Goal: Feedback & Contribution: Contribute content

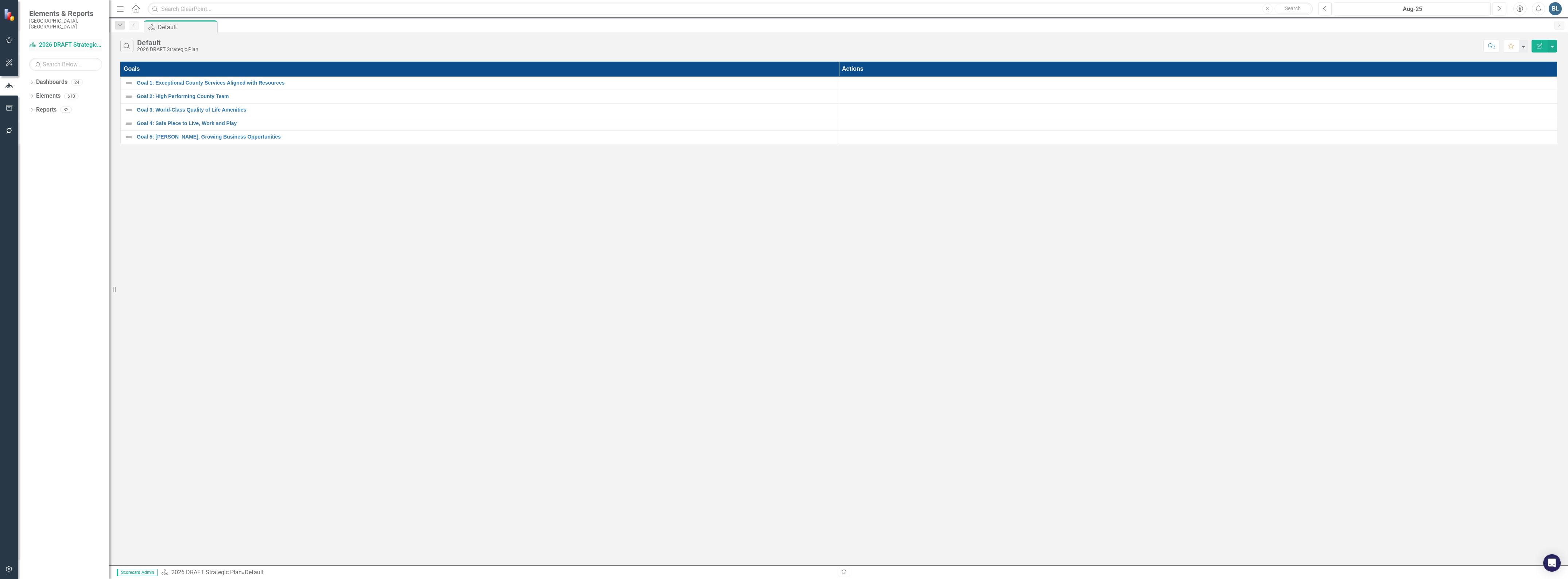
click at [71, 42] on link "Dashboard 2026 DRAFT Strategic Plan" at bounding box center [66, 45] width 73 height 9
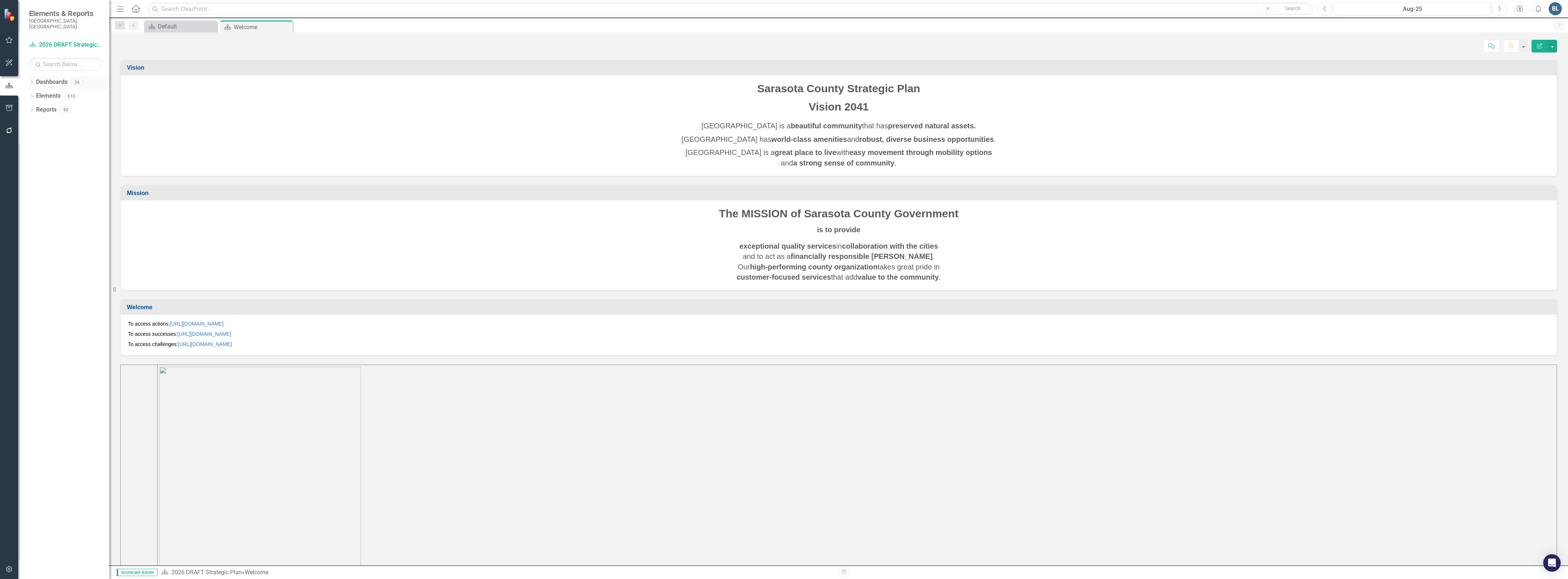
click at [32, 81] on icon "Dropdown" at bounding box center [32, 83] width 5 height 4
click at [33, 380] on div "Dropdown Elements 610" at bounding box center [69, 387] width 80 height 14
click at [31, 385] on icon "Dropdown" at bounding box center [32, 387] width 5 height 4
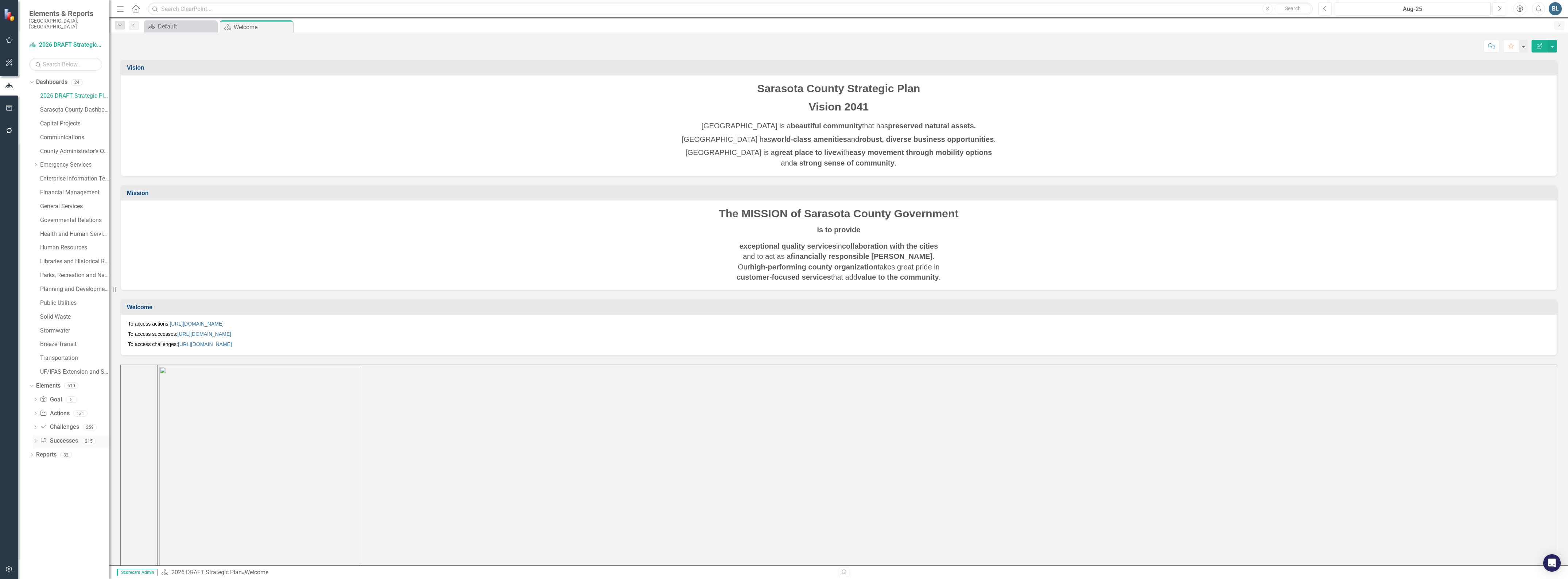
click at [62, 437] on link "Success Successes" at bounding box center [58, 441] width 38 height 9
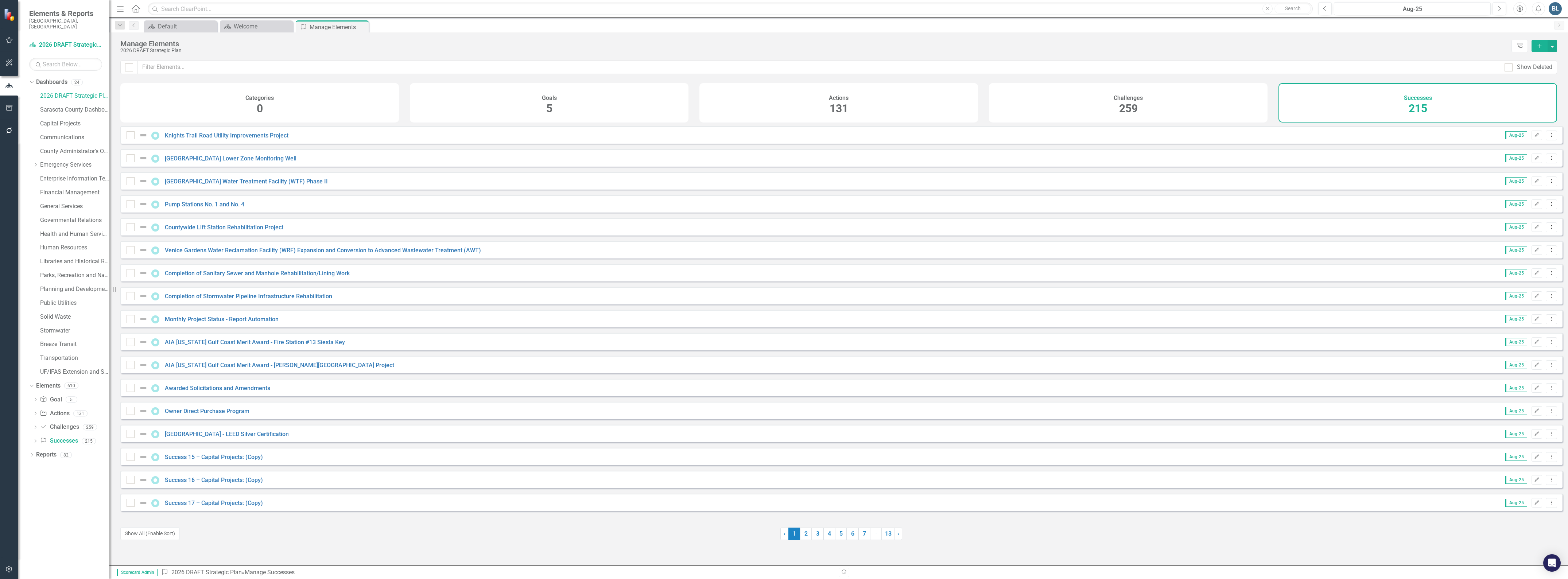
click at [1401, 106] on div "Successes 215" at bounding box center [1418, 103] width 279 height 40
click at [194, 9] on input "text" at bounding box center [730, 9] width 1165 height 13
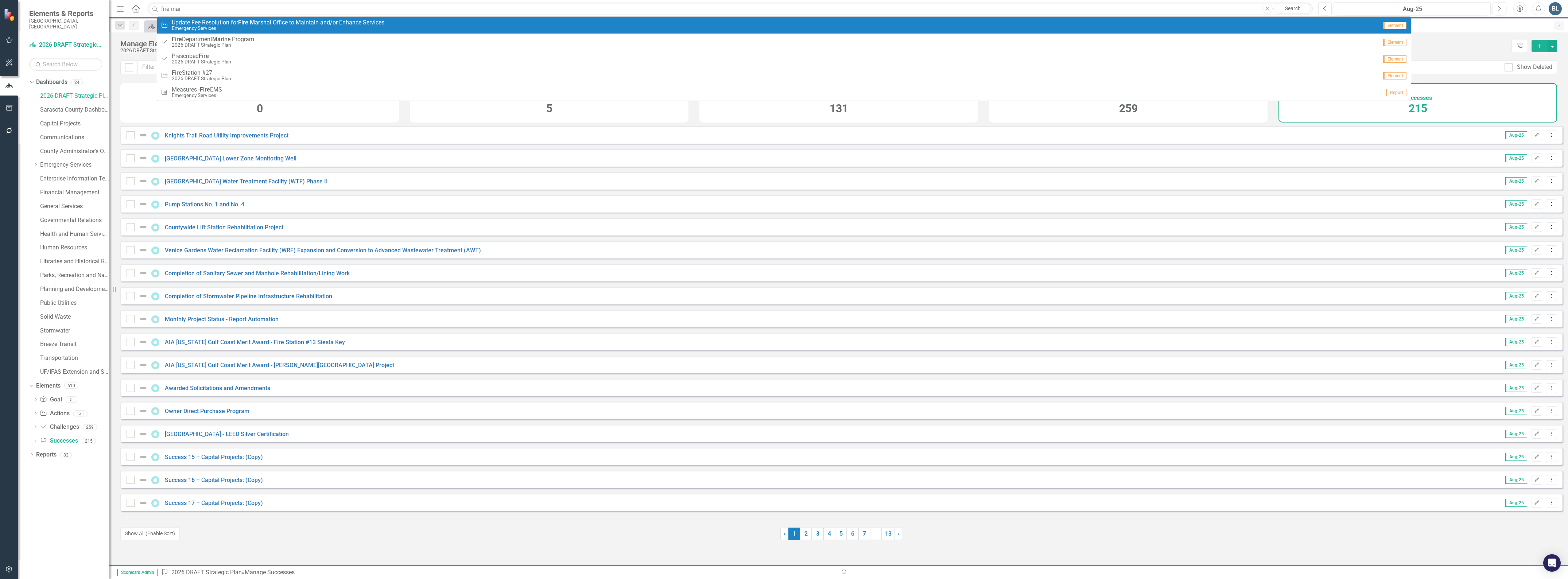
click at [222, 26] on small "Emergency Services" at bounding box center [278, 28] width 212 height 5
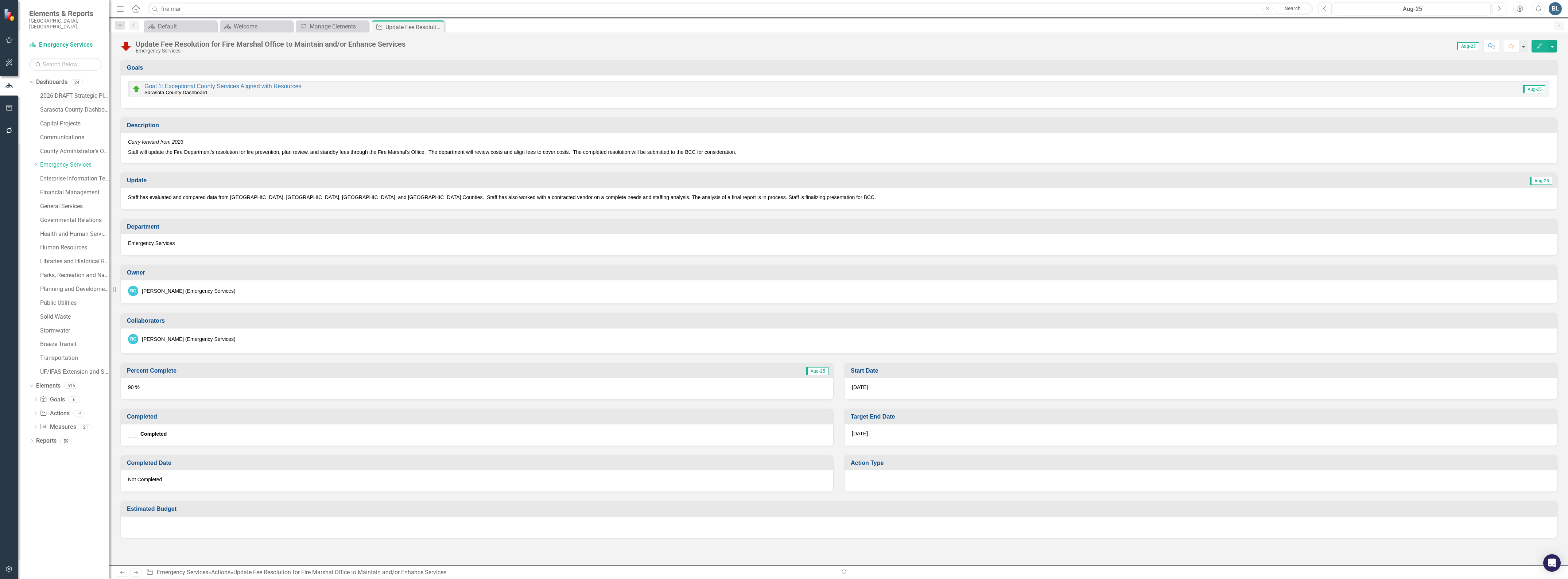
click at [85, 92] on link "2026 DRAFT Strategic Plan" at bounding box center [75, 96] width 69 height 9
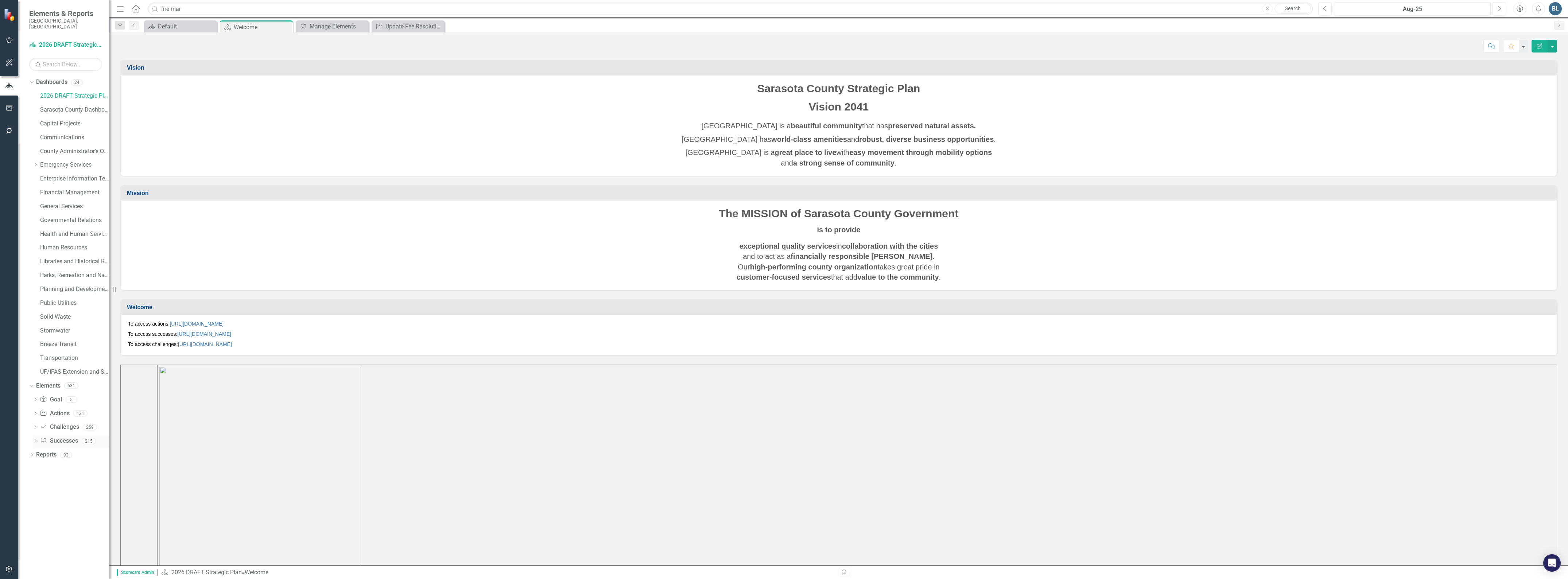
click at [69, 437] on link "Success Successes" at bounding box center [58, 441] width 38 height 9
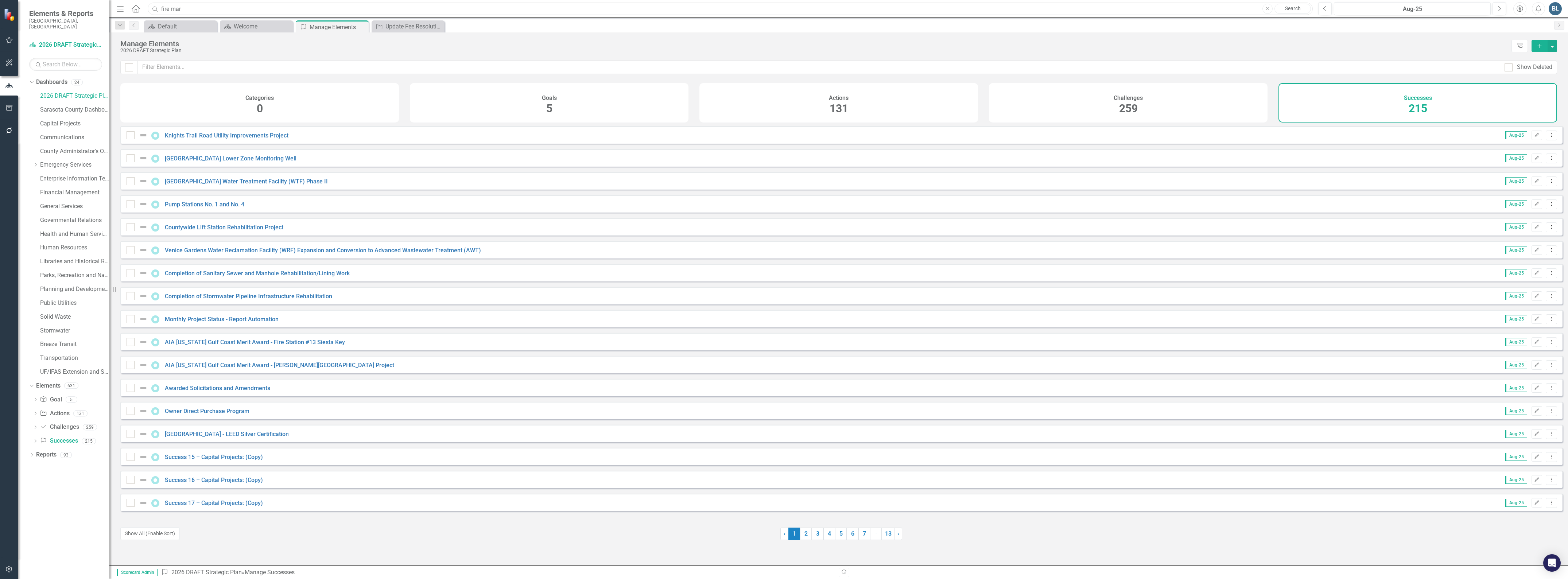
click at [206, 9] on input "fire mar" at bounding box center [730, 9] width 1165 height 13
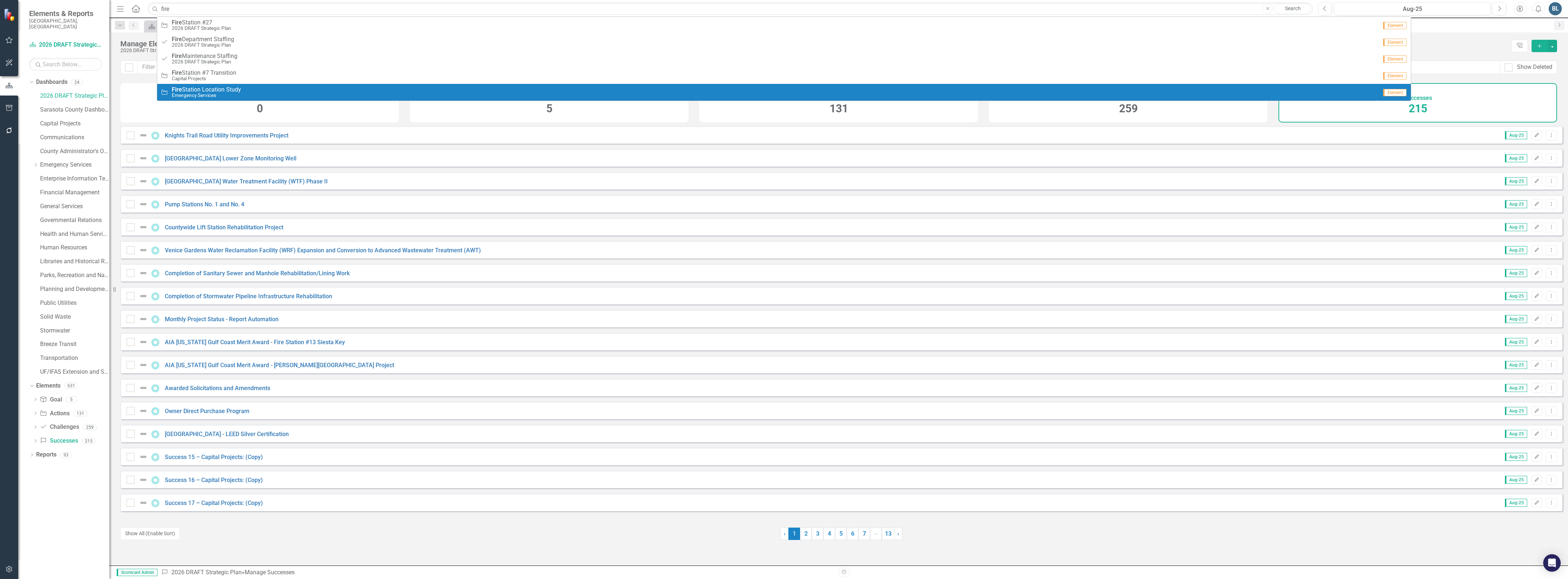
click at [205, 91] on span "Fire Station Location Study" at bounding box center [206, 89] width 69 height 7
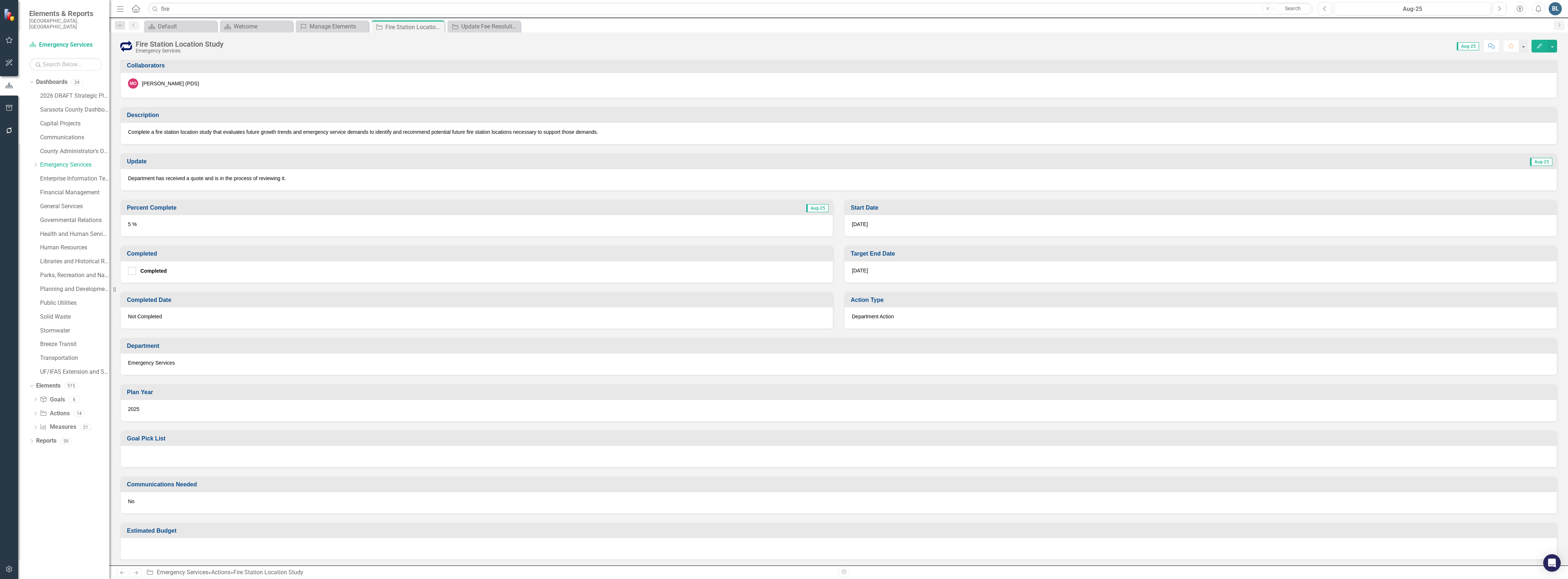
scroll to position [108, 0]
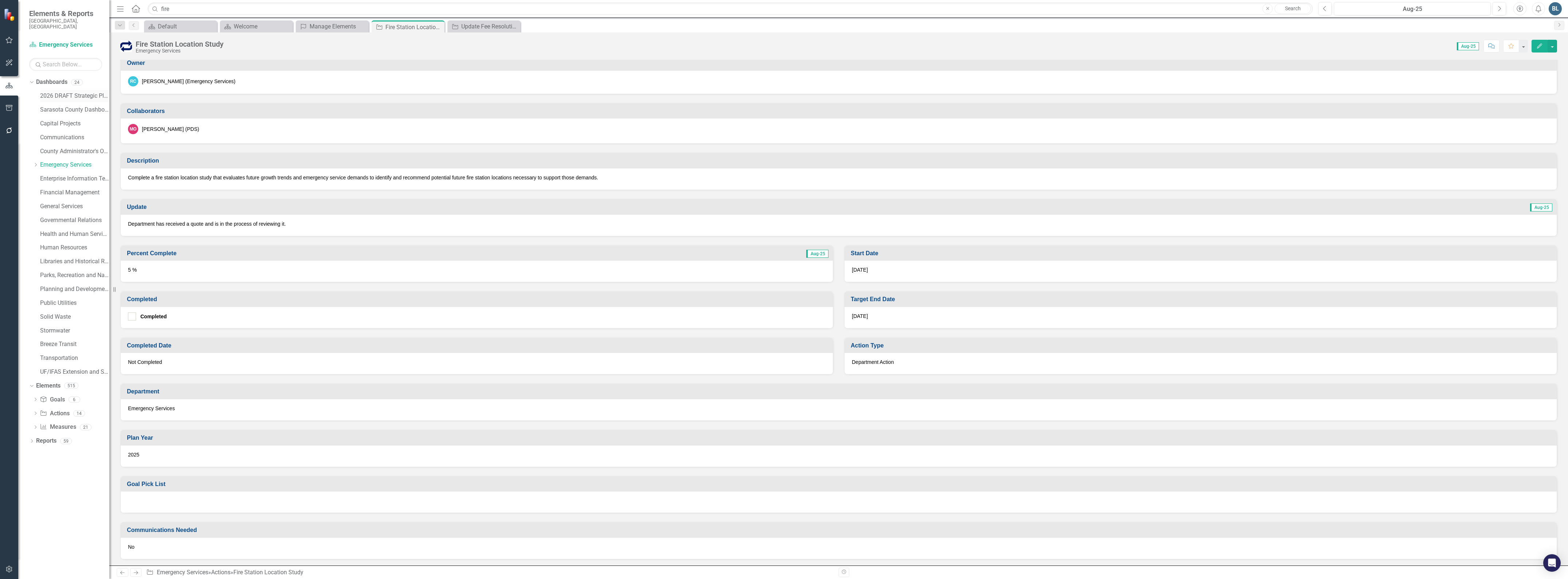
click at [58, 92] on link "2026 DRAFT Strategic Plan" at bounding box center [75, 96] width 69 height 9
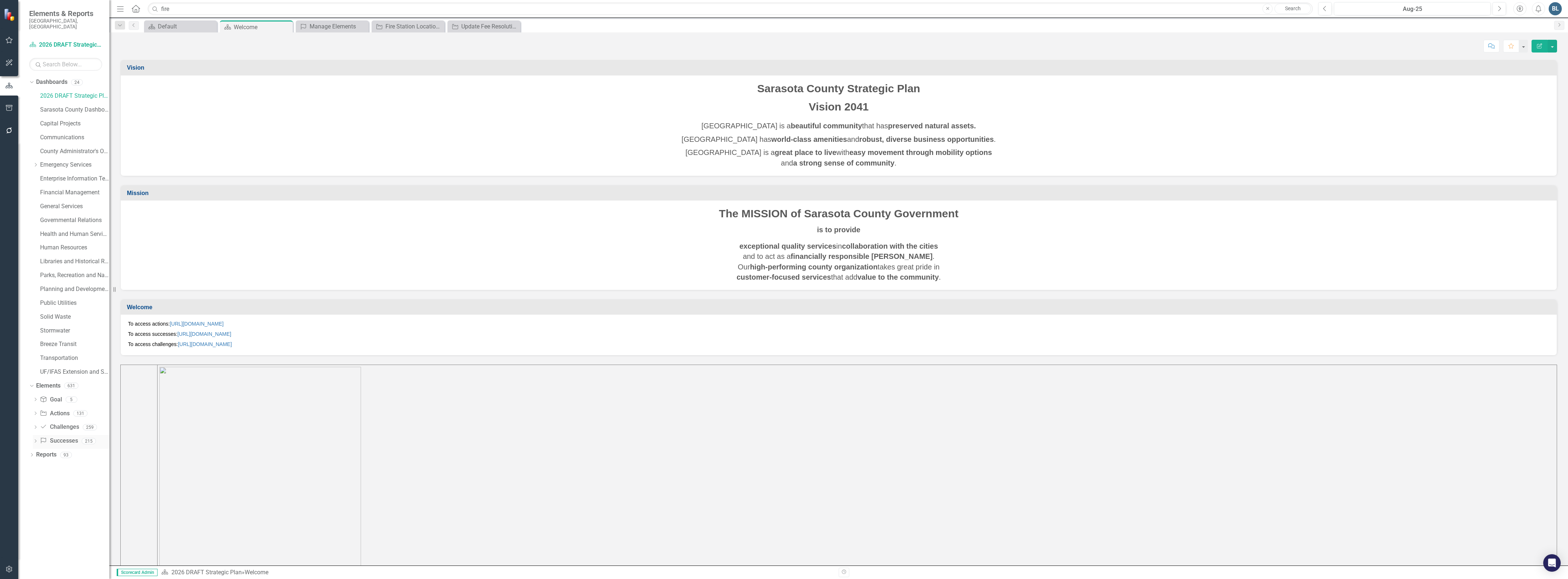
click at [61, 437] on link "Success Successes" at bounding box center [58, 441] width 38 height 9
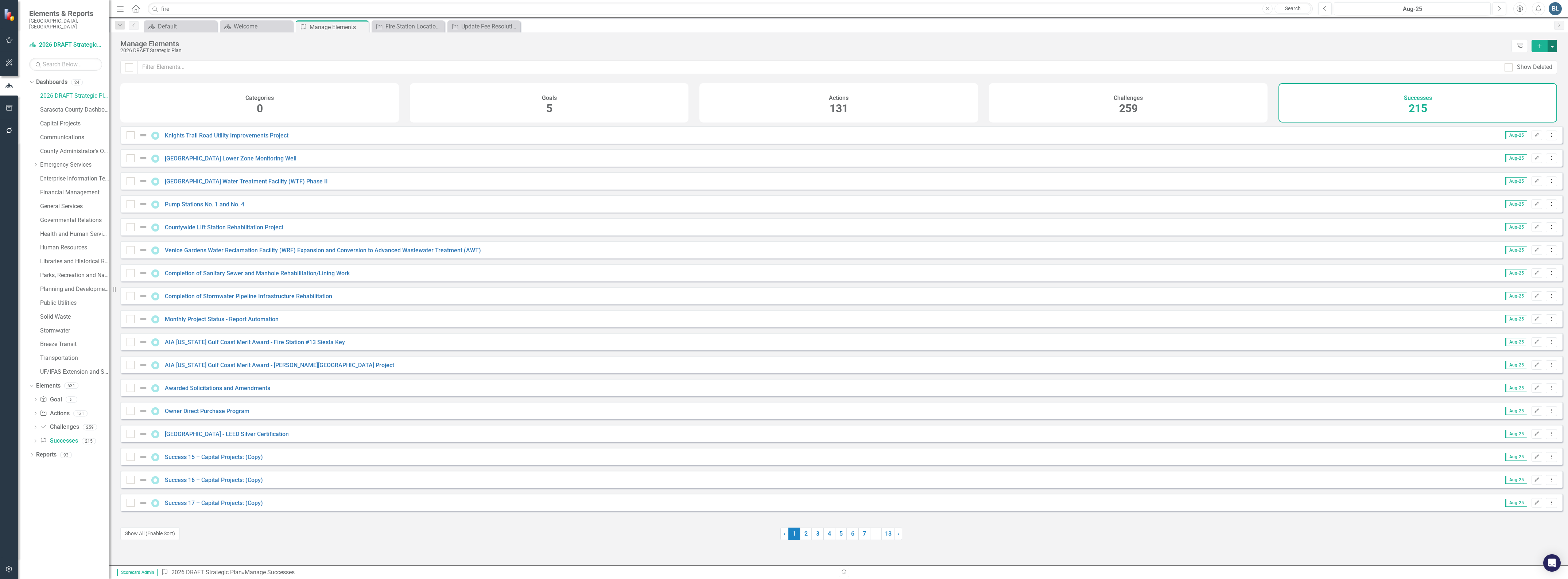
click at [1553, 49] on button "button" at bounding box center [1552, 46] width 10 height 12
click at [208, 12] on input "fire" at bounding box center [730, 9] width 1165 height 13
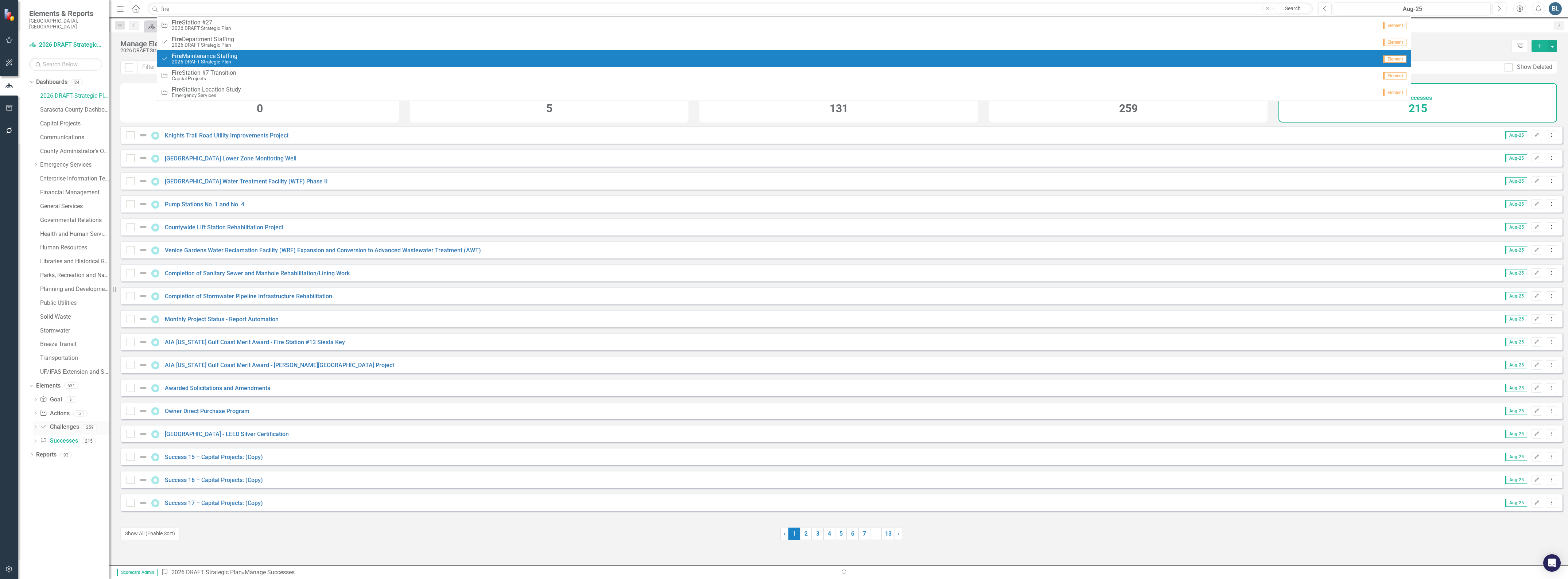
click at [57, 424] on link "Challenge Challenges" at bounding box center [59, 427] width 39 height 9
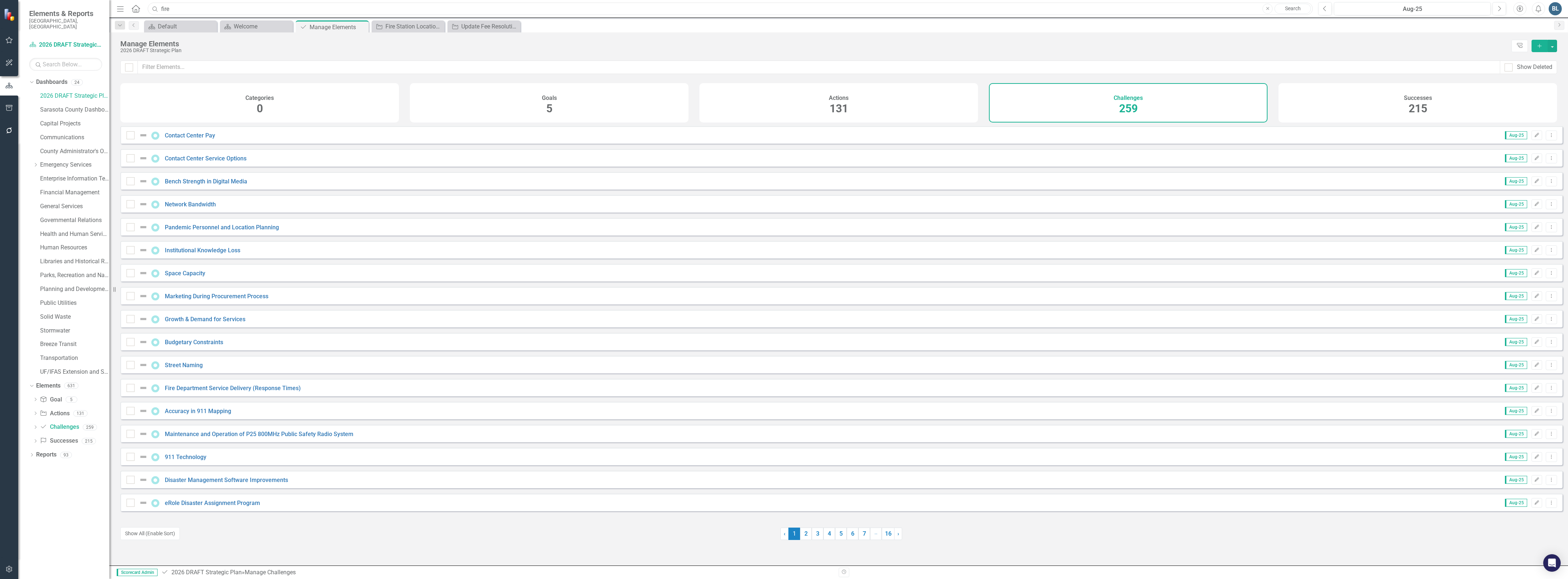
click at [191, 9] on input "fire" at bounding box center [730, 9] width 1165 height 13
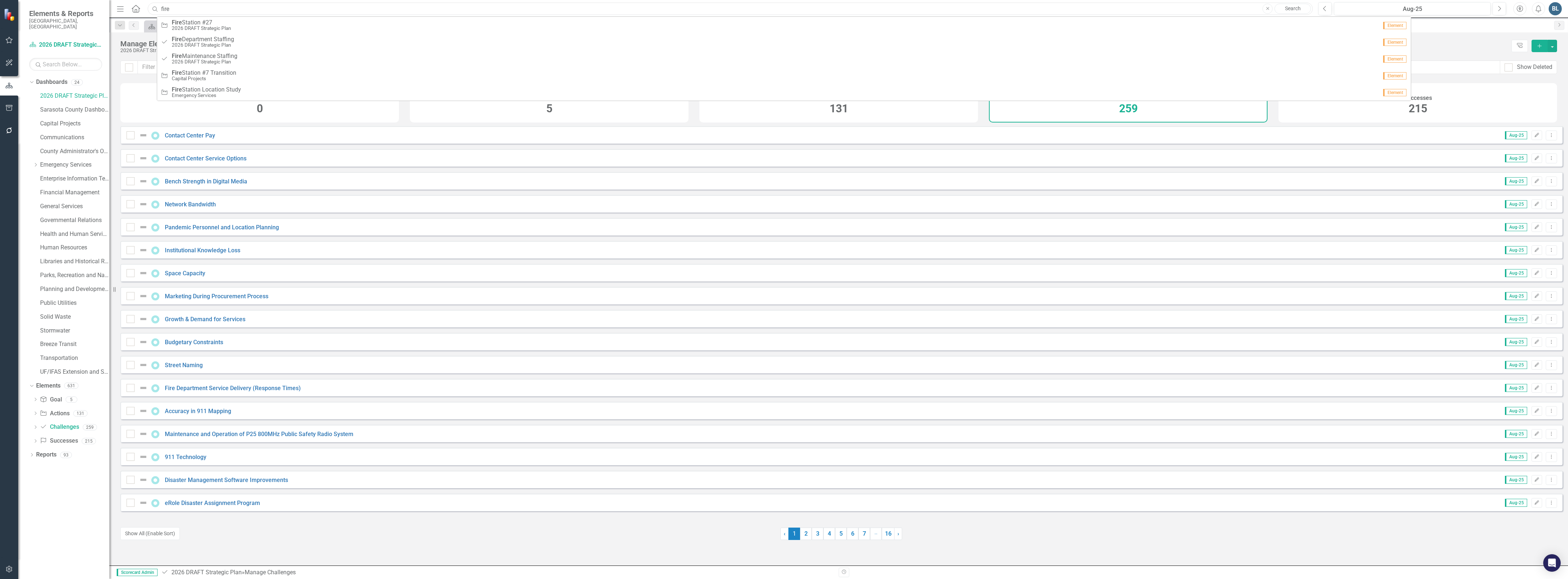
drag, startPoint x: 189, startPoint y: 9, endPoint x: 150, endPoint y: 9, distance: 39.0
click at [152, 9] on div "Search fire Close Search" at bounding box center [729, 9] width 1165 height 13
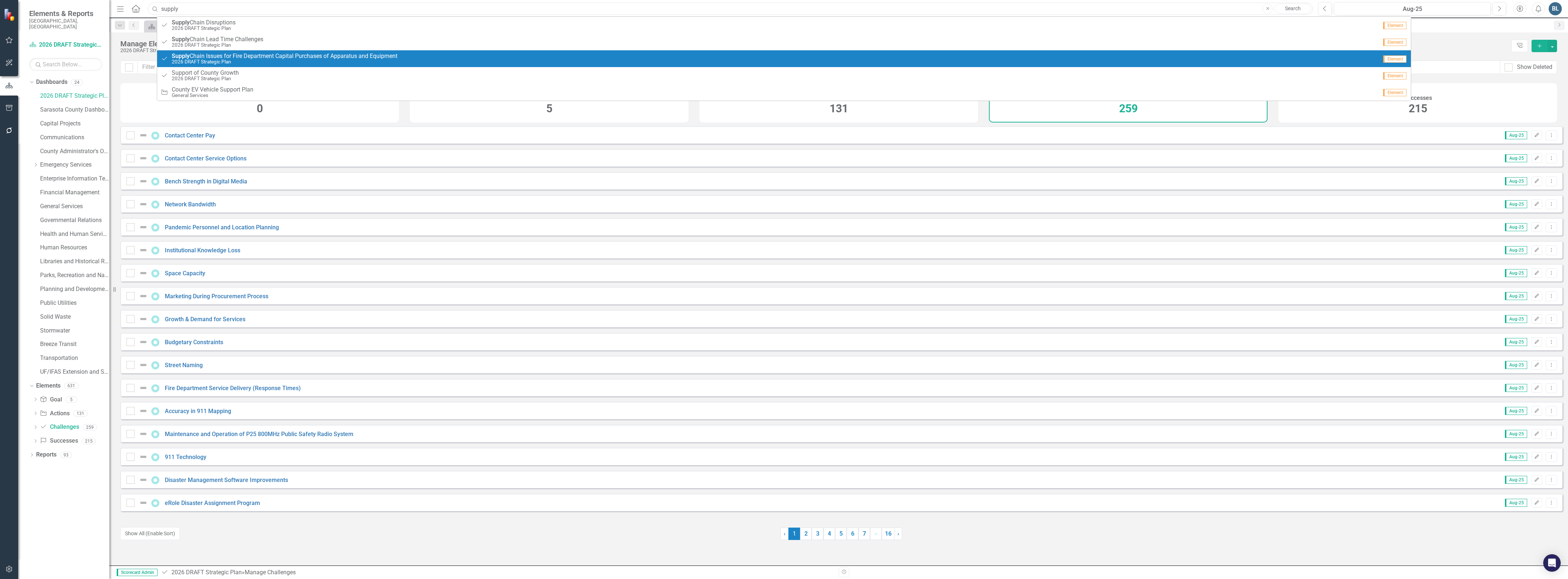
type input "supply"
click at [222, 54] on span "Supply Chain Issues for Fire Department Capital Purchases of Apparatus and Equi…" at bounding box center [284, 56] width 226 height 7
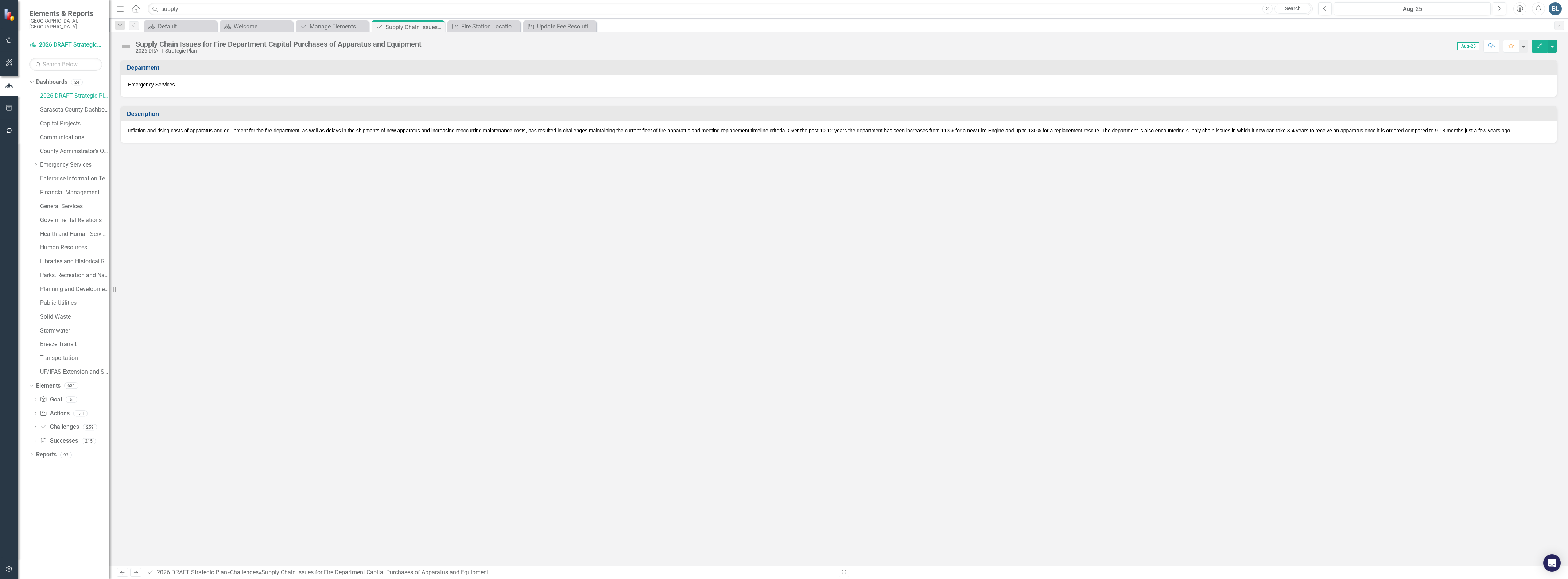
click at [811, 136] on div "Inflation and rising costs of apparatus and equipment for the fire department, …" at bounding box center [838, 132] width 1436 height 21
click at [1088, 130] on p "Inflation and rising costs of apparatus and equipment for the fire department, …" at bounding box center [838, 130] width 1421 height 7
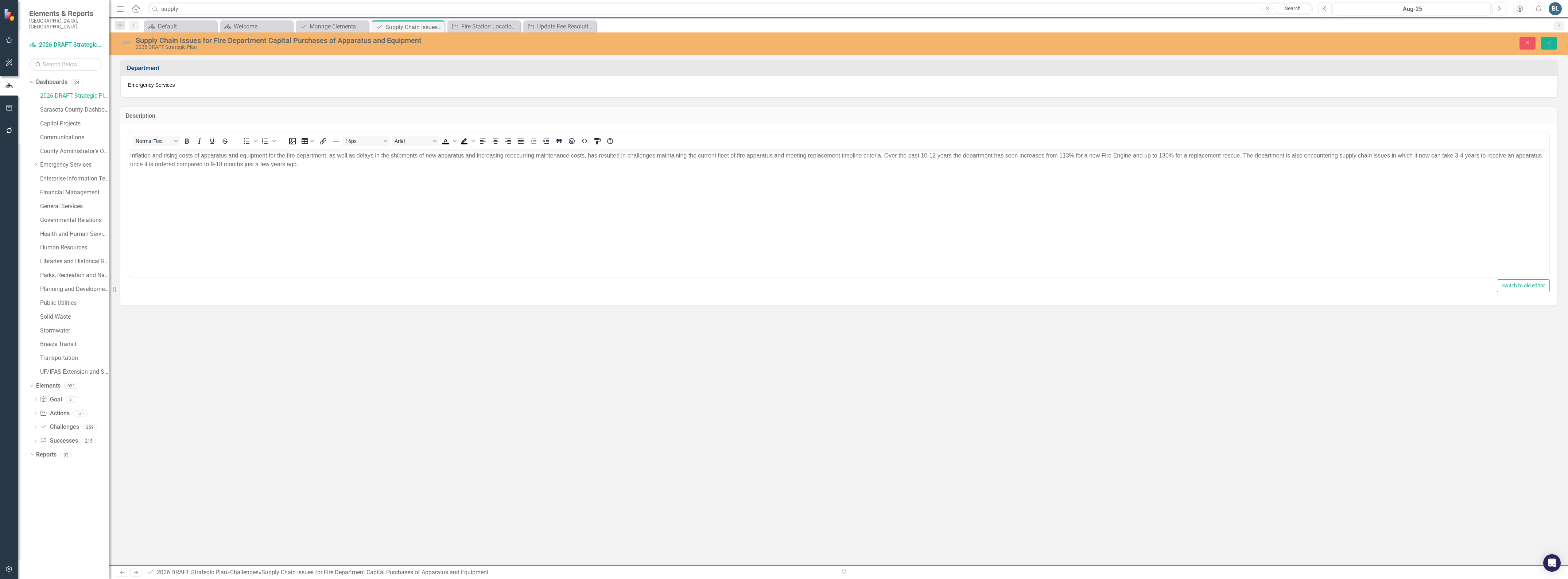
click at [1221, 154] on p "Inflation and rising costs of apparatus and equipment for the fire department, …" at bounding box center [839, 160] width 1417 height 18
click at [614, 163] on p "Inflation and rising costs of apparatus and equipment for the fire department, …" at bounding box center [839, 160] width 1417 height 18
click at [603, 164] on p "Inflation and rising costs of apparatus and equipment for the fire department, …" at bounding box center [839, 160] width 1417 height 18
click at [266, 38] on div "Supply Chain Issues for Fire Department Capital Purchases of Apparatus and Equi…" at bounding box center [541, 40] width 810 height 8
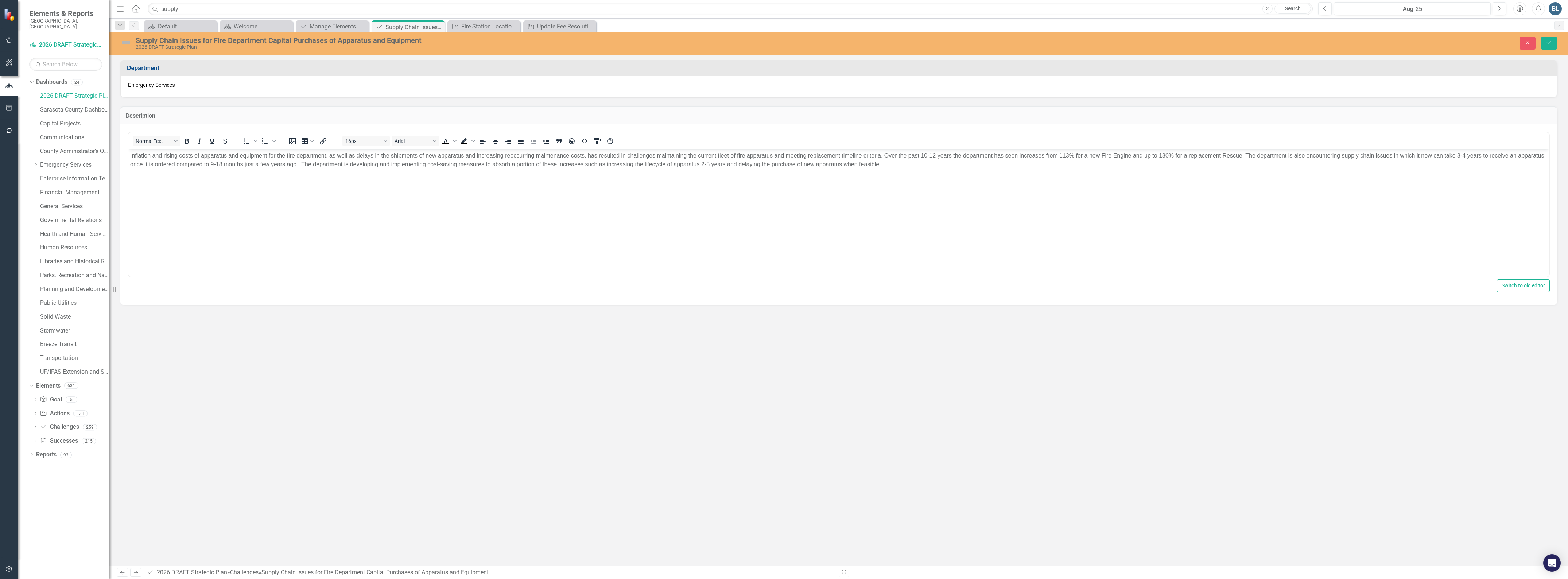
click at [266, 38] on div "Supply Chain Issues for Fire Department Capital Purchases of Apparatus and Equi…" at bounding box center [541, 40] width 810 height 8
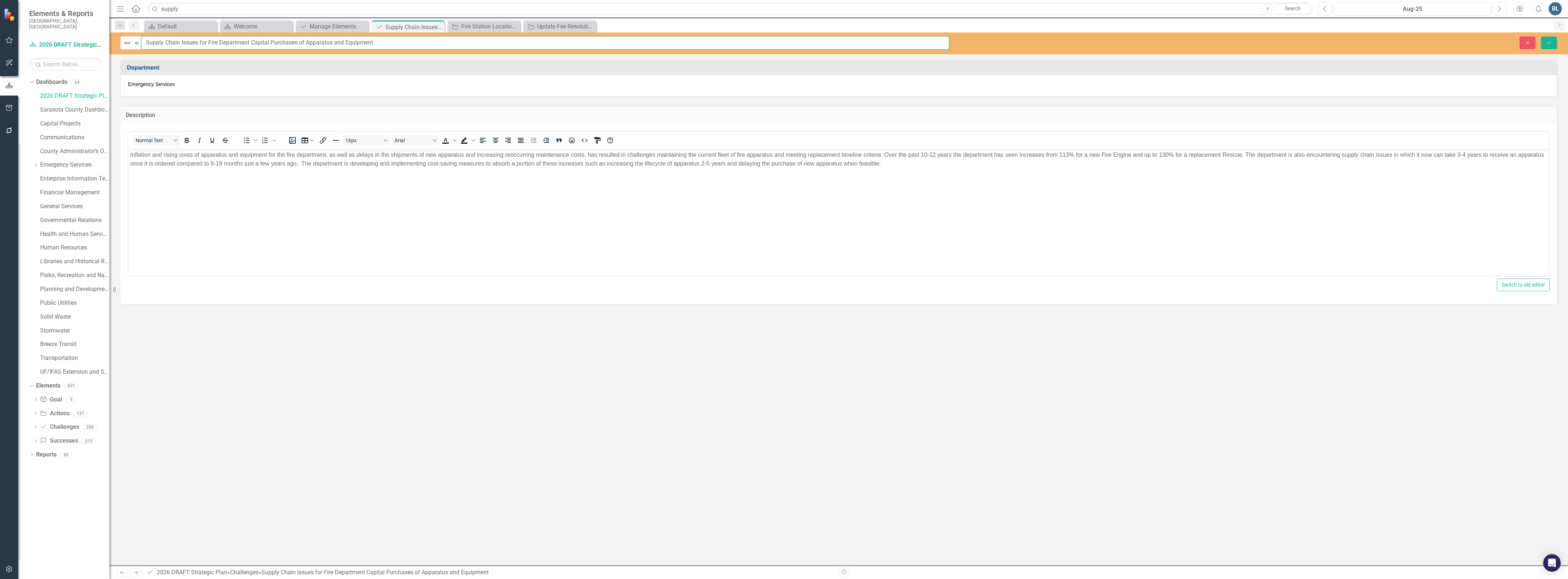
drag, startPoint x: 249, startPoint y: 42, endPoint x: 146, endPoint y: 40, distance: 103.0
click at [146, 40] on input "Supply Chain Issues for Fire Department Capital Purchases of Apparatus and Equi…" at bounding box center [545, 43] width 808 height 13
type input "Capital Purchases of Apparatus and Equipment"
click at [1549, 45] on icon "Save" at bounding box center [1549, 43] width 7 height 5
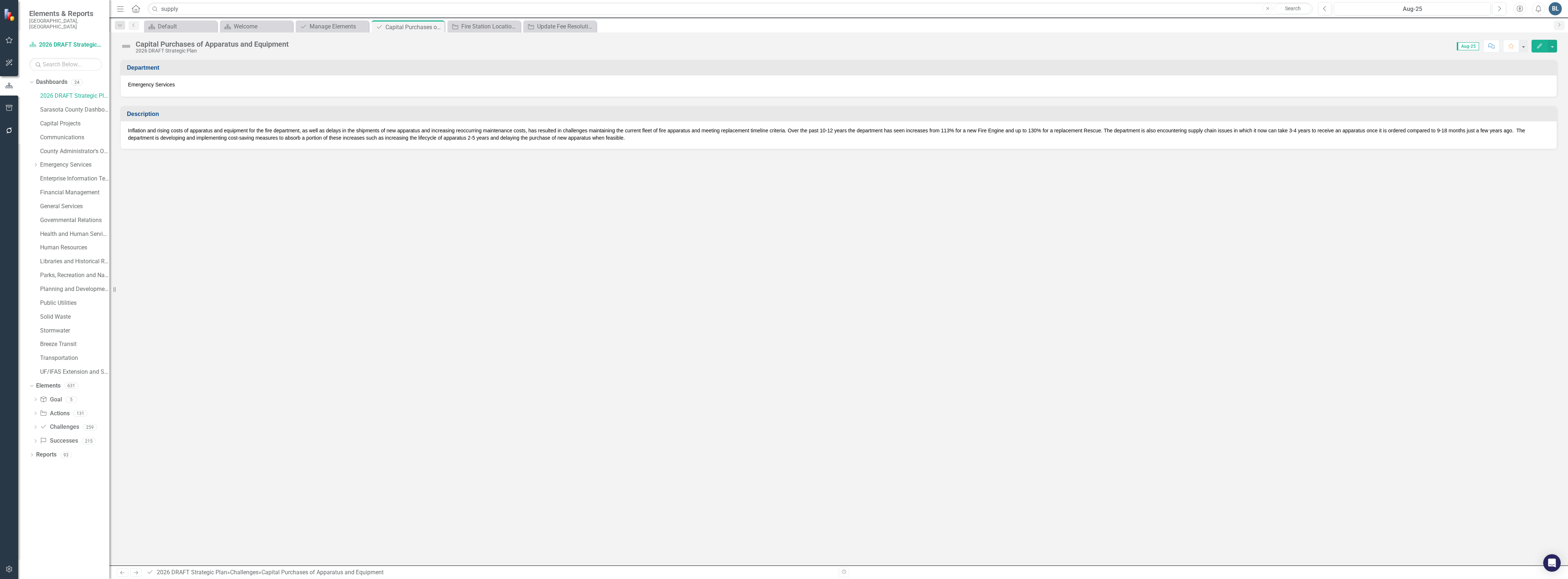
click at [1503, 128] on p "Inflation and rising costs of apparatus and equipment for the fire department, …" at bounding box center [838, 134] width 1421 height 15
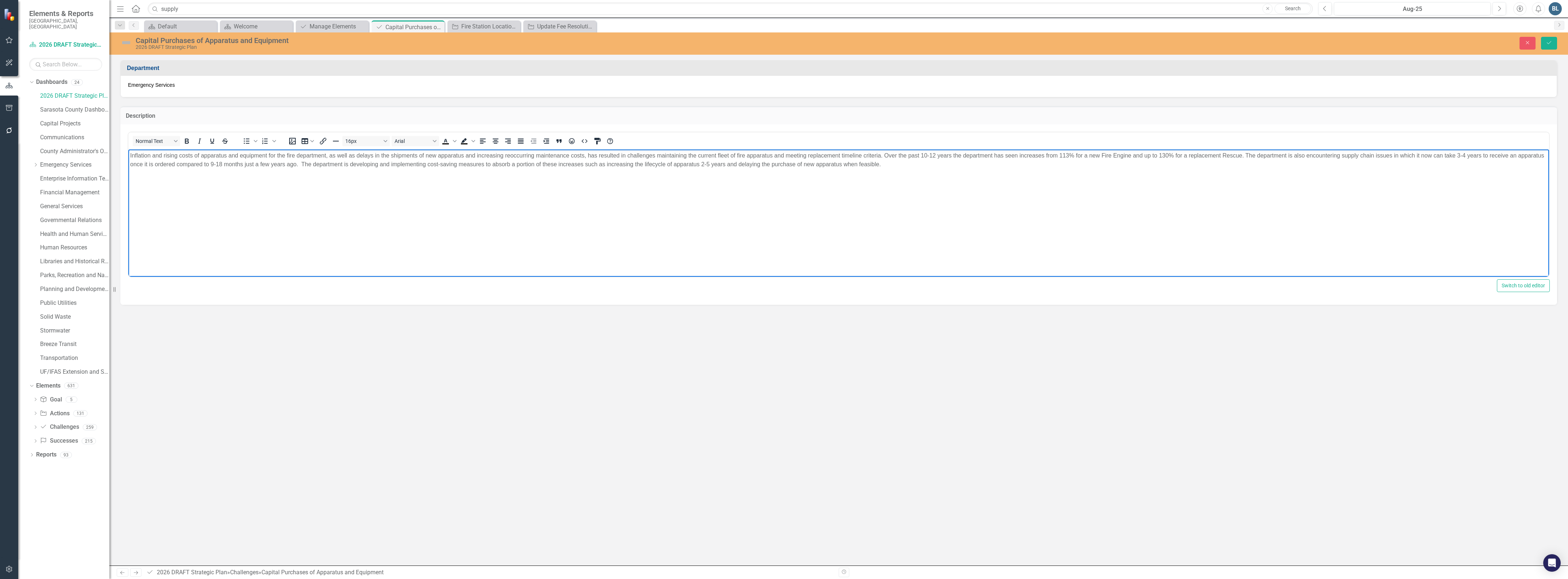
click at [302, 163] on p "Inflation and rising costs of apparatus and equipment for the fire department, …" at bounding box center [839, 160] width 1417 height 18
click at [1546, 42] on icon "Save" at bounding box center [1549, 43] width 7 height 5
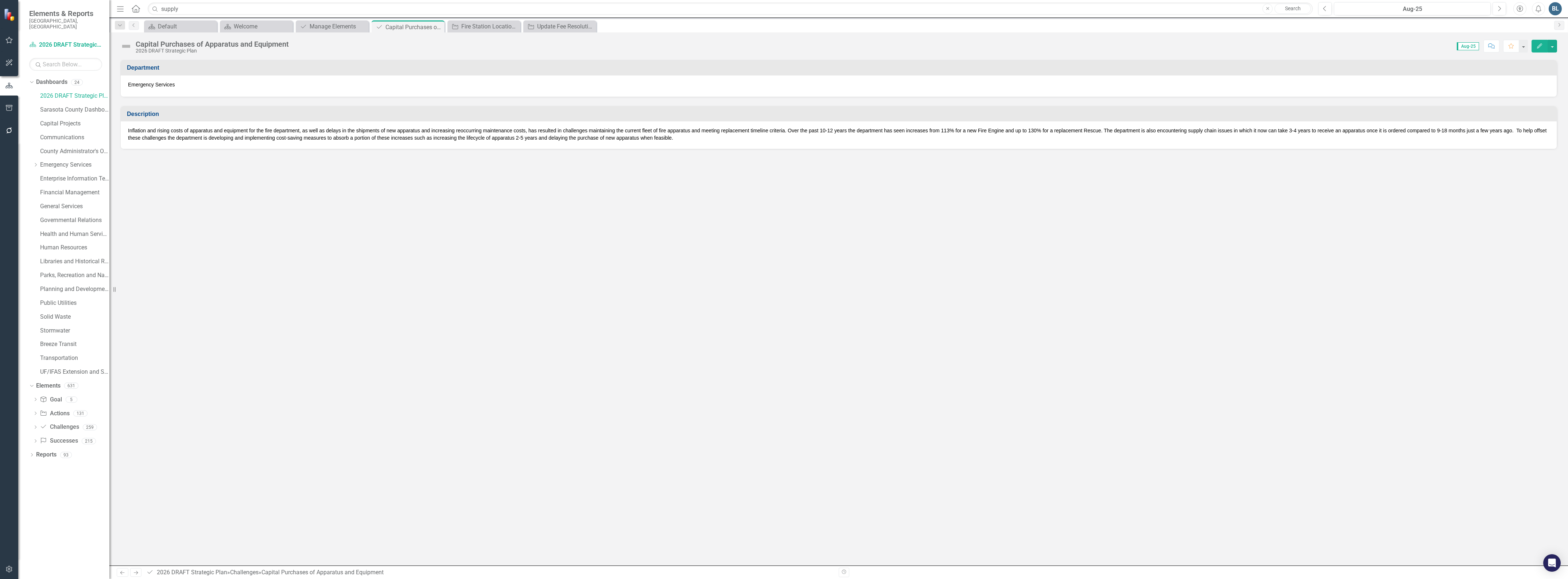
click at [154, 139] on p "Inflation and rising costs of apparatus and equipment for the fire department, …" at bounding box center [838, 134] width 1421 height 15
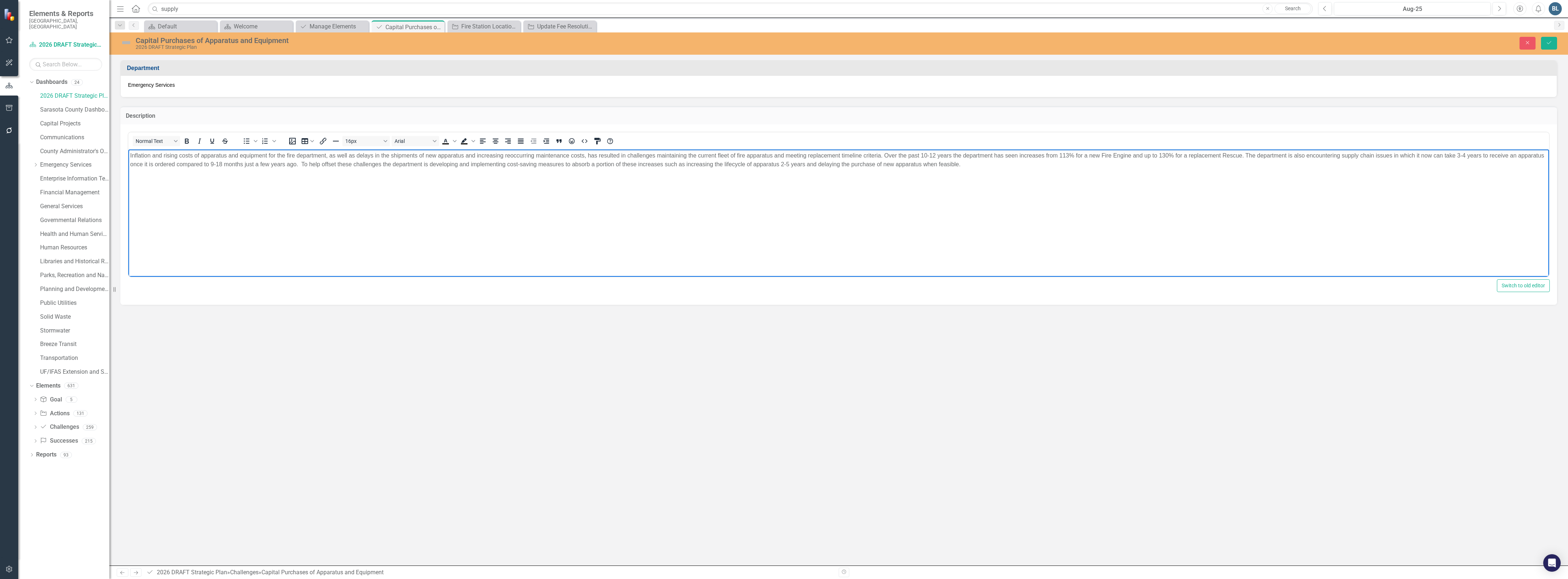
click at [337, 164] on p "Inflation and rising costs of apparatus and equipment for the fire department, …" at bounding box center [839, 160] width 1417 height 18
click at [1549, 45] on icon "Save" at bounding box center [1549, 43] width 7 height 5
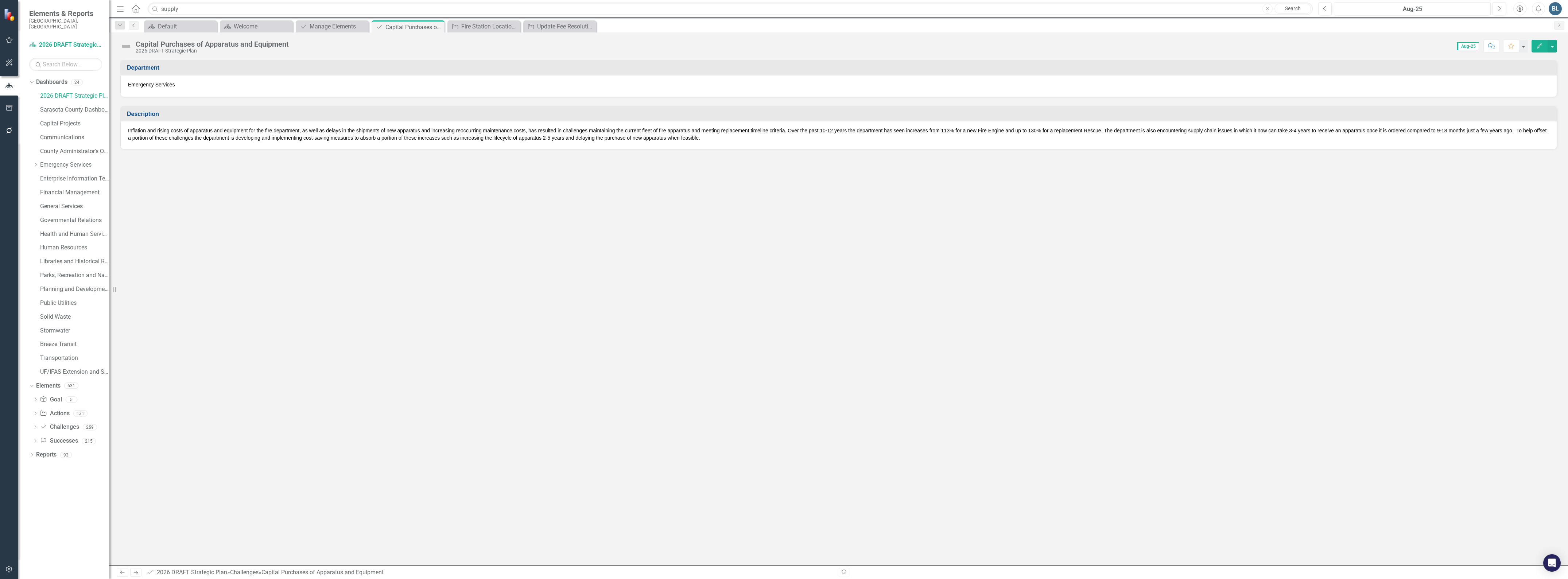
click at [135, 28] on link "Previous" at bounding box center [133, 26] width 10 height 9
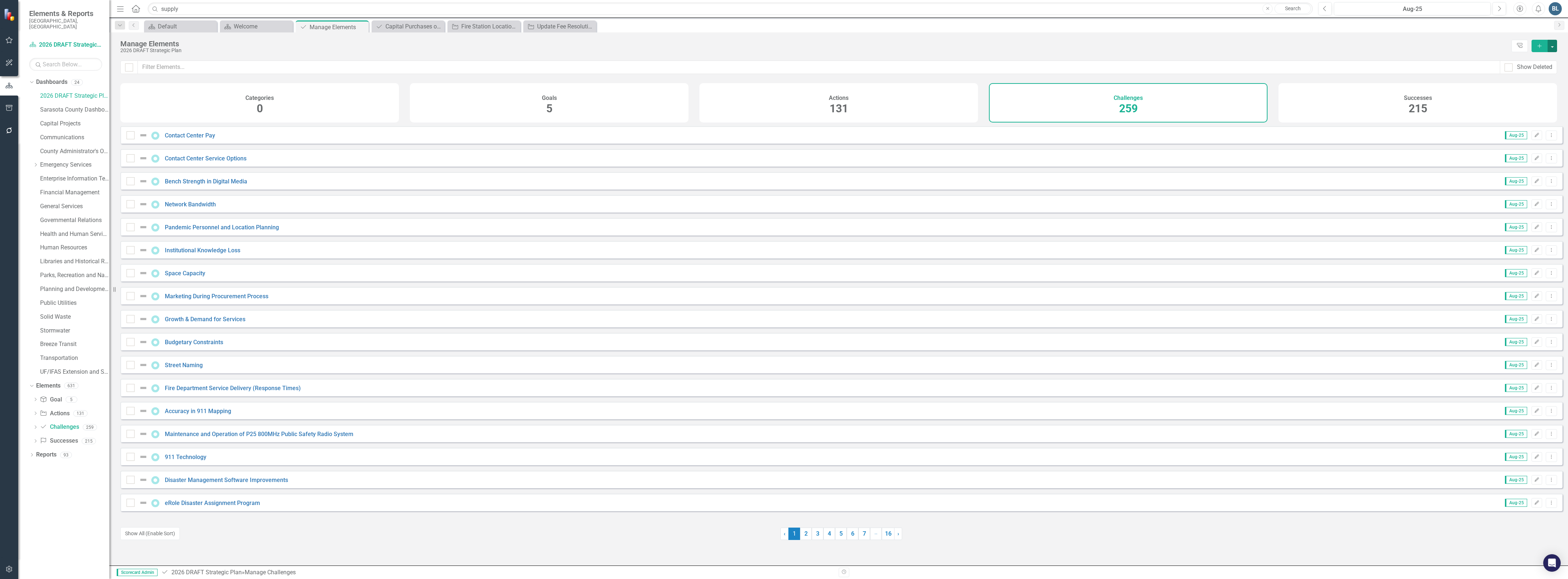
click at [1550, 46] on button "button" at bounding box center [1552, 46] width 10 height 12
click at [1538, 57] on link "Challenge Add Challenge" at bounding box center [1528, 60] width 58 height 13
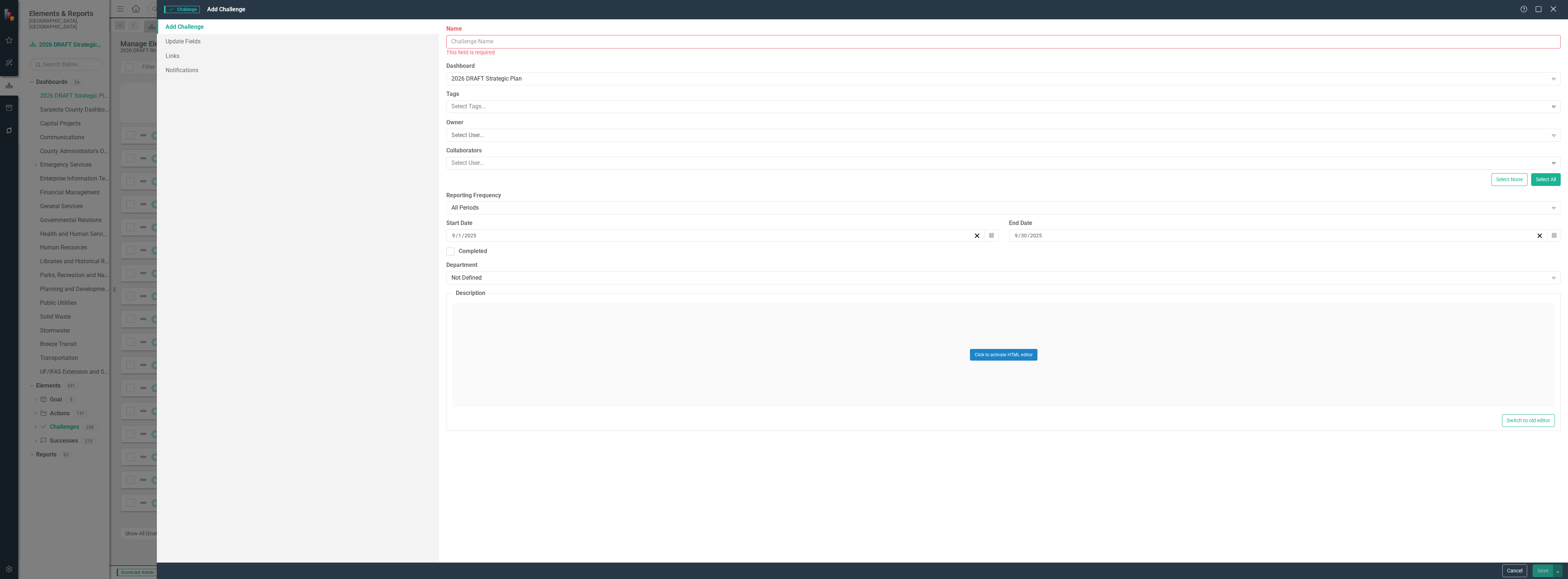
click at [1551, 9] on icon "Close" at bounding box center [1553, 9] width 9 height 7
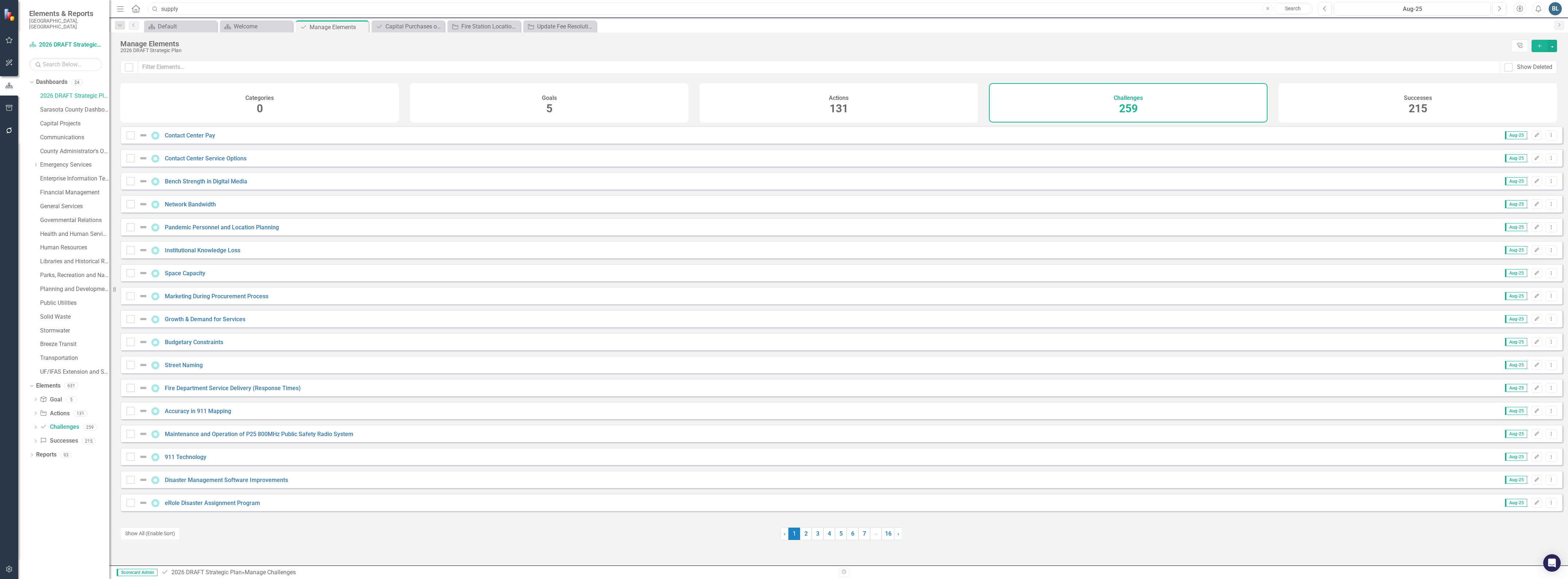
click at [194, 10] on input "supply" at bounding box center [730, 9] width 1165 height 13
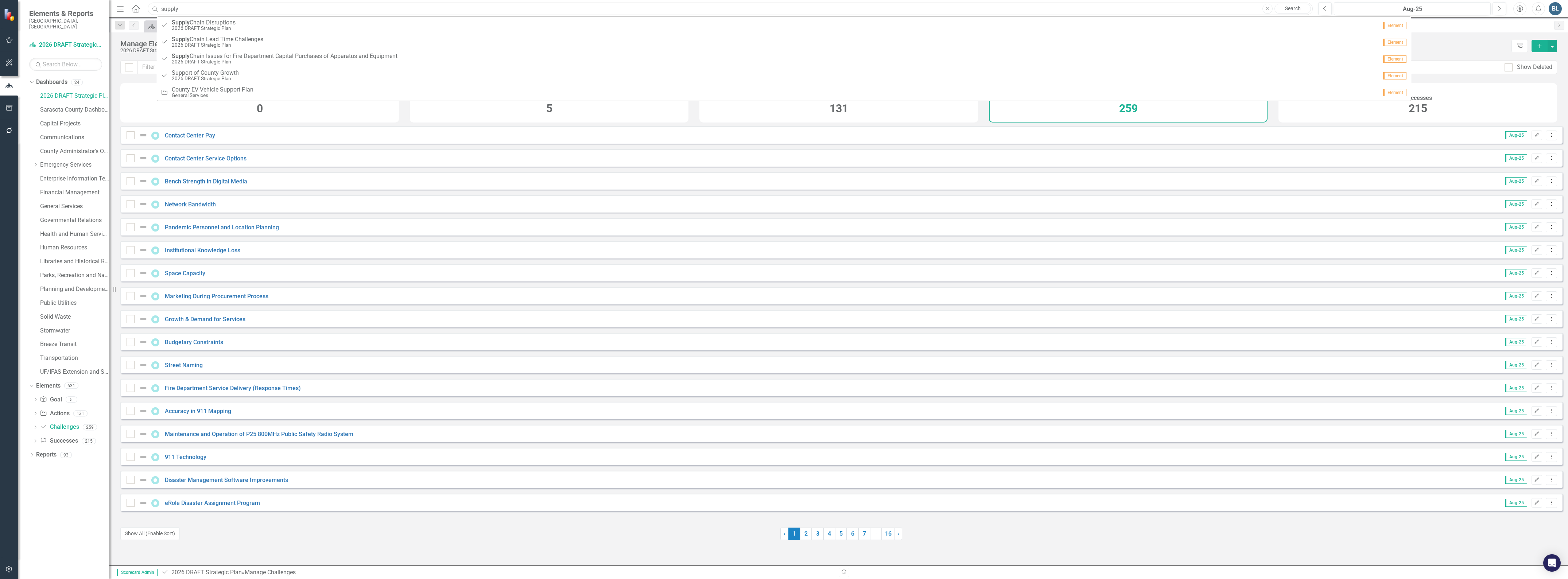
drag, startPoint x: 185, startPoint y: 10, endPoint x: 152, endPoint y: 10, distance: 33.0
click at [152, 10] on div "Search supply Close Search" at bounding box center [729, 9] width 1165 height 13
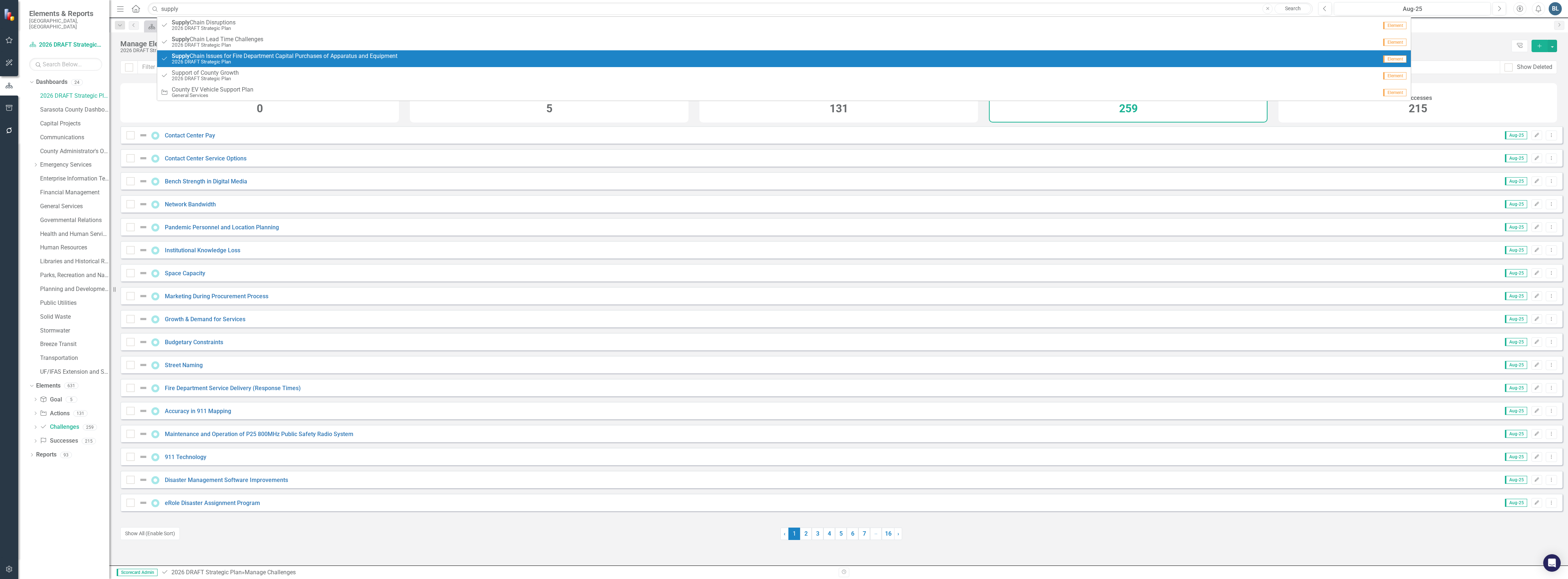
click at [206, 62] on small "2026 DRAFT Strategic Plan" at bounding box center [284, 61] width 226 height 5
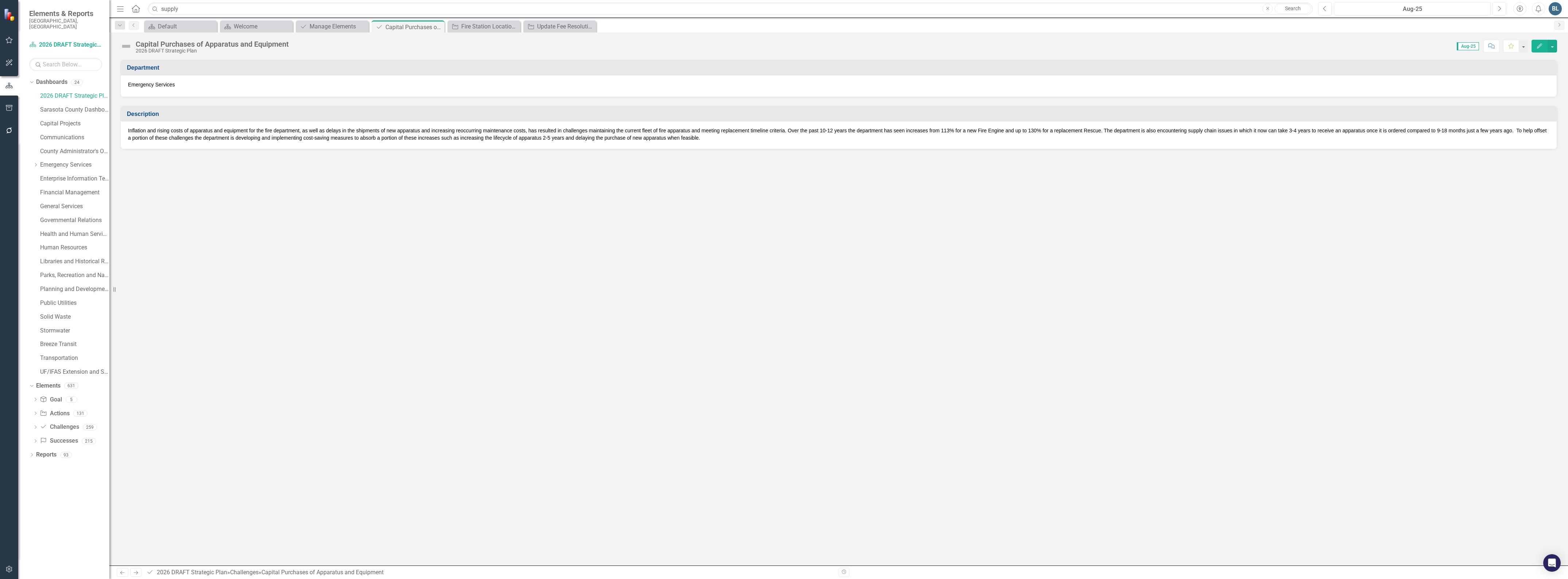
click at [253, 33] on div "Capital Purchases of Apparatus and Equipment 2026 DRAFT Strategic Plan Score: N…" at bounding box center [839, 43] width 1458 height 22
click at [257, 41] on div "Capital Purchases of Apparatus and Equipment" at bounding box center [212, 44] width 153 height 8
click at [1552, 49] on button "button" at bounding box center [1552, 46] width 10 height 13
click at [1534, 58] on link "Edit Edit Challenge" at bounding box center [1527, 60] width 59 height 13
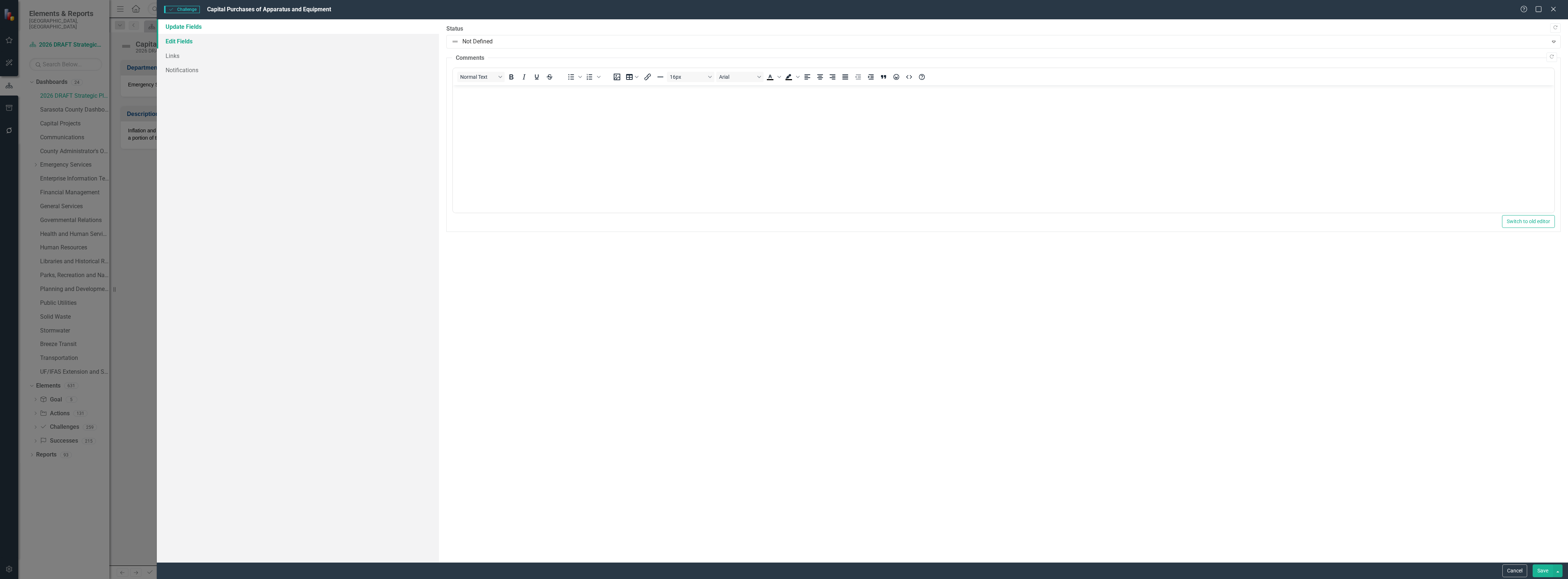
click at [174, 39] on link "Edit Fields" at bounding box center [298, 41] width 282 height 15
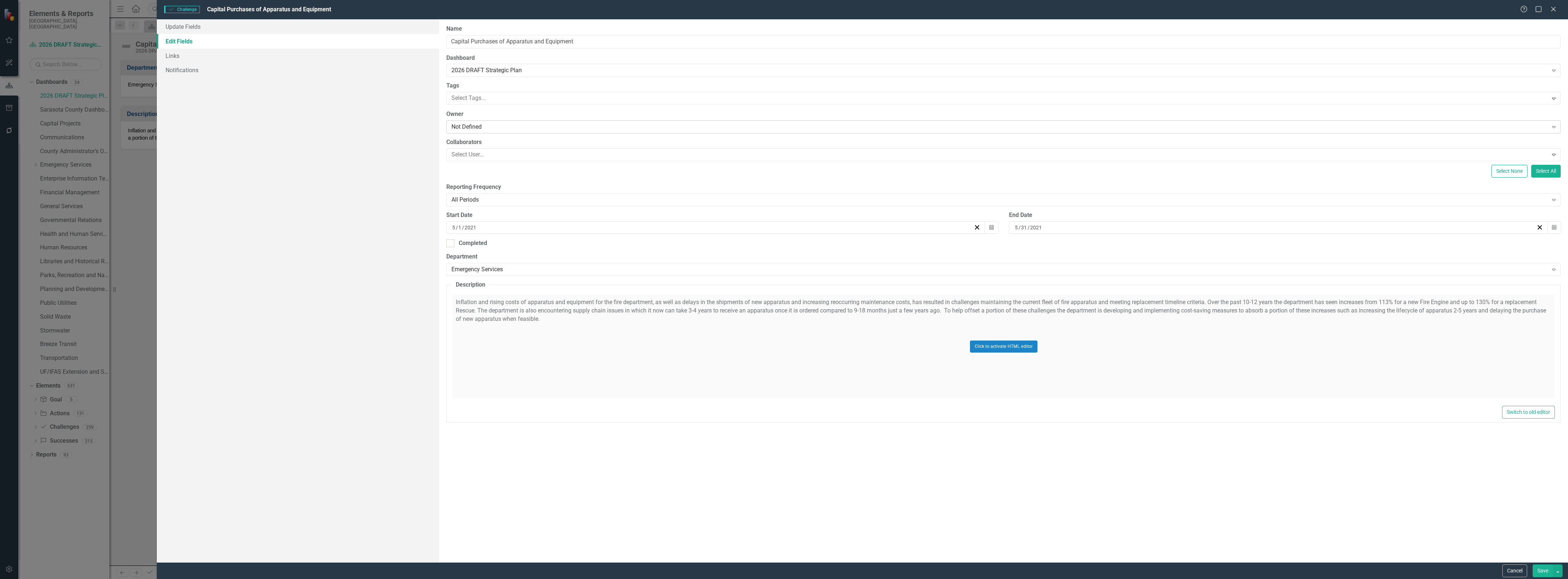
click at [481, 128] on div "Not Defined" at bounding box center [999, 127] width 1096 height 9
click at [170, 57] on link "Links" at bounding box center [298, 56] width 282 height 15
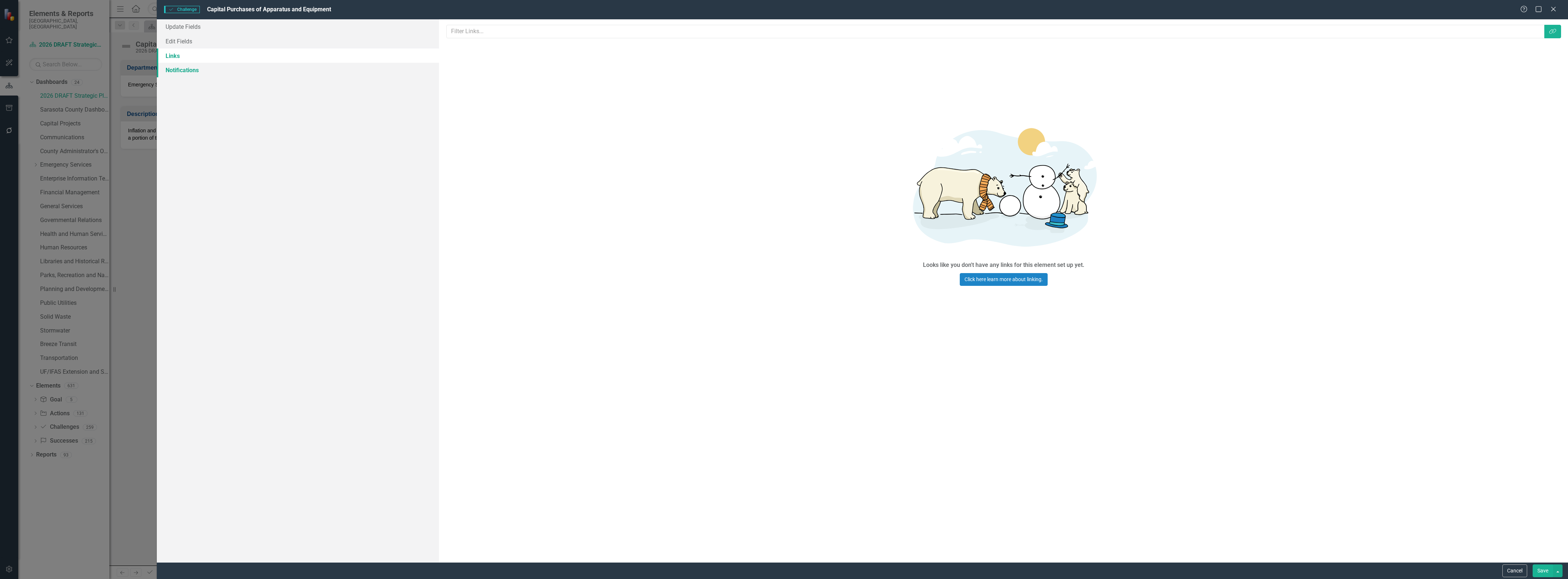
click at [177, 69] on link "Notifications" at bounding box center [298, 70] width 282 height 15
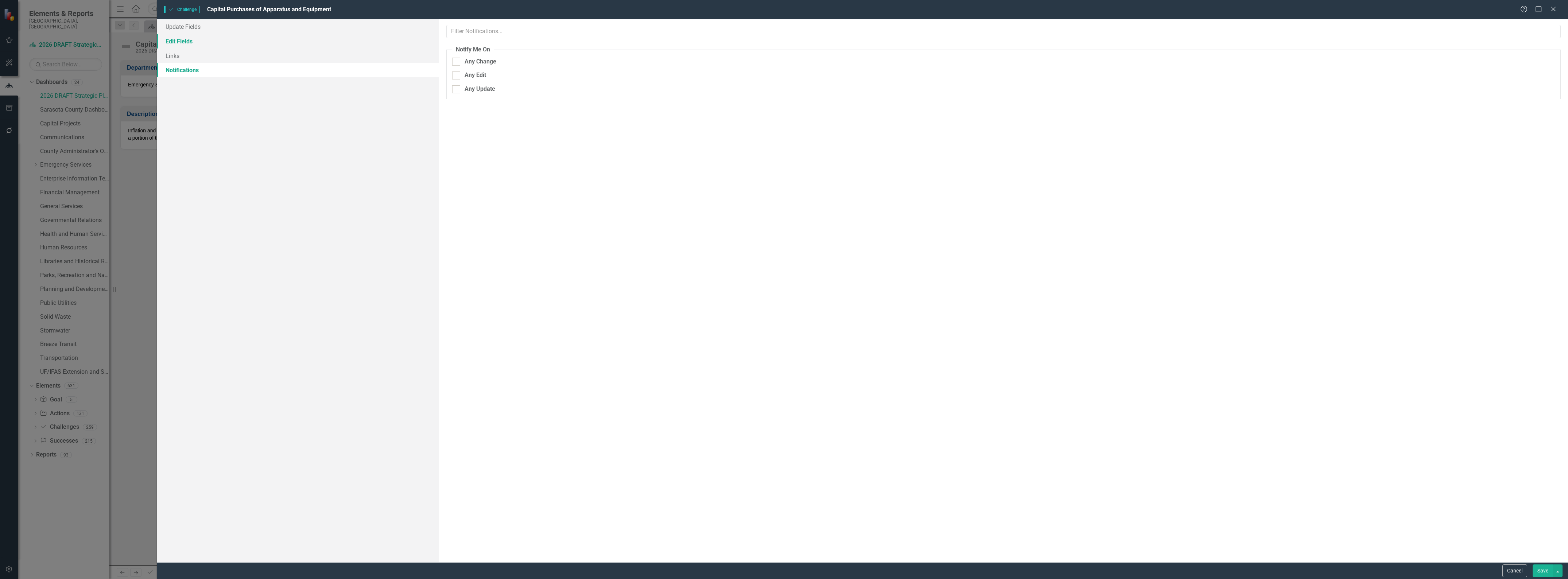
click at [183, 44] on link "Edit Fields" at bounding box center [298, 41] width 282 height 15
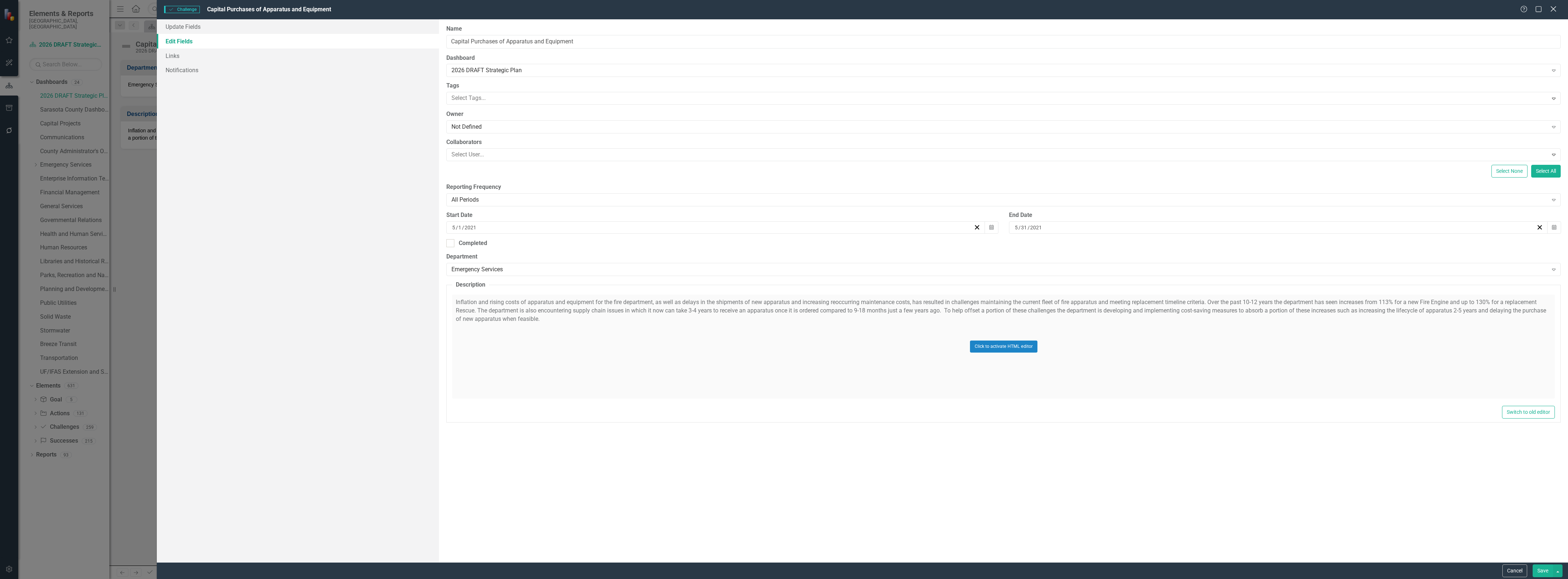
click at [1550, 7] on icon "Close" at bounding box center [1553, 9] width 9 height 7
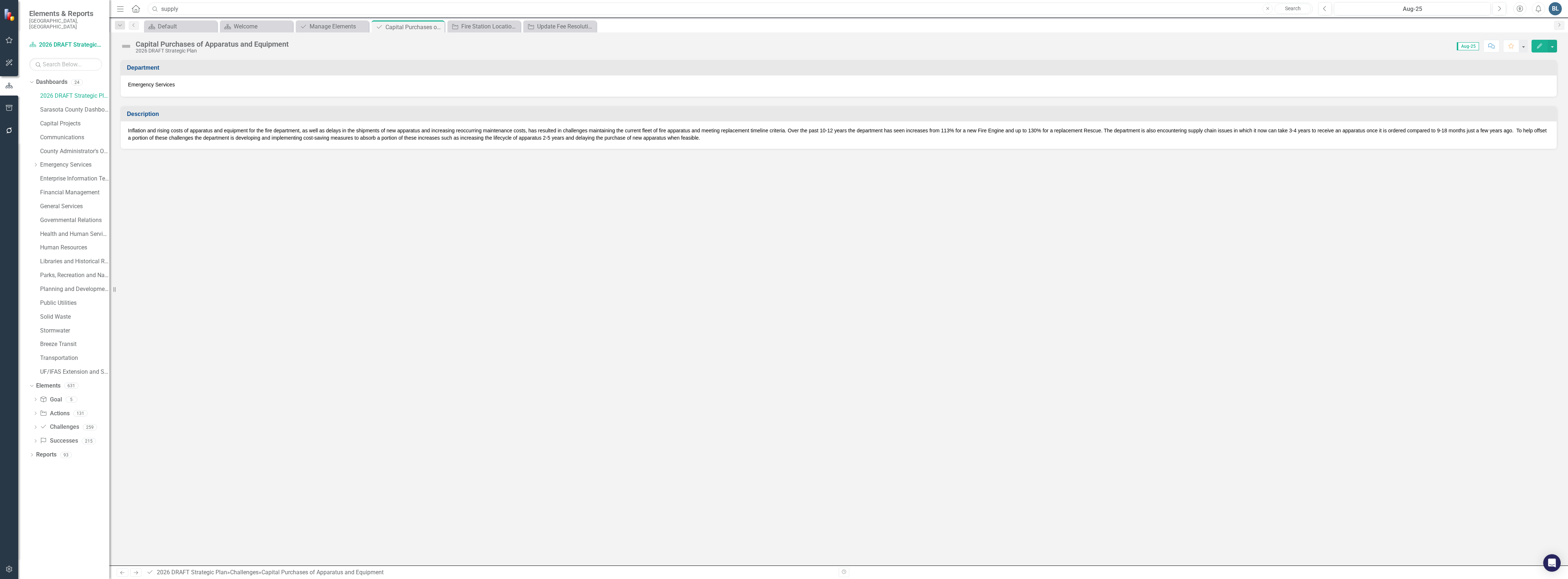
click at [179, 10] on input "supply" at bounding box center [730, 9] width 1165 height 13
drag, startPoint x: 179, startPoint y: 7, endPoint x: 148, endPoint y: 4, distance: 31.1
click at [148, 4] on div "supply" at bounding box center [729, 9] width 1165 height 13
drag, startPoint x: 206, startPoint y: 8, endPoint x: 161, endPoint y: 6, distance: 45.0
click at [161, 6] on input "emergency" at bounding box center [730, 9] width 1165 height 13
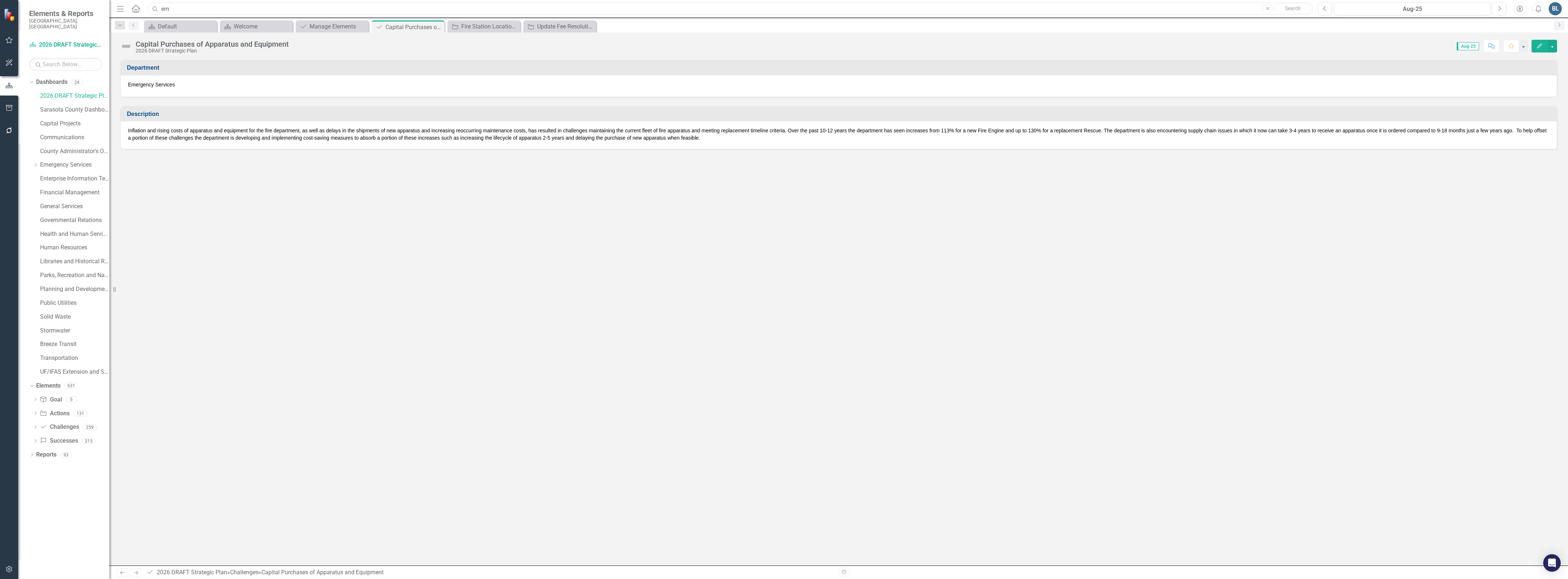
type input "e"
click at [132, 23] on icon "Previous" at bounding box center [134, 25] width 6 height 4
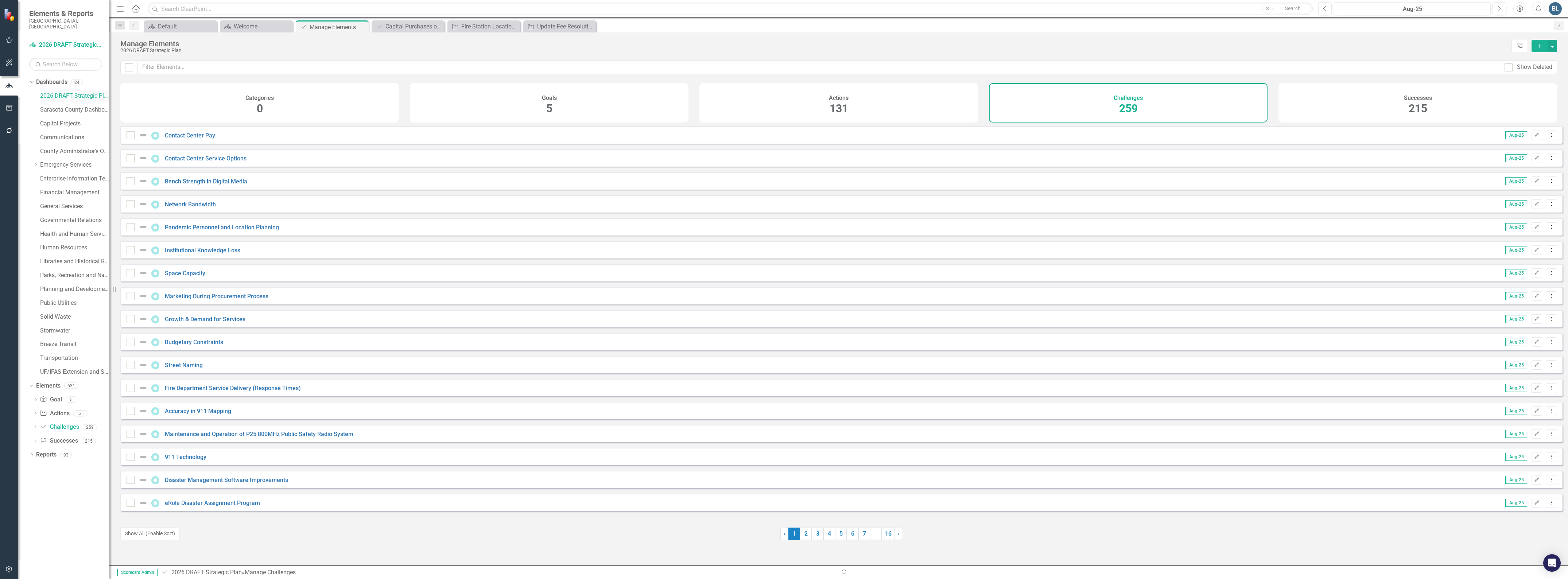
click at [82, 90] on div "2026 DRAFT Strategic Plan" at bounding box center [75, 96] width 69 height 12
click at [480, 23] on div "Fire Station Location Study" at bounding box center [485, 26] width 48 height 9
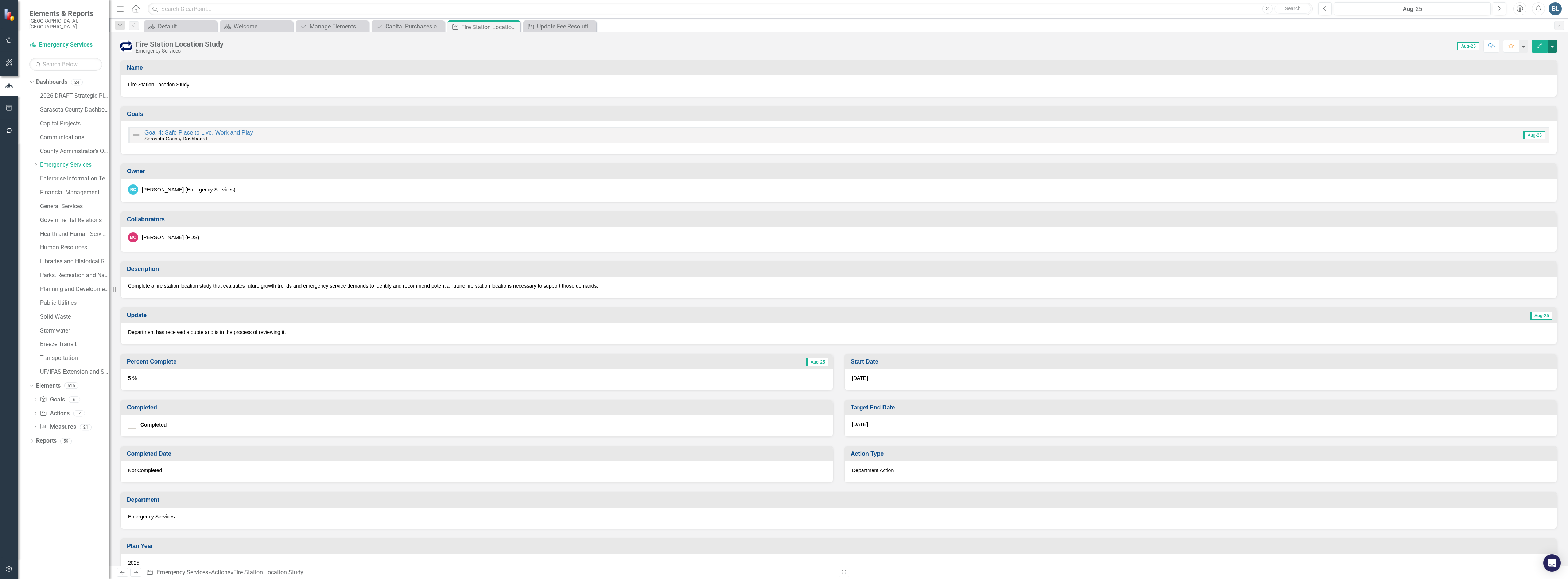
click at [1552, 46] on button "button" at bounding box center [1552, 46] width 10 height 13
click at [44, 41] on link "Dashboard Emergency Services" at bounding box center [66, 45] width 73 height 9
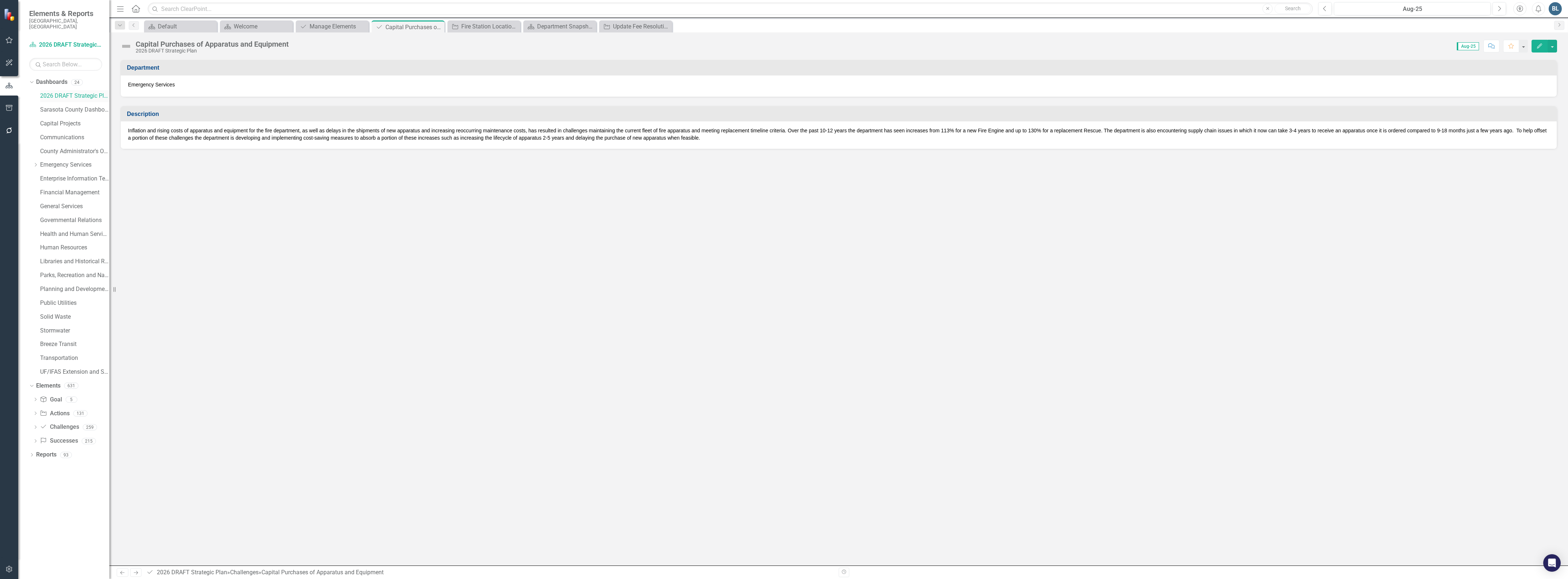
click at [69, 93] on link "2026 DRAFT Strategic Plan" at bounding box center [75, 96] width 69 height 9
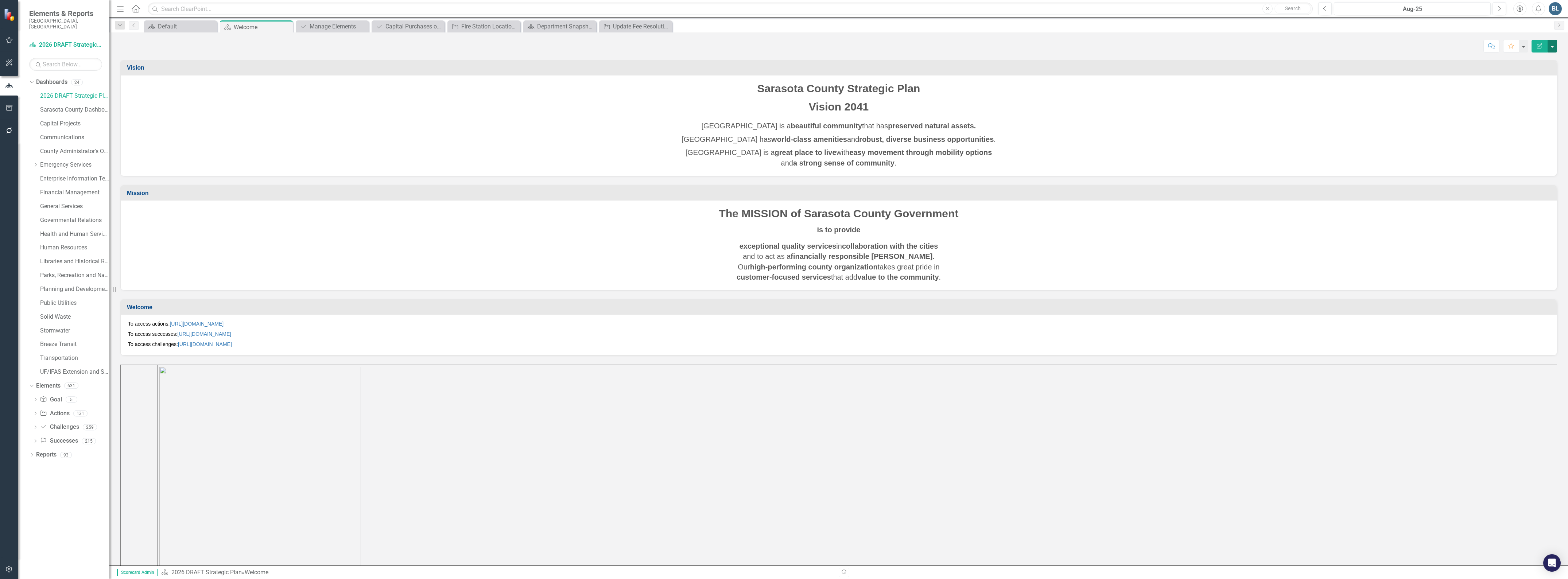
click at [1553, 49] on button "button" at bounding box center [1552, 46] width 10 height 13
click at [51, 423] on link "Challenge Challenges" at bounding box center [59, 427] width 39 height 9
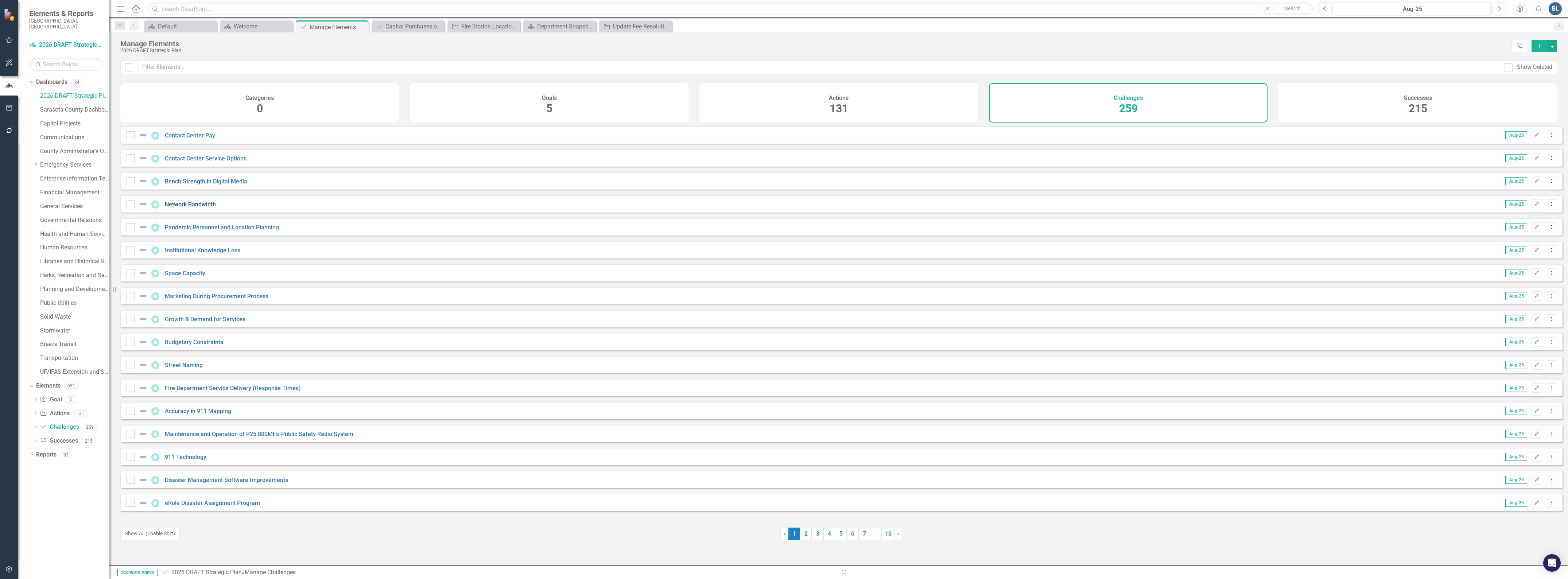
click at [178, 208] on link "Network Bandwidth" at bounding box center [191, 204] width 51 height 7
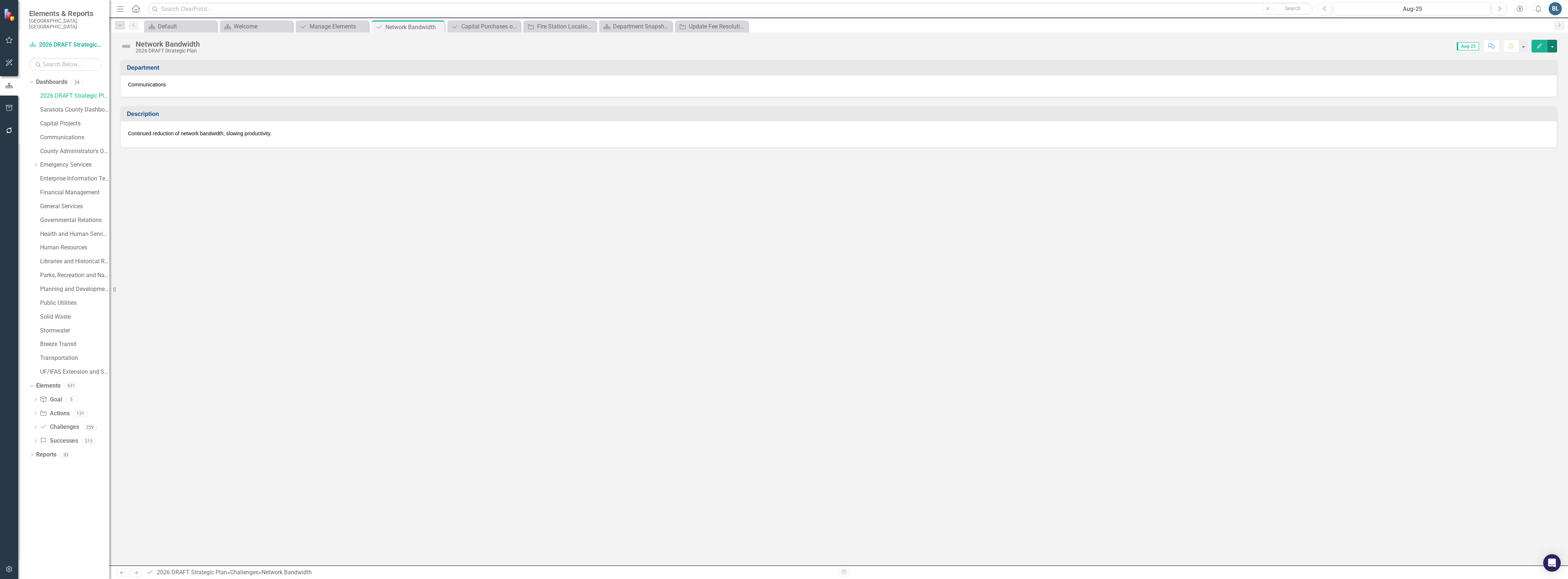
click at [1553, 47] on button "button" at bounding box center [1552, 46] width 10 height 13
click at [1541, 57] on link "Edit Edit Challenge" at bounding box center [1527, 60] width 59 height 13
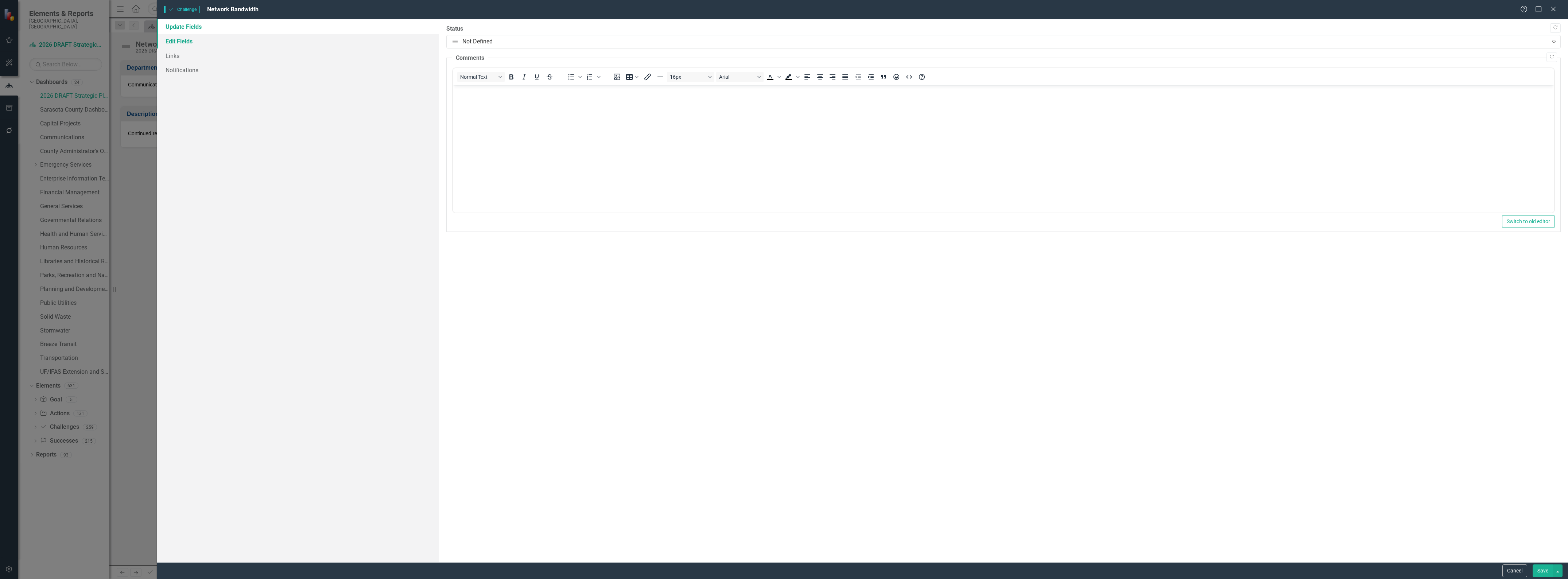
click at [167, 43] on link "Edit Fields" at bounding box center [298, 41] width 282 height 15
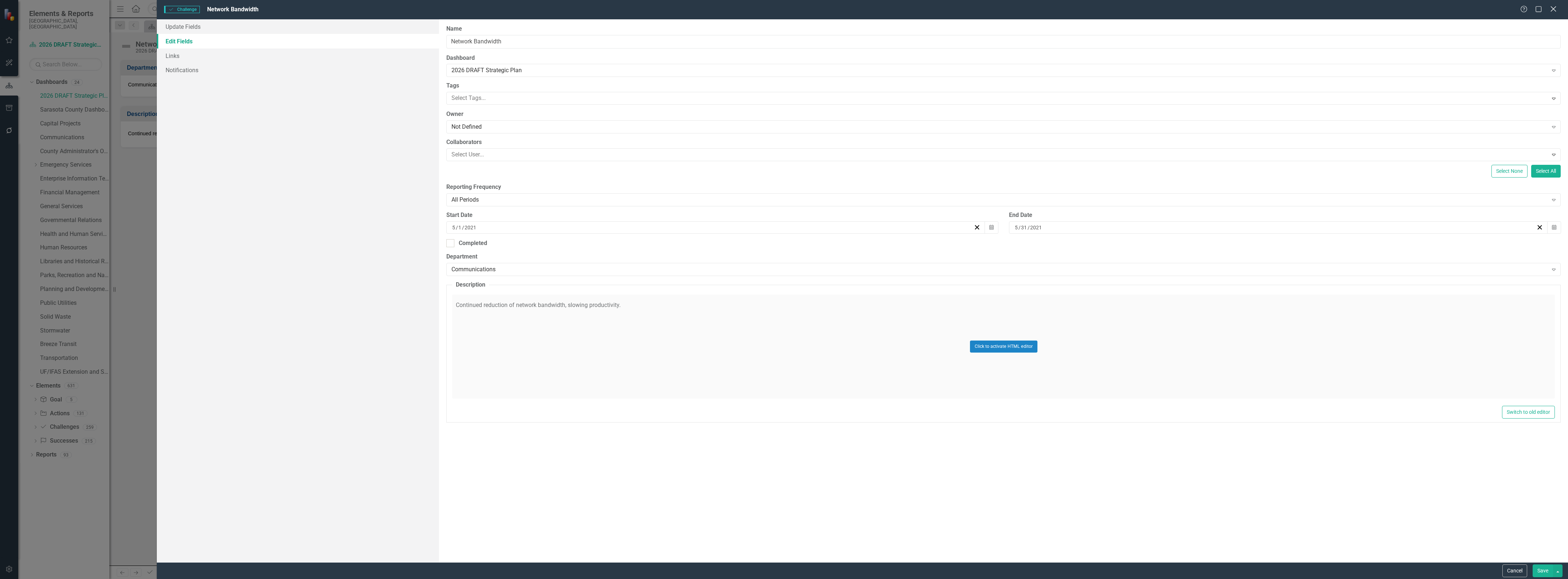
click at [1552, 12] on icon "Close" at bounding box center [1553, 9] width 9 height 7
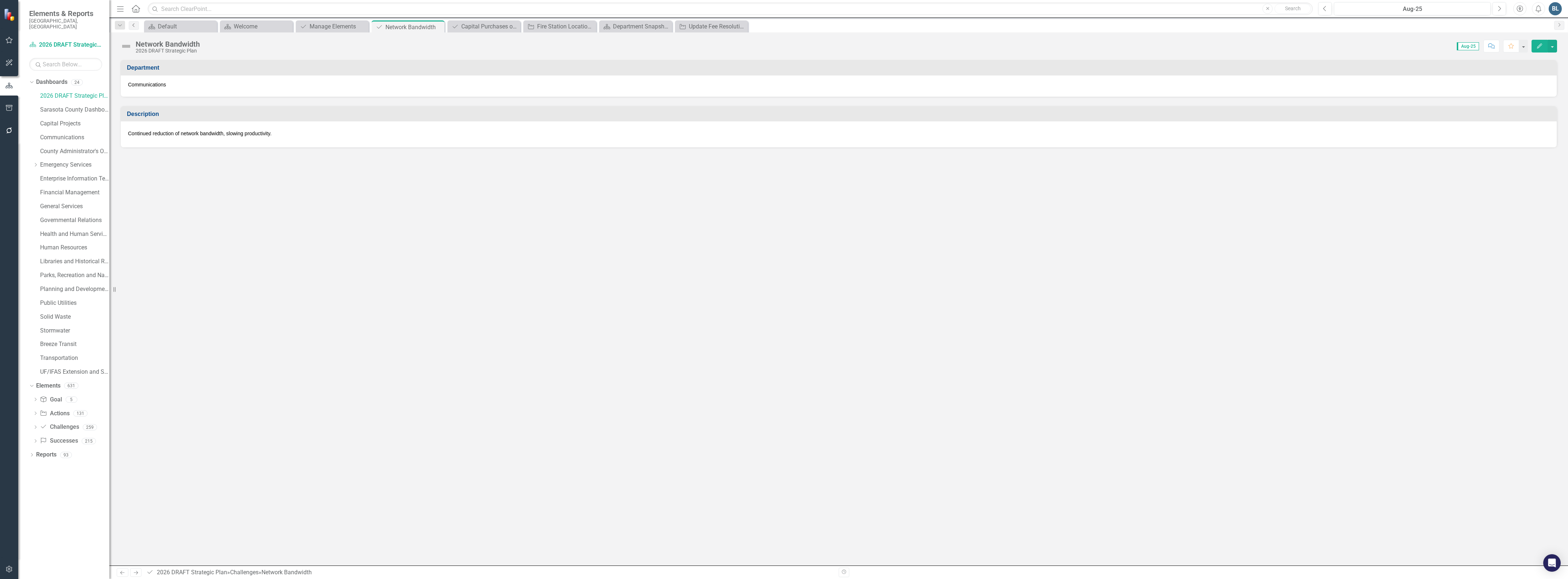
click at [132, 28] on link "Previous" at bounding box center [133, 26] width 10 height 9
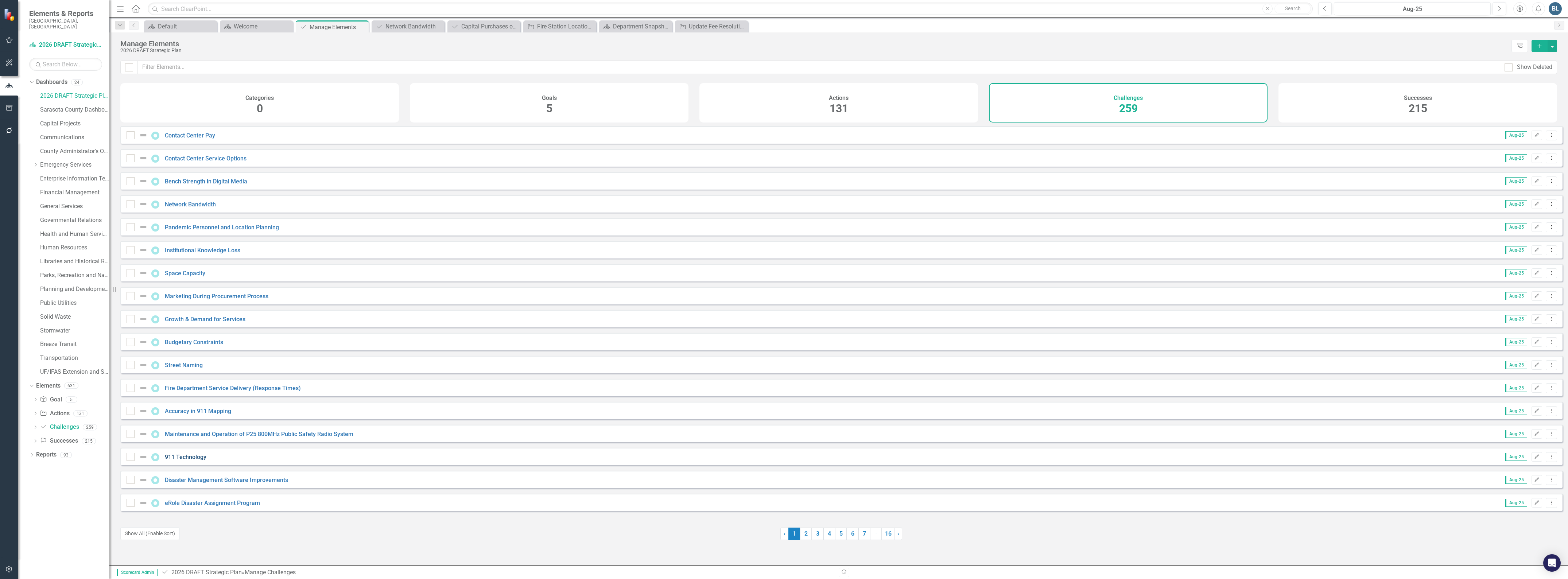
click at [194, 461] on link "911 Technology" at bounding box center [186, 457] width 41 height 7
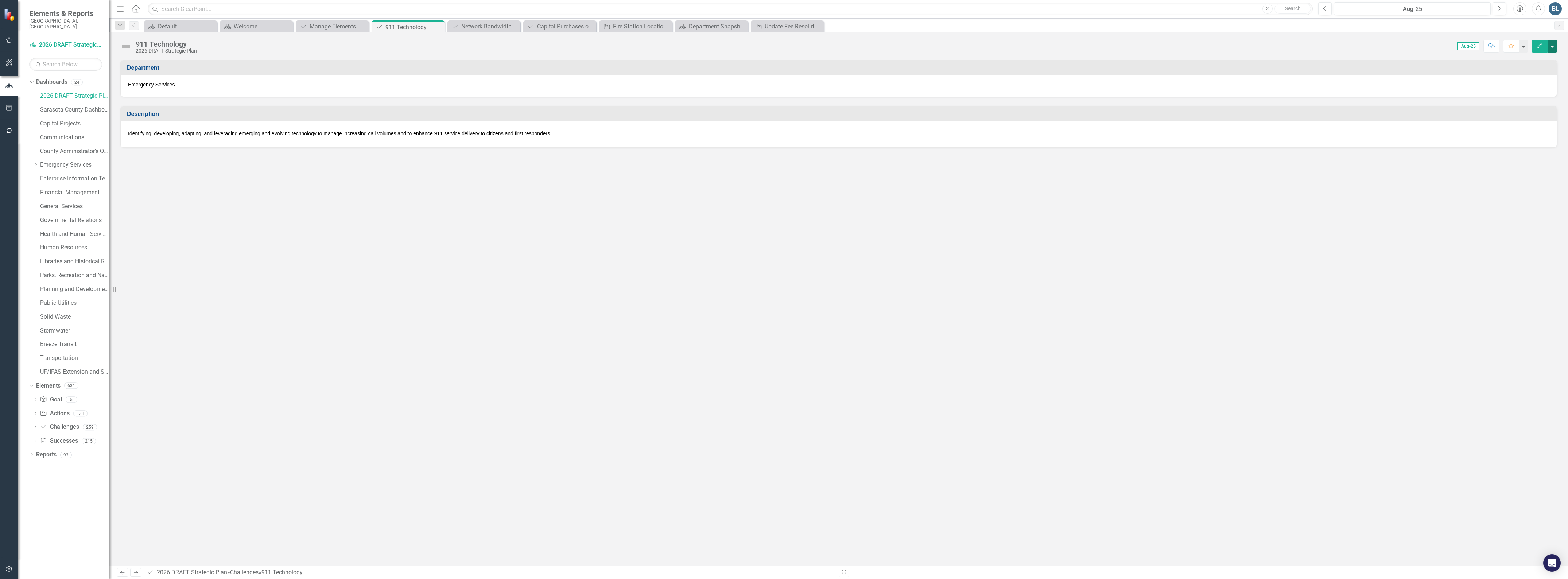
click at [1555, 47] on button "button" at bounding box center [1552, 46] width 10 height 13
click at [1536, 62] on link "Edit Edit Challenge" at bounding box center [1527, 60] width 59 height 13
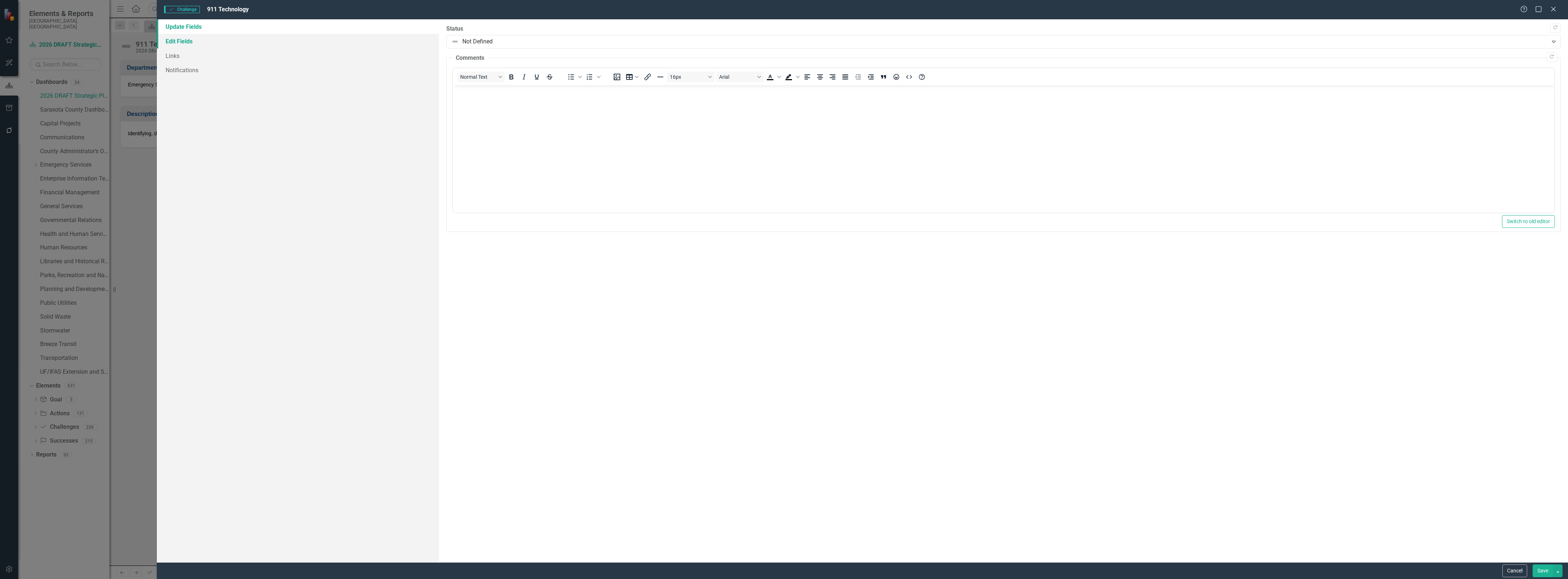
click at [173, 43] on link "Edit Fields" at bounding box center [298, 41] width 282 height 15
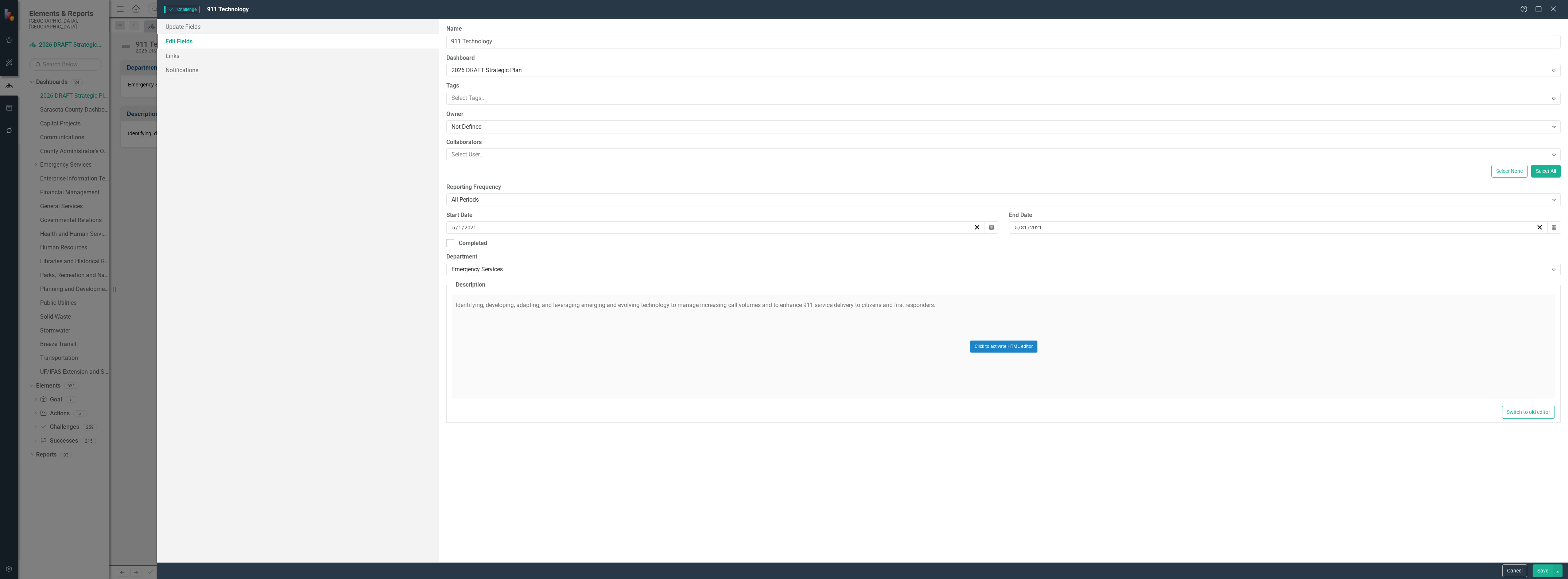
click at [1552, 10] on icon "Close" at bounding box center [1553, 9] width 9 height 7
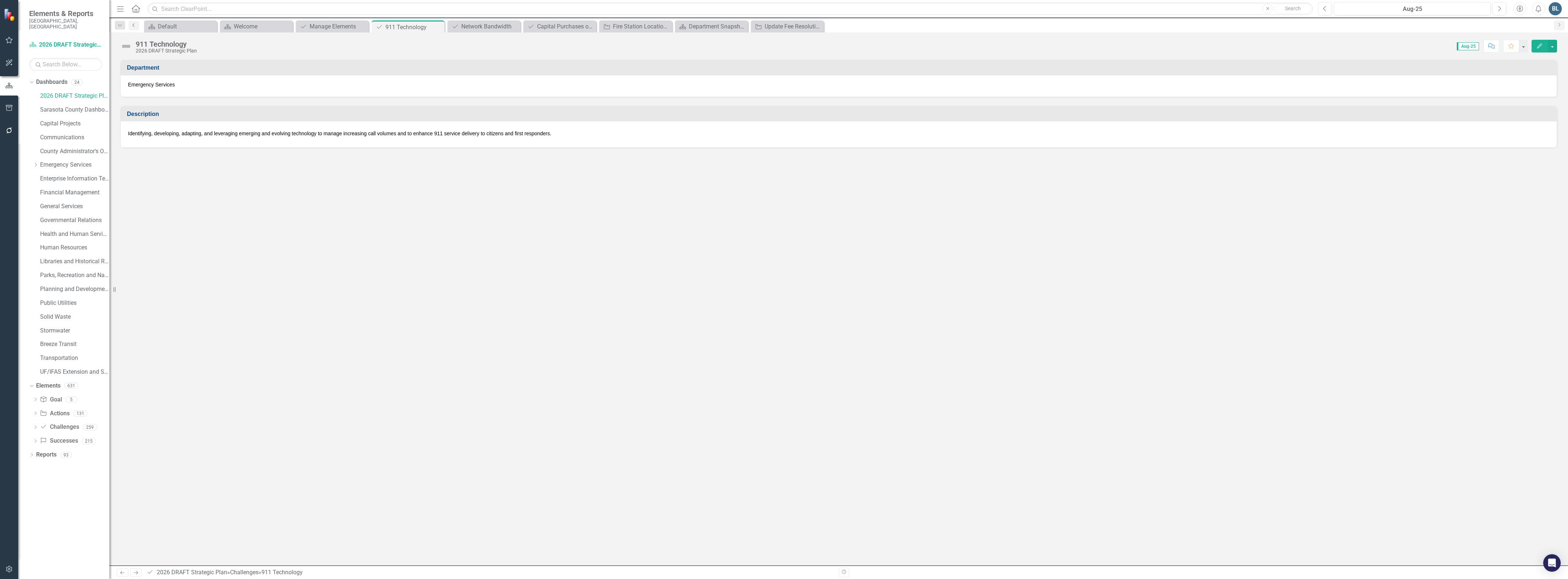
click at [133, 26] on icon "Previous" at bounding box center [134, 25] width 6 height 4
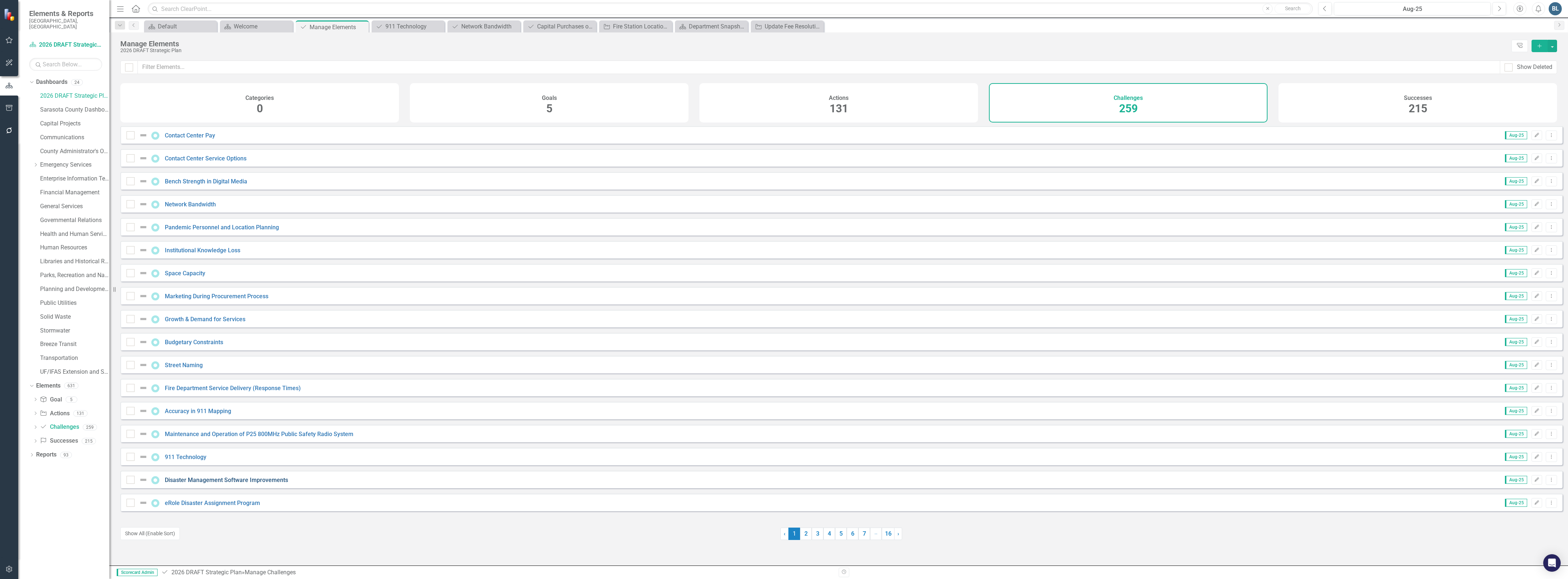
click at [205, 483] on link "Disaster Management Software Improvements" at bounding box center [226, 480] width 123 height 7
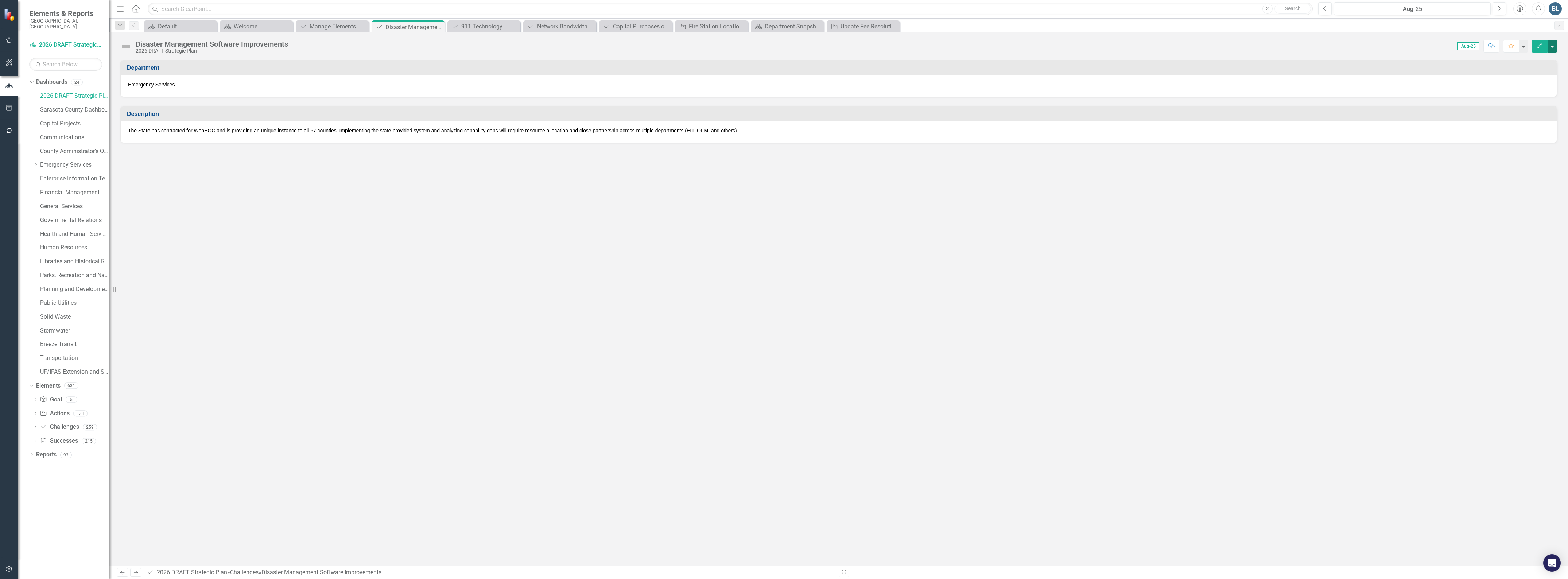
click at [1552, 49] on button "button" at bounding box center [1552, 46] width 10 height 13
click at [1536, 60] on link "Edit Edit Challenge" at bounding box center [1527, 60] width 59 height 13
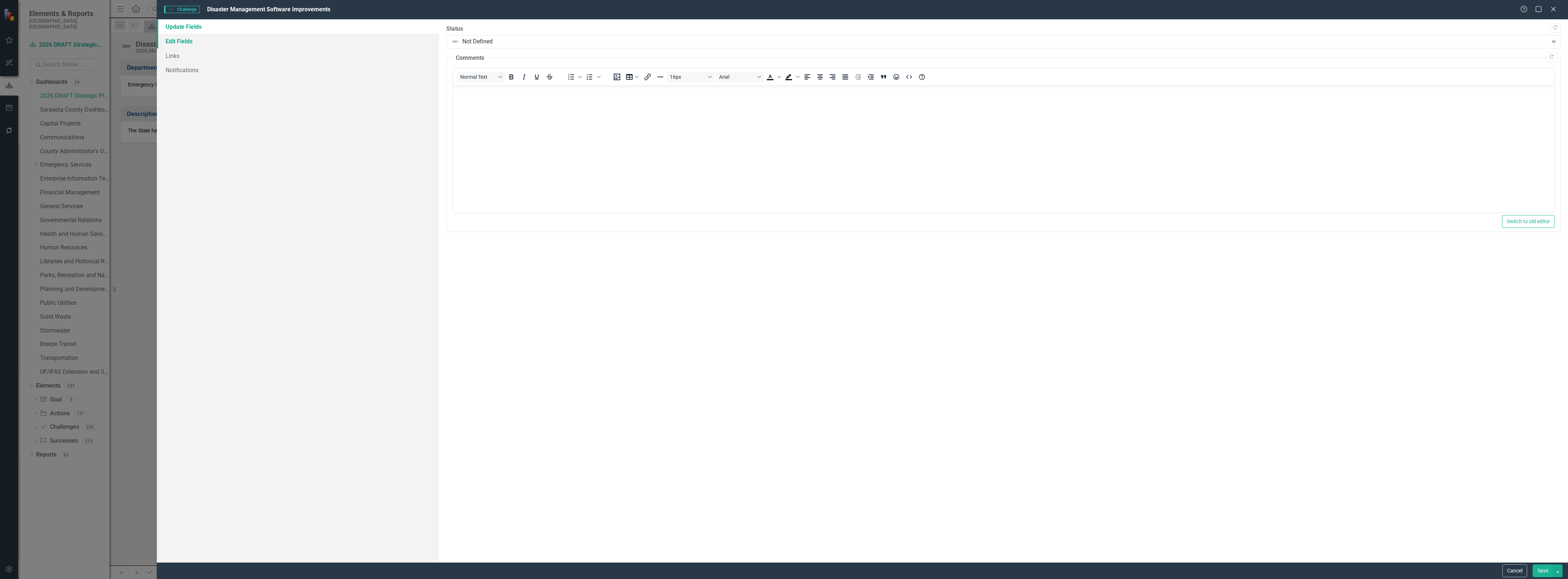
click at [168, 42] on link "Edit Fields" at bounding box center [298, 41] width 282 height 15
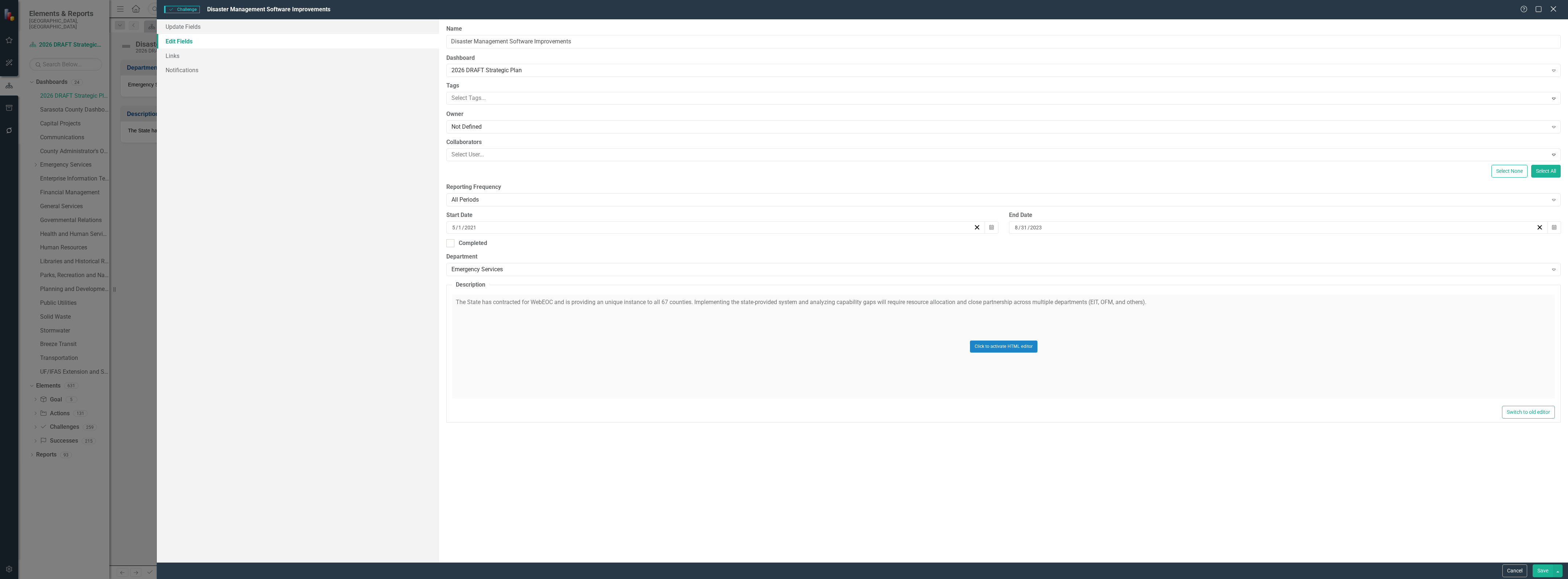
click at [1552, 11] on icon at bounding box center [1553, 9] width 5 height 5
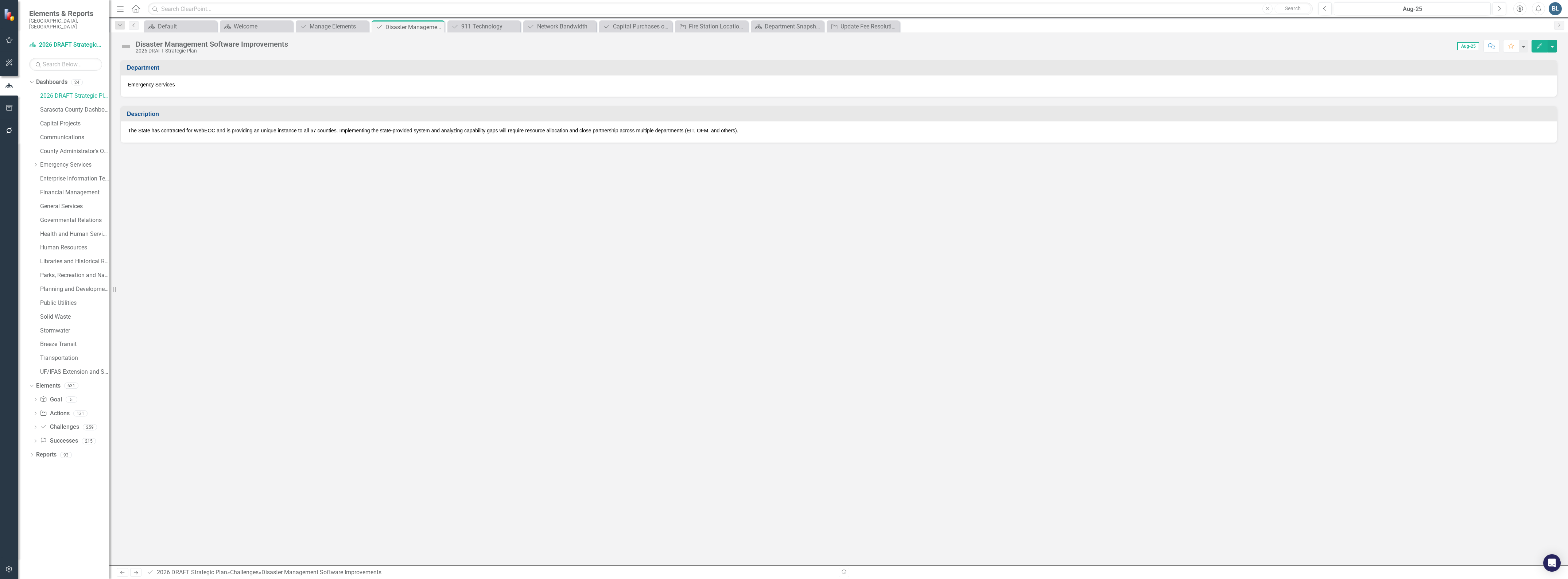
click at [136, 23] on icon "Previous" at bounding box center [134, 25] width 6 height 4
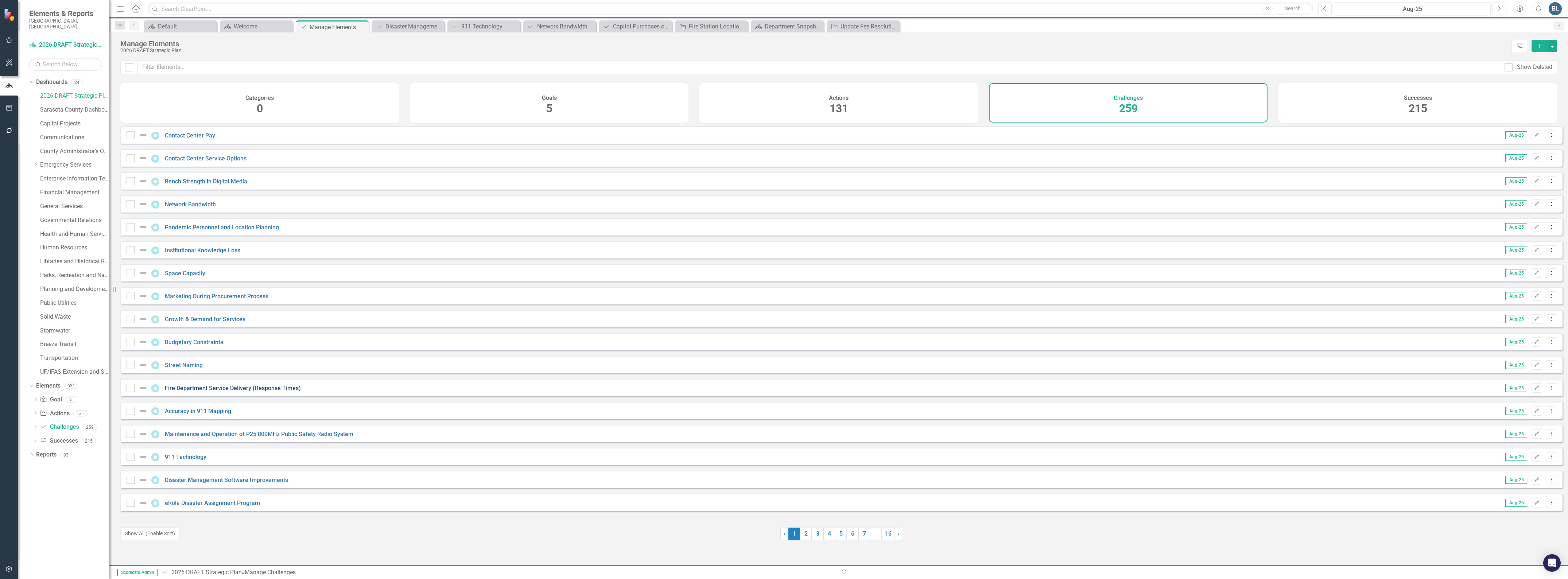
click at [197, 391] on link "Fire Department Service Delivery (Response Times)" at bounding box center [233, 388] width 136 height 7
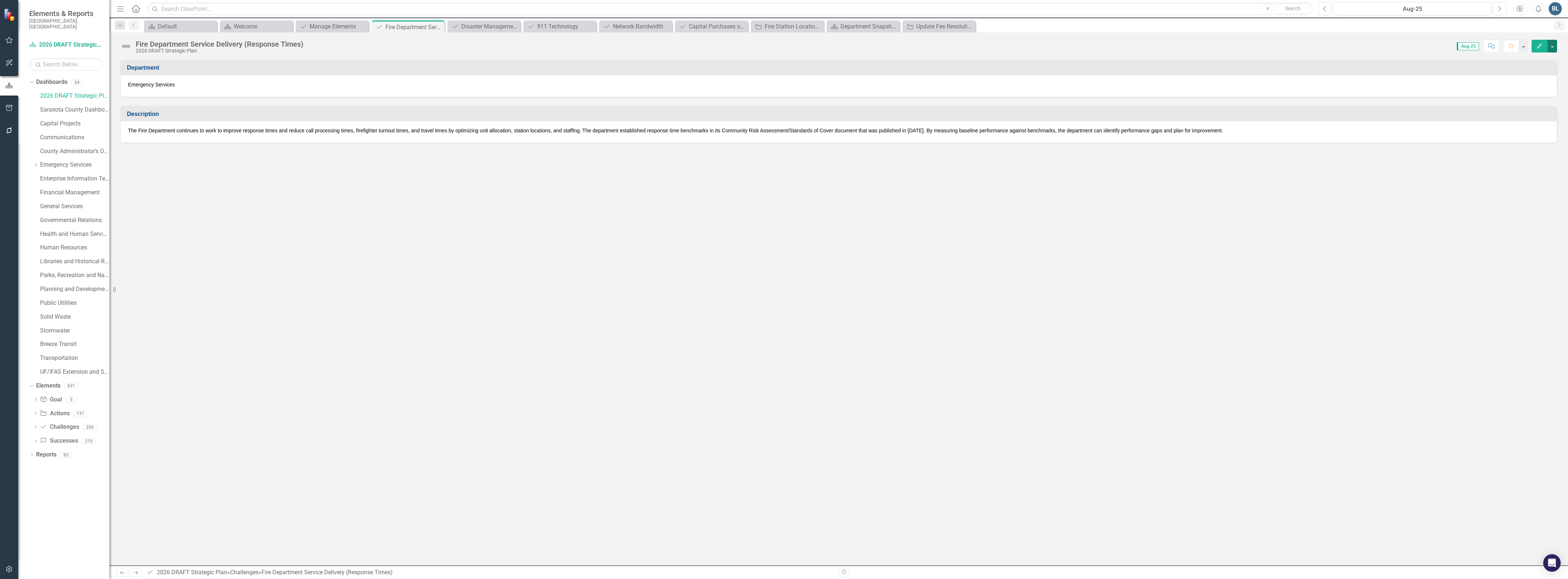
click at [1552, 47] on button "button" at bounding box center [1552, 46] width 10 height 13
click at [1528, 60] on link "Edit Edit Challenge" at bounding box center [1527, 60] width 59 height 13
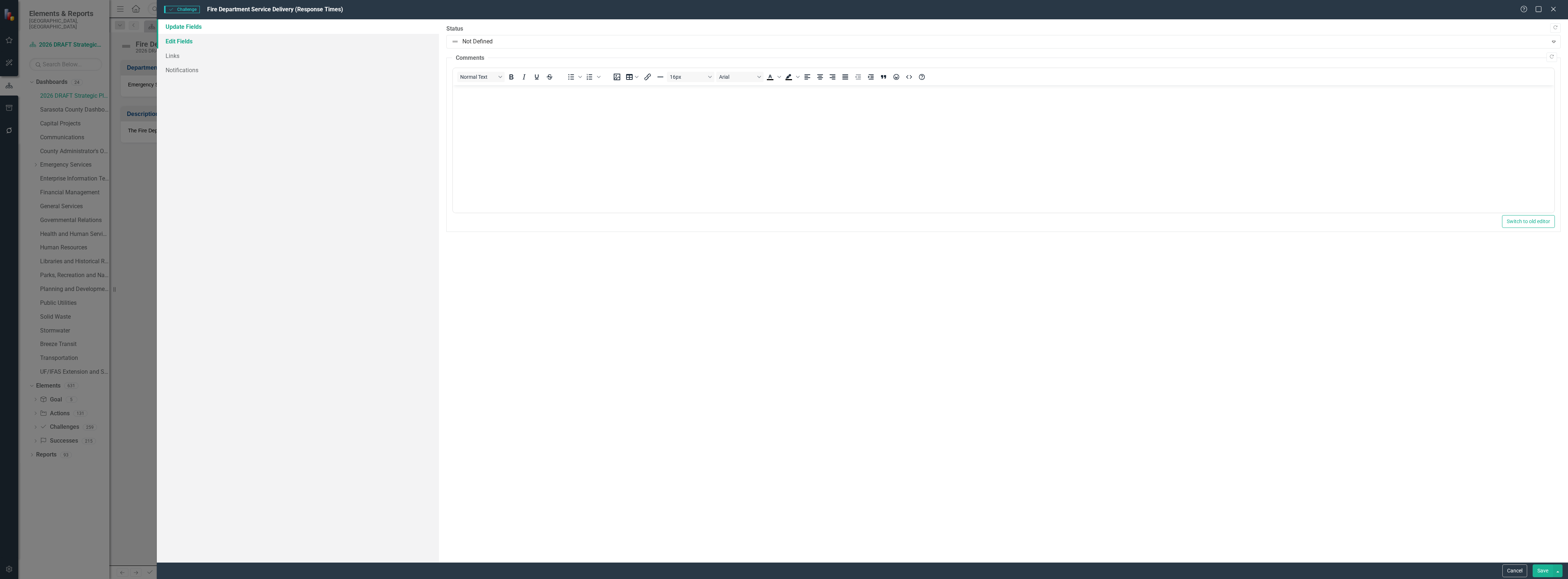
click at [189, 42] on link "Edit Fields" at bounding box center [298, 41] width 282 height 15
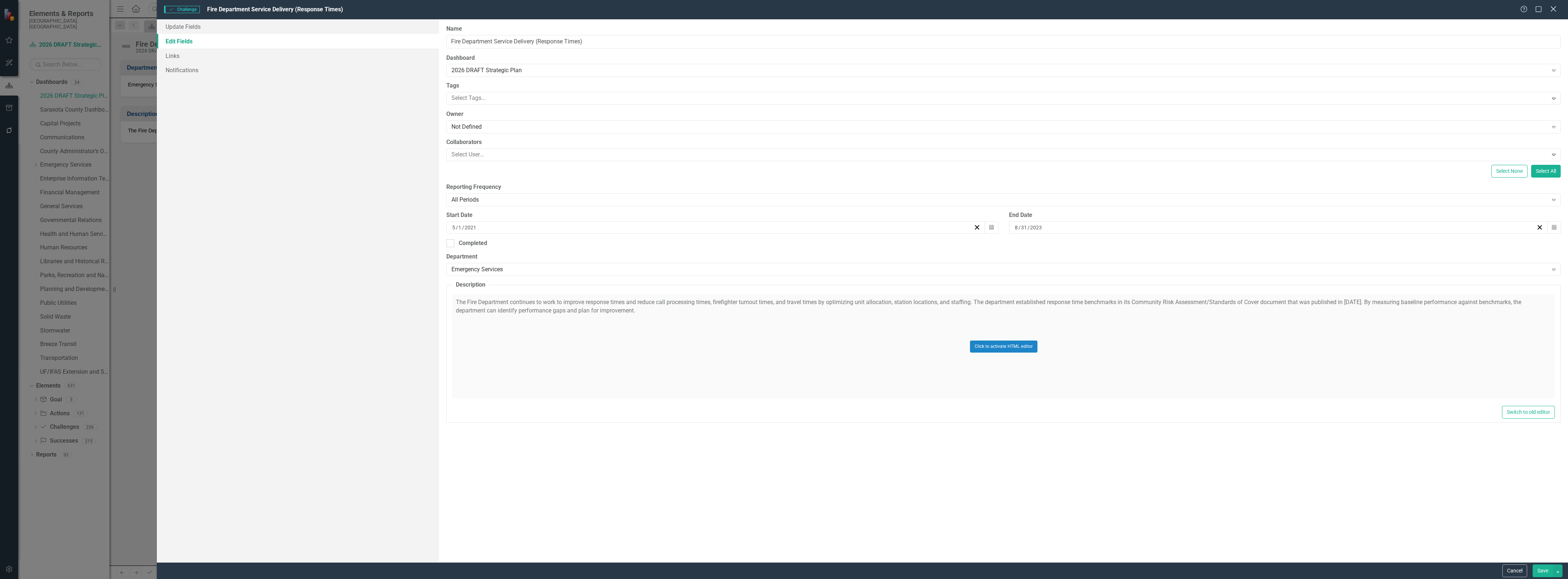
click at [1551, 9] on icon "Close" at bounding box center [1553, 9] width 9 height 7
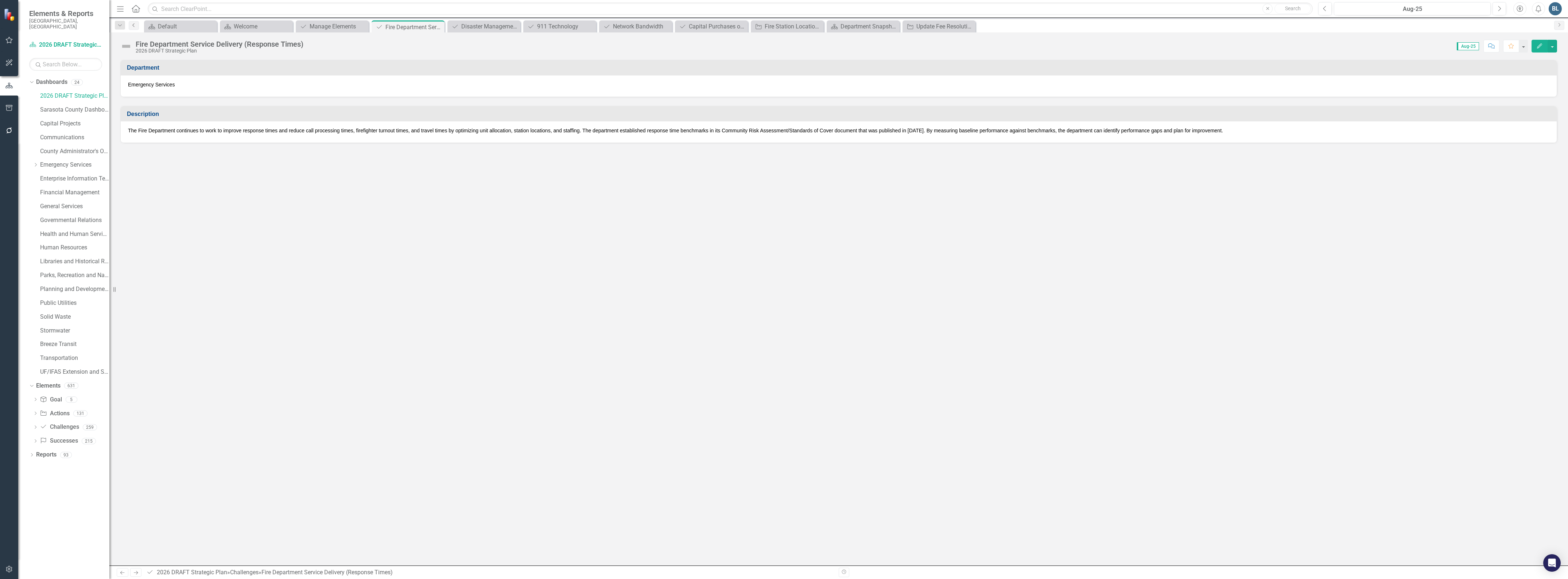
click at [134, 24] on icon "Previous" at bounding box center [134, 25] width 6 height 4
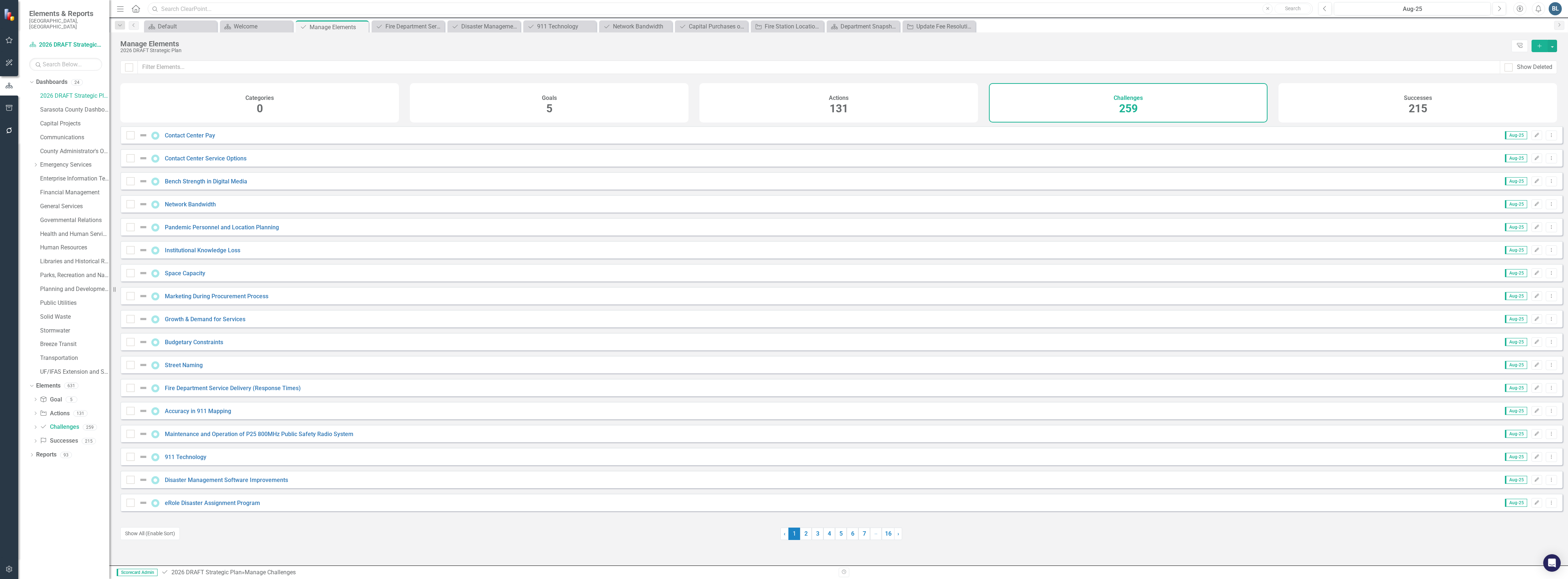
click at [175, 12] on input "text" at bounding box center [730, 9] width 1165 height 13
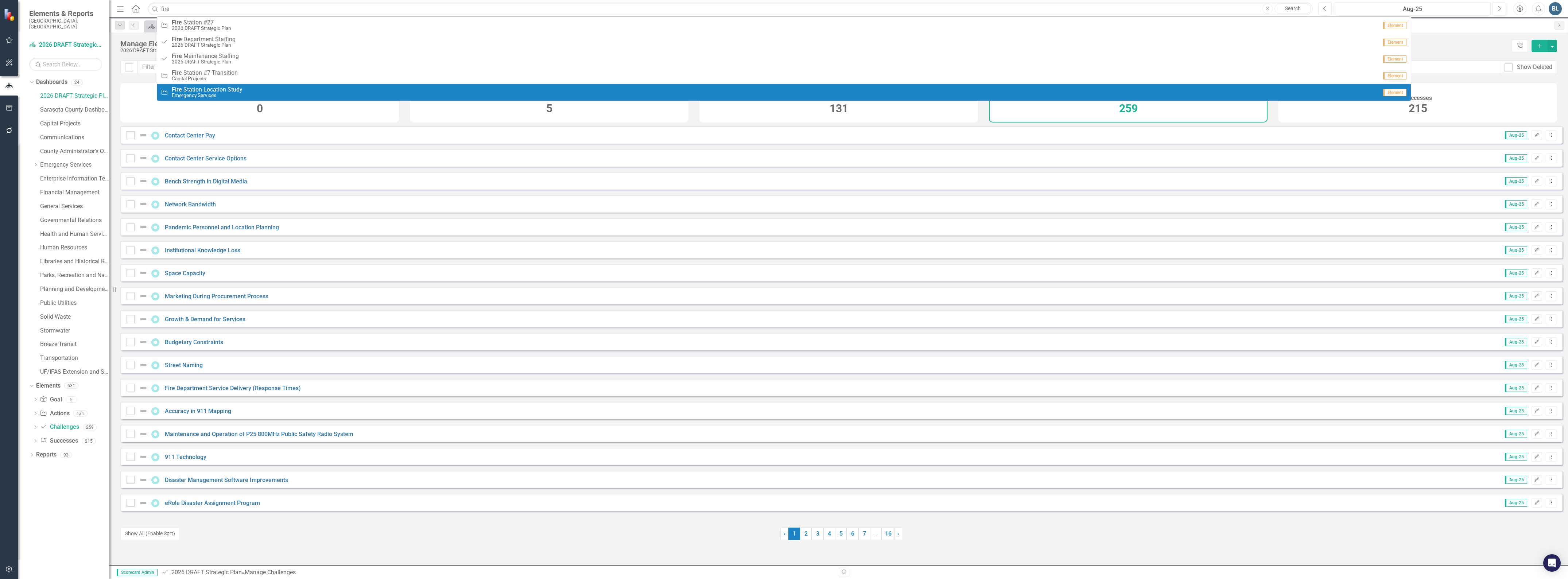
click at [205, 90] on span "Fire S t a t i o n L o c a t i o n S t u d y" at bounding box center [207, 89] width 71 height 7
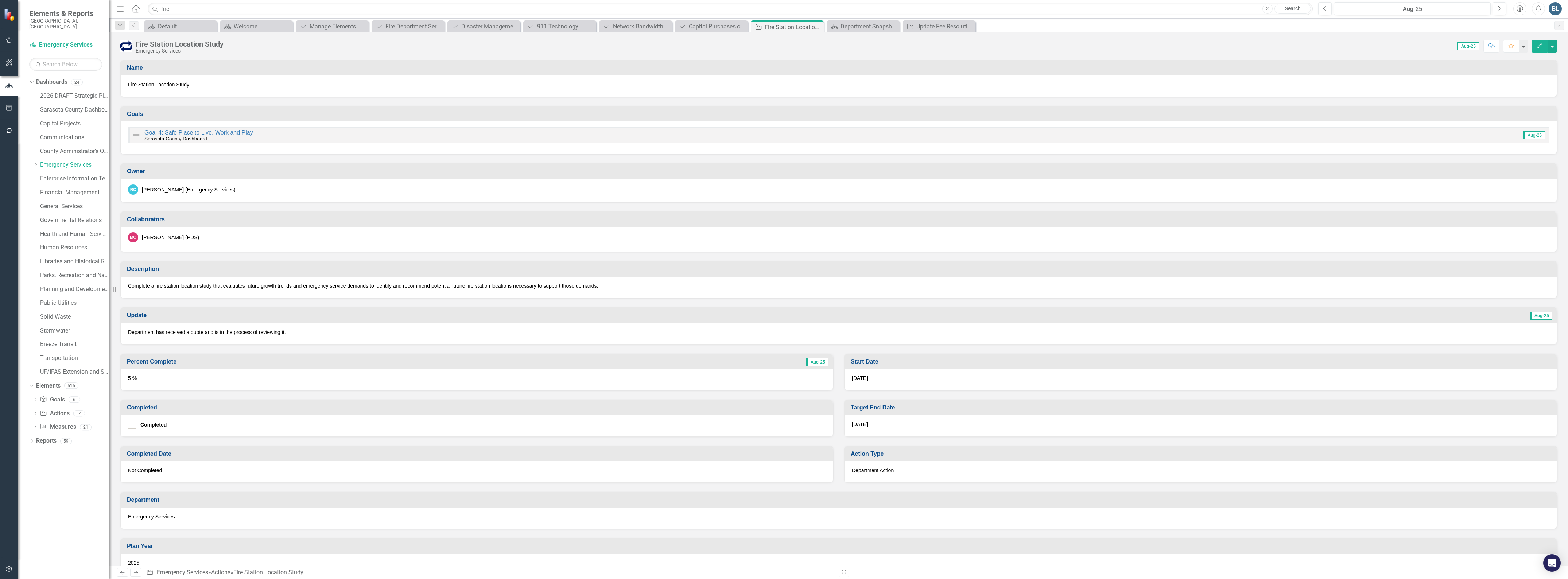
click at [132, 26] on icon "Previous" at bounding box center [134, 25] width 6 height 4
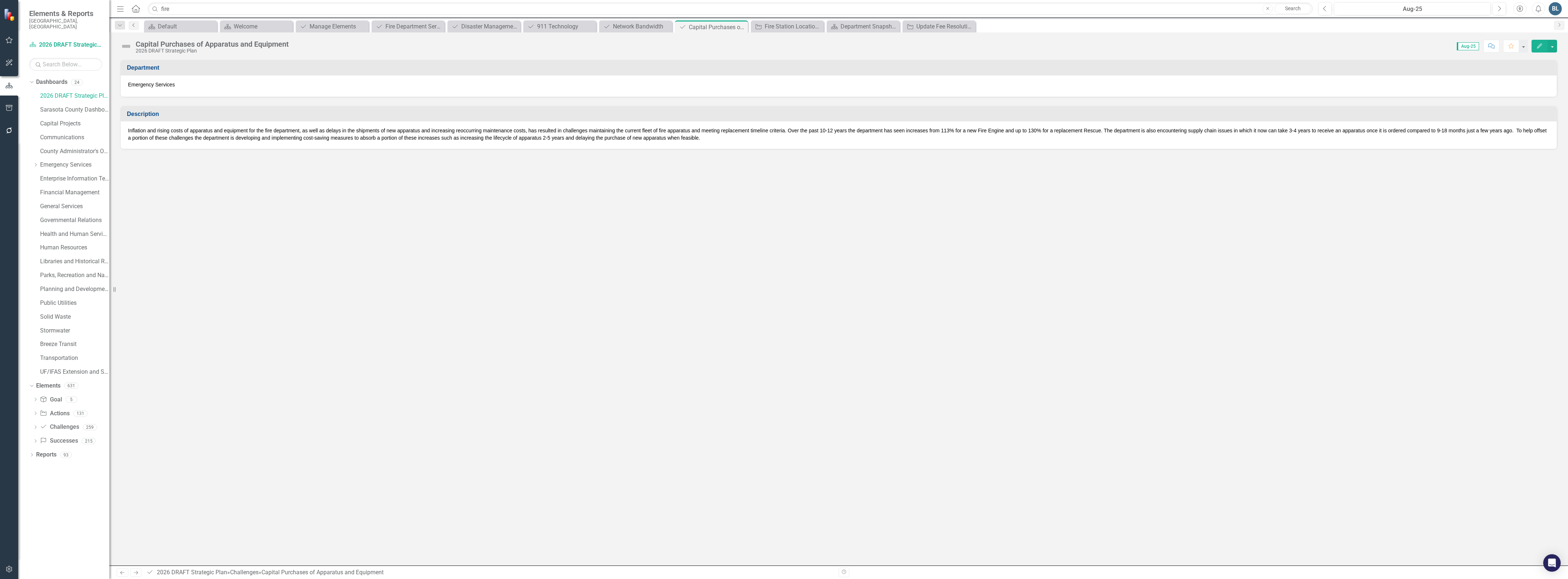
click at [131, 23] on icon "Previous" at bounding box center [134, 25] width 6 height 4
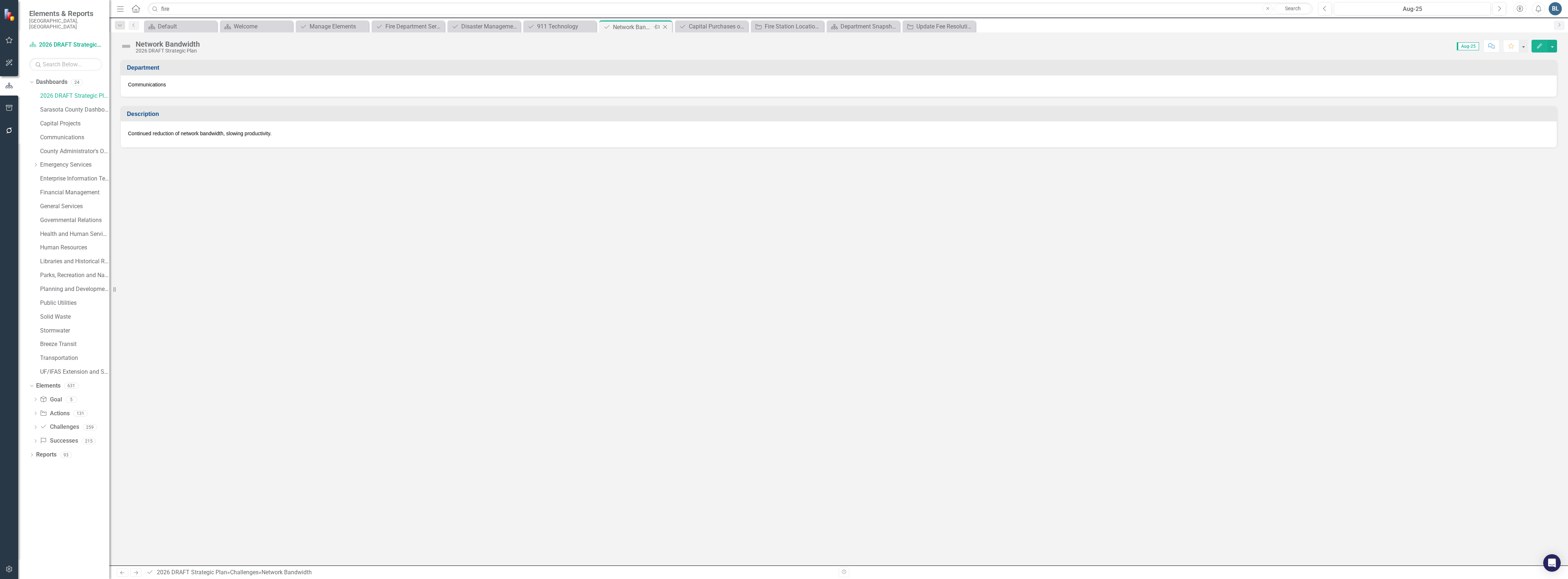
click at [665, 27] on icon at bounding box center [665, 27] width 4 height 4
click at [0, 0] on icon at bounding box center [0, 0] width 0 height 0
click at [665, 27] on icon at bounding box center [665, 26] width 4 height 4
drag, startPoint x: 665, startPoint y: 27, endPoint x: 661, endPoint y: 24, distance: 5.0
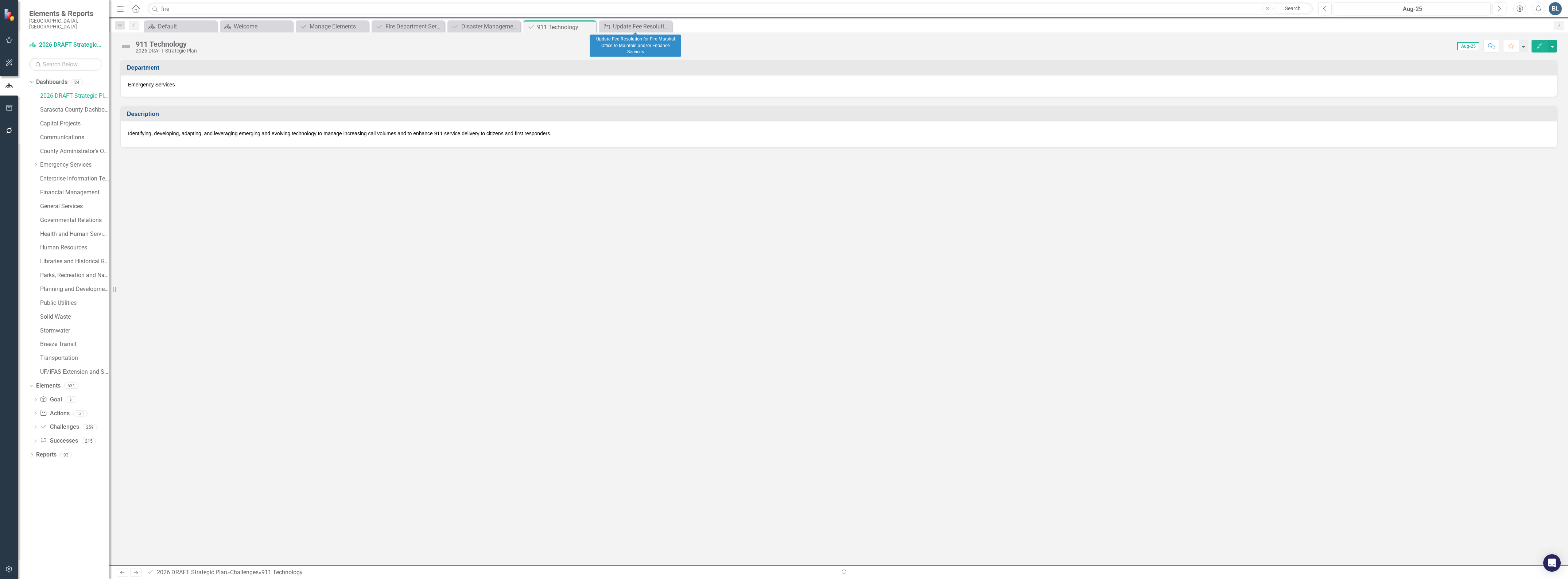
click at [0, 0] on icon "Close" at bounding box center [0, 0] width 0 height 0
click at [591, 26] on icon "Close" at bounding box center [589, 27] width 7 height 6
click at [514, 26] on icon at bounding box center [513, 27] width 4 height 4
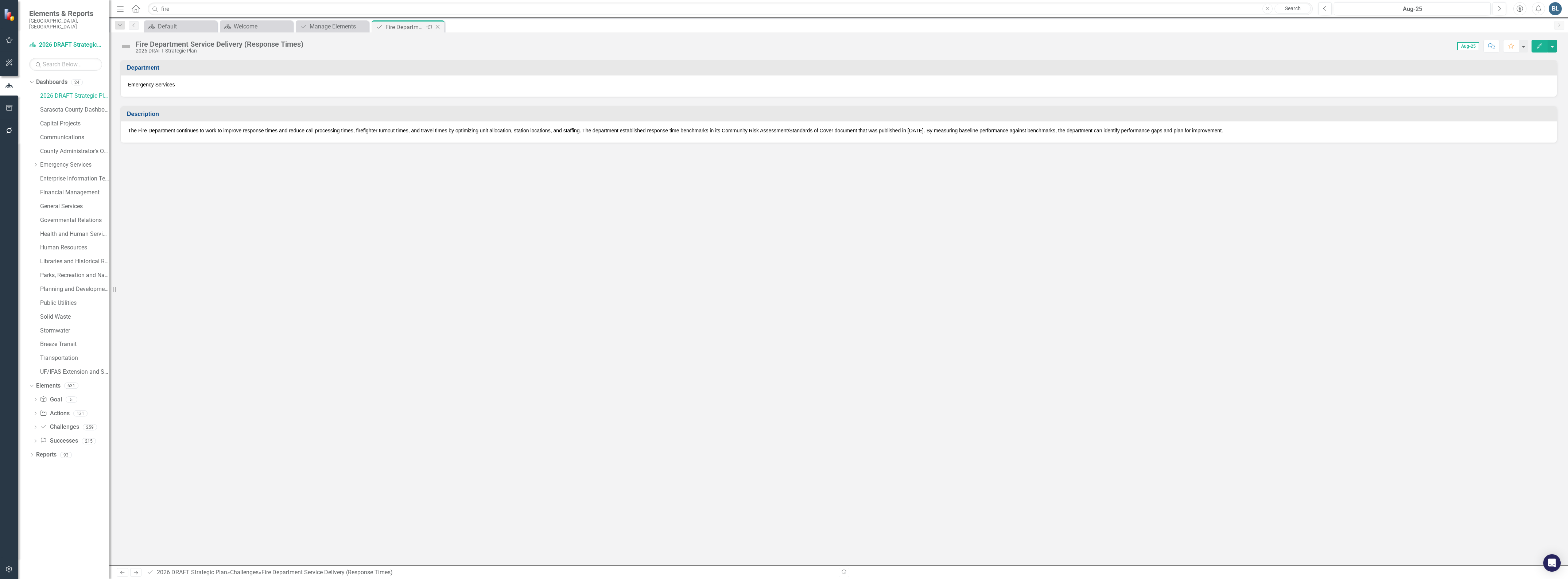
click at [438, 26] on icon "Close" at bounding box center [438, 27] width 7 height 6
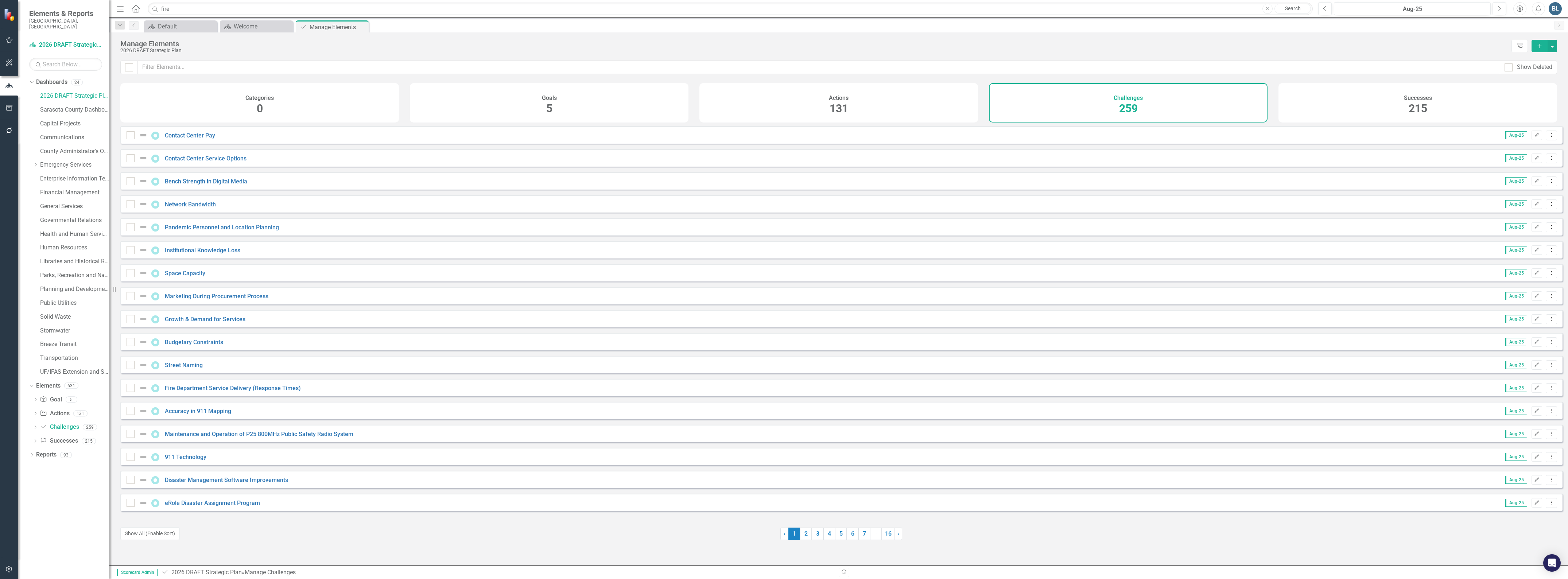
click at [1148, 96] on div "Challenges 259" at bounding box center [1129, 103] width 279 height 40
click at [212, 7] on input "fire" at bounding box center [730, 9] width 1165 height 13
click at [205, 10] on input "fire" at bounding box center [730, 9] width 1165 height 13
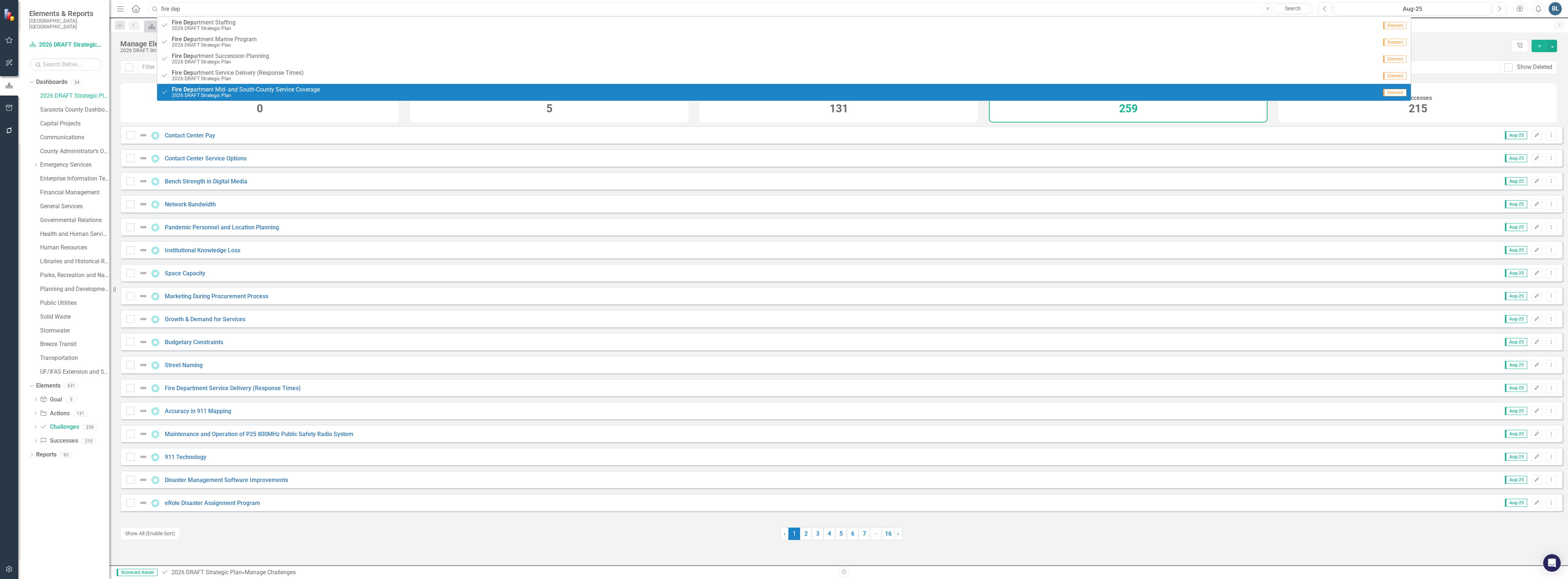
type input "fire dep"
click at [205, 89] on span "Fire Dep artment Mid- and South-County Service Coverage" at bounding box center [245, 89] width 148 height 7
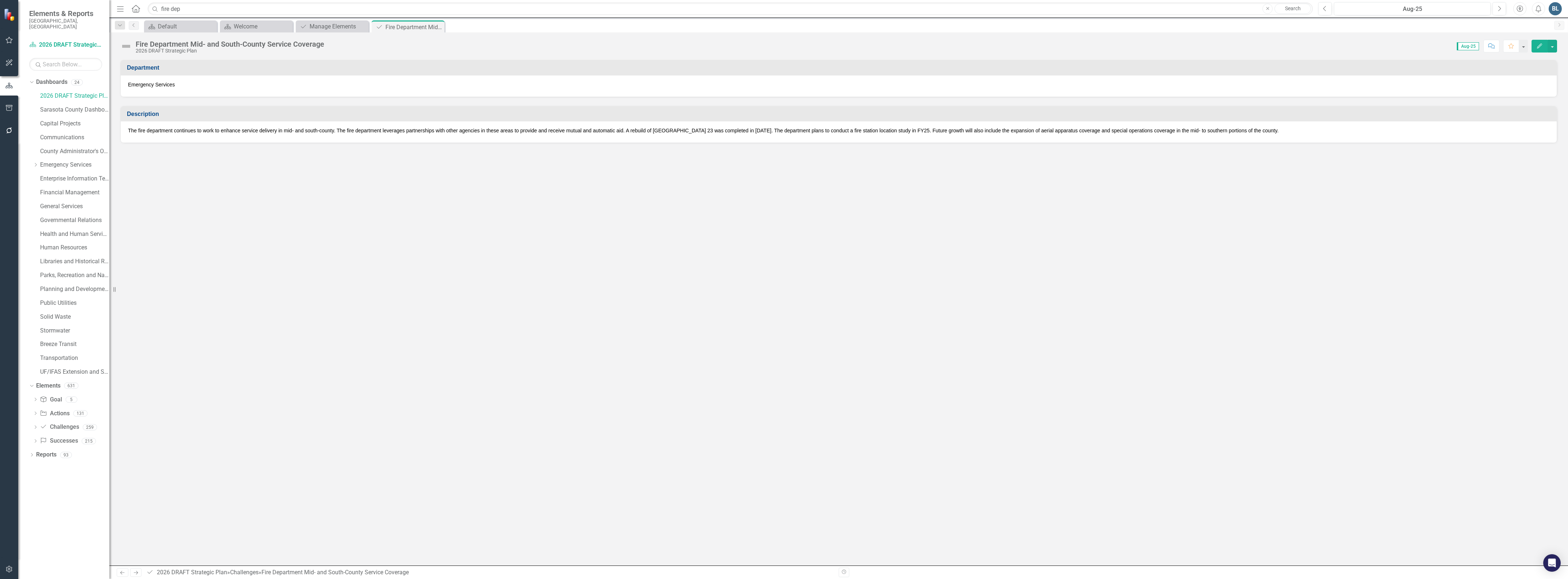
click at [890, 125] on div "The fire department continues to work to enhance service delivery in mid- and s…" at bounding box center [838, 132] width 1436 height 21
click at [891, 128] on p "The fire department continues to work to enhance service delivery in mid- and s…" at bounding box center [838, 130] width 1421 height 7
click at [892, 128] on p "The fire department continues to work to enhance service delivery in mid- and s…" at bounding box center [838, 130] width 1421 height 7
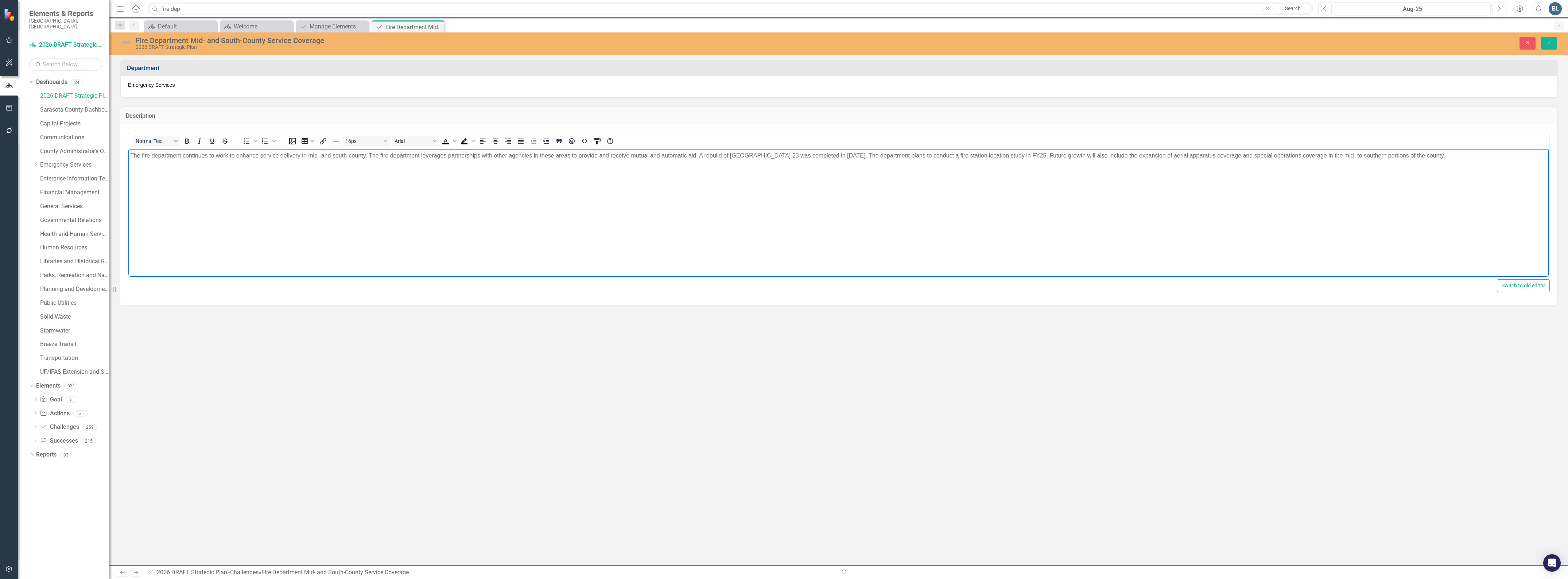
click at [1006, 154] on p "The fire department continues to work to enhance service delivery in mid- and s…" at bounding box center [839, 155] width 1417 height 9
click at [1547, 44] on icon "Save" at bounding box center [1549, 43] width 7 height 5
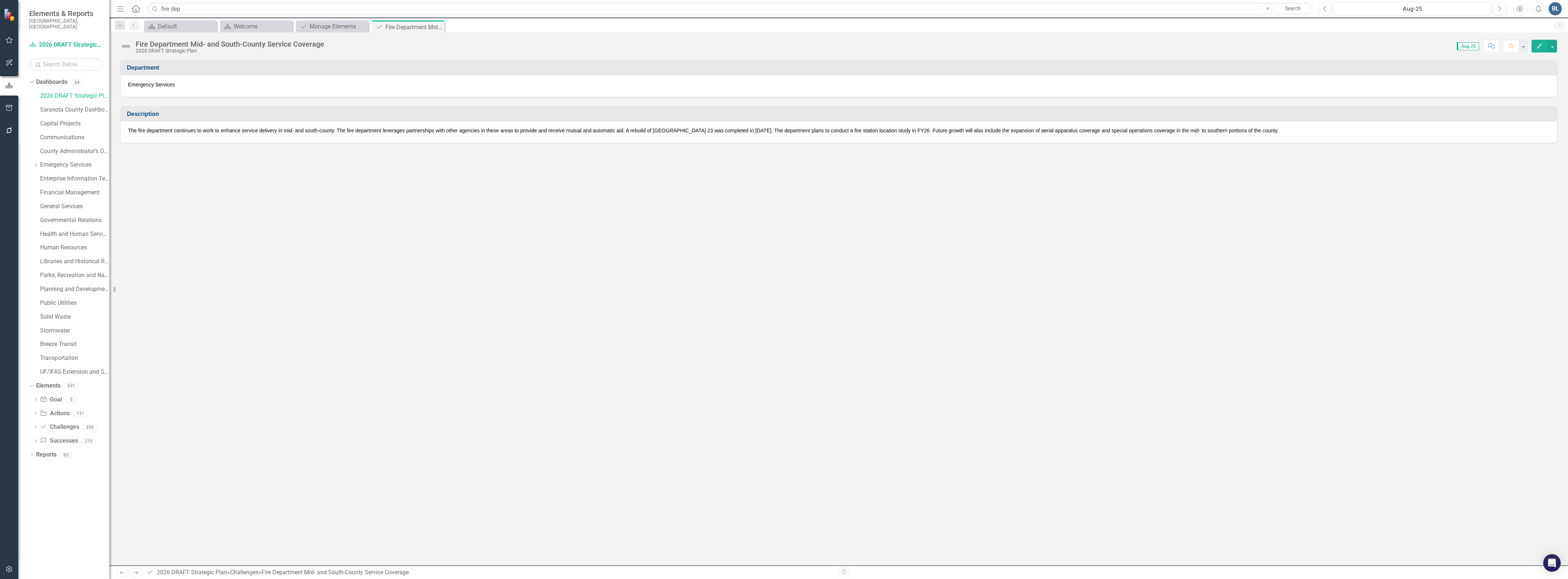
drag, startPoint x: 439, startPoint y: 27, endPoint x: 420, endPoint y: 23, distance: 19.4
click at [0, 0] on icon "Close" at bounding box center [0, 0] width 0 height 0
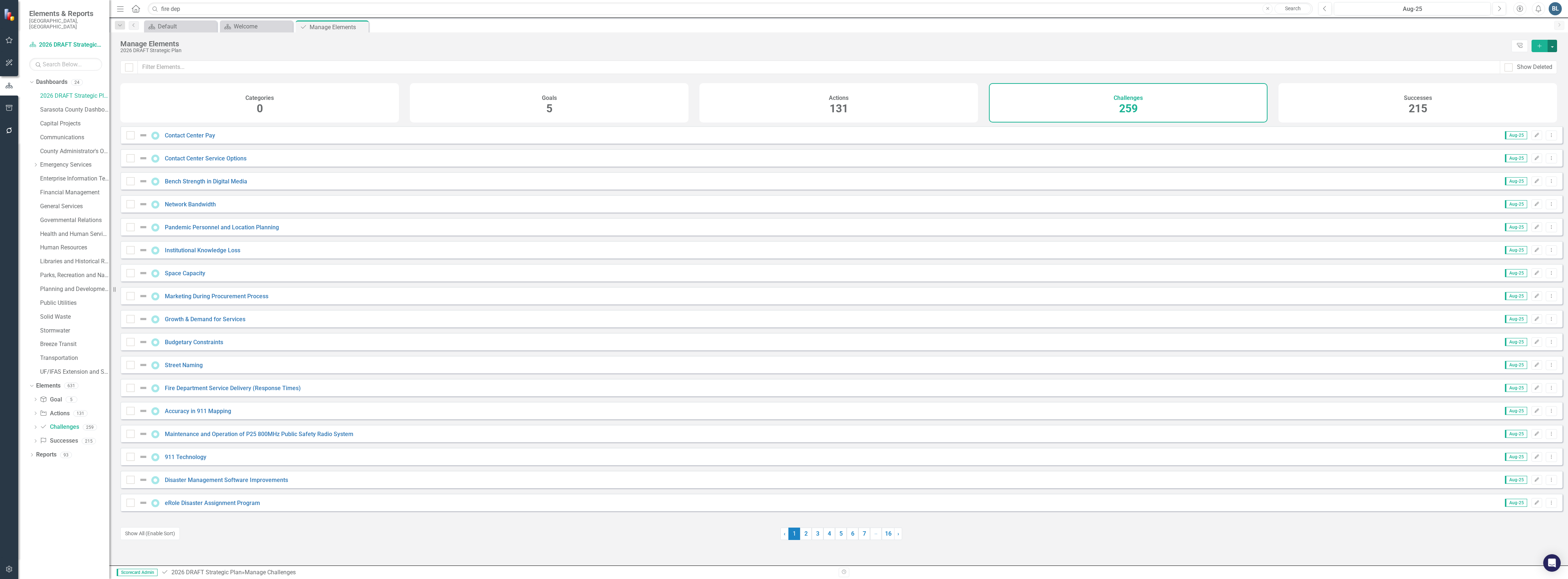
click at [1552, 47] on button "button" at bounding box center [1552, 46] width 10 height 12
click at [1534, 58] on link "Challenge Add Challenge" at bounding box center [1528, 60] width 58 height 13
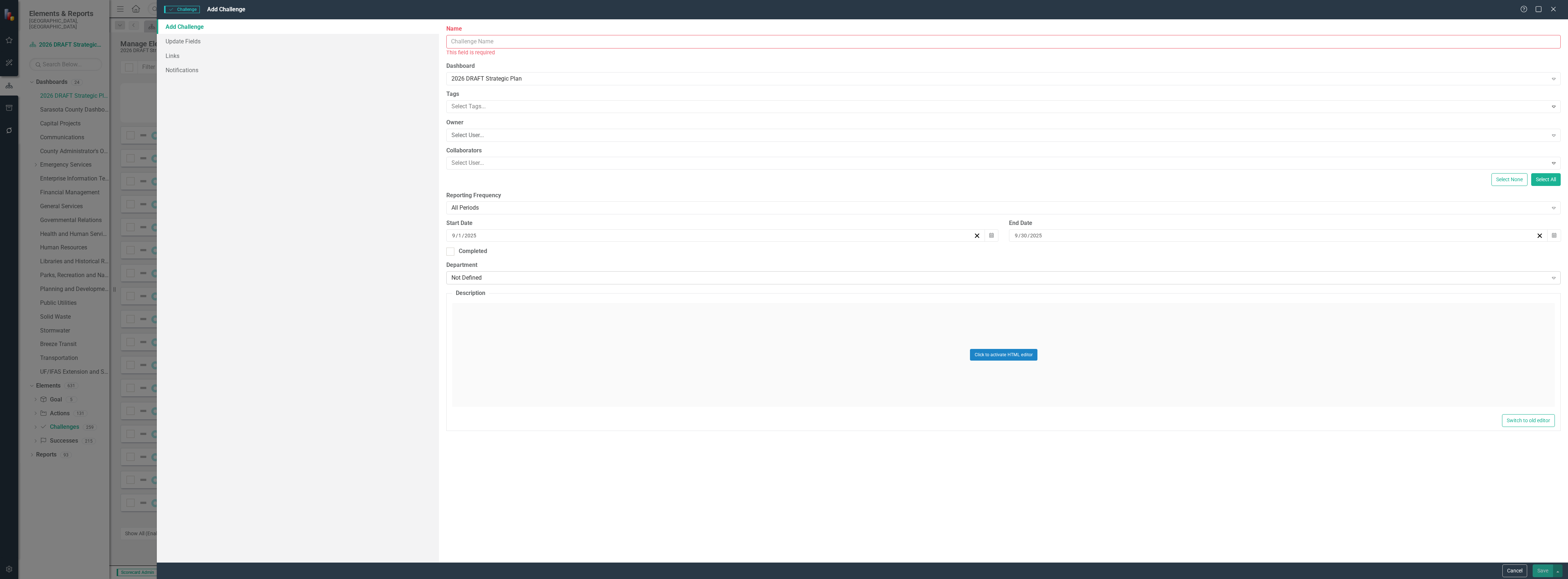
click at [548, 281] on div "Not Defined" at bounding box center [999, 278] width 1096 height 9
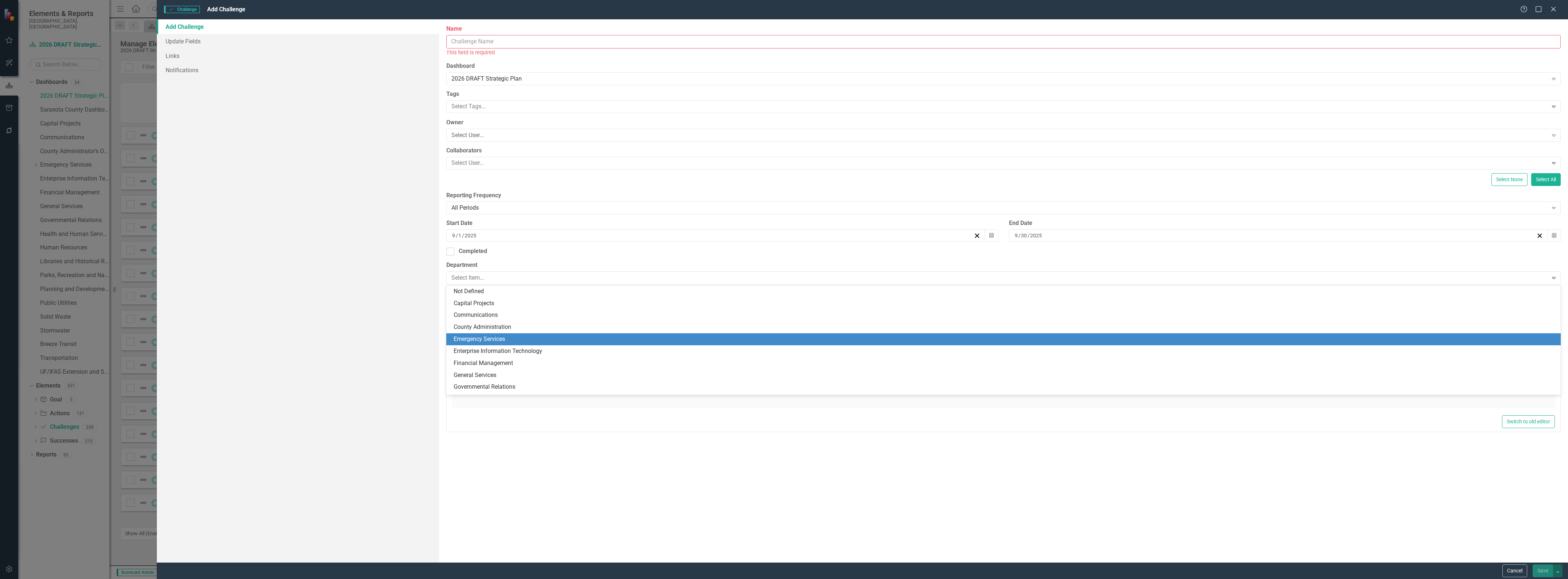
click at [542, 343] on div "Emergency Services" at bounding box center [1005, 340] width 1103 height 9
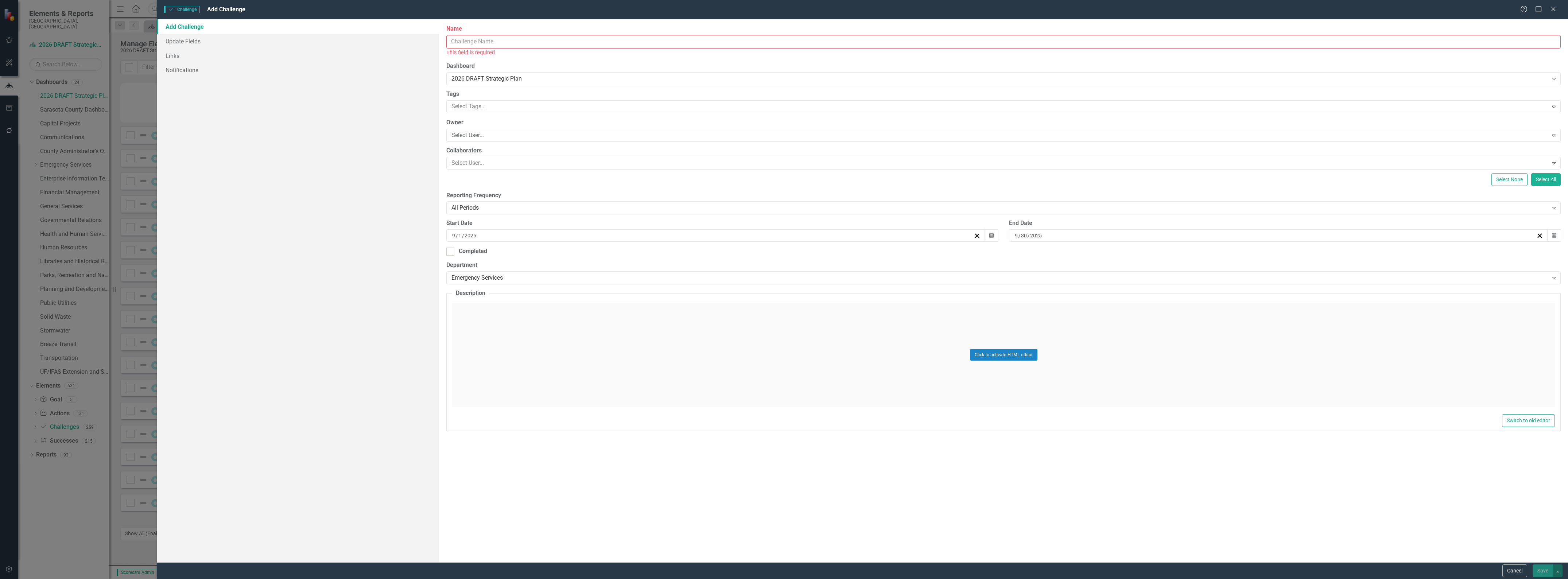
click at [489, 42] on input "Name" at bounding box center [1003, 42] width 1115 height 13
type input "Continuous Improvement Towards Agency Adopted Benchmarks"
click at [668, 306] on div "Click to activate HTML editor" at bounding box center [1004, 346] width 1103 height 104
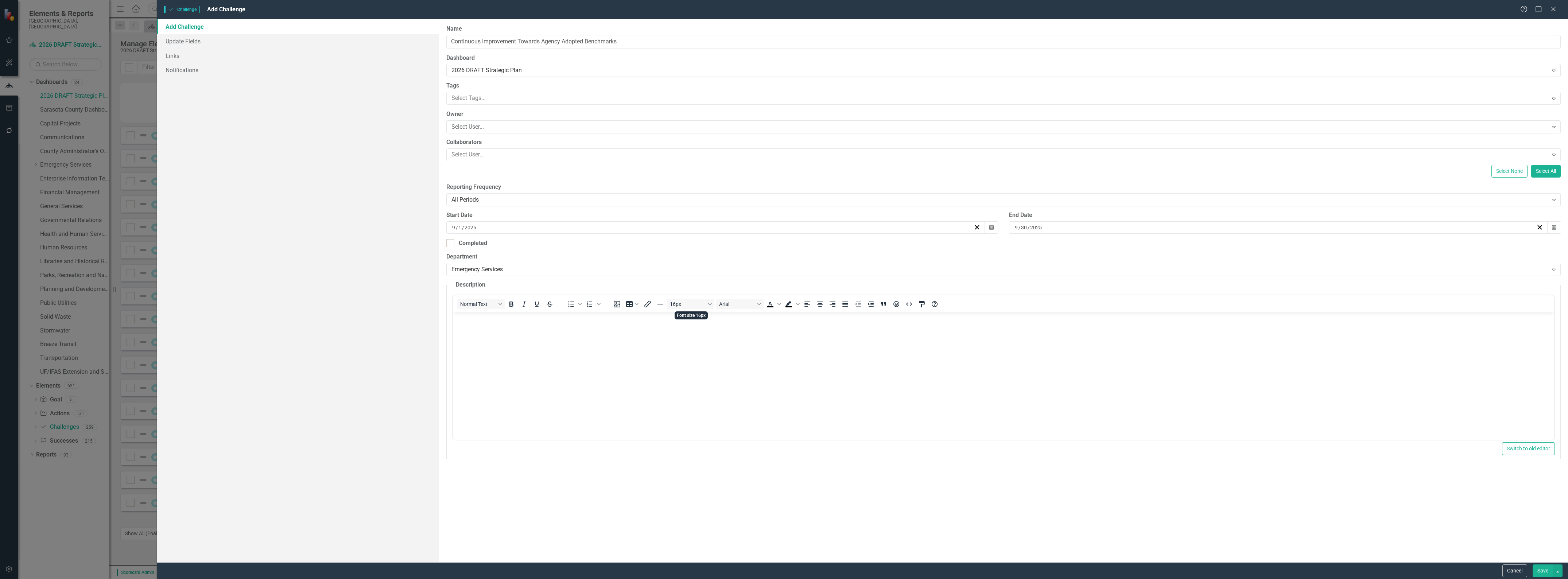
click at [632, 334] on body "Rich Text Area. Press ALT-0 for help." at bounding box center [1003, 367] width 1101 height 110
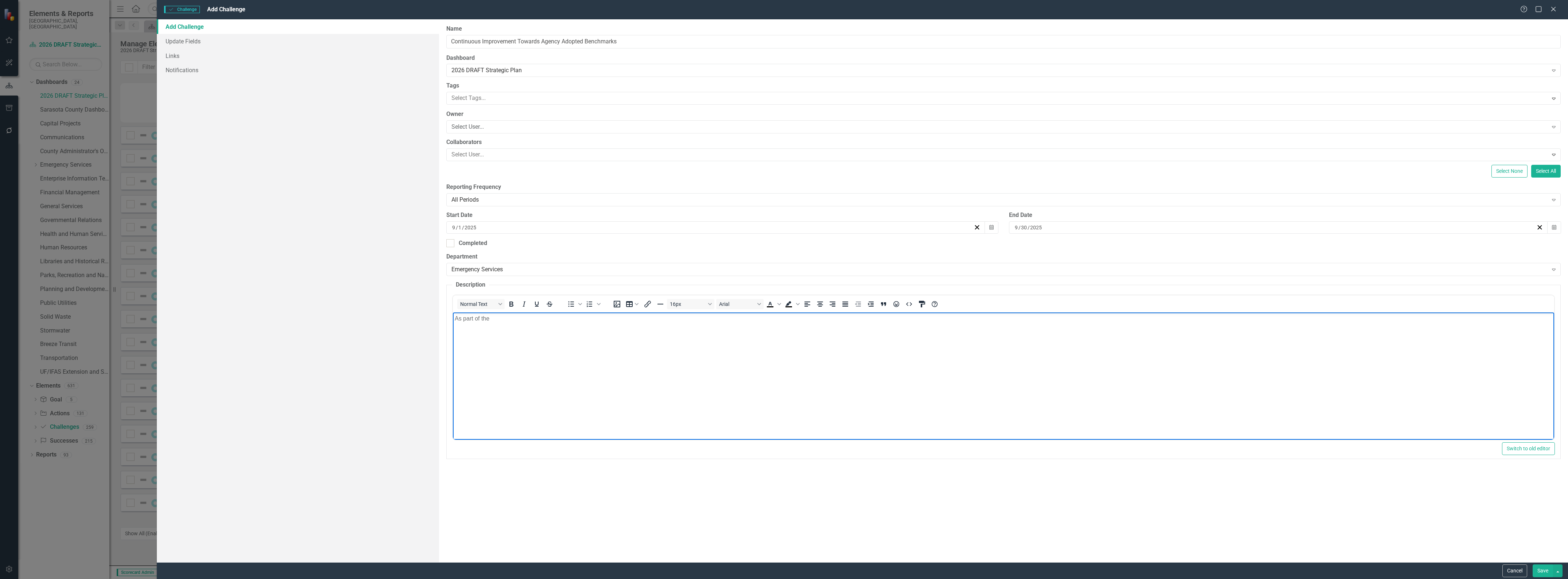
drag, startPoint x: 492, startPoint y: 316, endPoint x: 905, endPoint y: 626, distance: 516.4
click at [453, 314] on body "As part of the" at bounding box center [1003, 367] width 1101 height 110
click at [853, 318] on p "In conjunction with the Fire Department's Accreditation through the Commission …" at bounding box center [1003, 323] width 1097 height 18
click at [1538, 570] on button "Save" at bounding box center [1543, 570] width 21 height 13
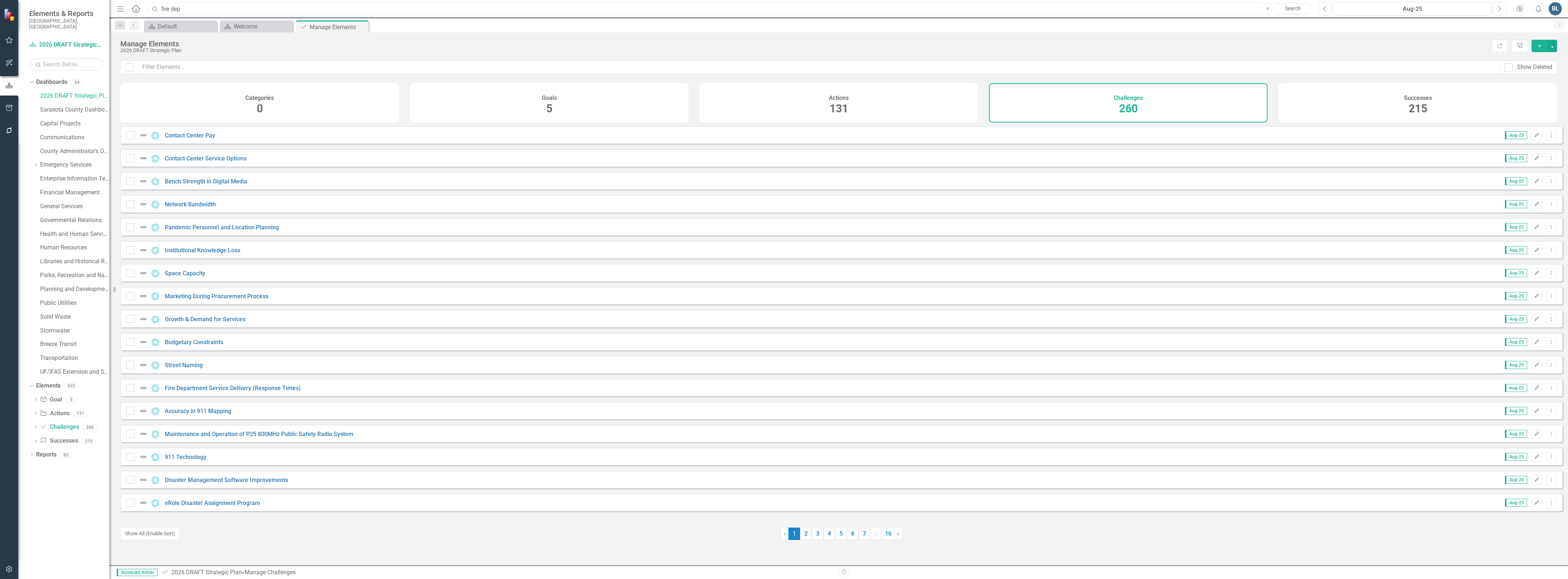
click at [200, 13] on input "fire dep" at bounding box center [730, 9] width 1165 height 13
type input "f"
drag, startPoint x: 1454, startPoint y: 80, endPoint x: 1454, endPoint y: 88, distance: 8.0
click at [1455, 80] on div "Show Deleted" at bounding box center [839, 71] width 1458 height 23
click at [1447, 97] on div "Successes 215" at bounding box center [1418, 103] width 279 height 40
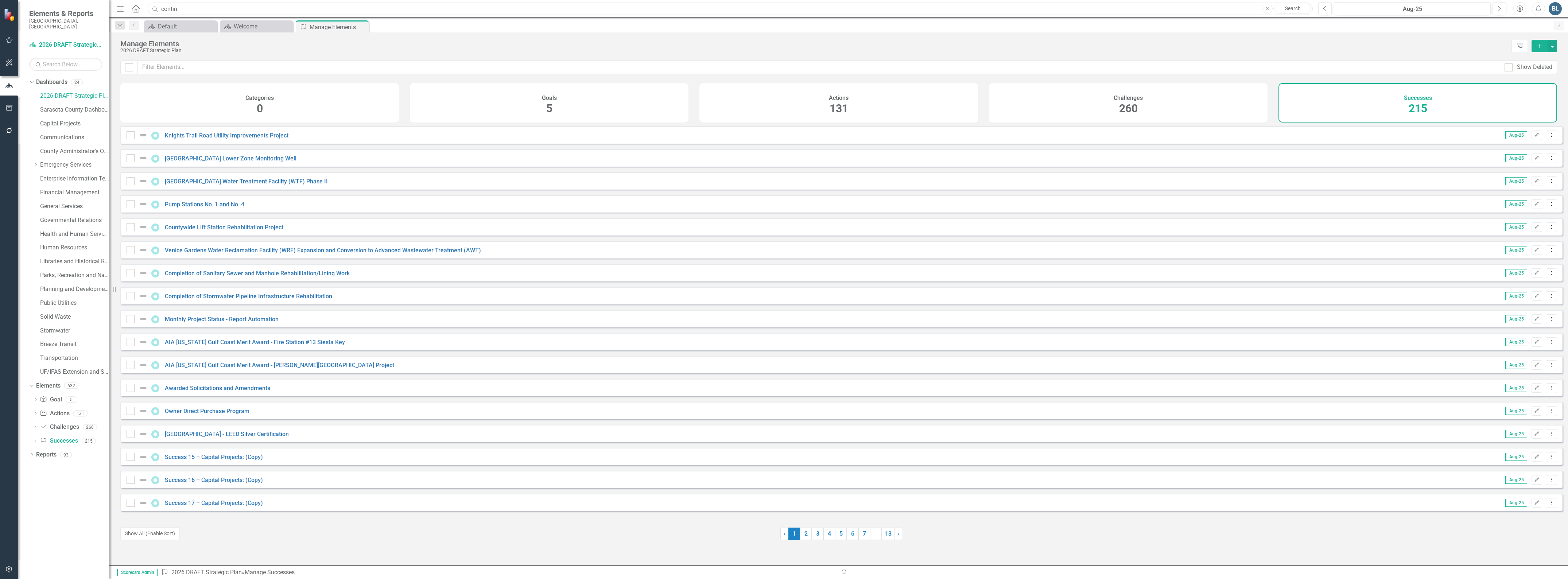
drag, startPoint x: 191, startPoint y: 10, endPoint x: 156, endPoint y: 10, distance: 35.0
click at [156, 10] on div "Search contin Close Search" at bounding box center [729, 9] width 1165 height 13
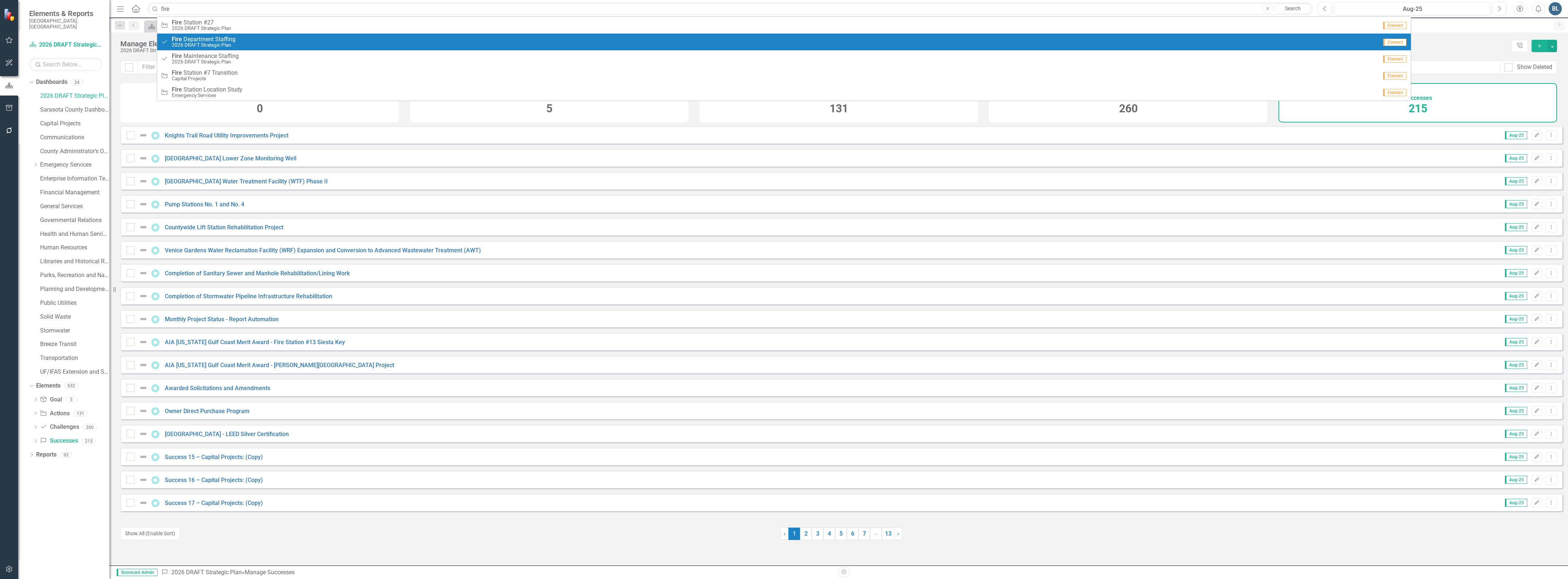
click at [205, 46] on small "2026 DRAFT Strategic Plan" at bounding box center [203, 44] width 64 height 5
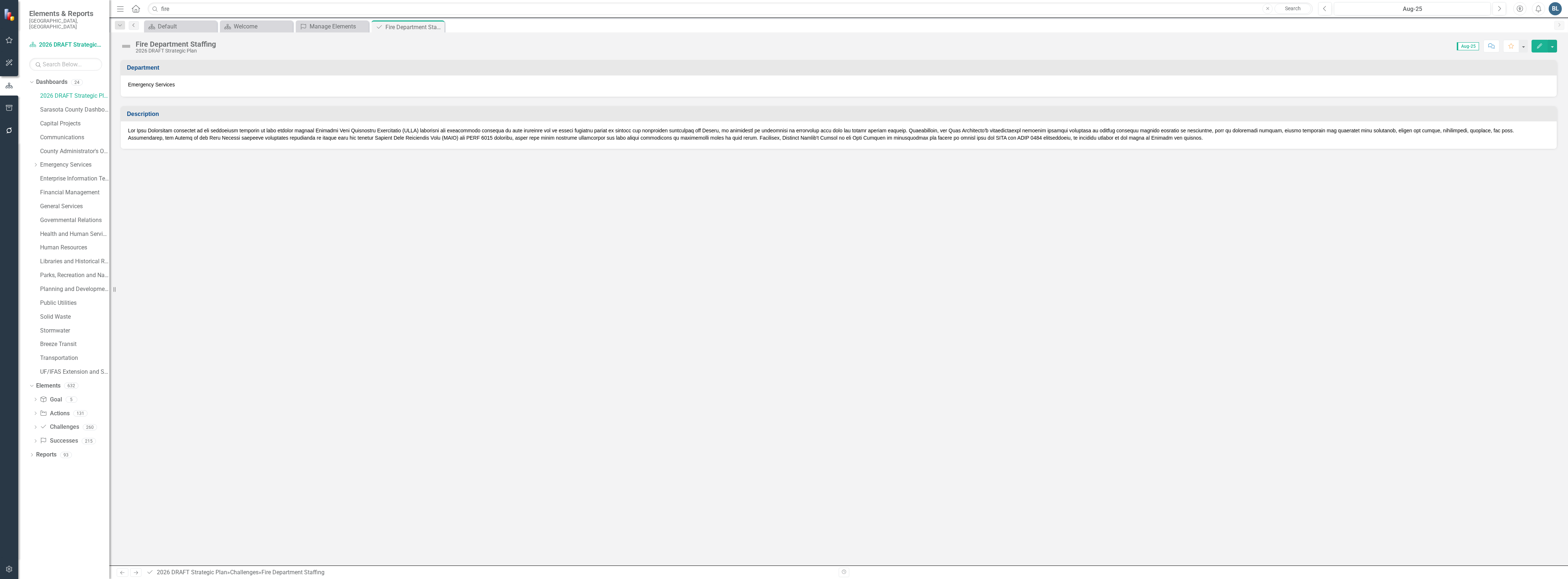
click at [131, 24] on icon "Previous" at bounding box center [134, 25] width 6 height 4
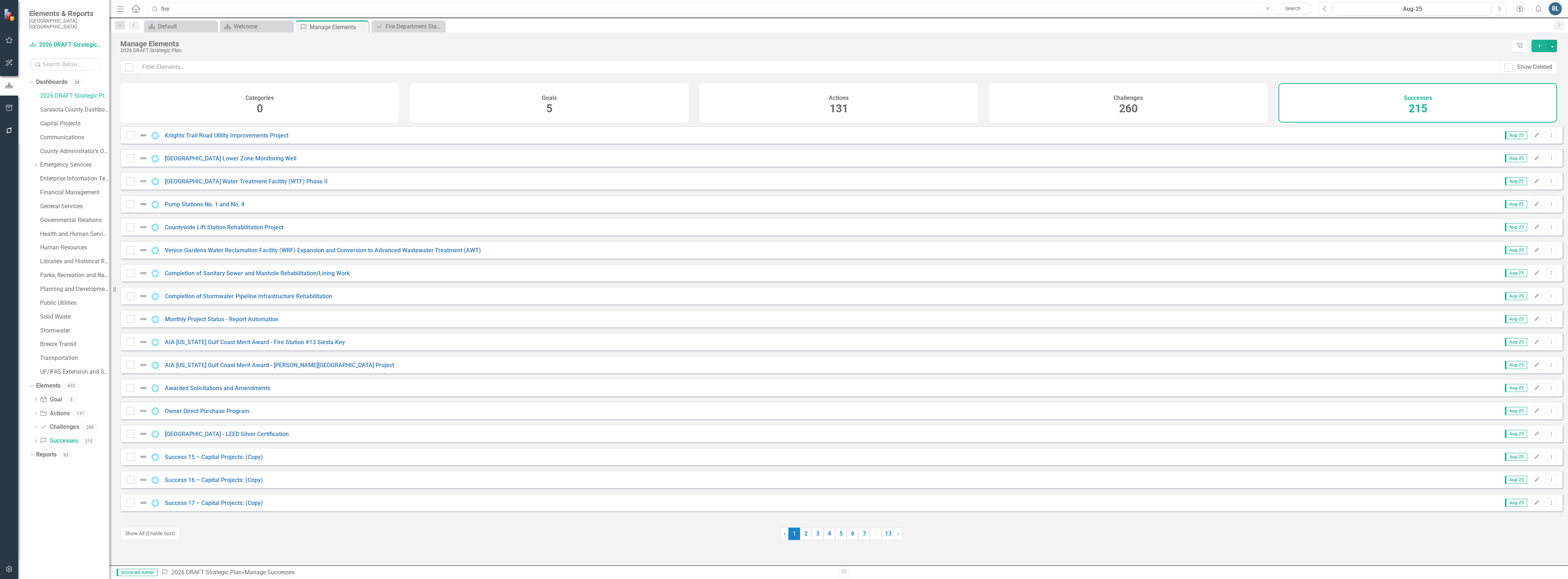
click at [185, 10] on input "fire" at bounding box center [730, 9] width 1165 height 13
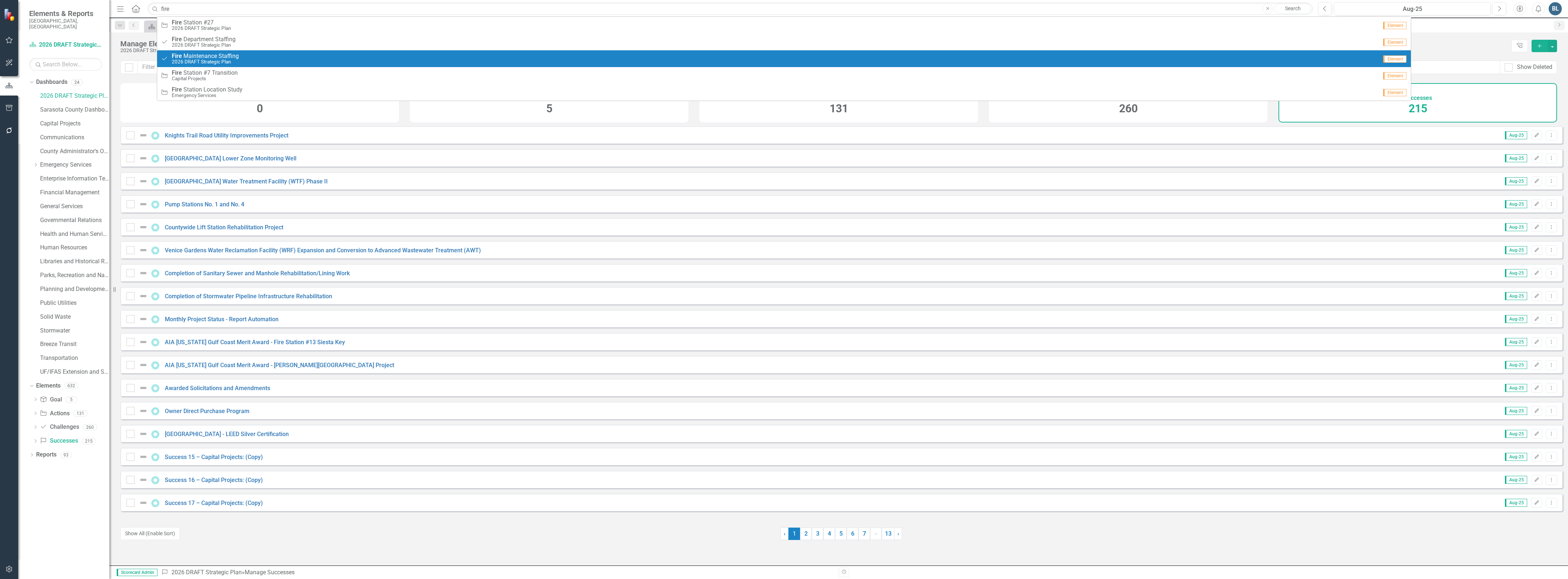
click at [194, 58] on span "Fire M a i n t e n a n c e S t a f f i n g" at bounding box center [205, 56] width 67 height 7
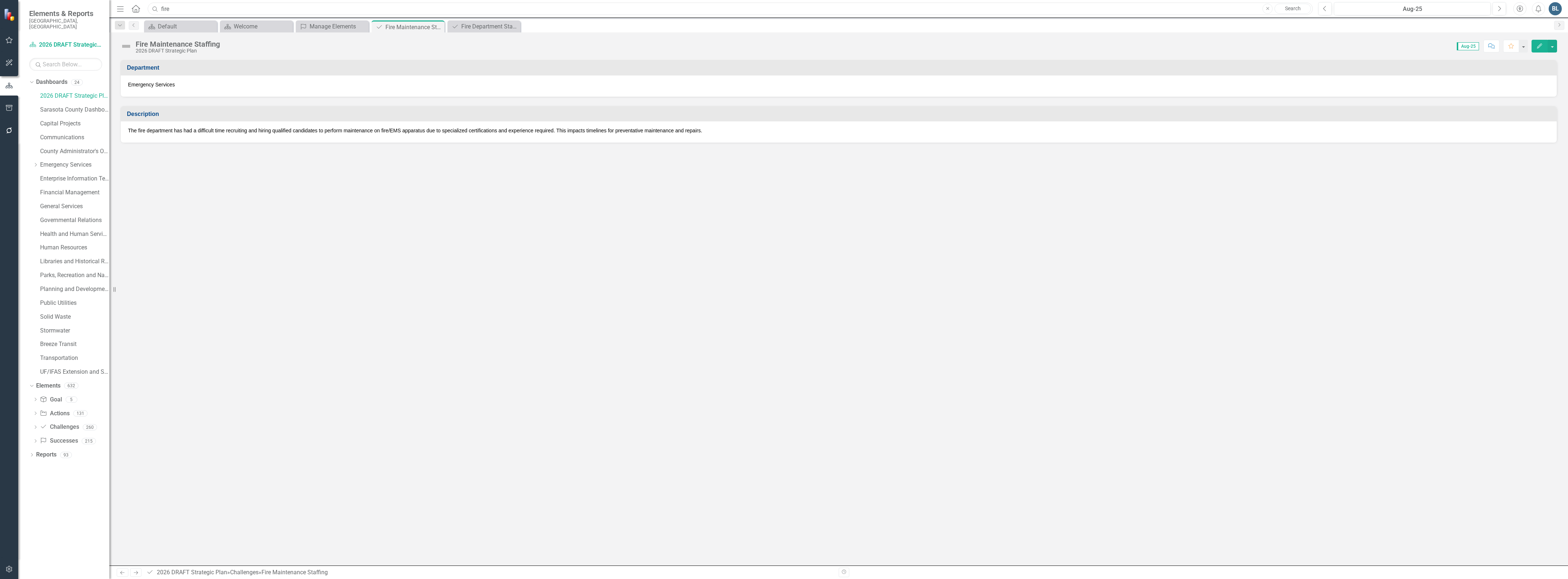
click at [177, 9] on input "fire" at bounding box center [730, 9] width 1165 height 13
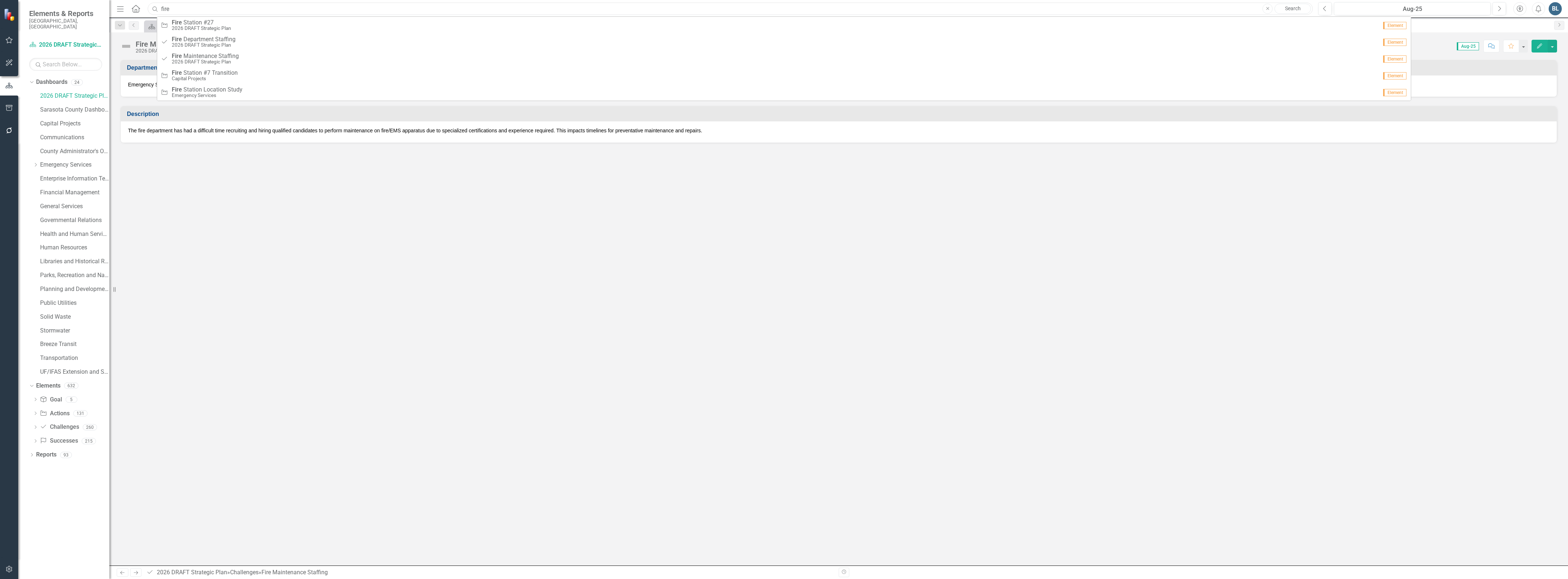
drag, startPoint x: 173, startPoint y: 10, endPoint x: 136, endPoint y: 10, distance: 37.0
click at [137, 10] on div "Menu Home Search fire Close Search Action Fire S t a t i o n # [DATE] DRAFT Str…" at bounding box center [713, 9] width 1196 height 14
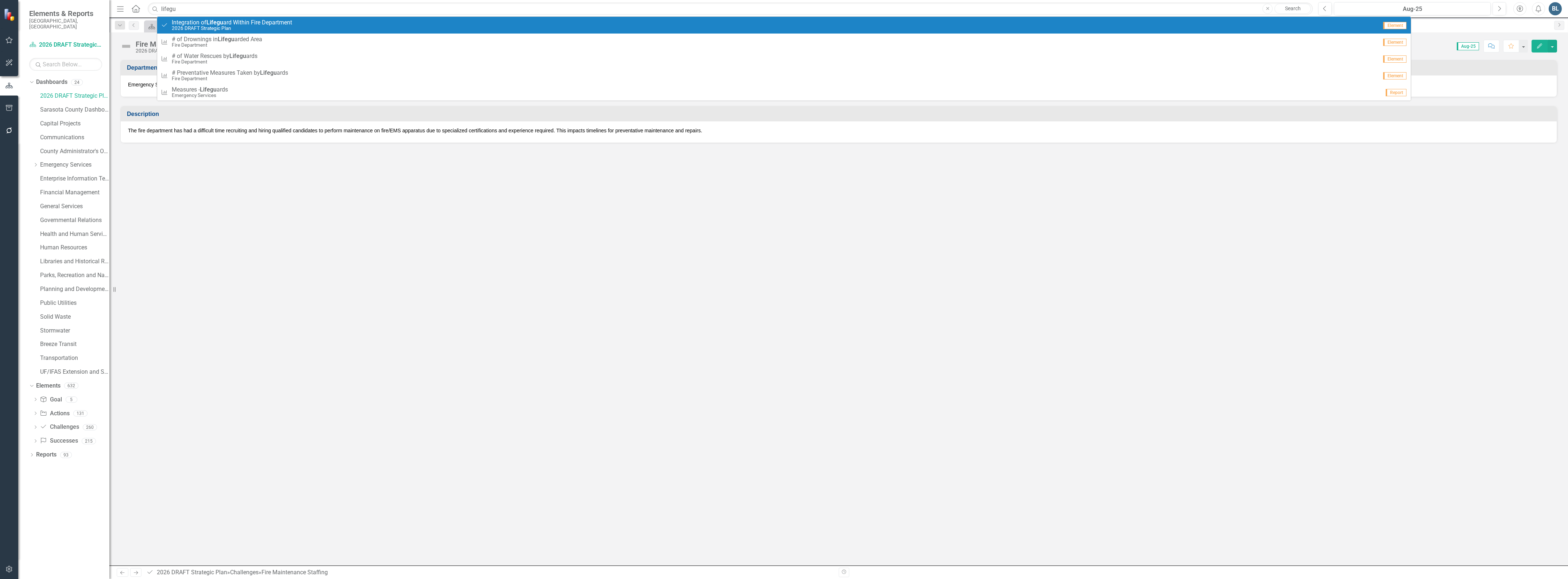
click at [185, 26] on small "2026 DRAFT Strategic Plan" at bounding box center [232, 28] width 121 height 5
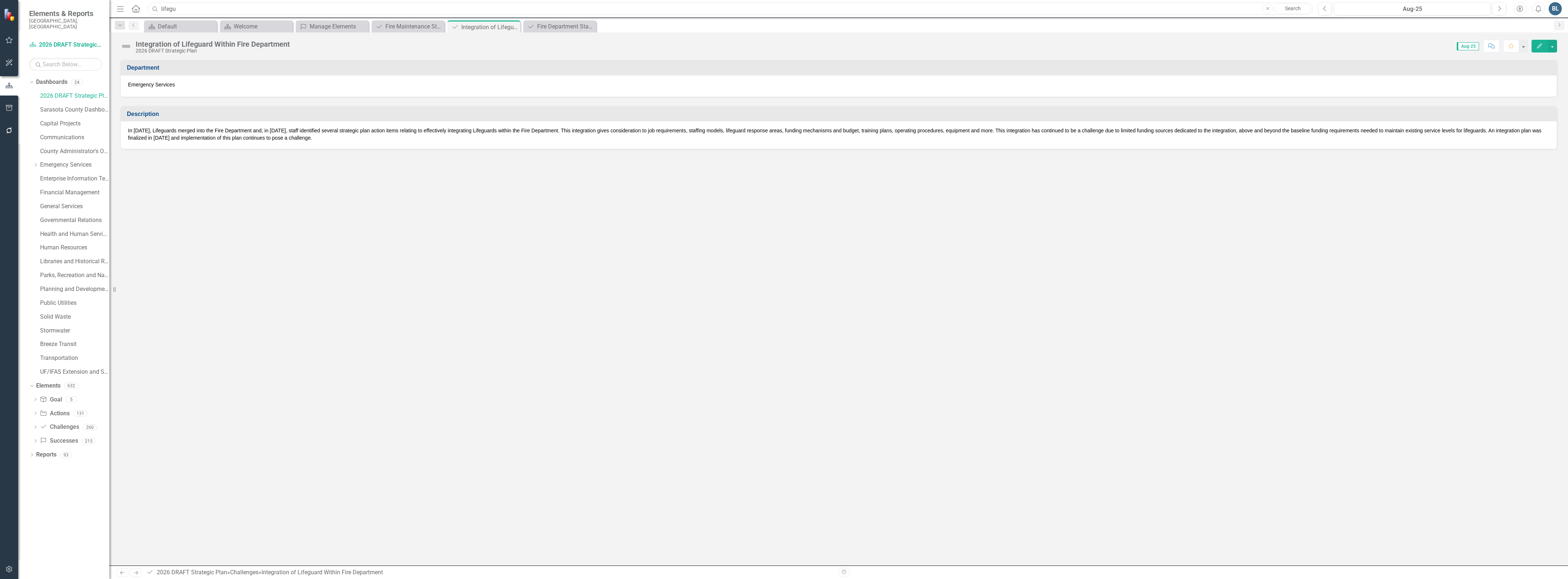
click at [185, 7] on input "lifegu" at bounding box center [730, 9] width 1165 height 13
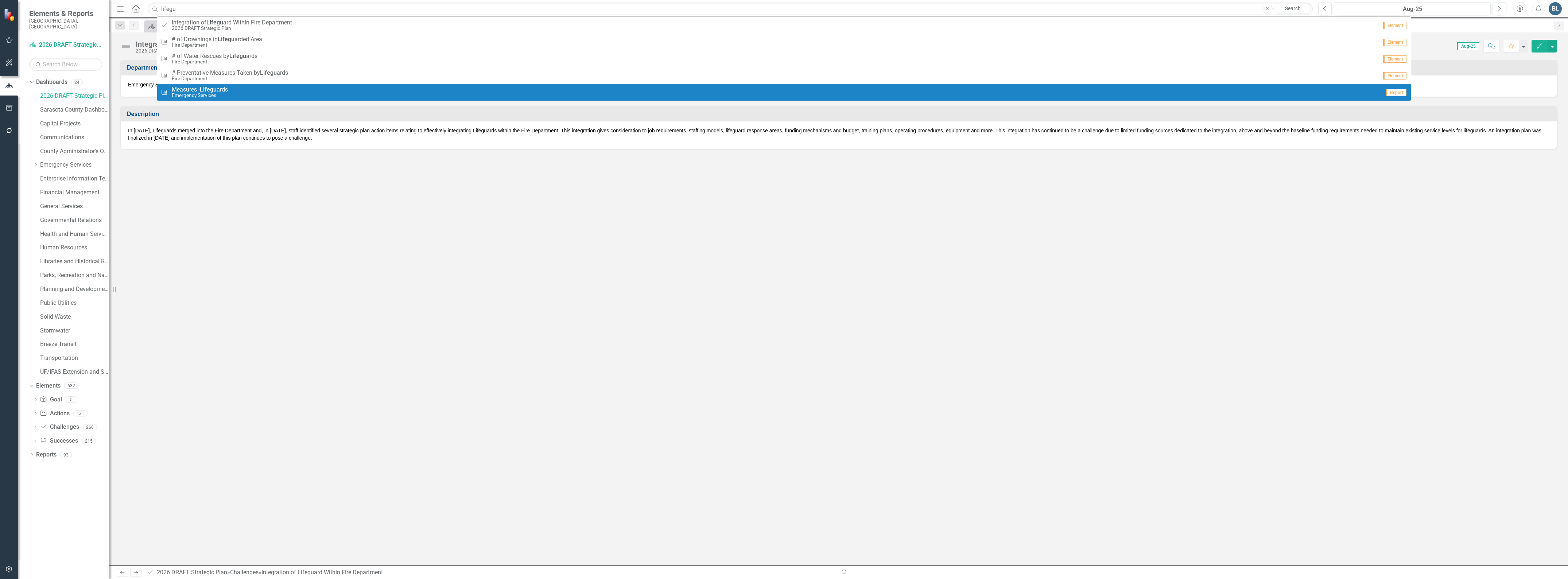
click at [296, 136] on p "In [DATE], Lifeguards merged into the Fire Department and, in [DATE], staff ide…" at bounding box center [838, 134] width 1421 height 15
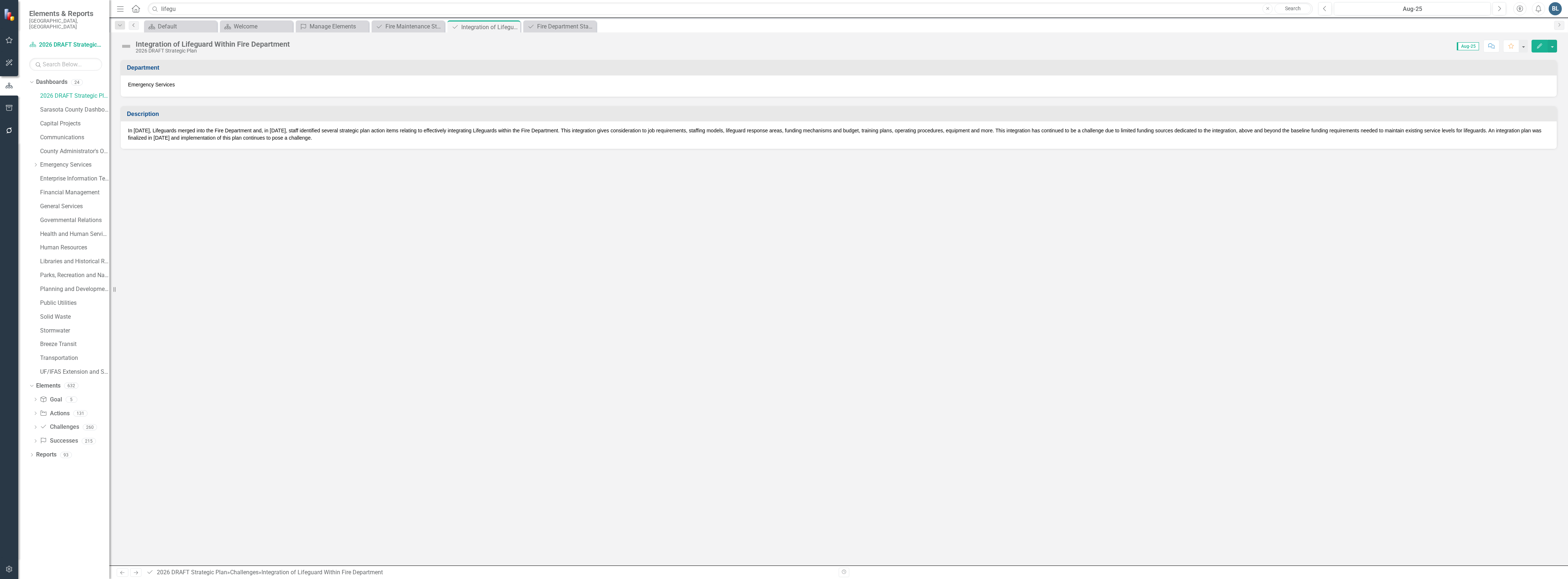
click at [133, 26] on icon "Previous" at bounding box center [134, 25] width 6 height 4
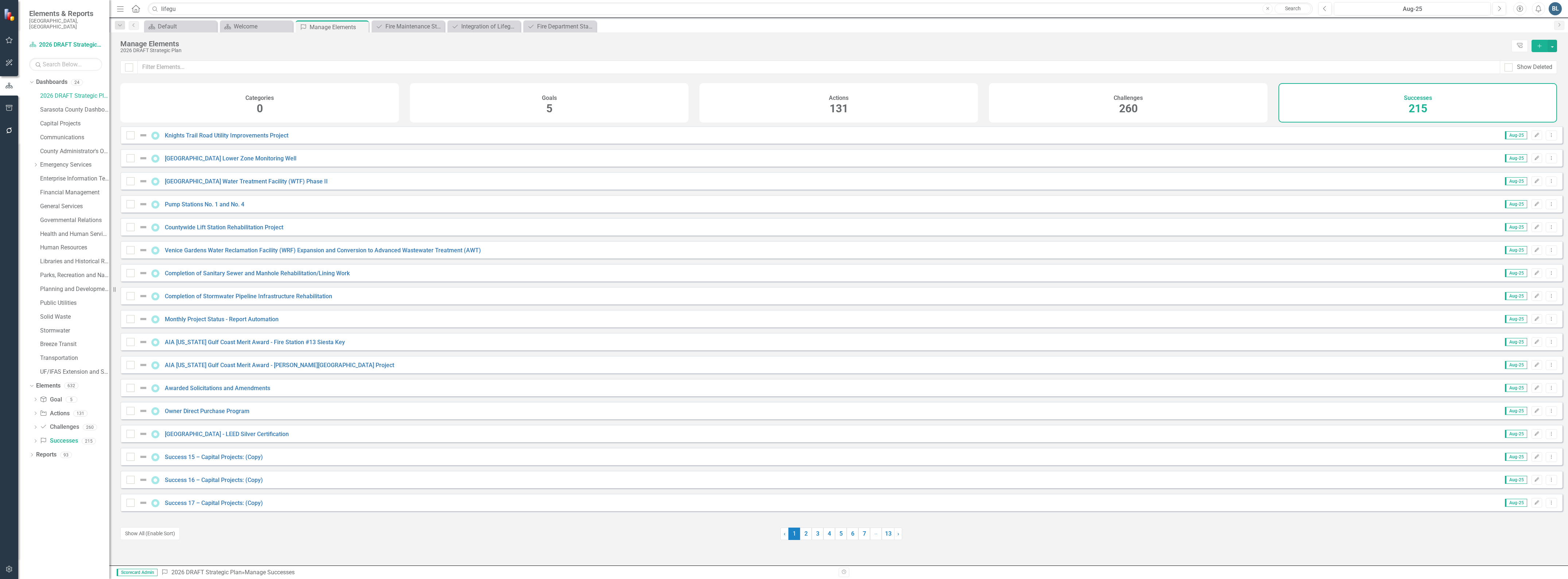
click at [1164, 113] on div "Challenges 260" at bounding box center [1129, 103] width 279 height 40
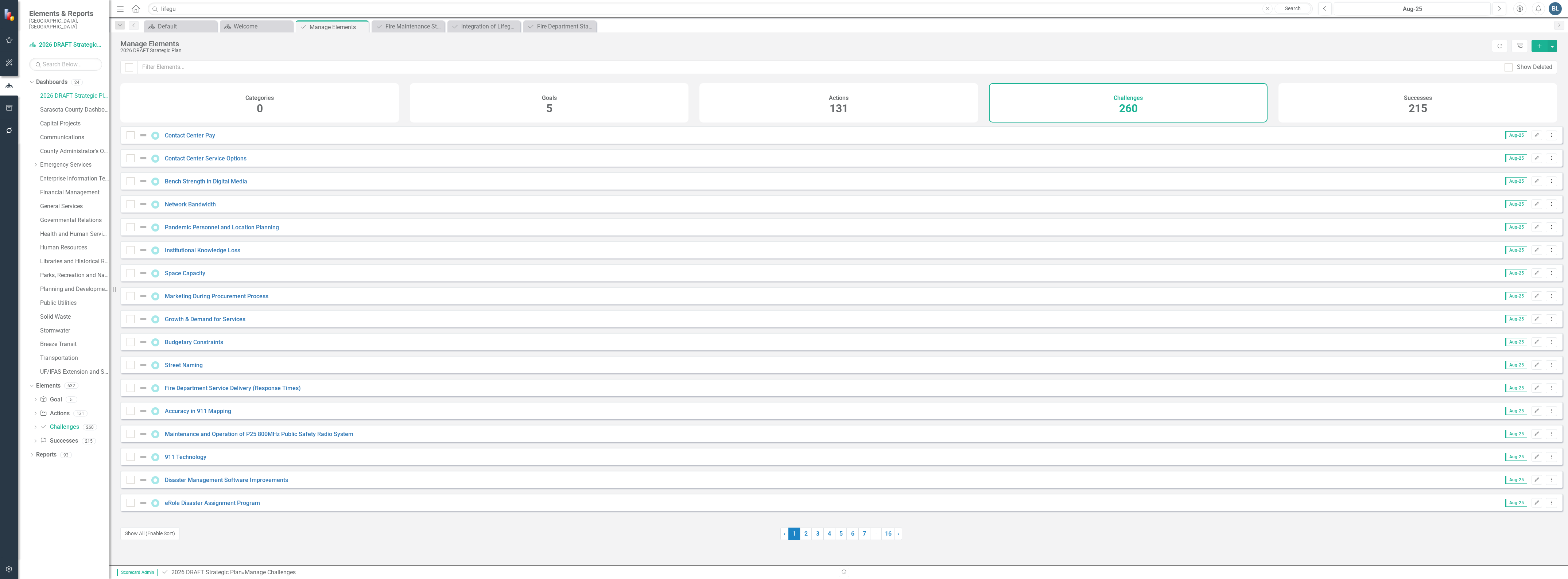
click at [1335, 102] on div "Successes 215" at bounding box center [1418, 103] width 279 height 40
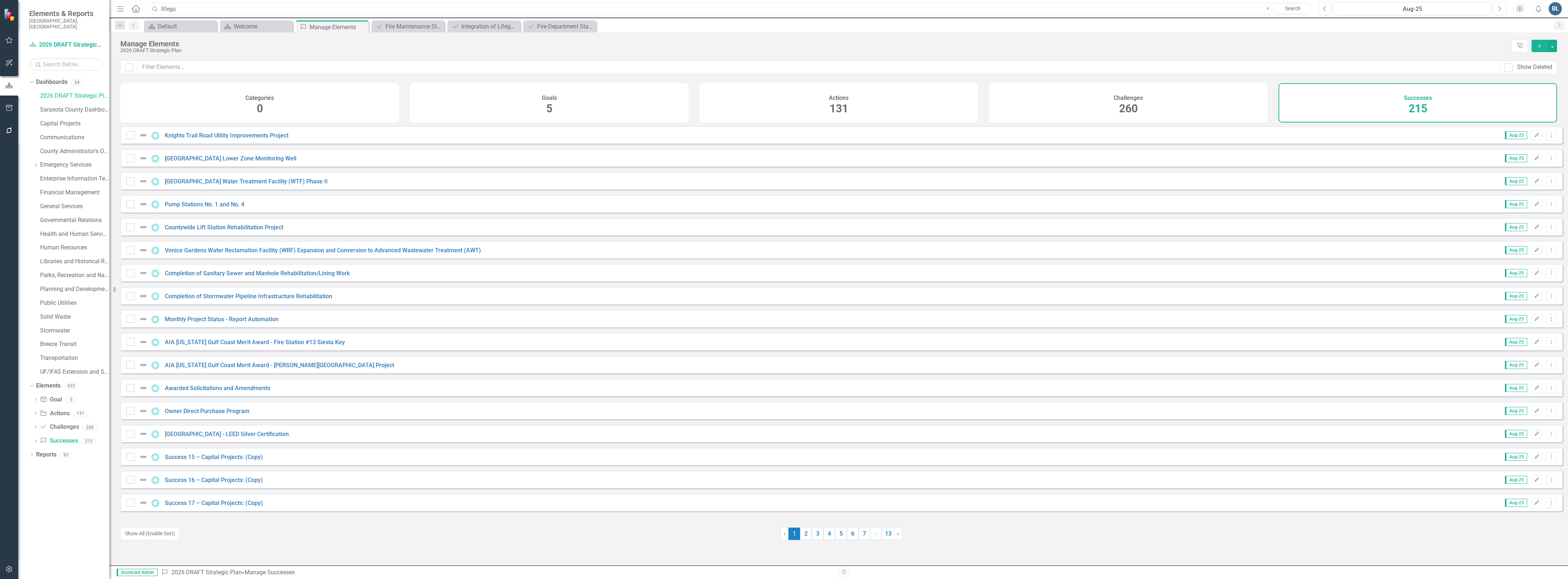
click at [191, 4] on input "lifegu" at bounding box center [730, 9] width 1165 height 13
drag, startPoint x: 187, startPoint y: 8, endPoint x: 158, endPoint y: 9, distance: 29.0
click at [158, 9] on div "Search lifegu Close Search" at bounding box center [729, 9] width 1165 height 13
type input "e"
click at [186, 9] on input "text" at bounding box center [730, 9] width 1165 height 13
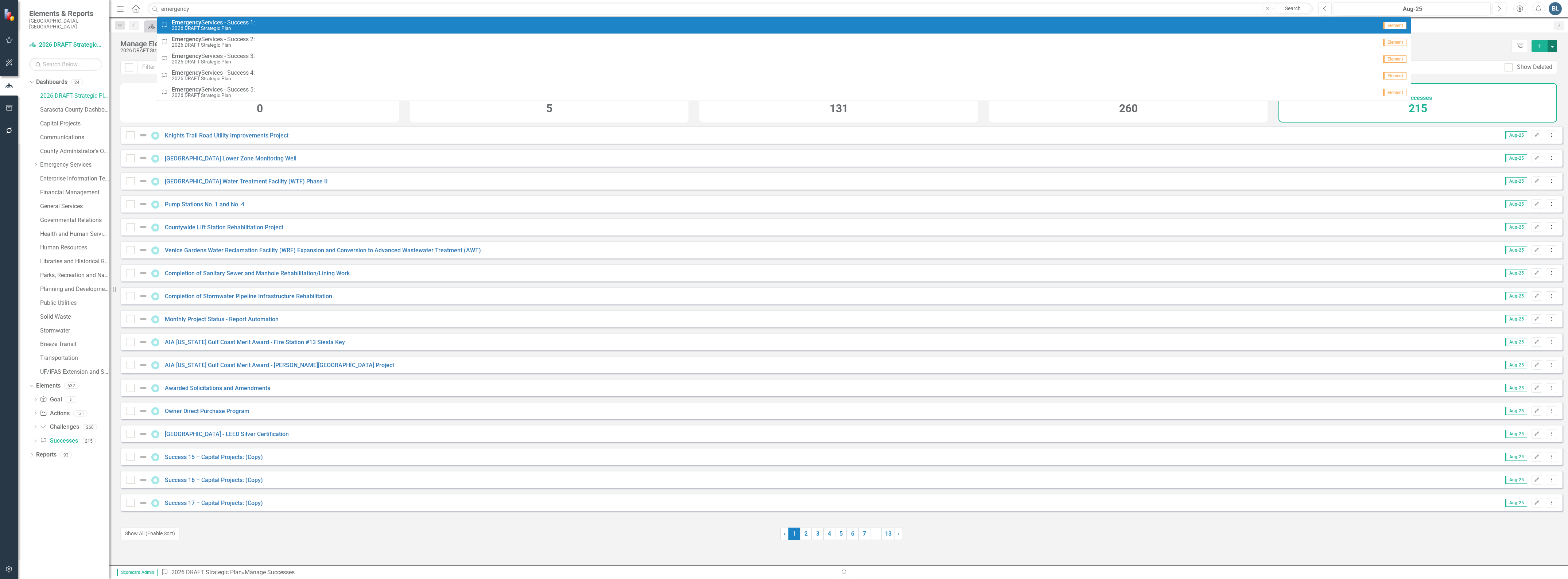
click at [1551, 43] on button "button" at bounding box center [1552, 46] width 10 height 12
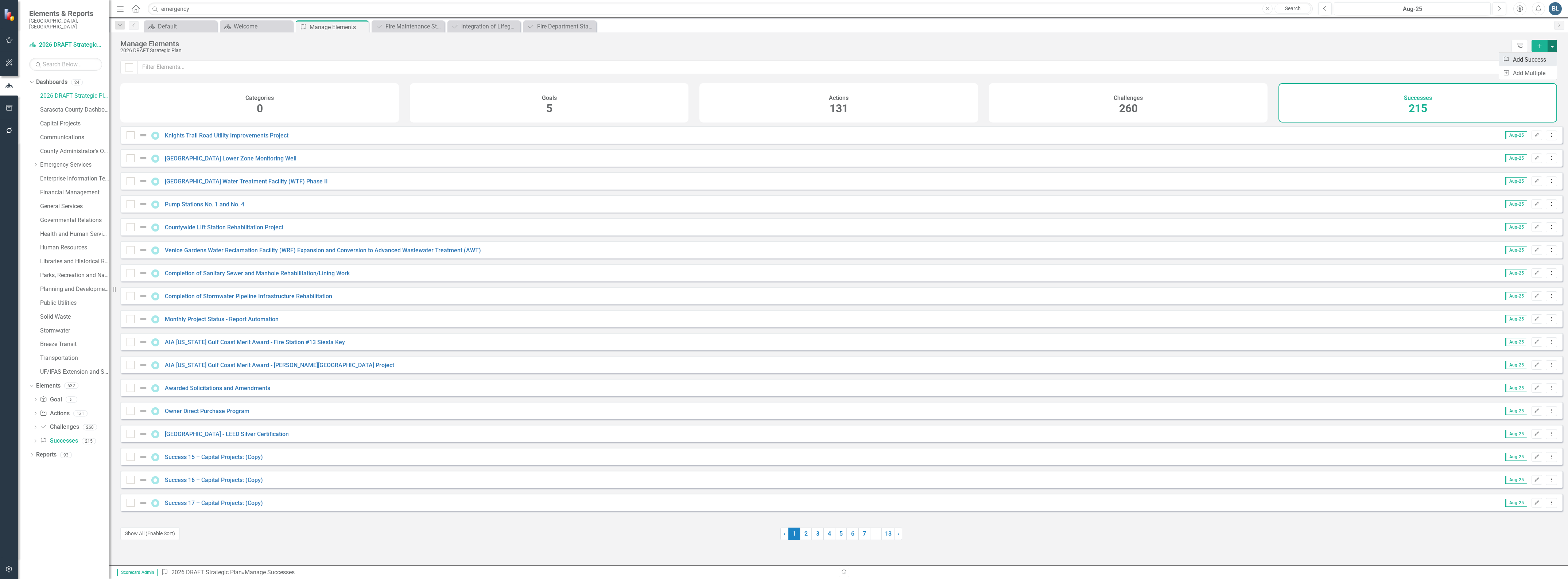
click at [1538, 58] on link "Success Add Success" at bounding box center [1528, 60] width 58 height 13
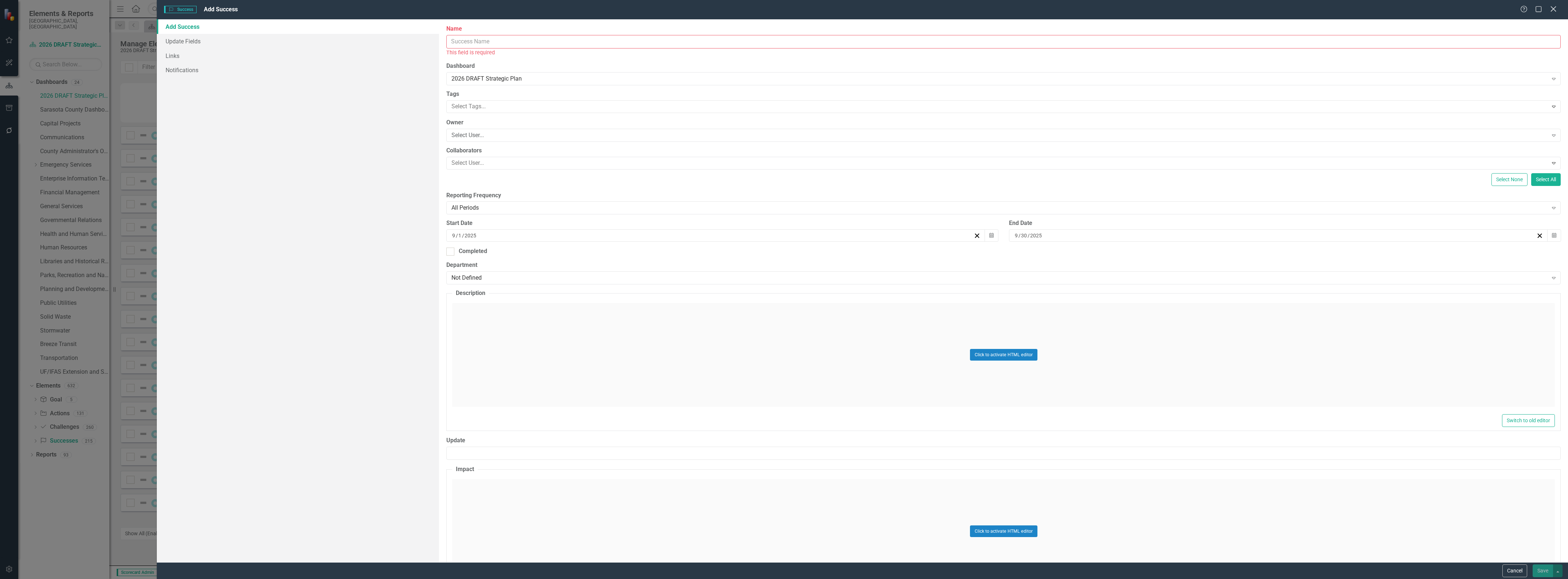
click at [1551, 10] on icon "Close" at bounding box center [1553, 9] width 9 height 7
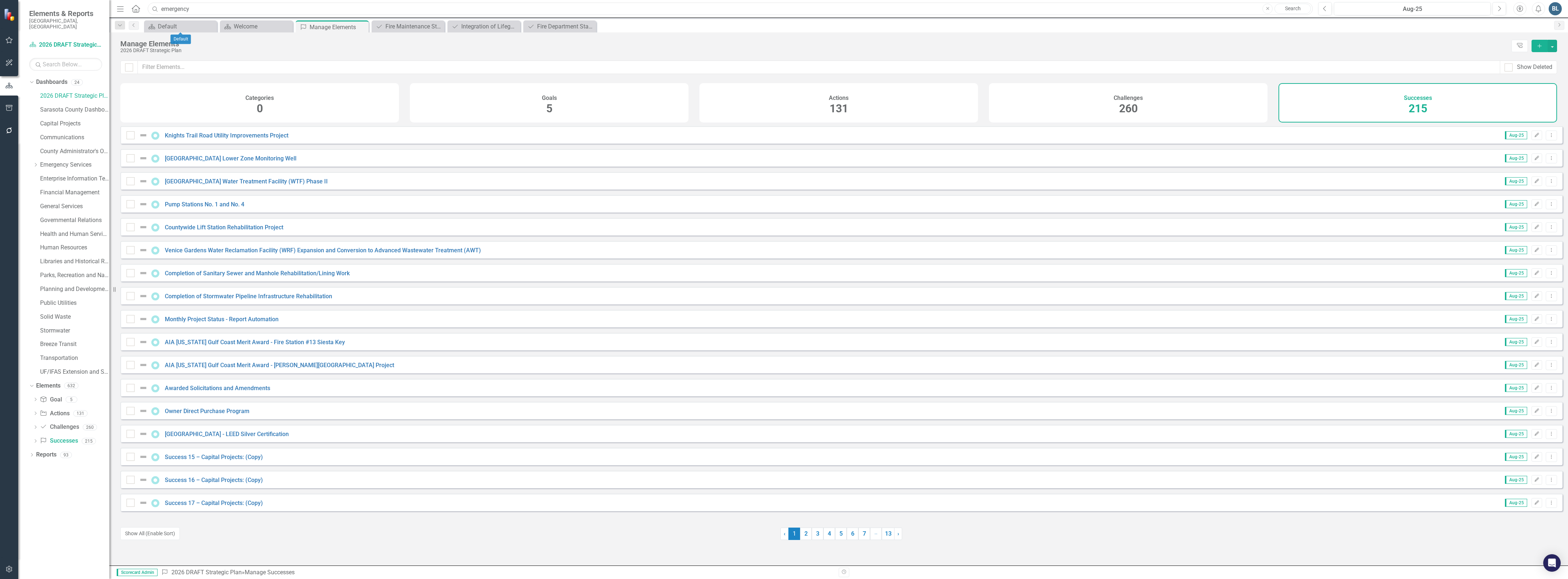
click at [198, 9] on input "emergency" at bounding box center [730, 9] width 1165 height 13
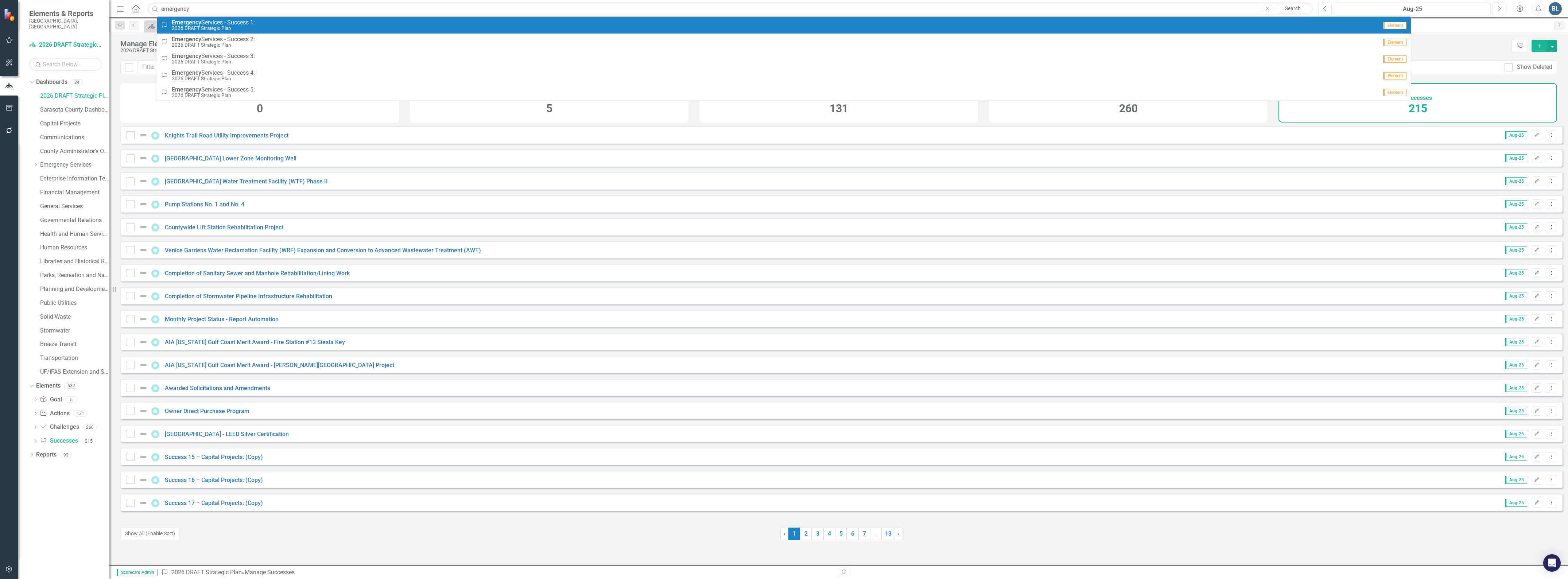
click at [196, 22] on strong "Emergency" at bounding box center [186, 22] width 30 height 7
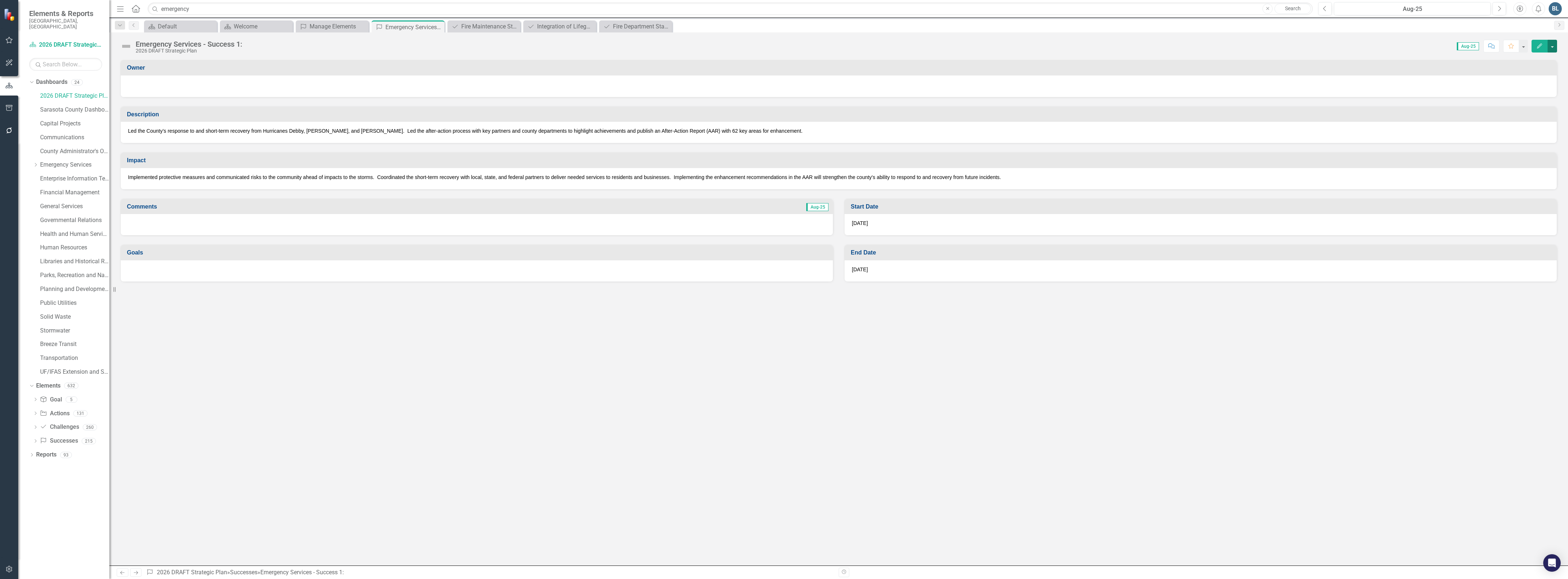
click at [1554, 49] on button "button" at bounding box center [1552, 46] width 10 height 13
click at [1533, 57] on link "Edit Edit Success" at bounding box center [1527, 60] width 59 height 13
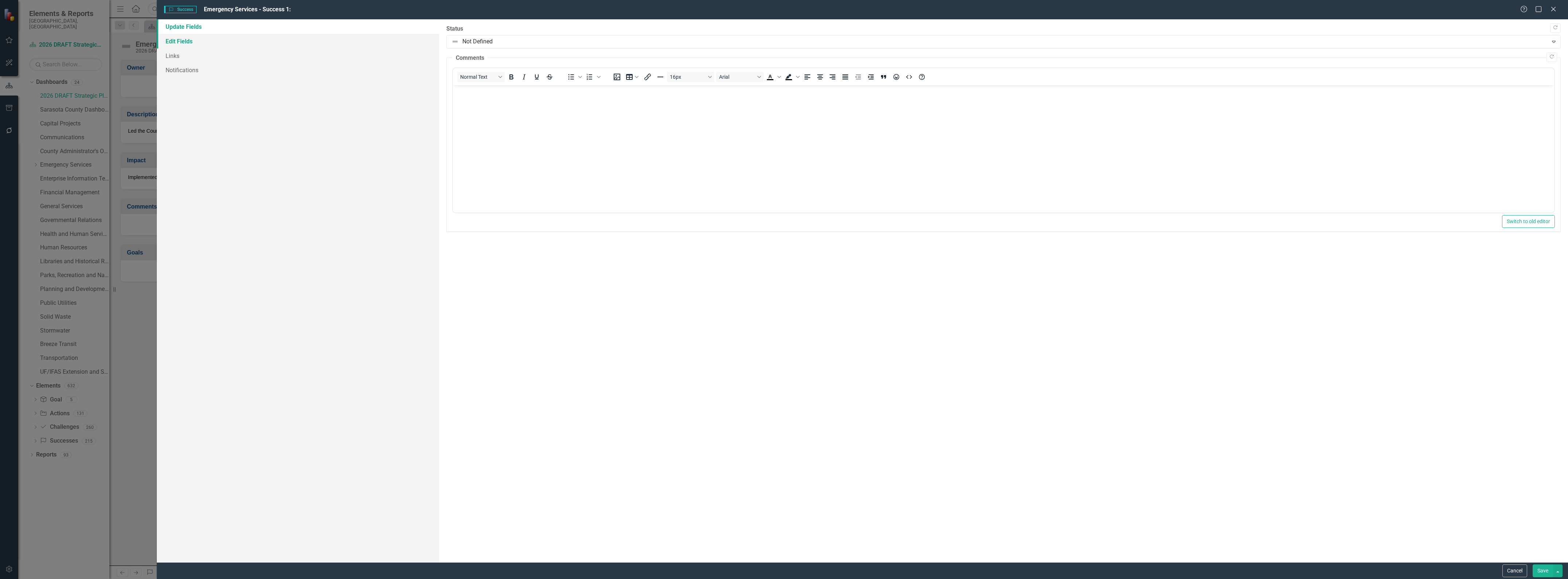
click at [189, 43] on link "Edit Fields" at bounding box center [298, 41] width 282 height 15
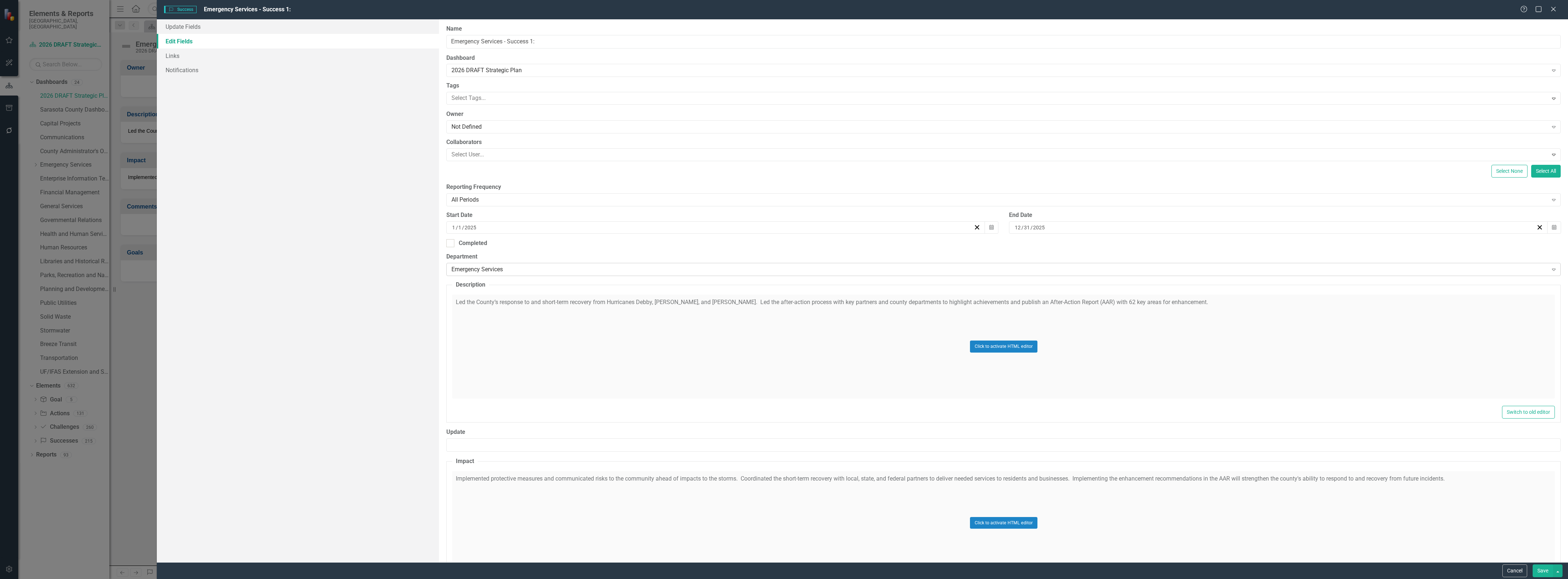
click at [565, 266] on div "Emergency Services" at bounding box center [999, 270] width 1096 height 9
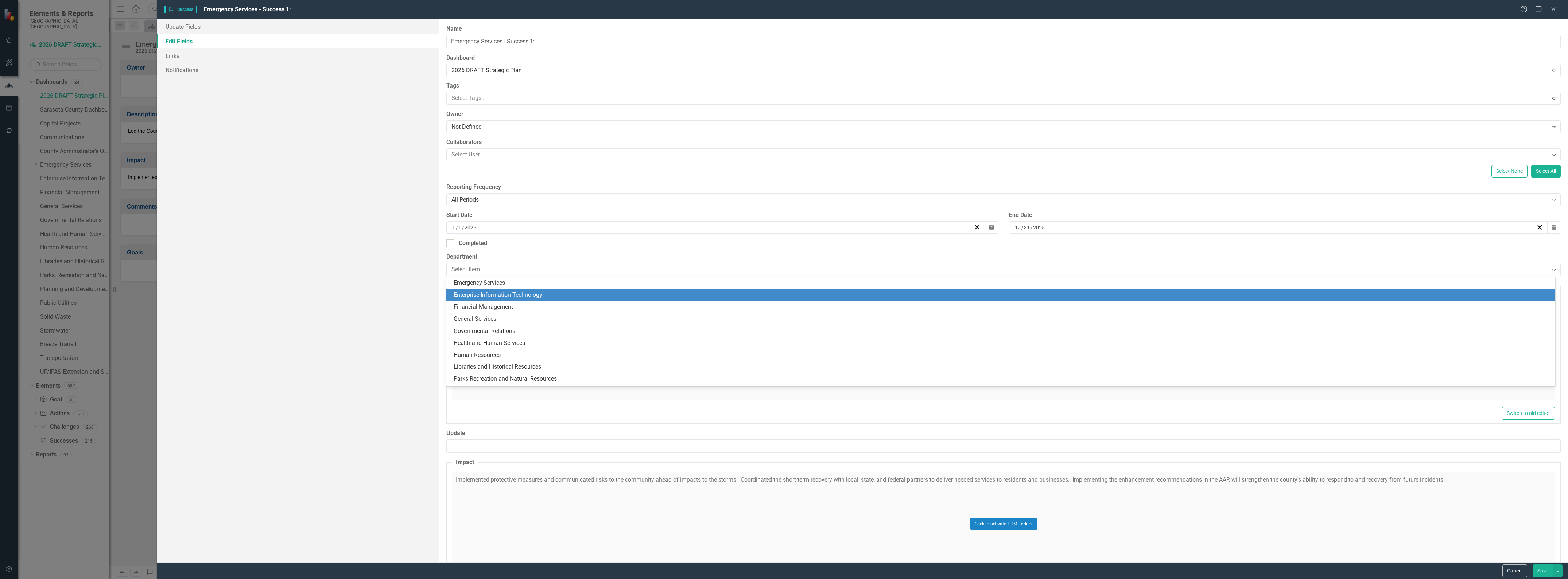
scroll to position [2, 0]
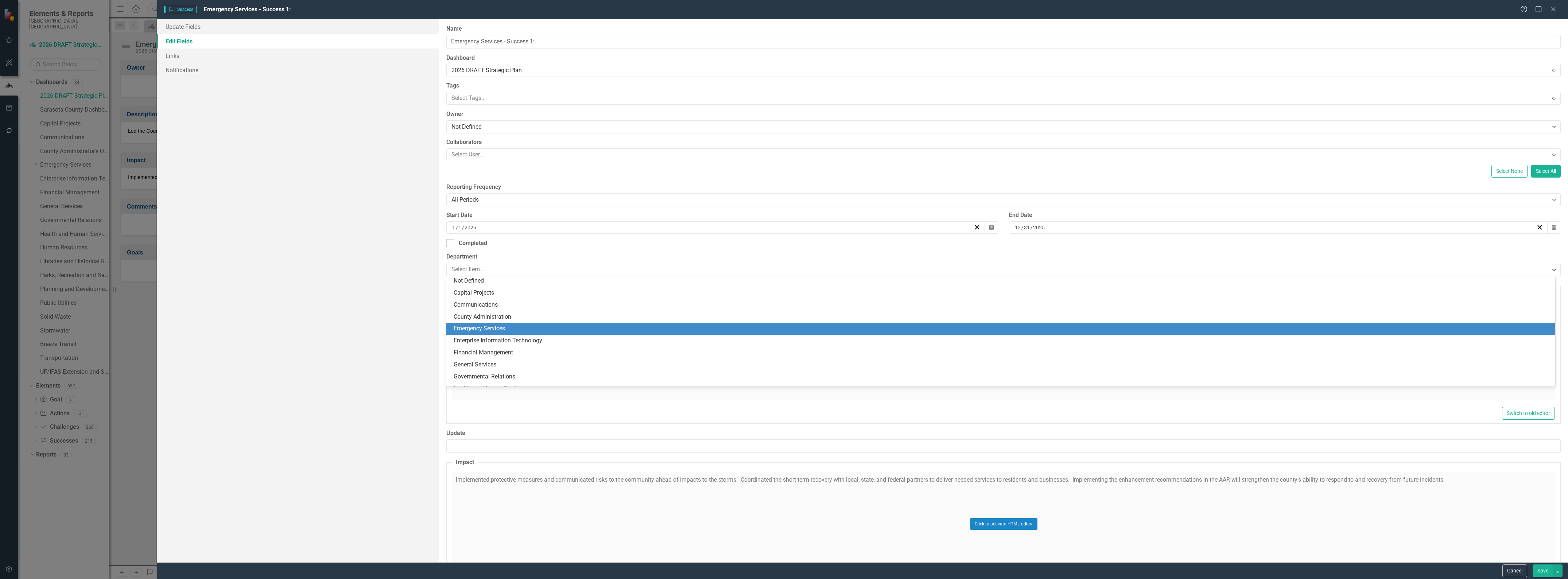
click at [593, 326] on div "Emergency Services" at bounding box center [1002, 329] width 1097 height 9
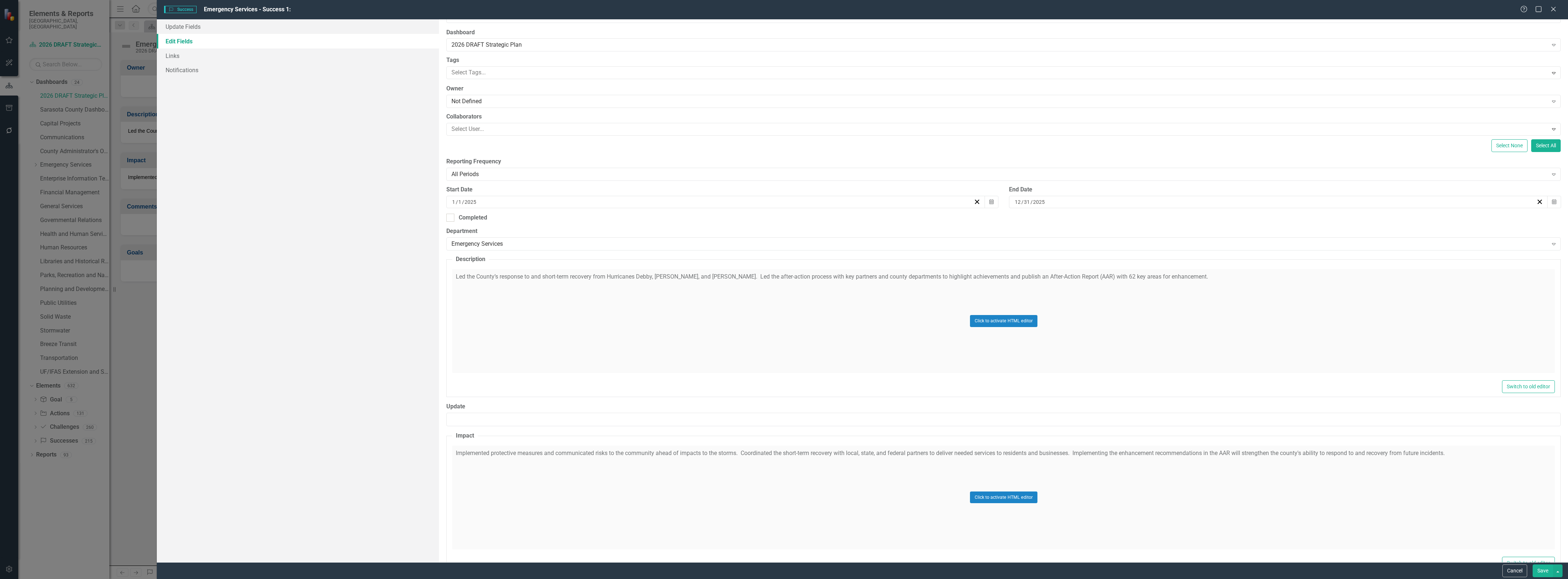
scroll to position [49, 0]
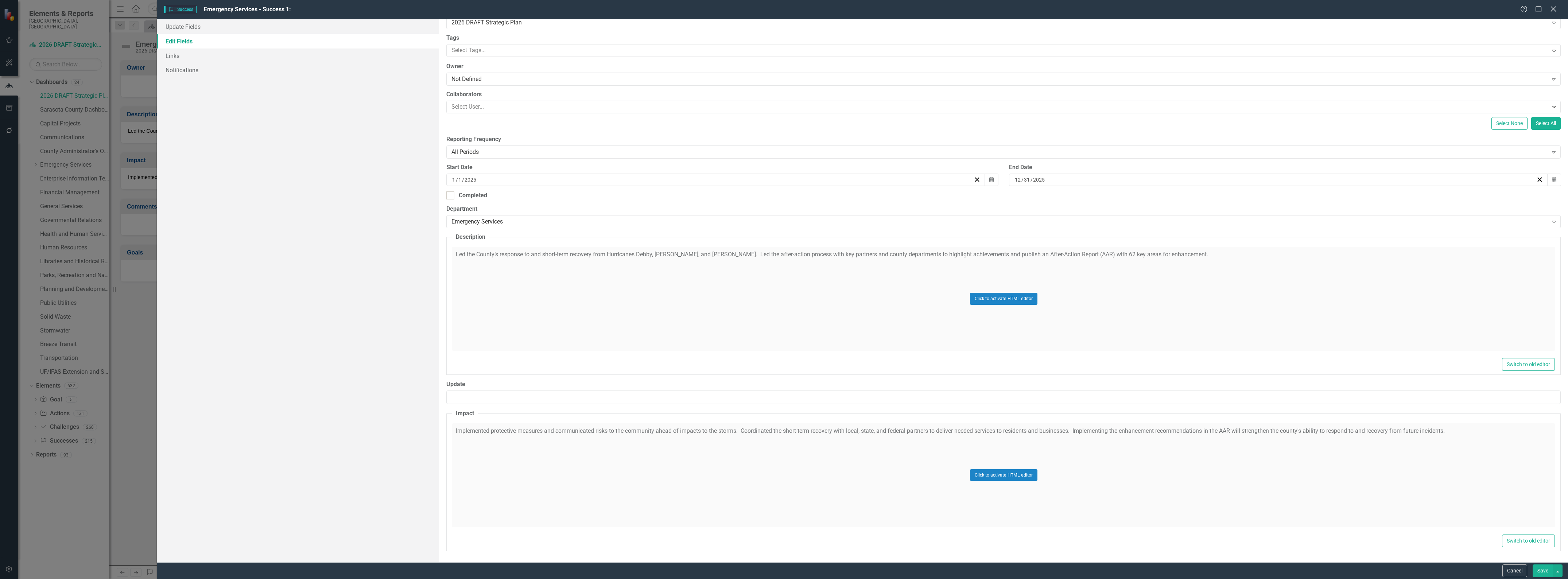
click at [1552, 13] on div "Close" at bounding box center [1553, 10] width 9 height 10
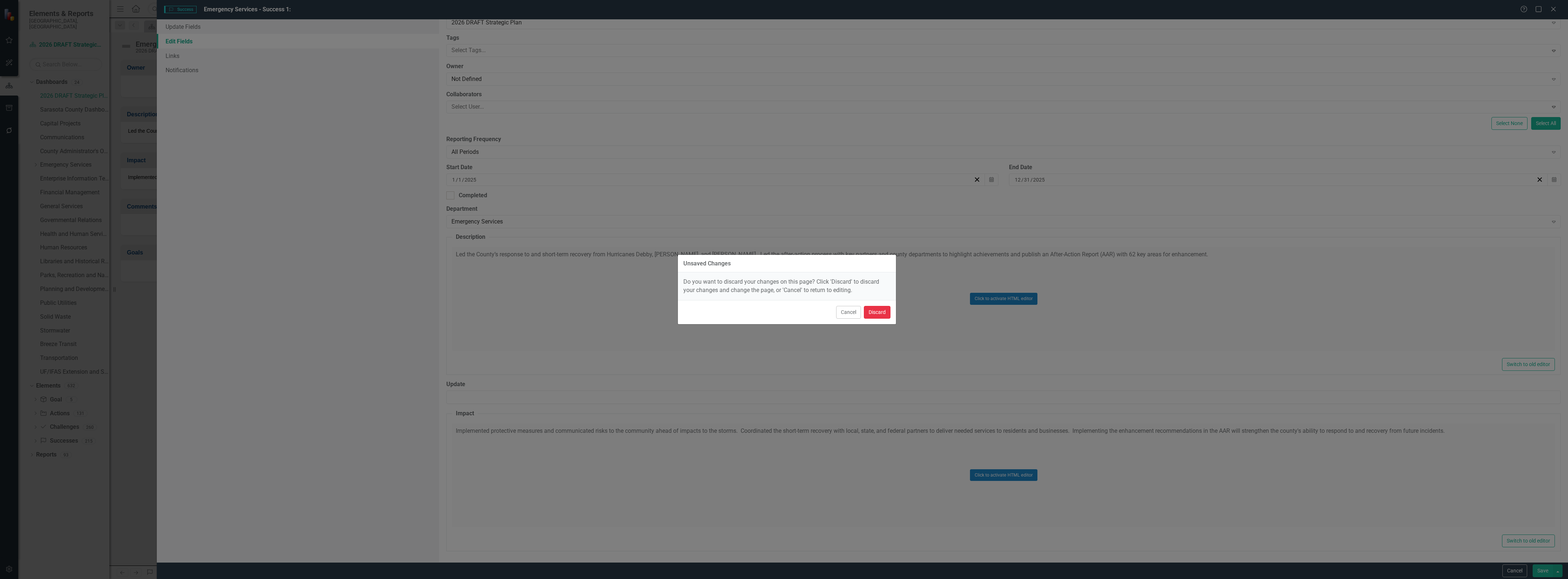
click at [870, 308] on button "Discard" at bounding box center [877, 312] width 27 height 13
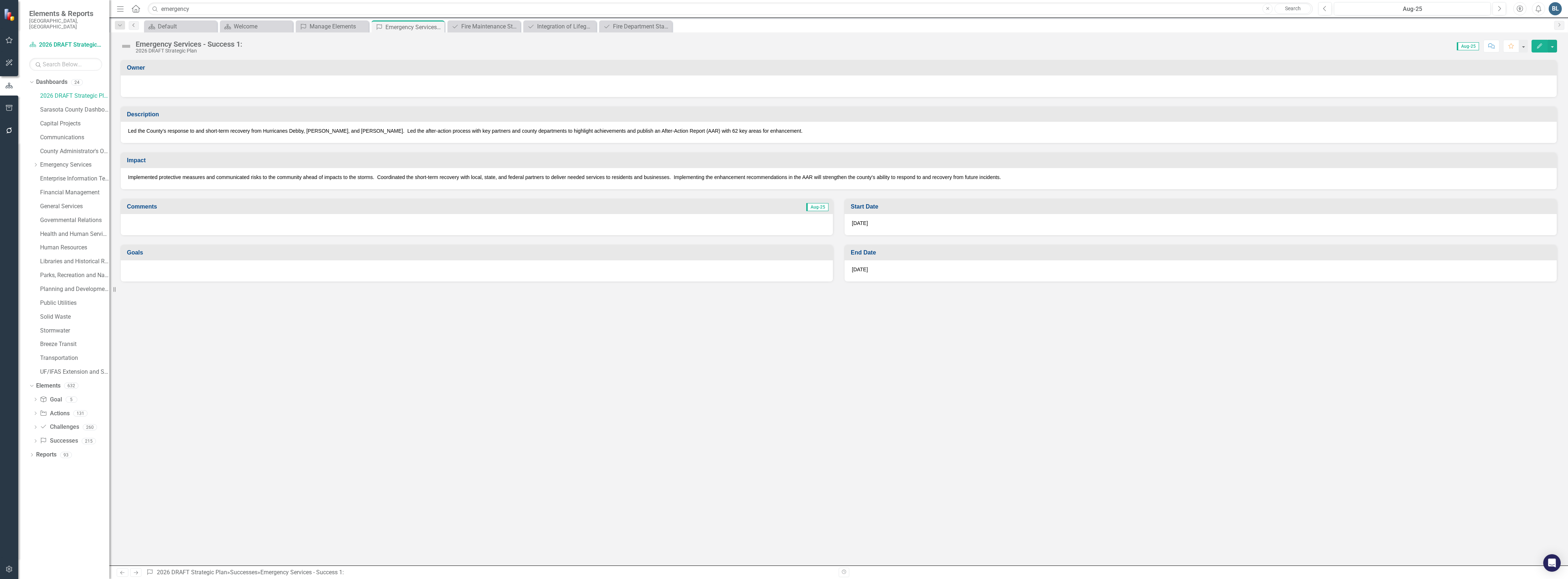
click at [131, 26] on icon "Previous" at bounding box center [134, 25] width 6 height 4
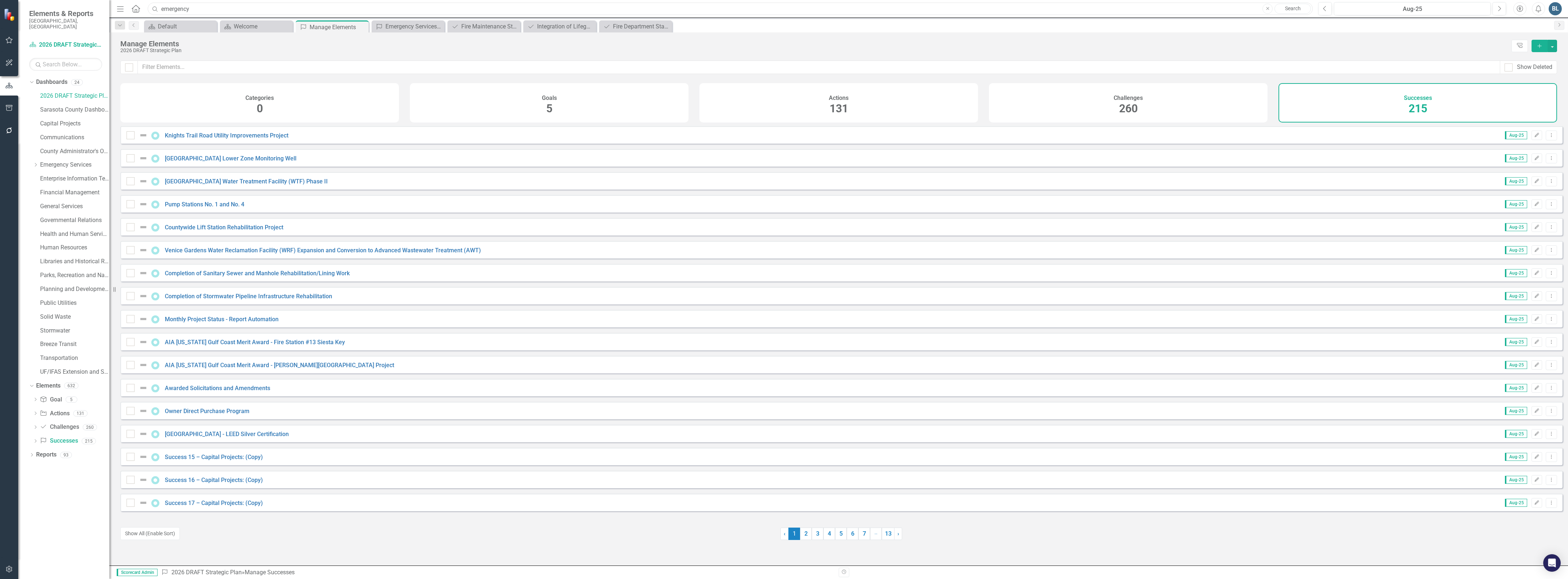
click at [201, 8] on input "emergency" at bounding box center [730, 9] width 1165 height 13
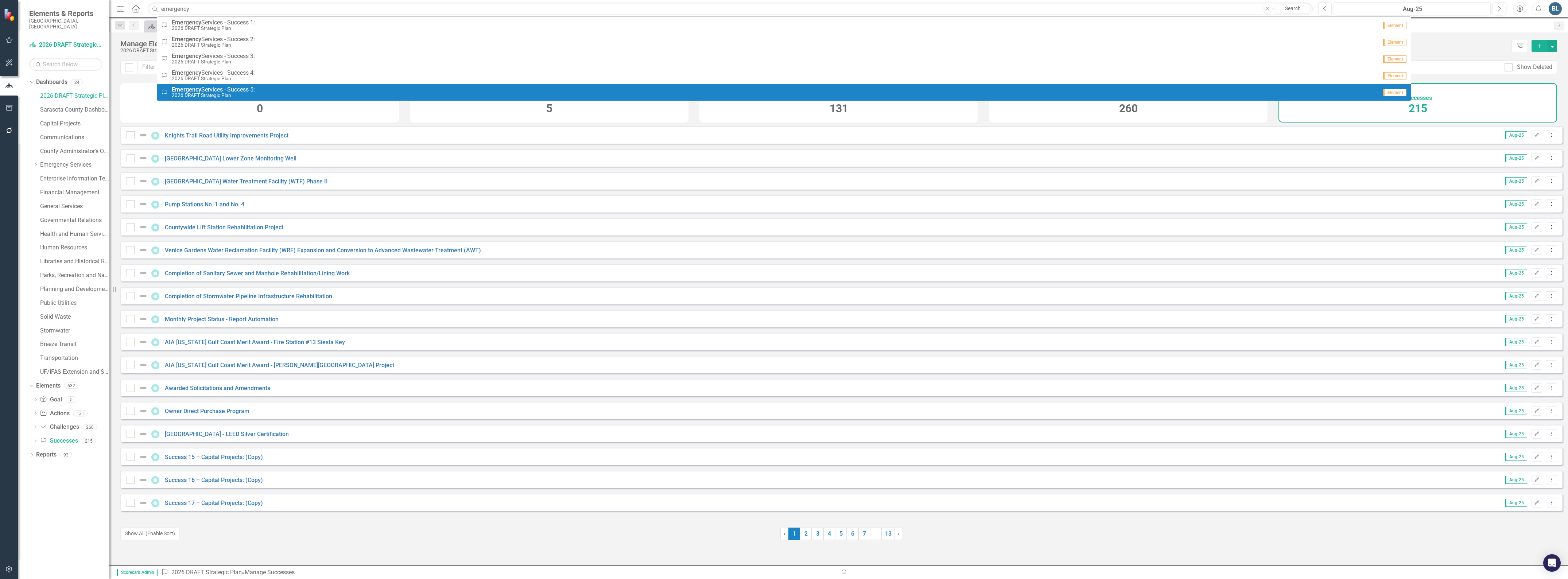
click at [225, 86] on span "Emergency Services - Success 5:" at bounding box center [213, 89] width 83 height 7
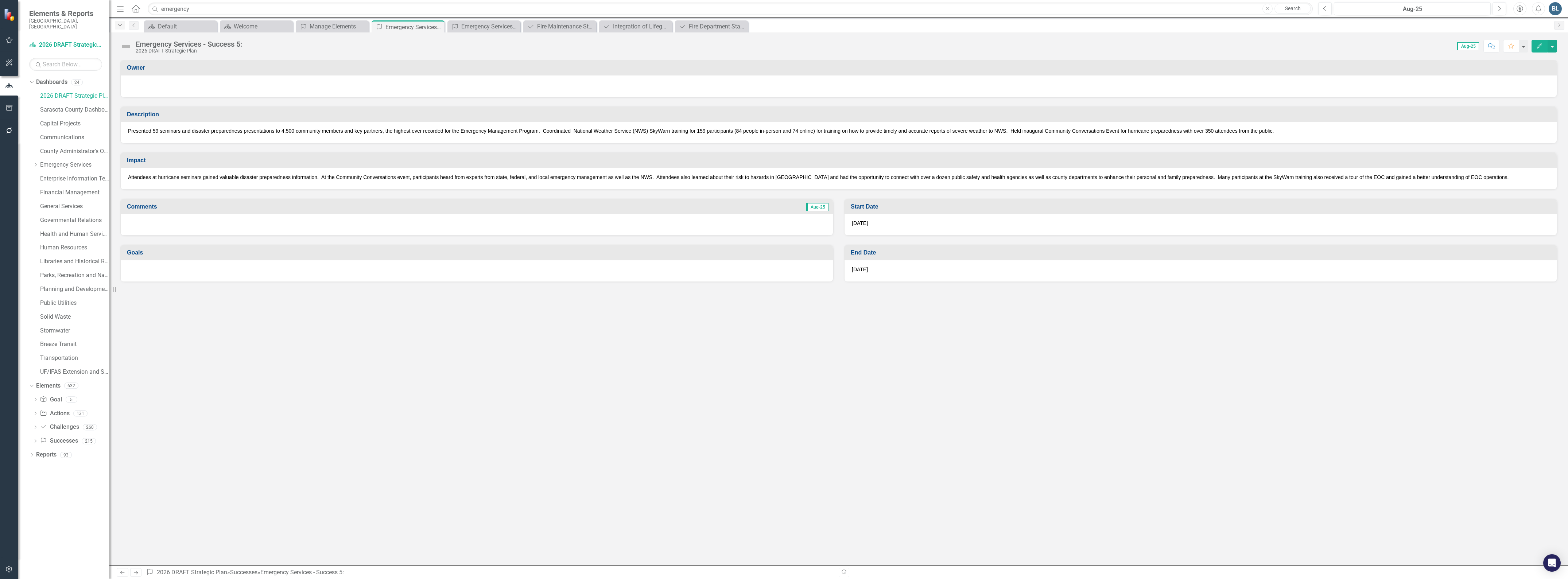
click at [122, 26] on icon "Dropdown" at bounding box center [120, 26] width 7 height 5
click at [223, 9] on input "emergency" at bounding box center [730, 9] width 1165 height 13
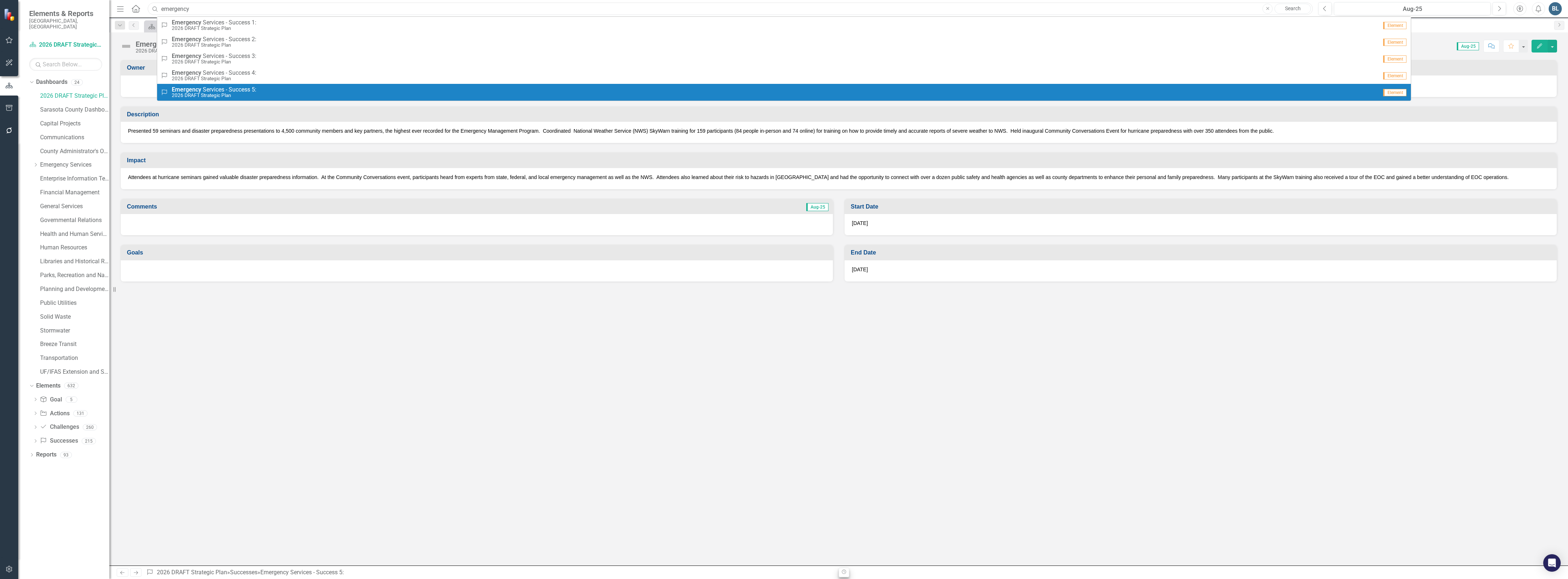
type input "emergency"
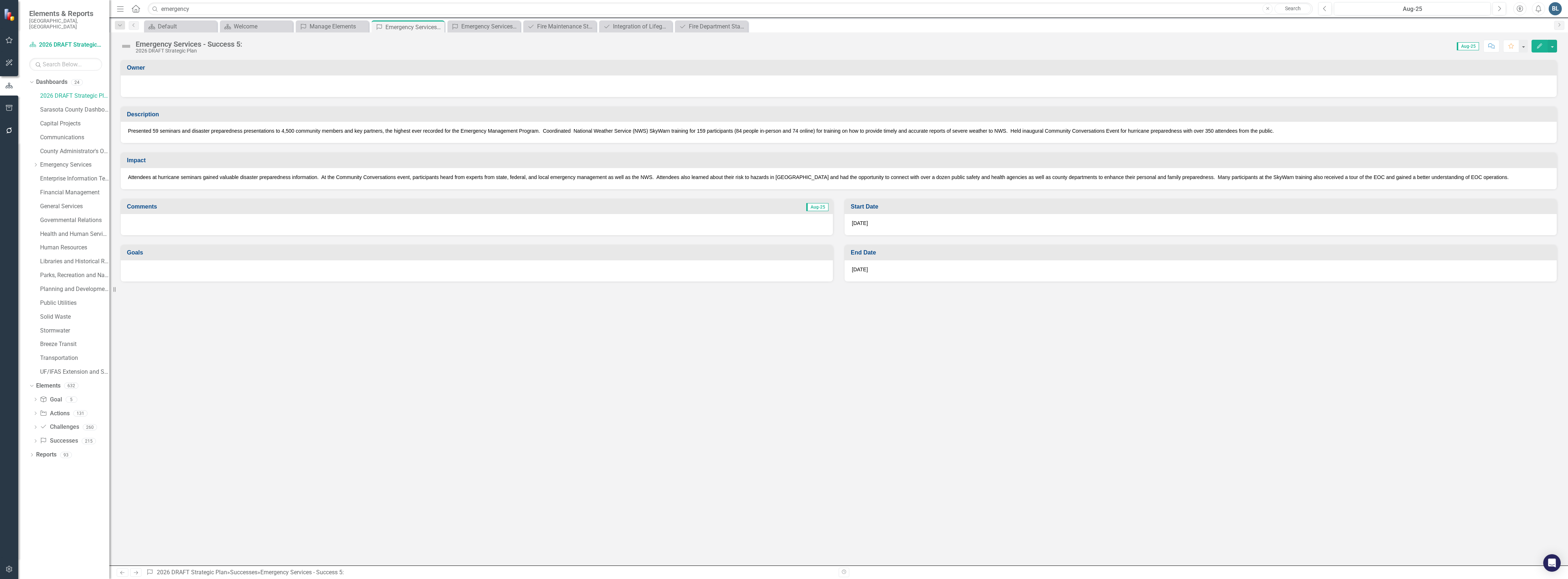
click at [894, 352] on div "Owner Description Presented 59 seminars and disaster preparedness presentations…" at bounding box center [839, 312] width 1458 height 506
click at [130, 24] on link "Previous" at bounding box center [133, 26] width 10 height 9
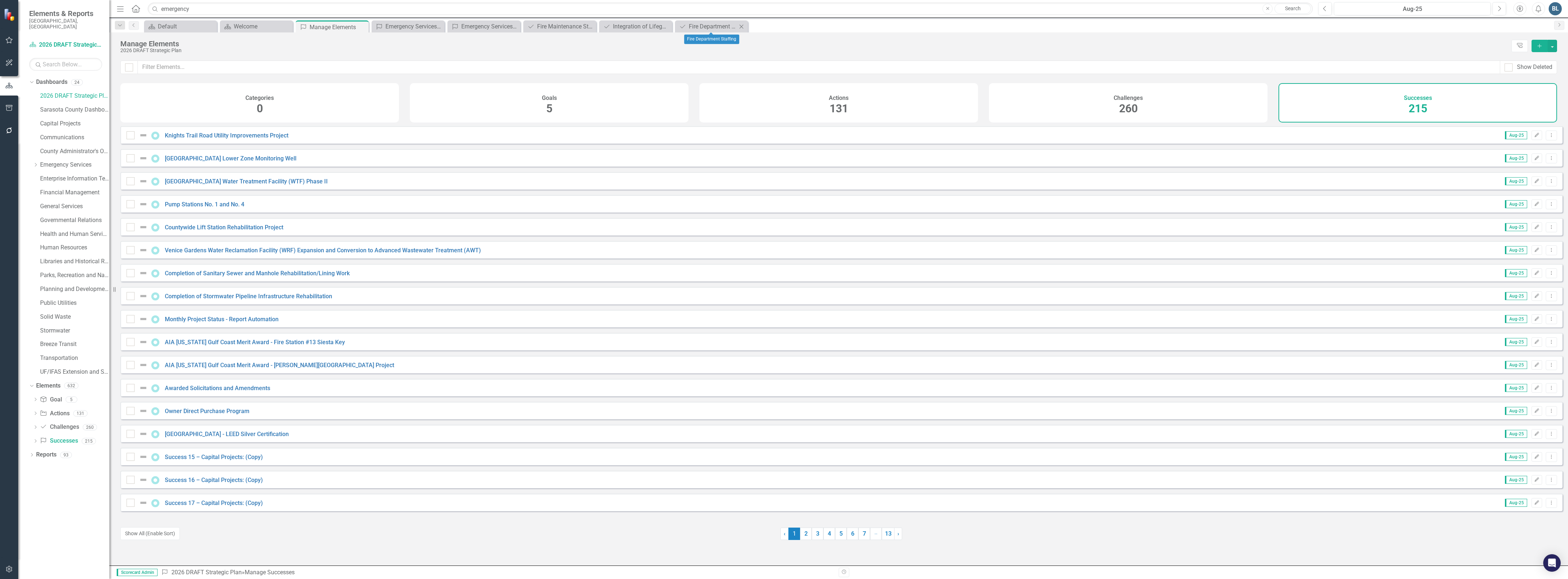
click at [741, 24] on icon "Close" at bounding box center [741, 27] width 7 height 6
click at [666, 26] on icon "Close" at bounding box center [665, 27] width 7 height 6
click at [592, 26] on icon "Close" at bounding box center [590, 27] width 7 height 6
click at [511, 28] on icon "Close" at bounding box center [514, 27] width 7 height 6
click at [438, 26] on icon "Close" at bounding box center [438, 27] width 7 height 6
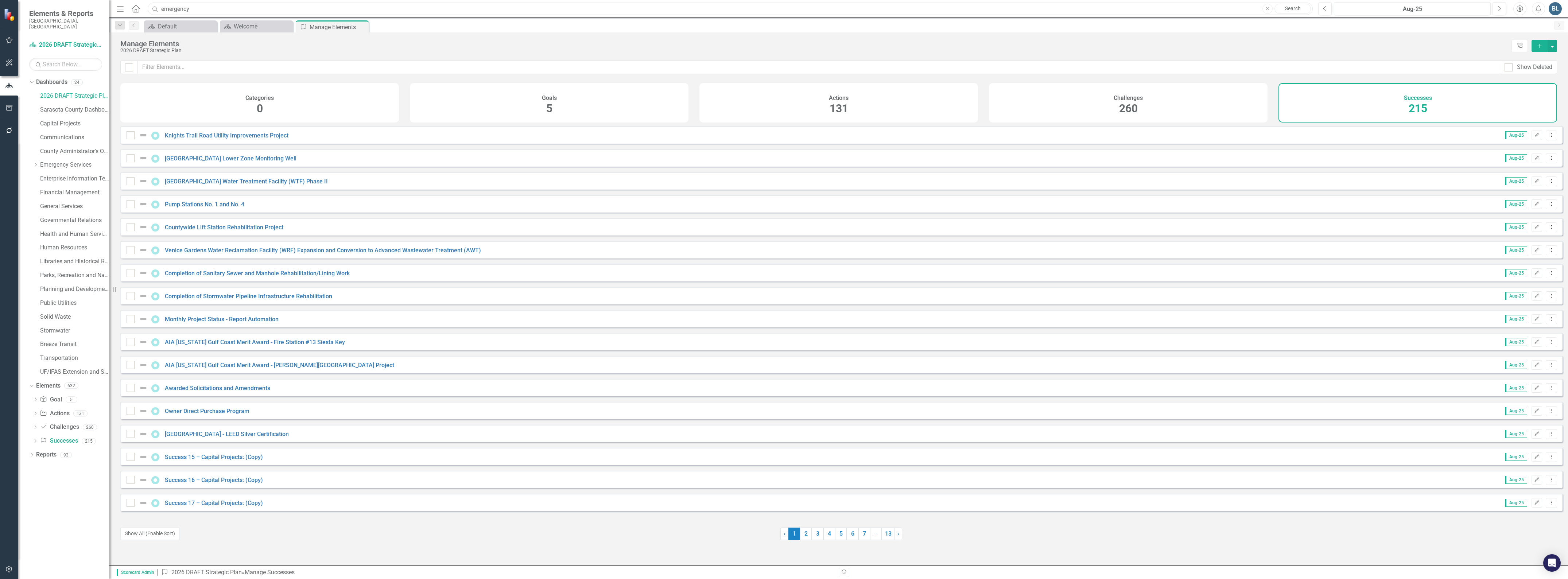
click at [209, 12] on input "emergency" at bounding box center [730, 9] width 1165 height 13
click at [1550, 46] on button "button" at bounding box center [1552, 46] width 10 height 12
click at [1533, 57] on link "Success Add Success" at bounding box center [1528, 60] width 58 height 13
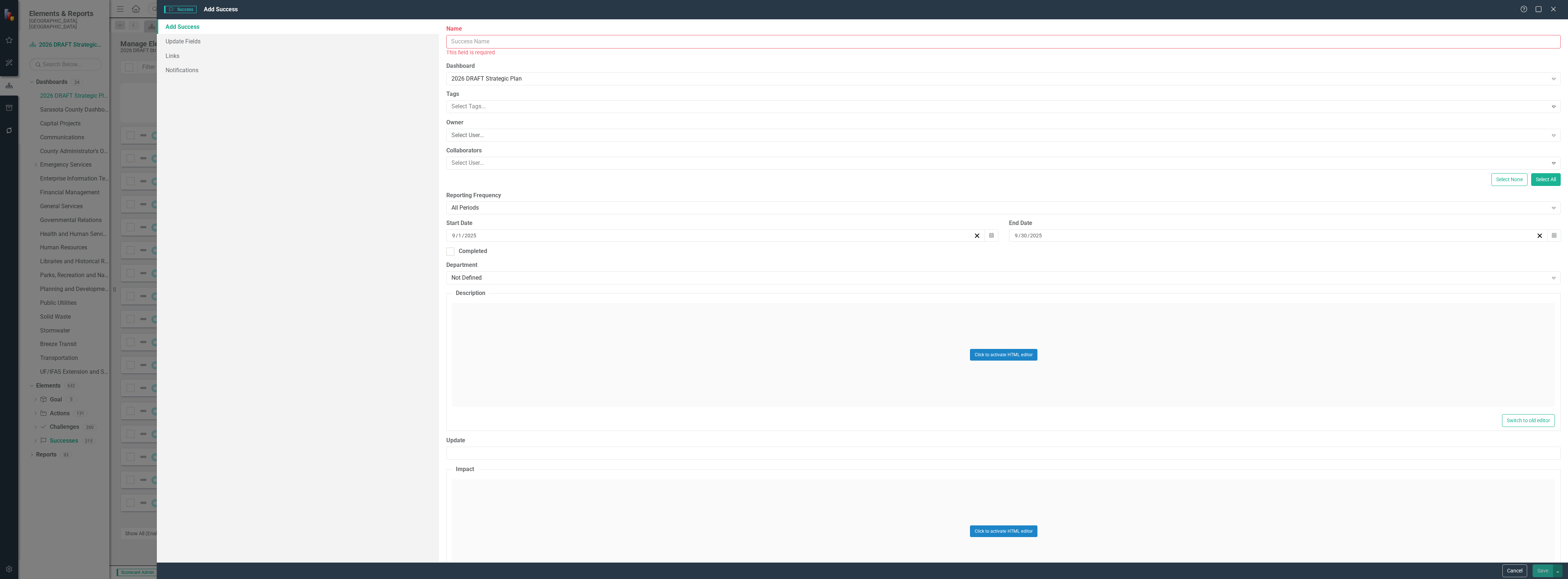
click at [579, 44] on input "Name" at bounding box center [1003, 42] width 1115 height 13
type input "Emergency Services - Success 11:"
drag, startPoint x: 493, startPoint y: 229, endPoint x: 450, endPoint y: 229, distance: 43.0
click at [450, 229] on div "[DATE]" at bounding box center [715, 228] width 539 height 12
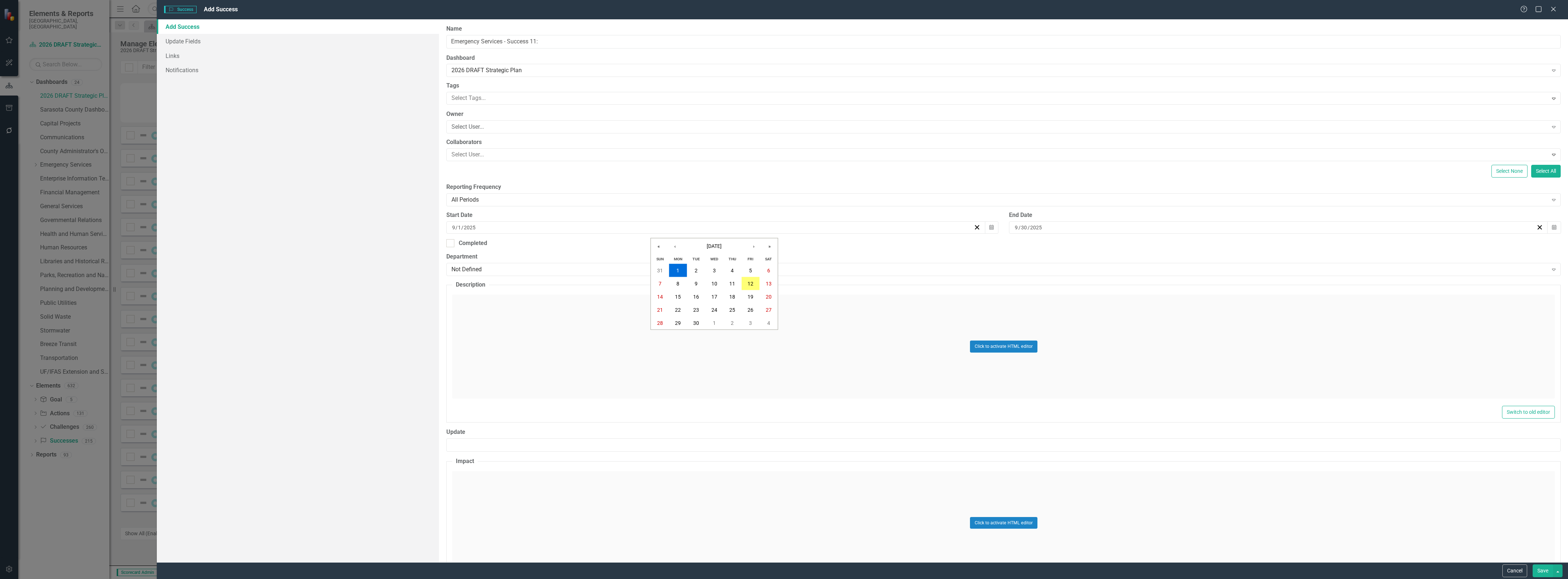
click at [449, 228] on div "[DATE] [DATE] « ‹ [DATE] › » Sun Mon Tue Wed Thu Fri Sat 31 1 2 3 4 5 6 7 8 9 1…" at bounding box center [715, 228] width 539 height 12
drag, startPoint x: 511, startPoint y: 225, endPoint x: 503, endPoint y: 225, distance: 8.0
click at [511, 225] on div "[DATE] [DATE]" at bounding box center [712, 228] width 522 height 7
type input "1"
click at [1019, 226] on div "[DATE]" at bounding box center [1278, 228] width 539 height 12
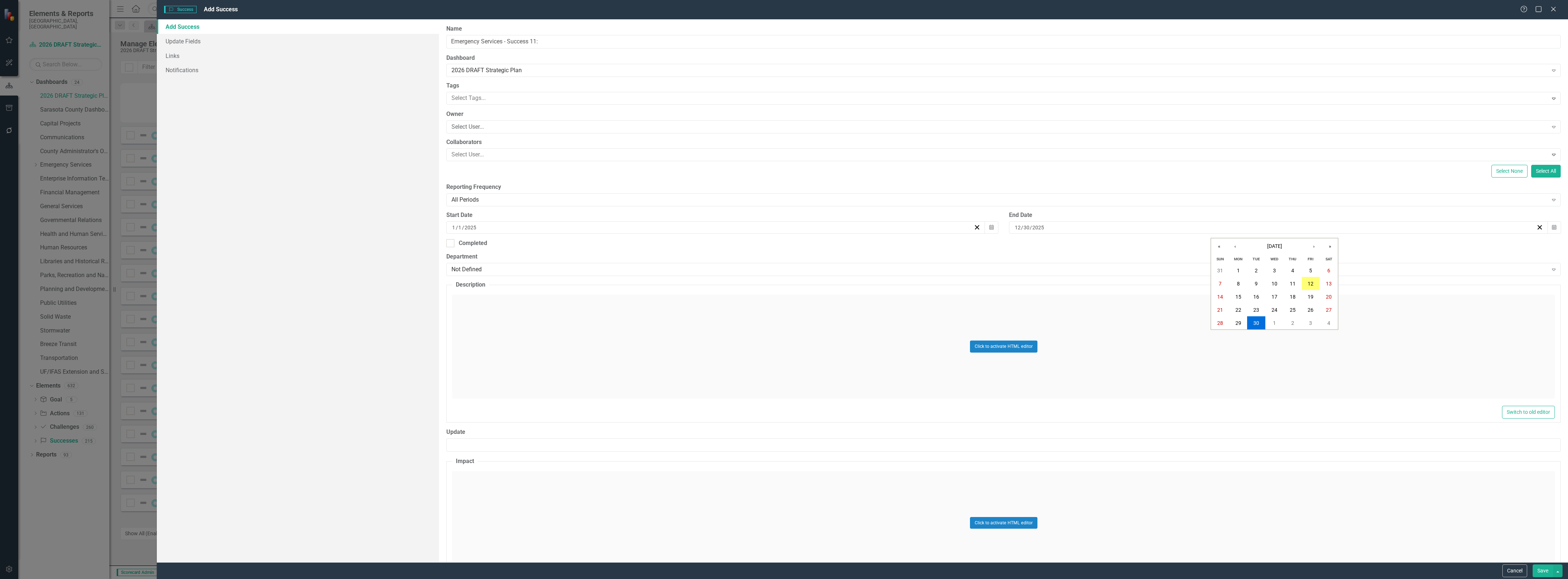
type input "12"
type input "31"
click at [743, 349] on div "Click to activate HTML editor" at bounding box center [1004, 346] width 1103 height 104
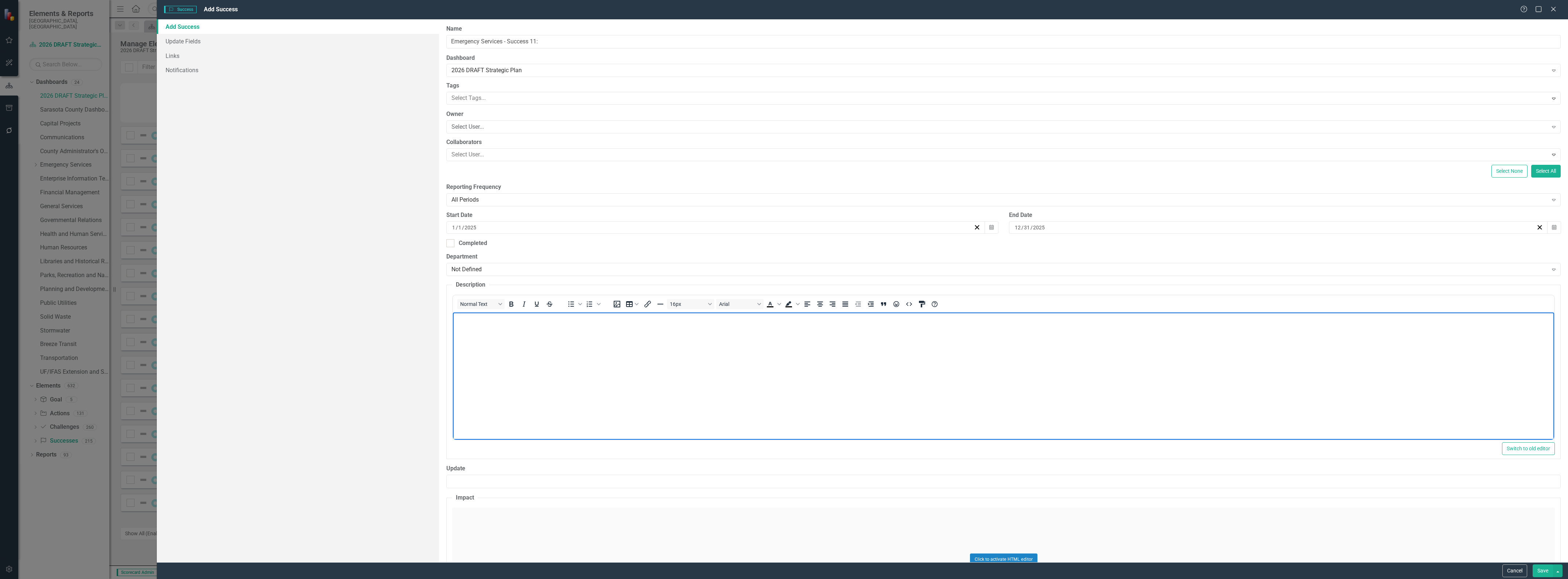
click at [745, 358] on body "Rich Text Area. Press ALT-0 for help." at bounding box center [1003, 367] width 1101 height 110
click at [533, 345] on body "Rich Text Area. Press ALT-0 for help." at bounding box center [1003, 367] width 1101 height 110
paste body "Rich Text Area. Press ALT-0 for help."
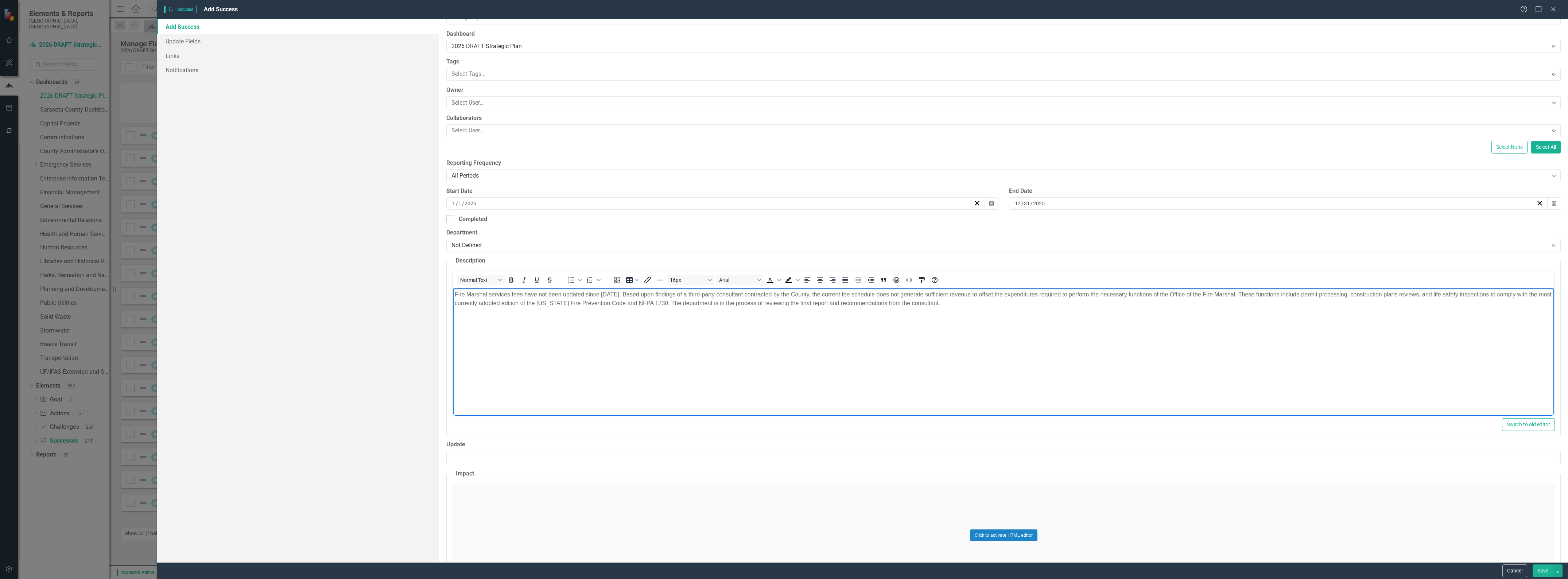
scroll to position [46, 0]
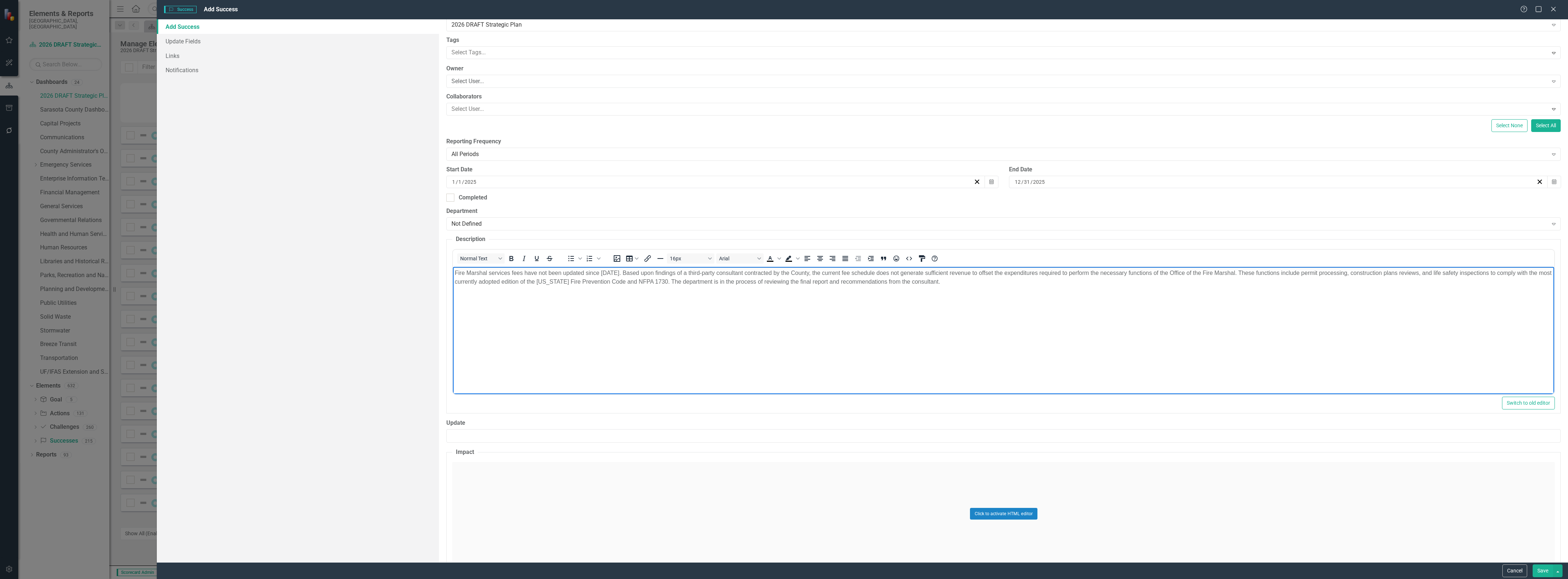
click at [600, 485] on div "Click to activate HTML editor" at bounding box center [1004, 514] width 1103 height 104
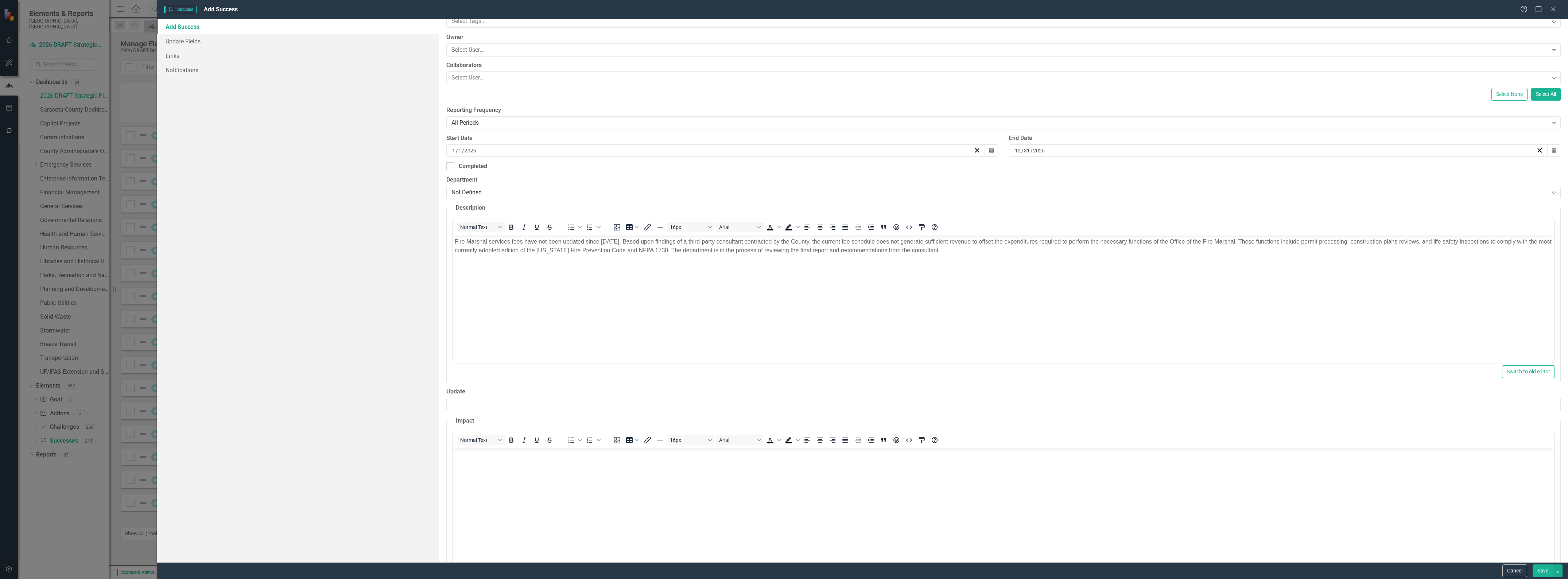
scroll to position [121, 0]
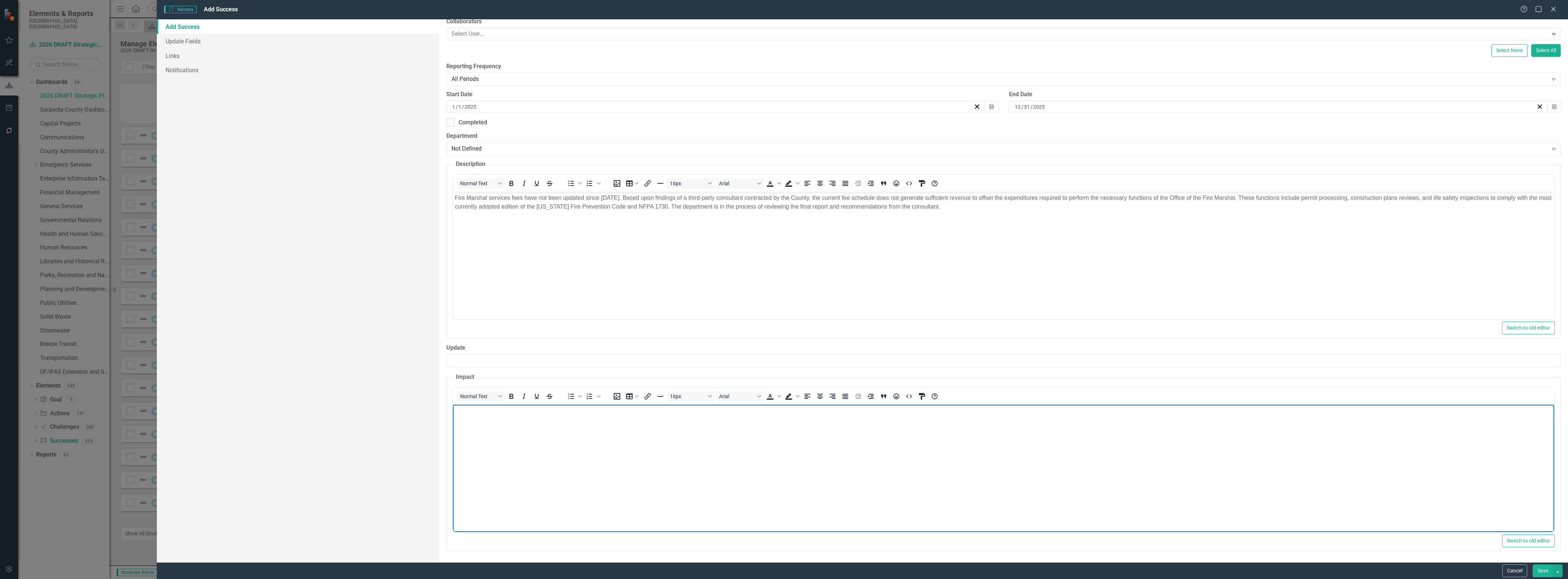
click at [577, 452] on body "Rich Text Area. Press ALT-0 for help." at bounding box center [1003, 459] width 1101 height 110
paste body "Rich Text Area. Press ALT-0 for help."
click at [1542, 571] on button "Save" at bounding box center [1543, 570] width 21 height 13
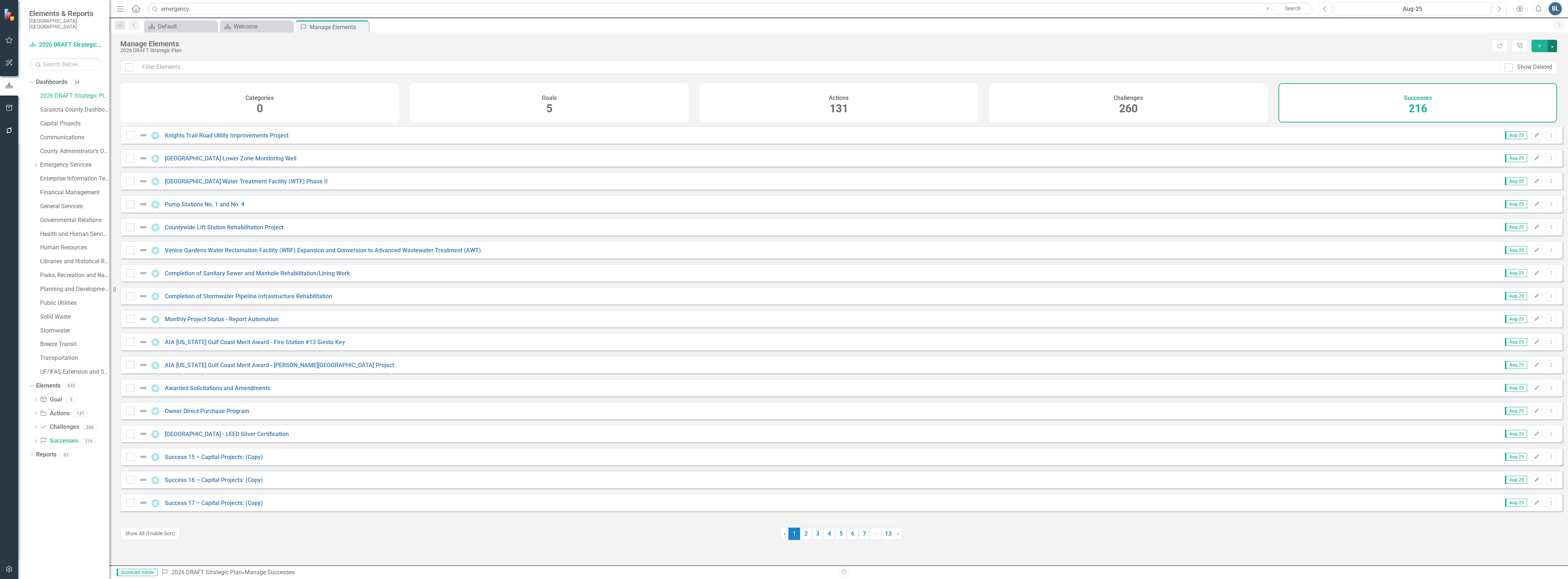
click at [1552, 46] on button "button" at bounding box center [1552, 46] width 10 height 12
click at [1533, 57] on link "Success Add Success" at bounding box center [1528, 60] width 58 height 13
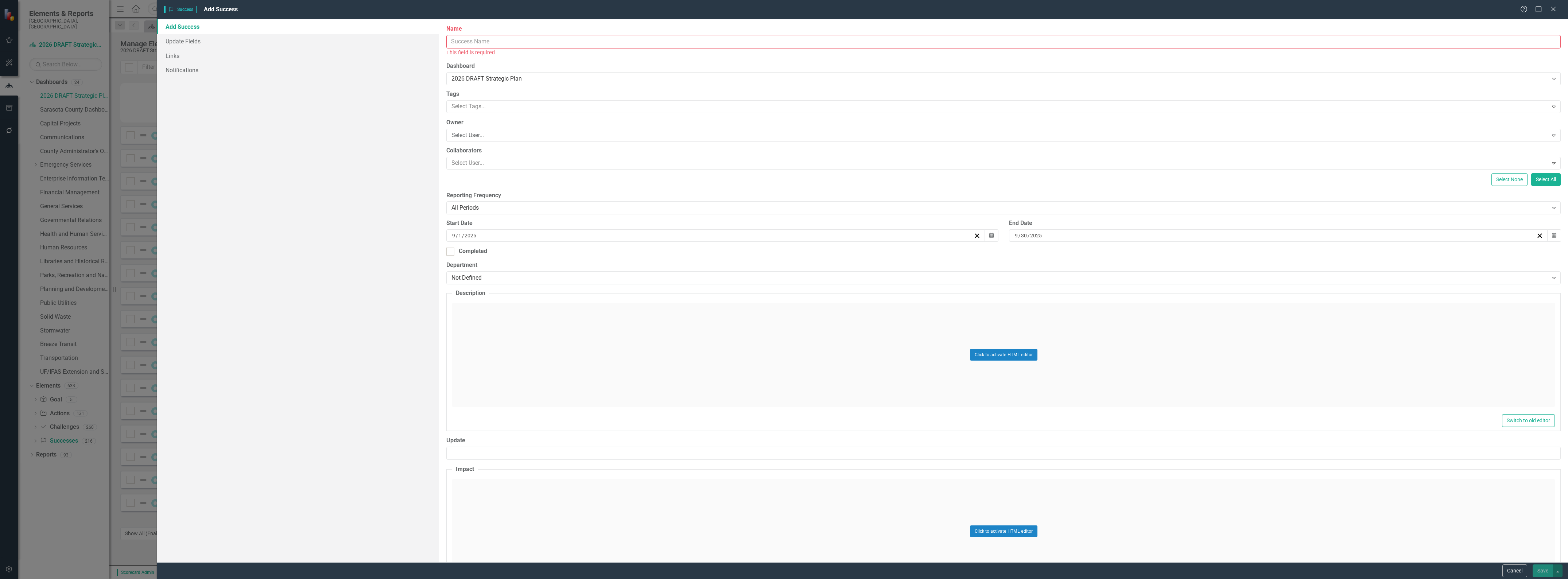
click at [470, 40] on input "Name" at bounding box center [1003, 42] width 1115 height 13
type input "Emergency Services - Success 12:"
click at [452, 225] on input "9" at bounding box center [453, 228] width 4 height 7
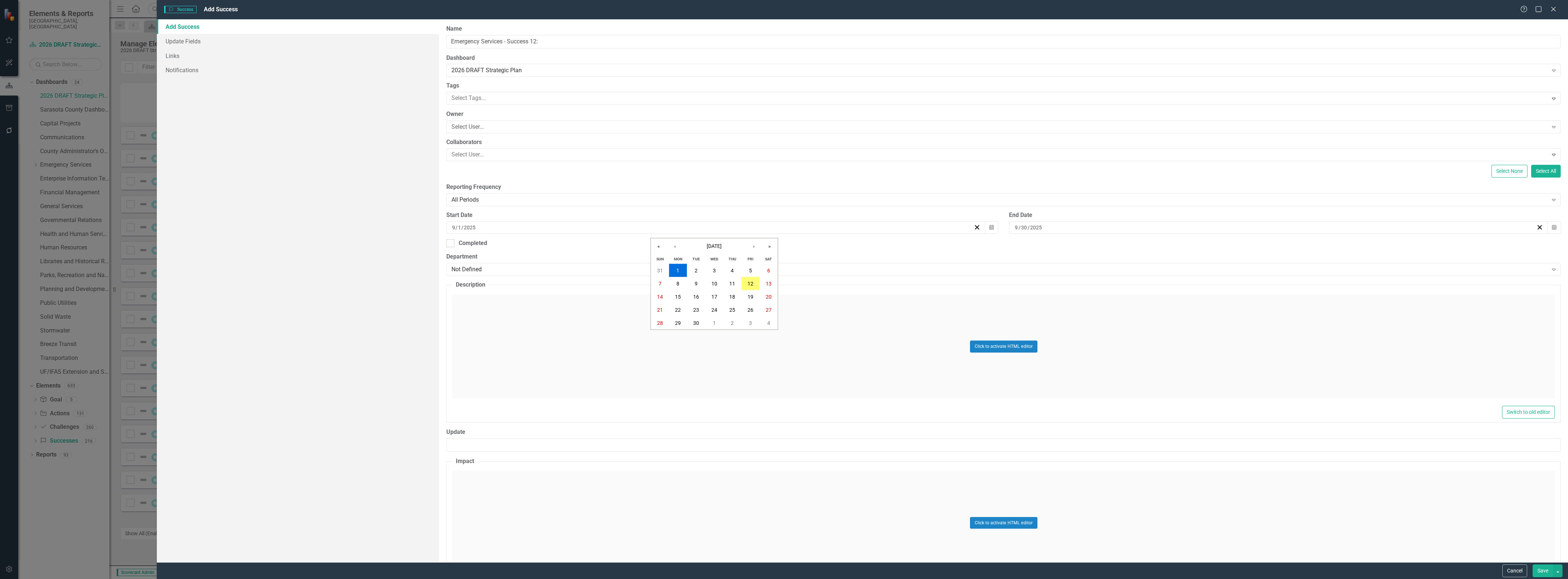
click at [454, 228] on input "9" at bounding box center [453, 228] width 4 height 7
type input "1"
click at [1015, 227] on input "9" at bounding box center [1017, 228] width 4 height 7
click at [1015, 229] on input "9" at bounding box center [1017, 228] width 4 height 7
type input "12"
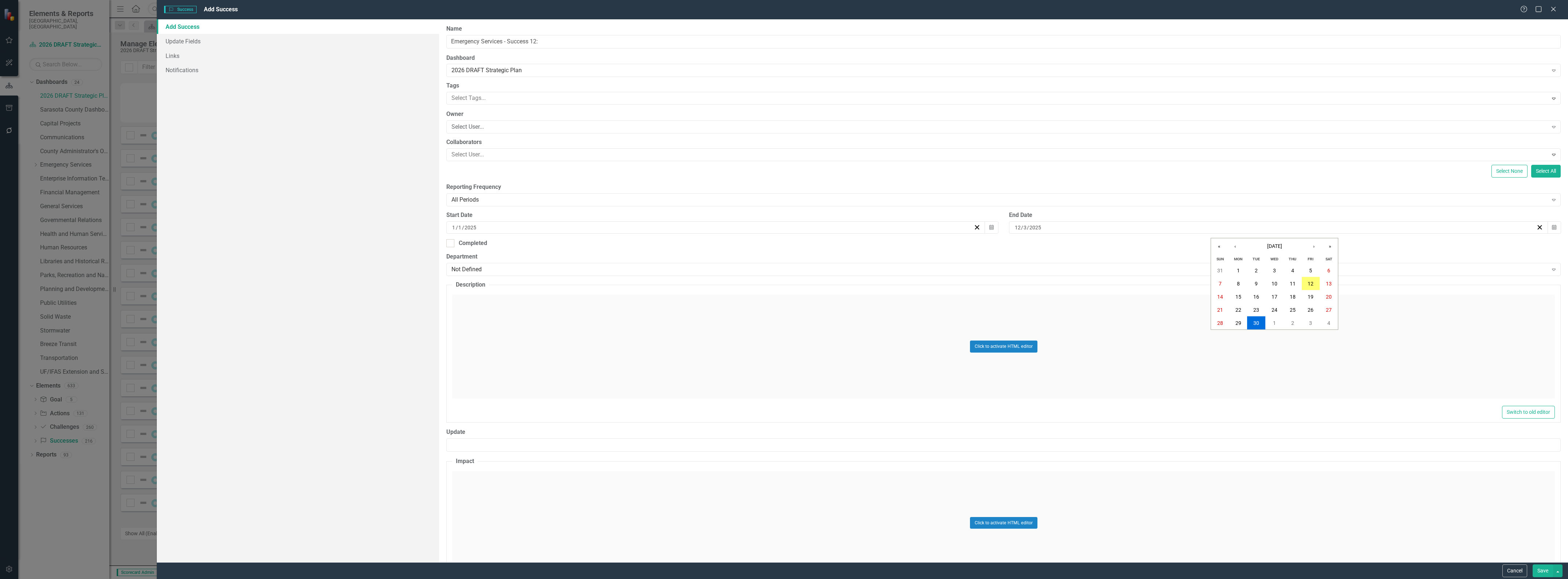
type input "31"
click at [659, 355] on div "Click to activate HTML editor" at bounding box center [1004, 346] width 1103 height 104
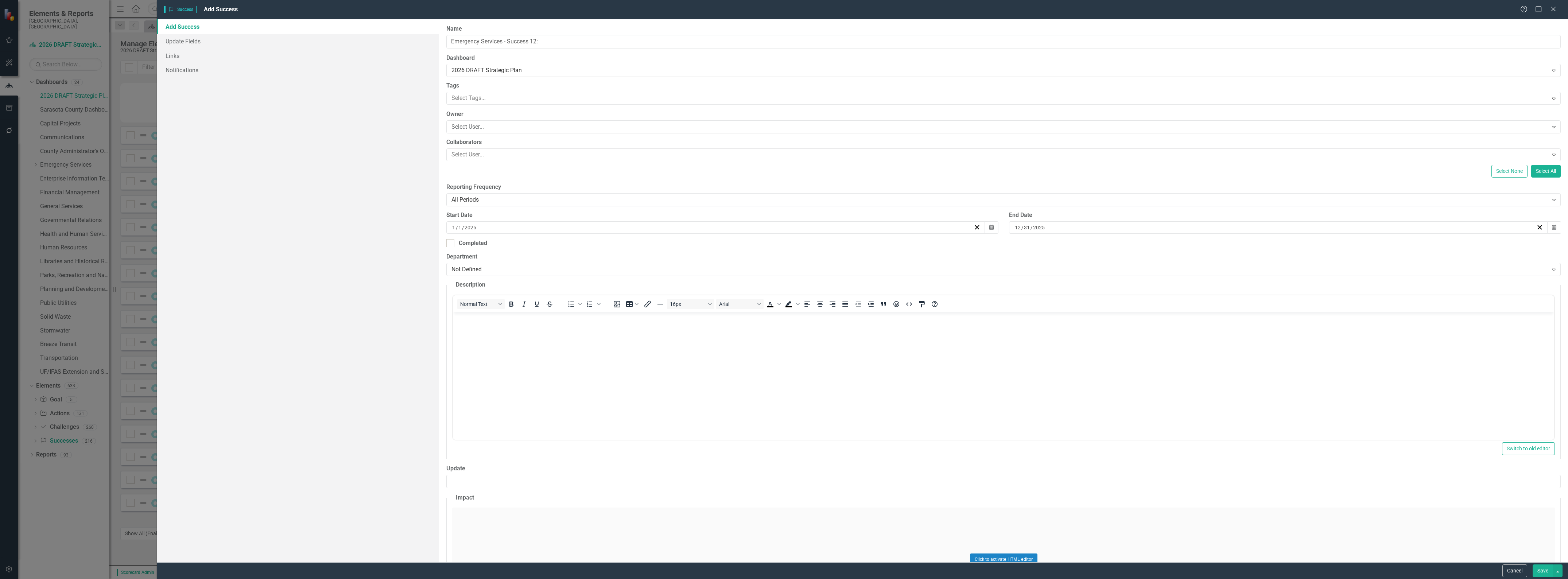
scroll to position [0, 0]
click at [533, 359] on body "Rich Text Area. Press ALT-0 for help." at bounding box center [1003, 367] width 1101 height 110
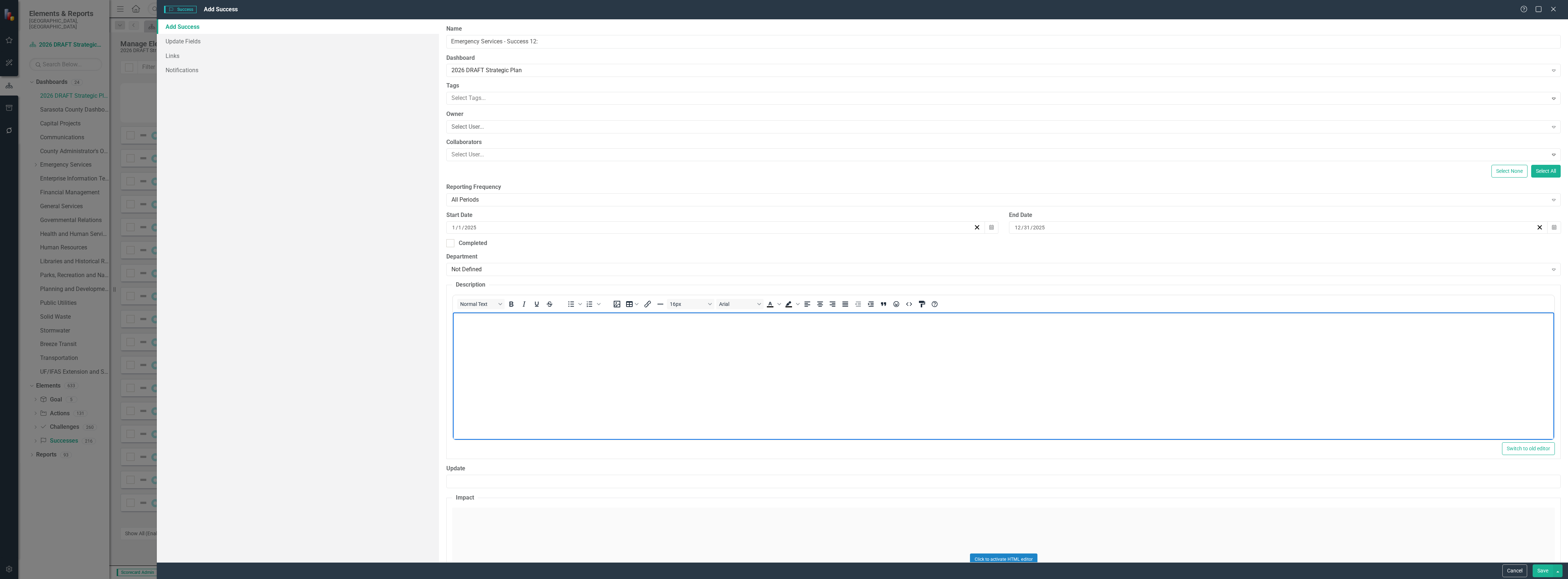
paste body "Rich Text Area. Press ALT-0 for help."
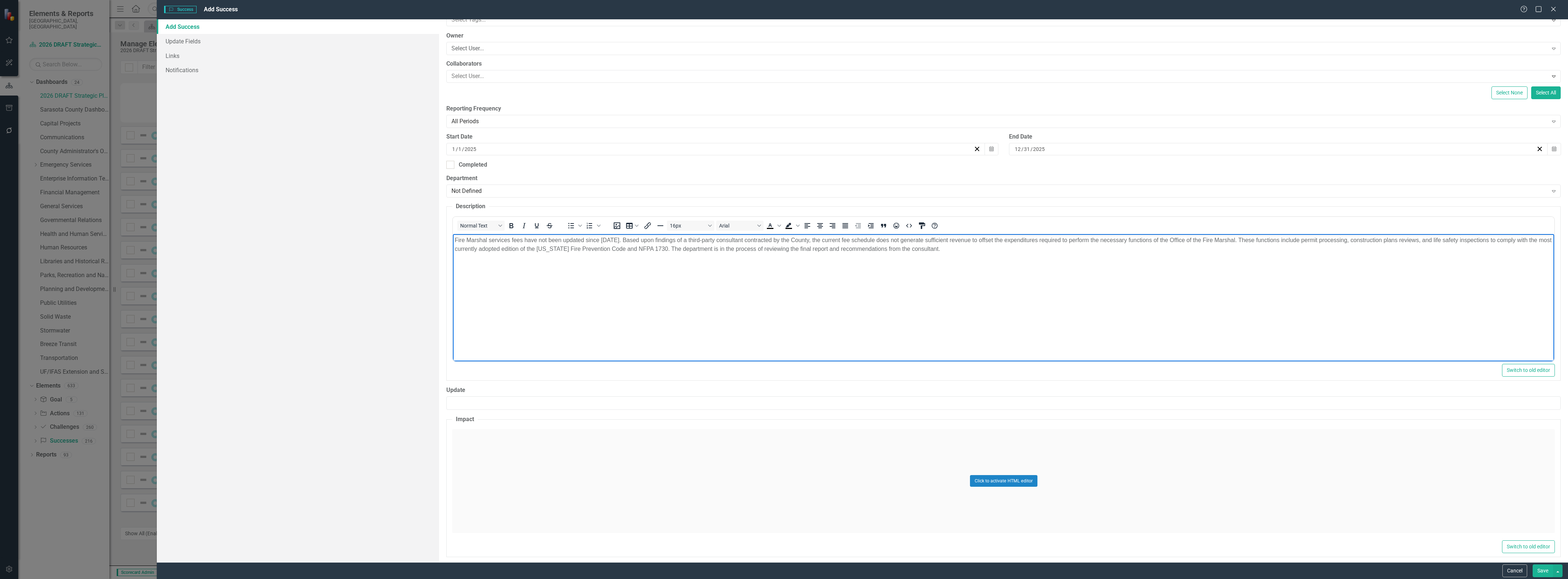
scroll to position [85, 0]
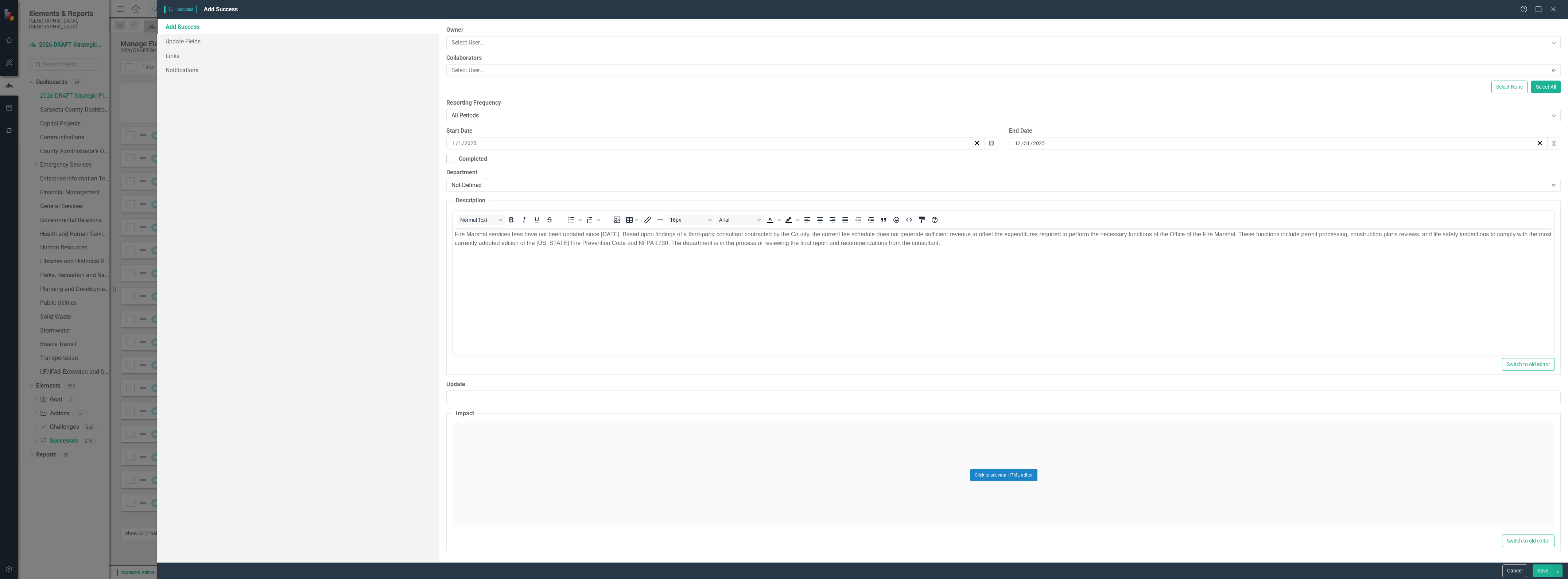
click at [640, 444] on div "Click to activate HTML editor" at bounding box center [1004, 475] width 1103 height 104
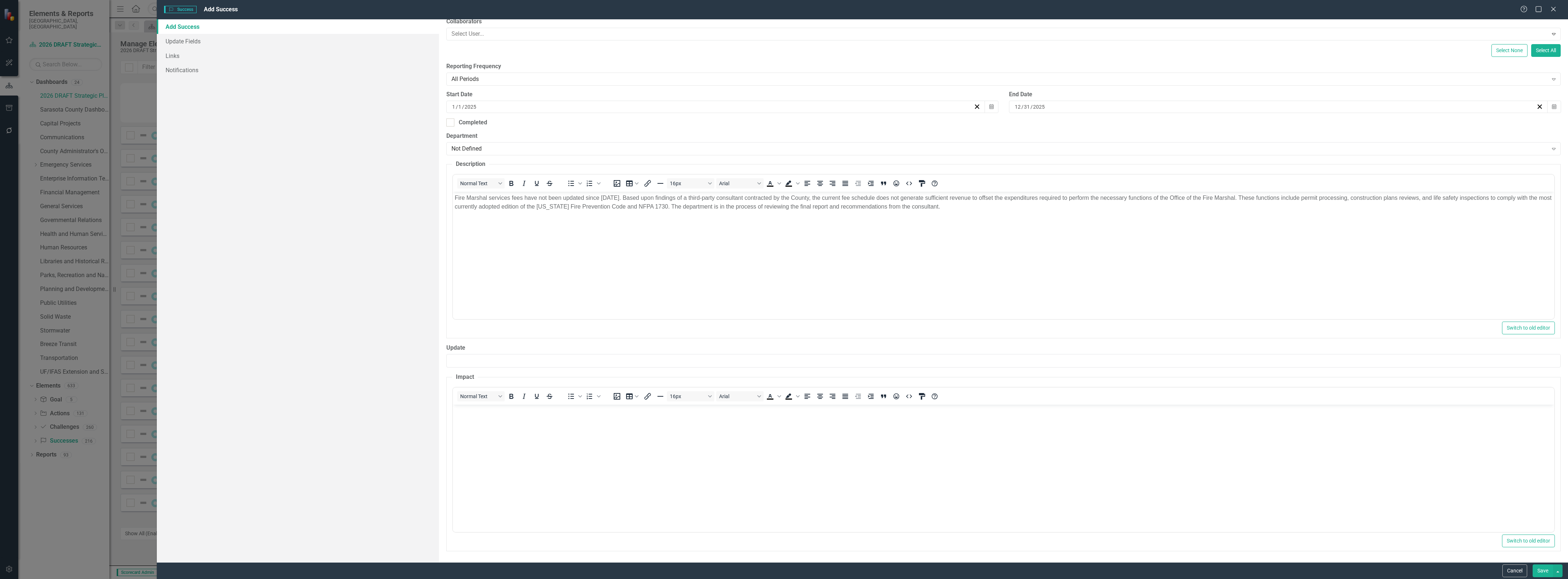
click at [617, 457] on body "Rich Text Area. Press ALT-0 for help." at bounding box center [1003, 459] width 1101 height 110
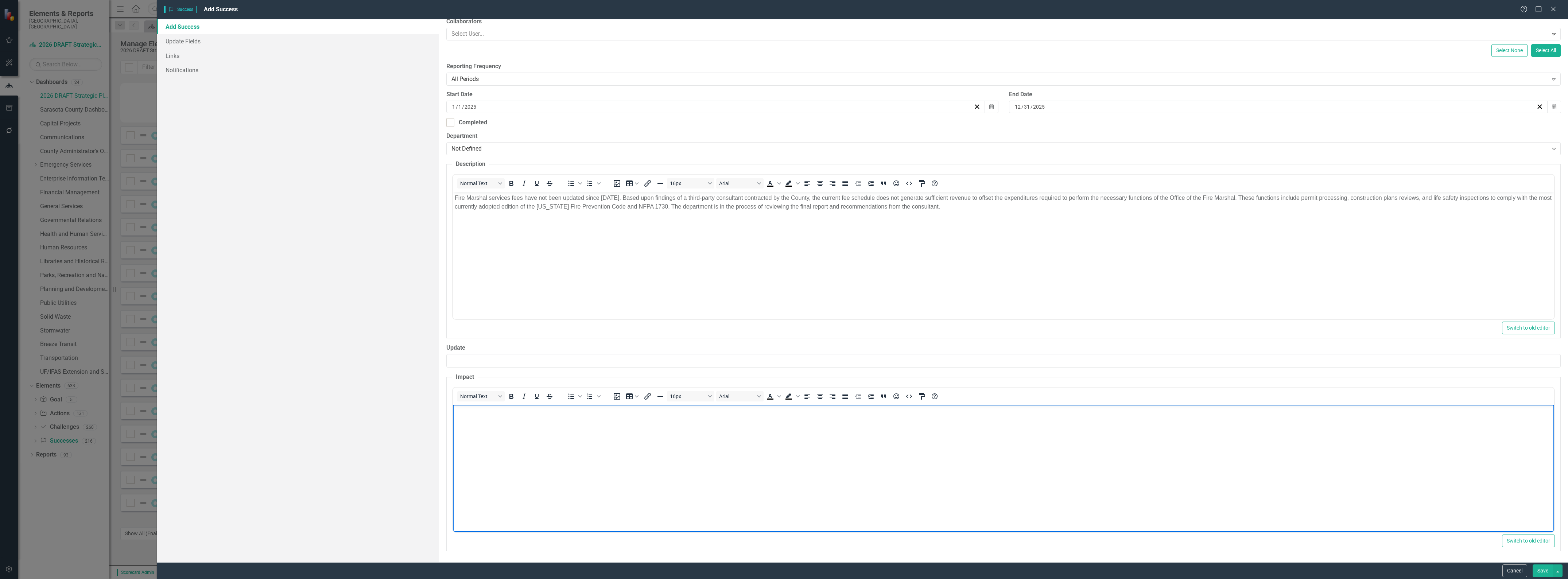
click at [681, 444] on body "Rich Text Area. Press ALT-0 for help." at bounding box center [1003, 459] width 1101 height 110
paste body "Rich Text Area. Press ALT-0 for help."
click at [1540, 573] on button "Save" at bounding box center [1543, 570] width 21 height 13
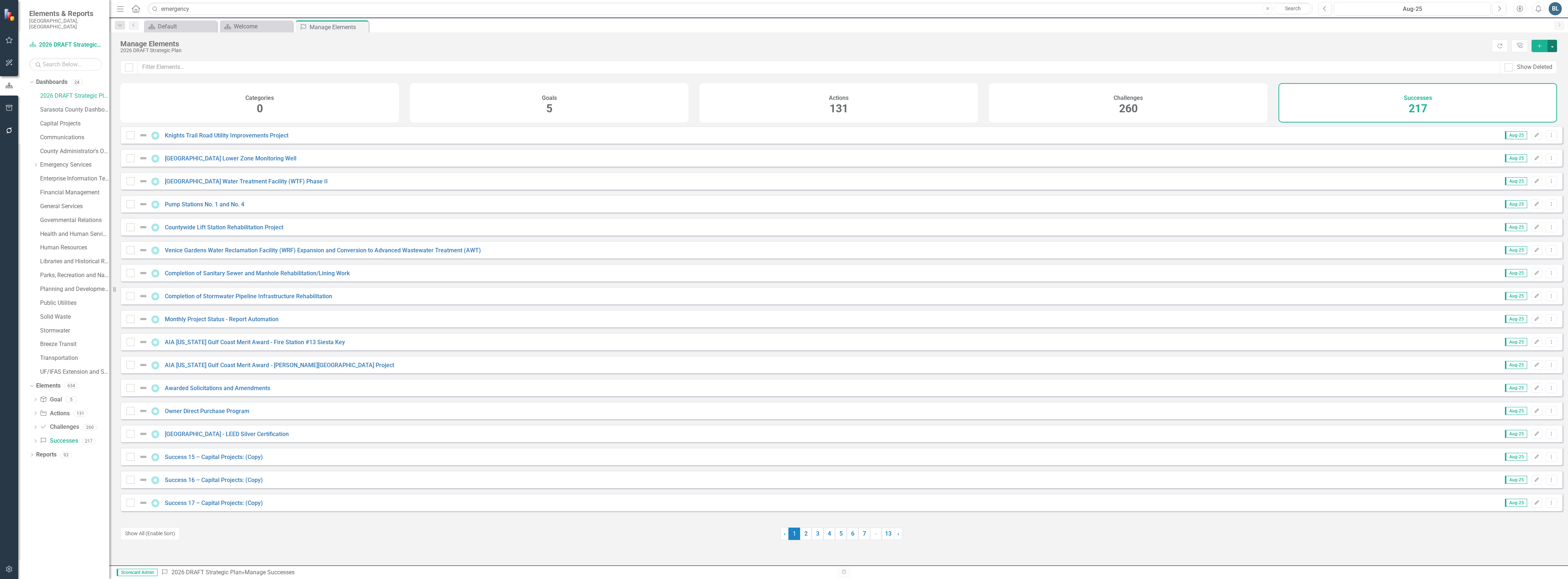
click at [1550, 46] on button "button" at bounding box center [1552, 46] width 10 height 12
click at [280, 2] on input "emergency" at bounding box center [730, 9] width 1165 height 13
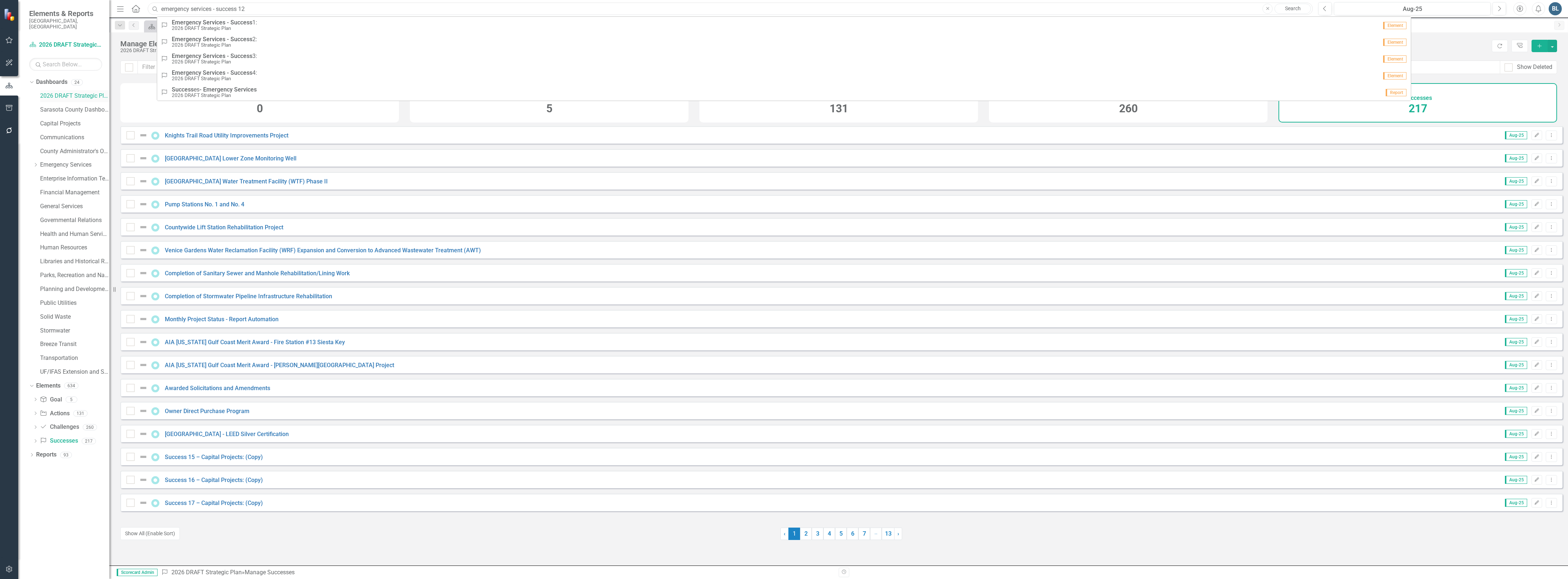
type input "emergency services - success 12"
click at [51, 92] on link "2026 DRAFT Strategic Plan" at bounding box center [75, 96] width 69 height 9
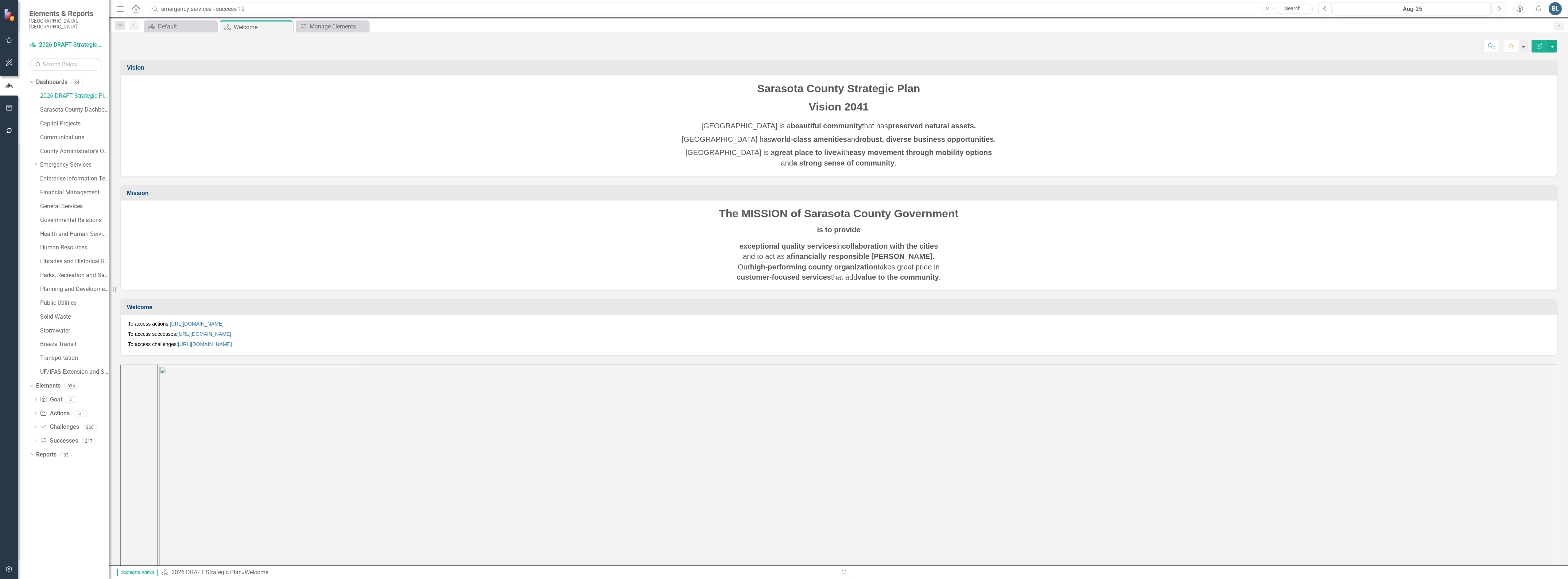
click at [253, 9] on input "emergency services - success 12" at bounding box center [730, 9] width 1165 height 13
click at [263, 8] on input "emergency services - success 12" at bounding box center [730, 9] width 1165 height 13
click at [54, 92] on link "2026 DRAFT Strategic Plan" at bounding box center [75, 96] width 69 height 9
click at [68, 41] on link "Dashboard 2026 DRAFT Strategic Plan" at bounding box center [66, 45] width 73 height 9
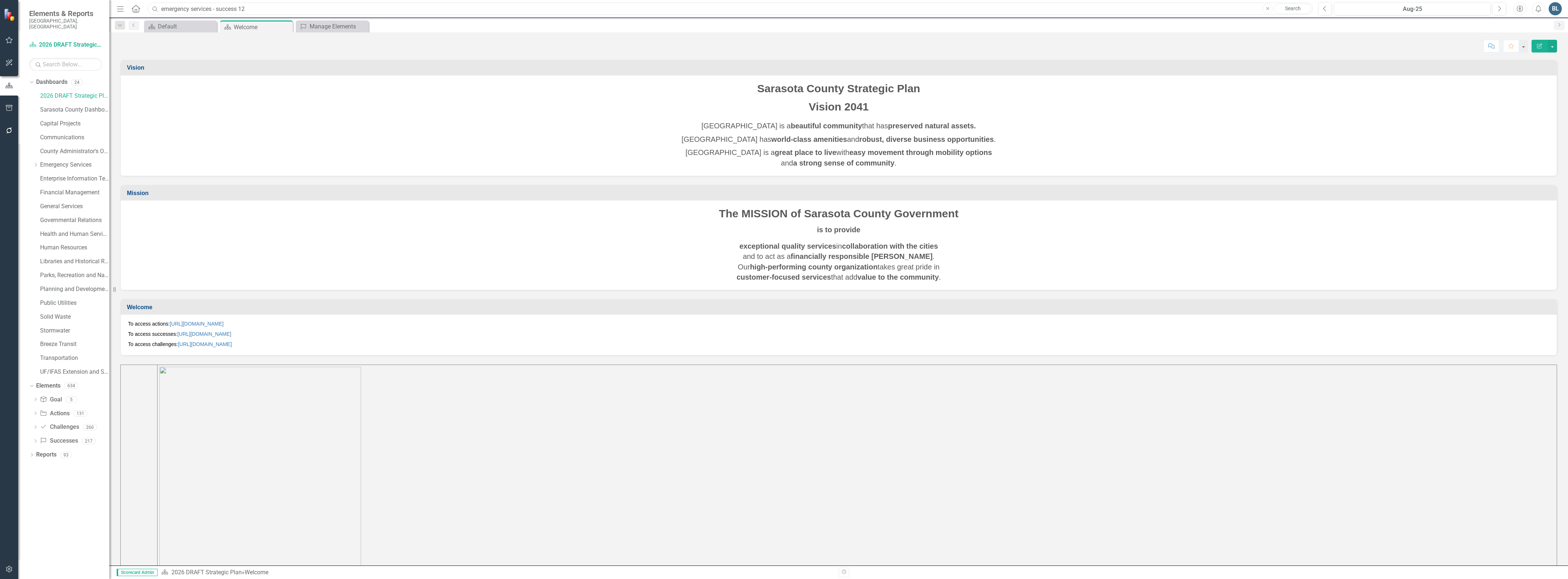
click at [282, 5] on input "emergency services - success 12" at bounding box center [730, 9] width 1165 height 13
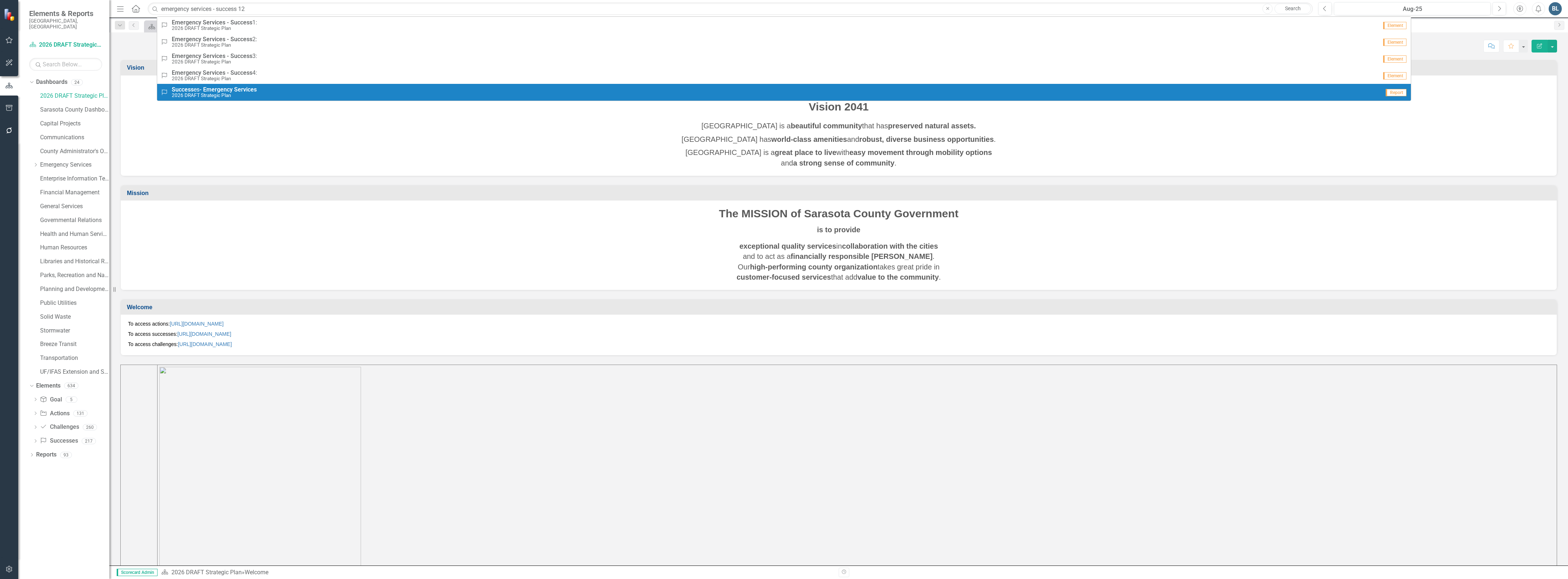
click at [222, 89] on strong "Emergency" at bounding box center [218, 89] width 30 height 7
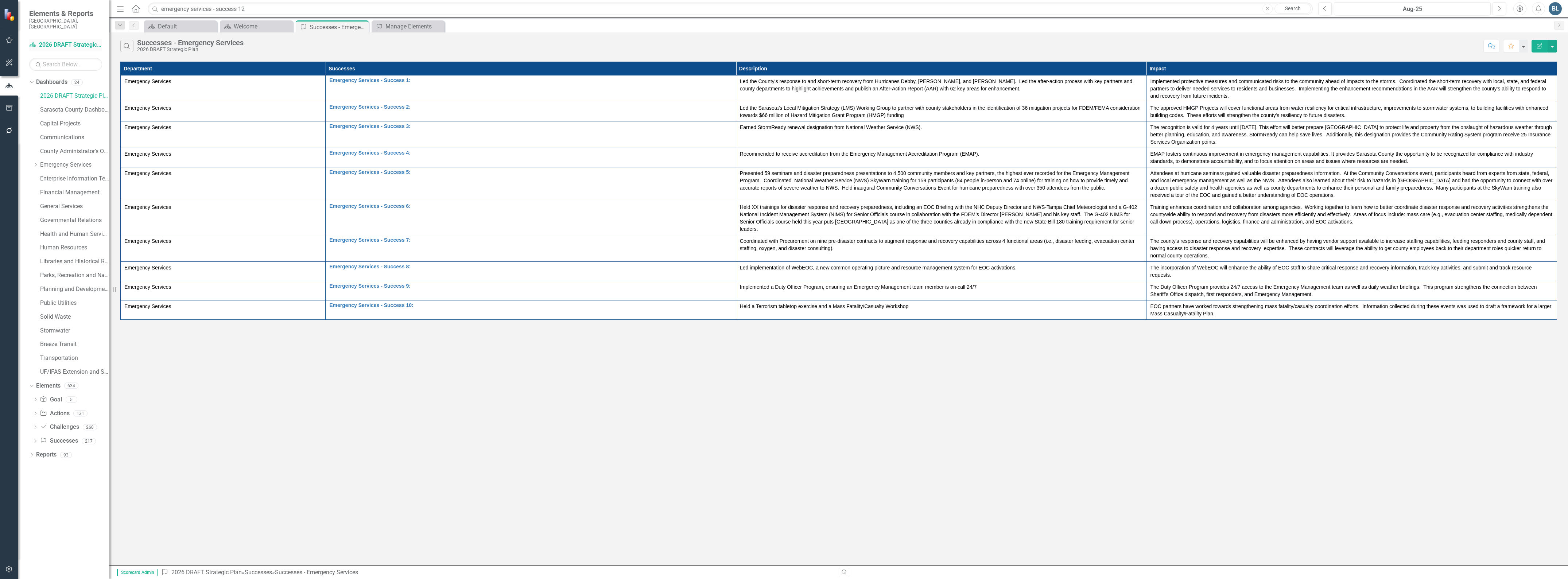
click at [79, 41] on link "Dashboard 2026 DRAFT Strategic Plan" at bounding box center [66, 45] width 73 height 9
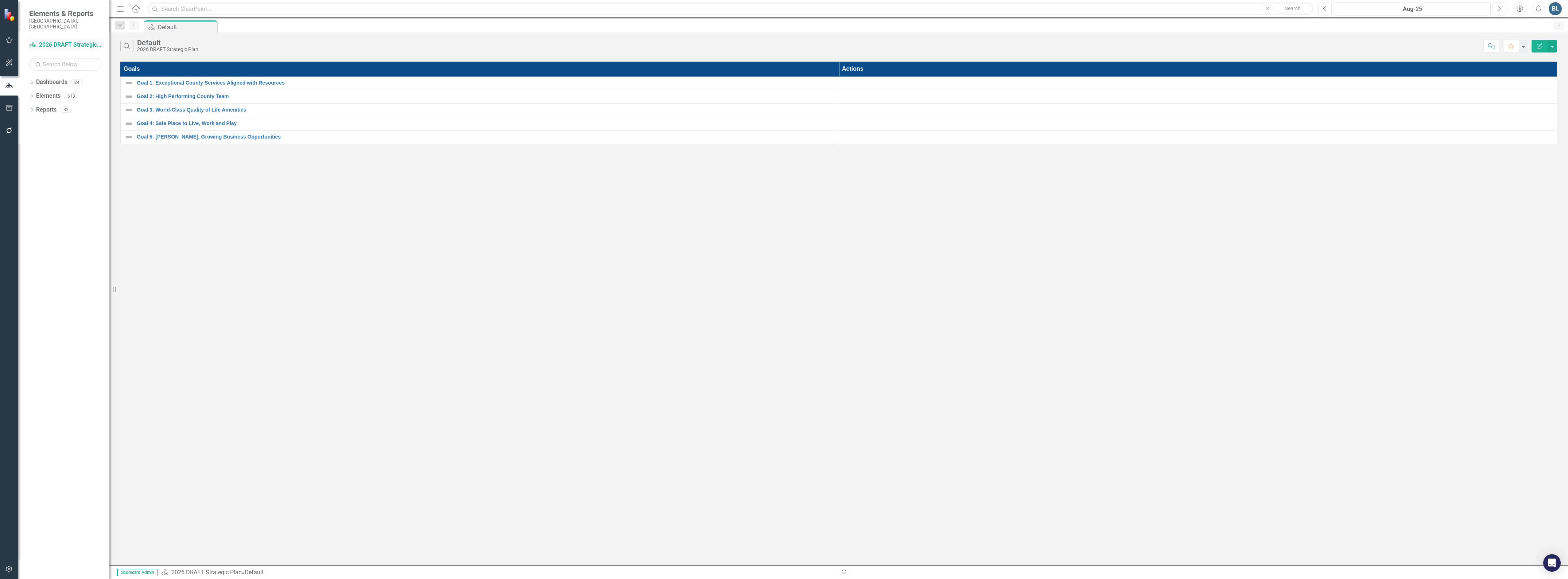
click at [68, 41] on link "Dashboard 2026 DRAFT Strategic Plan" at bounding box center [66, 45] width 73 height 9
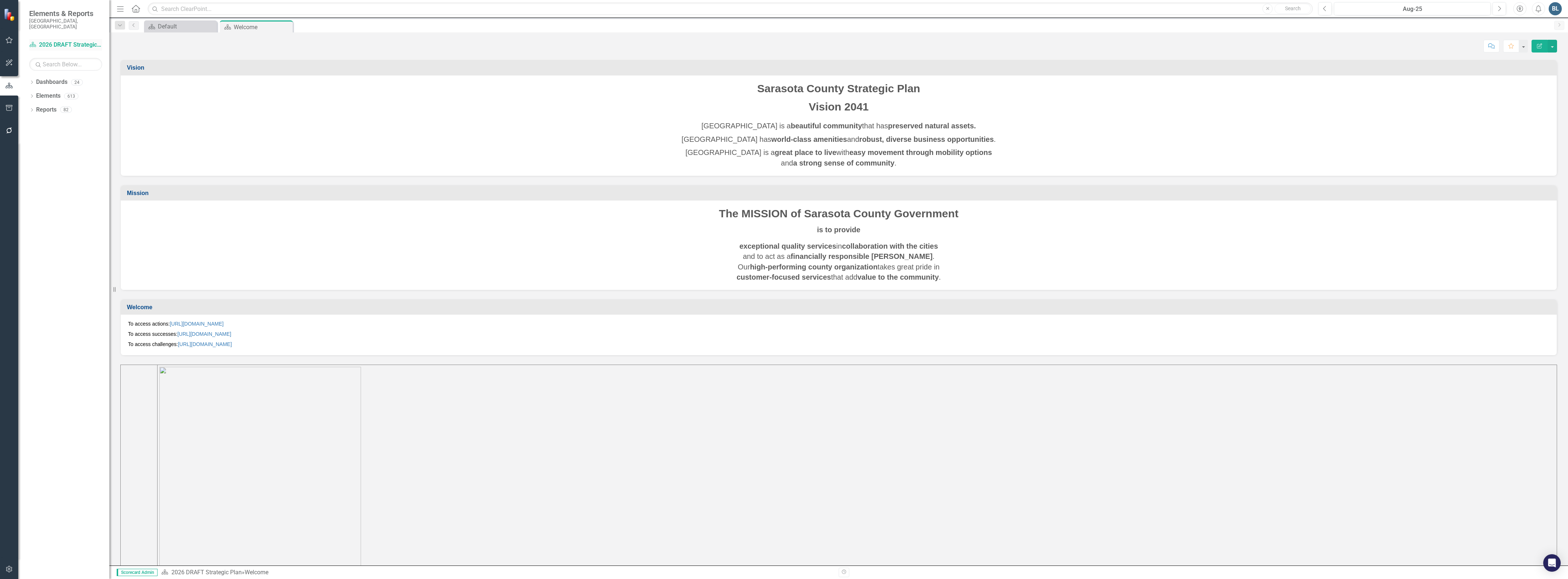
click at [61, 41] on link "Dashboard 2026 DRAFT Strategic Plan" at bounding box center [66, 45] width 73 height 9
click at [32, 81] on icon "Dropdown" at bounding box center [32, 83] width 5 height 4
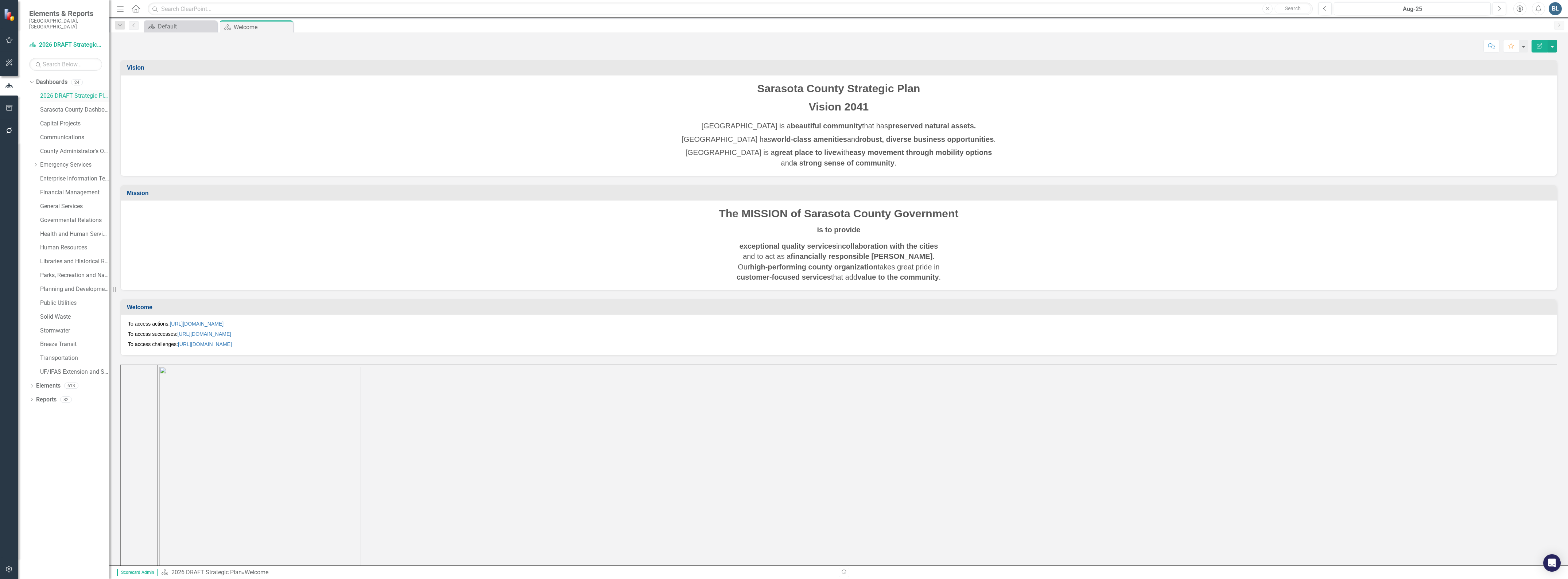
click at [49, 92] on link "2026 DRAFT Strategic Plan" at bounding box center [75, 96] width 69 height 9
click at [57, 93] on link "2026 DRAFT Strategic Plan" at bounding box center [75, 96] width 69 height 9
click at [72, 94] on link "2026 DRAFT Strategic Plan" at bounding box center [75, 96] width 69 height 9
click at [32, 385] on icon "Dropdown" at bounding box center [32, 387] width 5 height 4
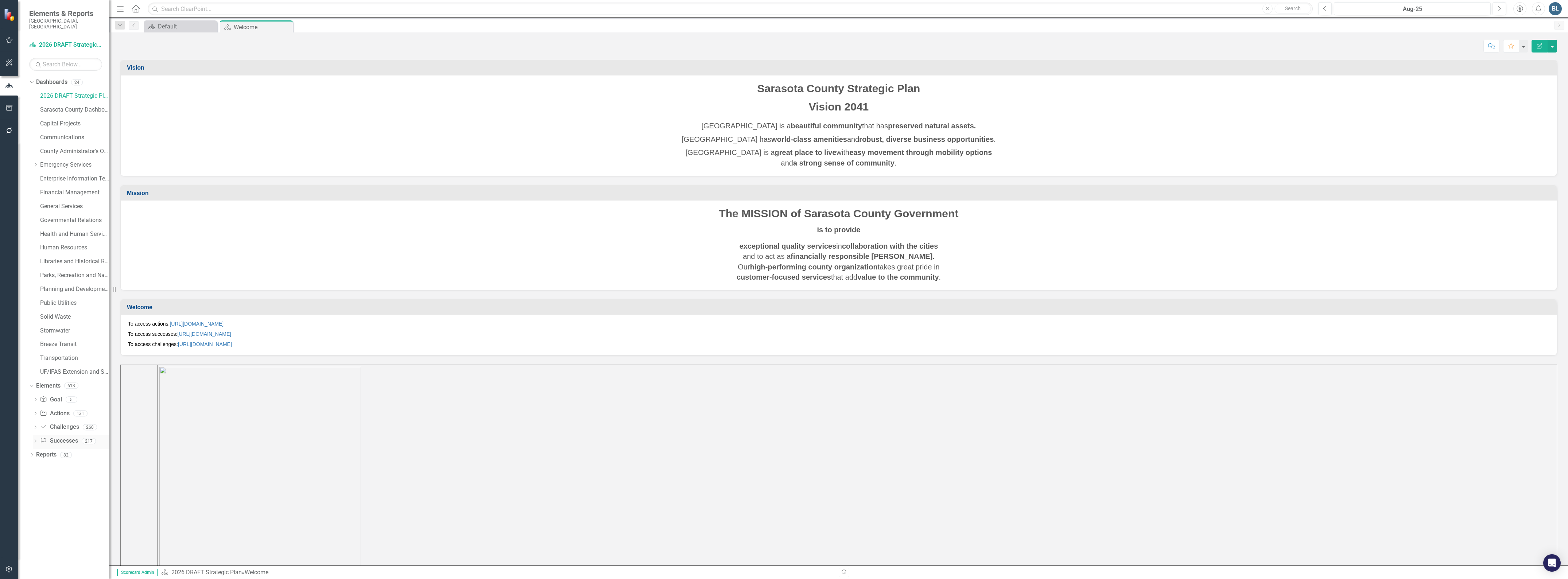
click at [55, 437] on link "Success Successes" at bounding box center [58, 441] width 38 height 9
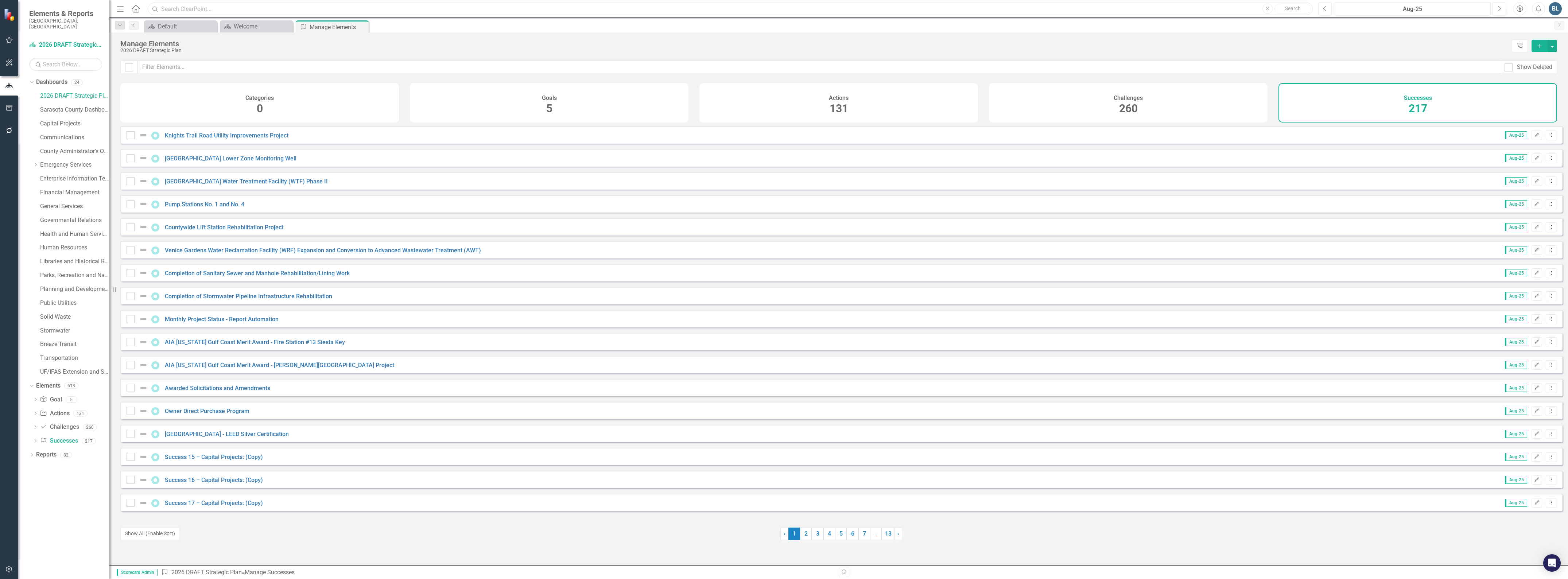
click at [261, 10] on input "text" at bounding box center [730, 9] width 1165 height 13
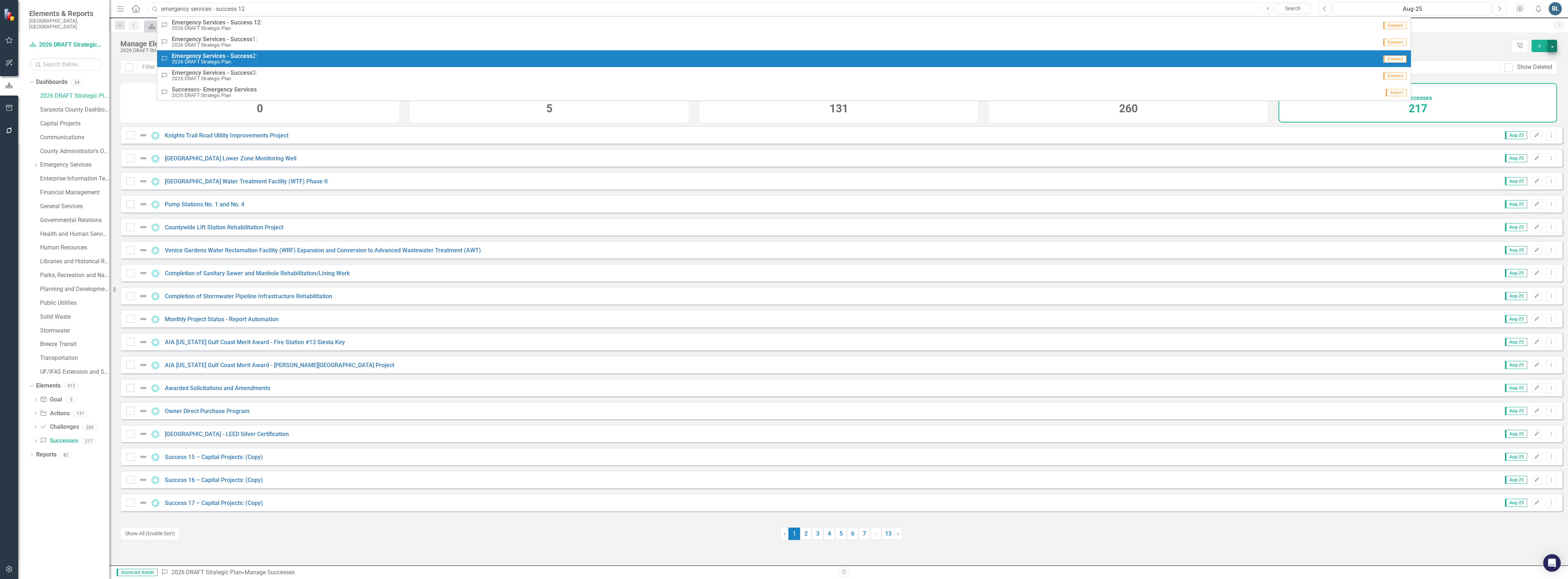
type input "emergency services - success 12"
click at [1551, 46] on button "button" at bounding box center [1552, 46] width 10 height 12
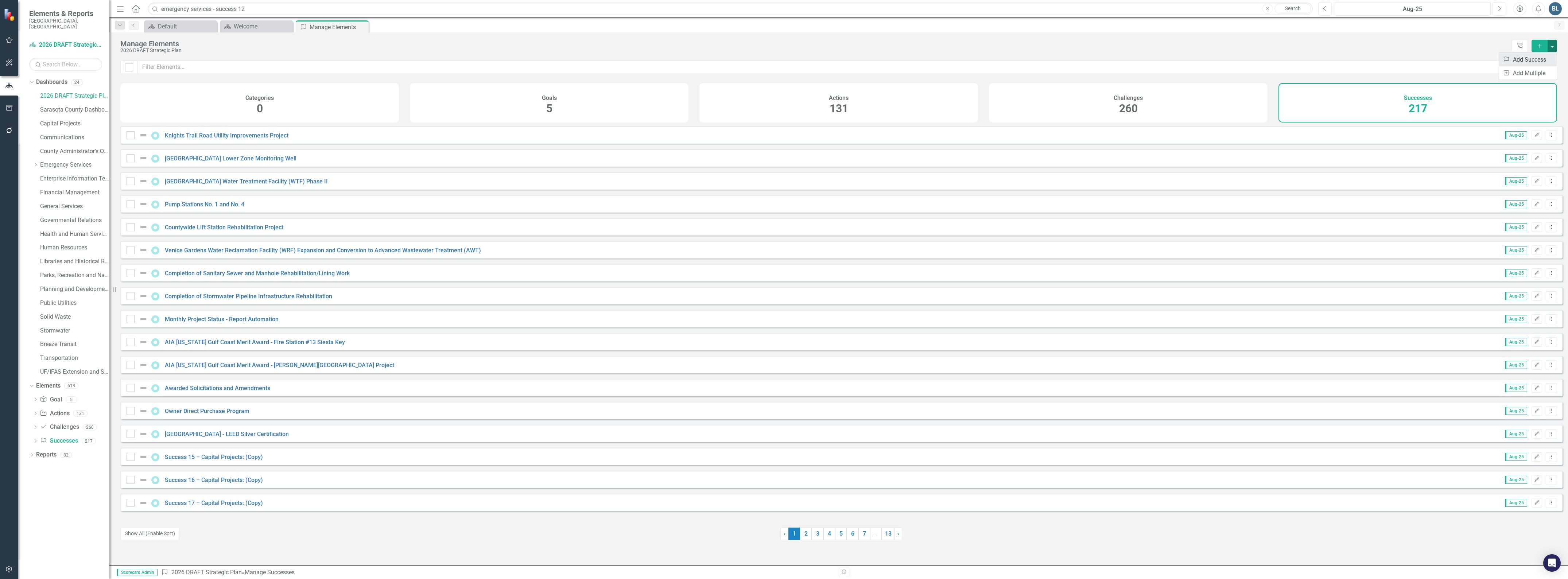
click at [1539, 60] on link "Success Add Success" at bounding box center [1528, 60] width 58 height 13
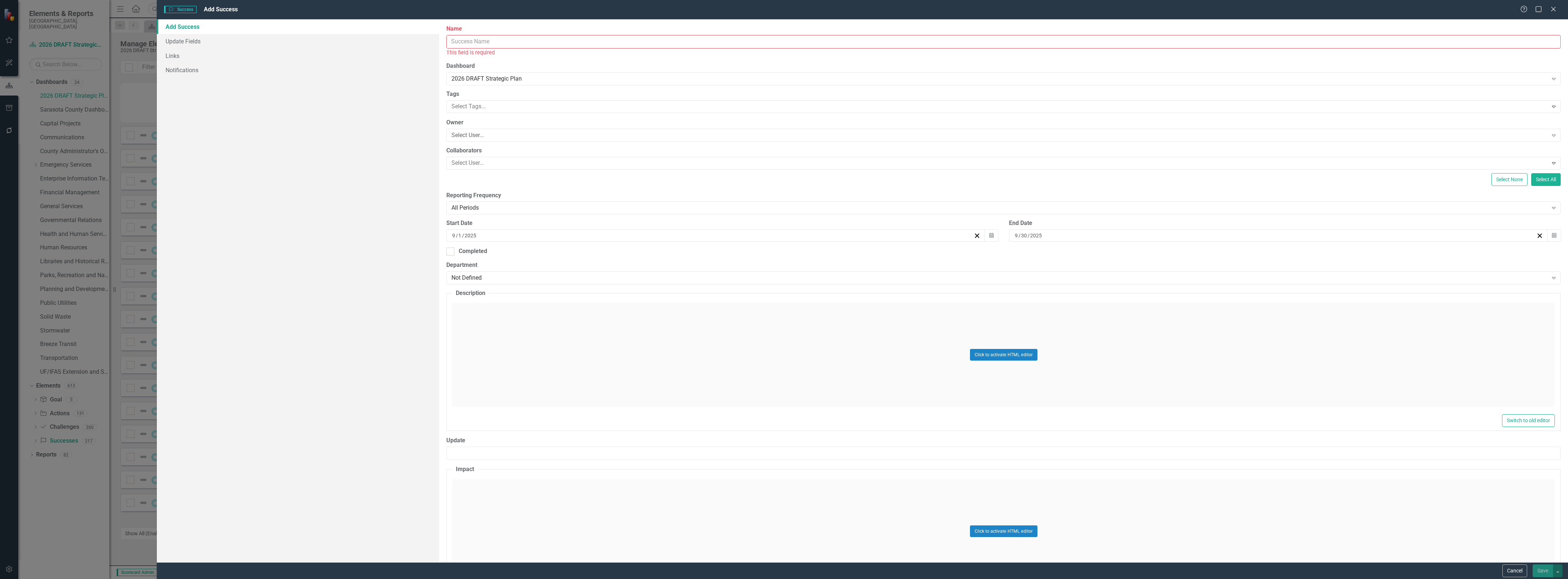
click at [484, 41] on input "Name" at bounding box center [1003, 42] width 1115 height 13
type input "Emergency Services - Success 13:"
click at [449, 228] on div "[DATE]" at bounding box center [715, 228] width 539 height 12
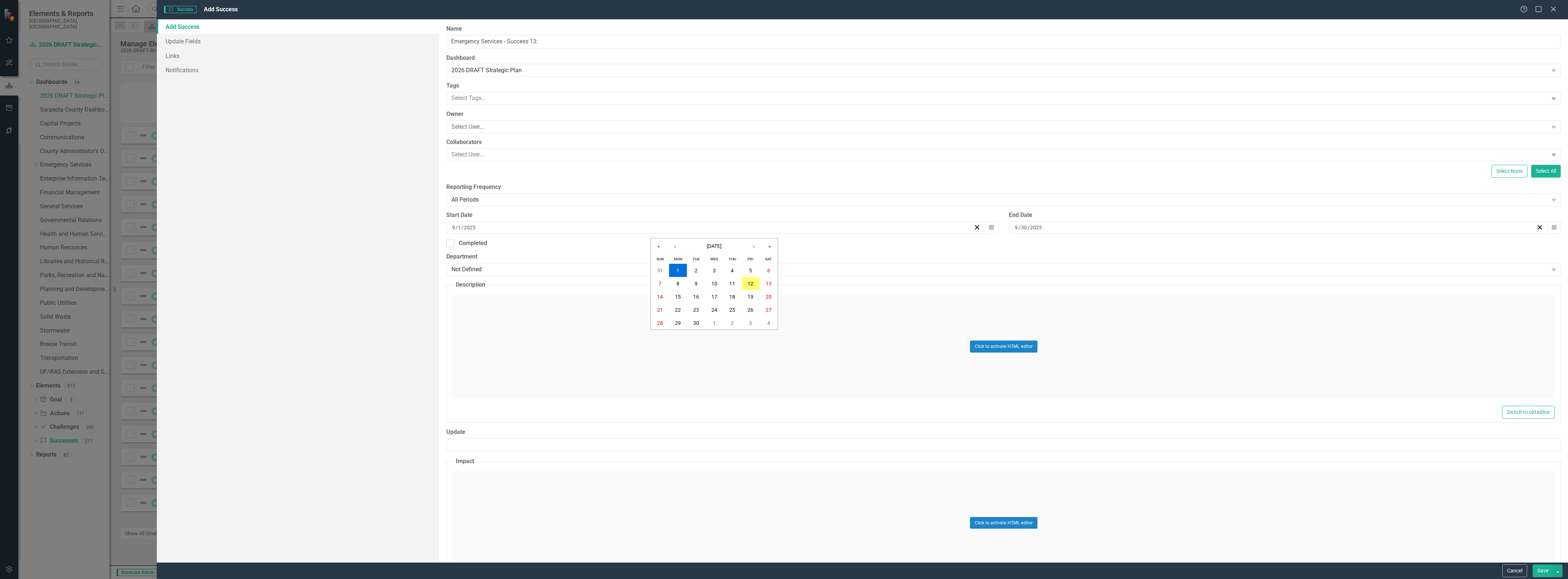
click at [452, 228] on input "9" at bounding box center [453, 228] width 4 height 7
type input "1"
click at [1009, 229] on div "[DATE]" at bounding box center [1278, 228] width 539 height 12
click at [1015, 229] on input "9" at bounding box center [1017, 228] width 4 height 7
type input "12"
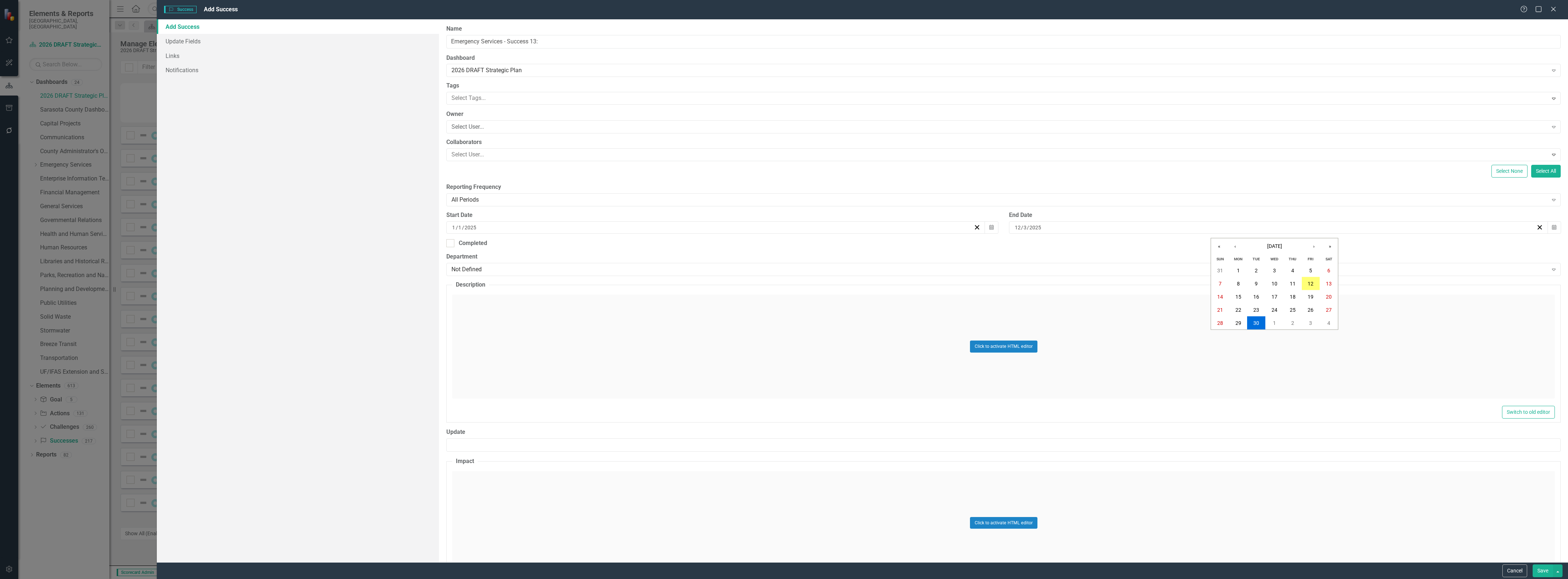
type input "31"
click at [736, 352] on div "Click to activate HTML editor" at bounding box center [1004, 346] width 1103 height 104
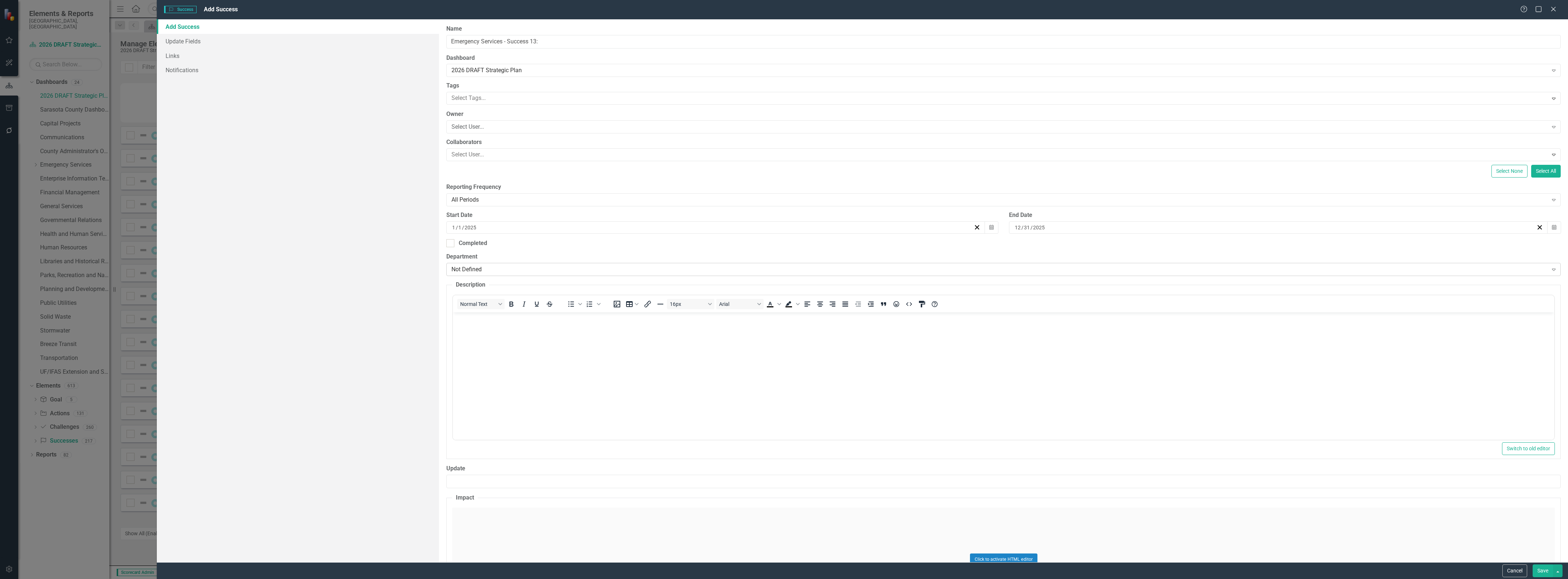
click at [1474, 268] on div "Not Defined" at bounding box center [999, 270] width 1096 height 9
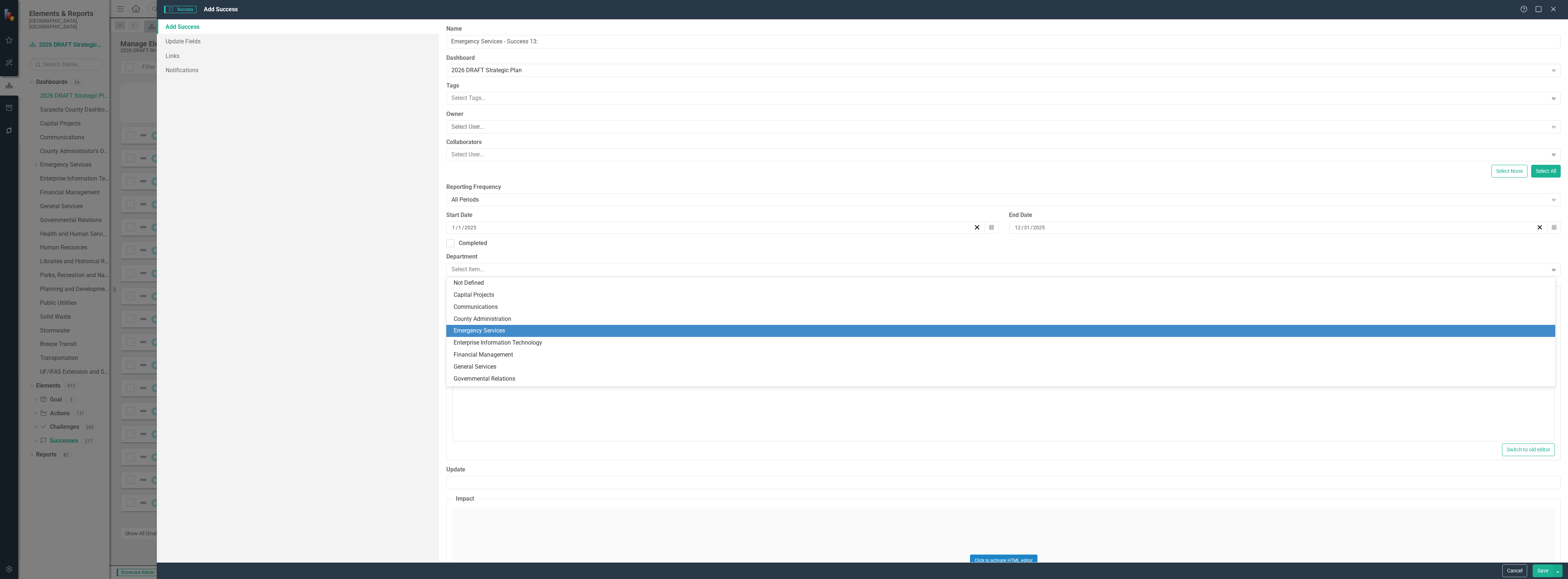
click at [964, 332] on div "Emergency Services" at bounding box center [1002, 331] width 1097 height 9
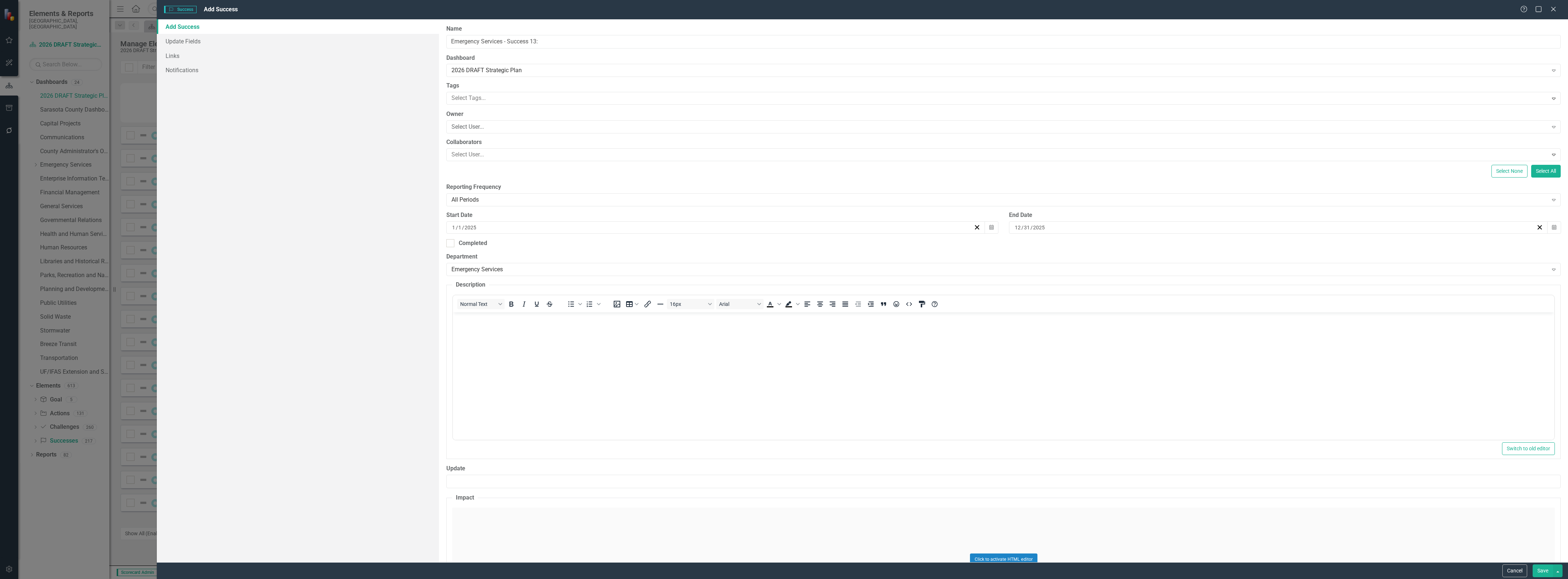
click at [791, 343] on body "Rich Text Area. Press ALT-0 for help." at bounding box center [1003, 367] width 1101 height 110
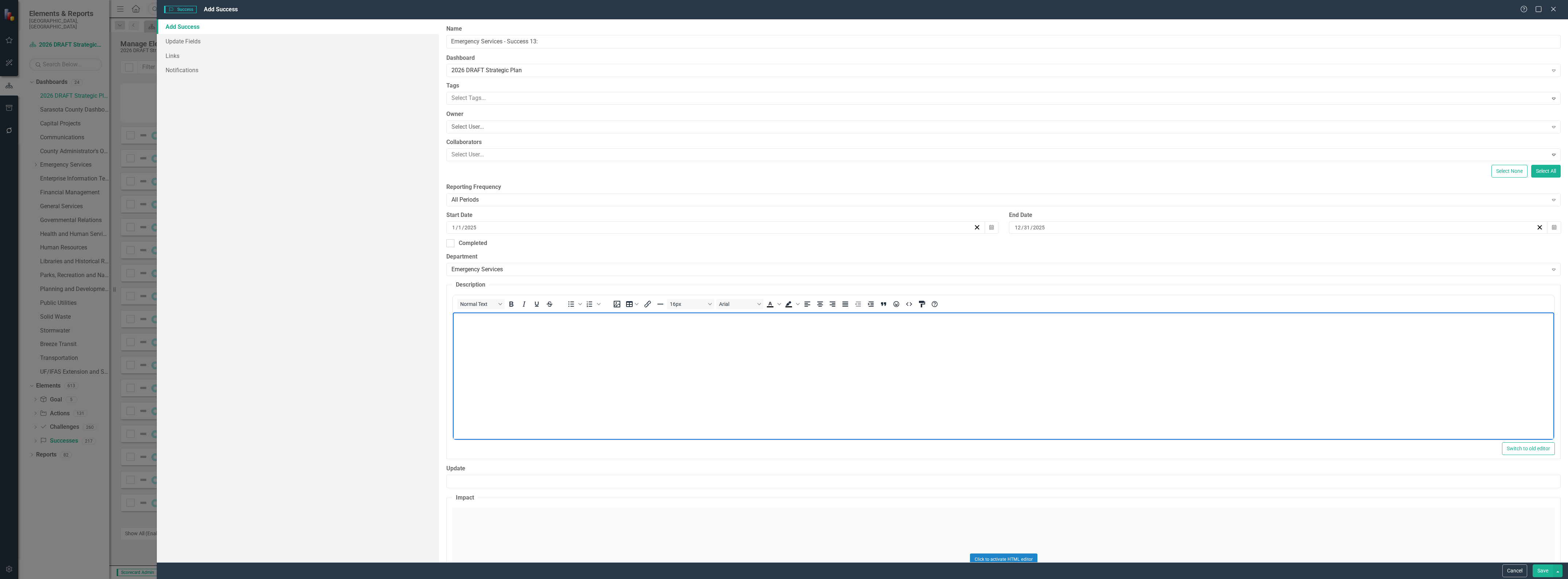
click at [729, 371] on body "Rich Text Area. Press ALT-0 for help." at bounding box center [1003, 367] width 1101 height 110
paste body "Rich Text Area. Press ALT-0 for help."
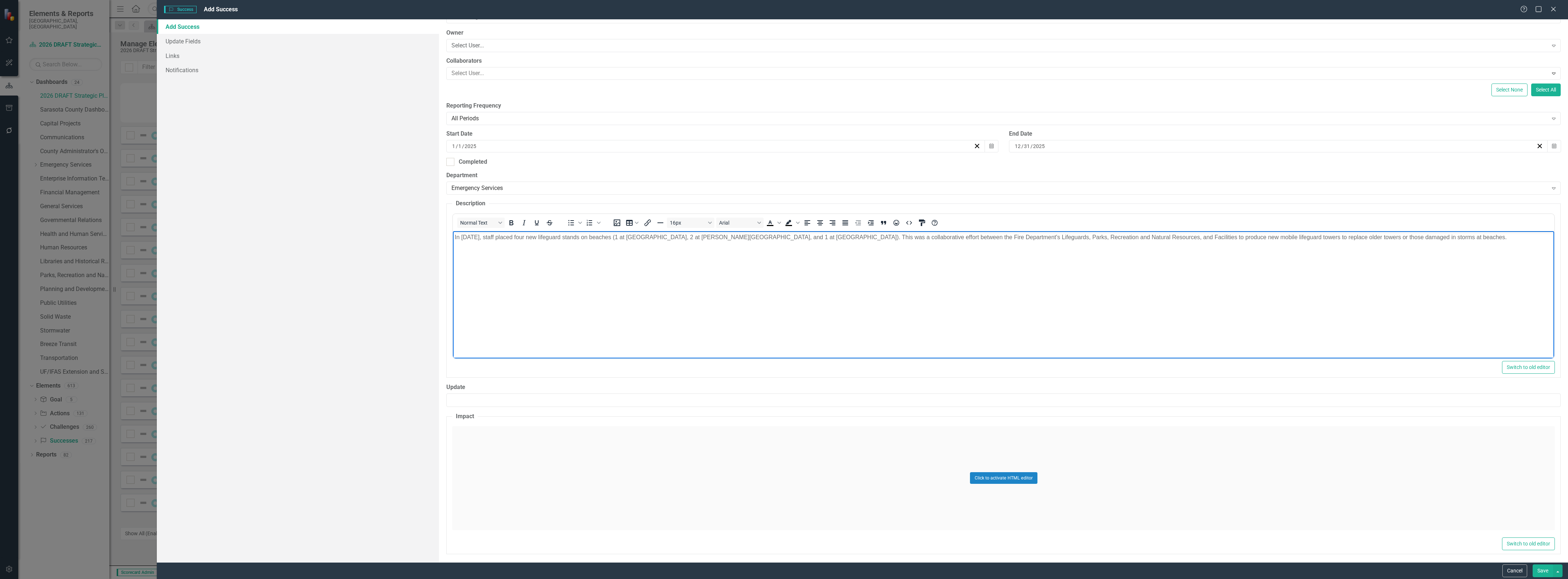
scroll to position [85, 0]
click at [770, 443] on div "Click to activate HTML editor" at bounding box center [1004, 475] width 1103 height 104
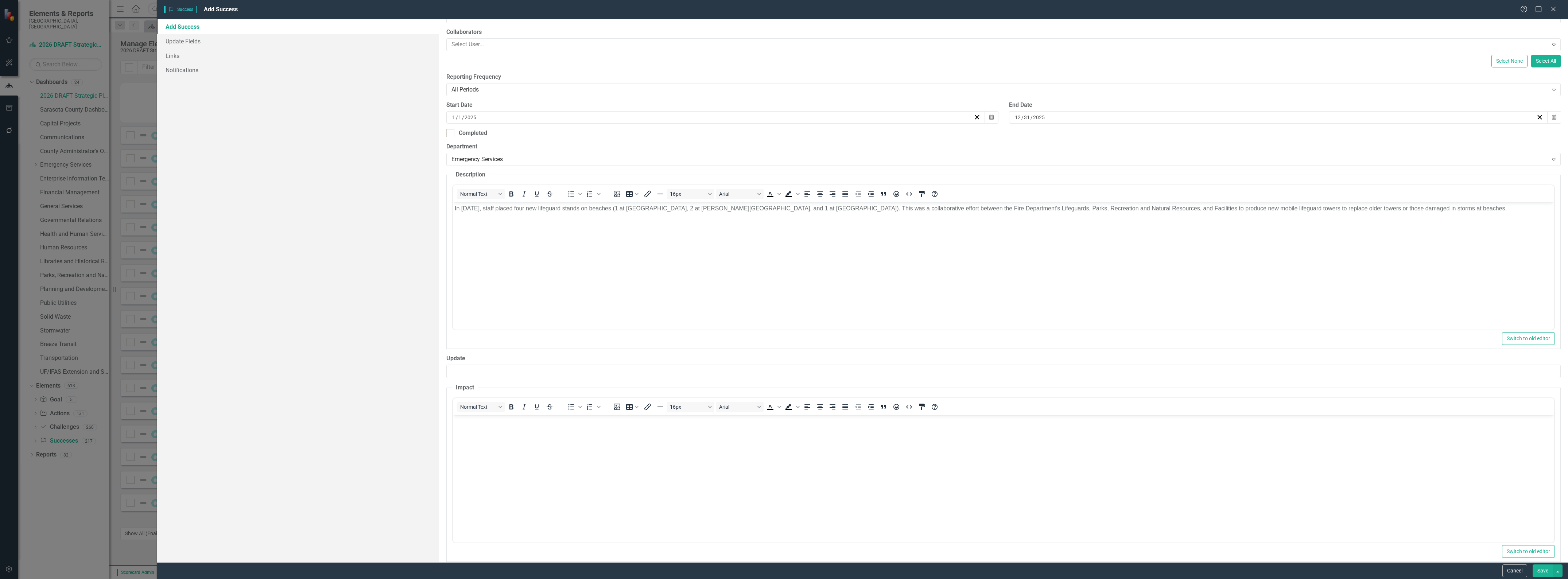
scroll to position [121, 0]
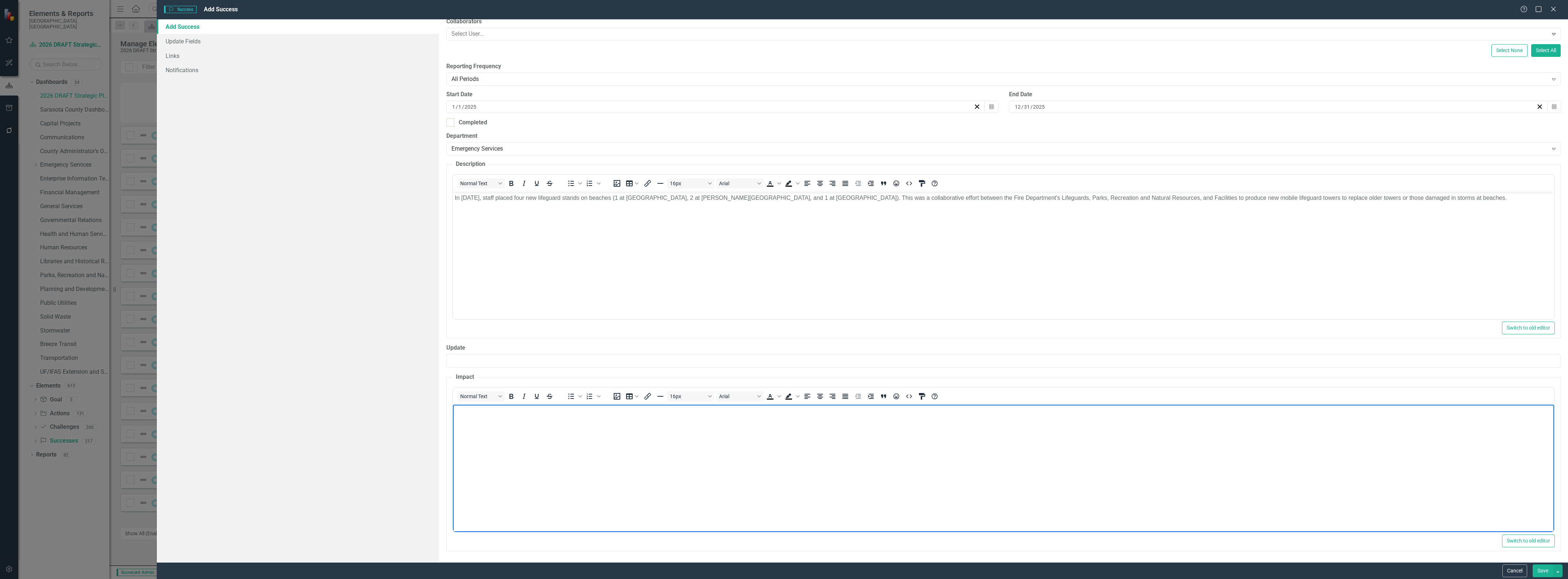
click at [727, 454] on body "Rich Text Area. Press ALT-0 for help." at bounding box center [1003, 459] width 1101 height 110
click at [645, 440] on body "Rich Text Area. Press ALT-0 for help." at bounding box center [1003, 459] width 1101 height 110
paste body "Rich Text Area. Press ALT-0 for help."
click at [1539, 570] on button "Save" at bounding box center [1543, 570] width 21 height 13
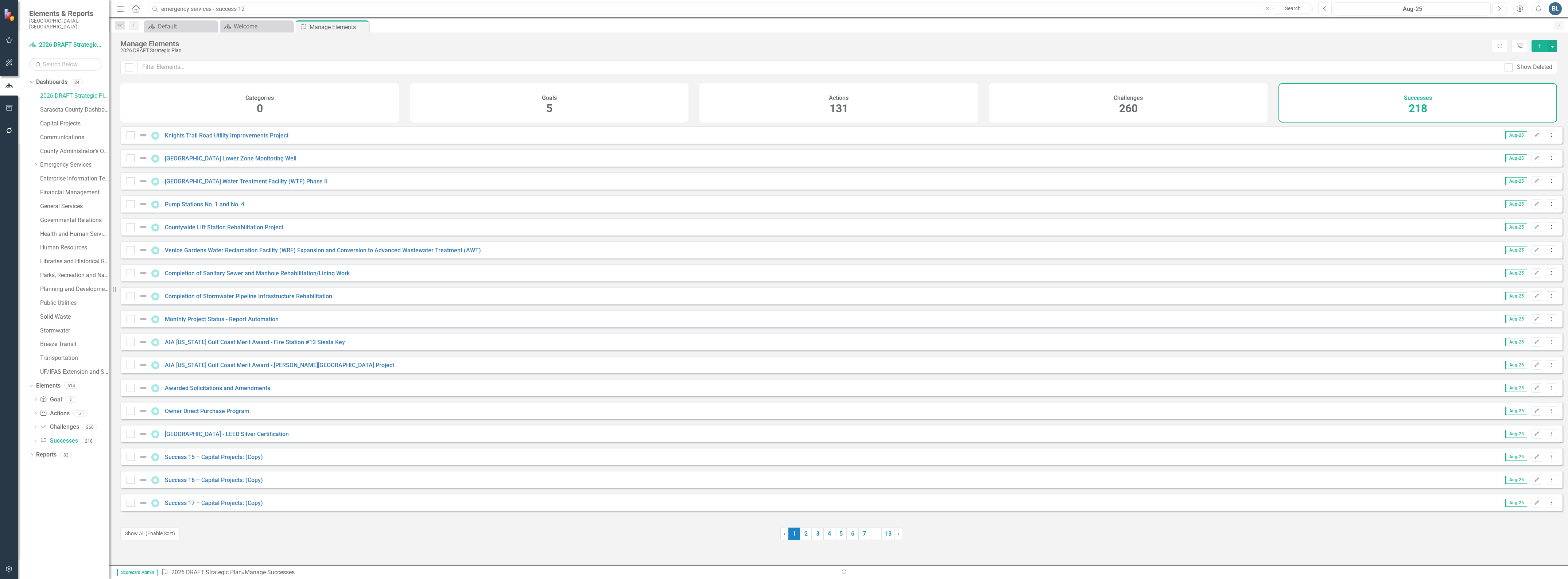
click at [254, 10] on input "emergency services - success 12" at bounding box center [730, 9] width 1165 height 13
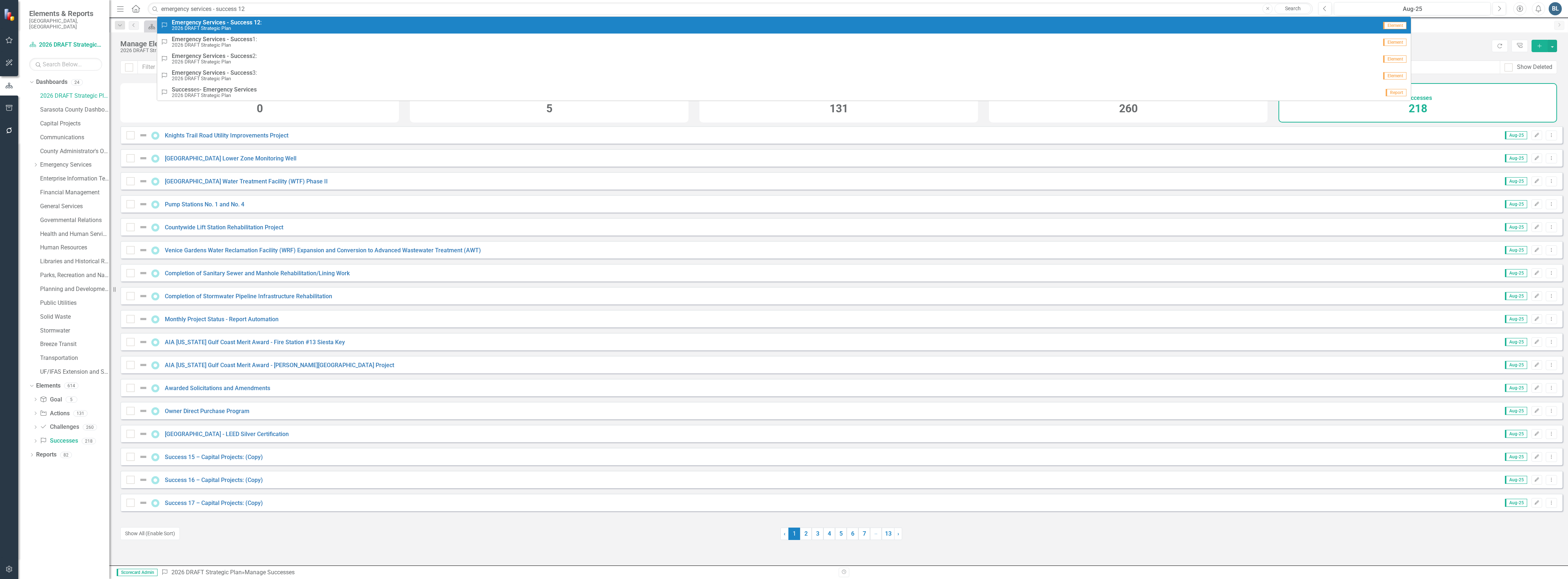
click at [233, 23] on strong "Success" at bounding box center [242, 22] width 22 height 7
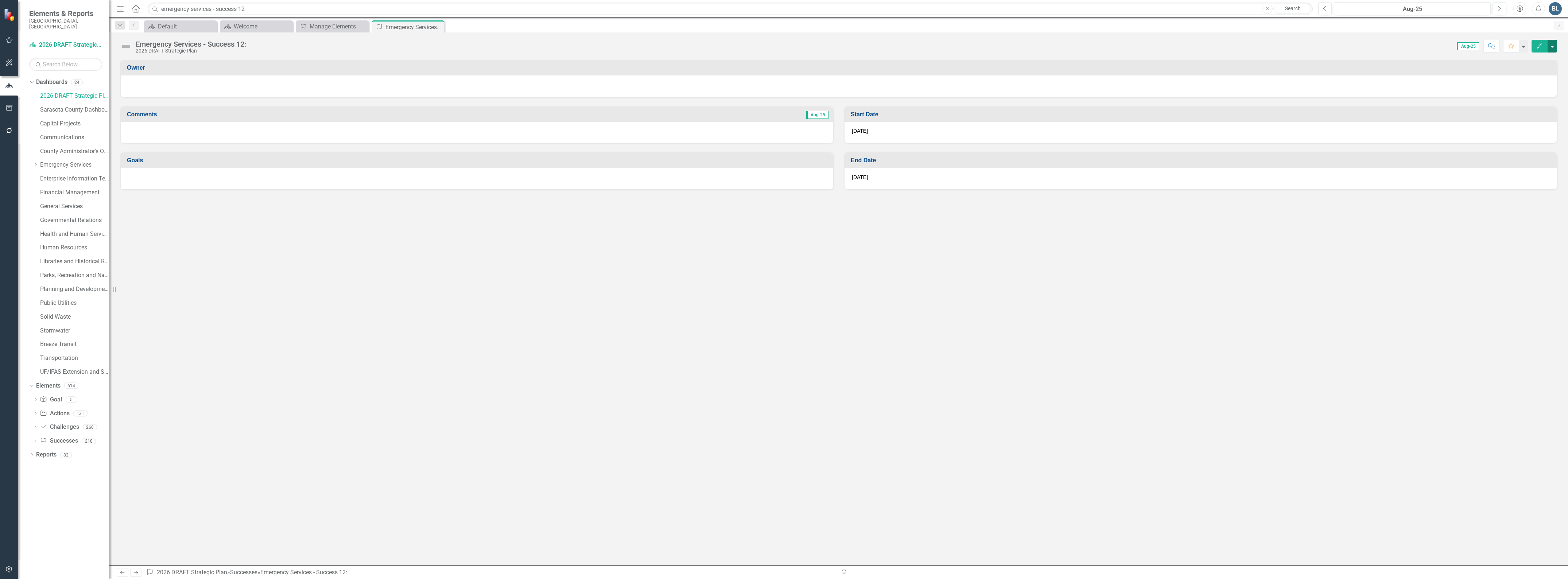
click at [1554, 44] on button "button" at bounding box center [1552, 46] width 10 height 13
click at [1541, 57] on link "Edit Edit Success" at bounding box center [1527, 60] width 59 height 13
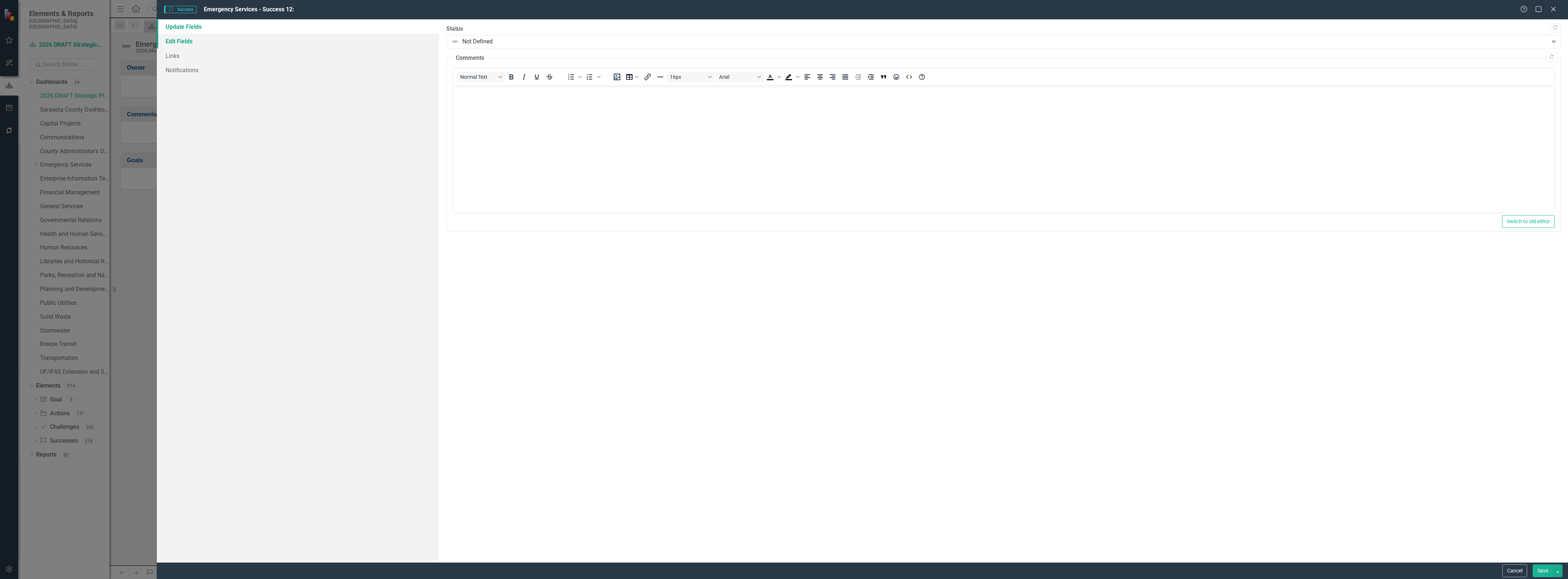
click at [181, 40] on link "Edit Fields" at bounding box center [298, 41] width 282 height 15
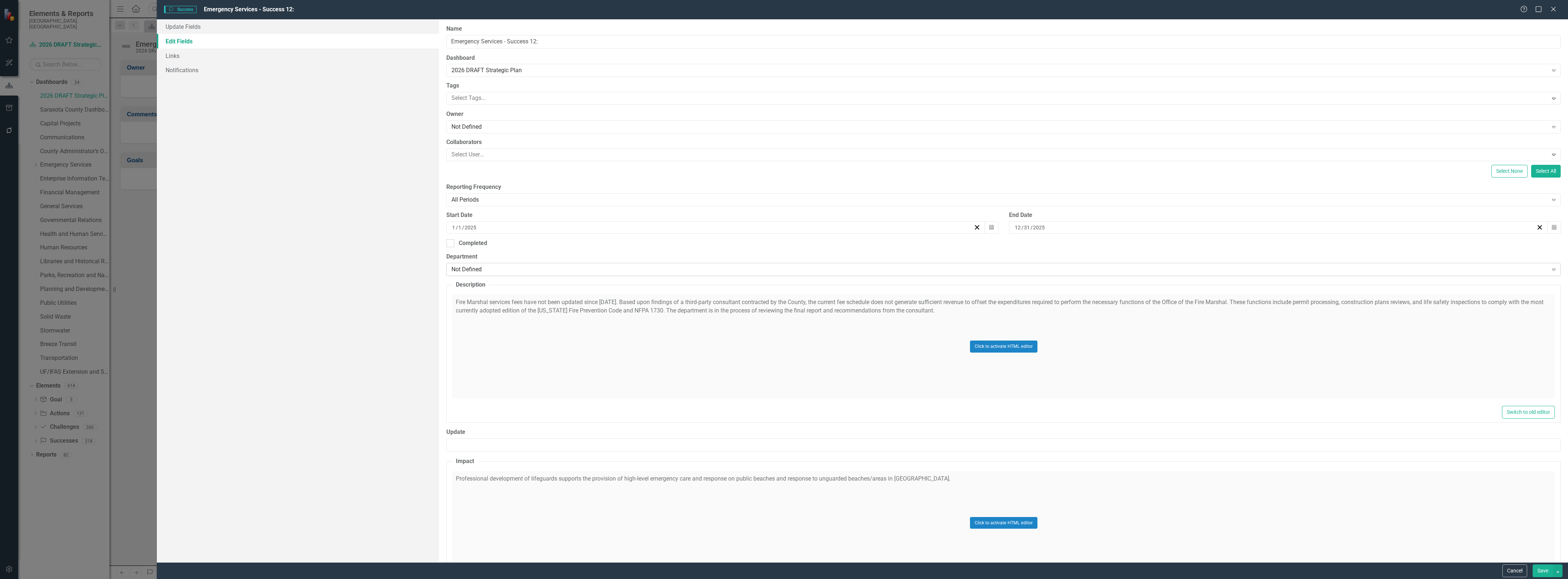
click at [494, 267] on div "Not Defined" at bounding box center [999, 270] width 1096 height 9
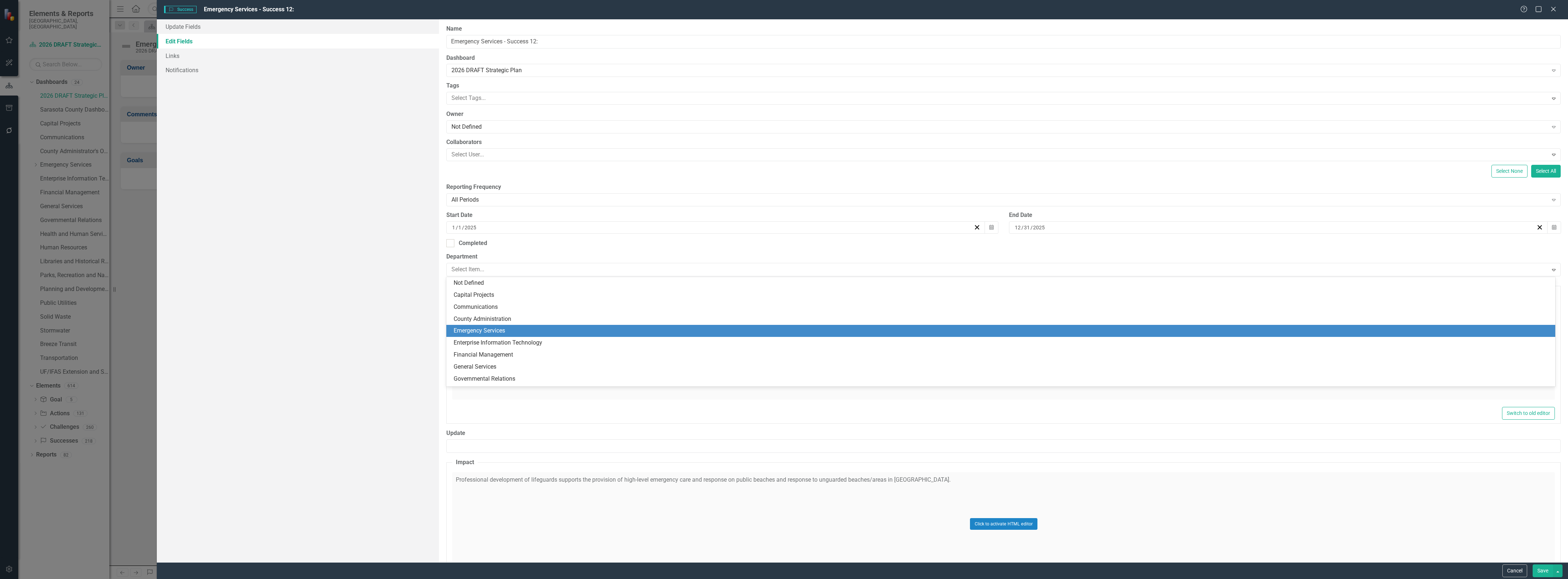
click at [497, 327] on div "Emergency Services" at bounding box center [1002, 331] width 1097 height 9
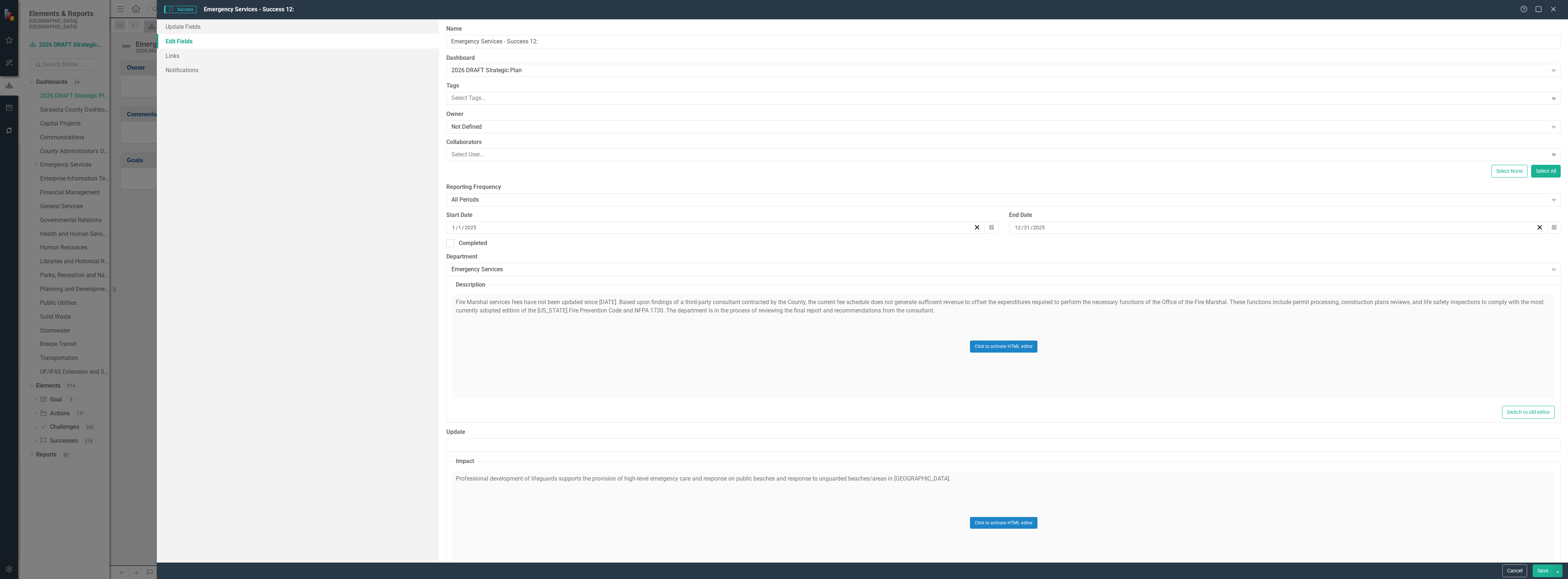
click at [562, 297] on div "Click to activate HTML editor" at bounding box center [1004, 346] width 1103 height 104
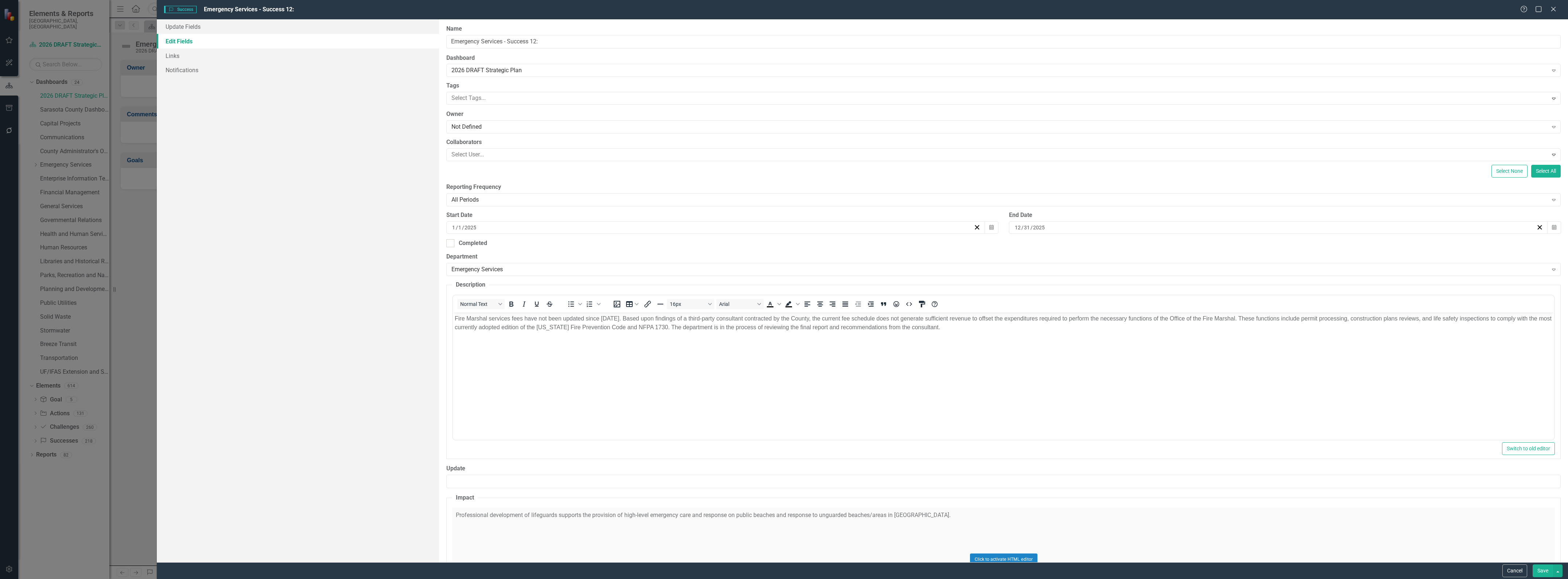
click at [609, 318] on p "Fire Marshal services fees have not been updated since [DATE]. Based upon findi…" at bounding box center [1003, 323] width 1097 height 18
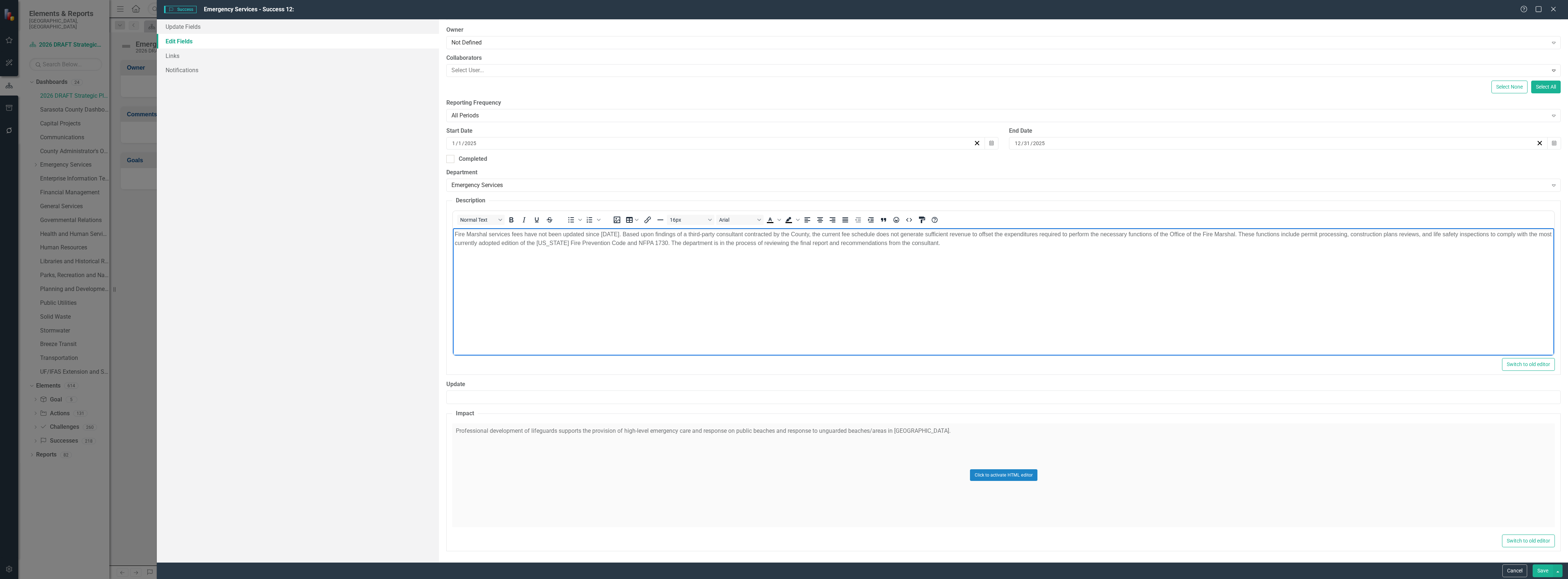
scroll to position [85, 0]
click at [1542, 569] on button "Save" at bounding box center [1543, 570] width 21 height 13
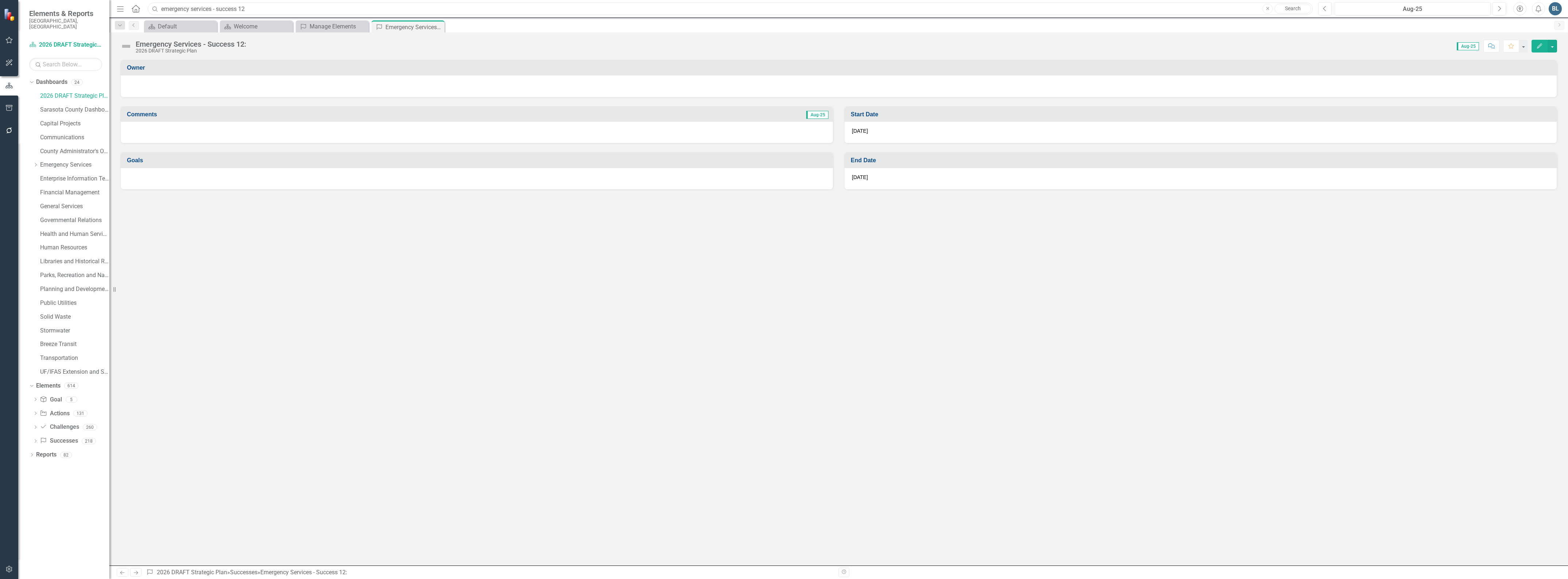
click at [247, 9] on input "emergency services - success 12" at bounding box center [730, 9] width 1165 height 13
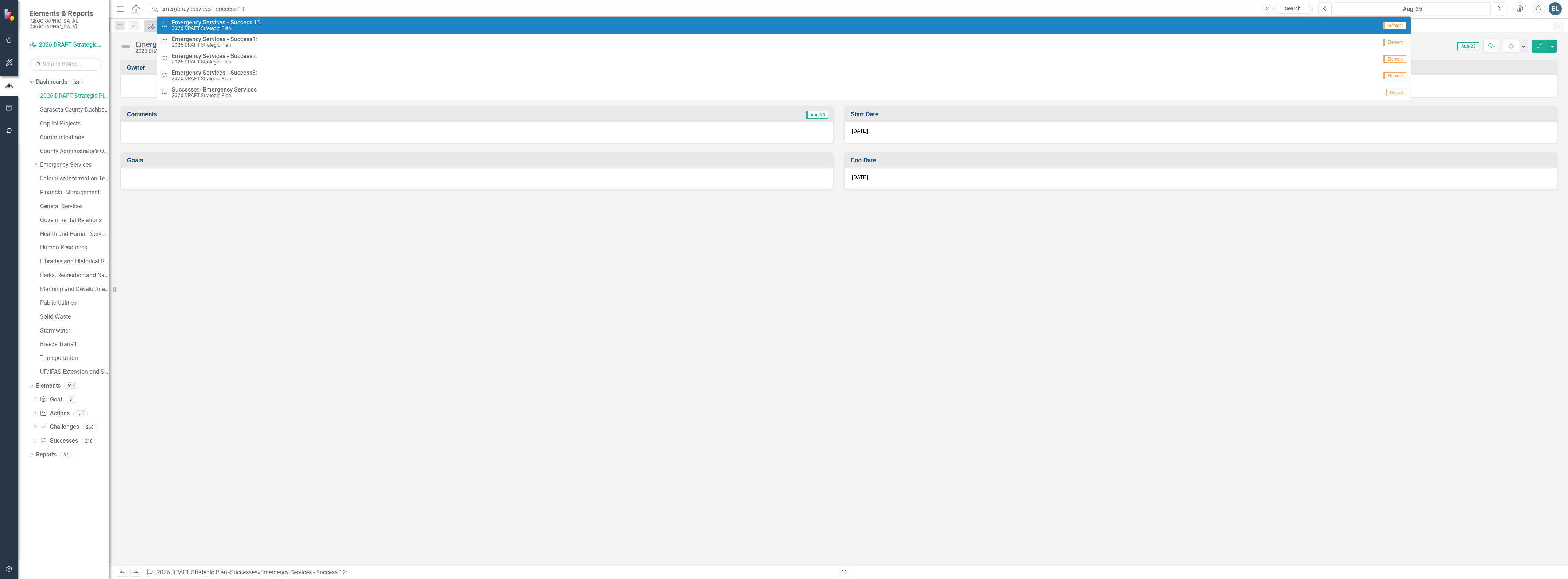
type input "emergency services - success 11"
click at [212, 24] on strong "Services" at bounding box center [214, 22] width 23 height 7
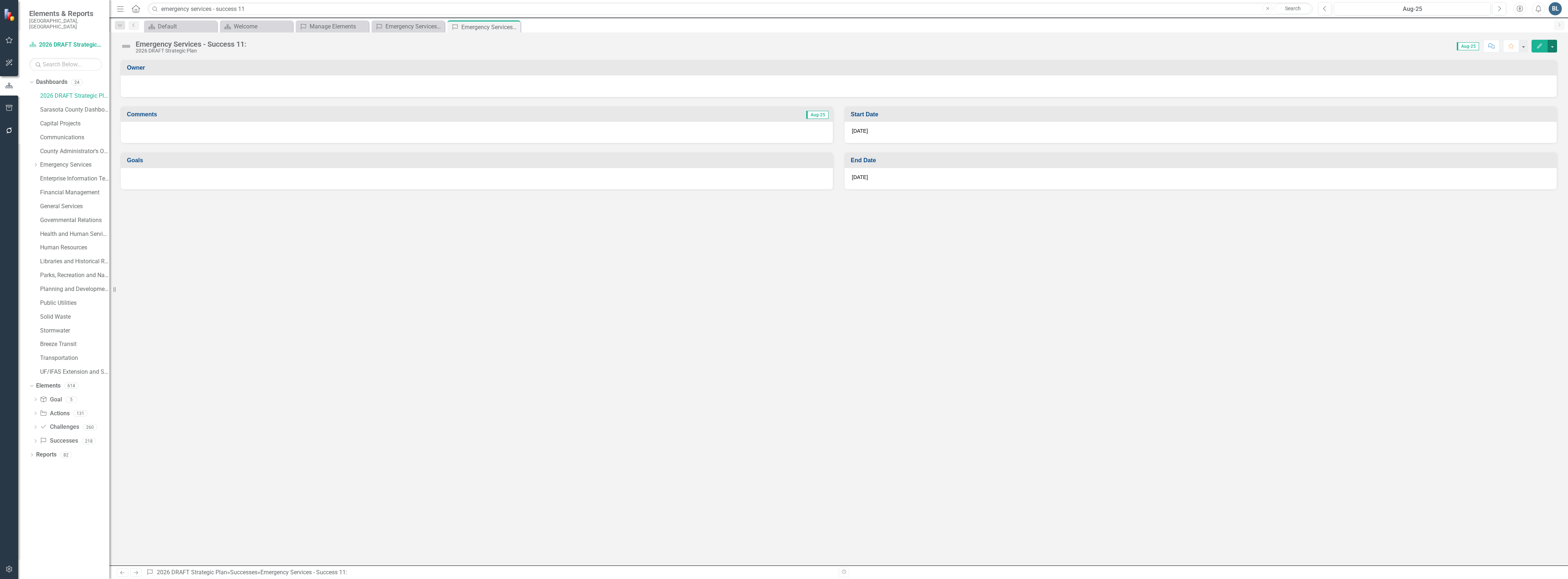
click at [1553, 46] on button "button" at bounding box center [1552, 46] width 10 height 13
click at [1538, 58] on link "Edit Edit Success" at bounding box center [1527, 60] width 59 height 13
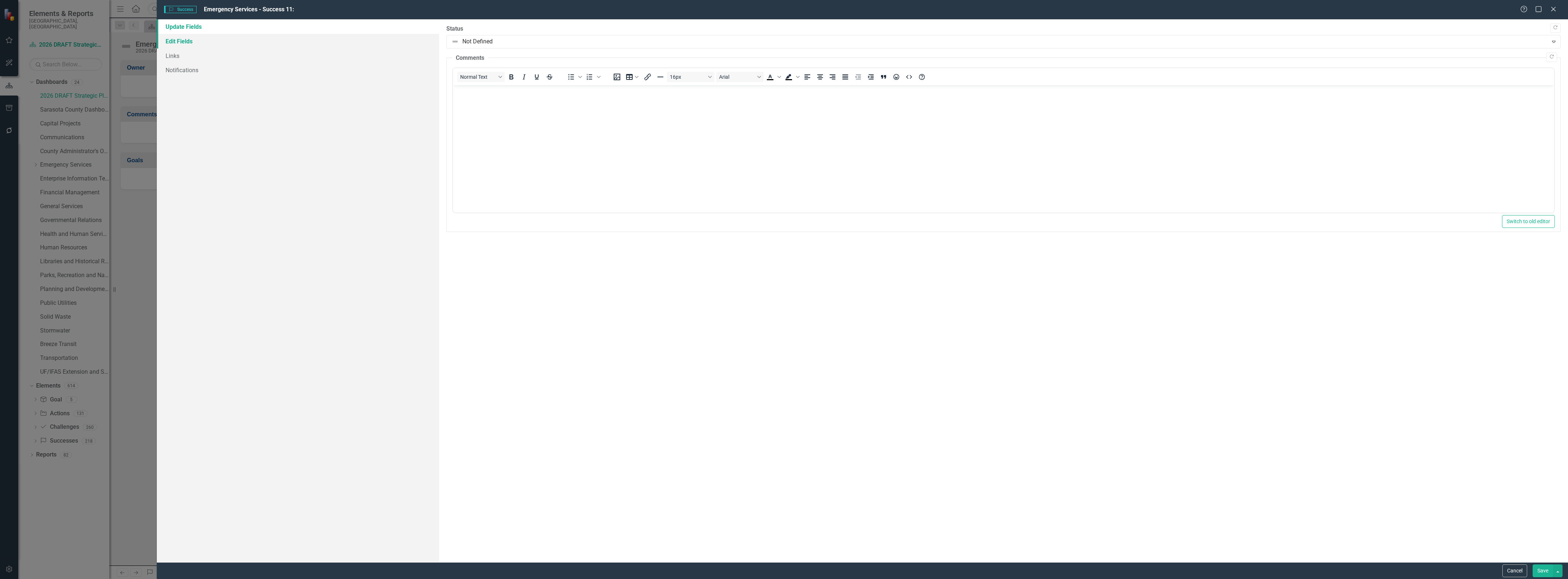
click at [176, 42] on link "Edit Fields" at bounding box center [298, 41] width 282 height 15
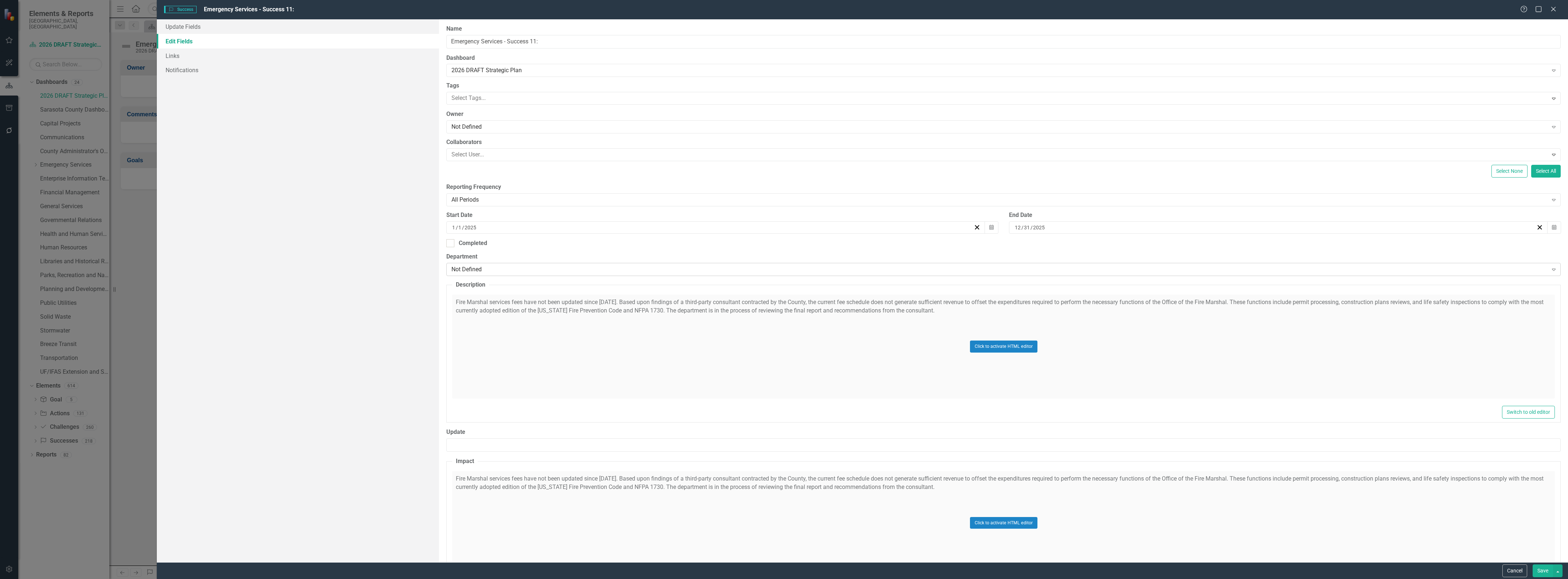
click at [517, 268] on div "Not Defined" at bounding box center [999, 270] width 1096 height 9
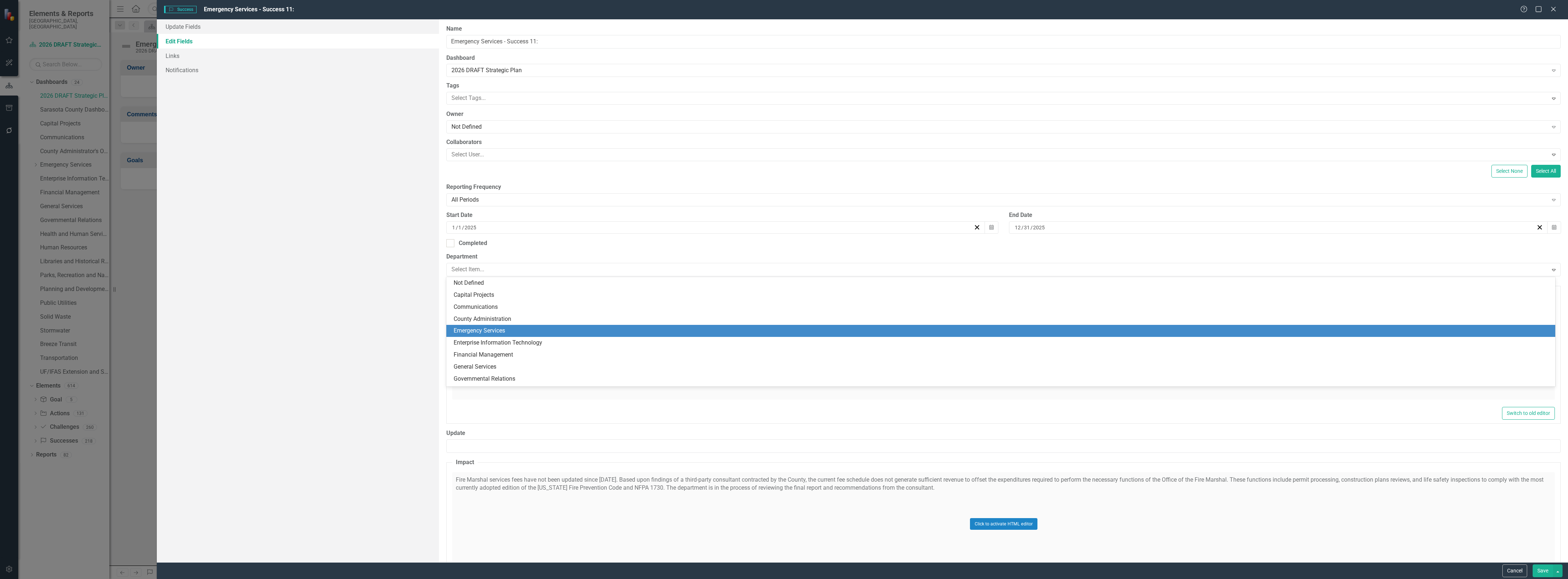
click at [517, 326] on div "Emergency Services" at bounding box center [1001, 331] width 1109 height 12
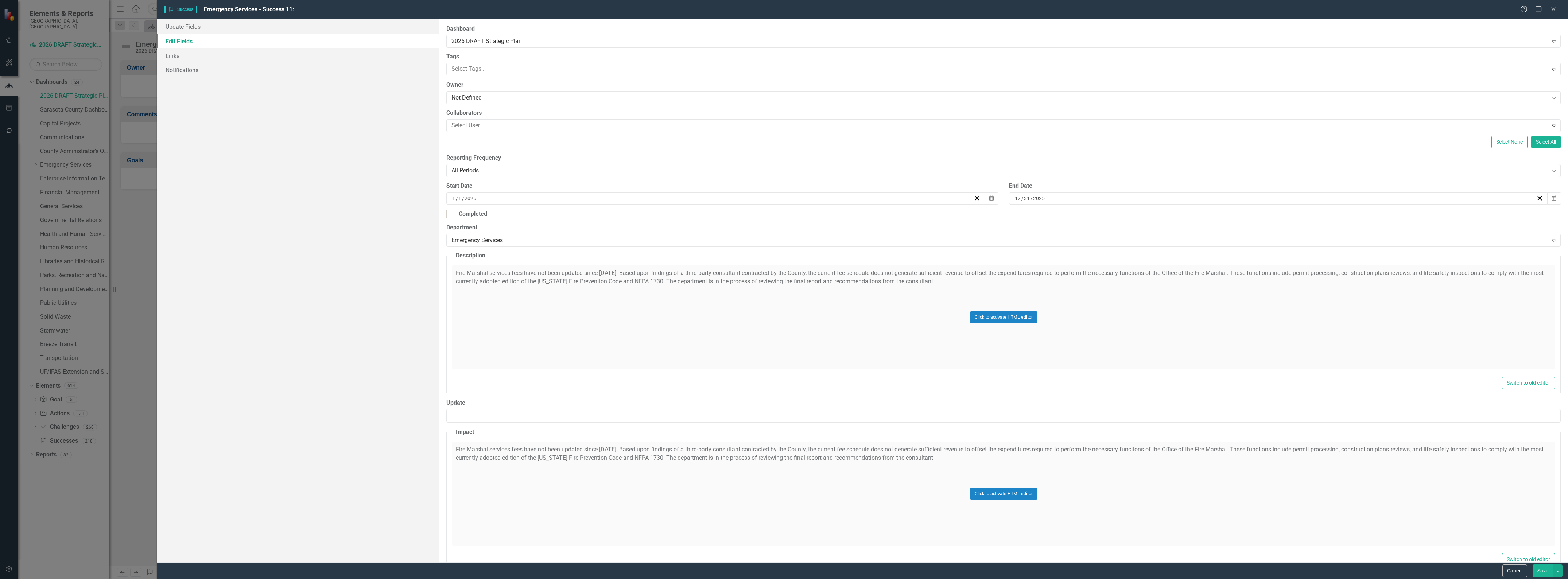
scroll to position [46, 0]
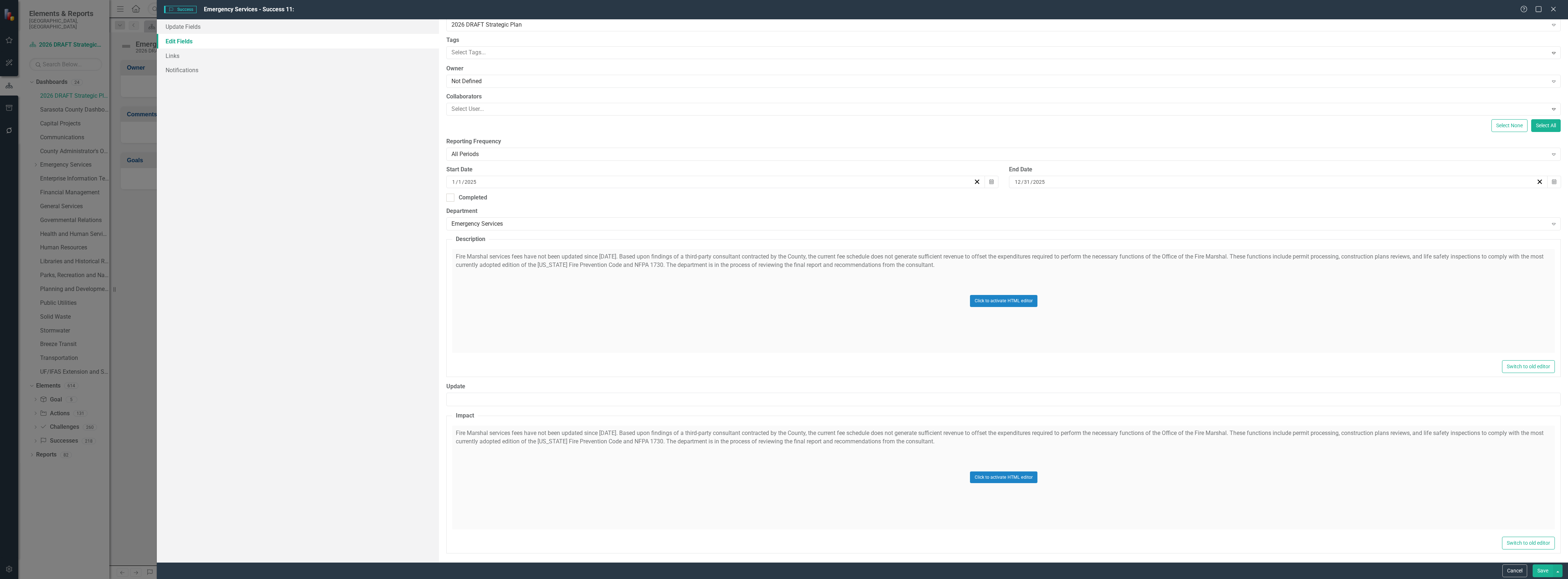
click at [1545, 569] on button "Save" at bounding box center [1543, 570] width 21 height 13
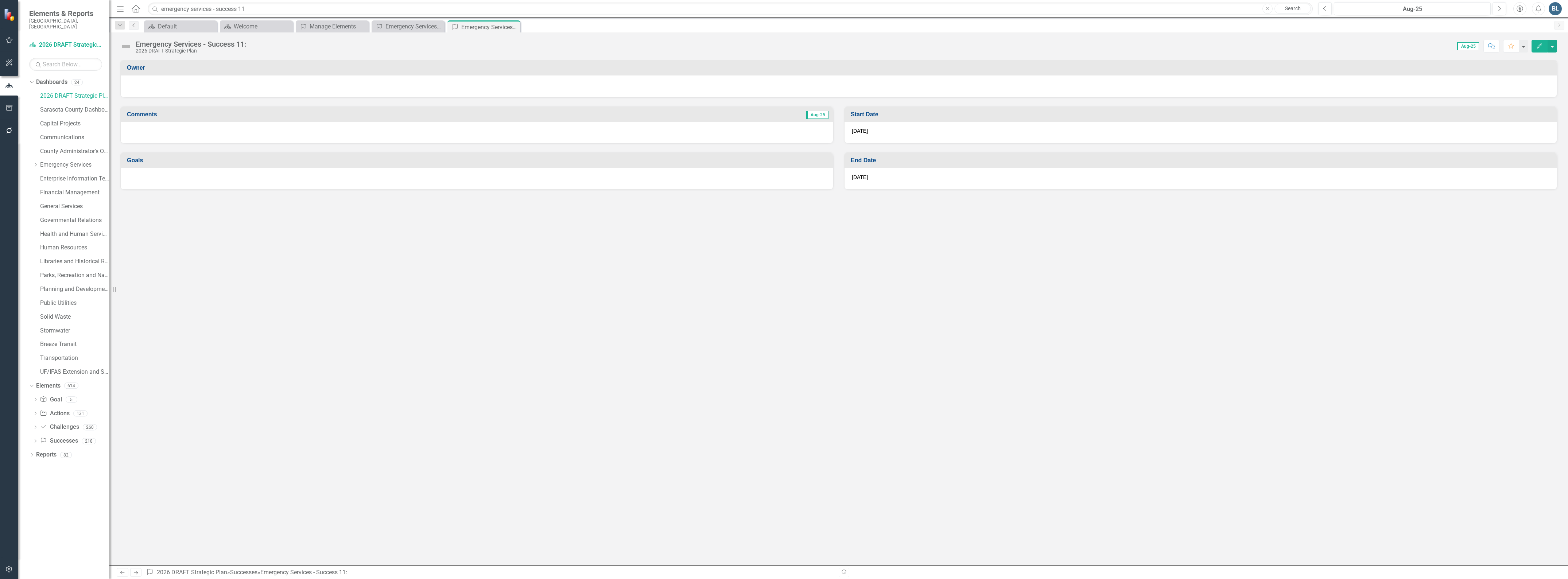
click at [131, 28] on link "Previous" at bounding box center [133, 26] width 10 height 9
click at [131, 26] on icon "Previous" at bounding box center [134, 25] width 6 height 4
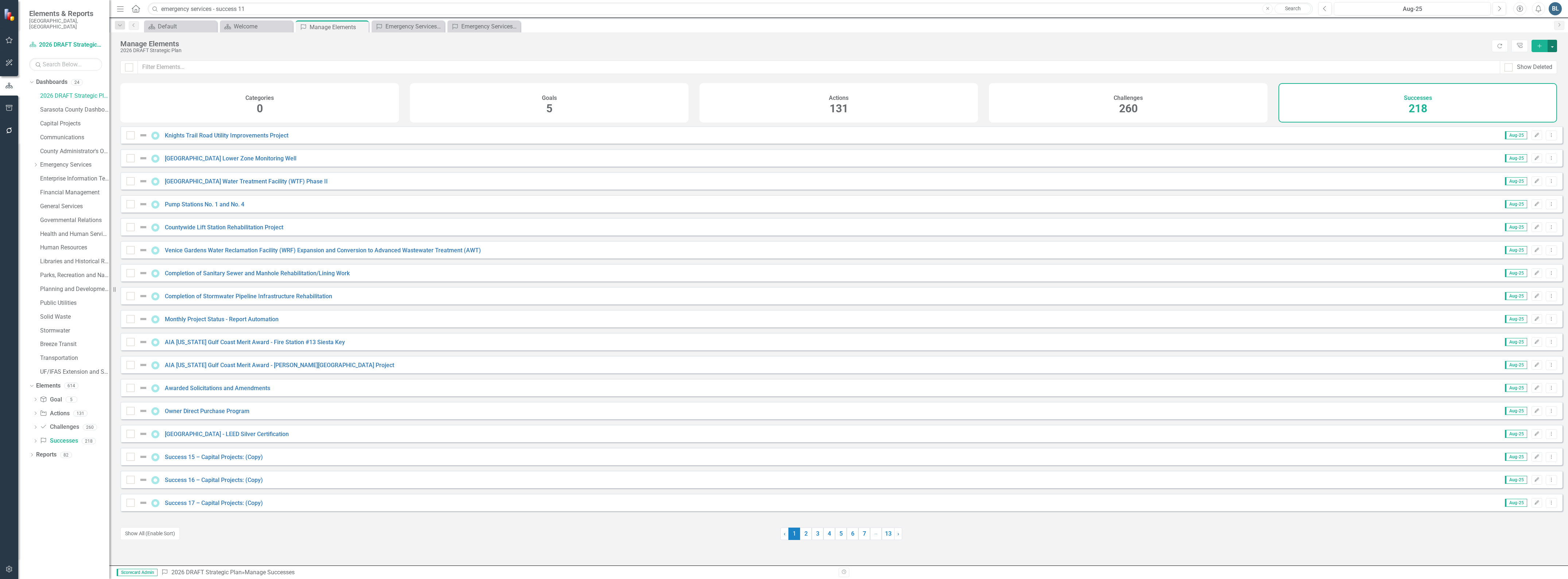
click at [1554, 46] on button "button" at bounding box center [1552, 46] width 10 height 12
click at [1532, 58] on link "Success Add Success" at bounding box center [1528, 60] width 58 height 13
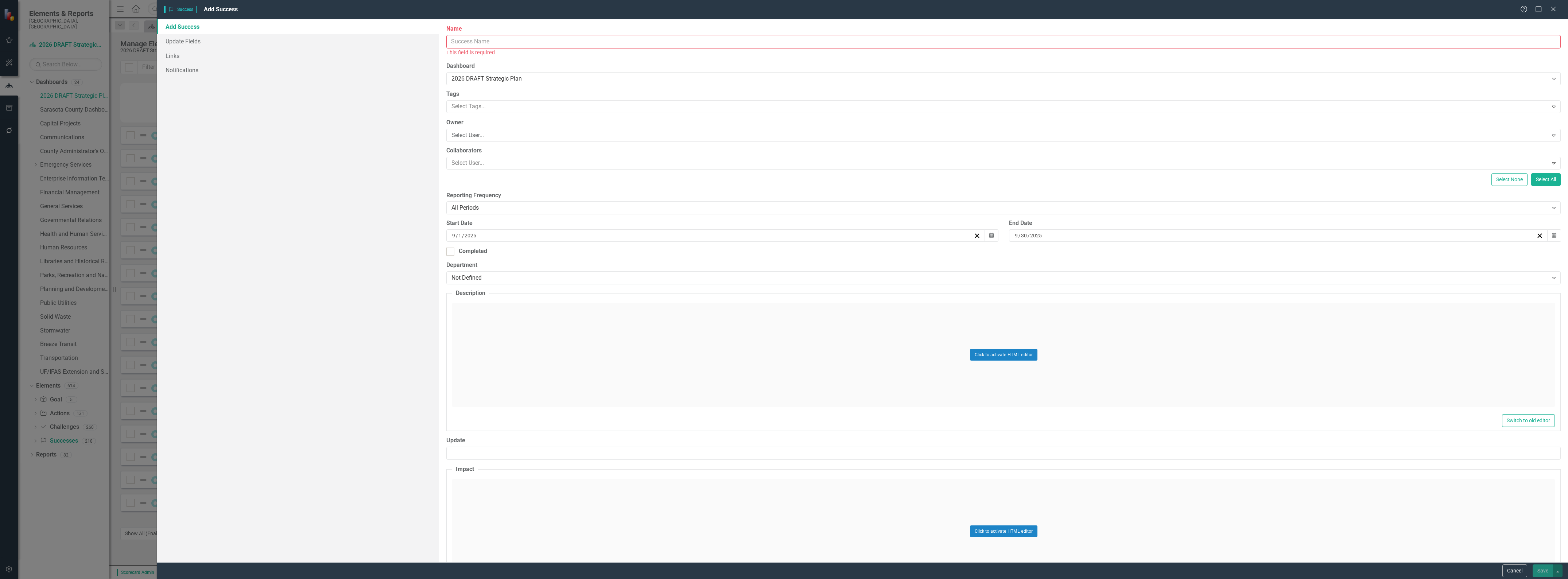
click at [472, 45] on input "Name" at bounding box center [1003, 42] width 1115 height 13
type input "Emergency Services - Success 14:"
click at [526, 268] on div "Not Defined" at bounding box center [999, 270] width 1096 height 9
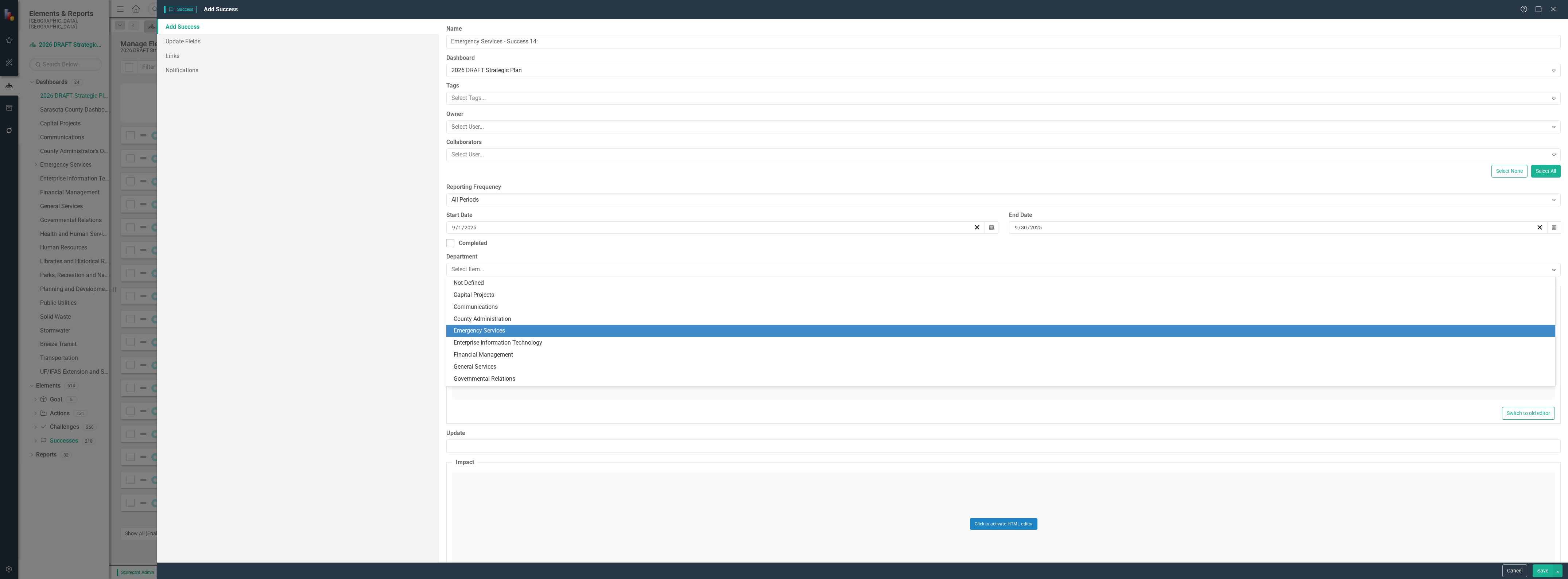
click at [531, 326] on div "Emergency Services" at bounding box center [1001, 331] width 1109 height 12
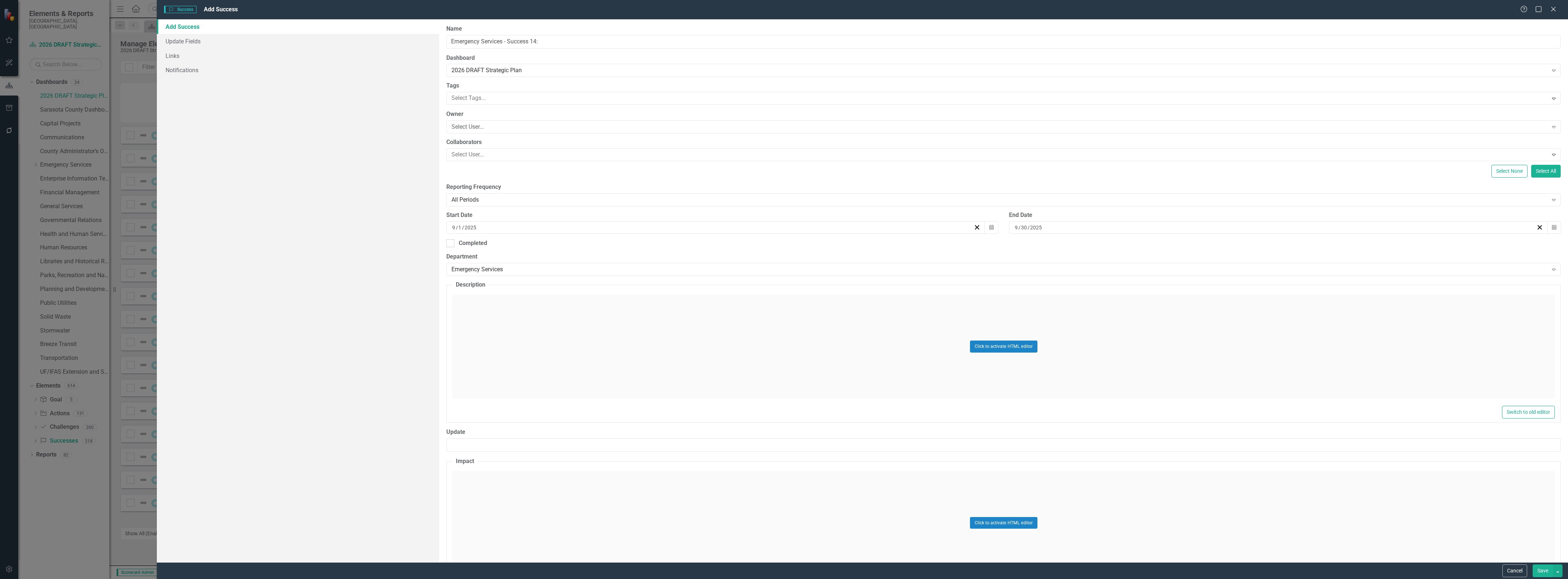
click at [533, 342] on div "Click to activate HTML editor" at bounding box center [1004, 346] width 1103 height 104
click at [674, 353] on body "Rich Text Area. Press ALT-0 for help." at bounding box center [1003, 367] width 1101 height 110
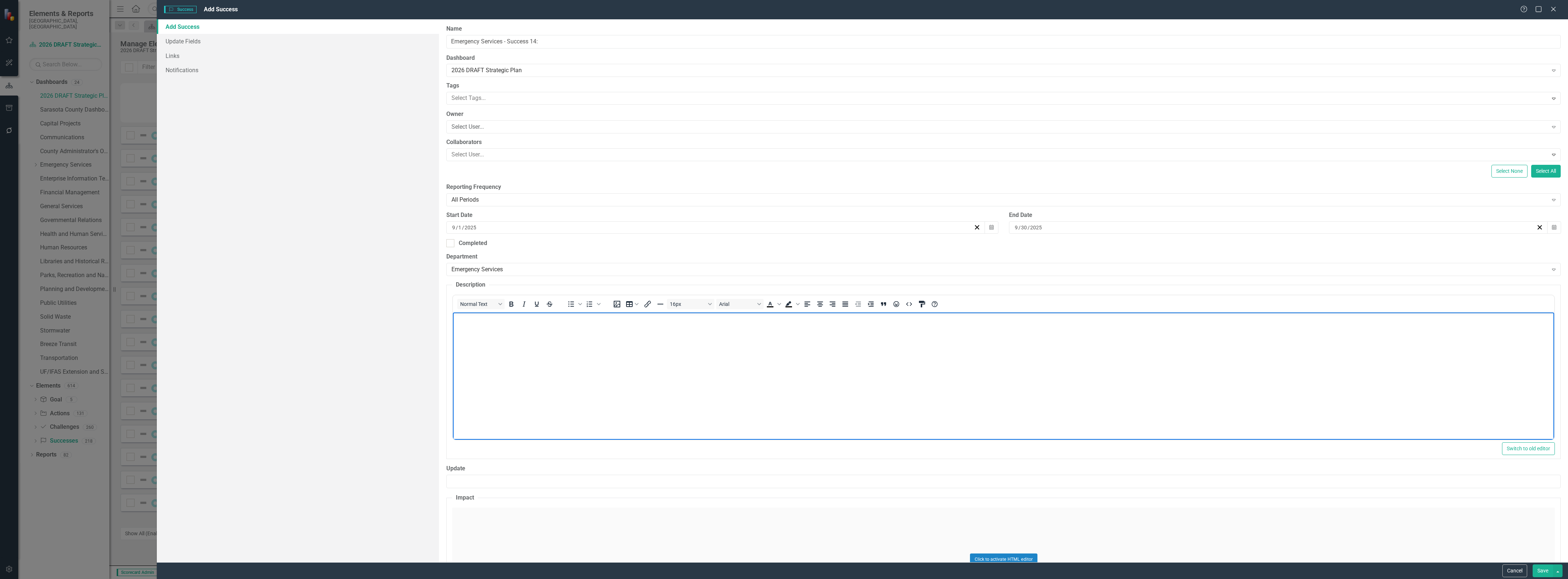
paste body "Rich Text Area. Press ALT-0 for help."
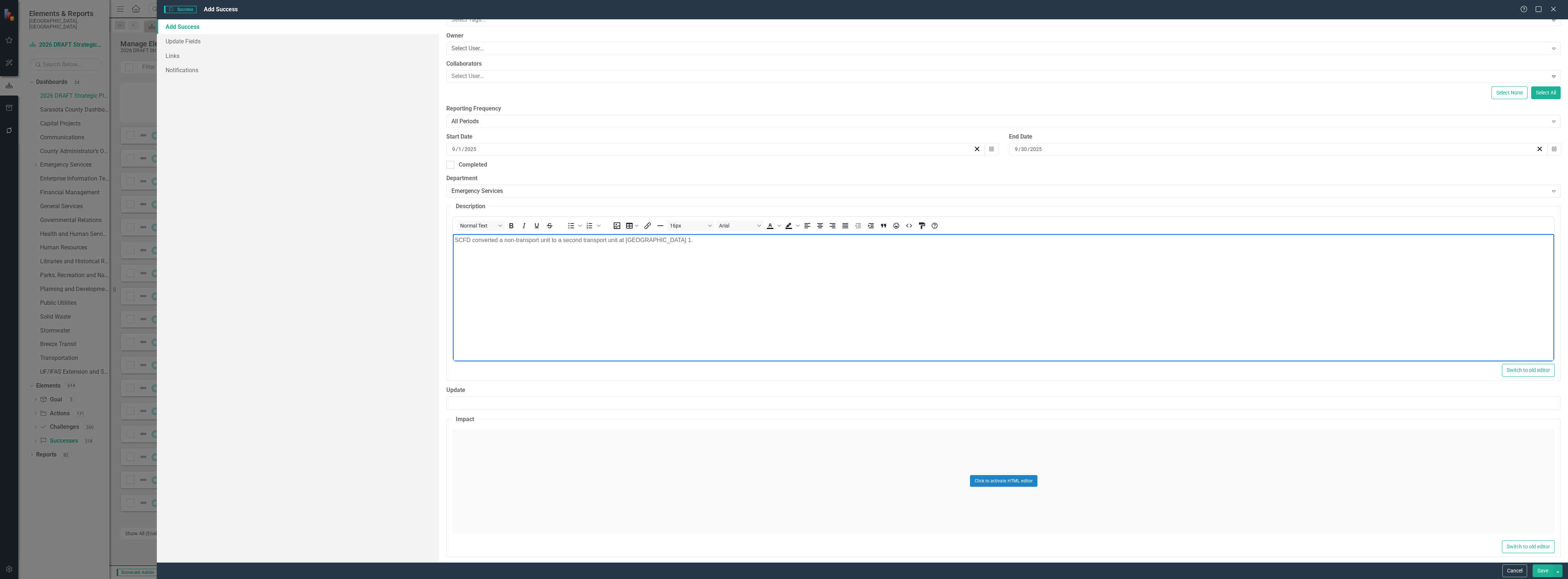
scroll to position [85, 0]
click at [601, 433] on div "Click to activate HTML editor" at bounding box center [1004, 475] width 1103 height 104
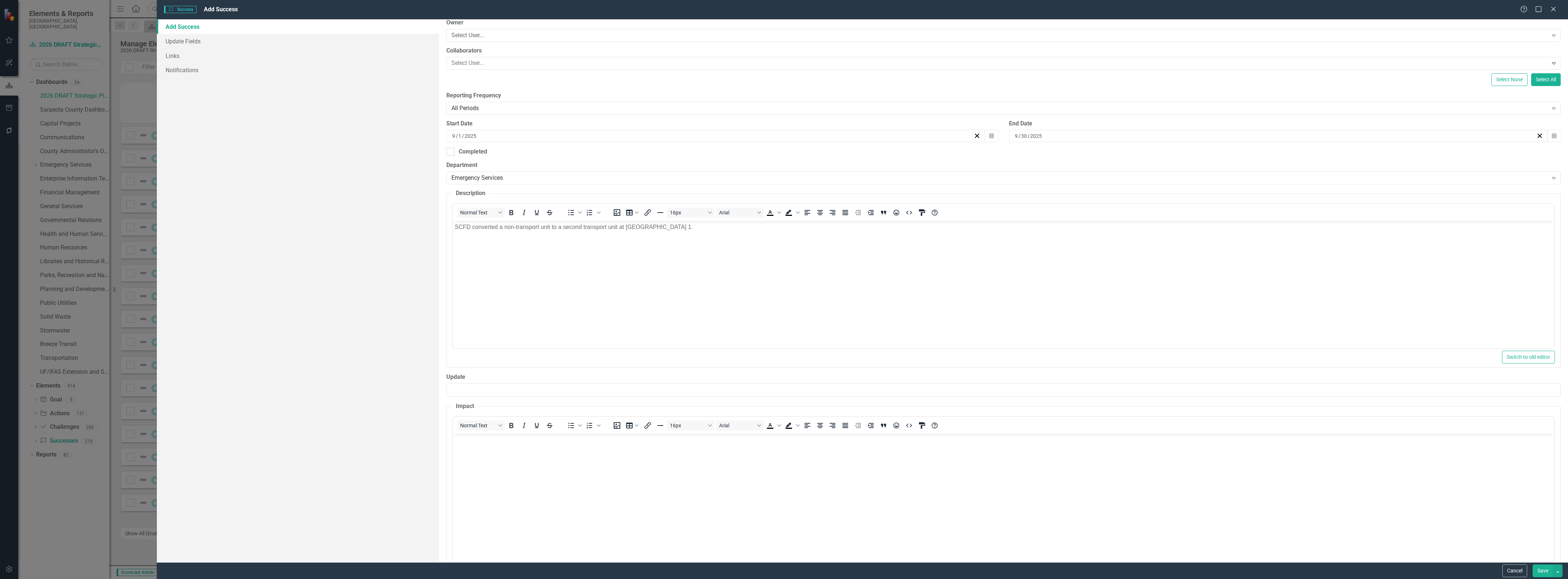
scroll to position [121, 0]
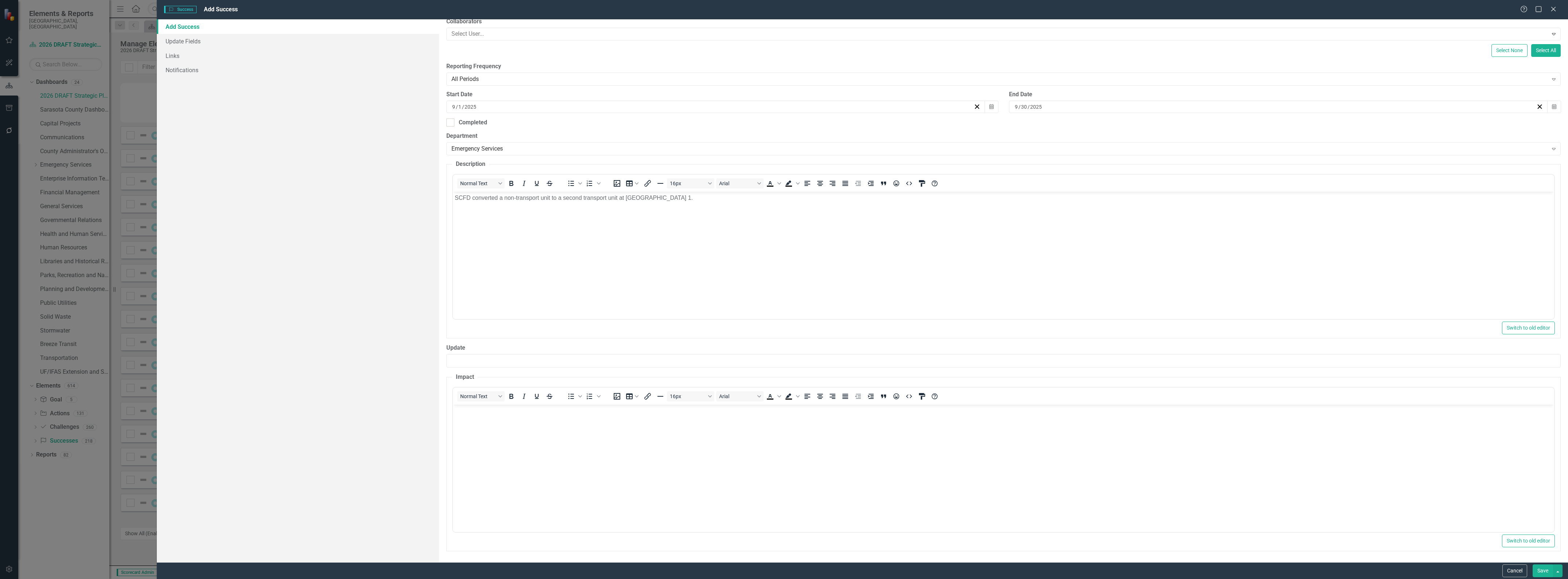
click at [620, 439] on body "Rich Text Area. Press ALT-0 for help." at bounding box center [1003, 459] width 1101 height 110
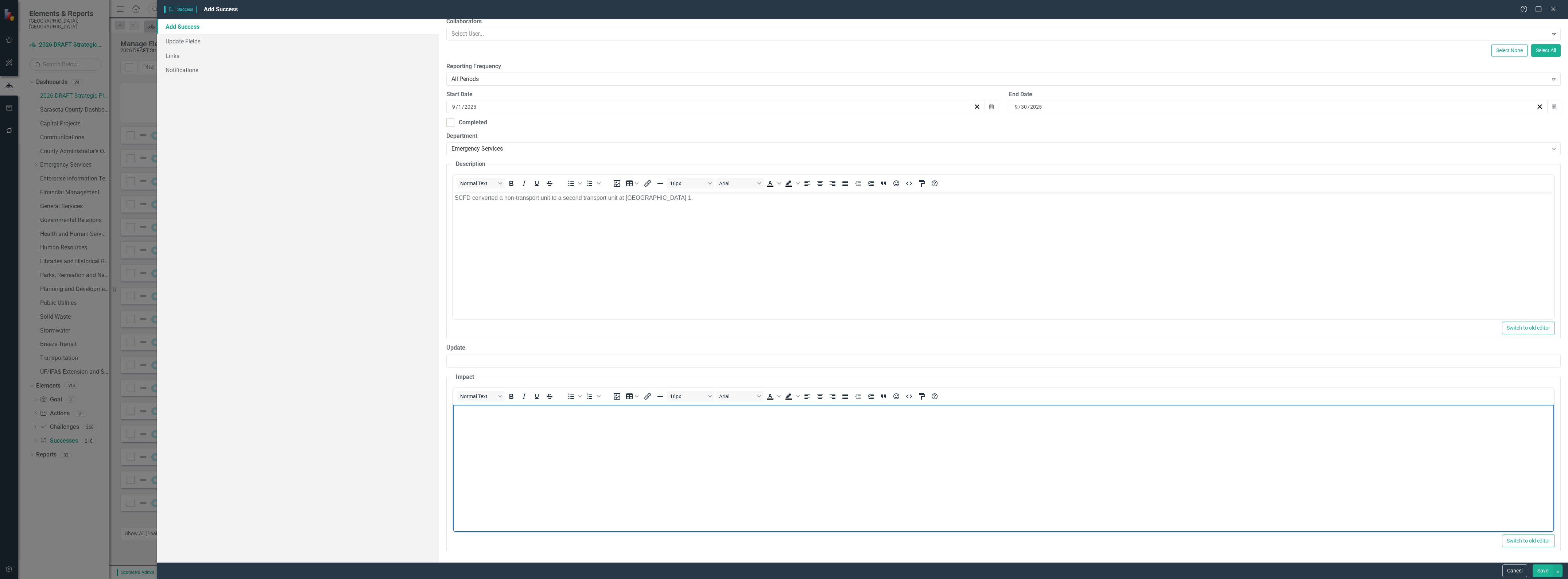
click at [502, 443] on body "Rich Text Area. Press ALT-0 for help." at bounding box center [1003, 459] width 1101 height 110
paste body "Rich Text Area. Press ALT-0 for help."
click at [478, 106] on div "[DATE]" at bounding box center [712, 107] width 522 height 7
click at [453, 106] on input "9" at bounding box center [453, 107] width 4 height 7
type input "1"
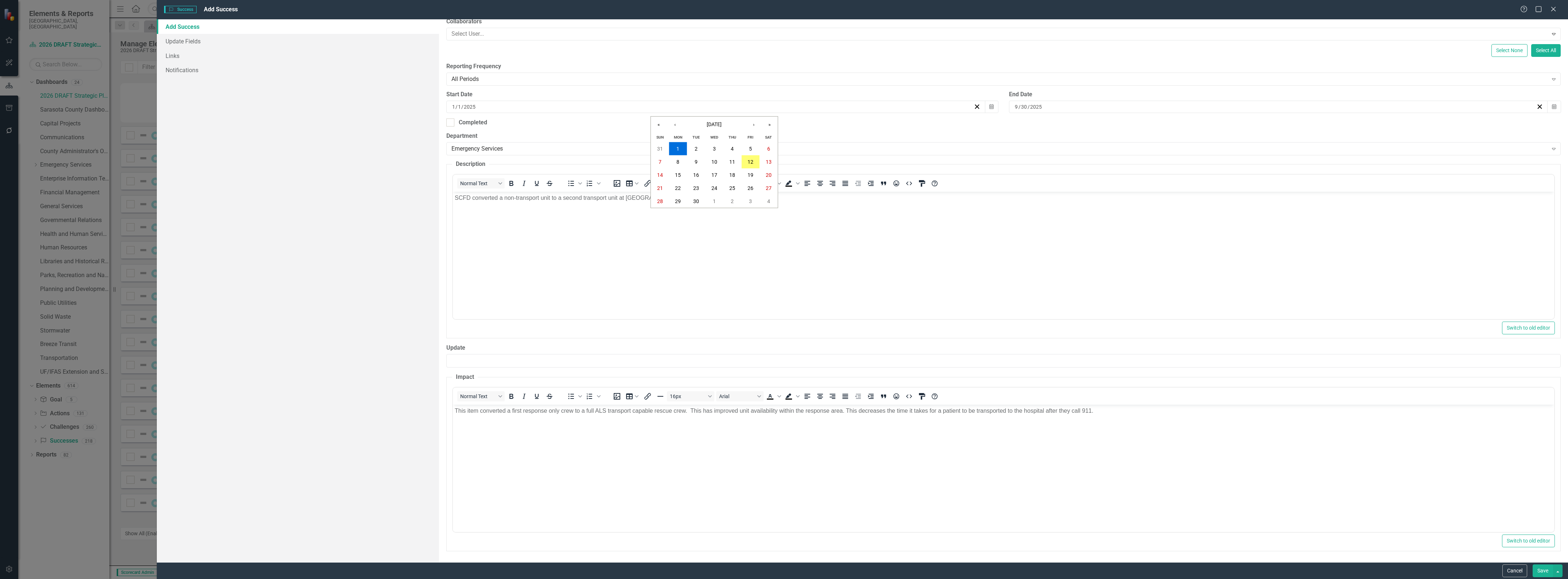
click at [1015, 104] on input "9" at bounding box center [1017, 107] width 4 height 7
click at [1015, 105] on input "9" at bounding box center [1017, 107] width 4 height 7
type input "12"
type input "31"
click at [1545, 572] on button "Save" at bounding box center [1543, 570] width 21 height 13
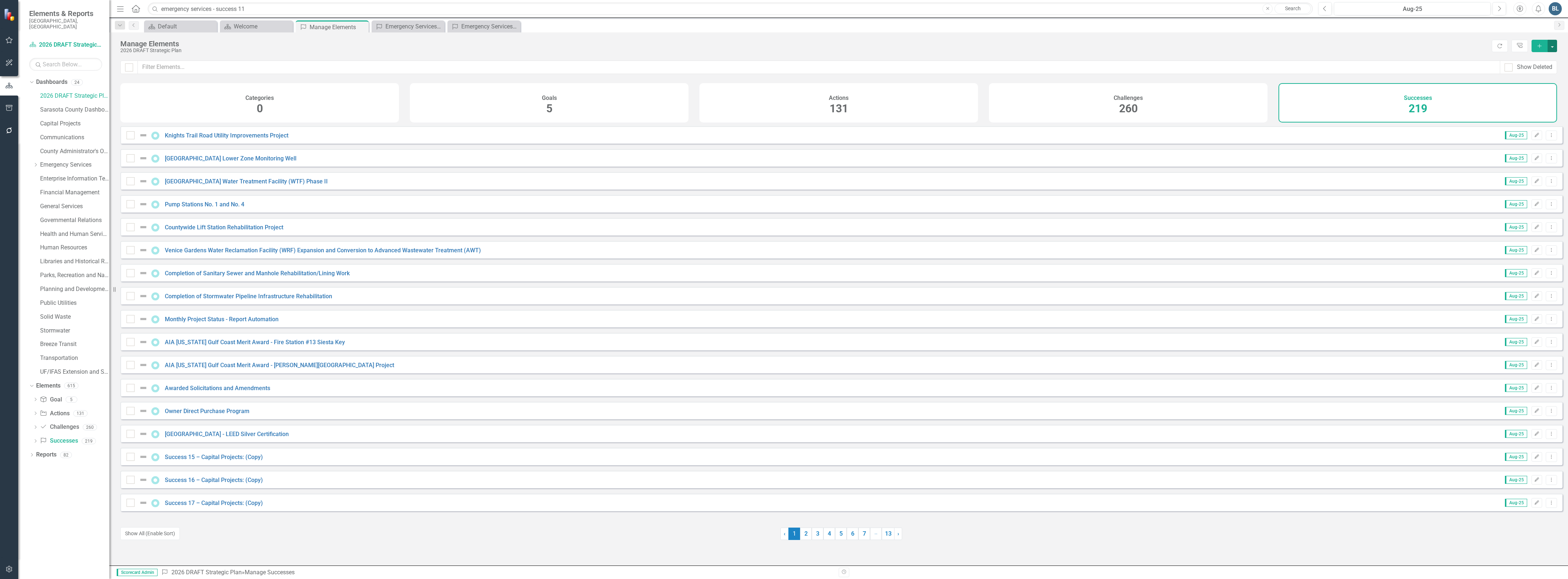
click at [1552, 46] on button "button" at bounding box center [1552, 46] width 10 height 12
click at [1541, 56] on link "Success Add Success" at bounding box center [1528, 60] width 58 height 13
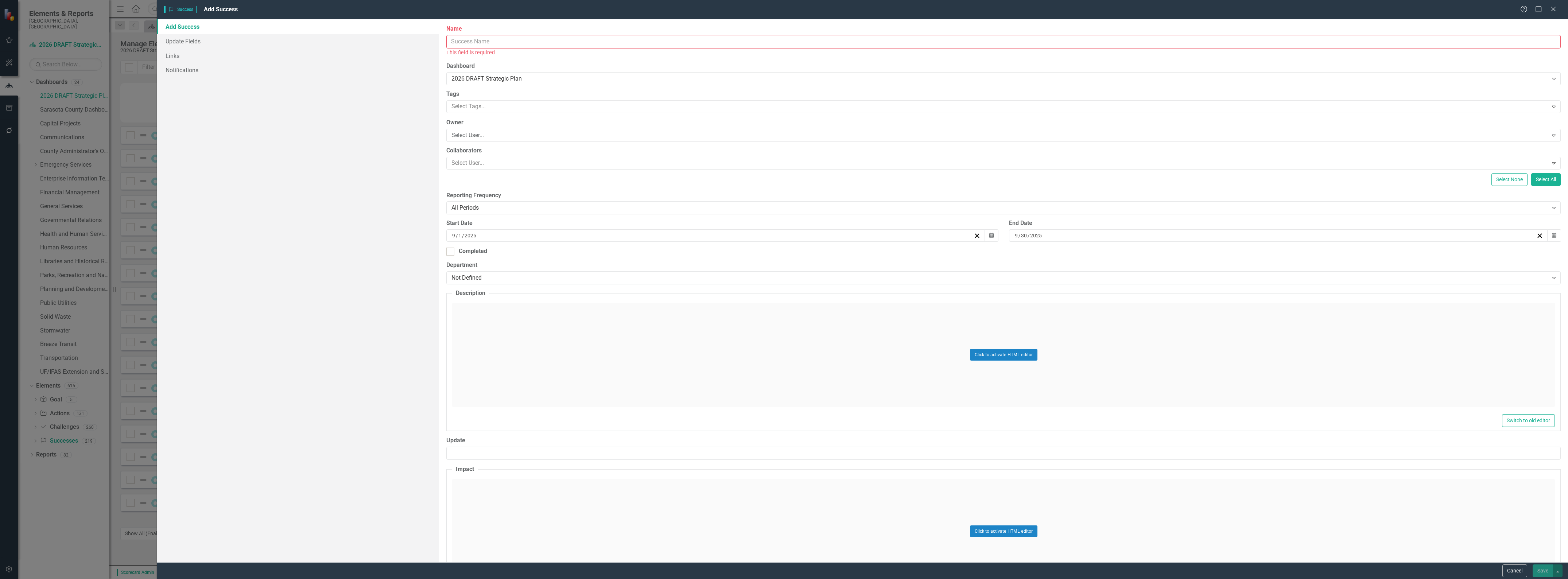
click at [531, 40] on input "Name" at bounding box center [1003, 42] width 1115 height 13
click at [524, 38] on input "Emergency Services - Succes 14:" at bounding box center [1003, 42] width 1115 height 13
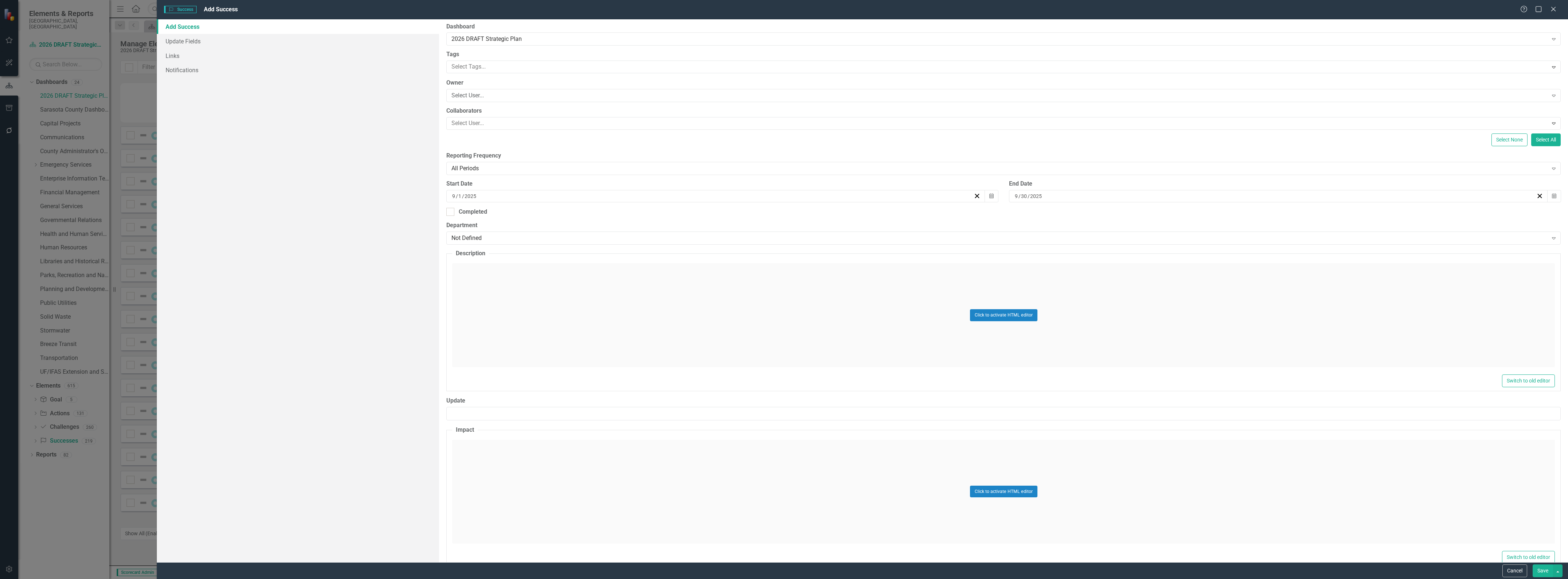
scroll to position [46, 0]
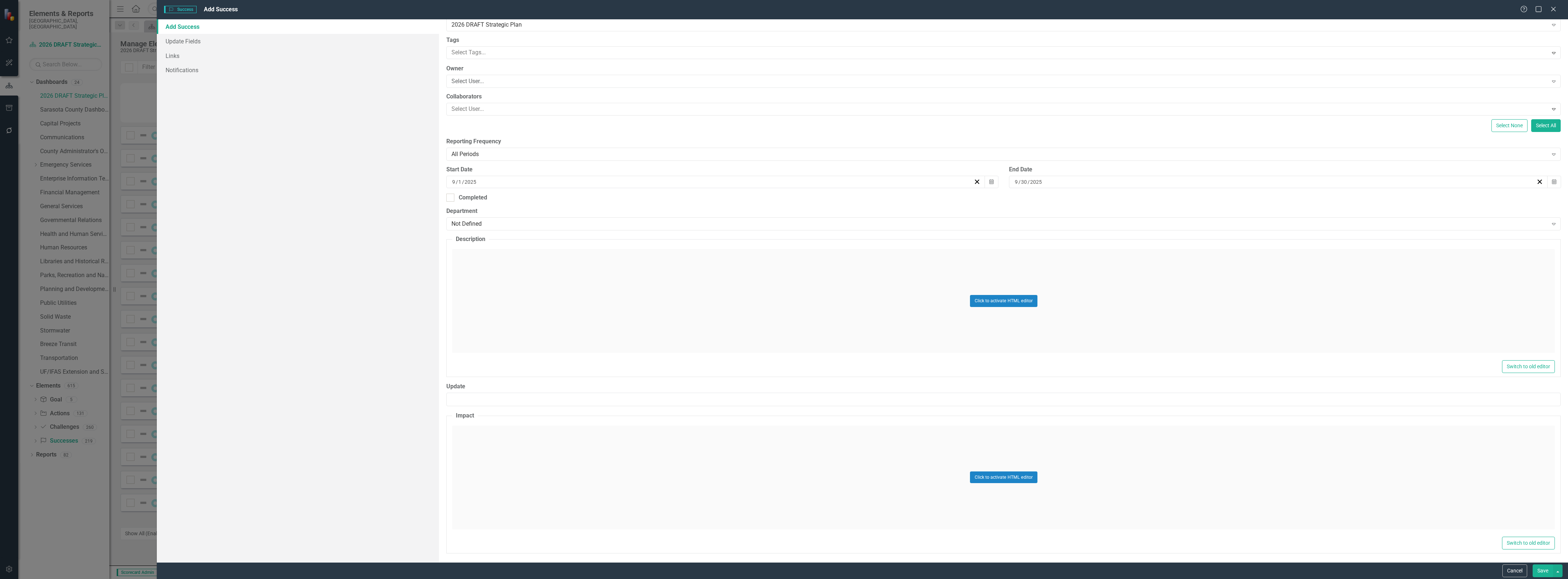
type input "Emergency Services - Success 14:"
click at [453, 183] on input "9" at bounding box center [453, 182] width 4 height 7
click at [453, 183] on input "9" at bounding box center [453, 182] width 4 height 7
type input "1"
click at [1015, 180] on input "9" at bounding box center [1017, 182] width 4 height 7
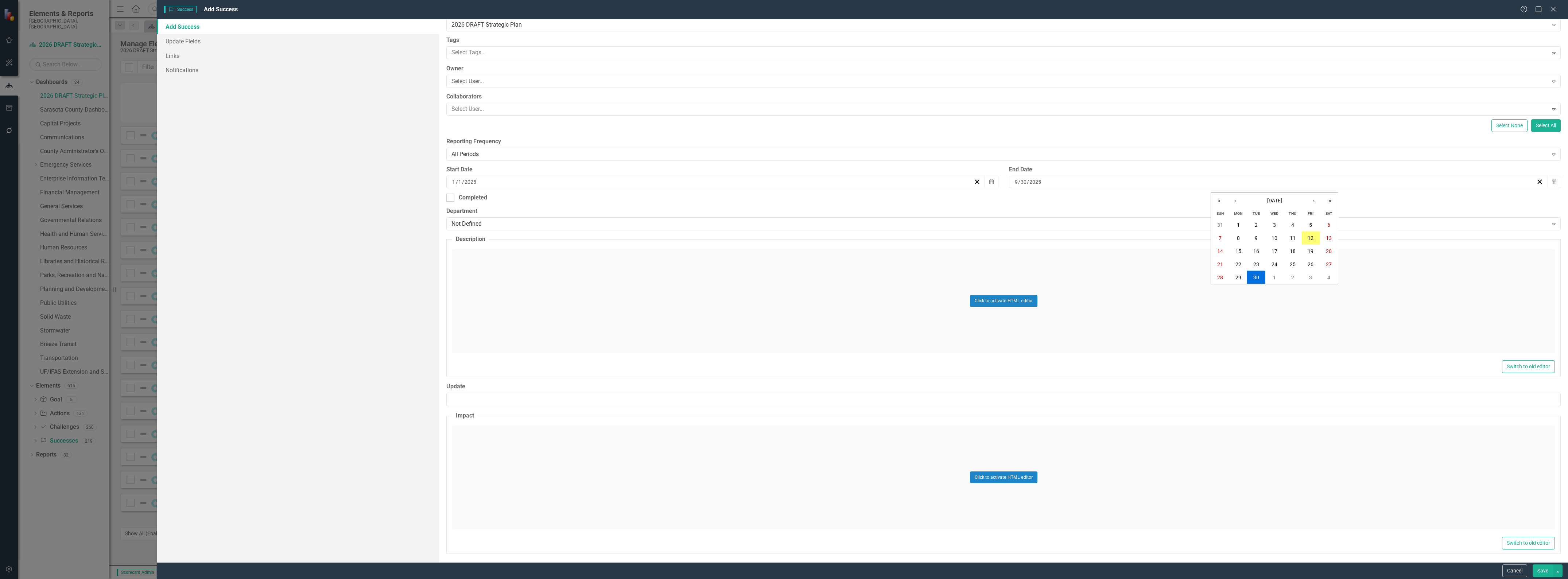
click at [1015, 180] on input "9" at bounding box center [1017, 182] width 4 height 7
type input "12"
type input "31"
click at [598, 224] on div "Not Defined" at bounding box center [999, 224] width 1096 height 9
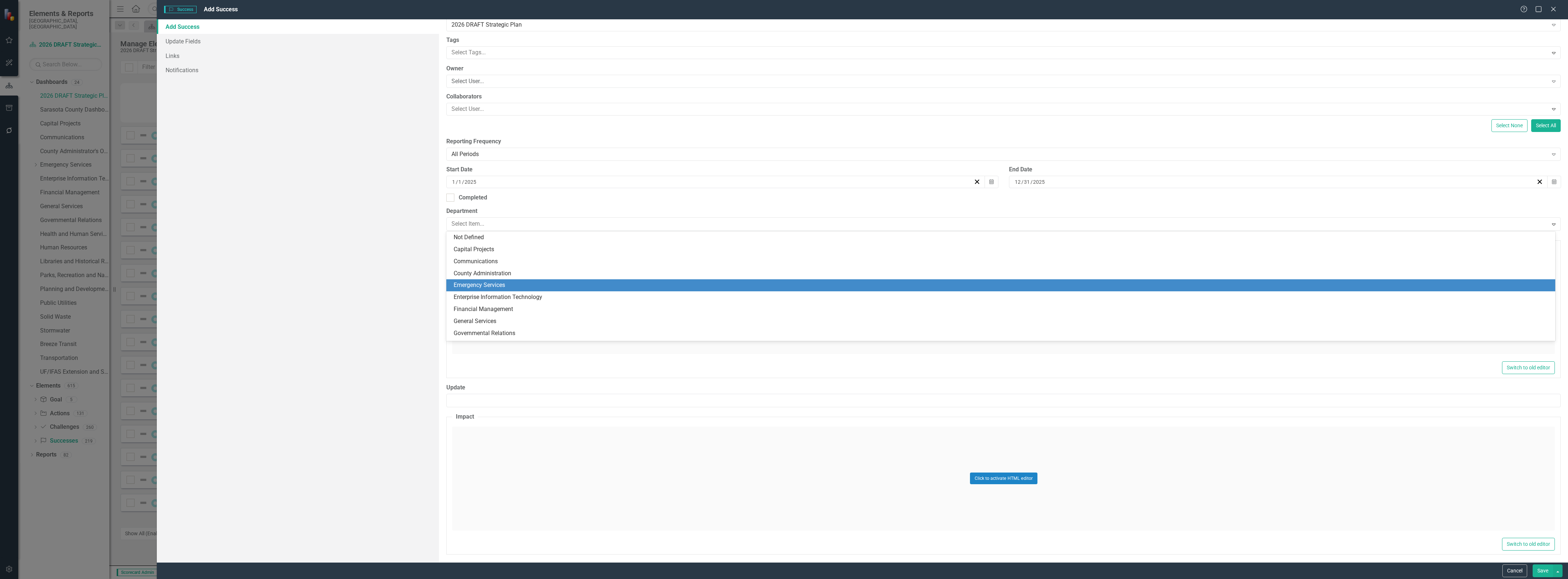
click at [586, 282] on div "Emergency Services" at bounding box center [1002, 286] width 1097 height 9
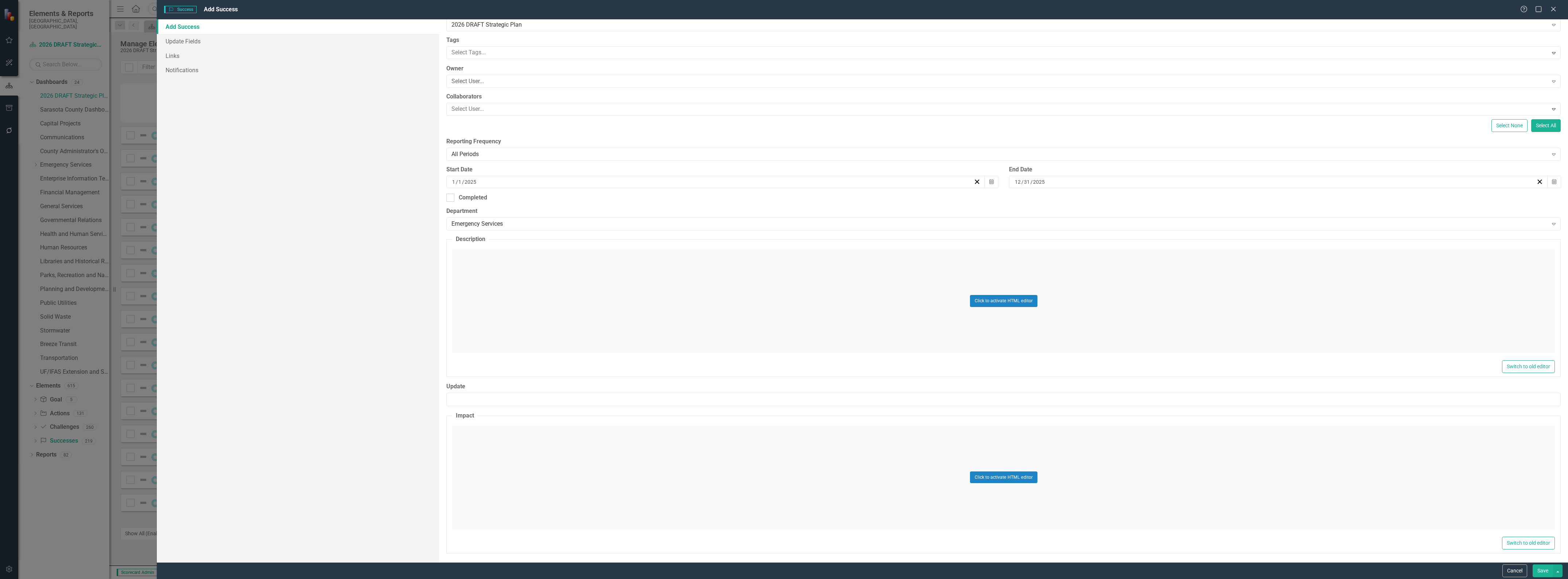
click at [597, 287] on div "Click to activate HTML editor" at bounding box center [1004, 301] width 1103 height 104
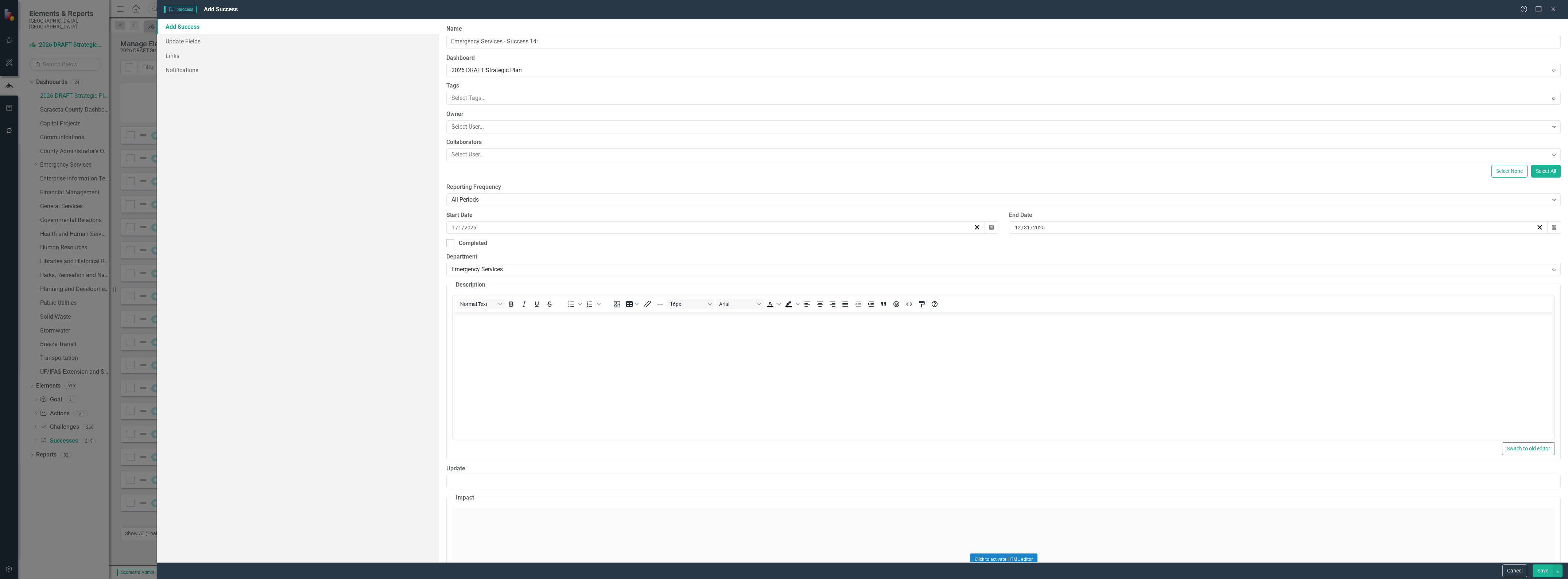
scroll to position [0, 0]
click at [666, 354] on body "Rich Text Area. Press ALT-0 for help." at bounding box center [1003, 367] width 1101 height 110
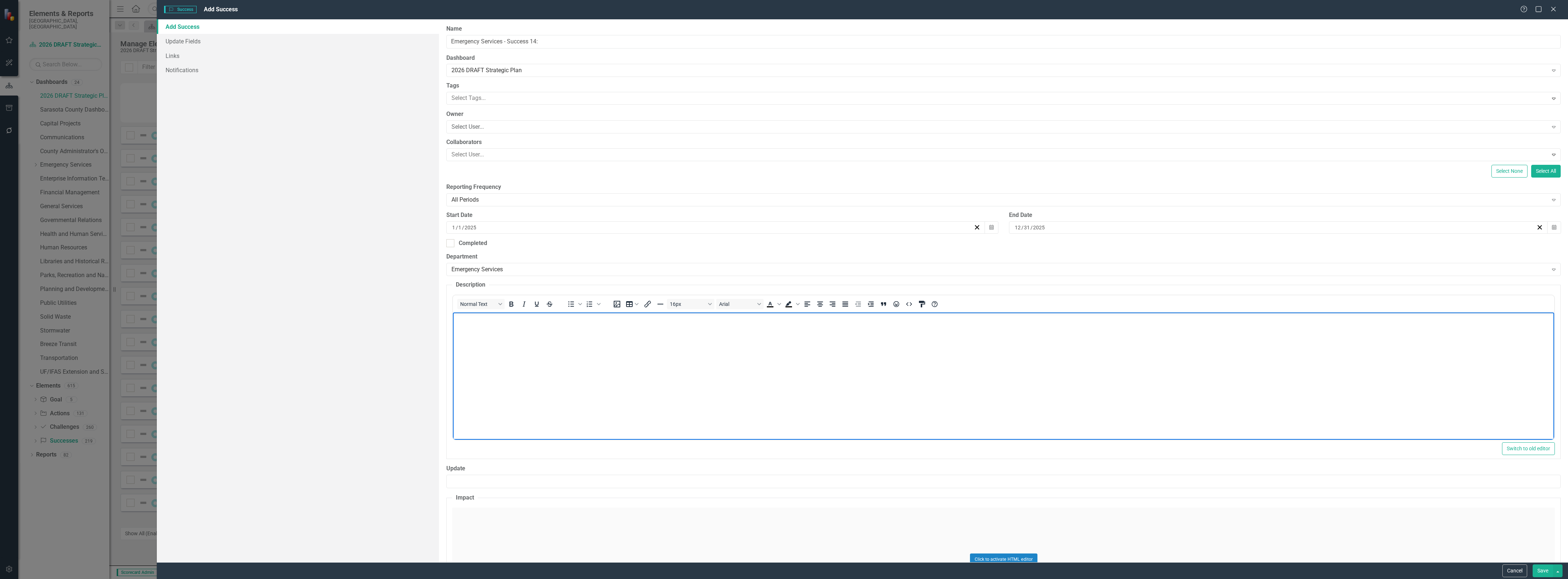
click at [1045, 354] on body "Rich Text Area. Press ALT-0 for help." at bounding box center [1003, 367] width 1101 height 110
paste body "Rich Text Area. Press ALT-0 for help."
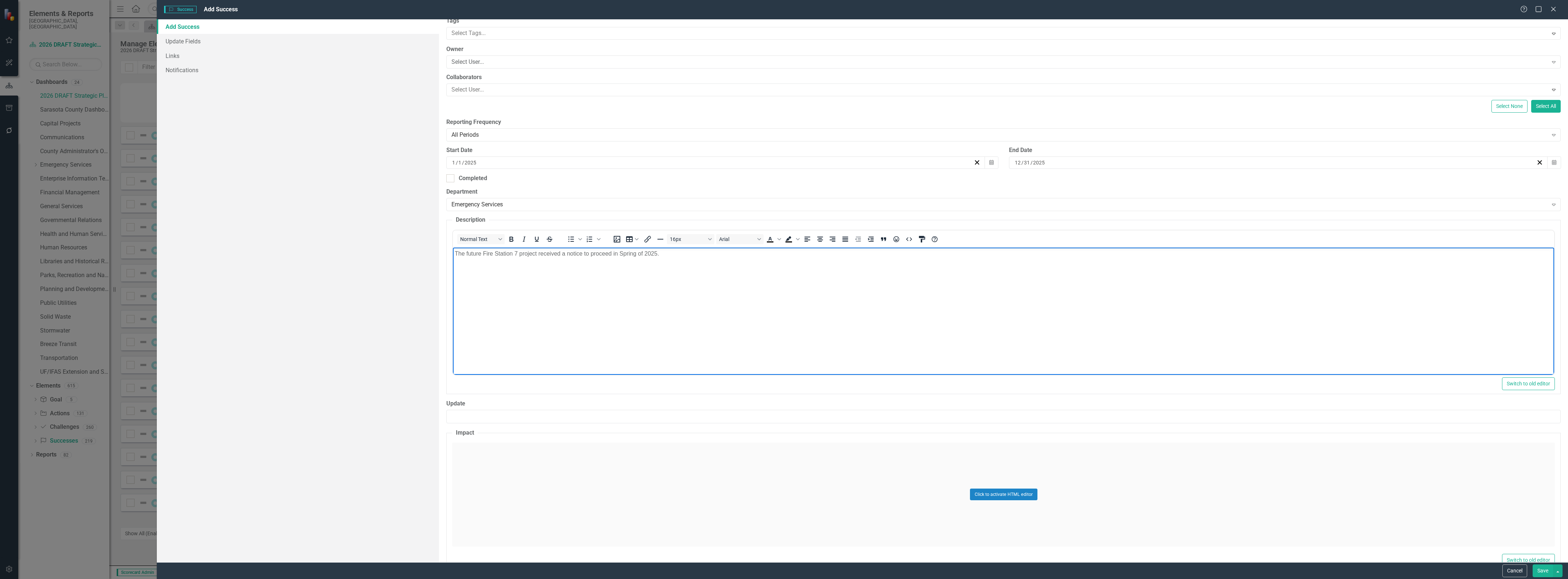
scroll to position [85, 0]
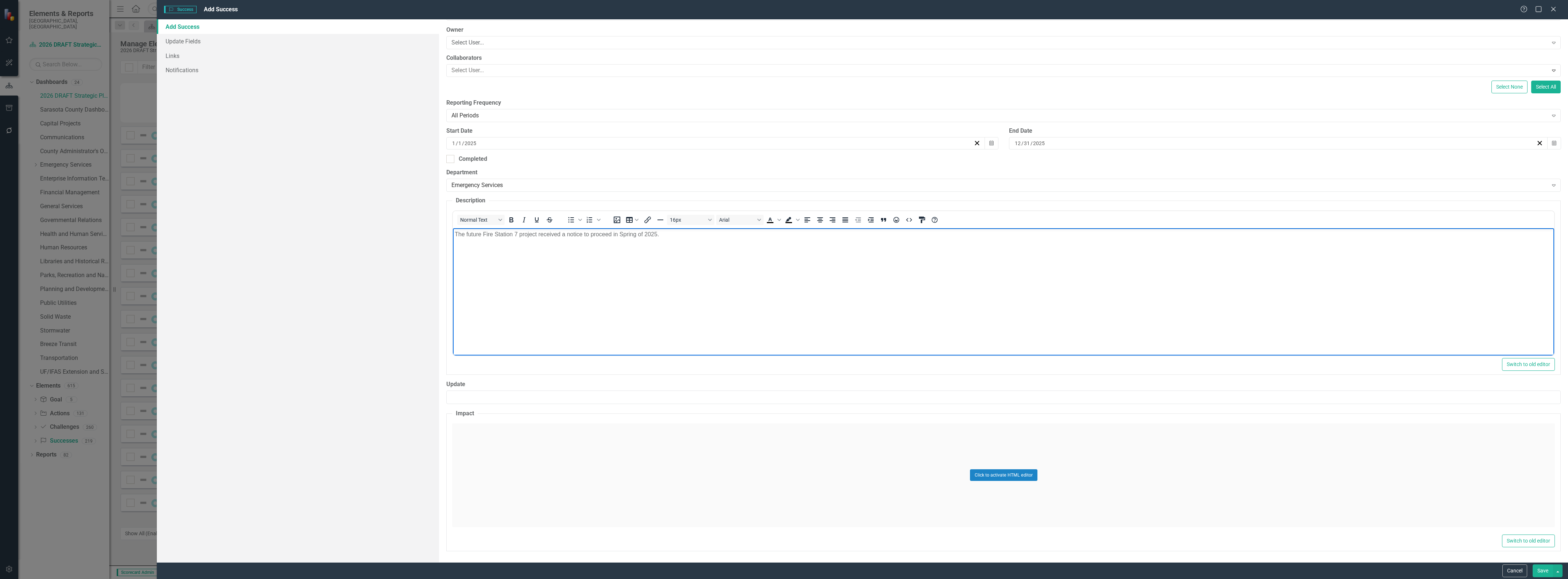
click at [744, 471] on div "Click to activate HTML editor" at bounding box center [1004, 475] width 1103 height 104
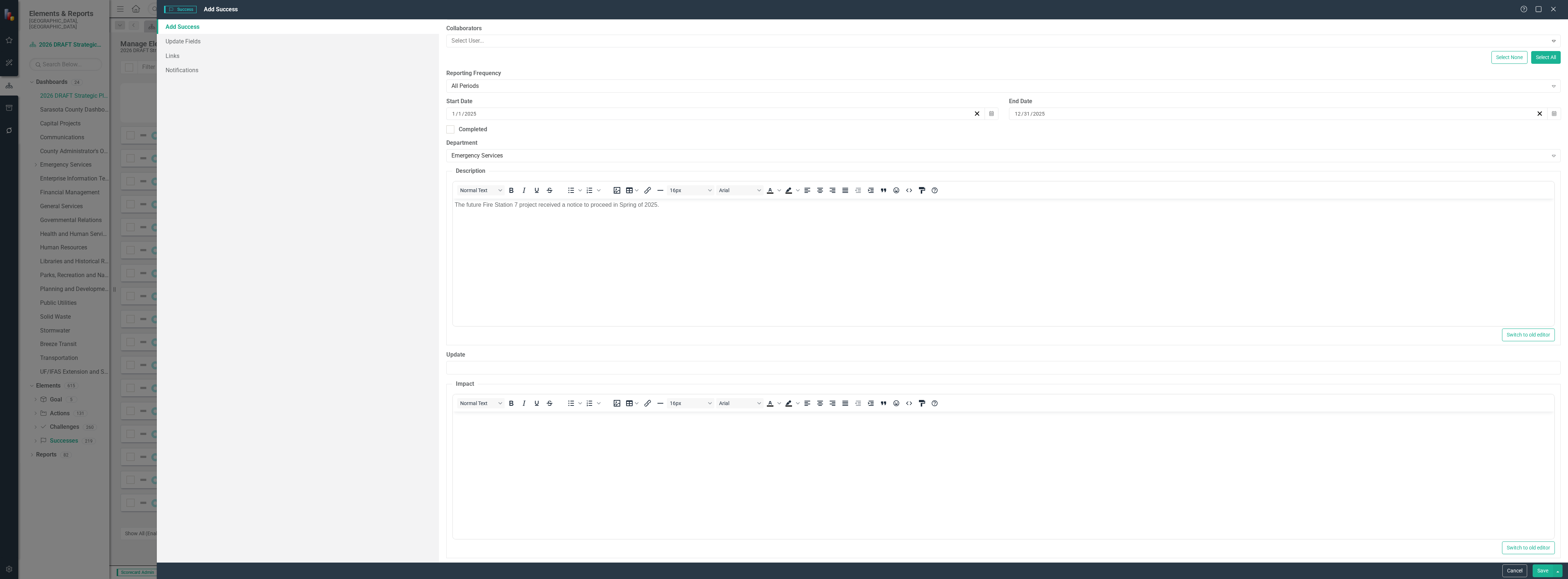
scroll to position [121, 0]
click at [726, 461] on body "Rich Text Area. Press ALT-0 for help." at bounding box center [1003, 459] width 1101 height 110
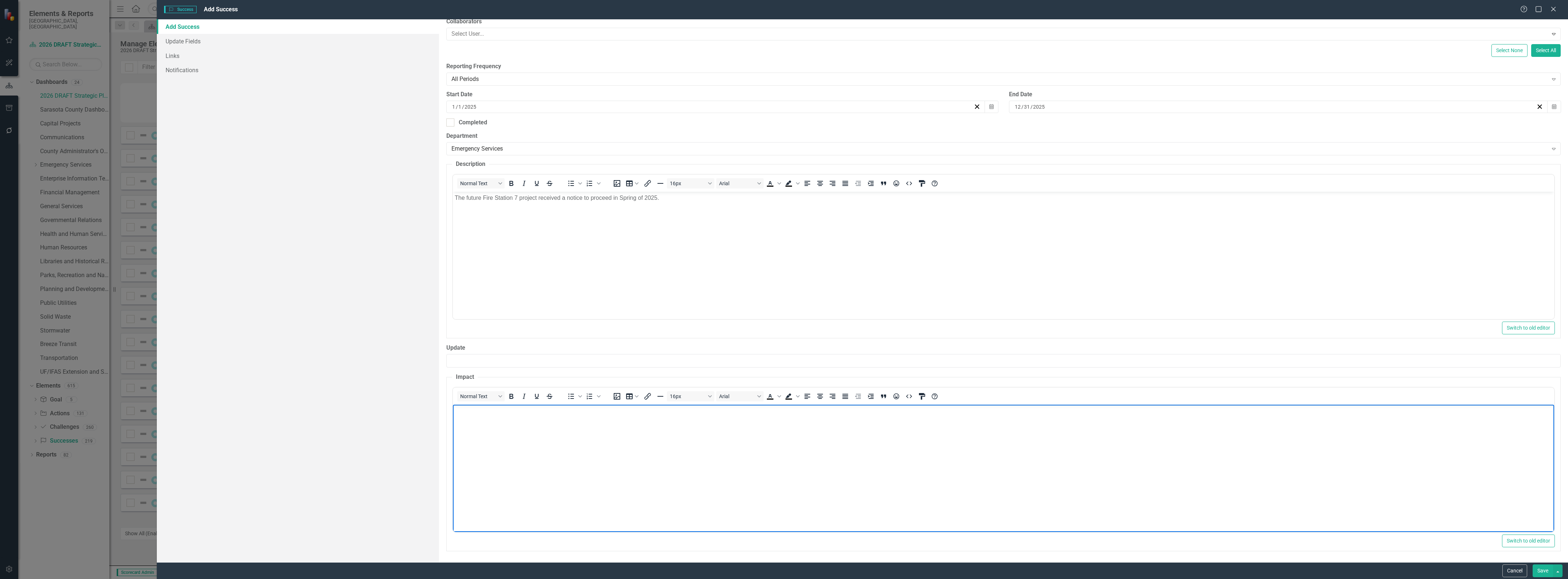
click at [570, 443] on body "Rich Text Area. Press ALT-0 for help." at bounding box center [1003, 459] width 1101 height 110
paste body "Rich Text Area. Press ALT-0 for help."
click at [1539, 572] on button "Save" at bounding box center [1543, 570] width 21 height 13
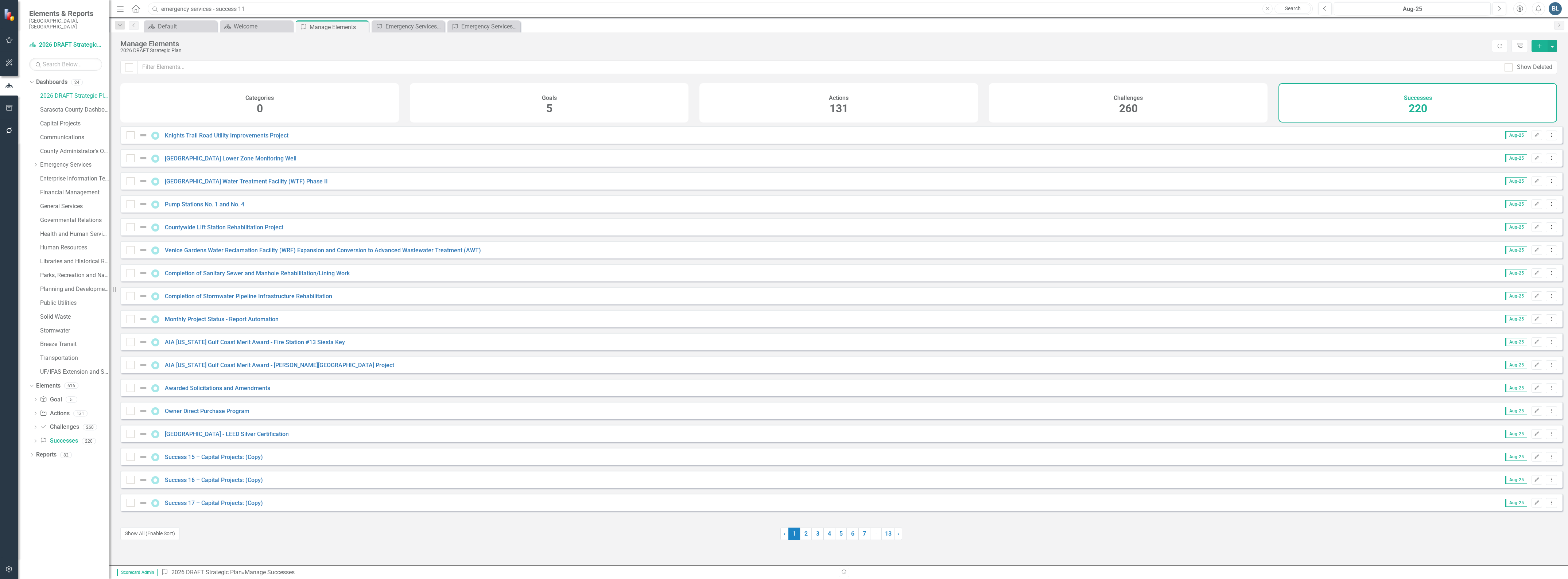
click at [256, 6] on input "emergency services - success 11" at bounding box center [730, 9] width 1165 height 13
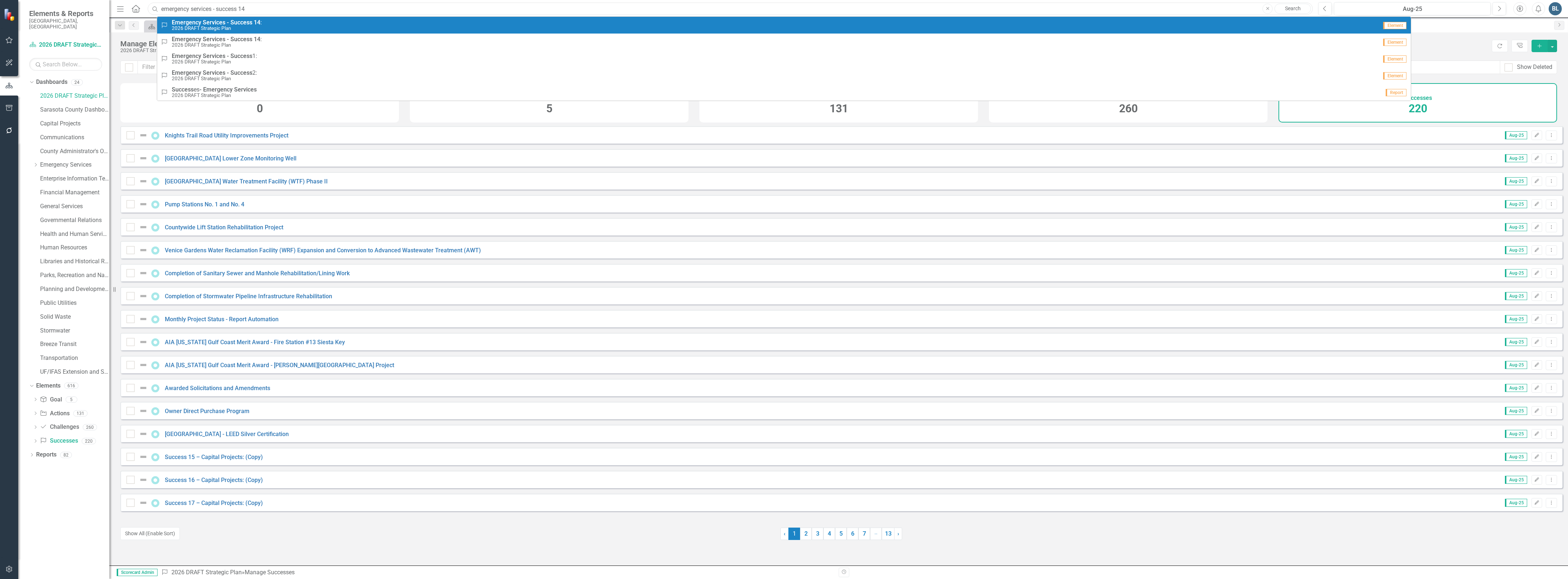
type input "emergency services - success 14"
click at [211, 21] on strong "Services" at bounding box center [214, 22] width 23 height 7
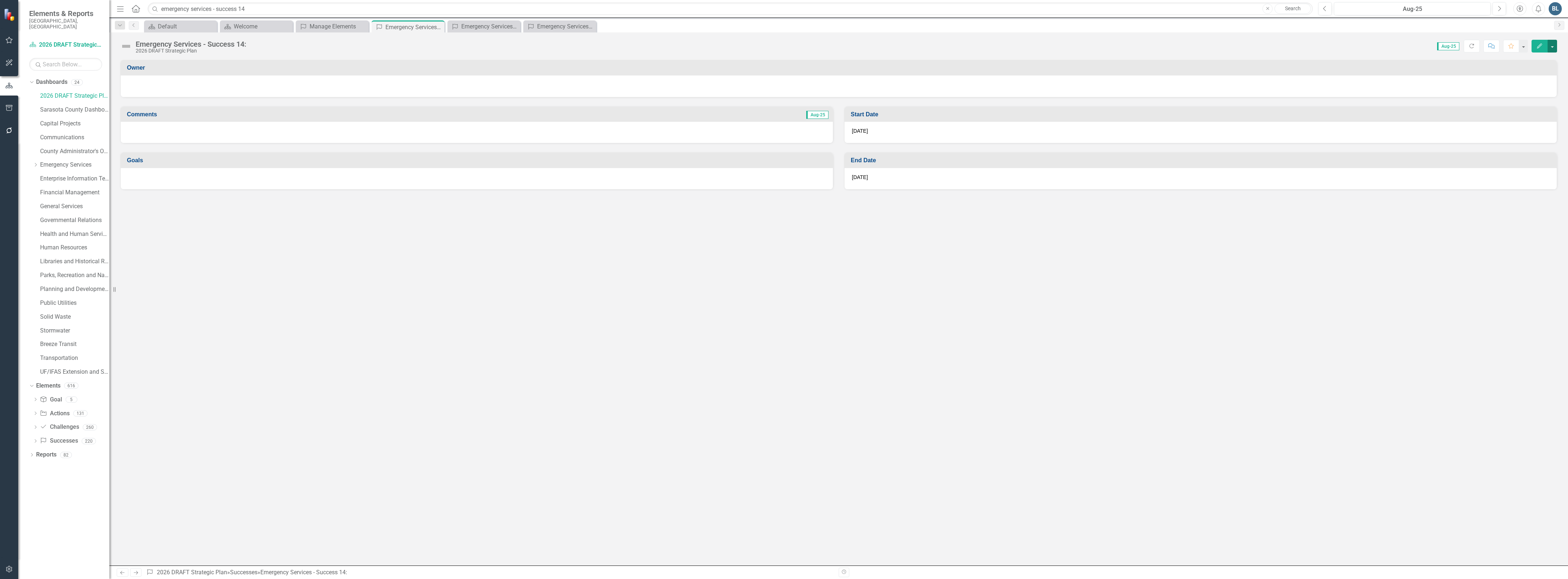
click at [1553, 50] on button "button" at bounding box center [1552, 46] width 10 height 13
click at [1535, 61] on link "Edit Edit Success" at bounding box center [1527, 60] width 59 height 13
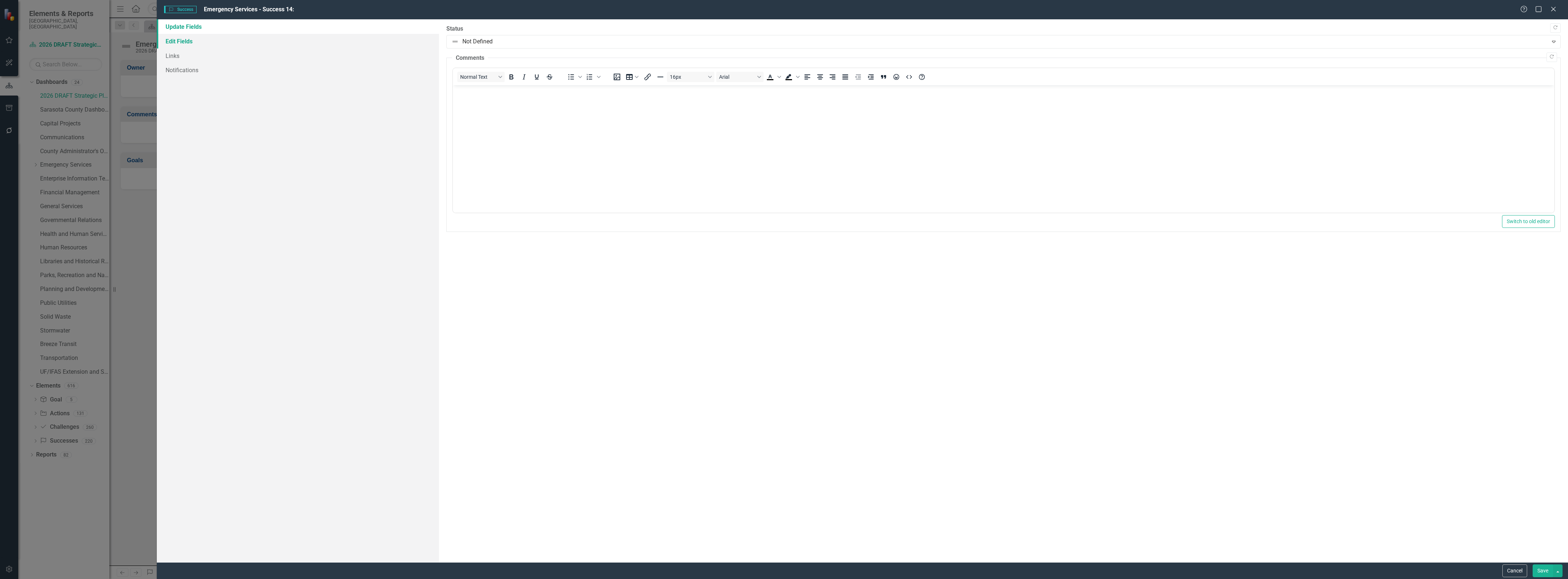
click at [168, 43] on link "Edit Fields" at bounding box center [298, 41] width 282 height 15
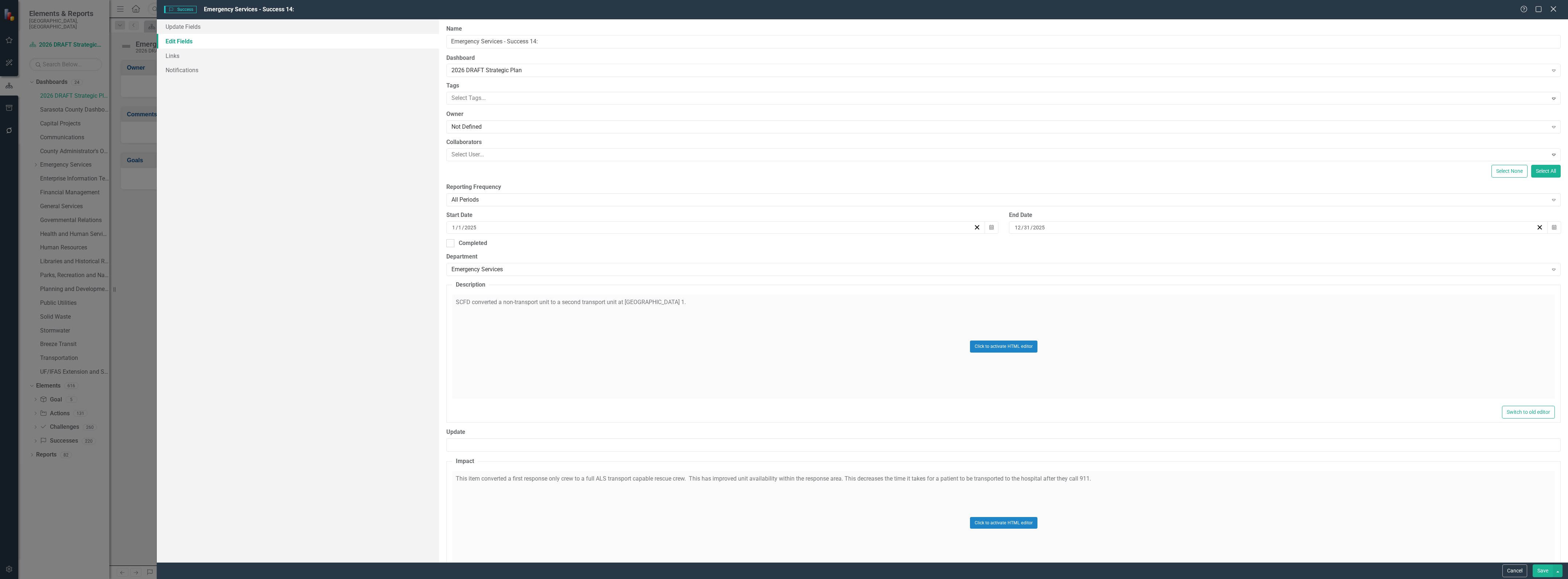
click at [1550, 9] on icon "Close" at bounding box center [1553, 9] width 9 height 7
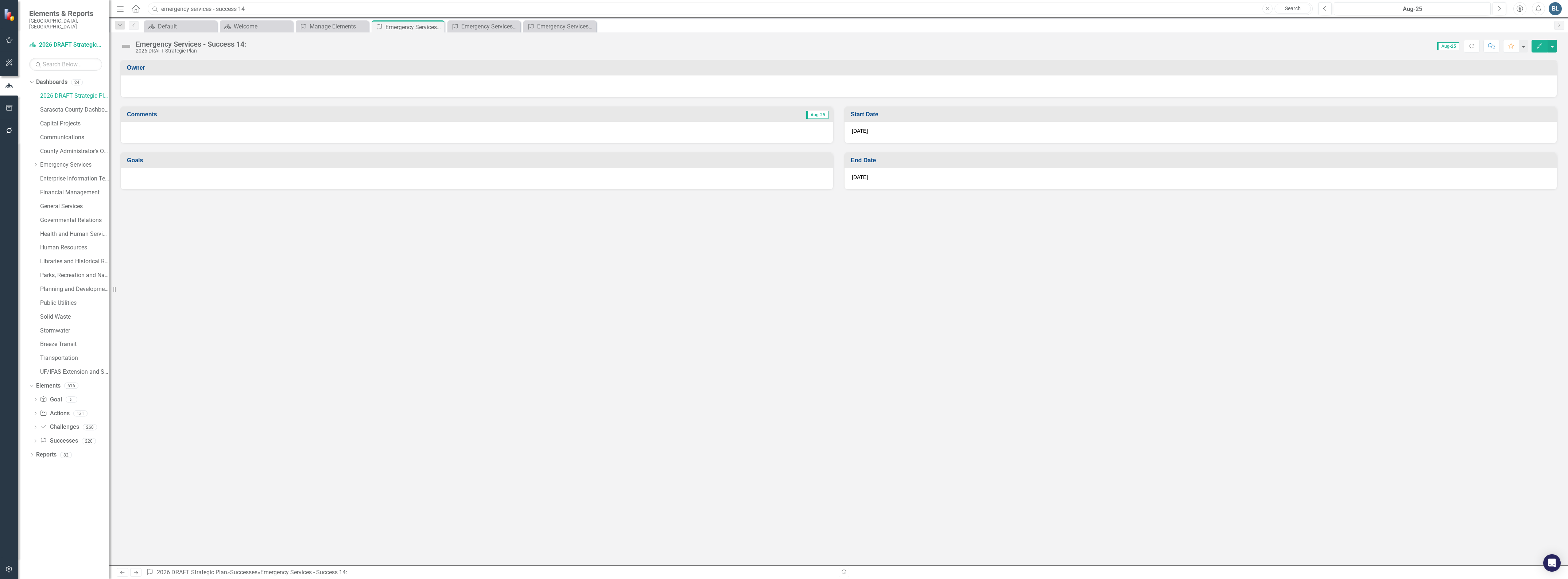
click at [253, 11] on input "emergency services - success 14" at bounding box center [730, 9] width 1165 height 13
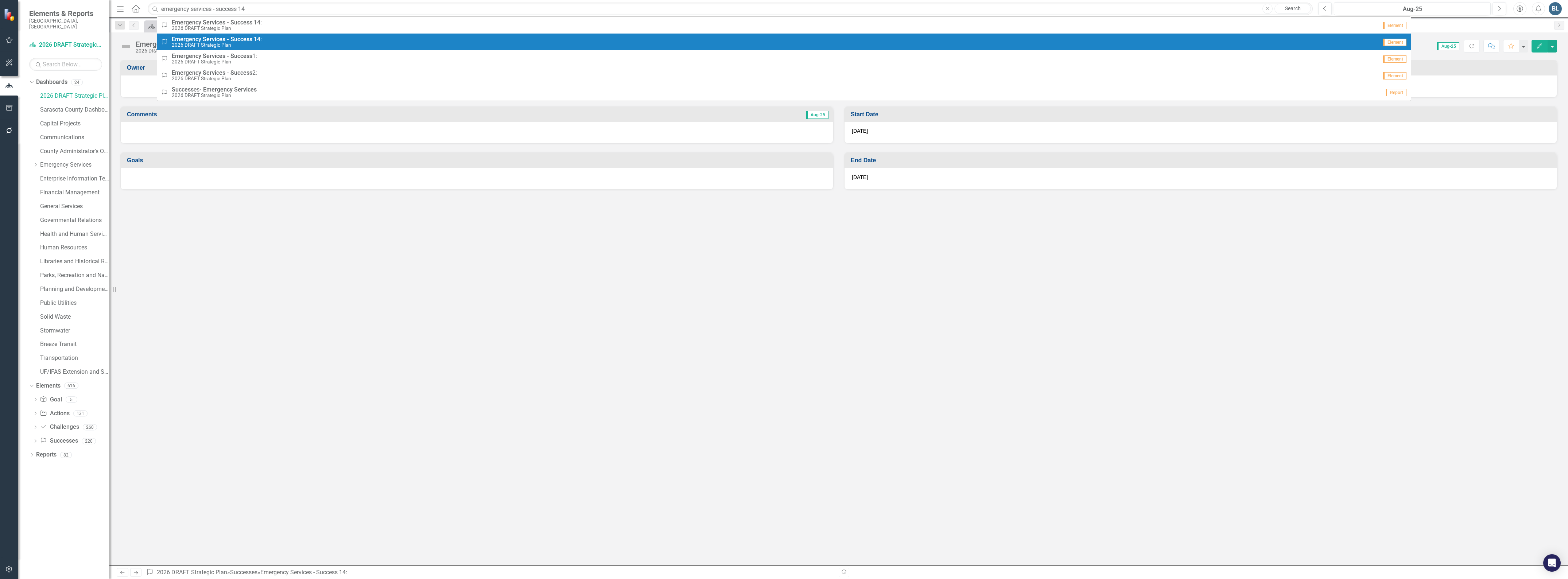
click at [231, 38] on strong "Success" at bounding box center [242, 39] width 22 height 7
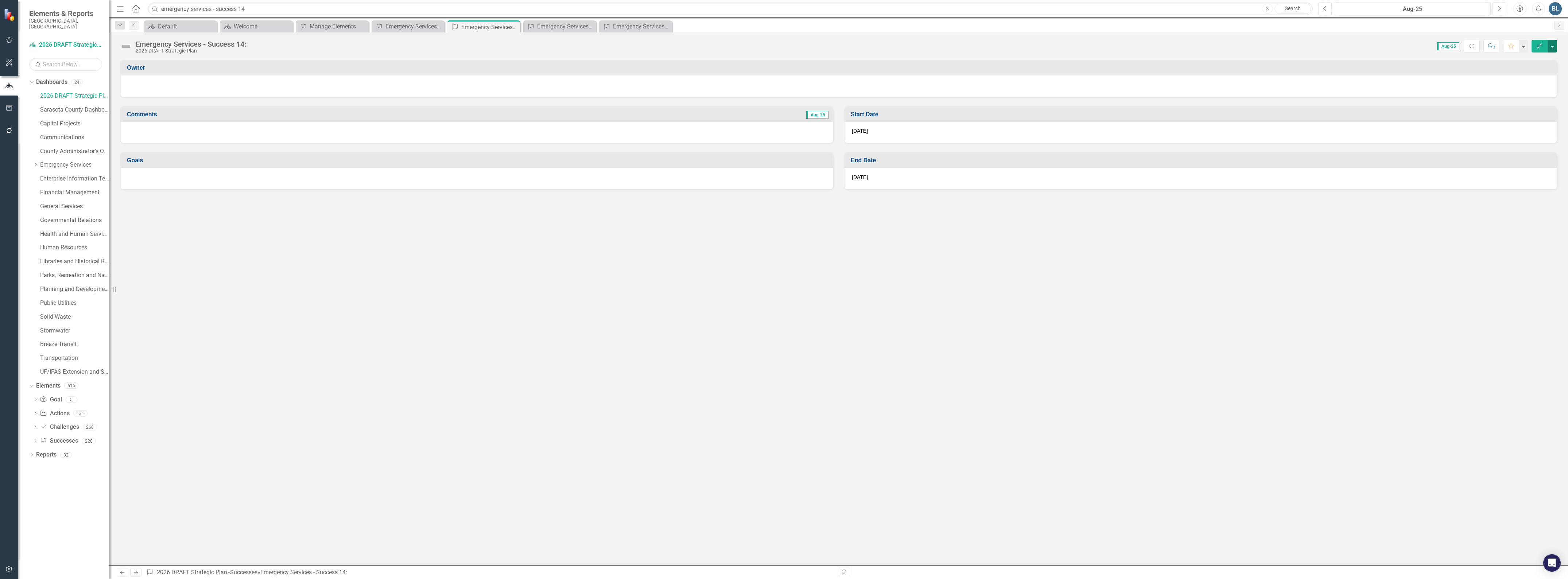
click at [1554, 49] on button "button" at bounding box center [1552, 46] width 10 height 13
click at [1536, 62] on link "Edit Edit Success" at bounding box center [1527, 60] width 59 height 13
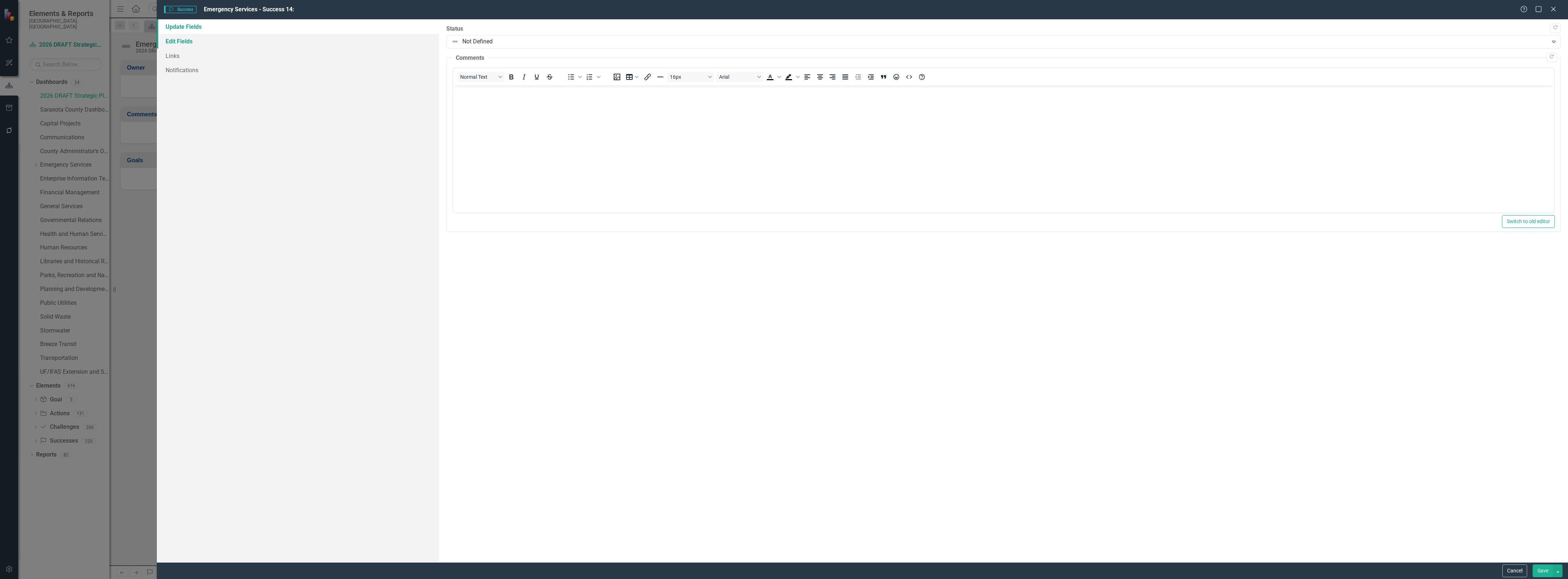
click at [181, 40] on link "Edit Fields" at bounding box center [298, 41] width 282 height 15
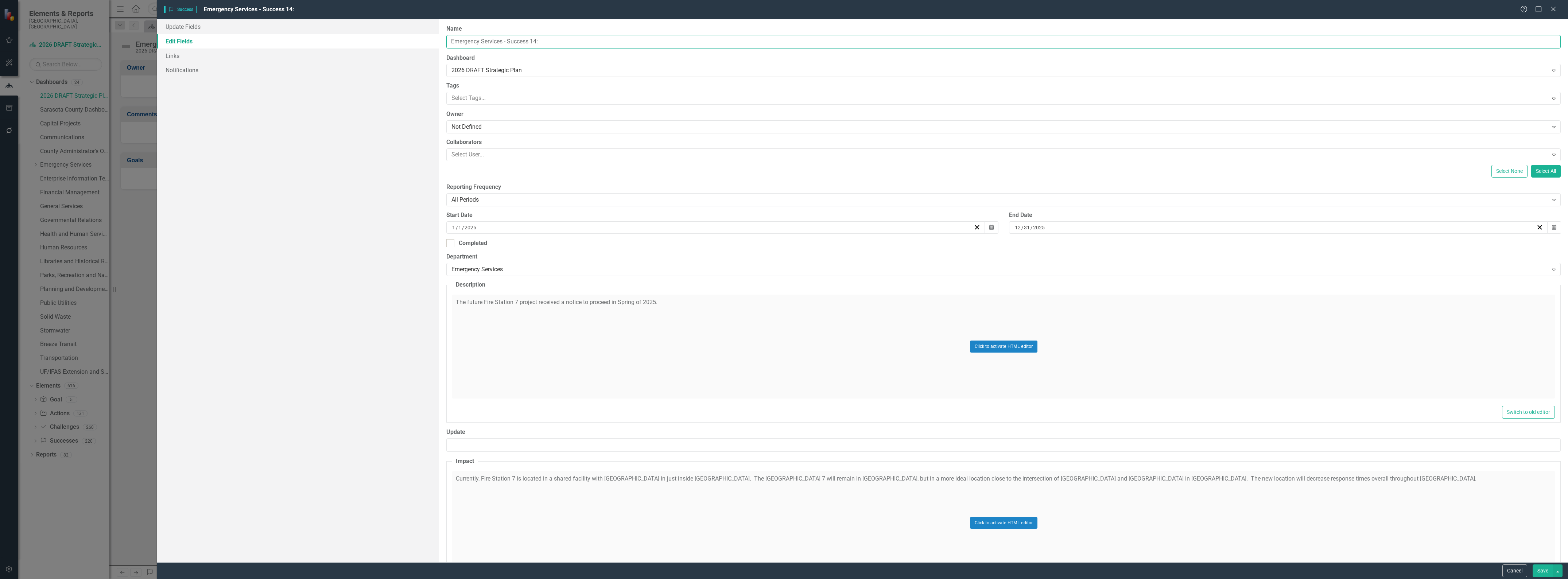
click at [546, 44] on input "Emergency Services - Success 14:" at bounding box center [1003, 42] width 1115 height 13
type input "Emergency Services - Success 15:"
click at [1185, 480] on div "Click to activate HTML editor" at bounding box center [1004, 523] width 1103 height 104
click at [1216, 495] on p "Currently, Fire Station 7 is located in a shared facility with East Manatee Fir…" at bounding box center [1003, 495] width 1097 height 9
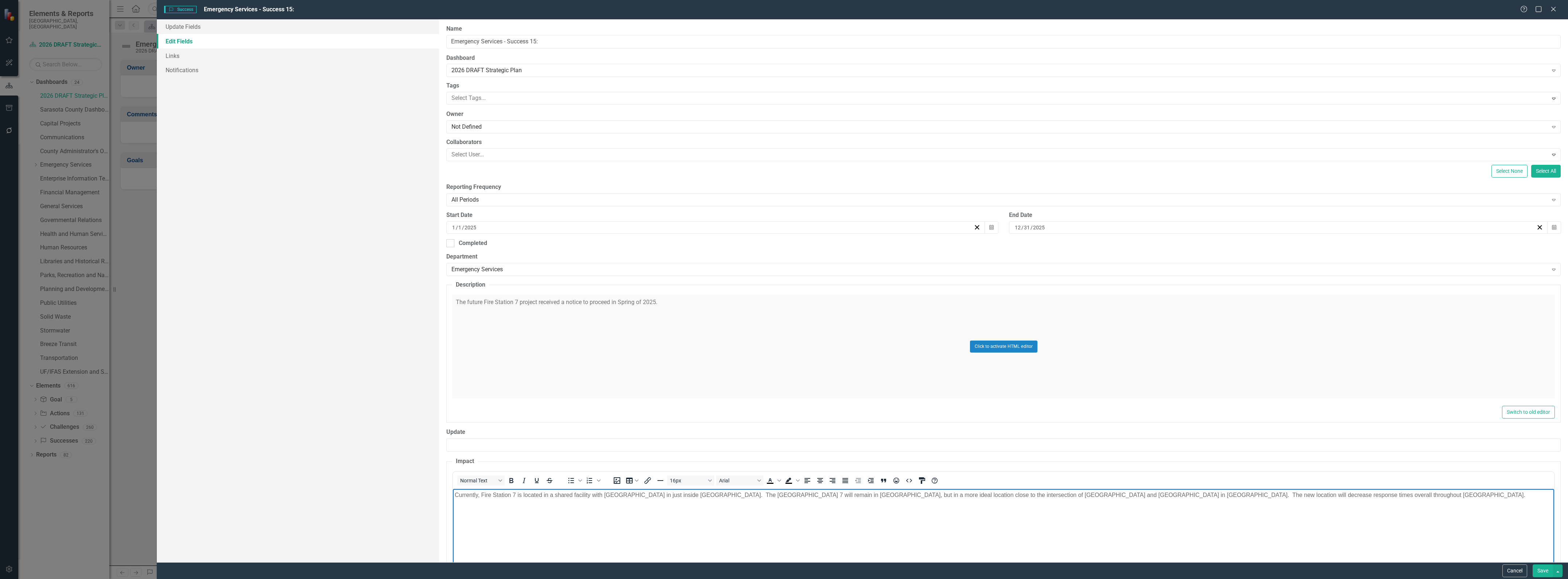
click at [1269, 521] on body "Currently, Fire Station 7 is located in a shared facility with East Manatee Fir…" at bounding box center [1003, 544] width 1101 height 110
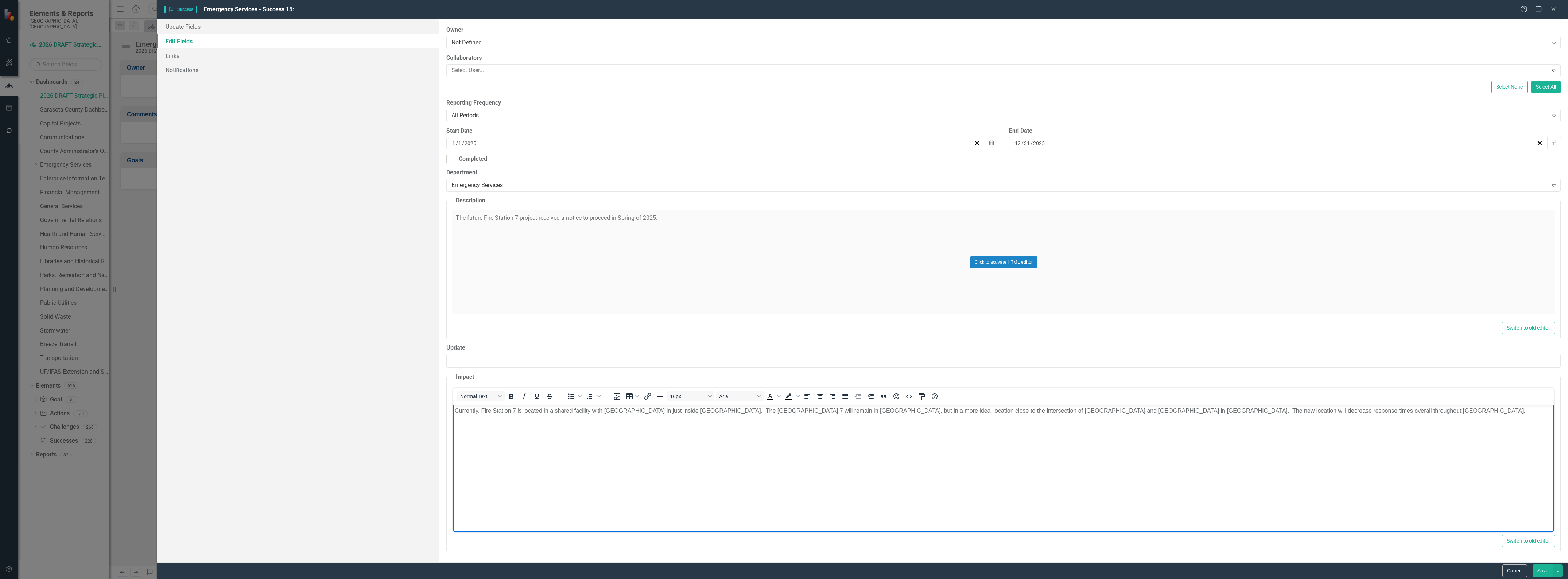
scroll to position [85, 0]
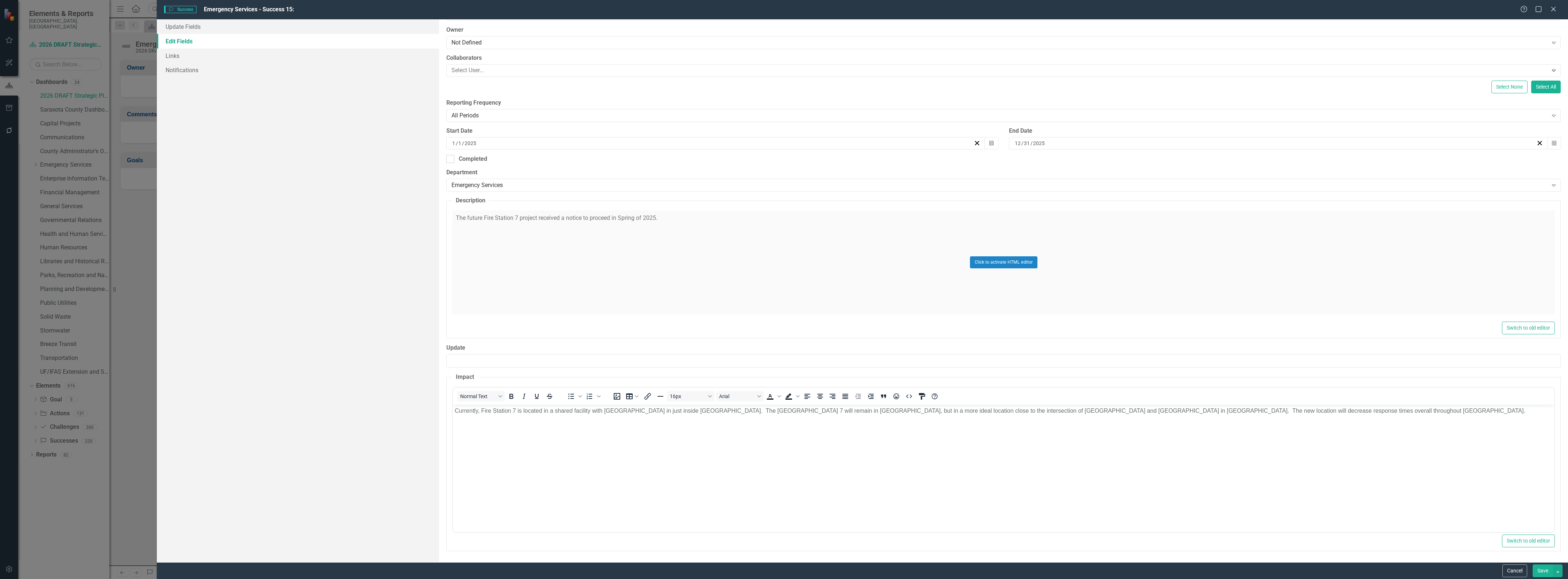
click at [1539, 575] on button "Save" at bounding box center [1543, 570] width 21 height 13
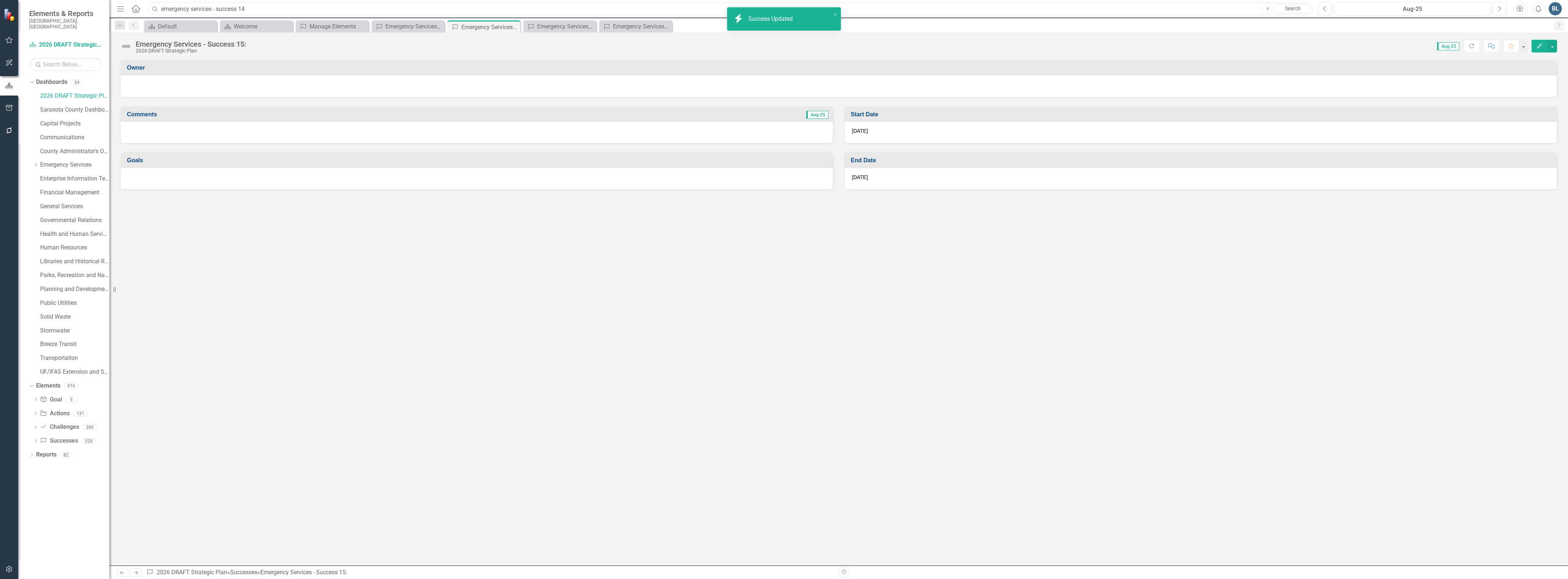
click at [255, 10] on input "emergency services - success 14" at bounding box center [730, 9] width 1165 height 13
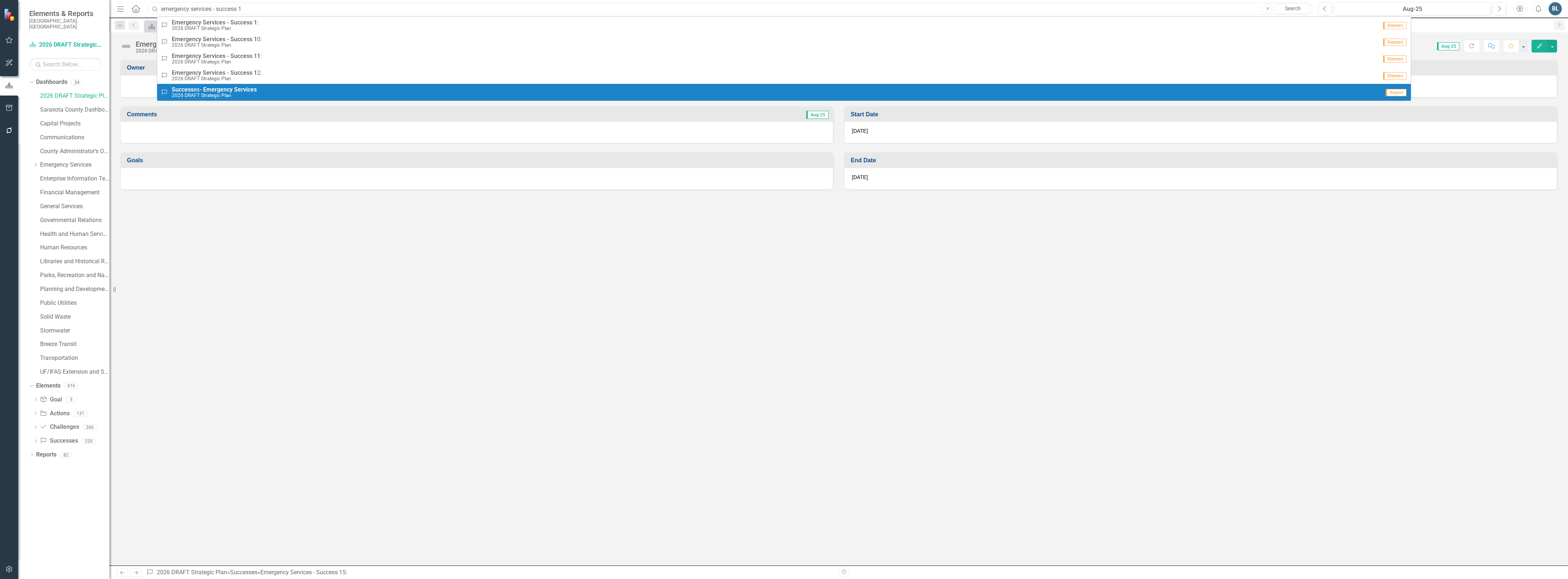
type input "emergency services - success 1"
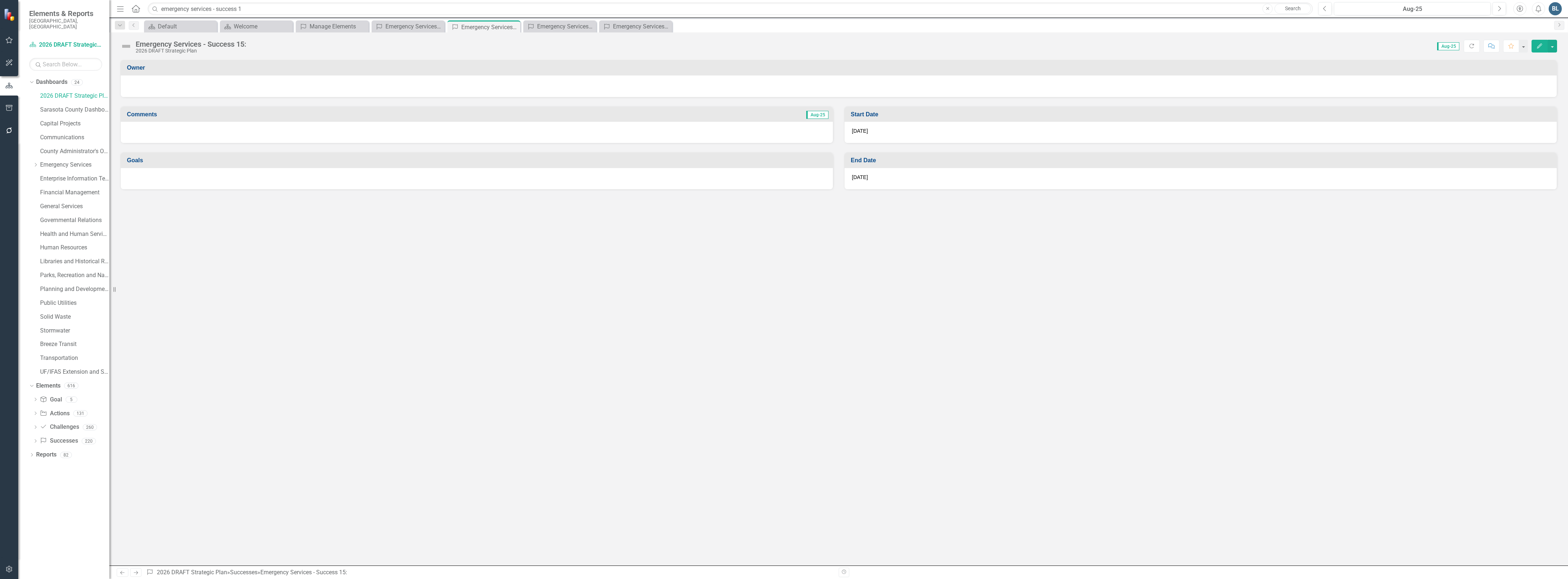
click at [220, 239] on div "Owner Comments Aug-25 Goals Start Date 1/1/25 End Date 12/31/25" at bounding box center [839, 312] width 1458 height 506
click at [194, 49] on div "2026 DRAFT Strategic Plan" at bounding box center [191, 51] width 111 height 5
click at [1551, 46] on button "button" at bounding box center [1552, 46] width 10 height 13
click at [1531, 55] on link "Edit Edit Success" at bounding box center [1527, 60] width 59 height 13
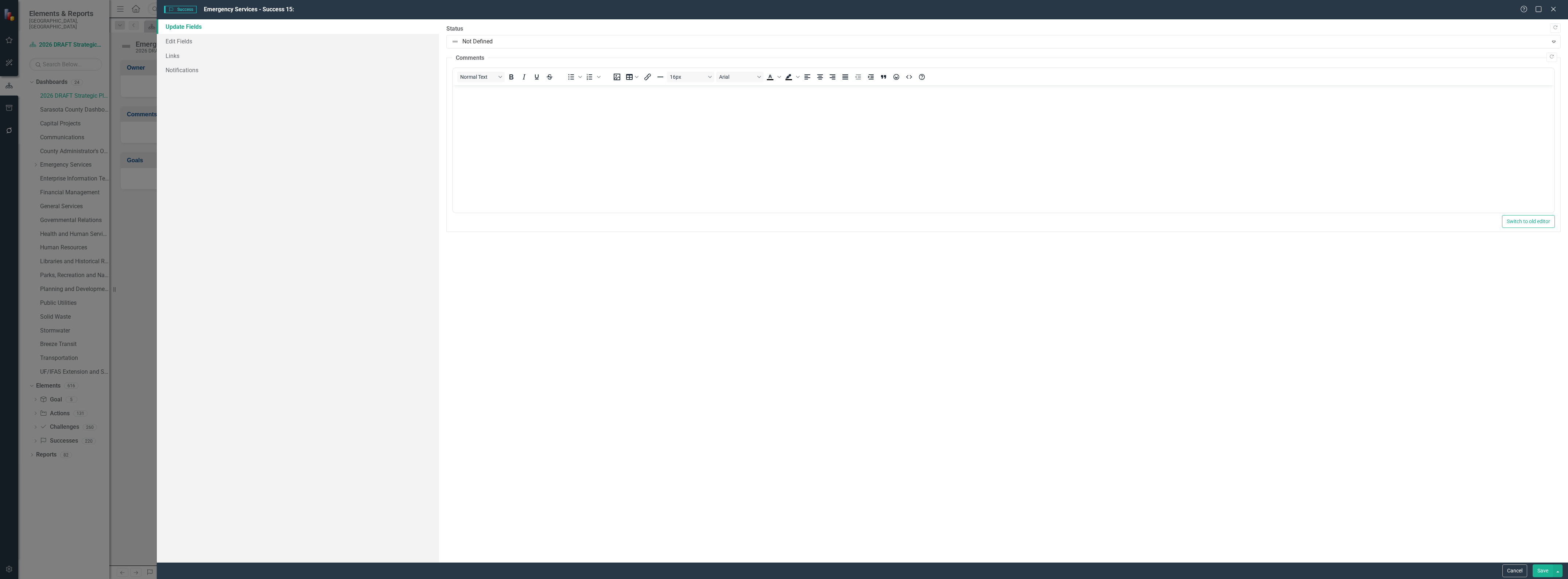
scroll to position [0, 0]
click at [192, 42] on link "Edit Fields" at bounding box center [298, 41] width 282 height 15
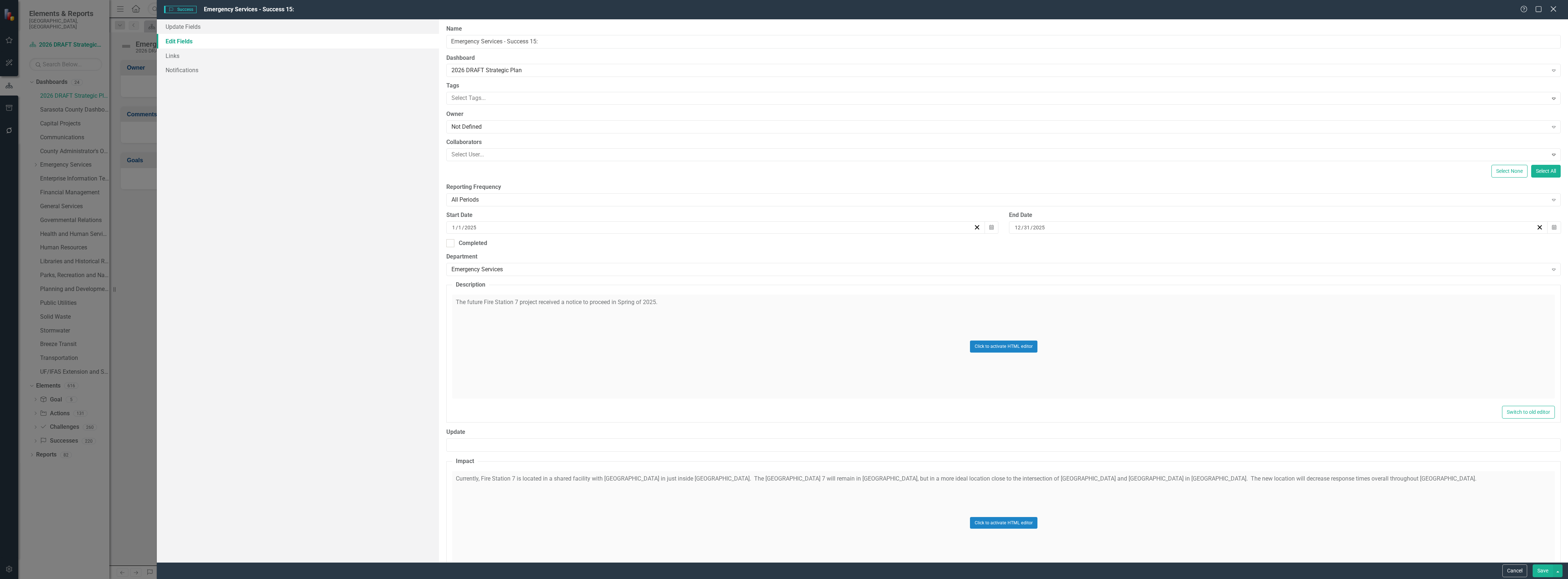
click at [1551, 10] on icon "Close" at bounding box center [1553, 9] width 9 height 7
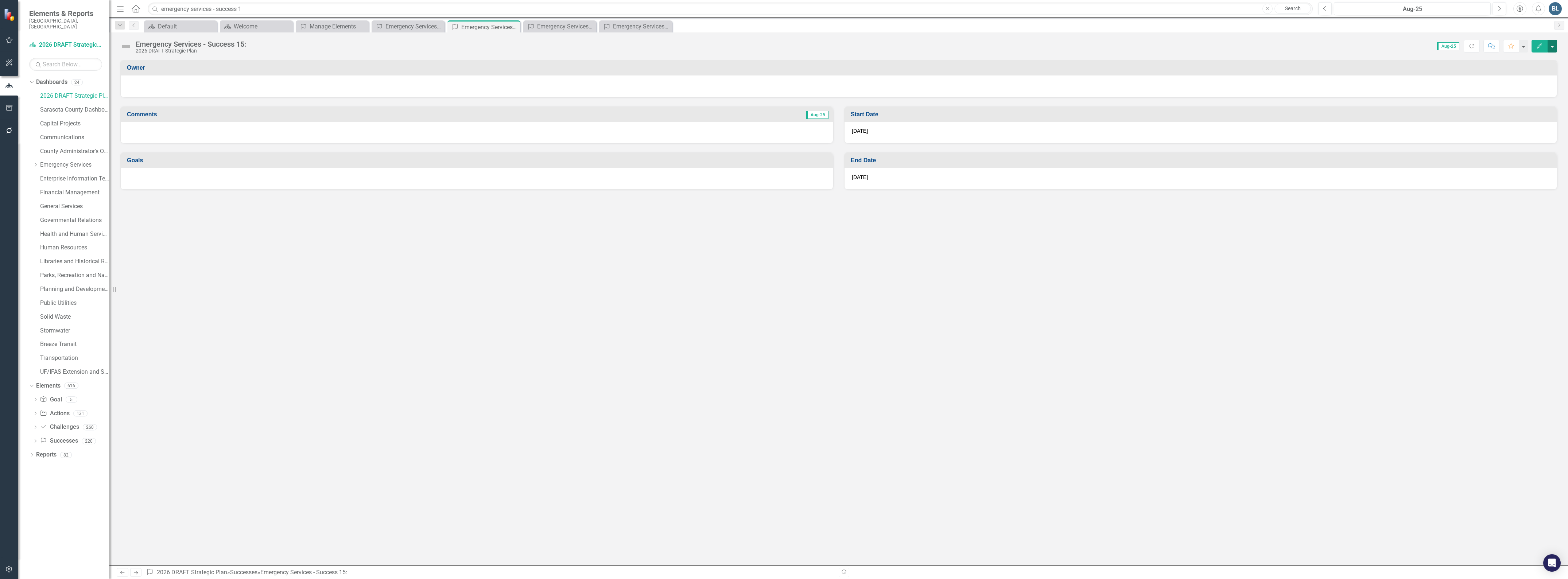
click at [1552, 44] on button "button" at bounding box center [1552, 46] width 10 height 13
click at [134, 27] on icon at bounding box center [133, 25] width 2 height 4
click at [436, 27] on icon "Close" at bounding box center [438, 27] width 7 height 6
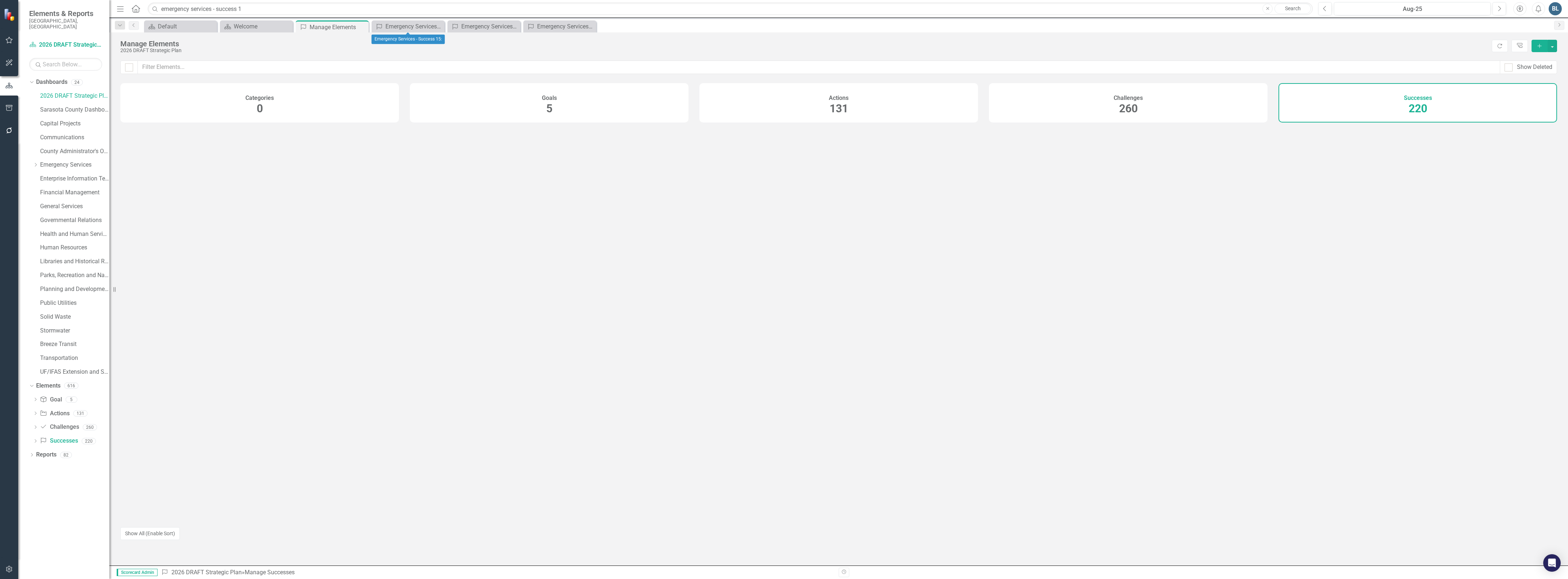
click at [0, 0] on icon "Close" at bounding box center [0, 0] width 0 height 0
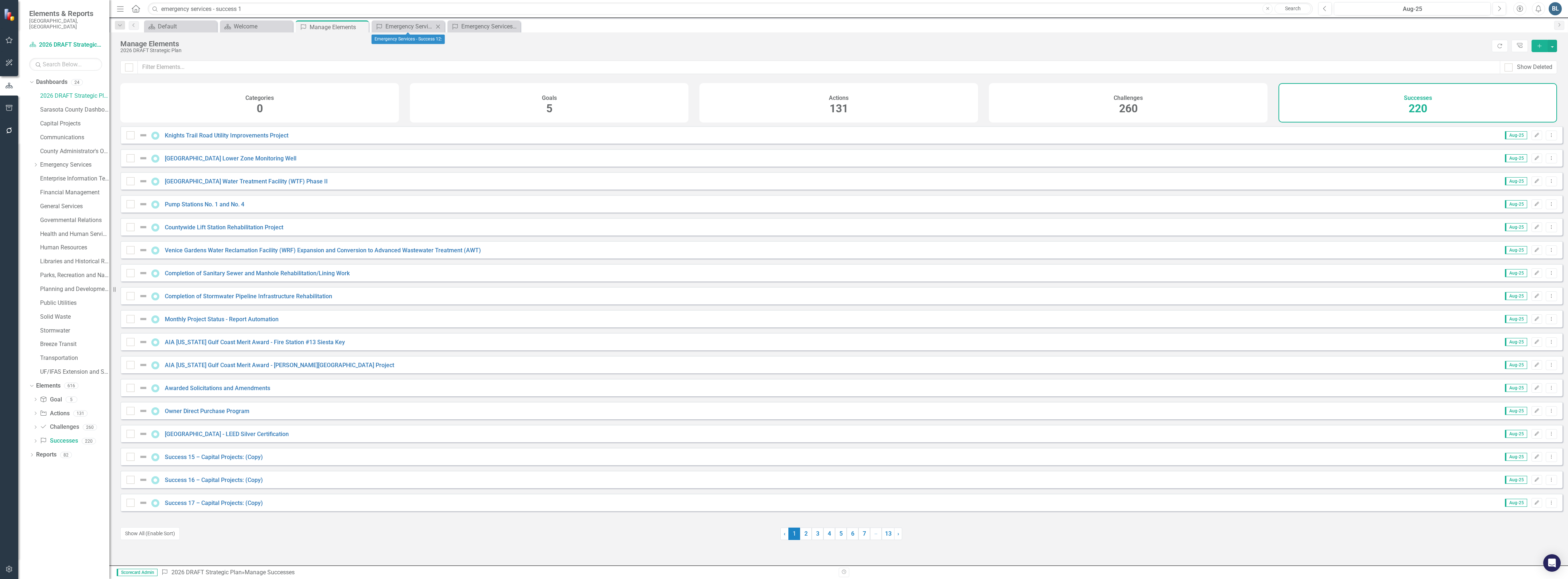
click at [436, 27] on icon "Close" at bounding box center [438, 27] width 7 height 6
click at [1554, 45] on button "button" at bounding box center [1552, 46] width 10 height 12
click at [1535, 58] on link "Success Add Success" at bounding box center [1528, 60] width 58 height 13
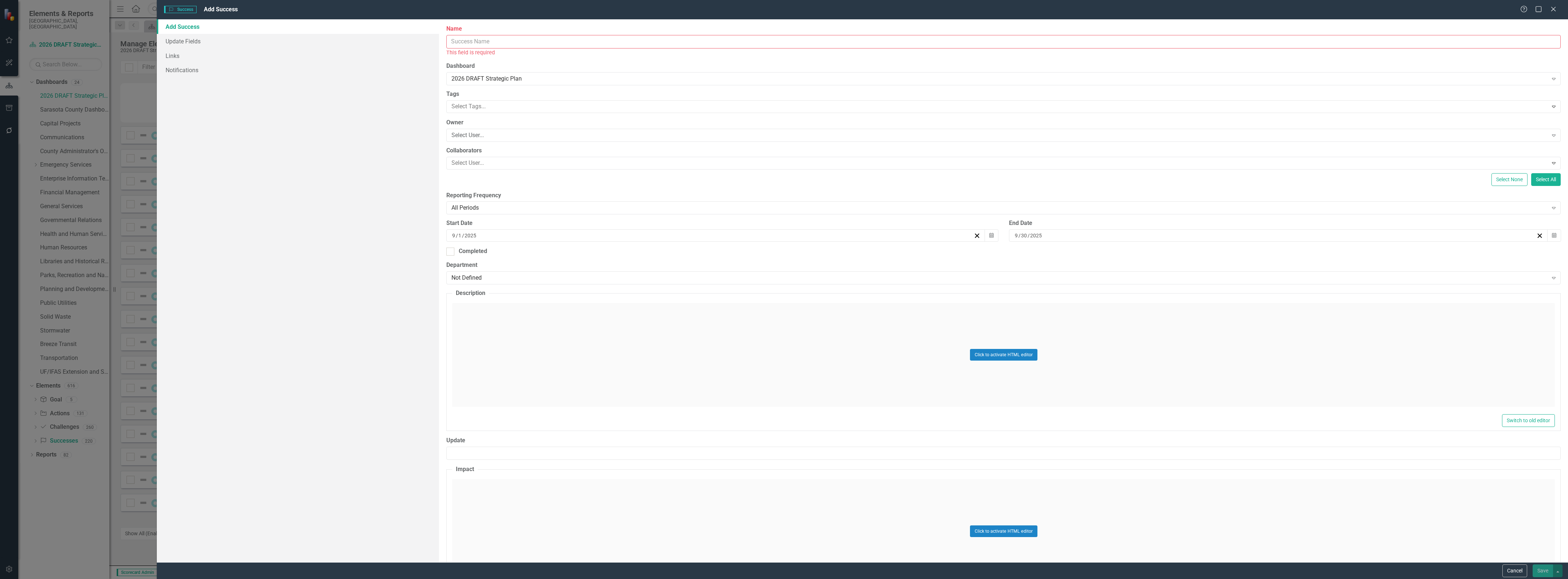
click at [581, 42] on input "Name" at bounding box center [1003, 42] width 1115 height 13
type input "Emergency Services - Success 16:"
click at [451, 229] on div "[DATE]" at bounding box center [712, 228] width 522 height 7
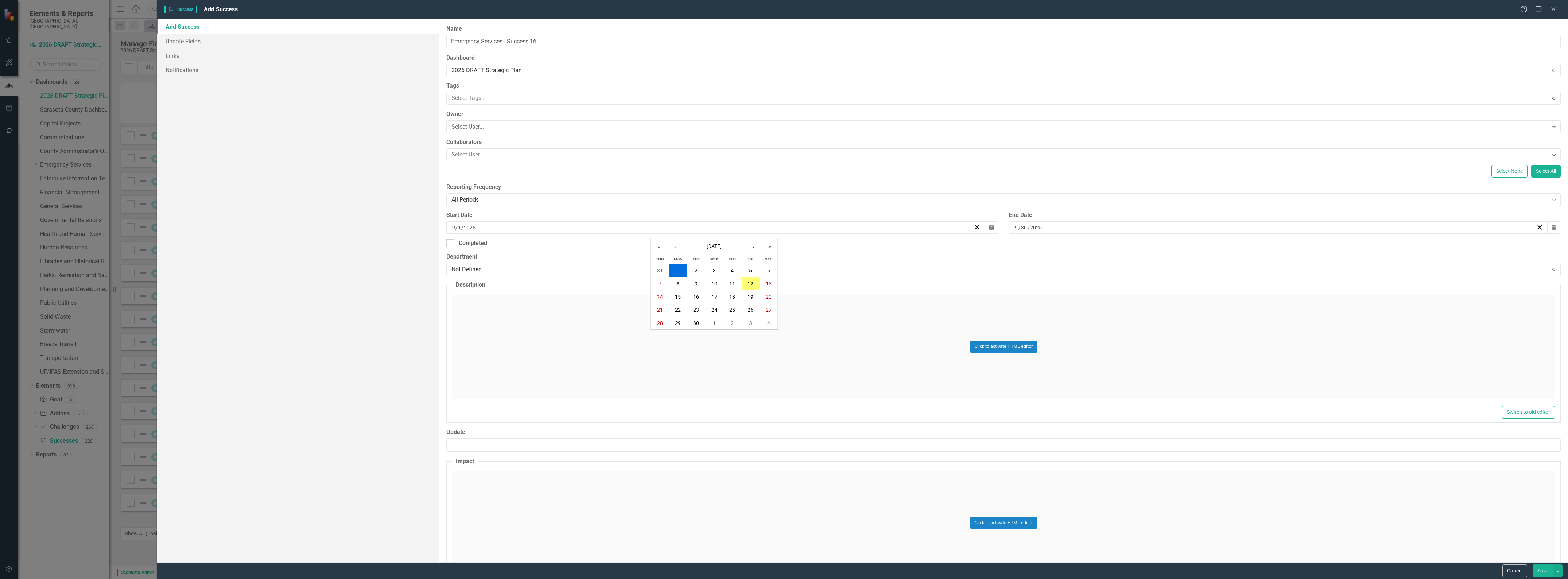
click at [458, 228] on input "1" at bounding box center [460, 228] width 4 height 7
click at [452, 228] on input "9" at bounding box center [453, 228] width 4 height 7
type input "1"
click at [1009, 228] on div "[DATE]" at bounding box center [1278, 228] width 539 height 12
click at [1015, 228] on input "9" at bounding box center [1017, 228] width 4 height 7
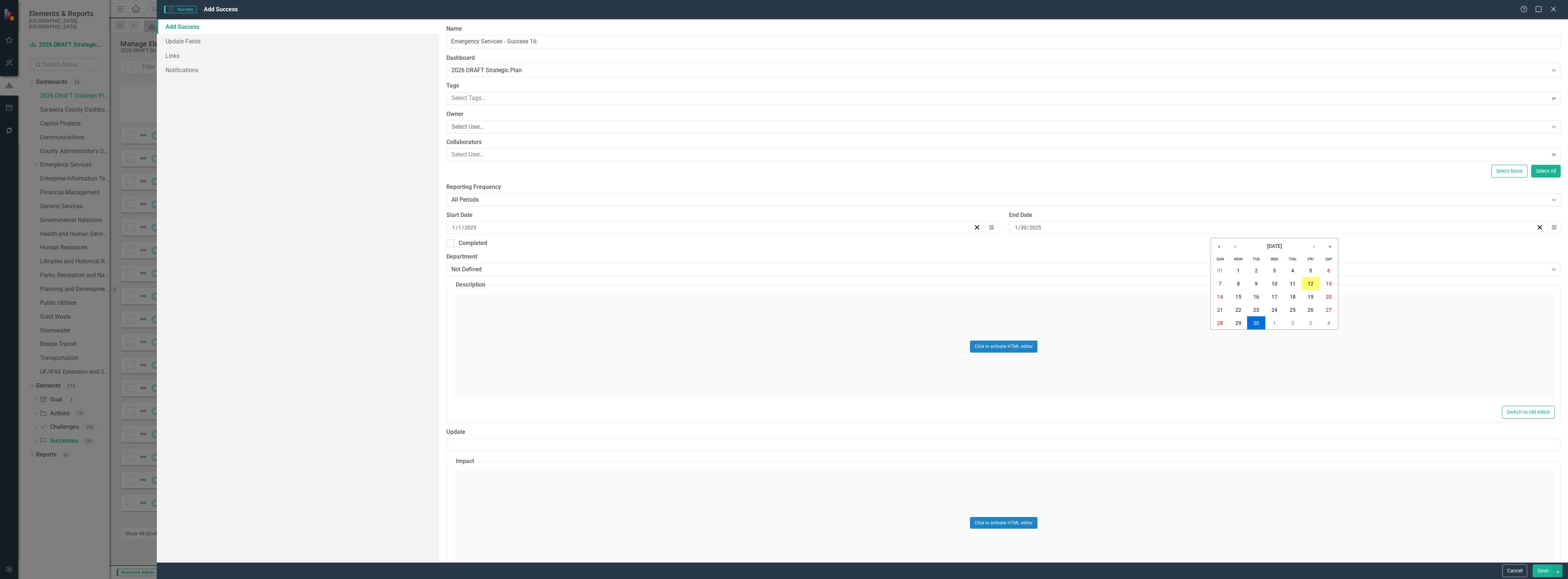
type input "12"
type input "31"
click at [493, 267] on div "Not Defined" at bounding box center [999, 270] width 1096 height 9
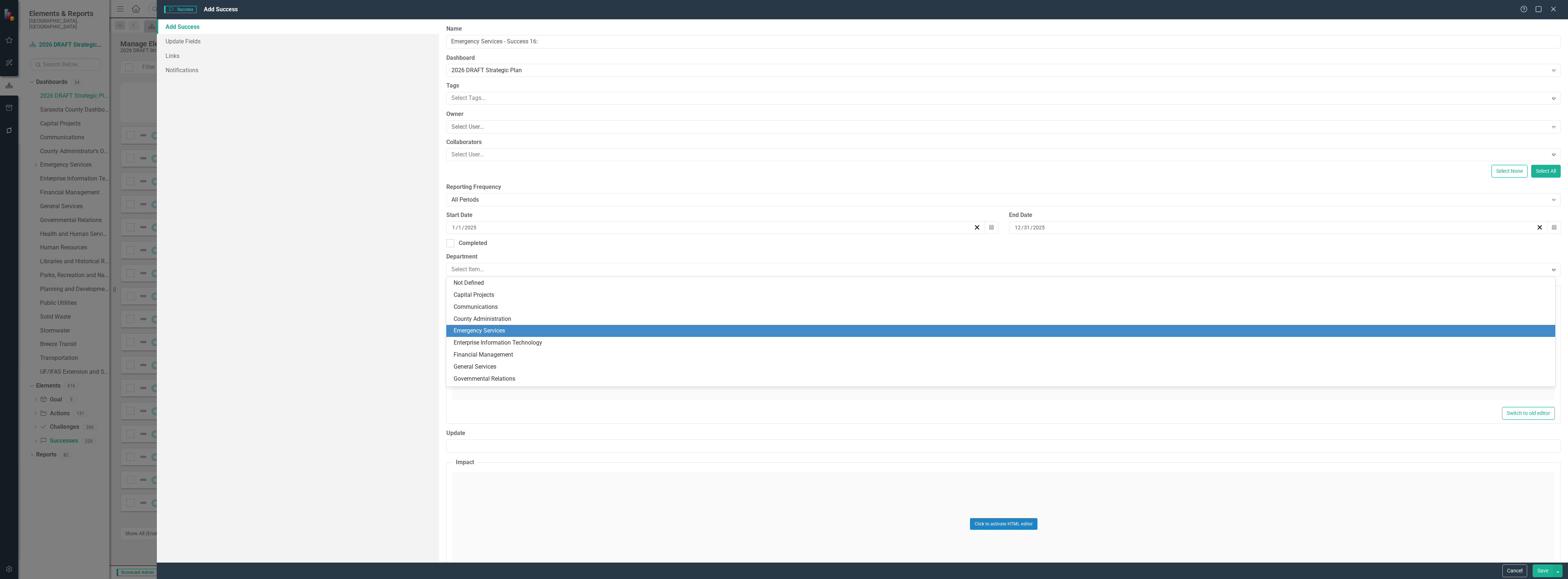
click at [492, 331] on div "Emergency Services" at bounding box center [1002, 331] width 1097 height 9
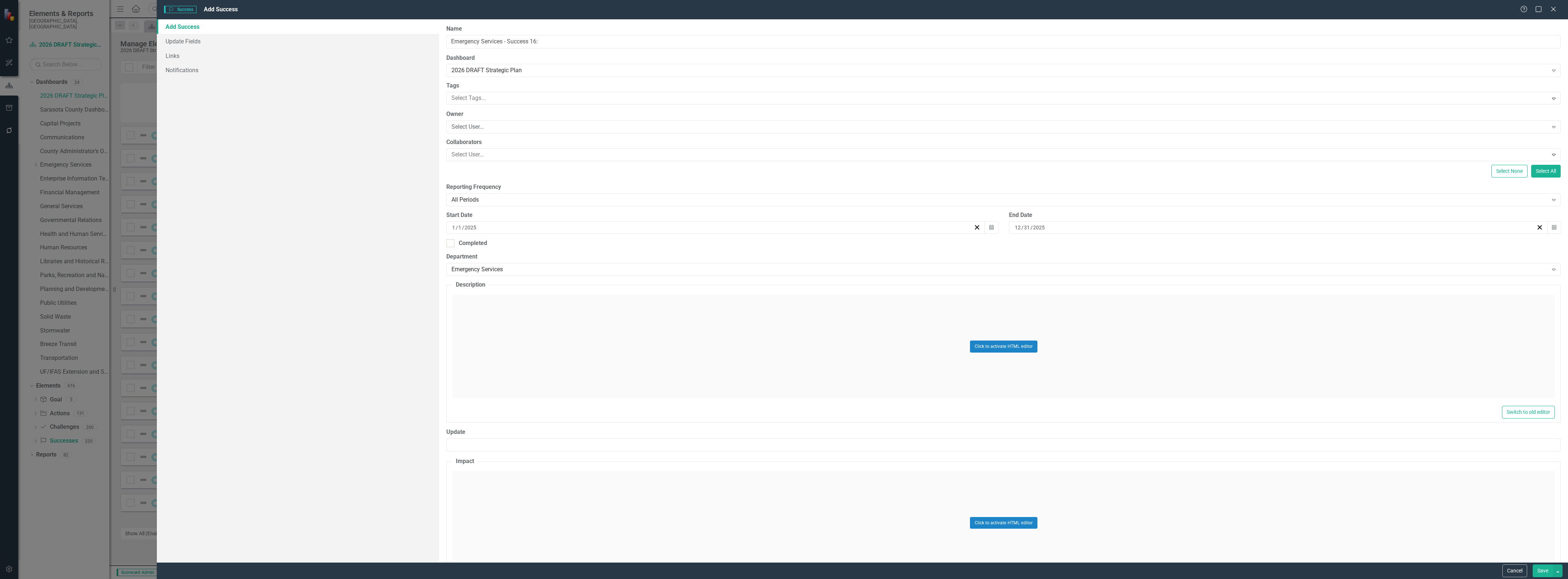
click at [494, 329] on div "Click to activate HTML editor" at bounding box center [1004, 346] width 1103 height 104
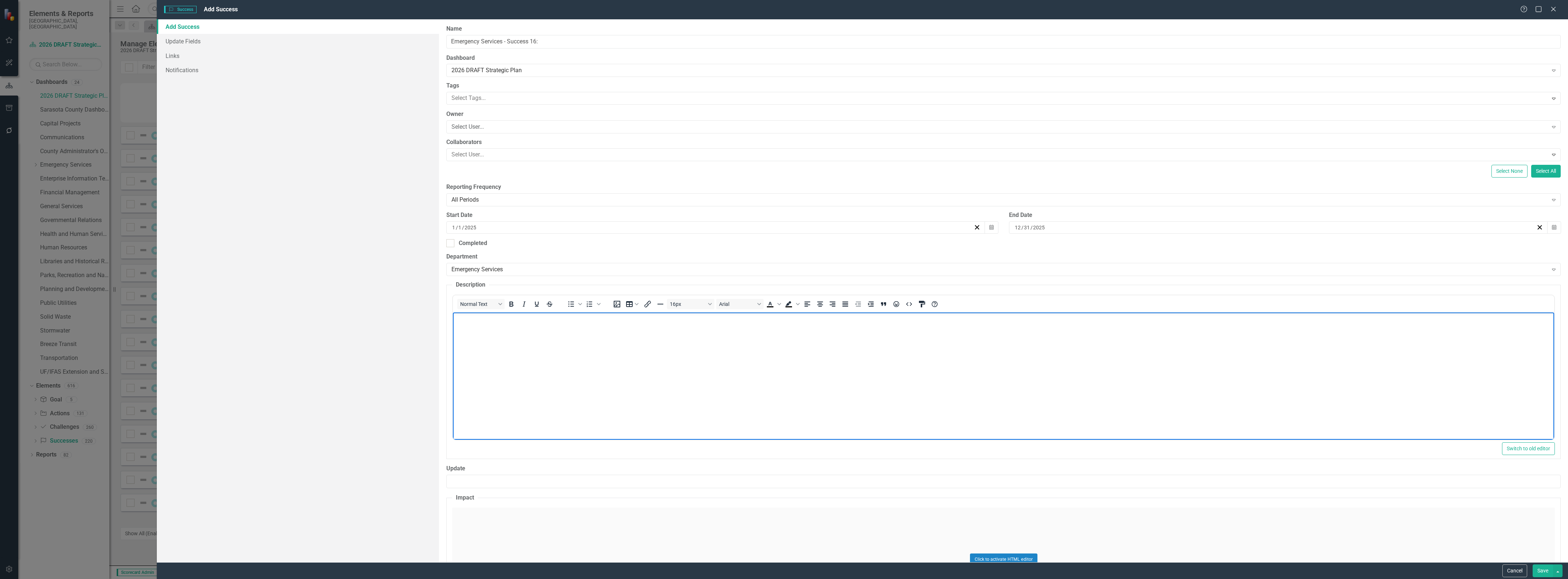
click at [503, 332] on body "Rich Text Area. Press ALT-0 for help." at bounding box center [1003, 367] width 1101 height 110
click at [494, 334] on body "Rich Text Area. Press ALT-0 for help." at bounding box center [1003, 367] width 1101 height 110
paste body "Rich Text Area. Press ALT-0 for help."
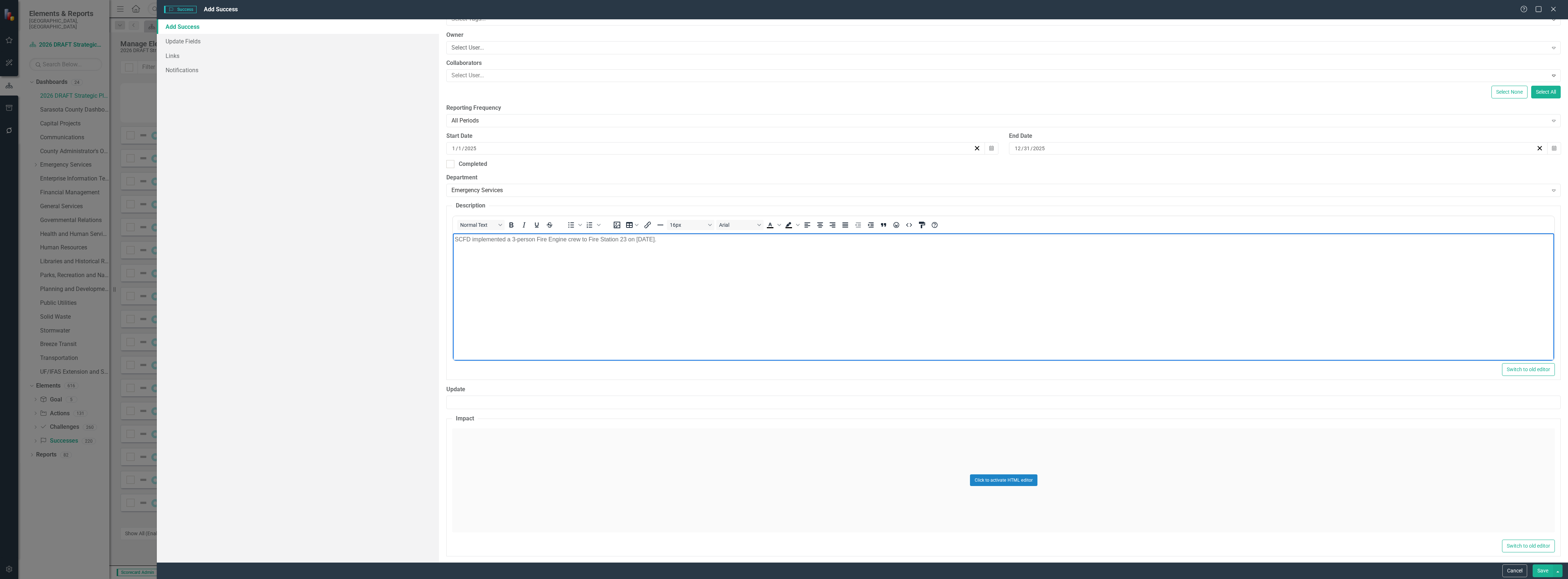
scroll to position [85, 0]
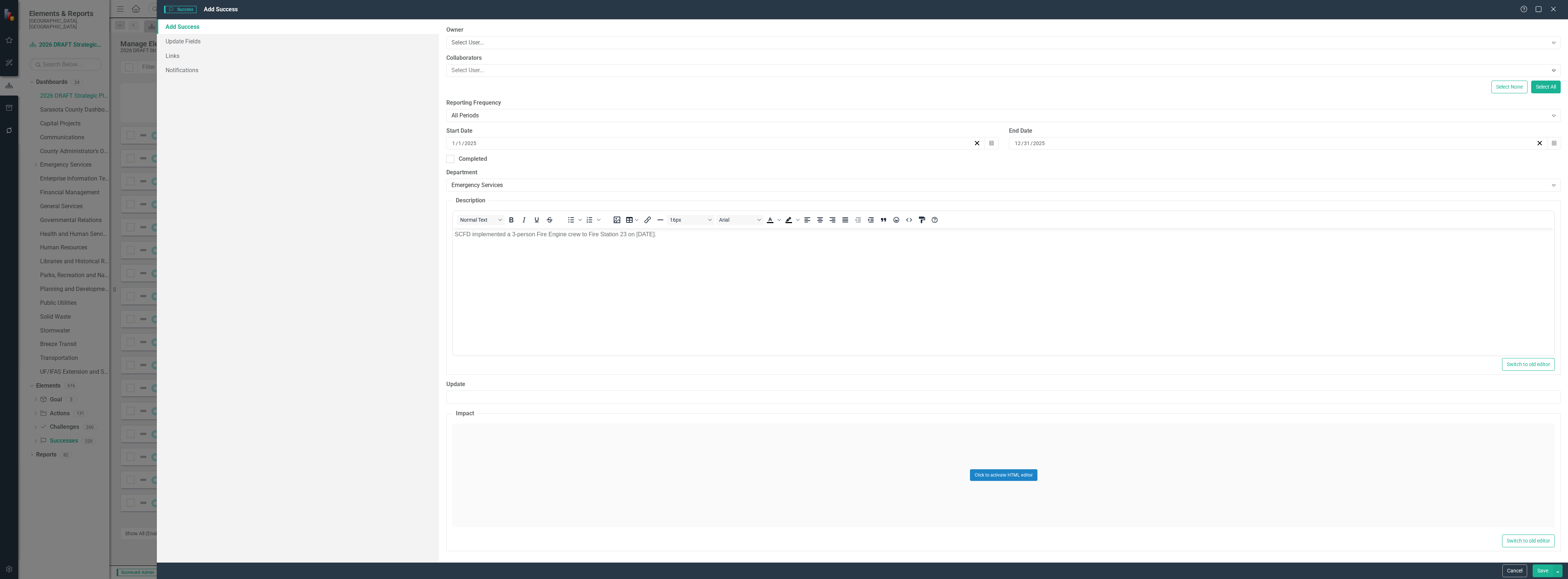
click at [564, 434] on div "Click to activate HTML editor" at bounding box center [1004, 475] width 1103 height 104
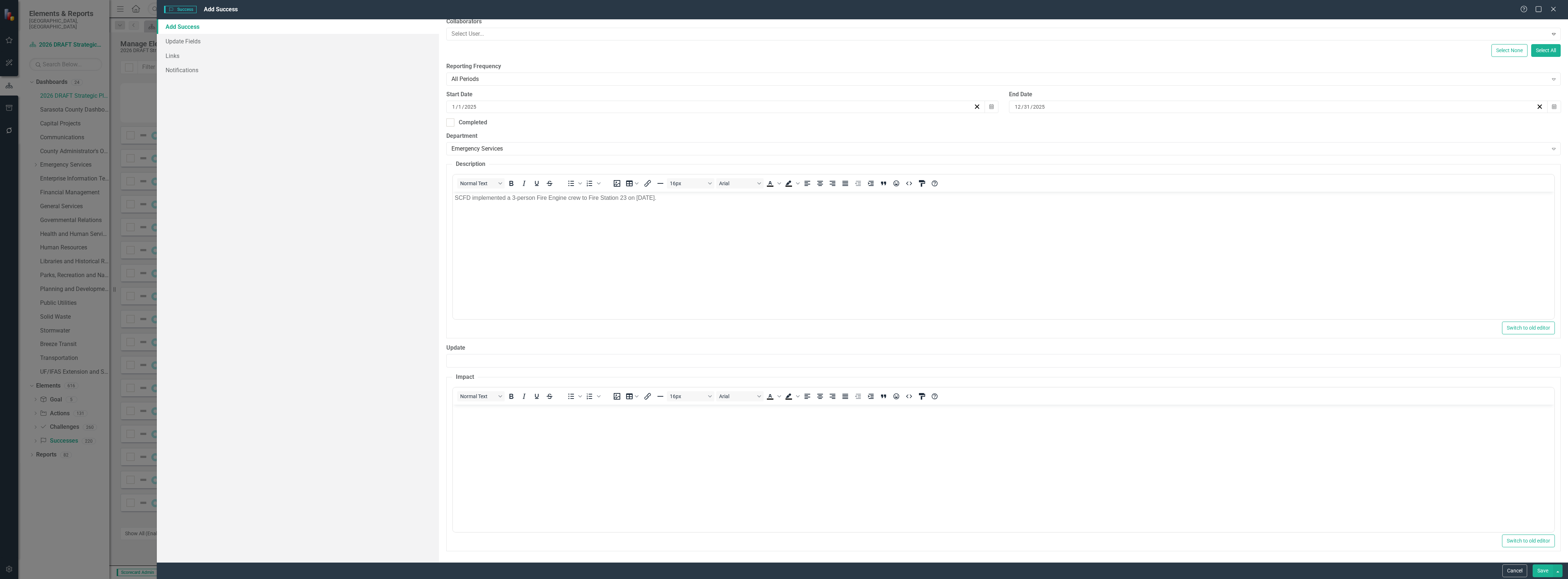
scroll to position [121, 0]
click at [559, 441] on body "Rich Text Area. Press ALT-0 for help." at bounding box center [1003, 459] width 1101 height 110
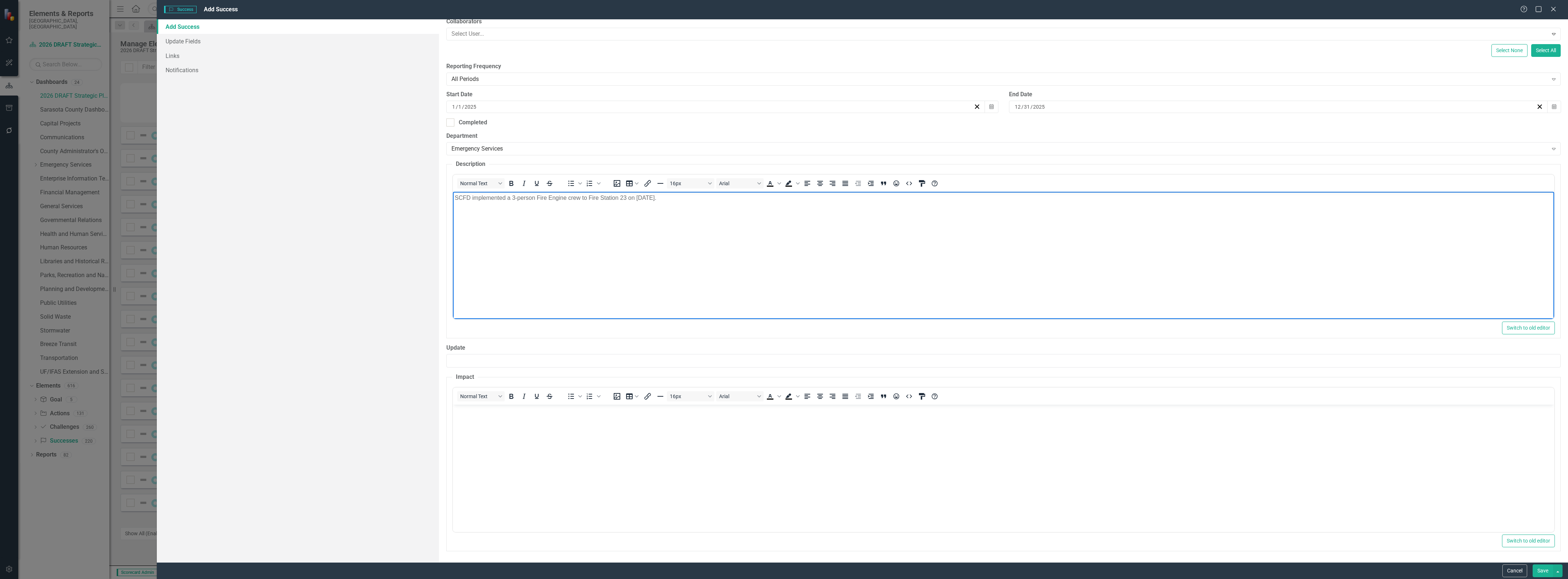
click at [562, 268] on body "SCFD implemented a 3-person Fire Engine crew to Fire Station 23 on 10-01-25." at bounding box center [1003, 247] width 1101 height 110
click at [682, 447] on body "Rich Text Area. Press ALT-0 for help." at bounding box center [1003, 459] width 1101 height 110
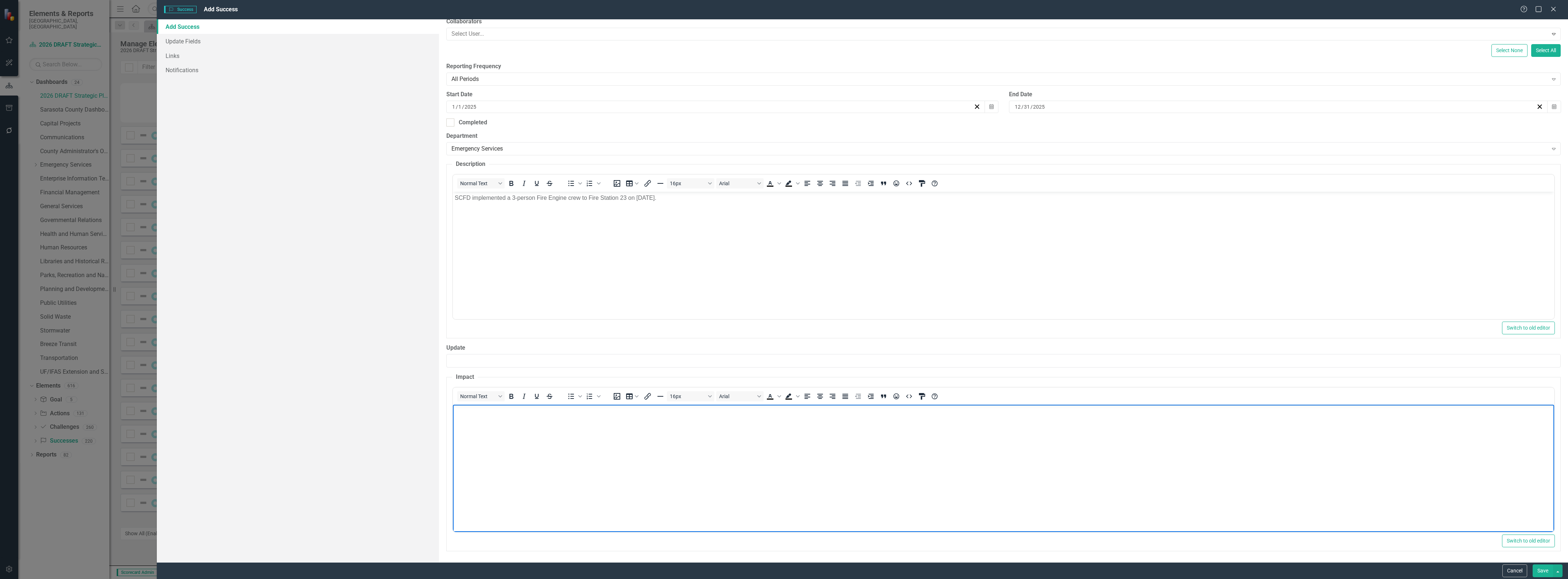
paste body "Rich Text Area. Press ALT-0 for help."
click at [1542, 573] on button "Save" at bounding box center [1543, 570] width 21 height 13
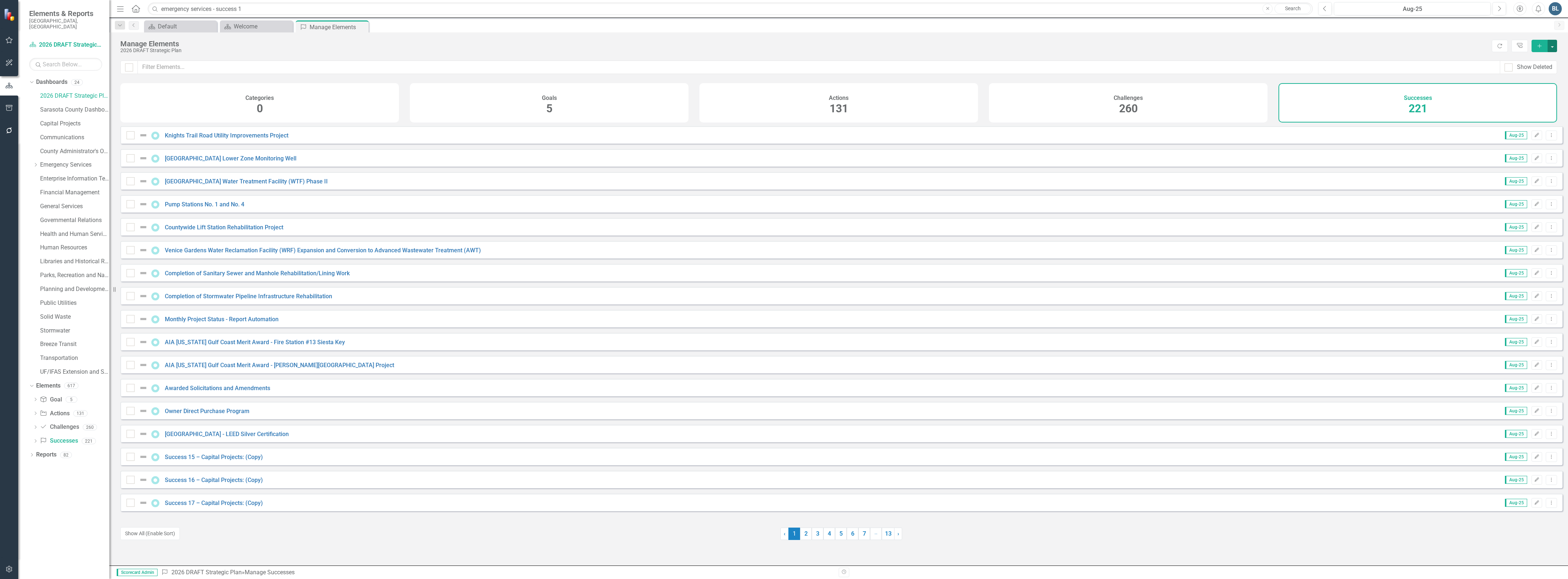
click at [1550, 46] on button "button" at bounding box center [1552, 46] width 10 height 12
click at [1536, 56] on link "Success Add Success" at bounding box center [1528, 60] width 58 height 13
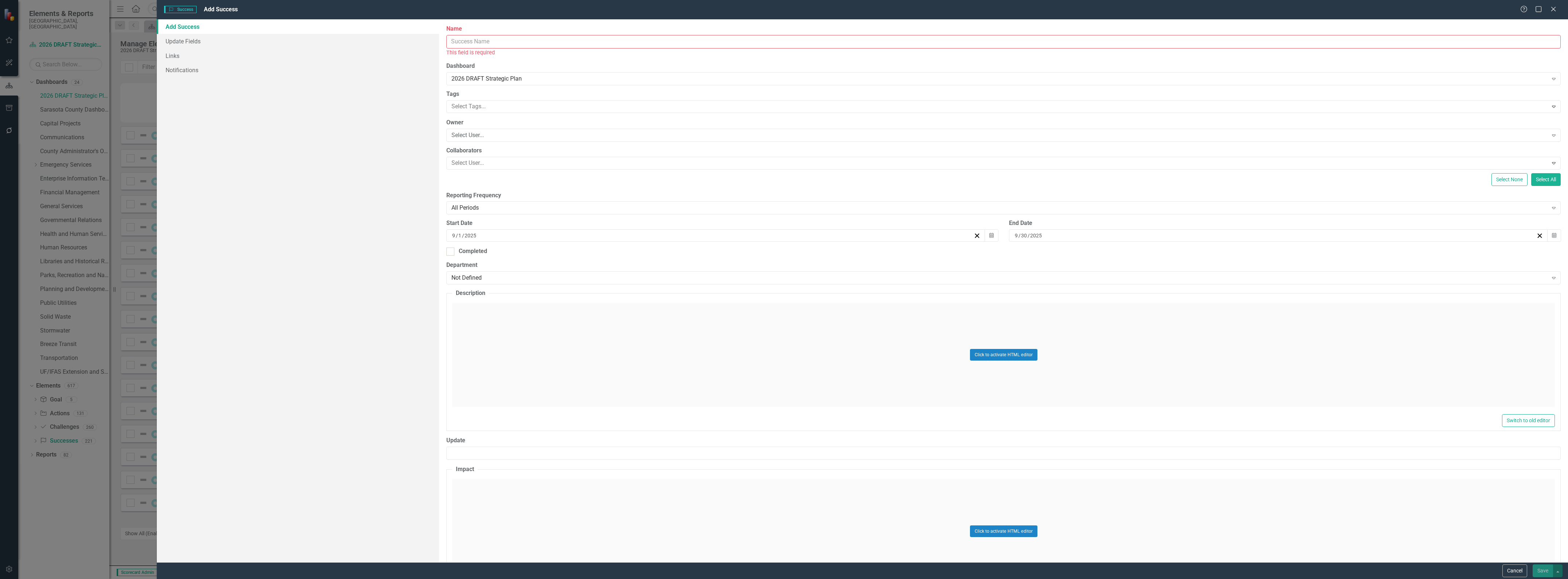
click at [469, 42] on input "Name" at bounding box center [1003, 42] width 1115 height 13
type input "Emergency Services - Success 17:"
click at [505, 306] on div "Click to activate HTML editor" at bounding box center [1004, 346] width 1103 height 104
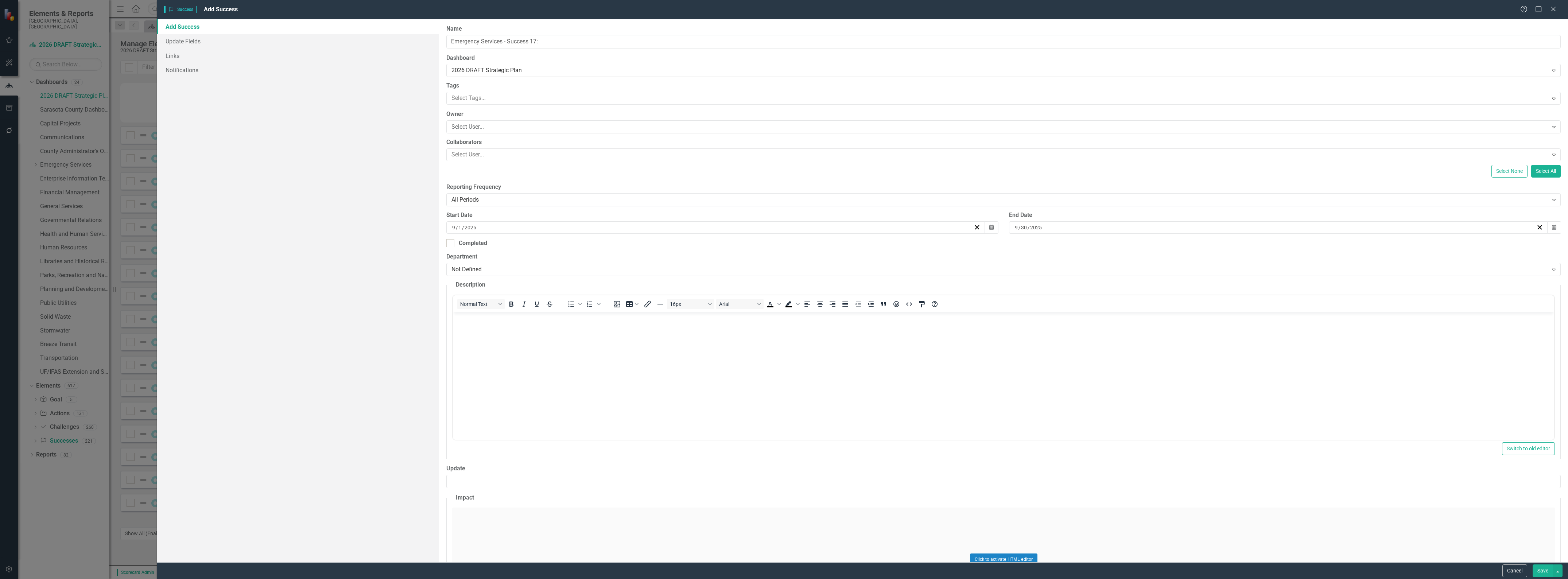
scroll to position [0, 0]
click at [450, 227] on div "[DATE]" at bounding box center [715, 228] width 539 height 12
click at [453, 228] on input "9" at bounding box center [453, 228] width 4 height 7
type input "1"
click at [1009, 228] on div "[DATE]" at bounding box center [1278, 228] width 539 height 12
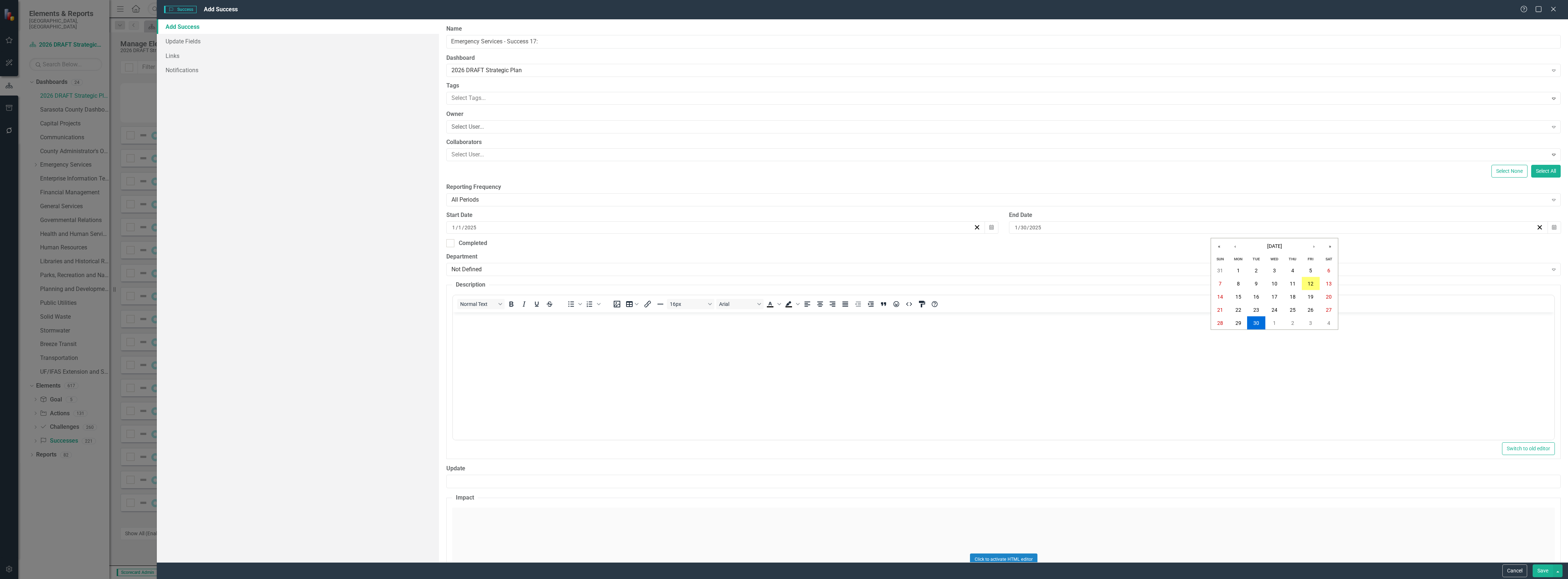
type input "12"
type input "31"
click at [490, 272] on div "Not Defined" at bounding box center [999, 270] width 1096 height 9
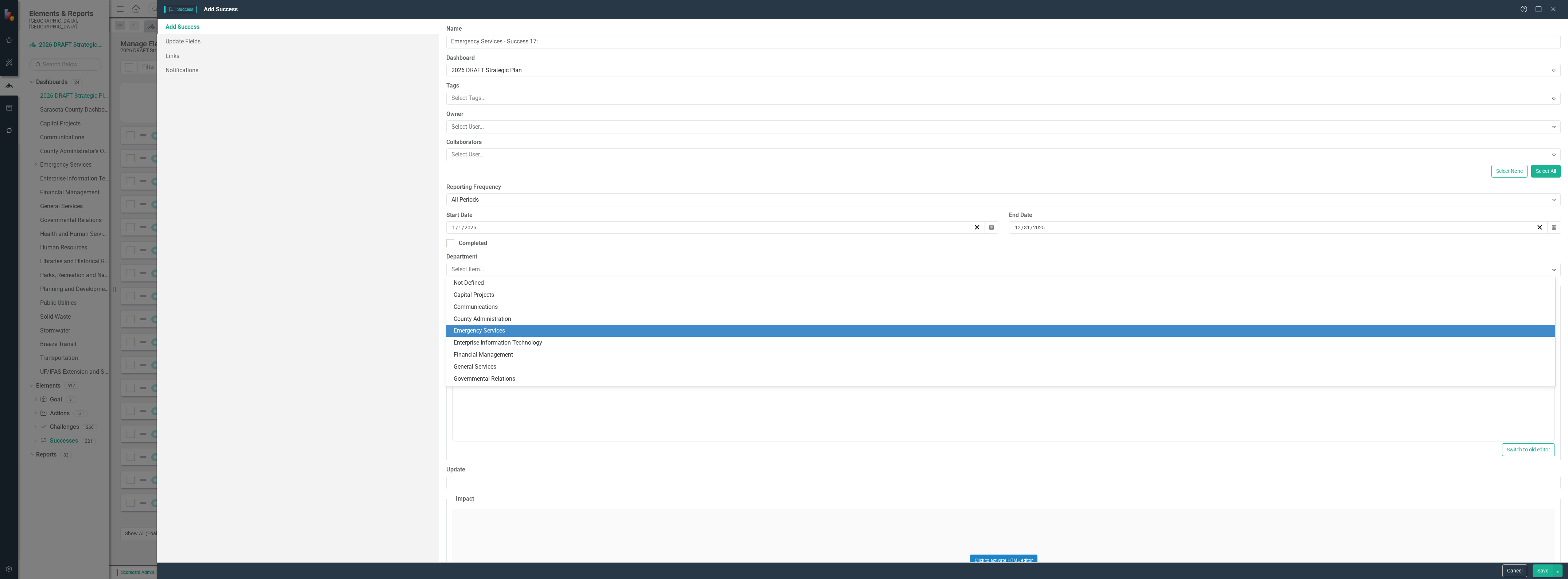
click at [486, 329] on div "Emergency Services" at bounding box center [1002, 331] width 1097 height 9
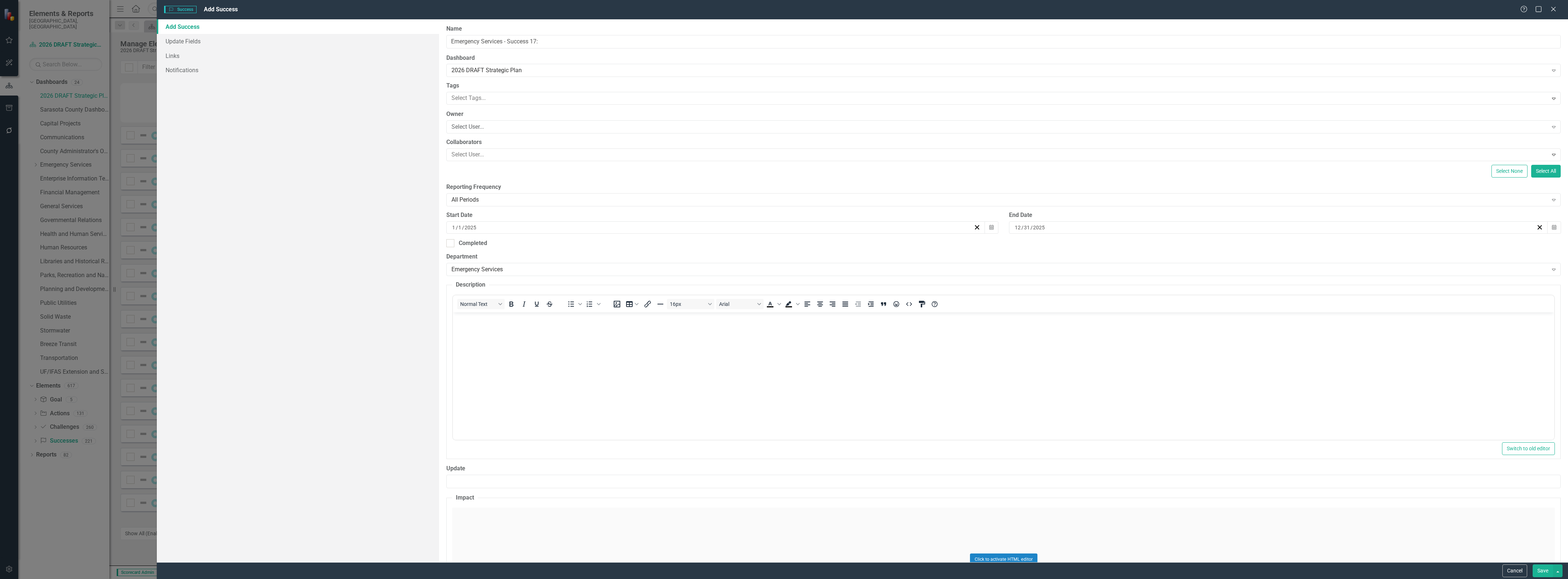
click at [487, 327] on body "Rich Text Area. Press ALT-0 for help." at bounding box center [1003, 367] width 1101 height 110
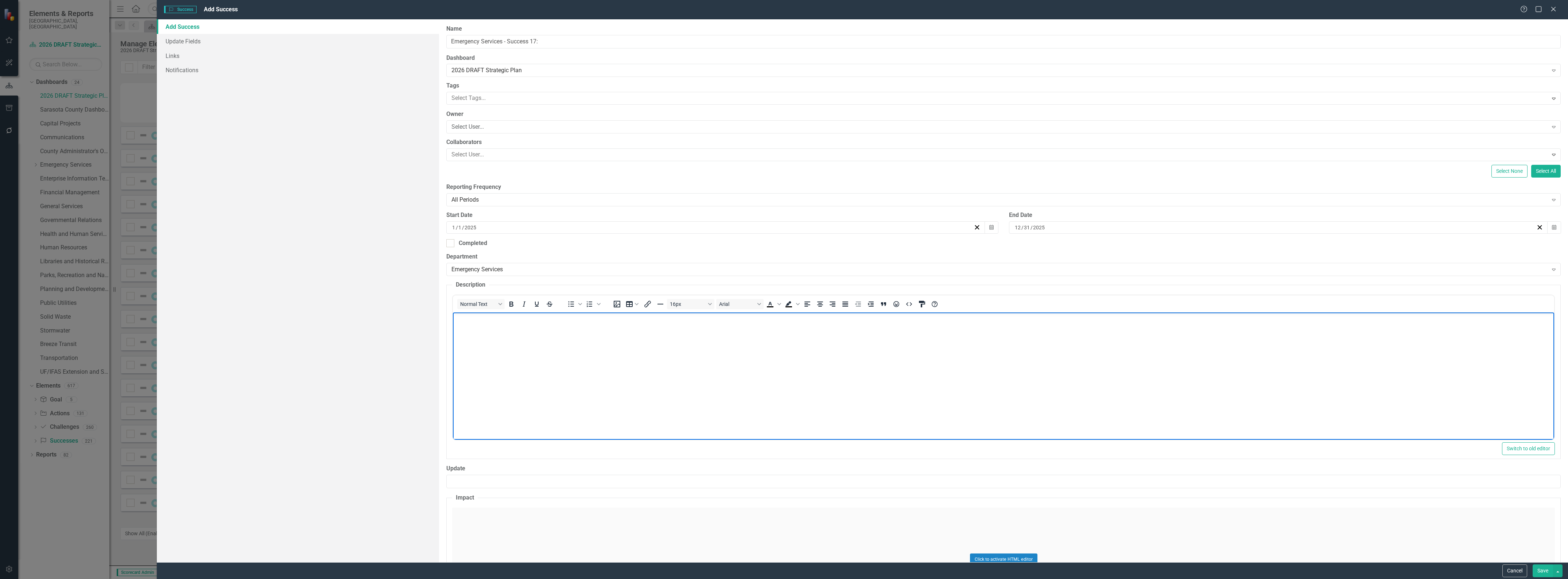
click at [652, 371] on body "Rich Text Area. Press ALT-0 for help." at bounding box center [1003, 367] width 1101 height 110
paste body "Rich Text Area. Press ALT-0 for help."
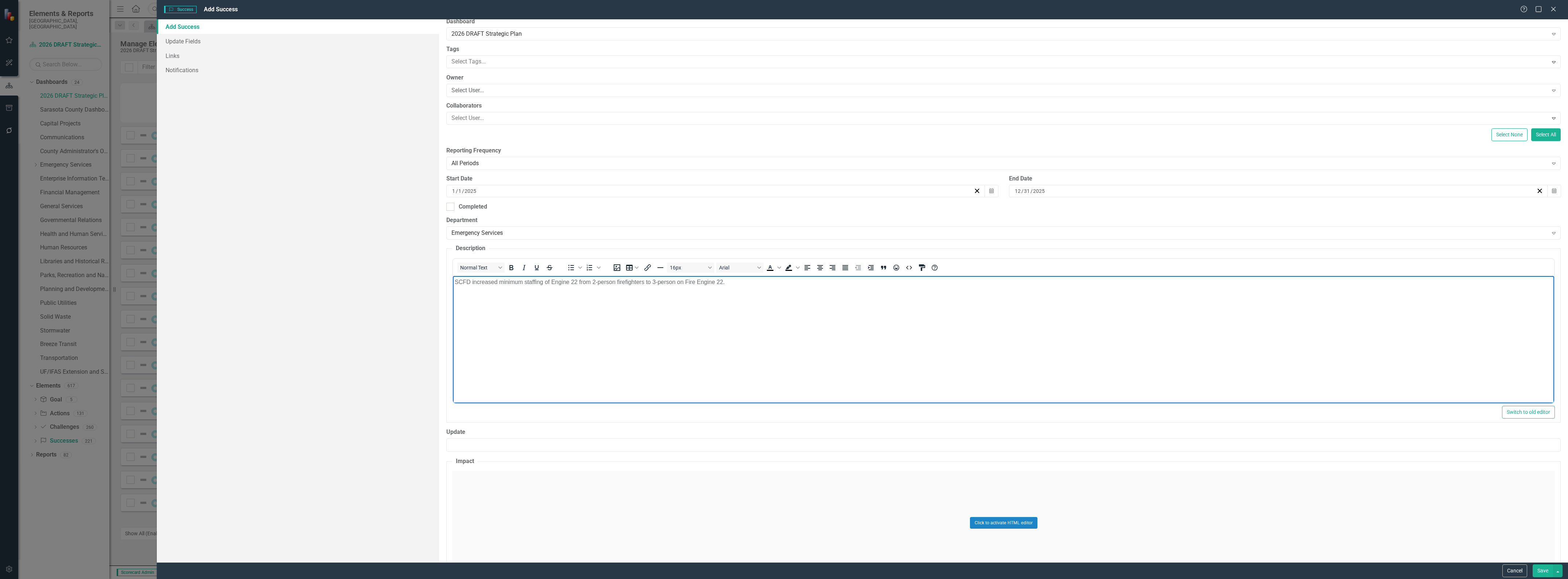
scroll to position [85, 0]
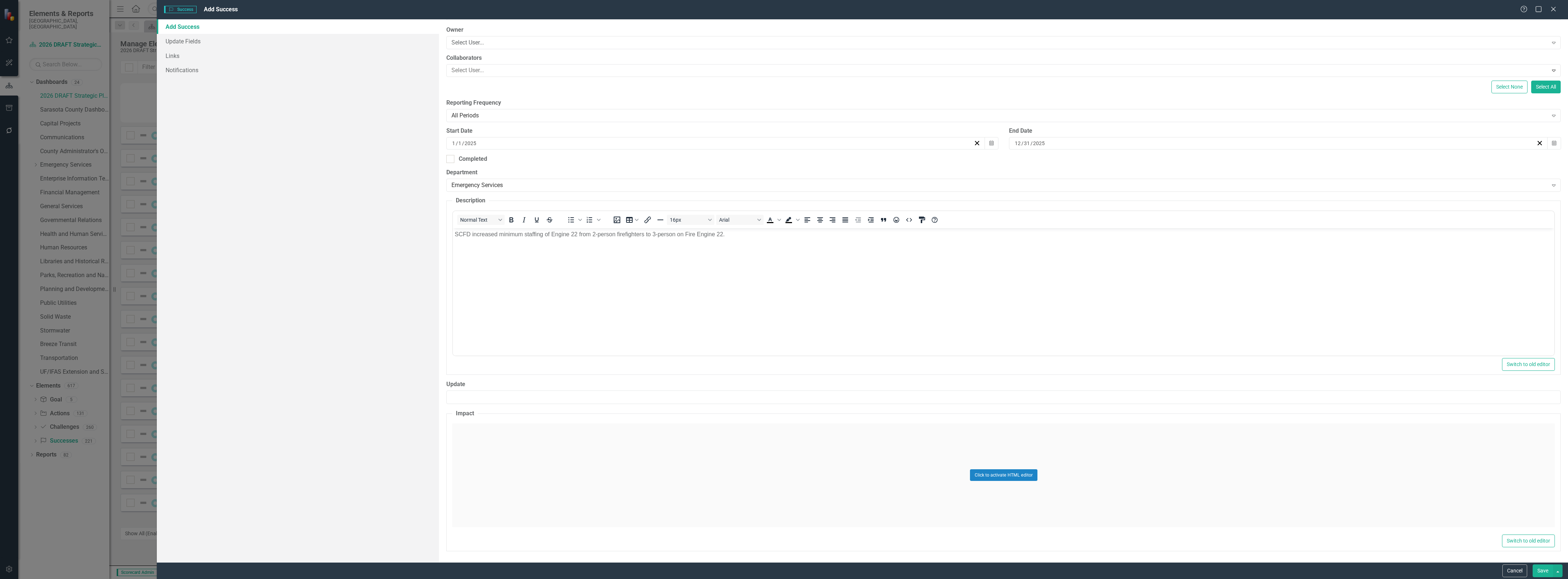
click at [526, 445] on div "Click to activate HTML editor" at bounding box center [1004, 475] width 1103 height 104
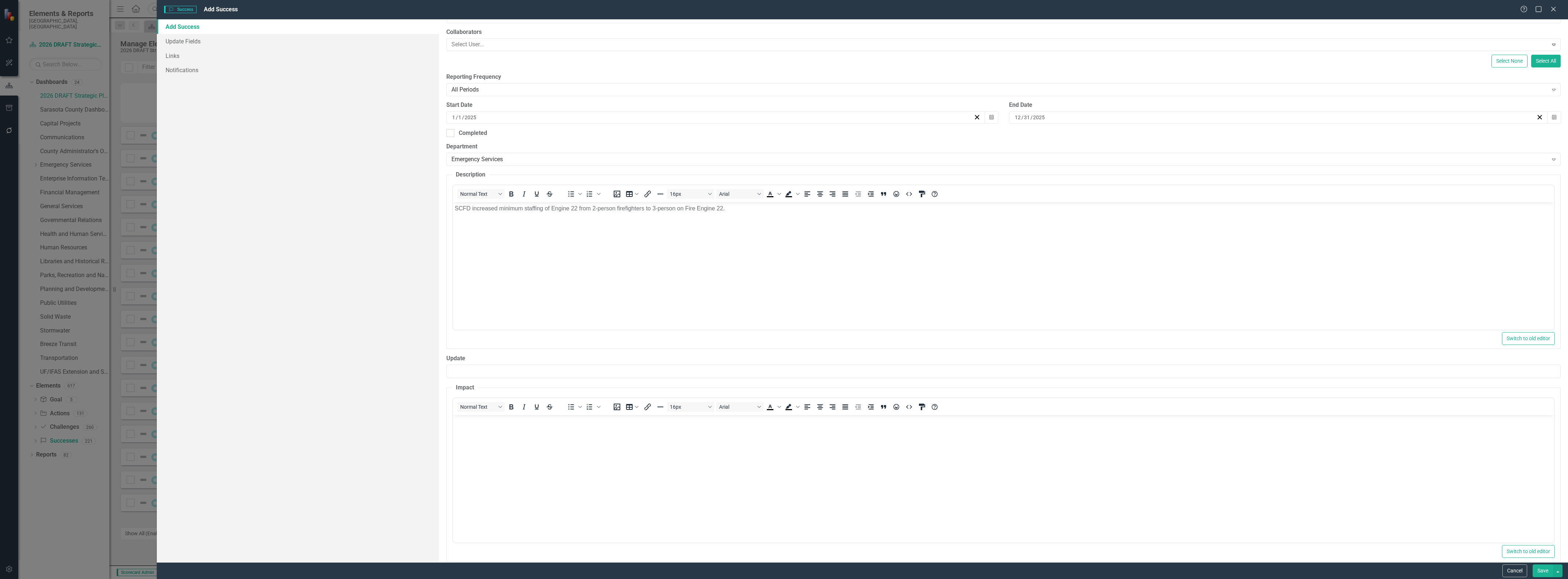
scroll to position [121, 0]
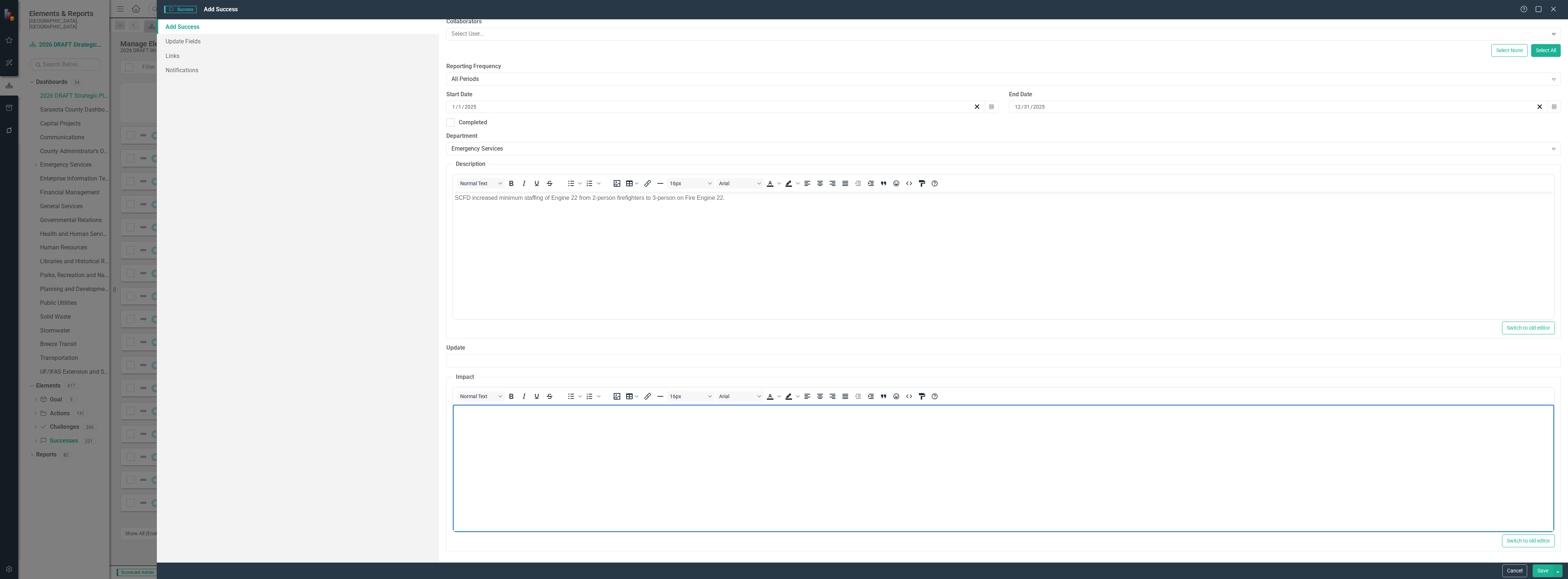
click at [517, 451] on body "Rich Text Area. Press ALT-0 for help." at bounding box center [1003, 459] width 1101 height 110
click at [547, 411] on p "Fire Engine 22 is located at Fire Staion 22 (4531 Englewood Rd) in the southern…" at bounding box center [1003, 410] width 1097 height 9
click at [1541, 573] on button "Save" at bounding box center [1543, 570] width 21 height 13
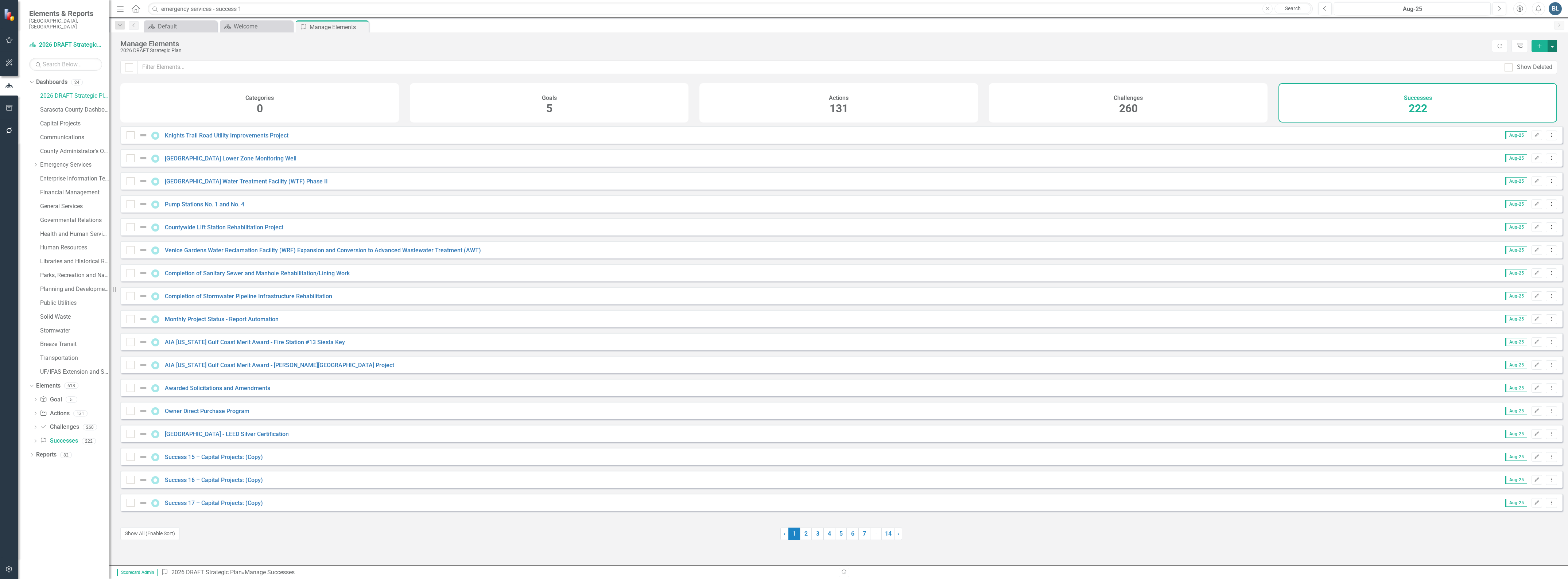
click at [1552, 46] on button "button" at bounding box center [1552, 46] width 10 height 12
click at [1537, 57] on link "Success Add Success" at bounding box center [1528, 60] width 58 height 13
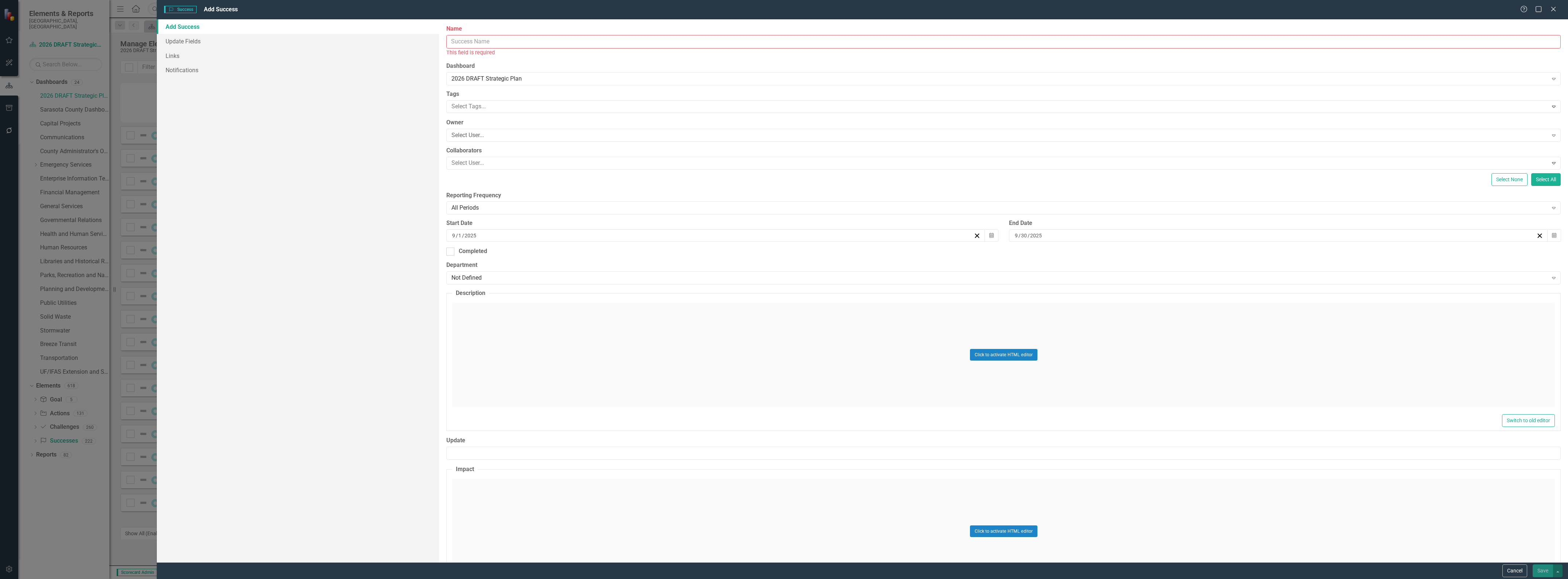
click at [570, 41] on input "Name" at bounding box center [1003, 42] width 1115 height 13
type input "Emergency Services Success 18:"
click at [544, 326] on div "Click to activate HTML editor" at bounding box center [1004, 346] width 1103 height 104
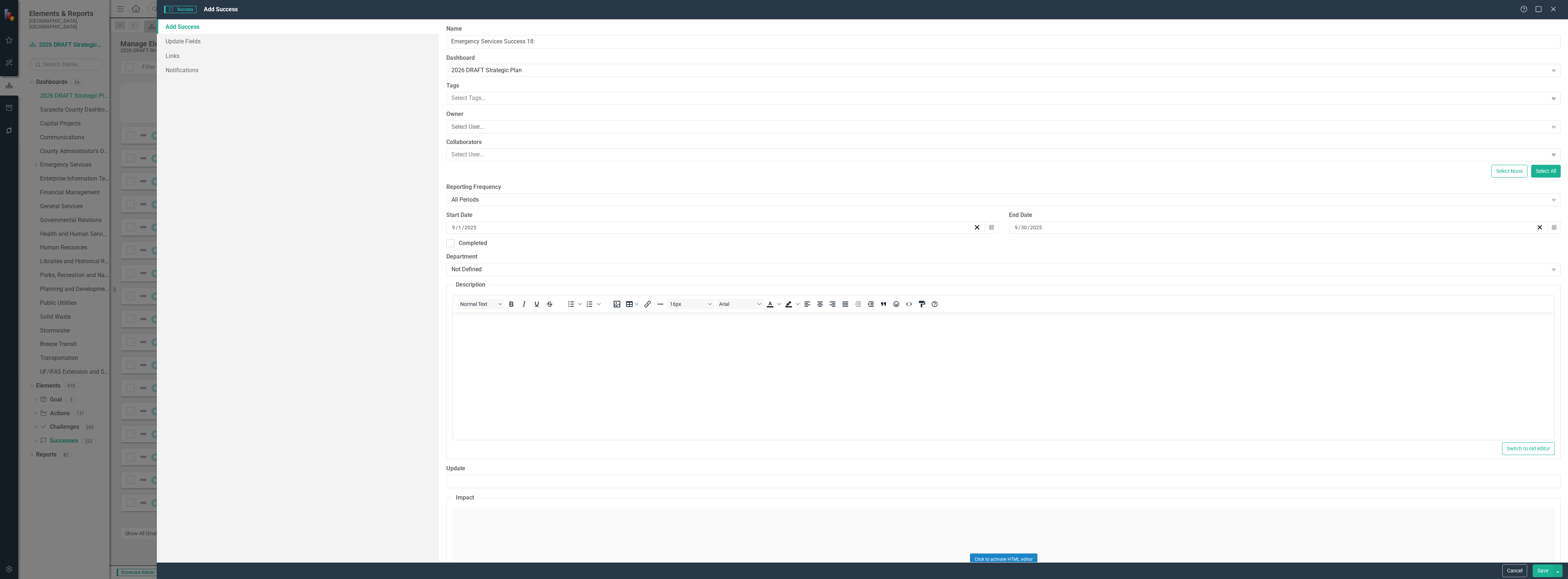
scroll to position [0, 0]
click at [541, 336] on body "Rich Text Area. Press ALT-0 for help." at bounding box center [1003, 367] width 1101 height 110
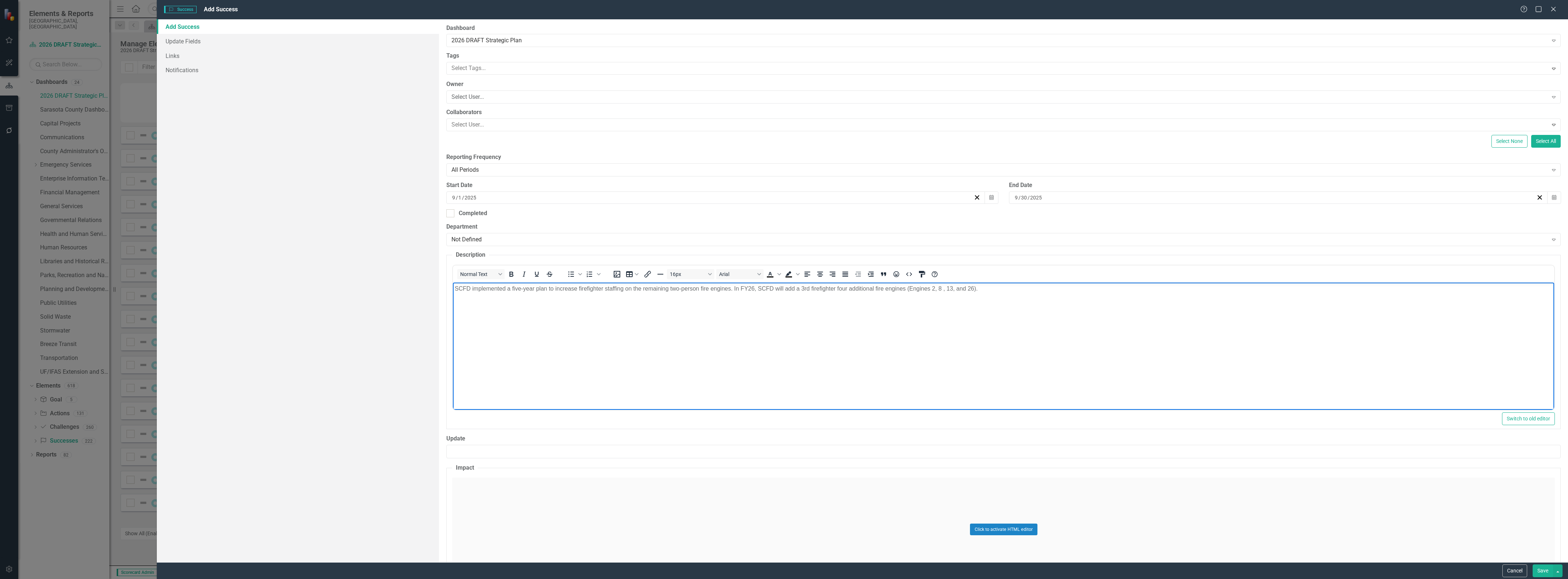
scroll to position [46, 0]
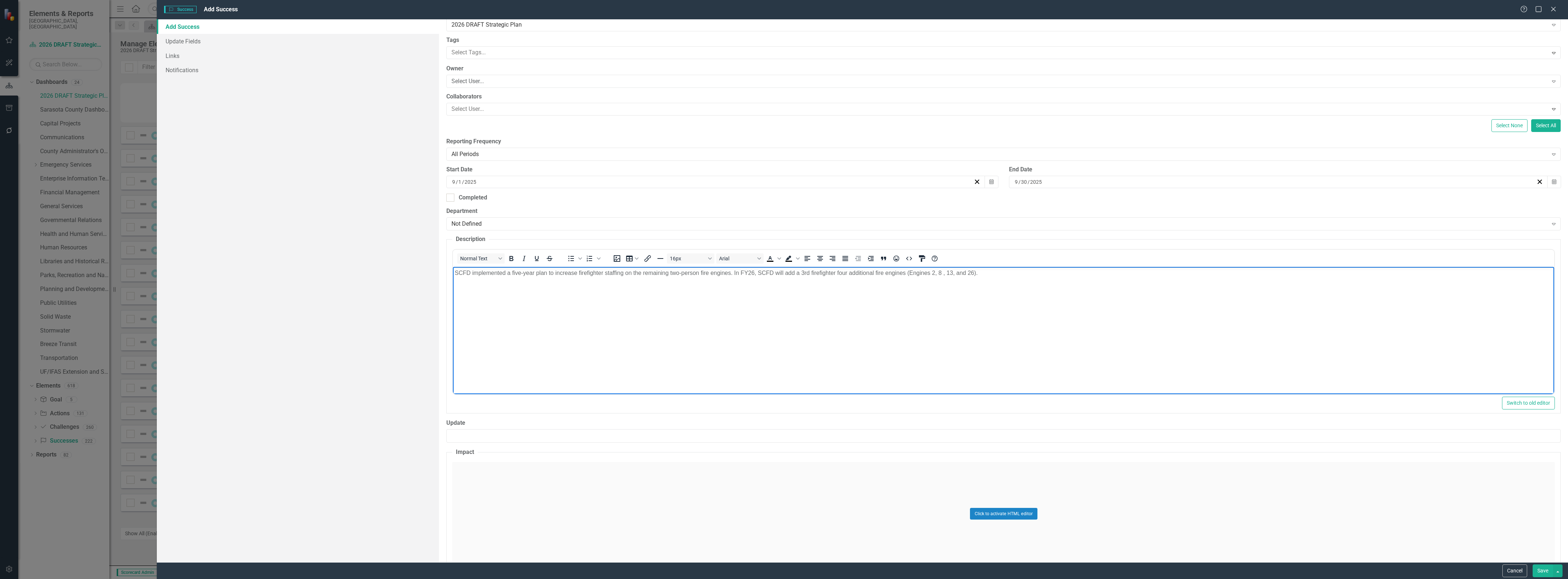
click at [450, 180] on div "[DATE]" at bounding box center [715, 182] width 539 height 12
click at [453, 181] on input "9" at bounding box center [453, 182] width 4 height 7
type input "1"
click at [1015, 181] on input "9" at bounding box center [1017, 182] width 4 height 7
click at [1015, 181] on input "9" at bounding box center [1017, 182] width 4 height 7
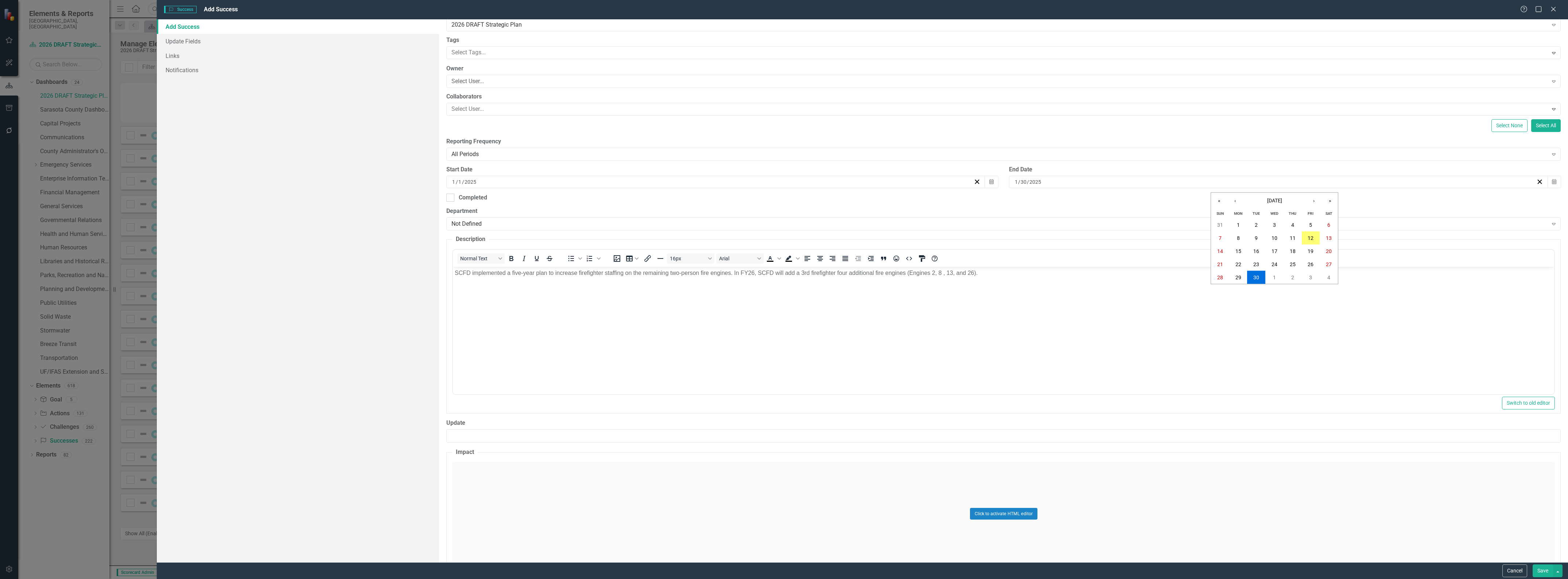
type input "12"
type input "31"
click at [517, 224] on div "Not Defined" at bounding box center [999, 224] width 1096 height 9
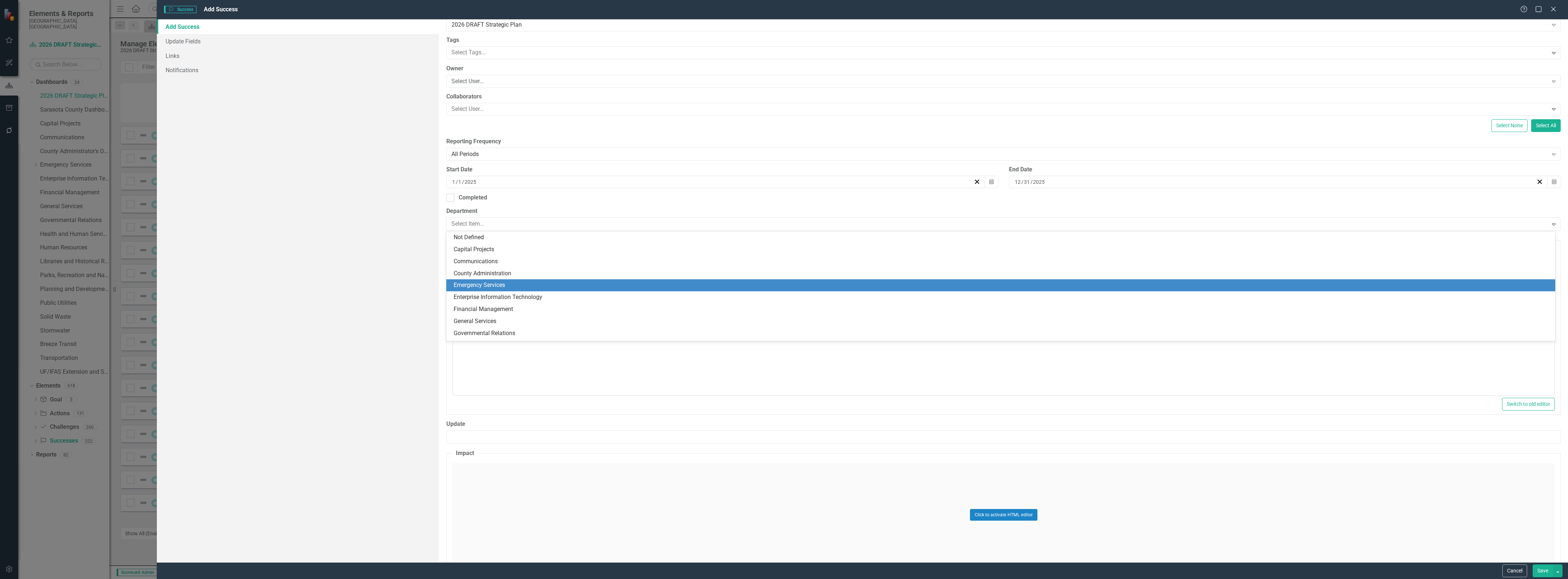
click at [513, 282] on div "Emergency Services" at bounding box center [1002, 286] width 1097 height 9
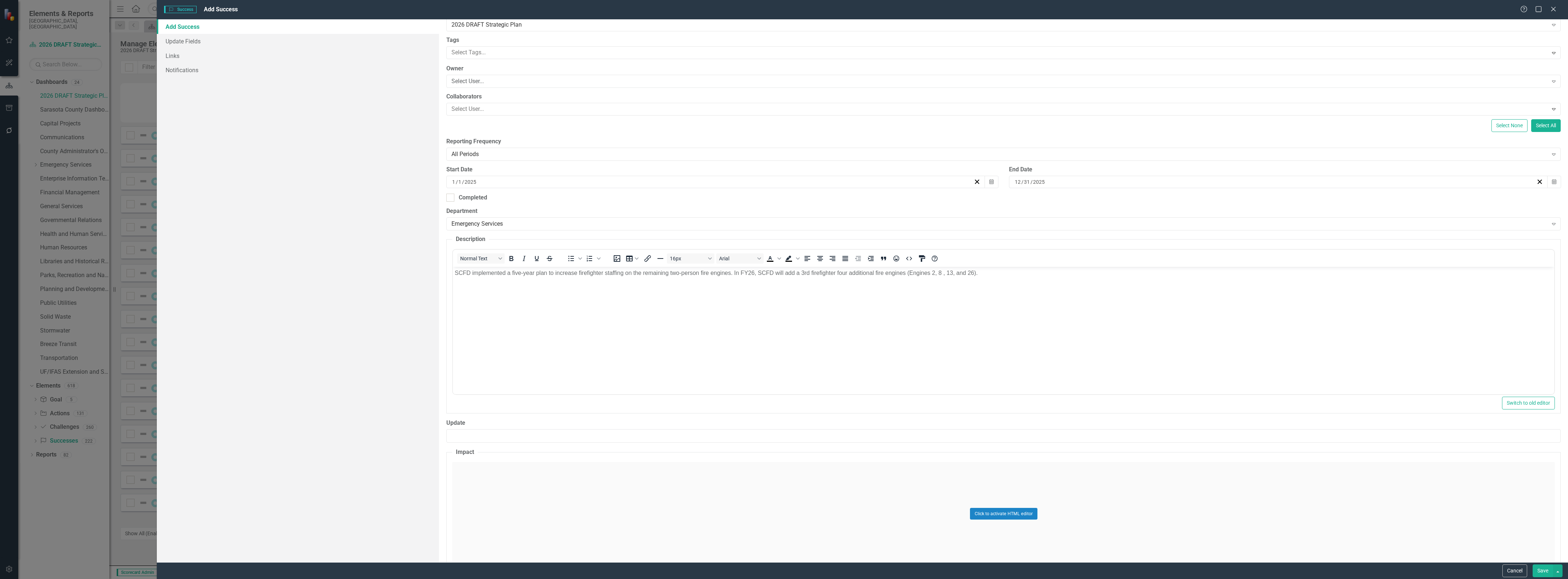
scroll to position [85, 0]
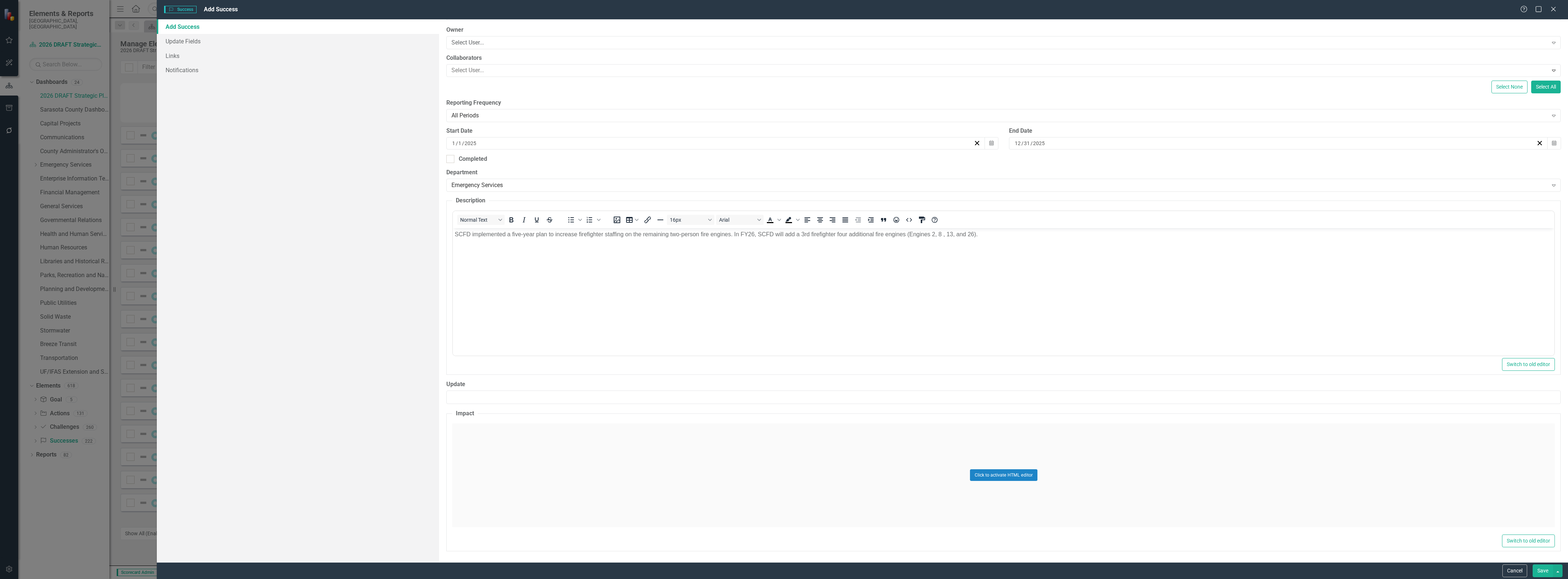
click at [679, 463] on div "Click to activate HTML editor" at bounding box center [1004, 475] width 1103 height 104
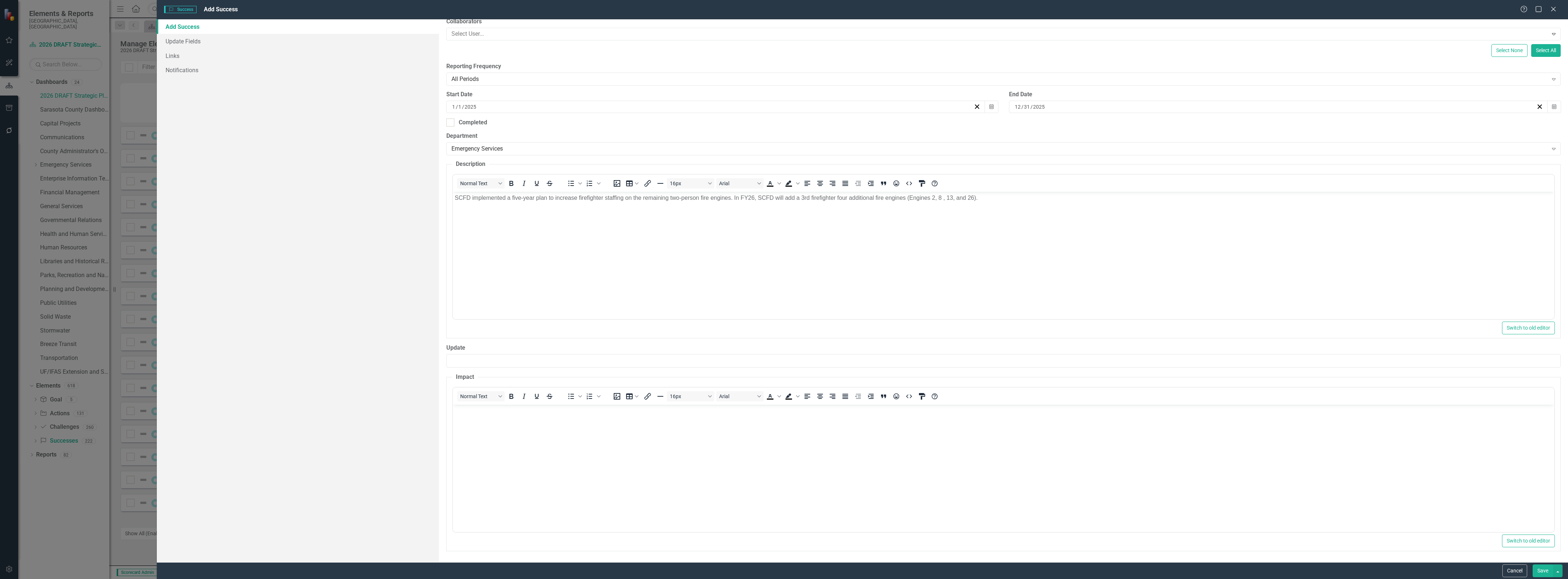
scroll to position [121, 0]
click at [644, 457] on body "Rich Text Area. Press ALT-0 for help." at bounding box center [1003, 459] width 1101 height 110
click at [1540, 573] on button "Save" at bounding box center [1543, 570] width 21 height 13
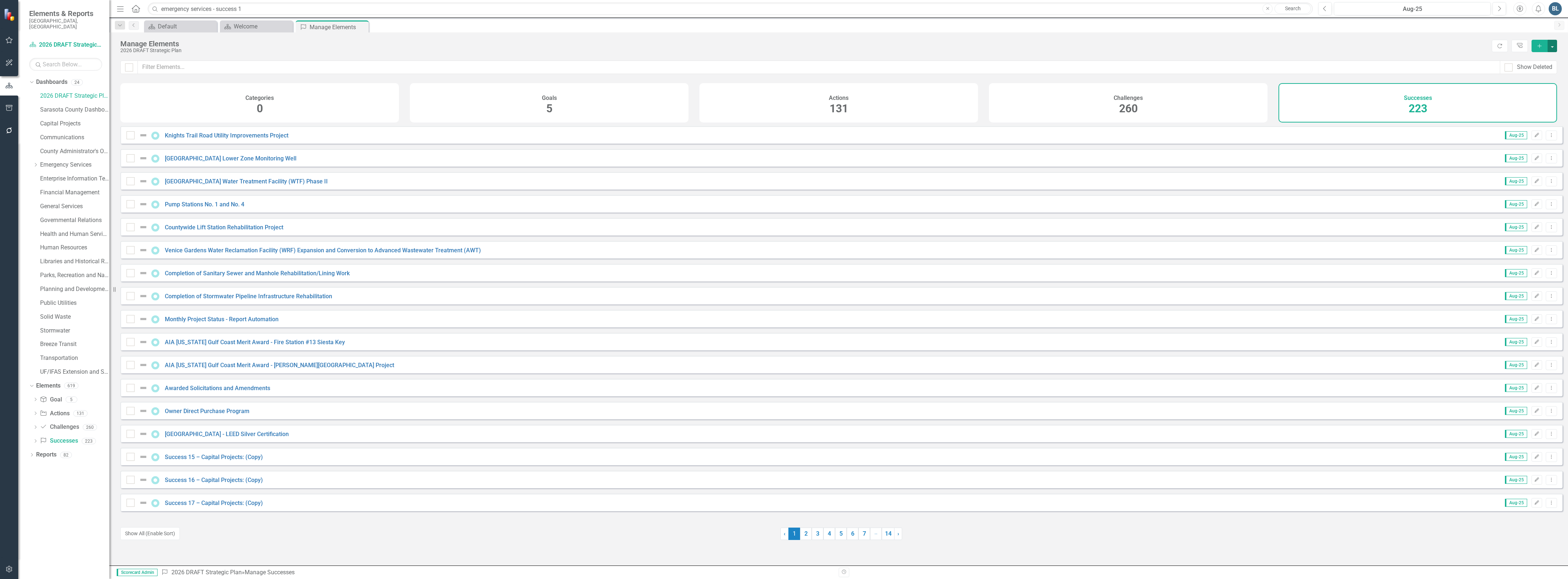
click at [1549, 47] on button "button" at bounding box center [1552, 46] width 10 height 12
click at [1535, 58] on link "Success Add Success" at bounding box center [1528, 60] width 58 height 13
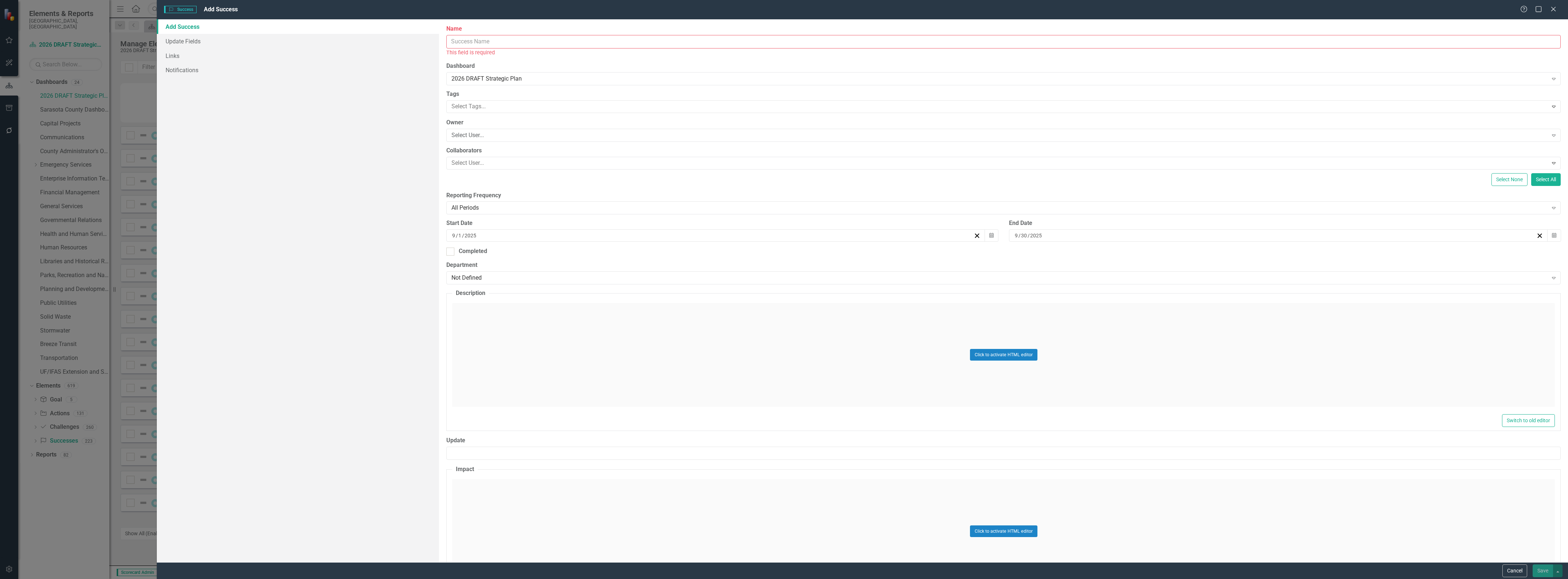
click at [632, 44] on input "Name" at bounding box center [1003, 42] width 1115 height 13
type input "Emergency Services - Success 19:"
click at [455, 227] on input "9" at bounding box center [453, 228] width 4 height 7
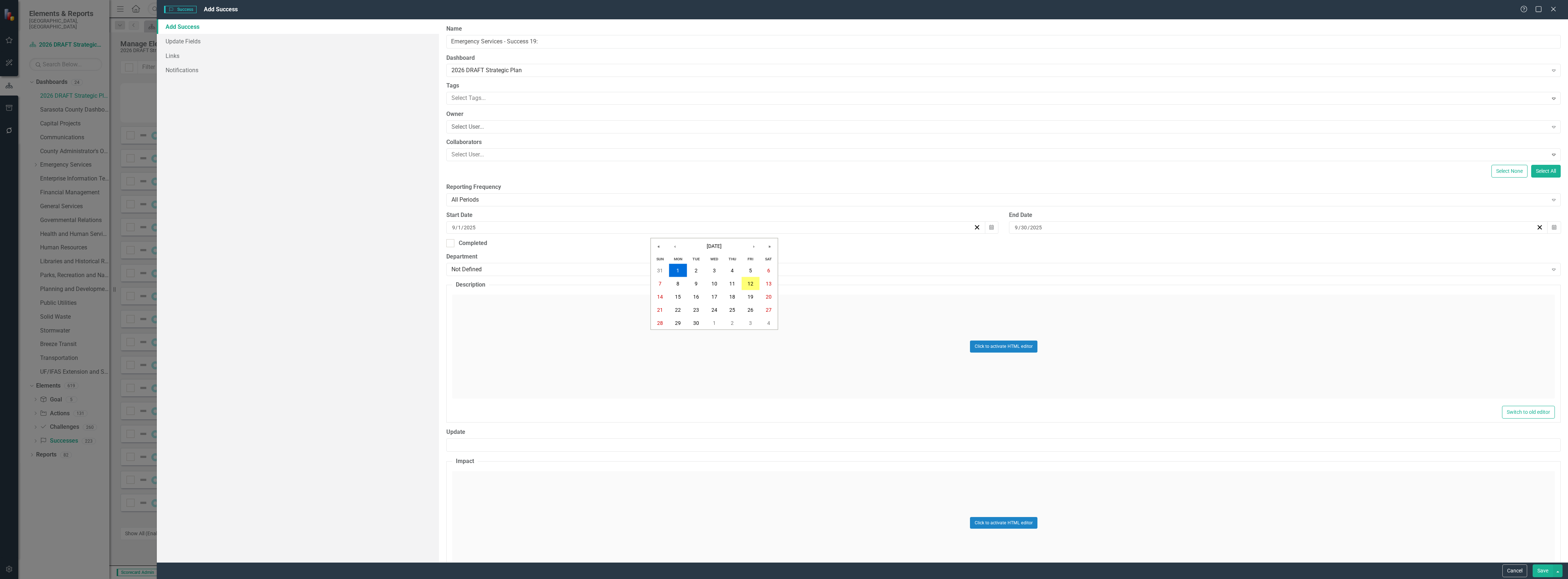
click at [453, 227] on input "9" at bounding box center [453, 228] width 4 height 7
type input "1"
click at [1015, 229] on input "9" at bounding box center [1017, 228] width 4 height 7
click at [1015, 227] on input "9" at bounding box center [1017, 228] width 4 height 7
type input "12"
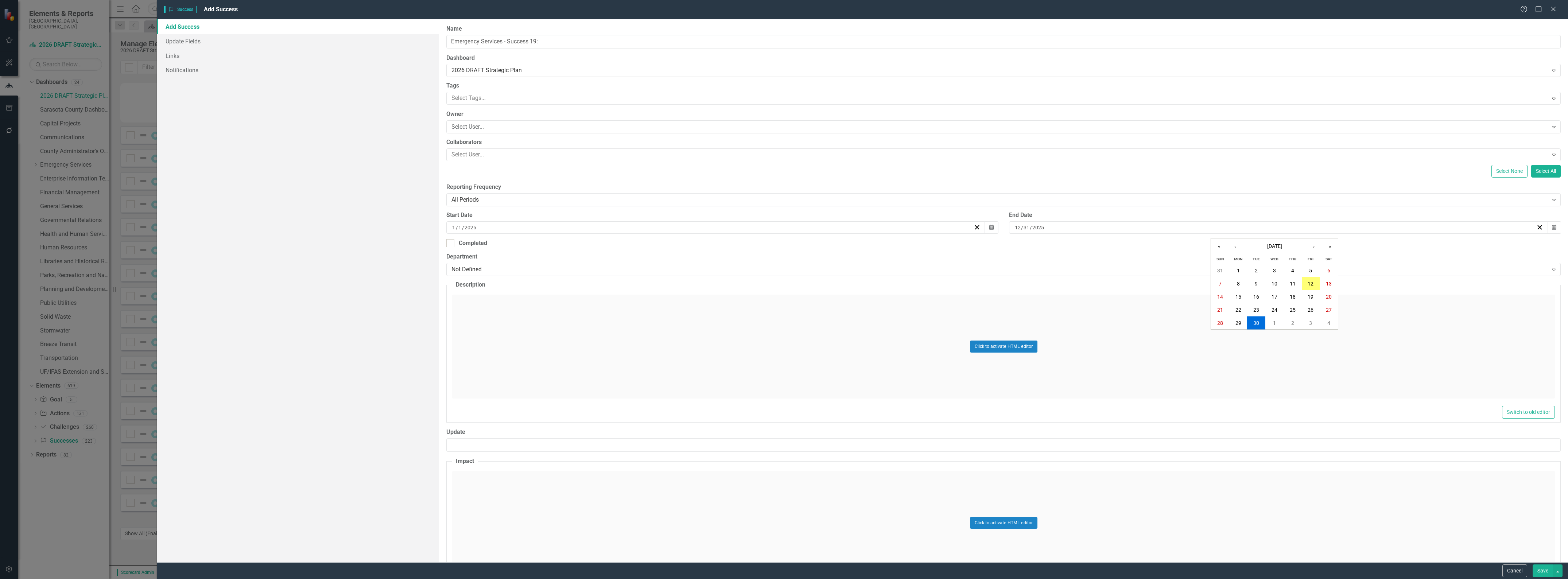
type input "31"
click at [569, 269] on div "Not Defined" at bounding box center [999, 270] width 1096 height 9
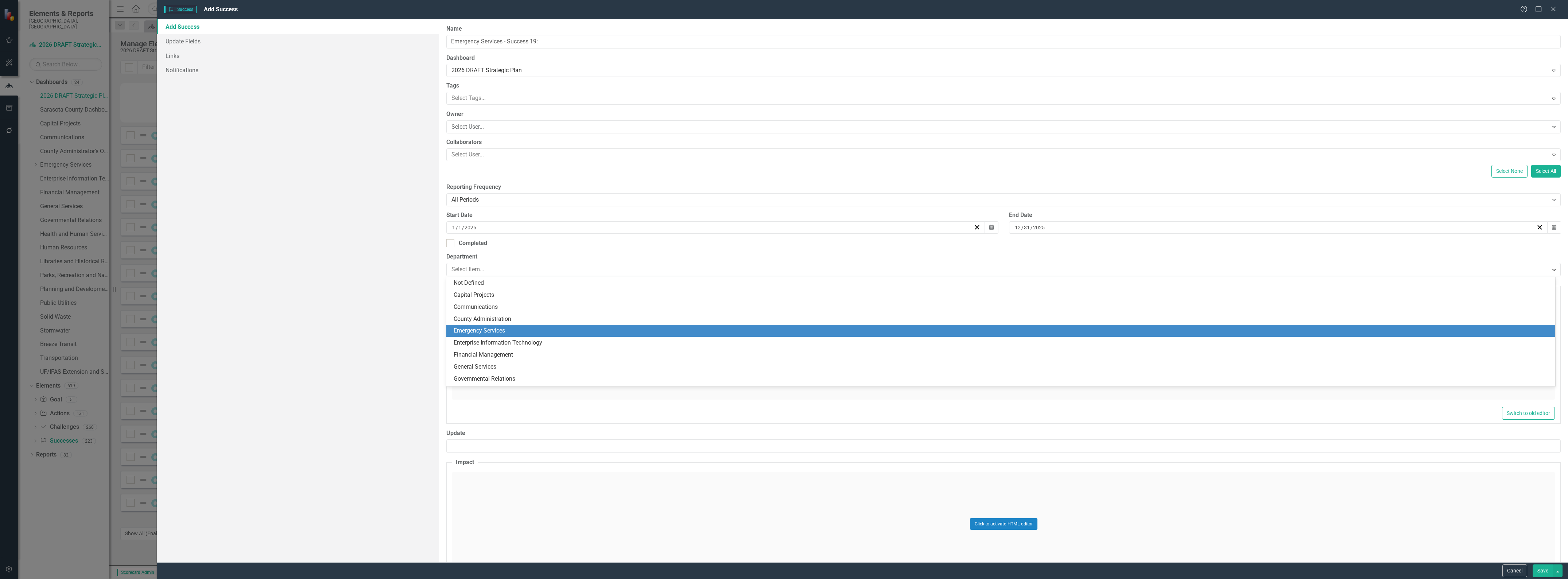
click at [564, 328] on div "Emergency Services" at bounding box center [1002, 331] width 1097 height 9
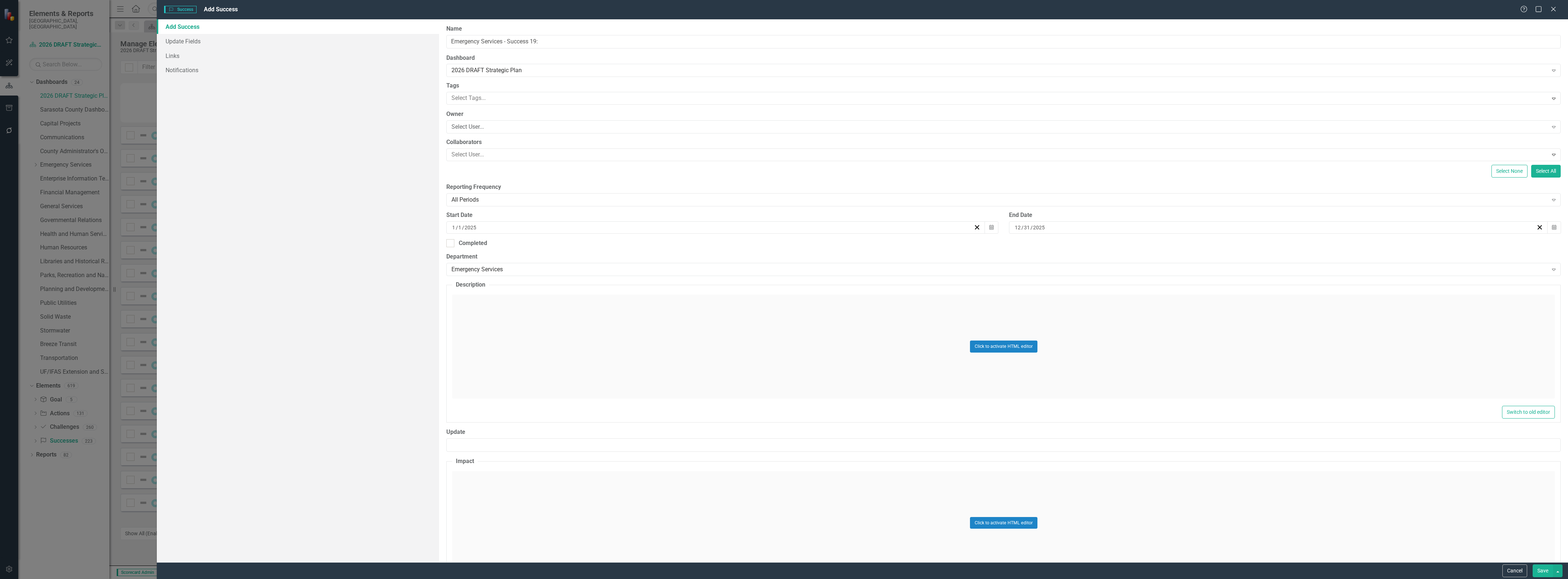
click at [601, 331] on div "Click to activate HTML editor" at bounding box center [1004, 346] width 1103 height 104
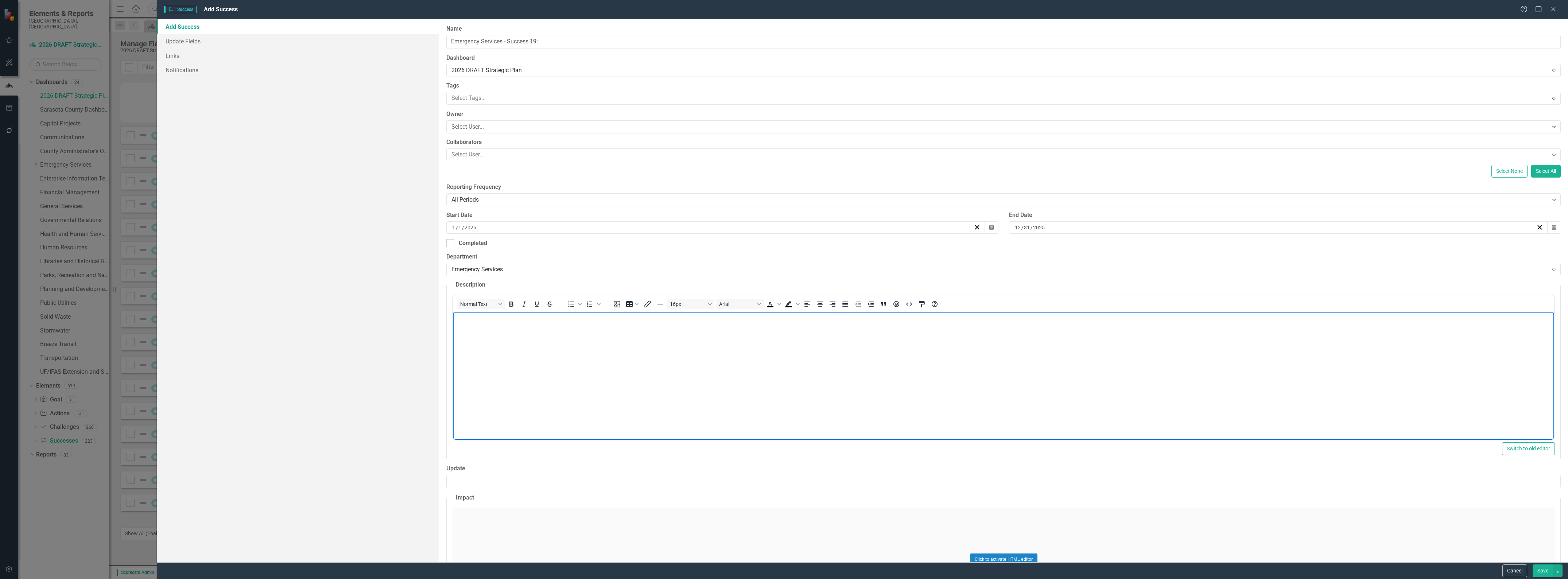
click at [659, 374] on body "Rich Text Area. Press ALT-0 for help." at bounding box center [1003, 367] width 1101 height 110
click at [609, 350] on body "Rich Text Area. Press ALT-0 for help." at bounding box center [1003, 367] width 1101 height 110
paste body "Rich Text Area. Press ALT-0 for help."
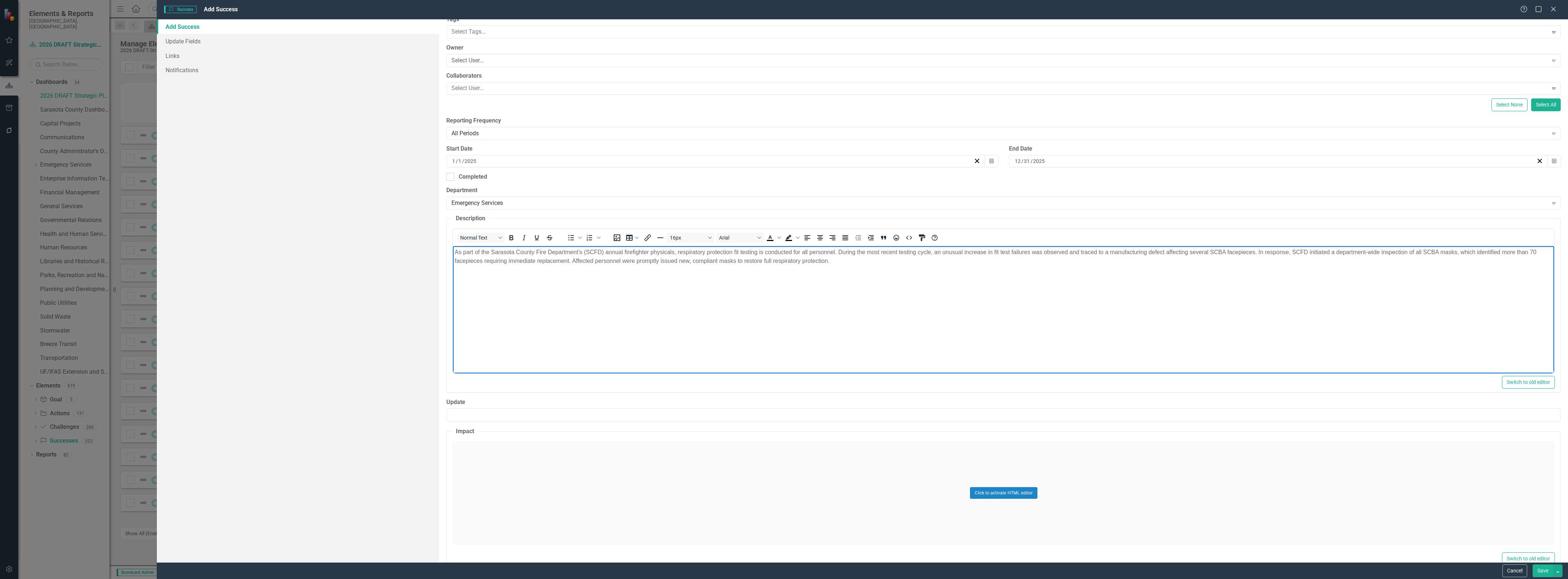
scroll to position [85, 0]
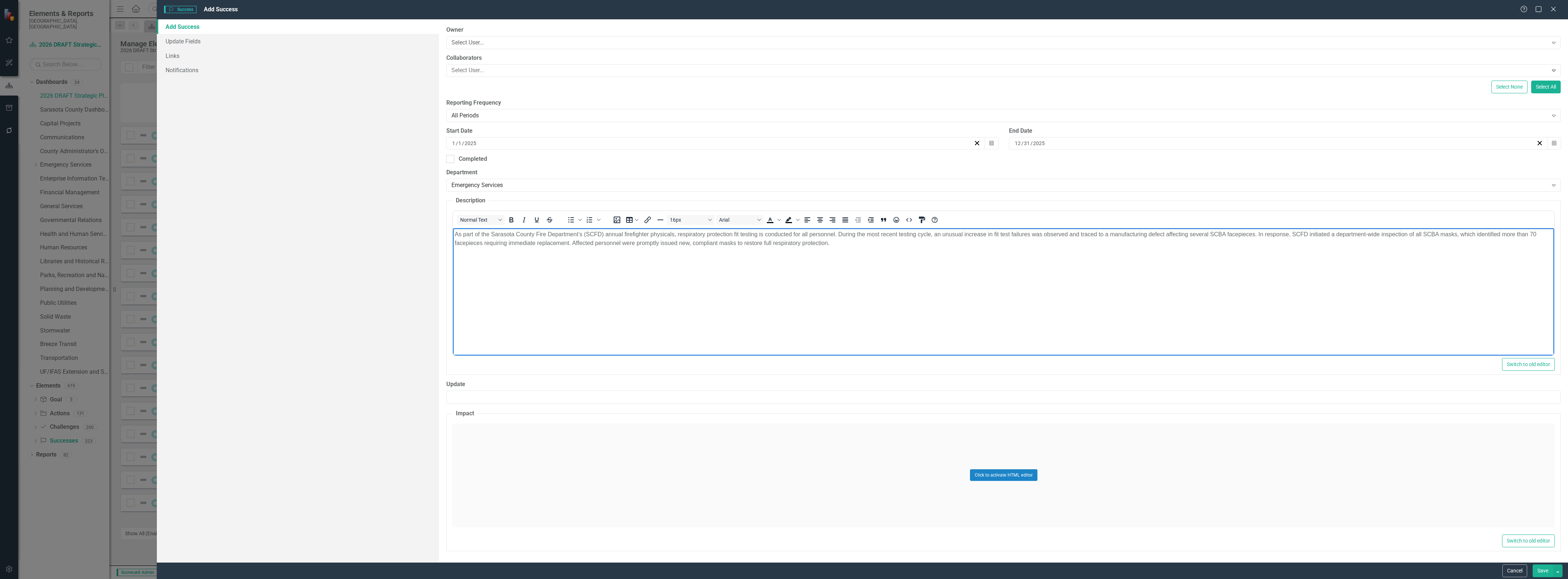
click at [583, 453] on div "Click to activate HTML editor" at bounding box center [1004, 475] width 1103 height 104
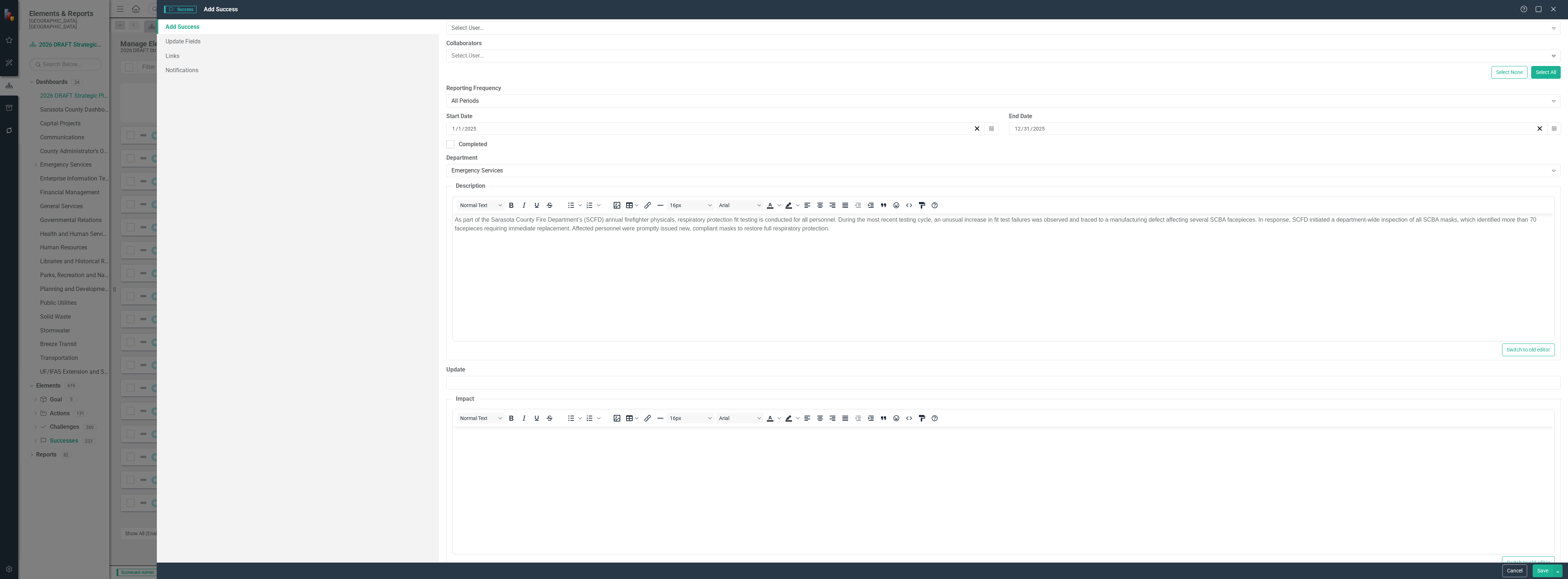
scroll to position [121, 0]
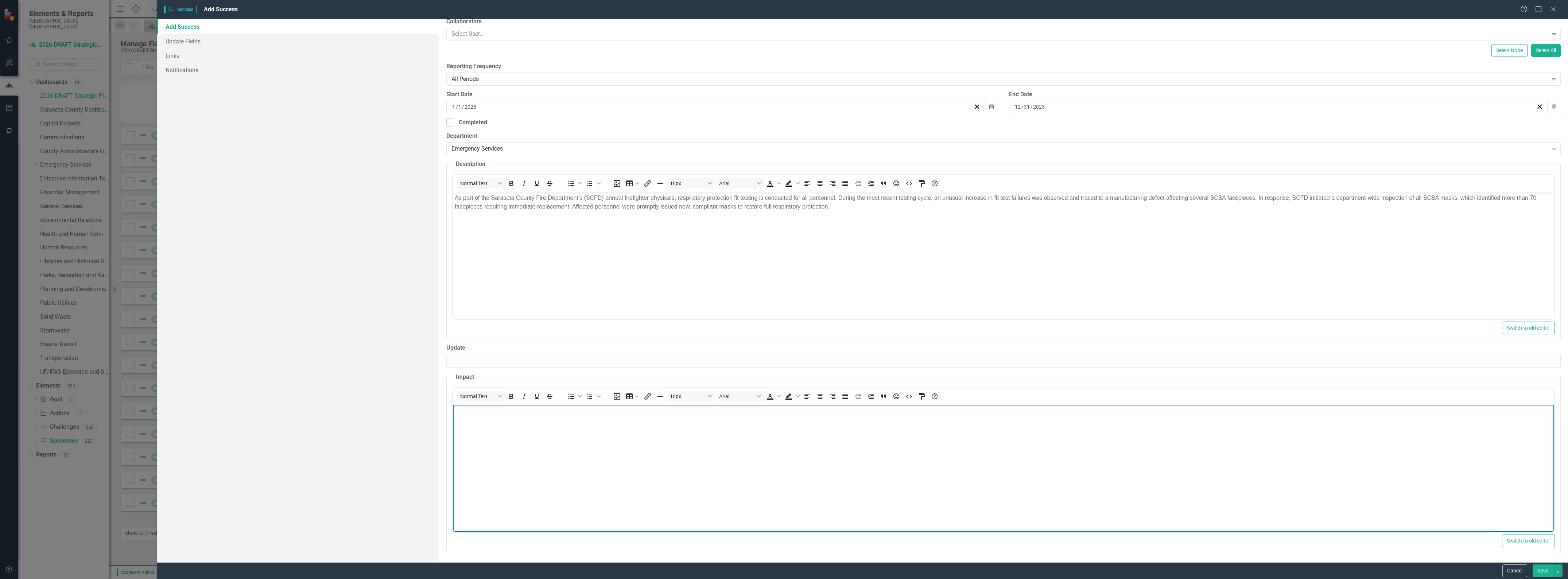
click at [582, 457] on body "Rich Text Area. Press ALT-0 for help." at bounding box center [1003, 459] width 1101 height 110
click at [586, 441] on body "Rich Text Area. Press ALT-0 for help." at bounding box center [1003, 459] width 1101 height 110
paste body "Rich Text Area. Press ALT-0 for help."
click at [679, 418] on p "This swift and coordinated response significantly improved firefighter safety a…" at bounding box center [1003, 415] width 1097 height 18
click at [869, 457] on body "This swift and coordinated response significantly improved firefighter safety a…" at bounding box center [1003, 459] width 1101 height 110
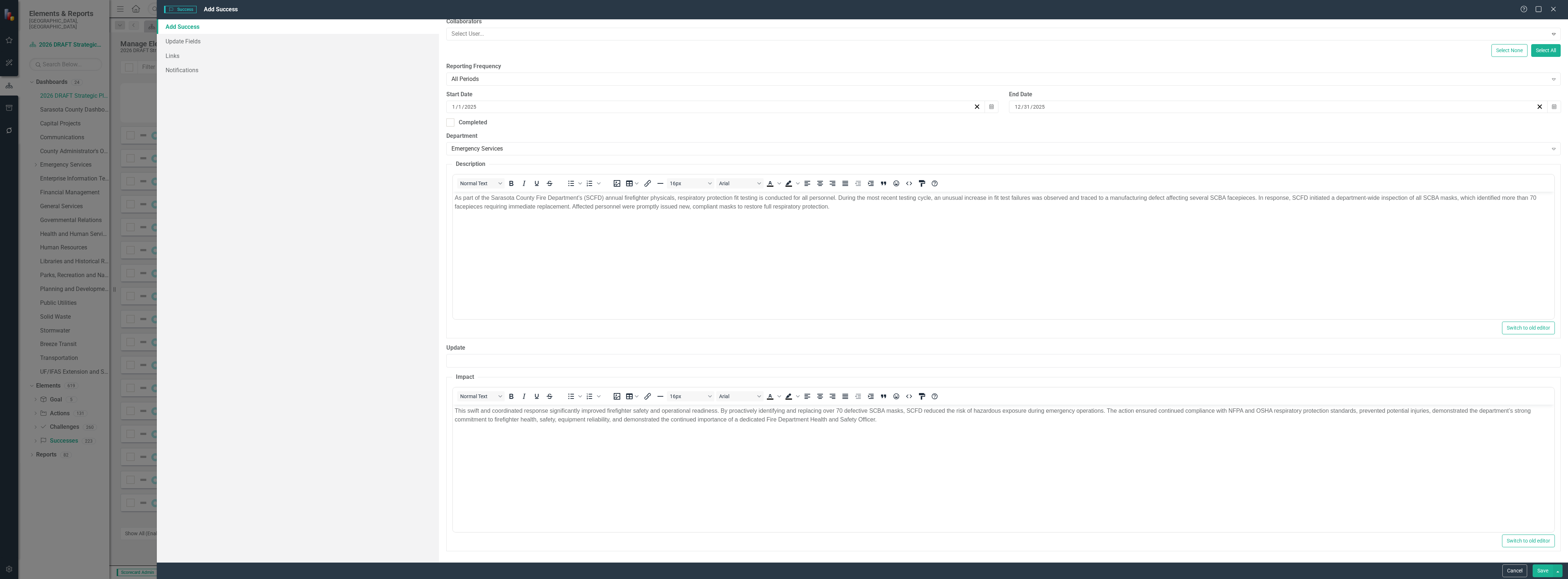
click at [1543, 575] on button "Save" at bounding box center [1543, 570] width 21 height 13
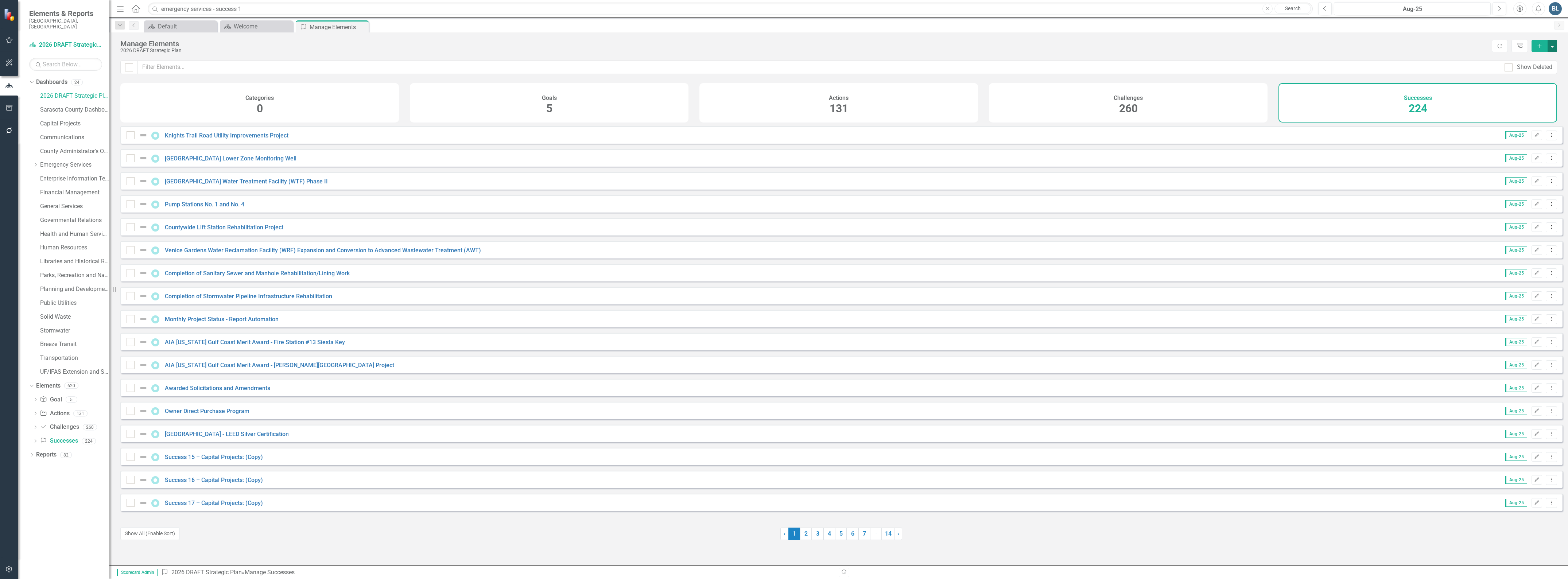
click at [1556, 43] on button "button" at bounding box center [1552, 46] width 10 height 12
click at [1536, 57] on link "Success Add Success" at bounding box center [1528, 60] width 58 height 13
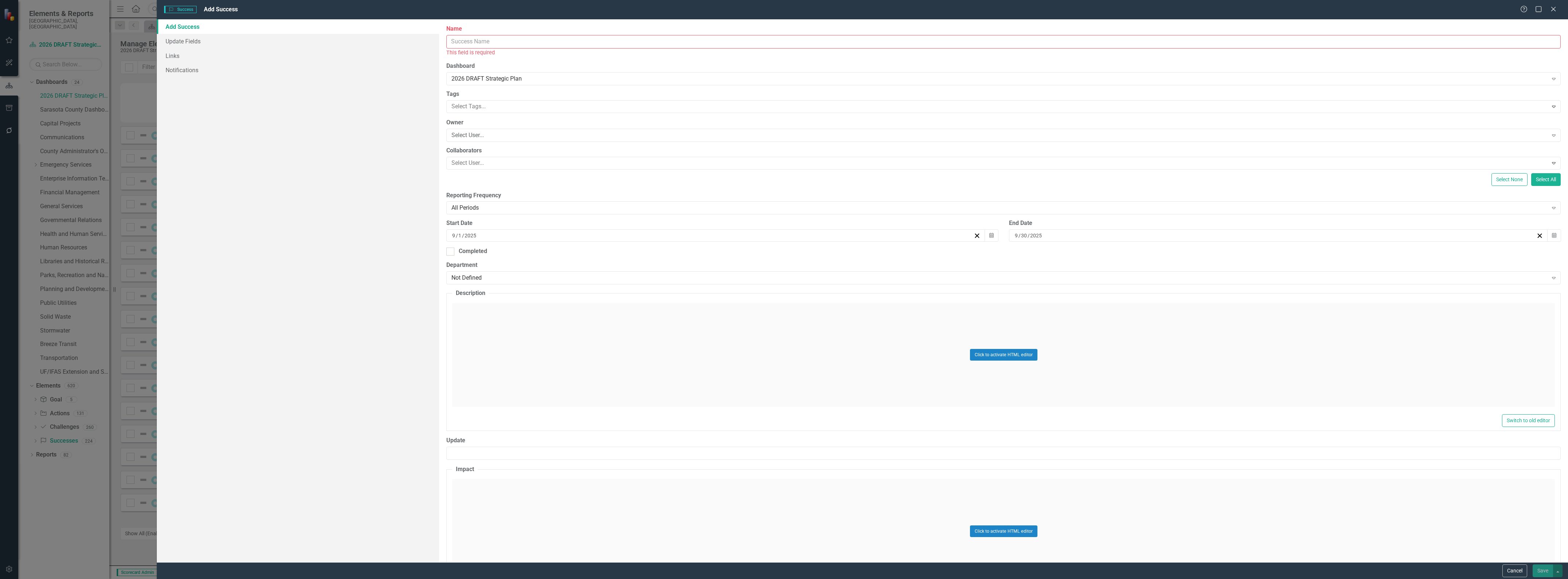
click at [522, 43] on input "Name" at bounding box center [1003, 42] width 1115 height 13
type input "Emergency Services - Success 20:"
click at [540, 331] on div "Click to activate HTML editor" at bounding box center [1004, 346] width 1103 height 104
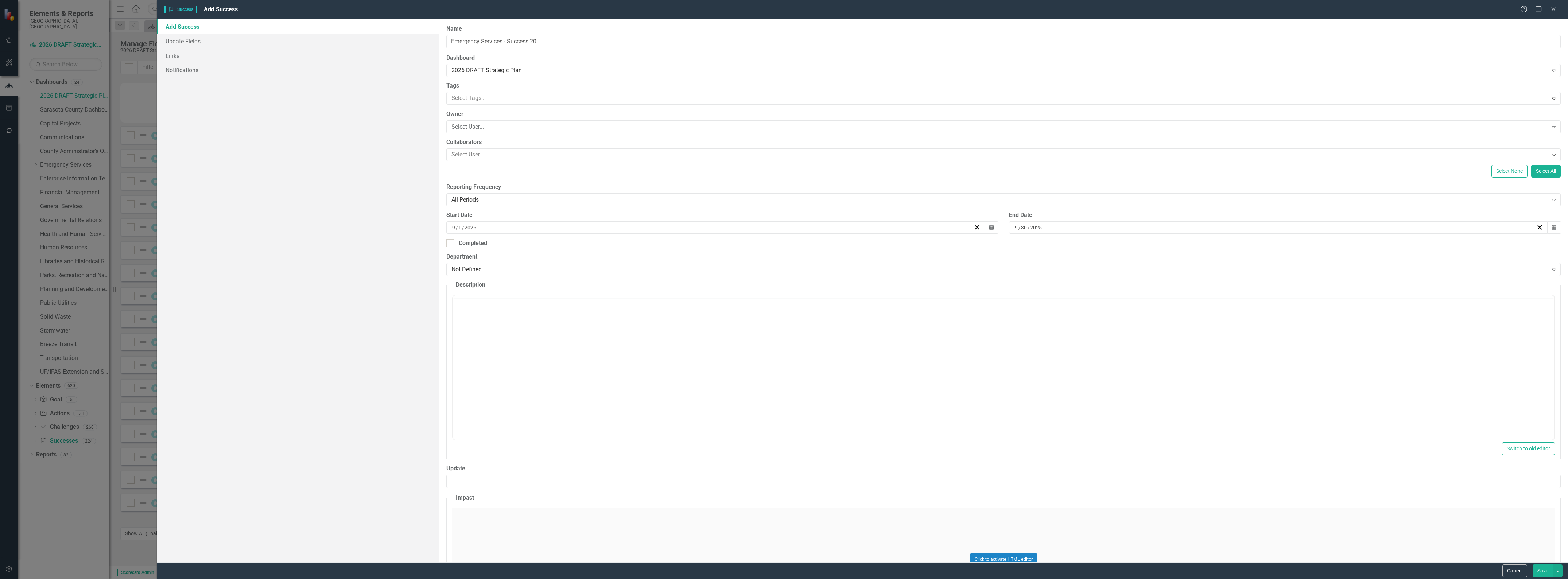
scroll to position [0, 0]
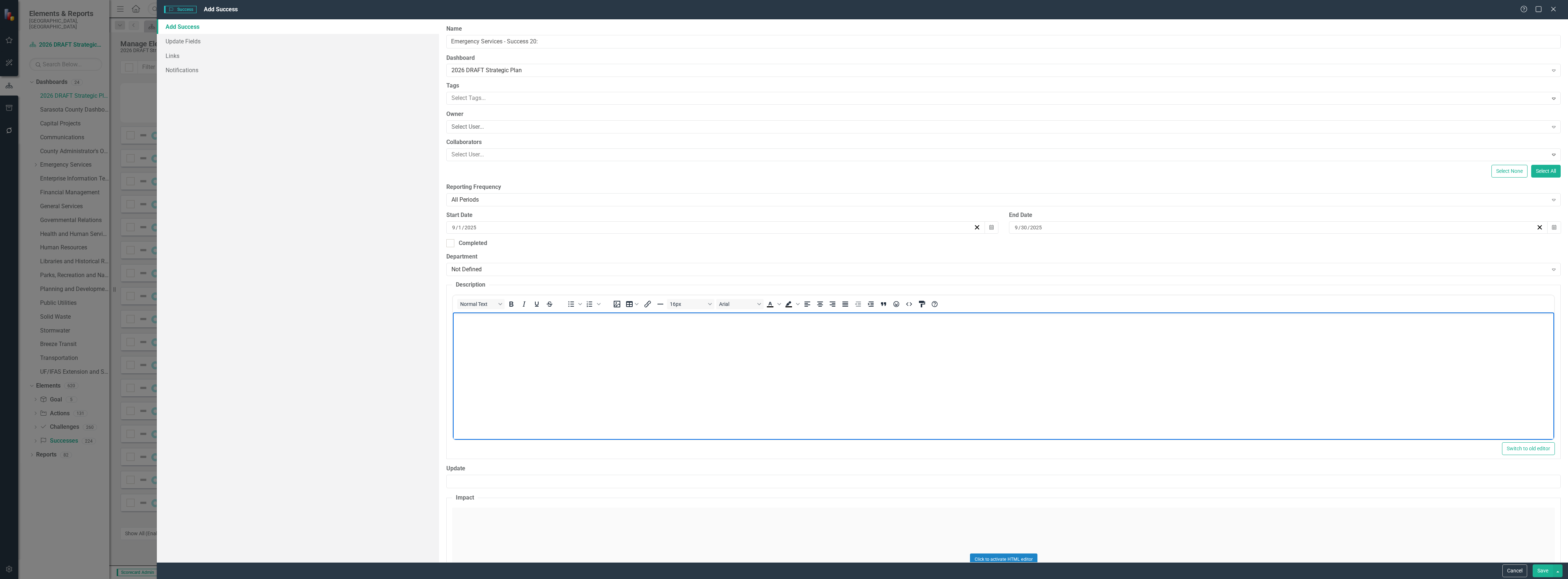
click at [551, 346] on body "Rich Text Area. Press ALT-0 for help." at bounding box center [1003, 367] width 1101 height 110
click at [450, 229] on div "[DATE]" at bounding box center [715, 228] width 539 height 12
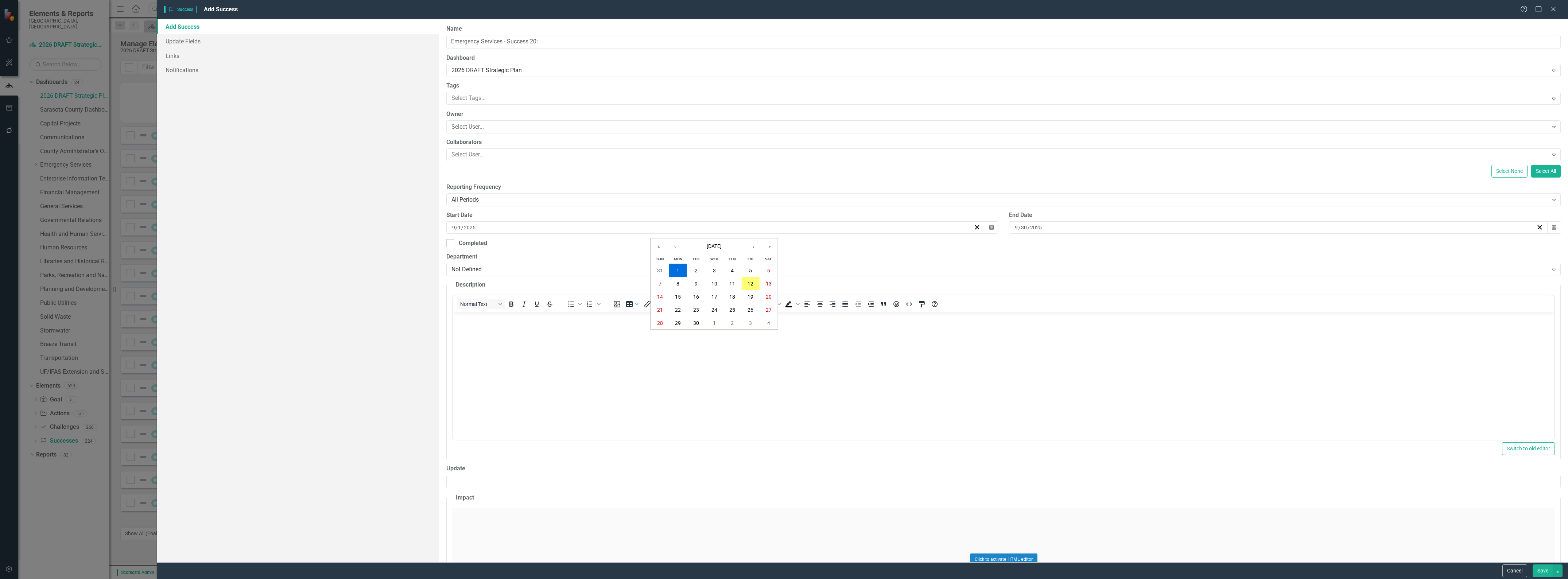
click at [452, 228] on input "9" at bounding box center [453, 228] width 4 height 7
type input "1"
click at [1009, 228] on div "[DATE]" at bounding box center [1278, 228] width 539 height 12
click at [1011, 227] on div "2025-09-30 9 / 30 / 2025 « ‹ September 2025 › » Sun Mon Tue Wed Thu Fri Sat 31 …" at bounding box center [1278, 228] width 539 height 12
click at [1015, 227] on input "9" at bounding box center [1017, 228] width 4 height 7
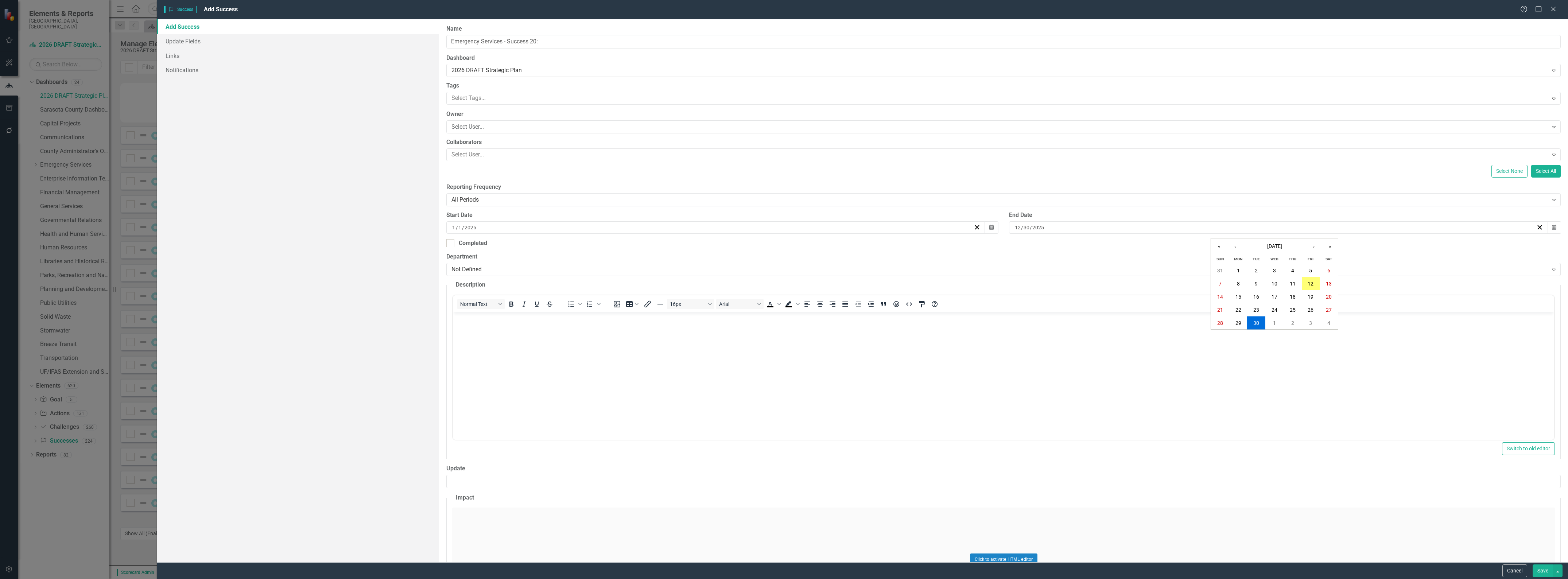
type input "12"
type input "31"
click at [474, 270] on div "Not Defined" at bounding box center [999, 270] width 1096 height 9
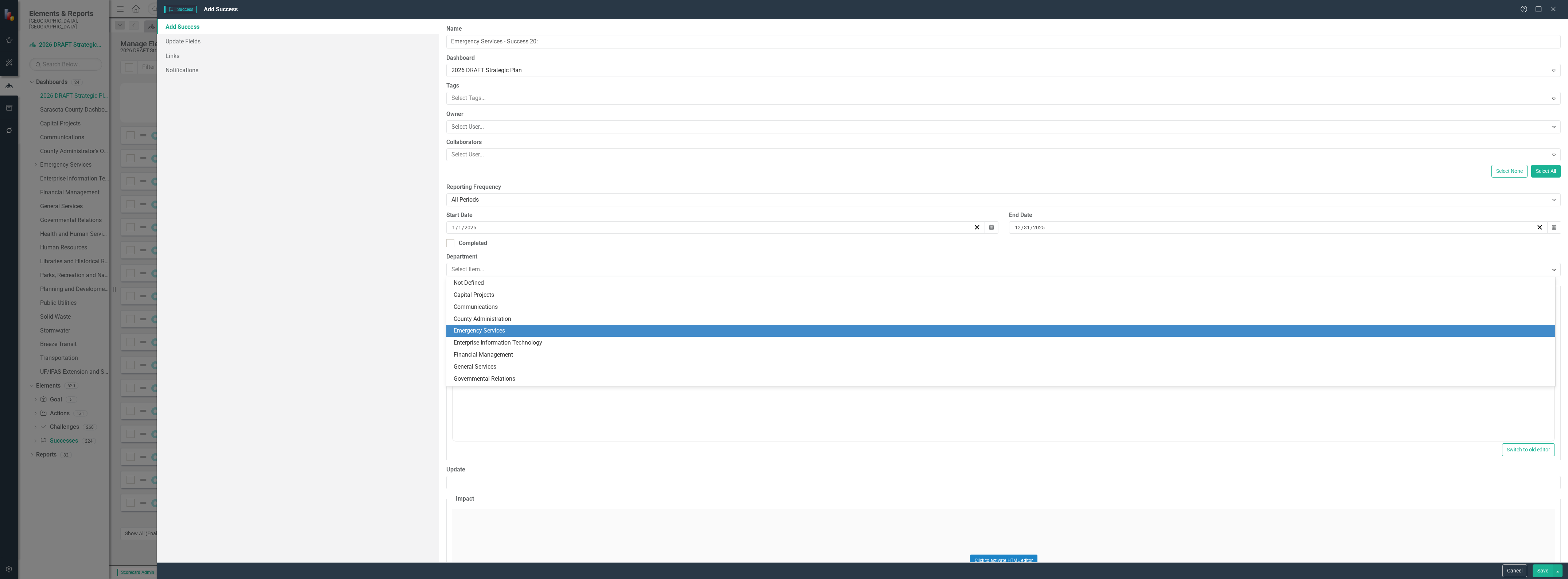
click at [488, 325] on div "Emergency Services" at bounding box center [1001, 331] width 1109 height 12
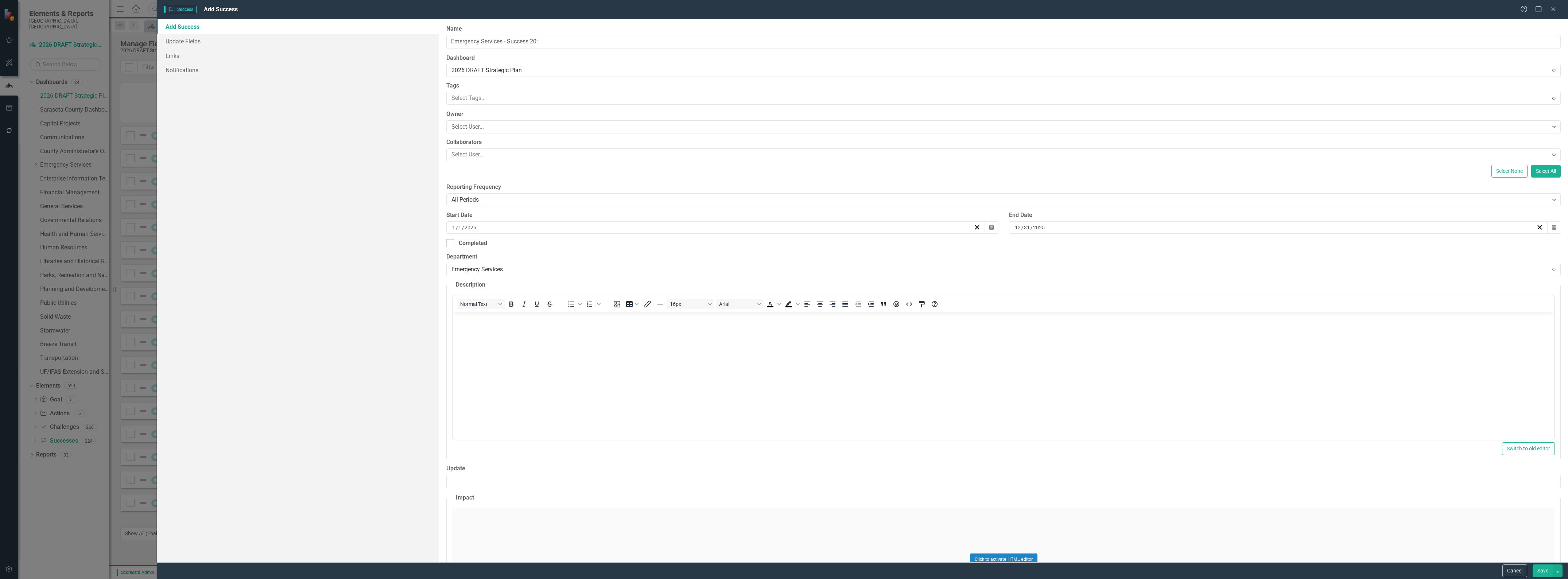
click at [527, 347] on body "Rich Text Area. Press ALT-0 for help." at bounding box center [1003, 367] width 1101 height 110
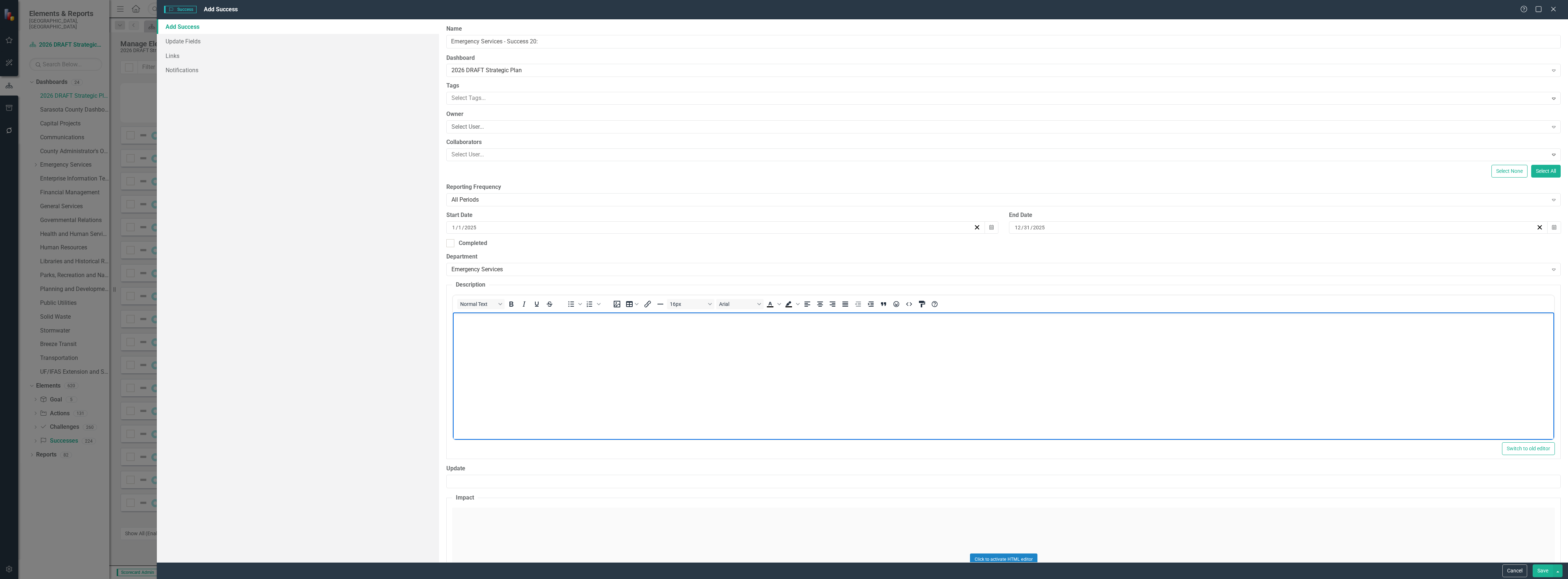
click at [682, 353] on body "Rich Text Area. Press ALT-0 for help." at bounding box center [1003, 367] width 1101 height 110
paste body "Rich Text Area. Press ALT-0 for help."
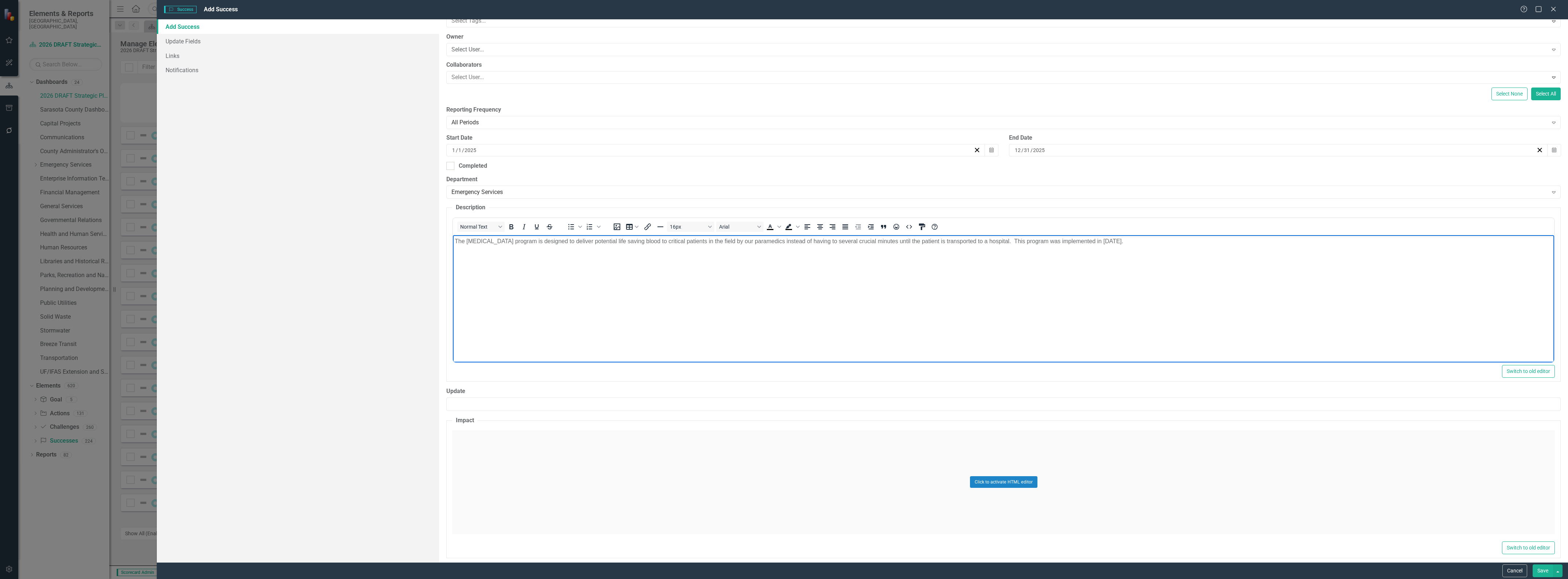
scroll to position [85, 0]
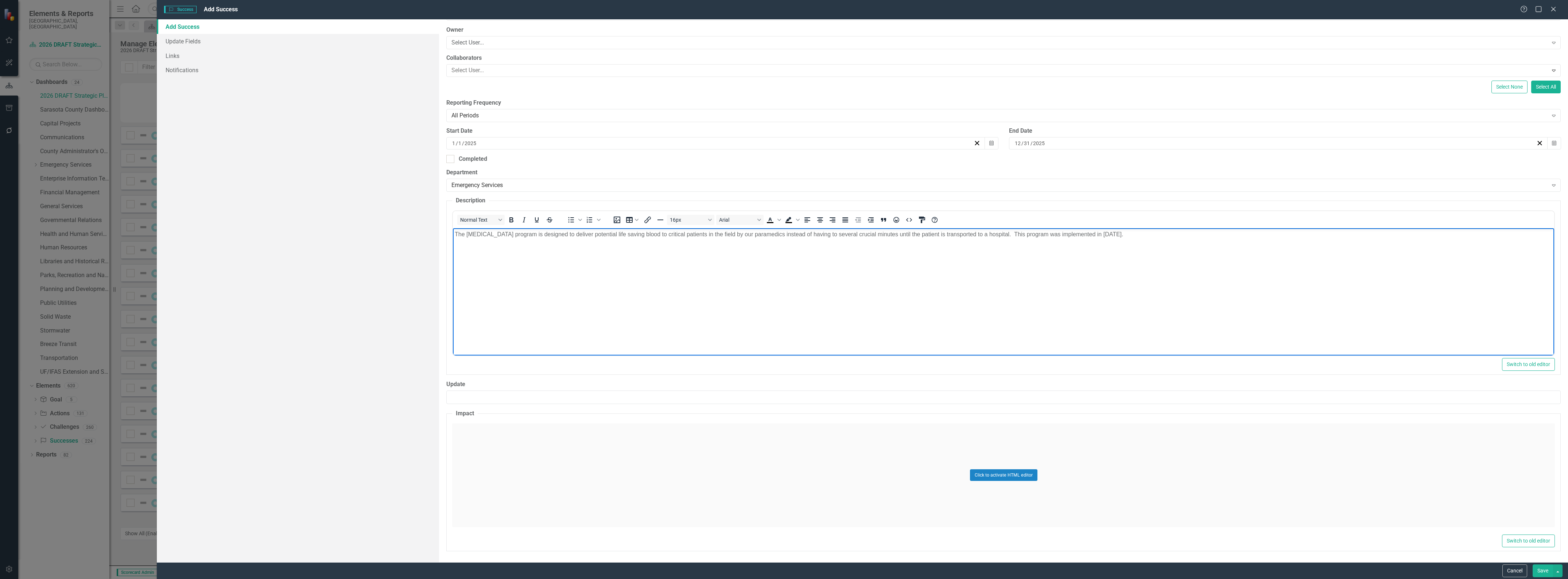
click at [564, 463] on div "Click to activate HTML editor" at bounding box center [1004, 475] width 1103 height 104
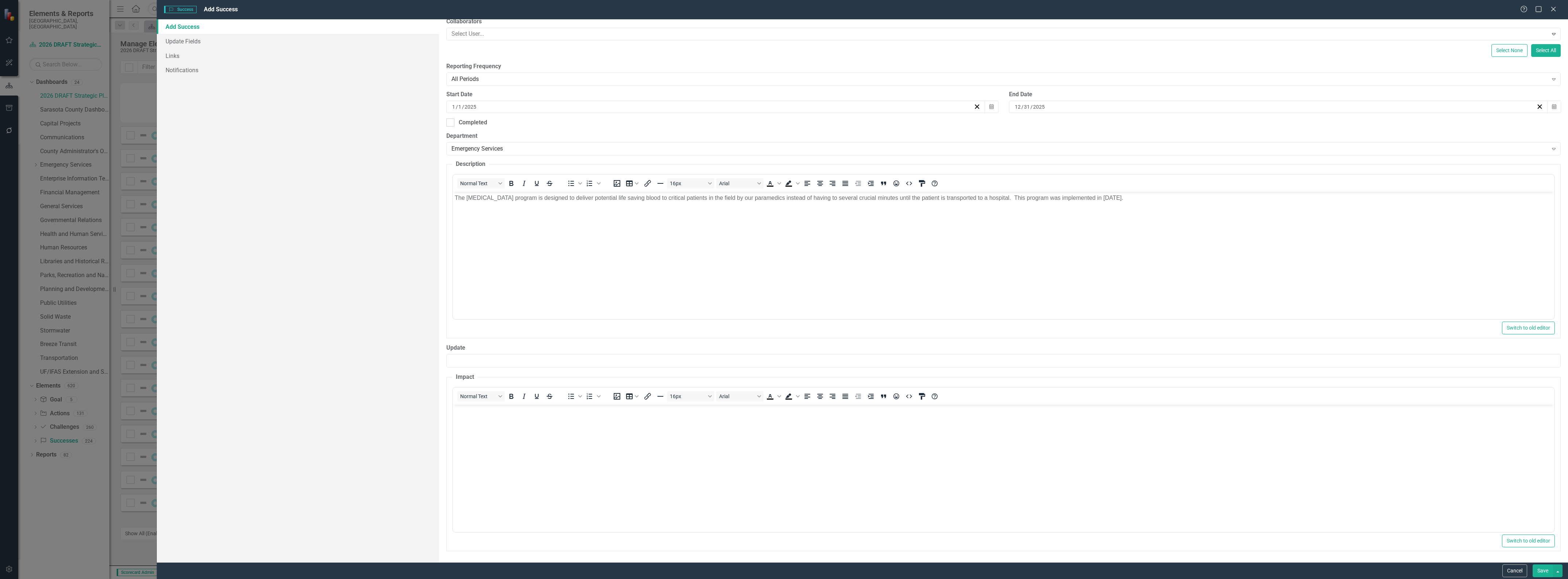
scroll to position [121, 0]
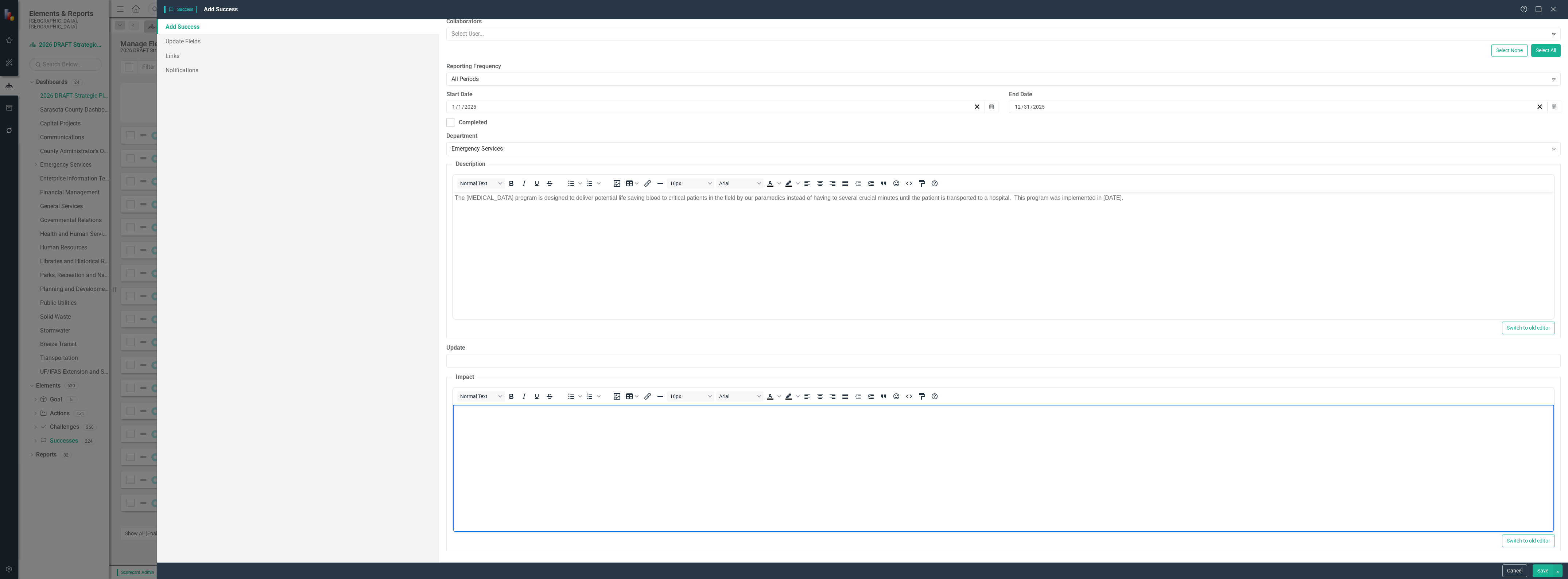
click at [559, 465] on body "Rich Text Area. Press ALT-0 for help." at bounding box center [1003, 459] width 1101 height 110
click at [749, 438] on body "Rich Text Area. Press ALT-0 for help." at bounding box center [1003, 459] width 1101 height 110
paste body "Rich Text Area. Press ALT-0 for help."
click at [589, 411] on p "Since the program's inception, the department has aministered whole blood to 12…" at bounding box center [1003, 410] width 1097 height 9
click at [654, 440] on body "Since the program's inception, the department has administered whole blood to 1…" at bounding box center [1003, 459] width 1101 height 110
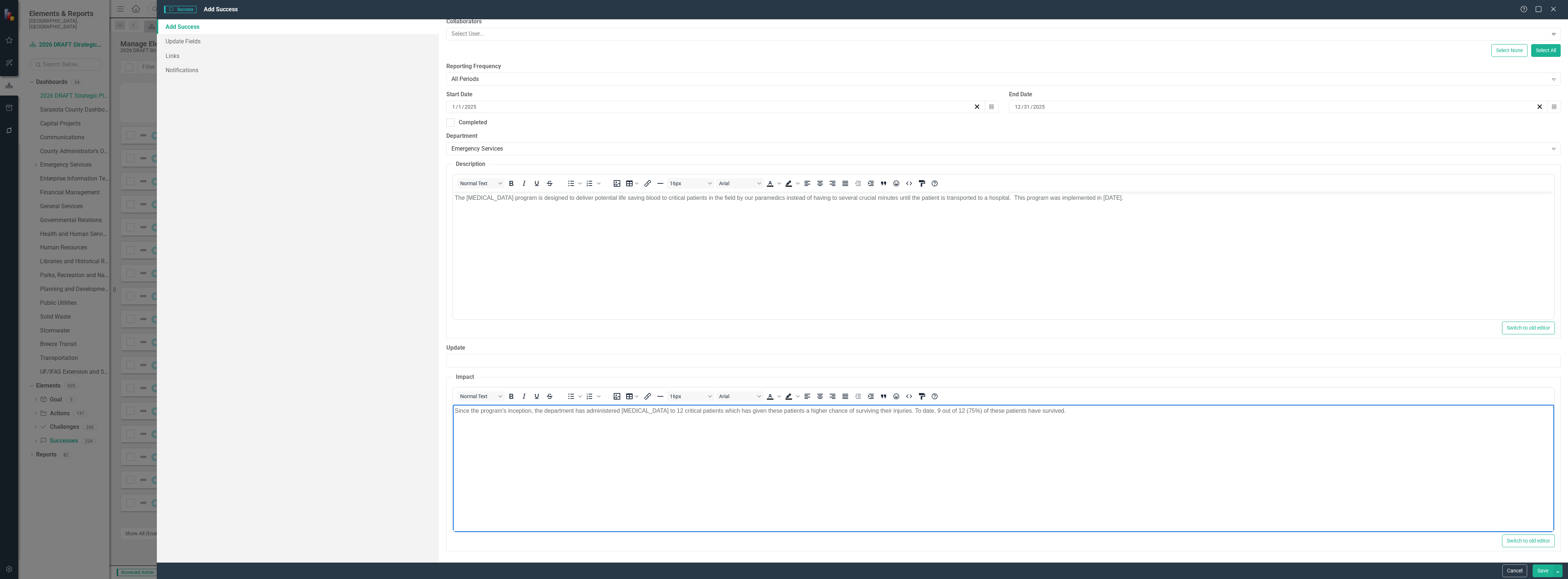
click at [1544, 570] on button "Save" at bounding box center [1543, 570] width 21 height 13
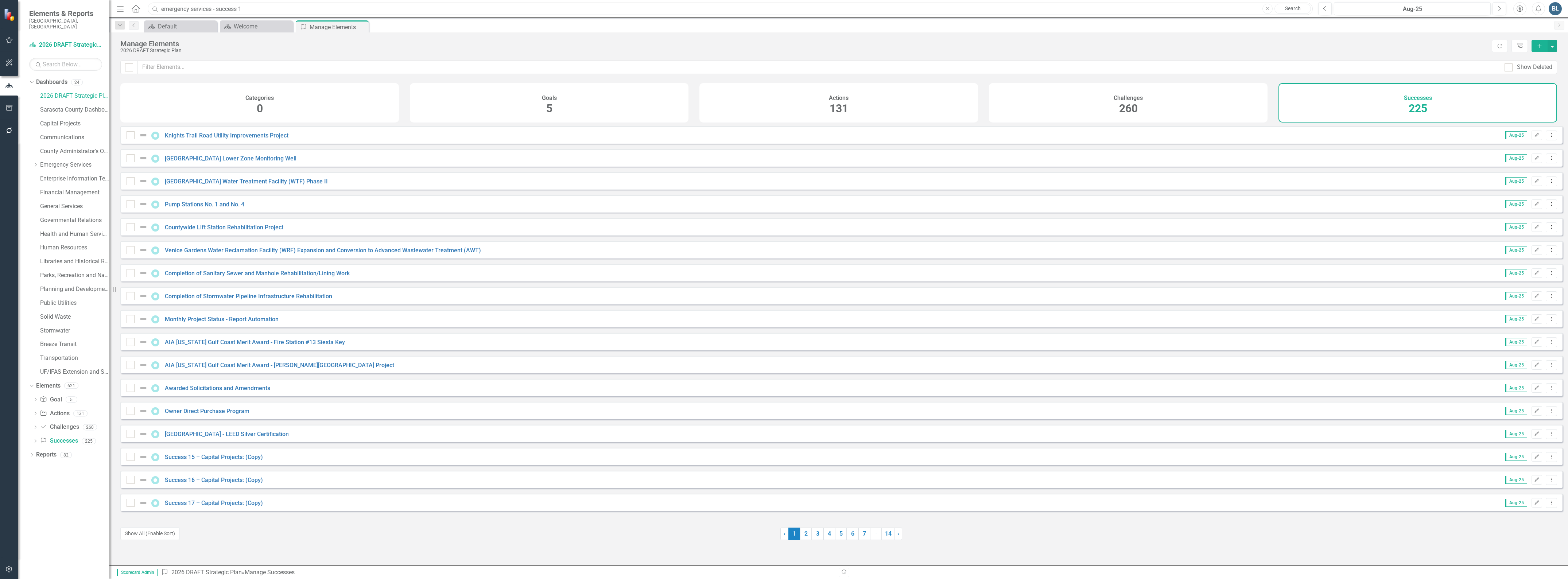
click at [263, 11] on input "emergency services - success 1" at bounding box center [730, 9] width 1165 height 13
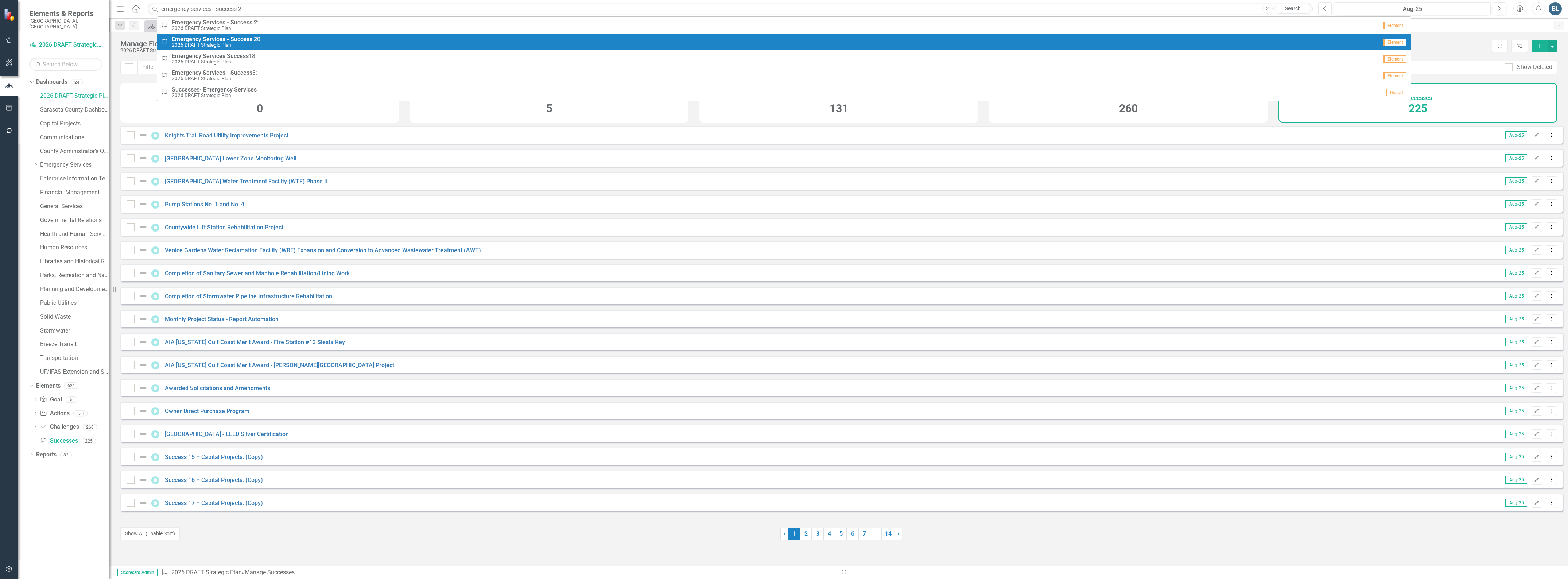
click at [192, 40] on strong "Emergency" at bounding box center [186, 39] width 30 height 7
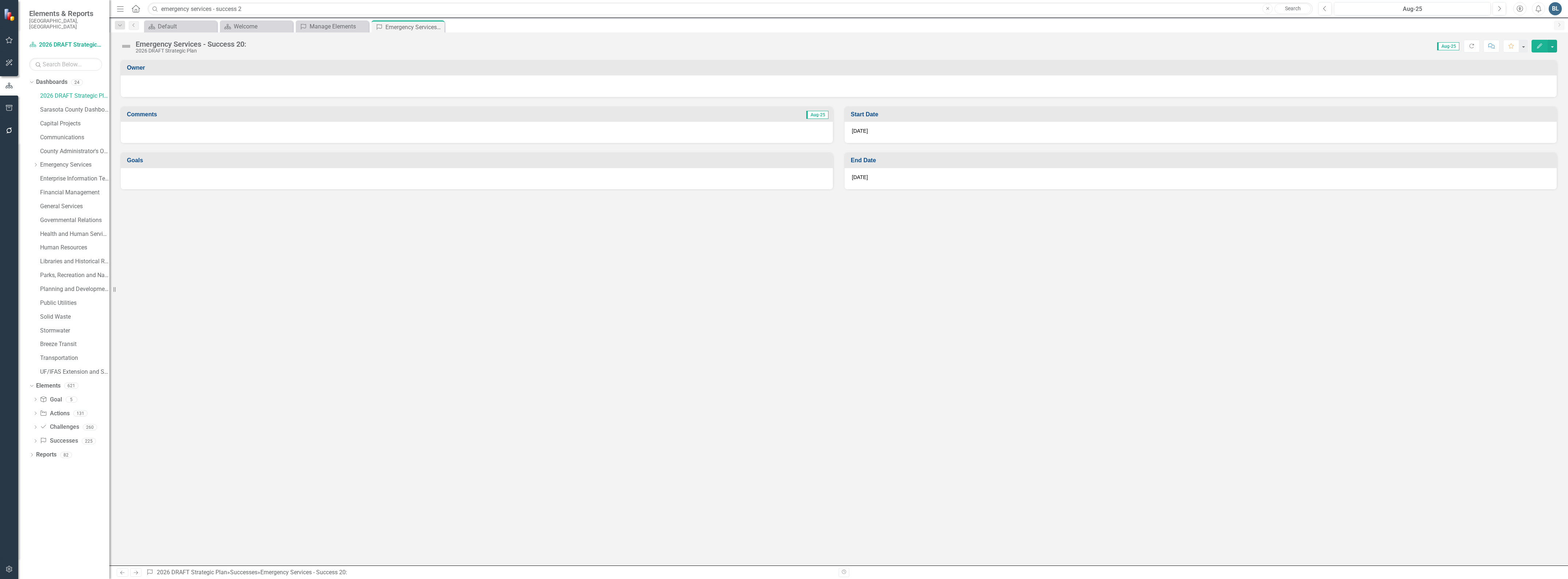
click at [1557, 47] on div "Emergency Services - Success 20: 2026 DRAFT Strategic Plan Score: N/A Aug-25 Co…" at bounding box center [839, 43] width 1458 height 22
click at [1555, 47] on button "button" at bounding box center [1552, 46] width 10 height 13
click at [1531, 58] on link "Edit Edit Success" at bounding box center [1527, 60] width 59 height 13
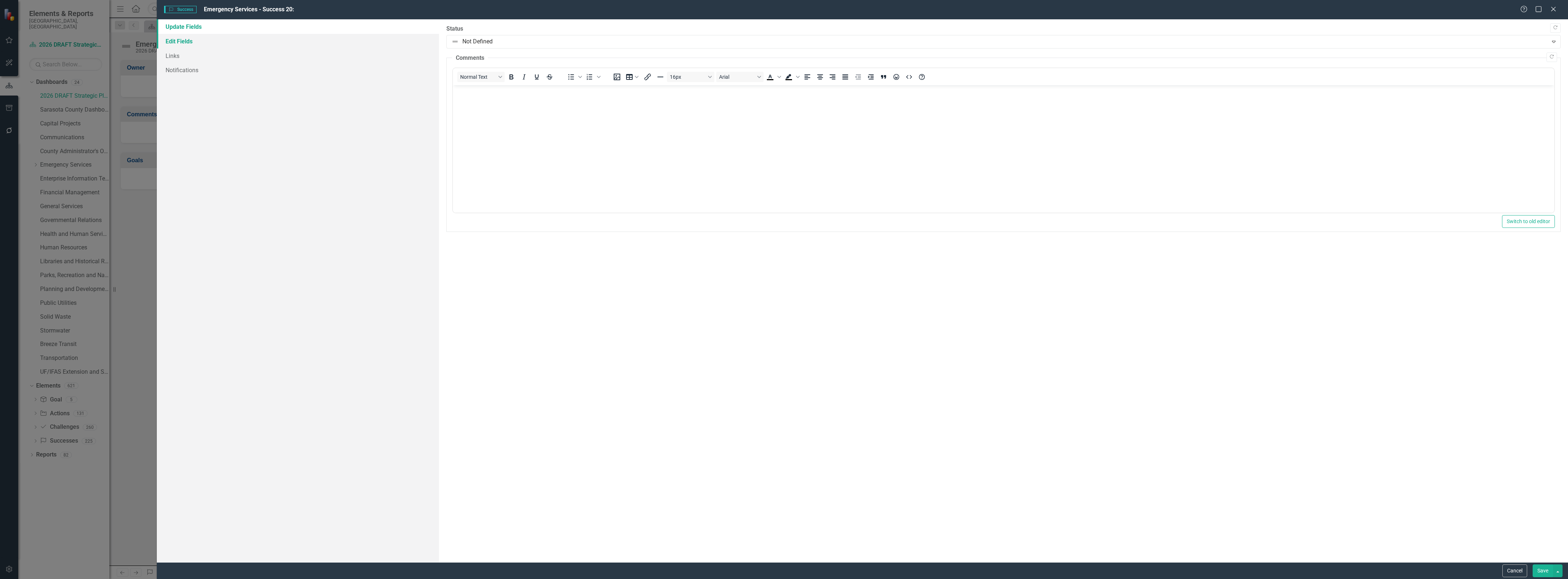
click at [170, 44] on link "Edit Fields" at bounding box center [298, 41] width 282 height 15
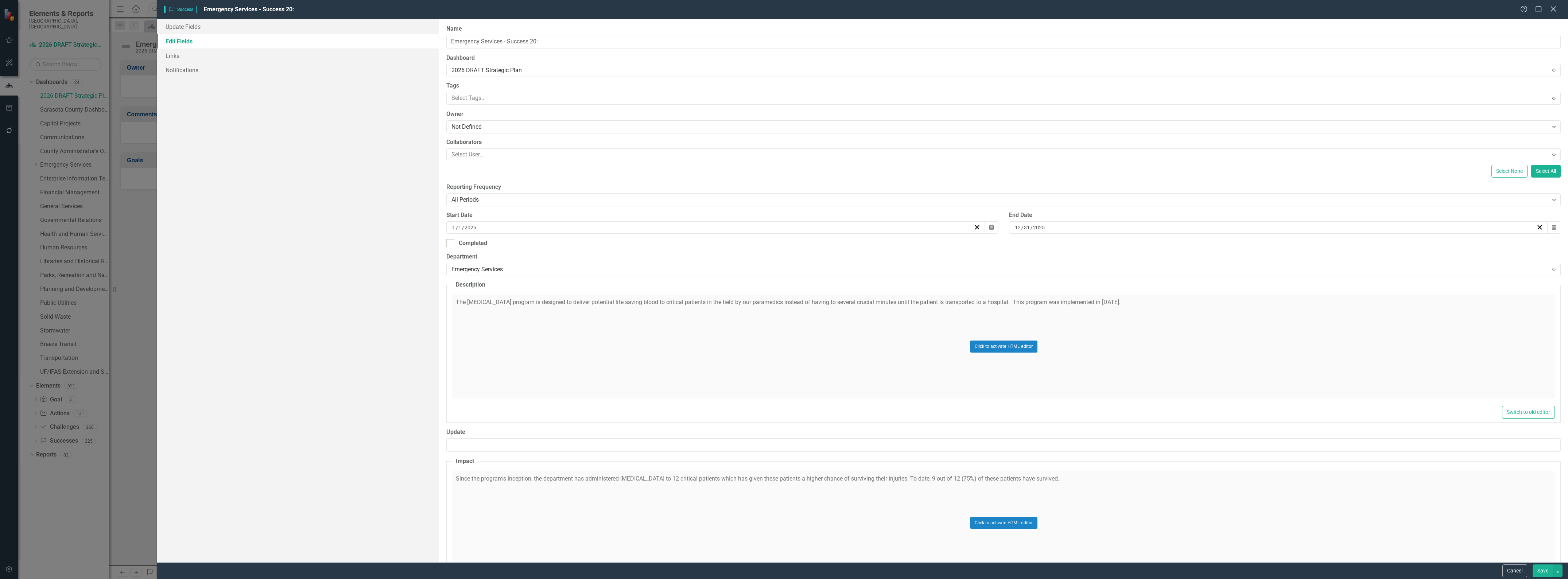
click at [1550, 13] on div "Close" at bounding box center [1553, 10] width 9 height 10
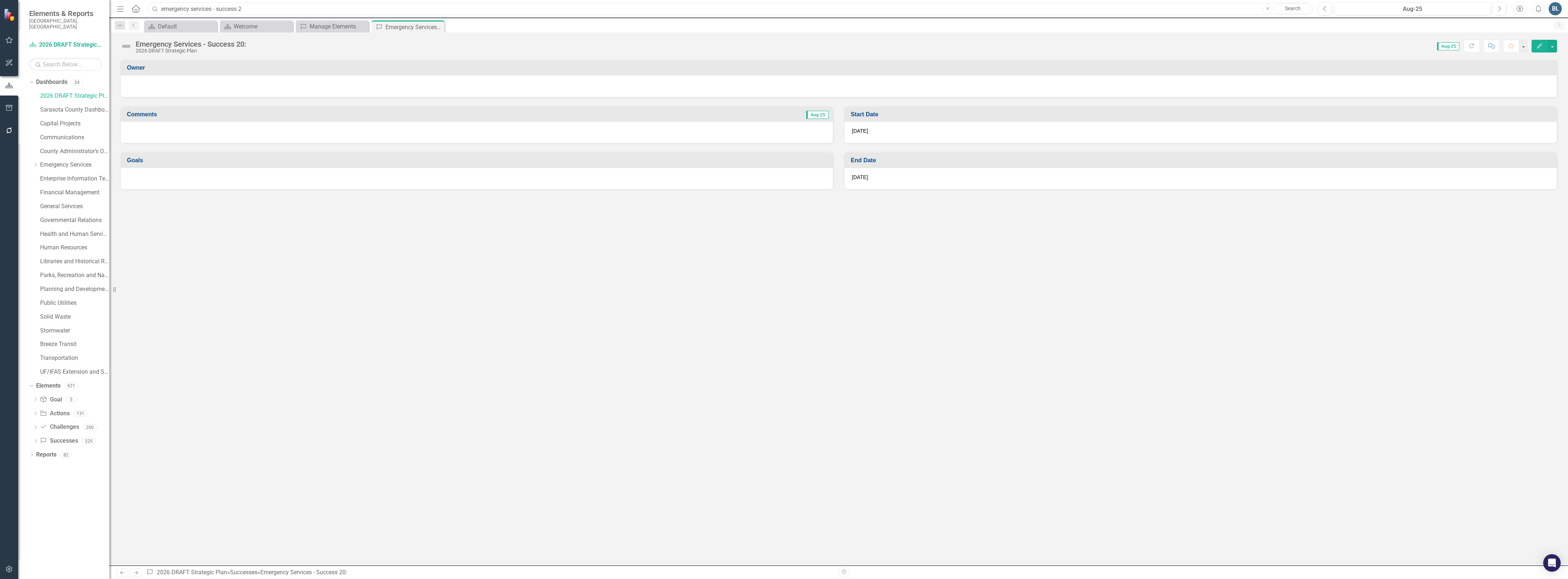
click at [255, 7] on input "emergency services - success 2" at bounding box center [730, 9] width 1165 height 13
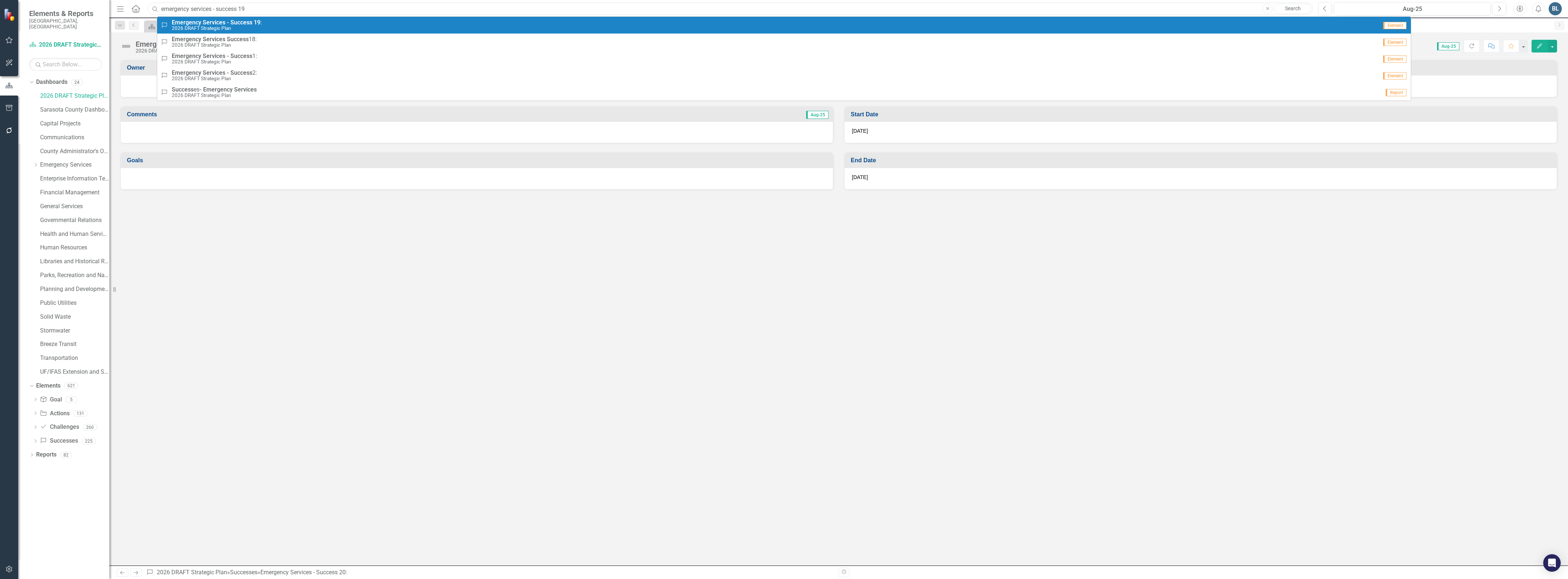
type input "emergency services - success 19"
click at [239, 19] on strong "Success" at bounding box center [242, 22] width 22 height 7
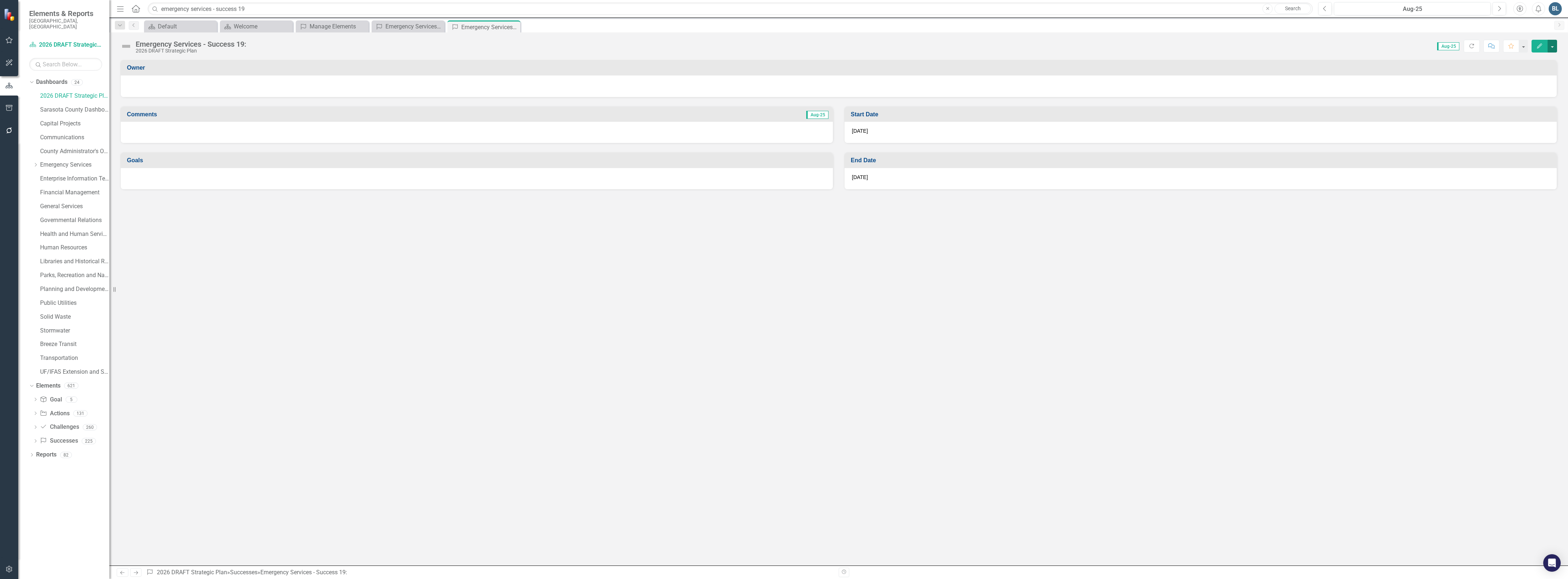
click at [1554, 46] on button "button" at bounding box center [1552, 46] width 10 height 13
click at [1541, 60] on link "Edit Edit Success" at bounding box center [1527, 60] width 59 height 13
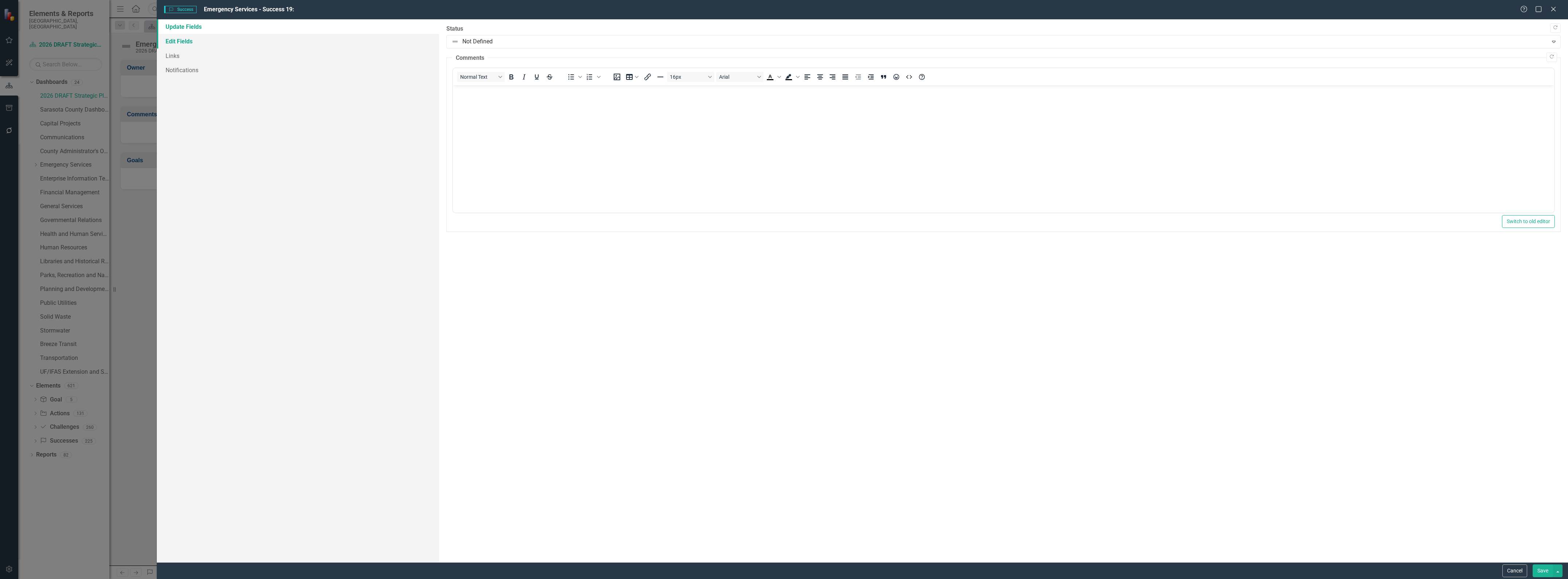
click at [165, 40] on link "Edit Fields" at bounding box center [298, 41] width 282 height 15
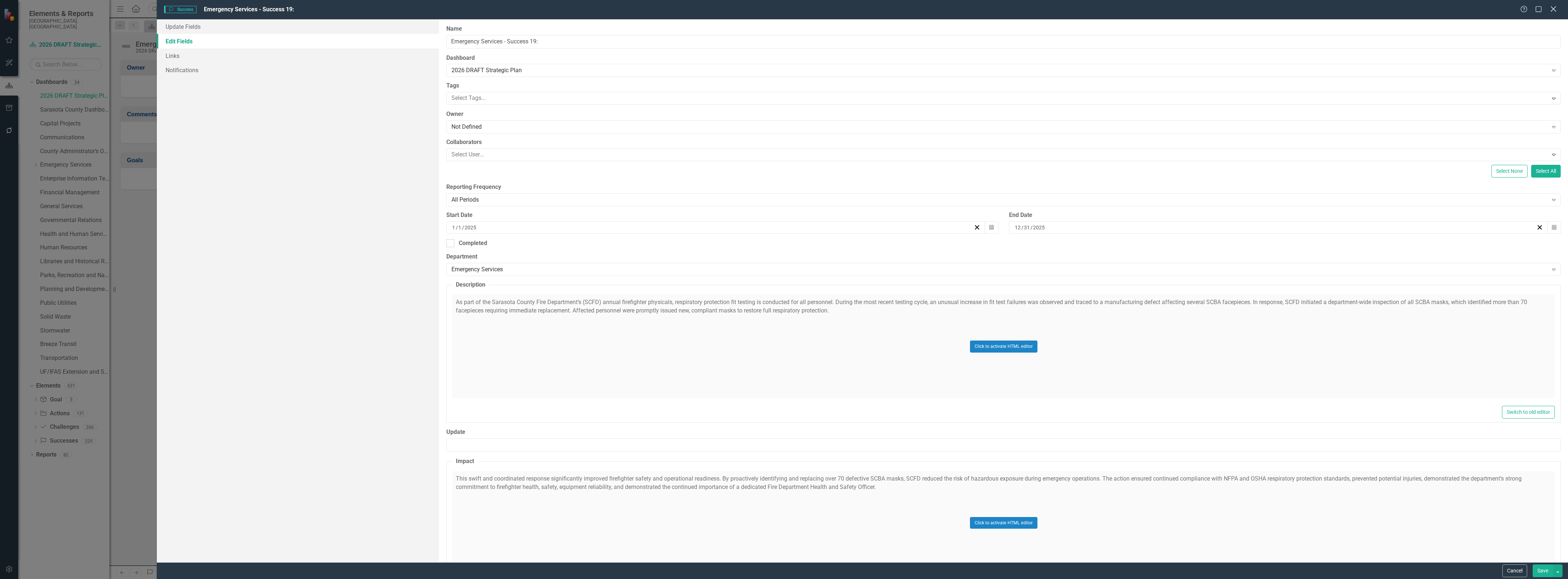
click at [1551, 10] on icon "Close" at bounding box center [1553, 9] width 9 height 7
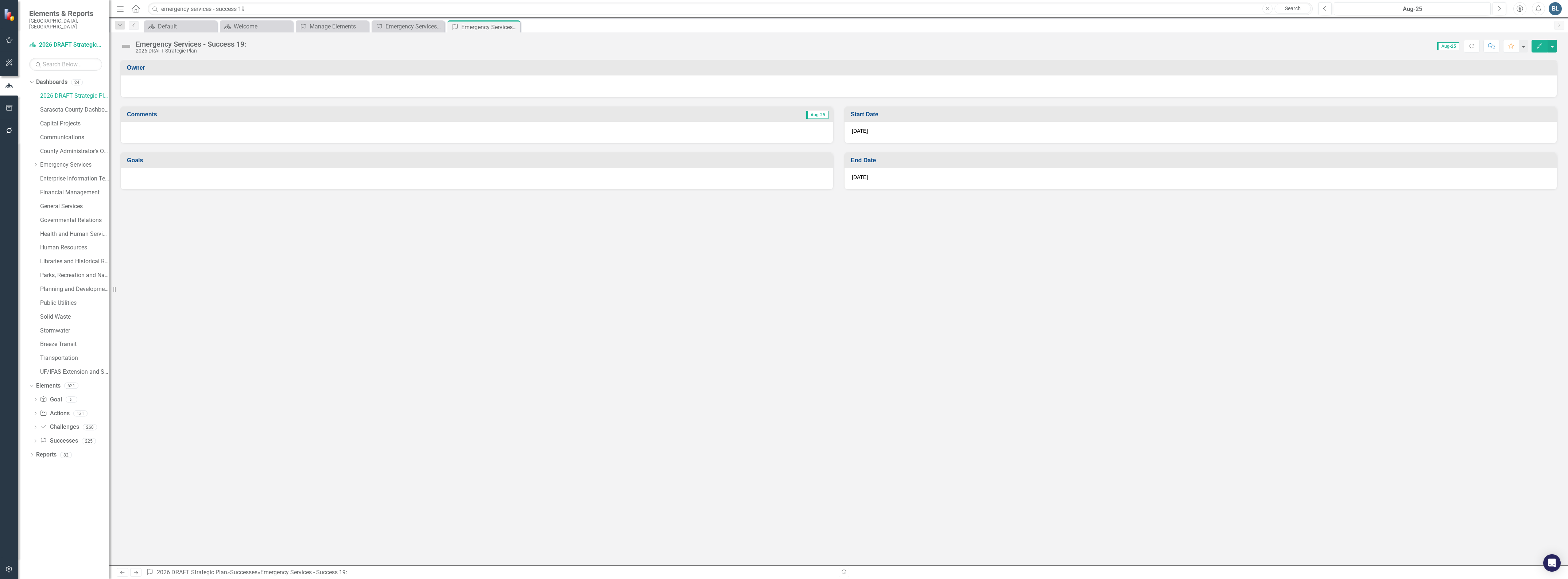
click at [132, 22] on link "Previous" at bounding box center [133, 26] width 10 height 9
click at [130, 23] on link "Previous" at bounding box center [133, 26] width 10 height 9
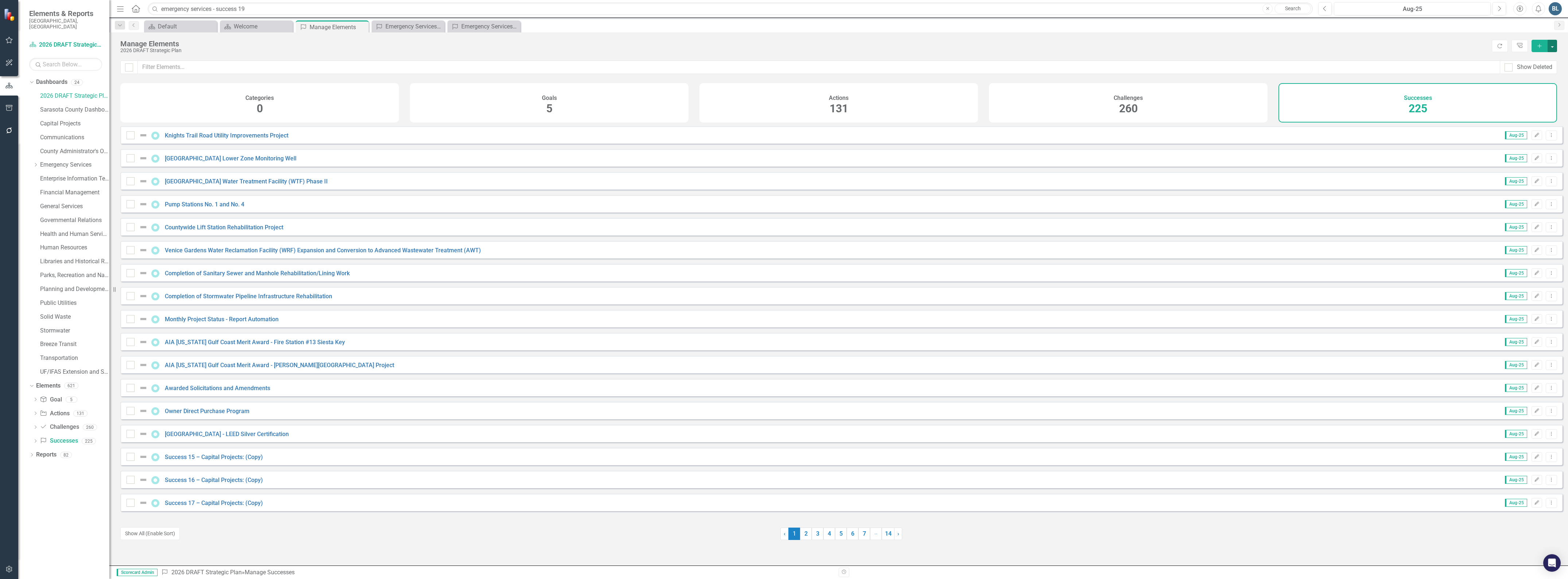
click at [1554, 44] on button "button" at bounding box center [1552, 46] width 10 height 12
click at [1539, 58] on link "Success Add Success" at bounding box center [1528, 60] width 58 height 13
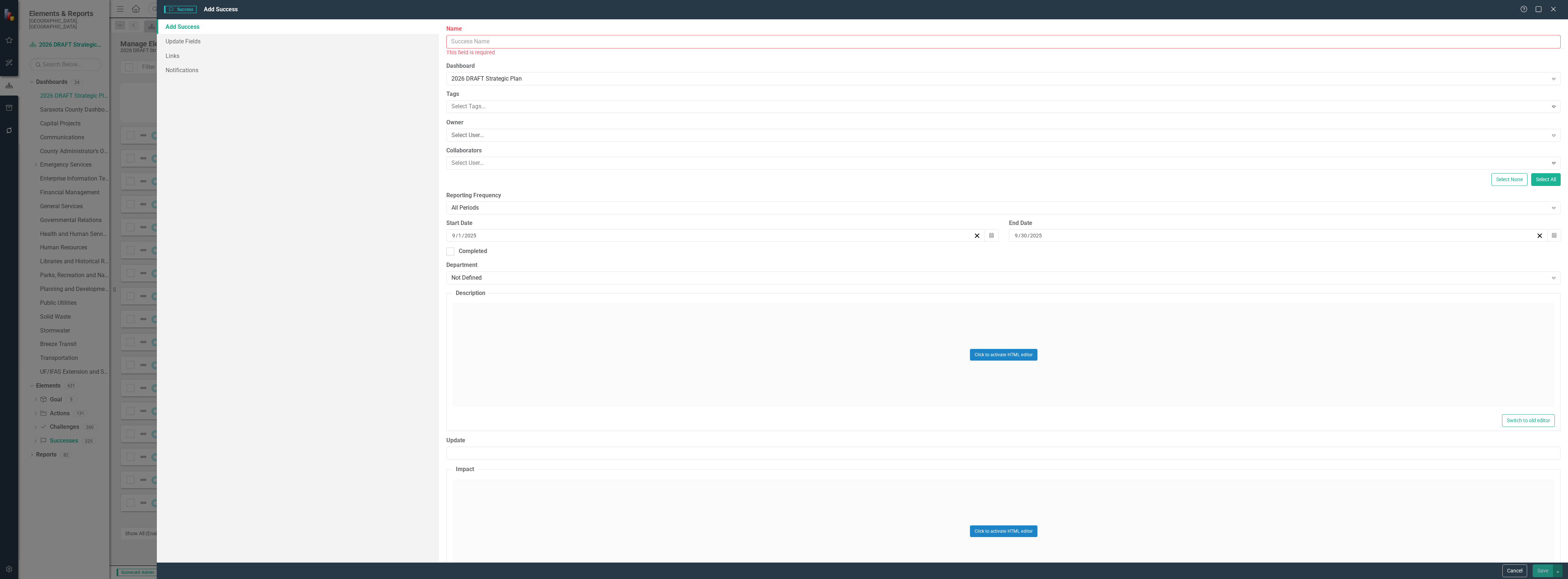
click at [499, 44] on input "Name" at bounding box center [1003, 42] width 1115 height 13
type input "Emergency Services - Success 21"
click at [450, 230] on div "[DATE]" at bounding box center [715, 228] width 539 height 12
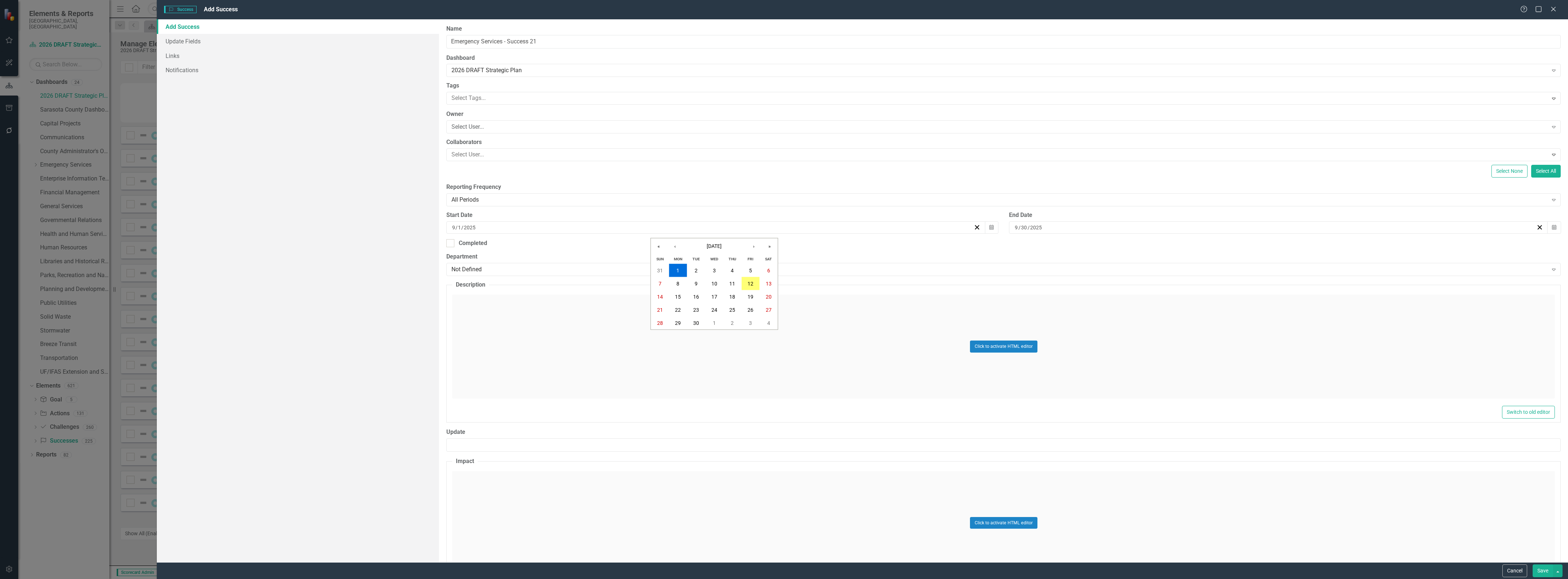
click at [452, 229] on input "9" at bounding box center [453, 228] width 4 height 7
type input "1"
click at [1009, 227] on div "[DATE]" at bounding box center [1278, 228] width 539 height 12
click at [1015, 226] on input "9" at bounding box center [1017, 228] width 4 height 7
type input "12"
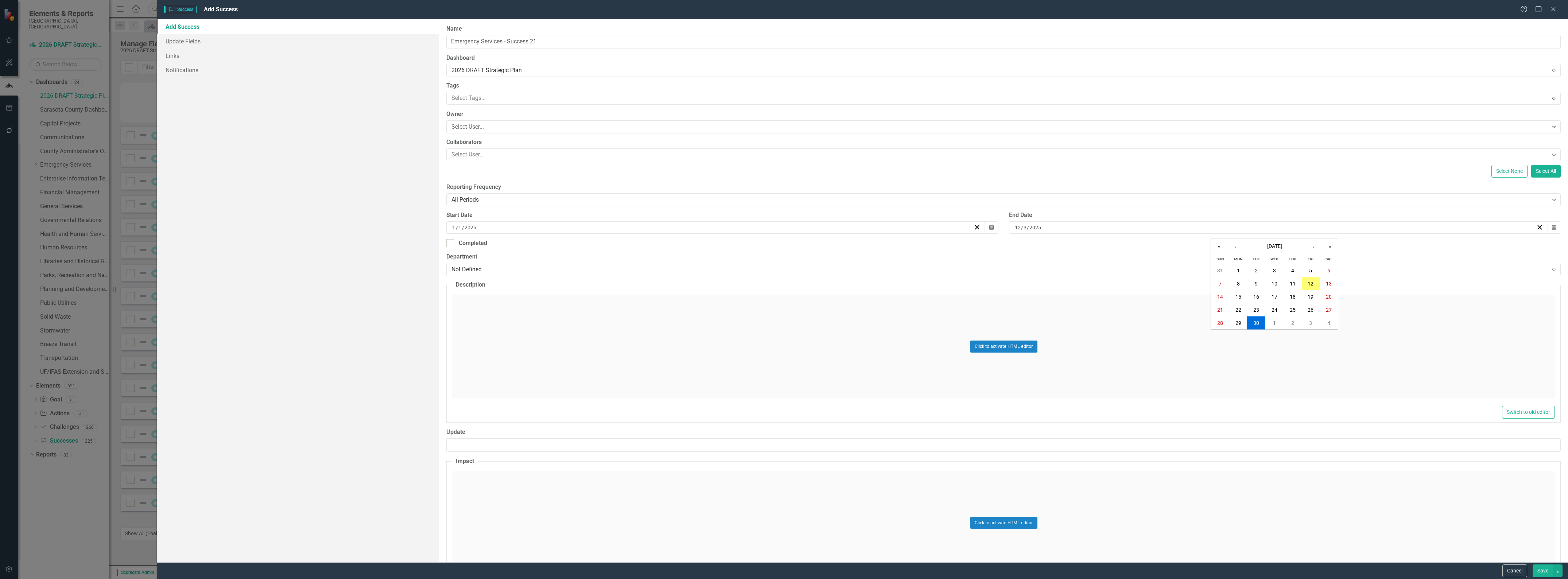
type input "31"
click at [526, 271] on div "Not Defined" at bounding box center [999, 270] width 1096 height 9
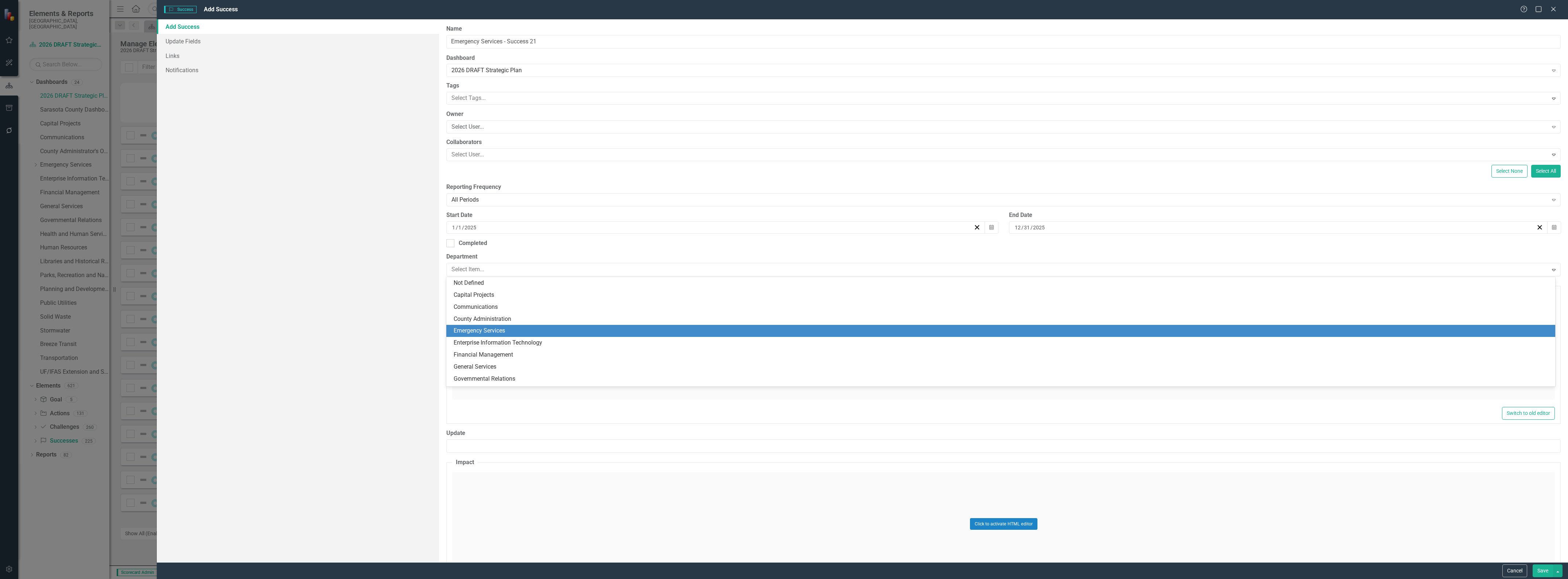
click at [524, 328] on div "Emergency Services" at bounding box center [1002, 331] width 1097 height 9
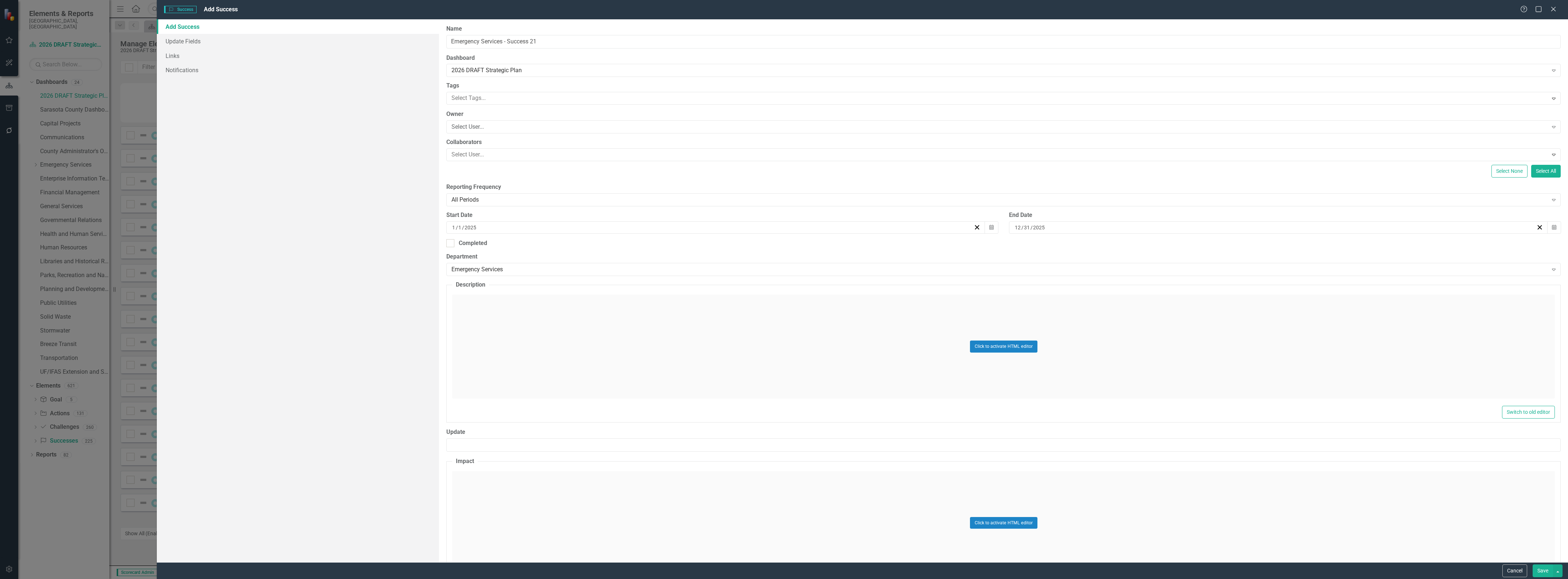
click at [524, 328] on div "Click to activate HTML editor" at bounding box center [1004, 346] width 1103 height 104
click at [530, 330] on body "Rich Text Area. Press ALT-0 for help." at bounding box center [1003, 367] width 1101 height 110
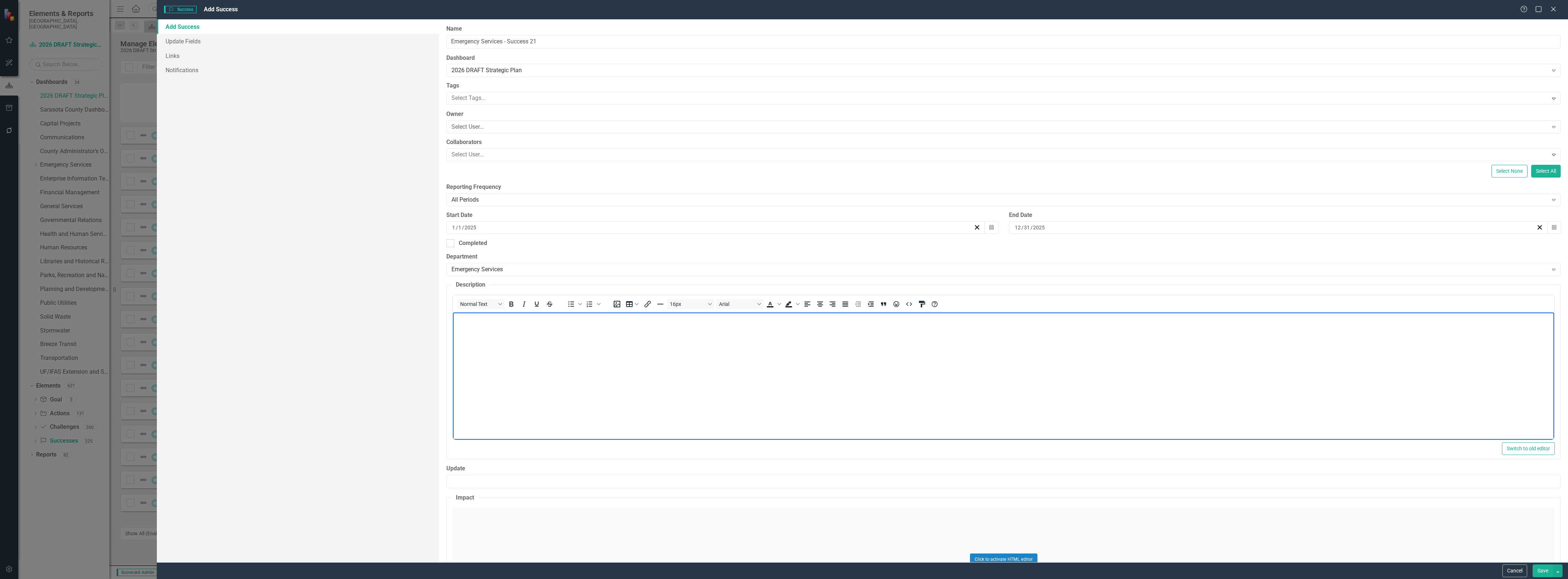
click at [789, 363] on body "Rich Text Area. Press ALT-0 for help." at bounding box center [1003, 367] width 1101 height 110
paste body "Rich Text Area. Press ALT-0 for help."
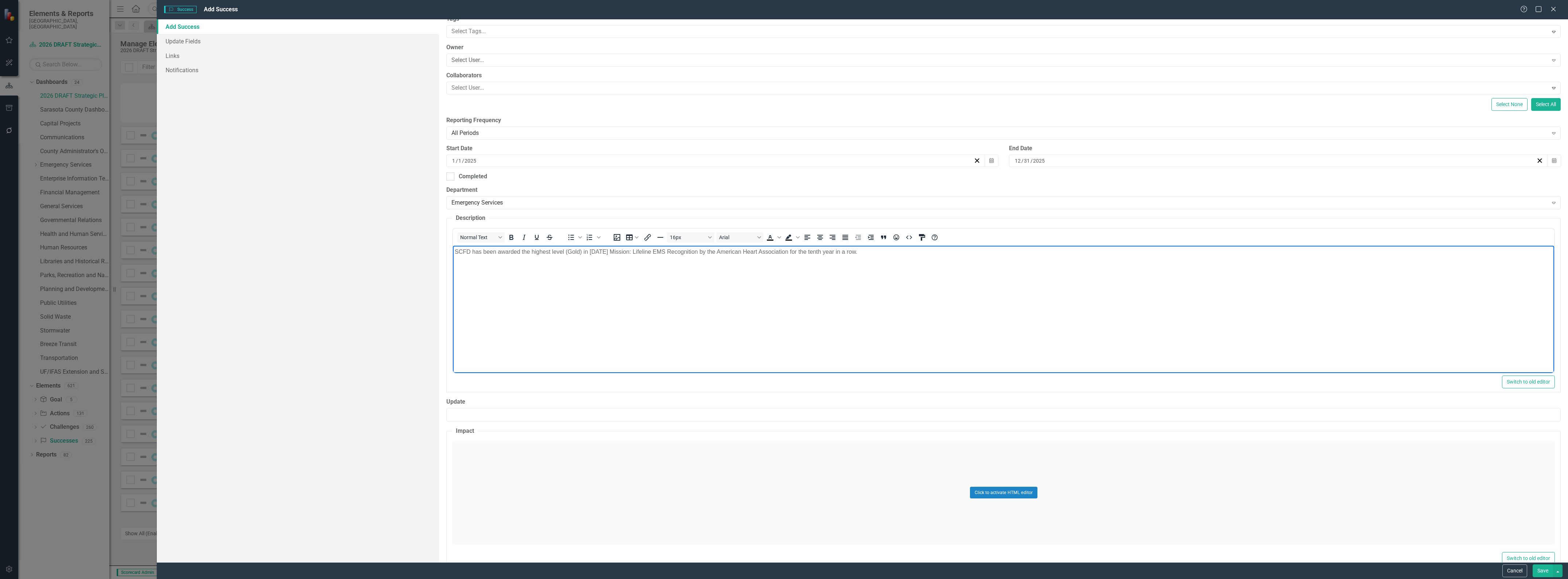
scroll to position [85, 0]
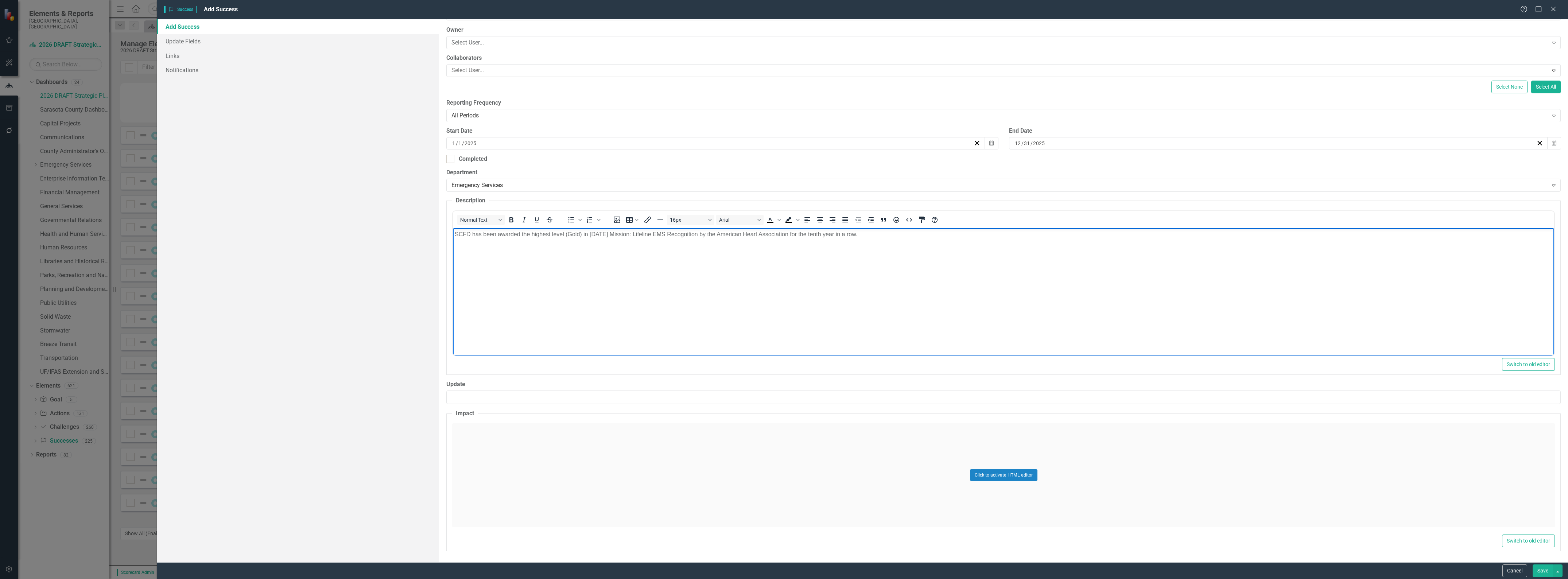
click at [691, 450] on div "Click to activate HTML editor" at bounding box center [1004, 475] width 1103 height 104
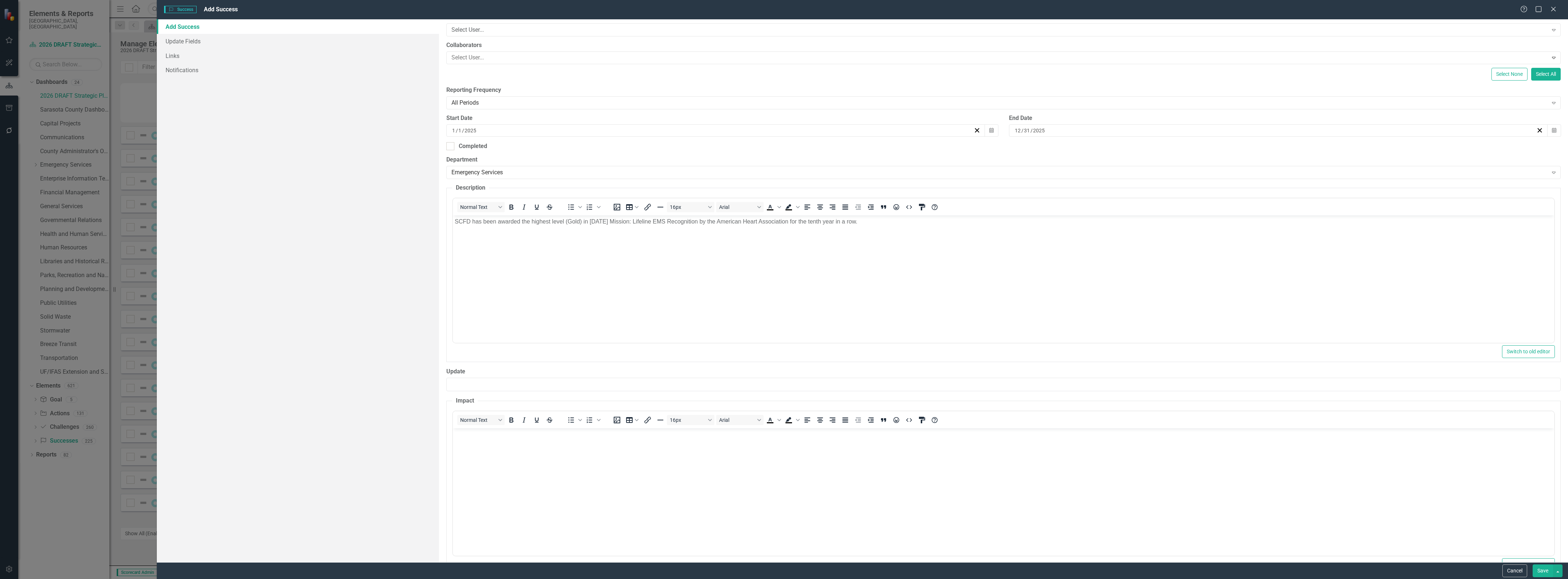
scroll to position [121, 0]
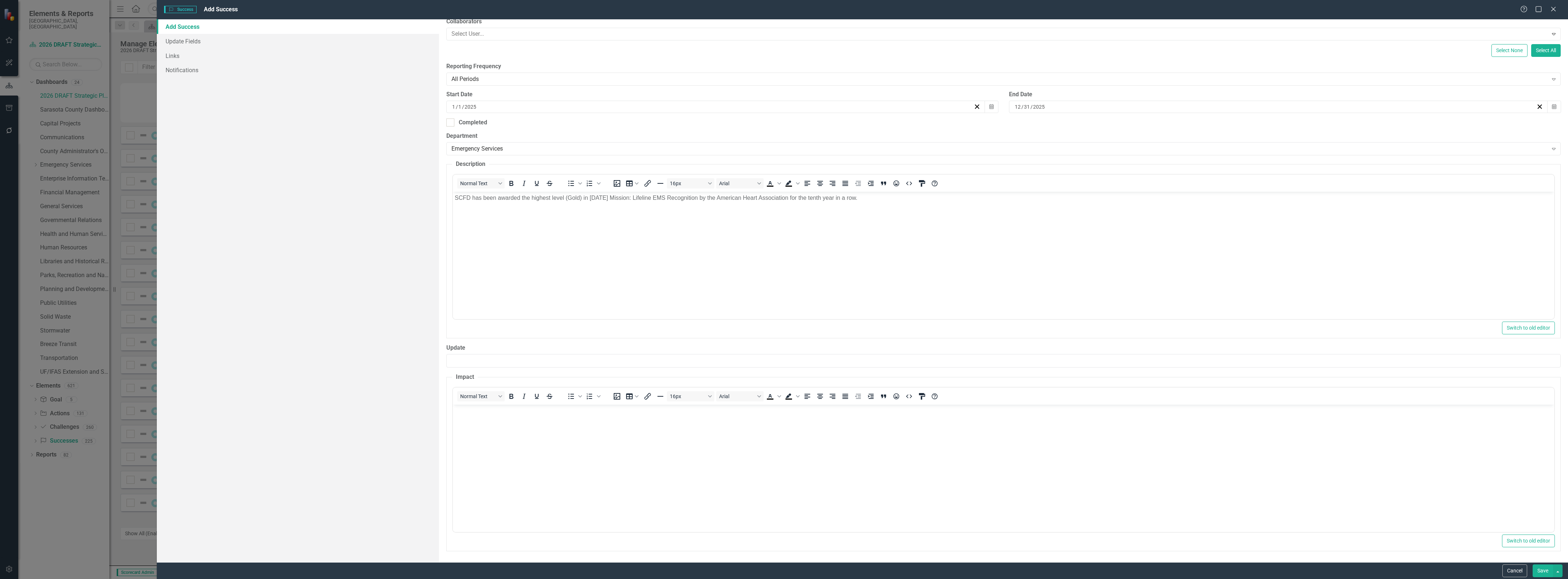
click at [682, 441] on body "Rich Text Area. Press ALT-0 for help." at bounding box center [1003, 459] width 1101 height 110
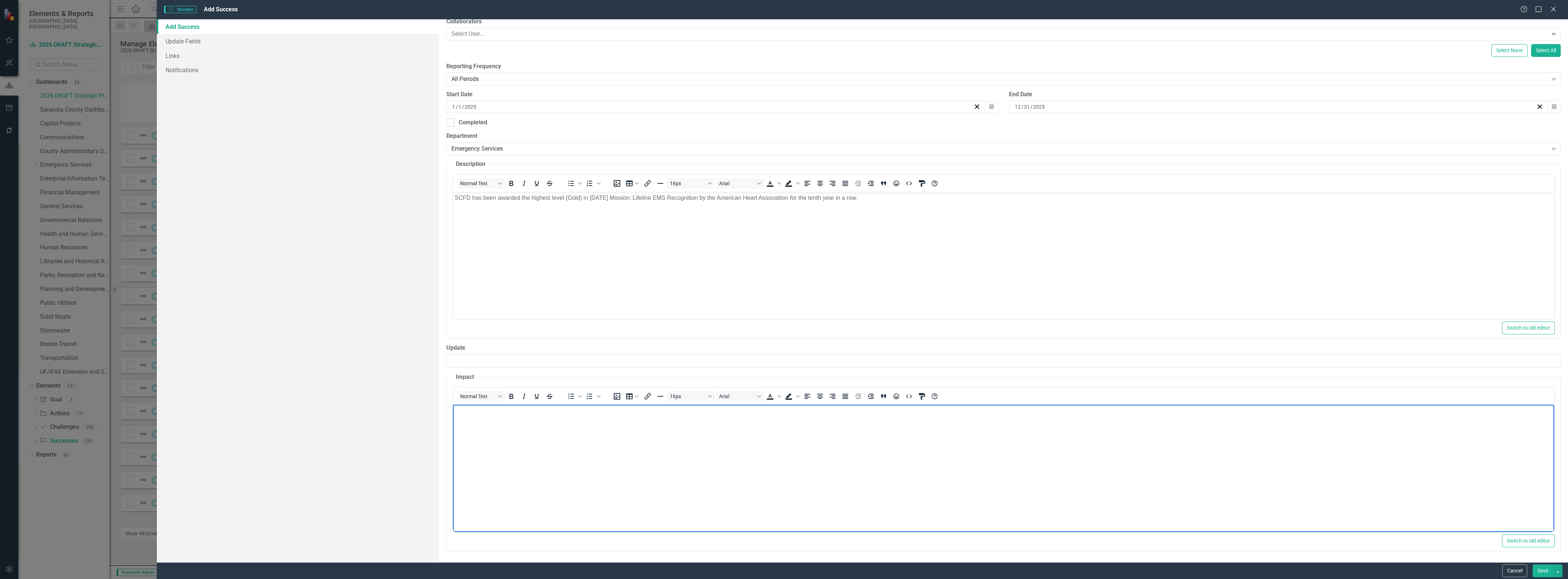
click at [735, 432] on body "Rich Text Area. Press ALT-0 for help." at bounding box center [1003, 459] width 1101 height 110
paste body "Rich Text Area. Press ALT-0 for help."
click at [1539, 573] on button "Save" at bounding box center [1543, 570] width 21 height 13
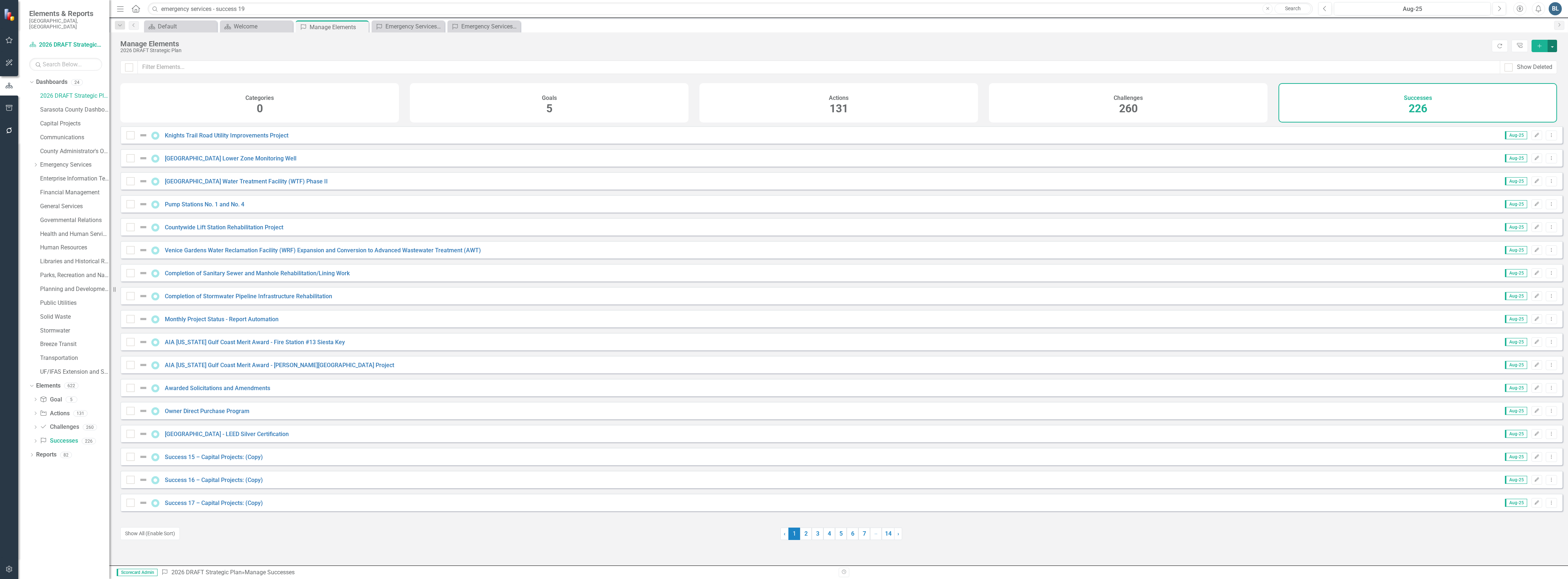
click at [1551, 47] on button "button" at bounding box center [1552, 46] width 10 height 12
click at [1534, 57] on link "Success Add Success" at bounding box center [1528, 60] width 58 height 13
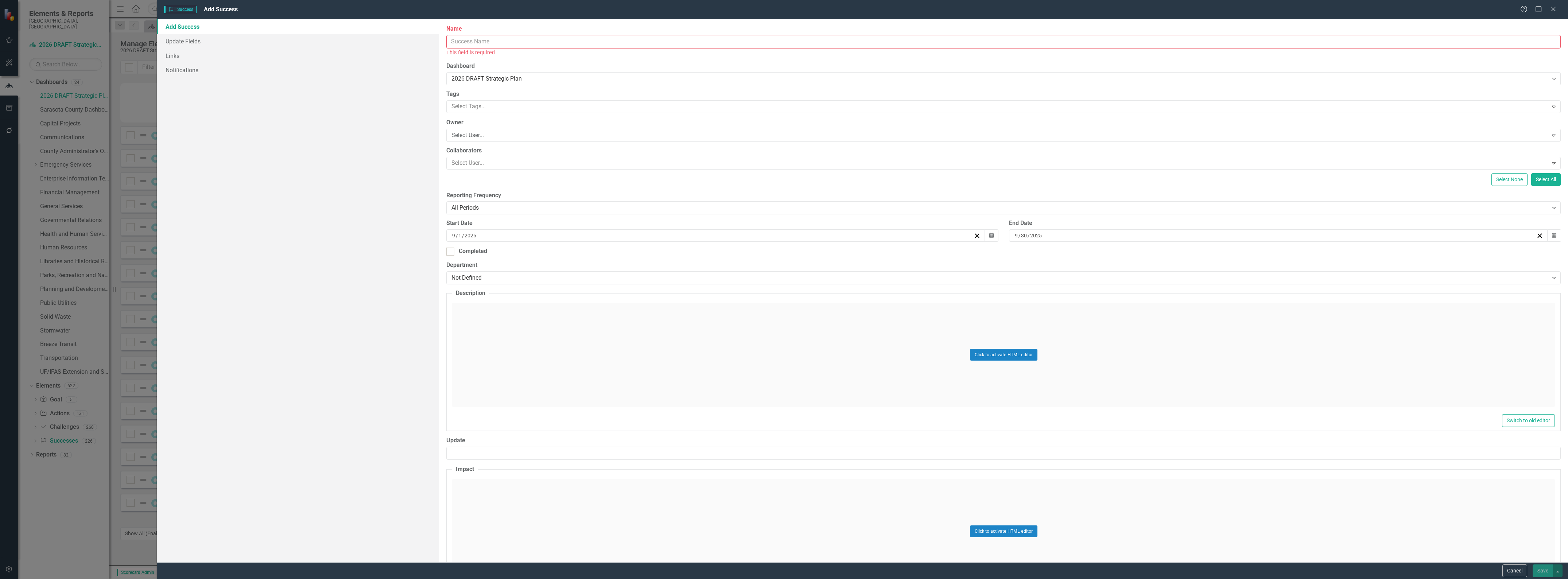
click at [465, 44] on input "Name" at bounding box center [1003, 42] width 1115 height 13
type input "Emergency Services - Success 22"
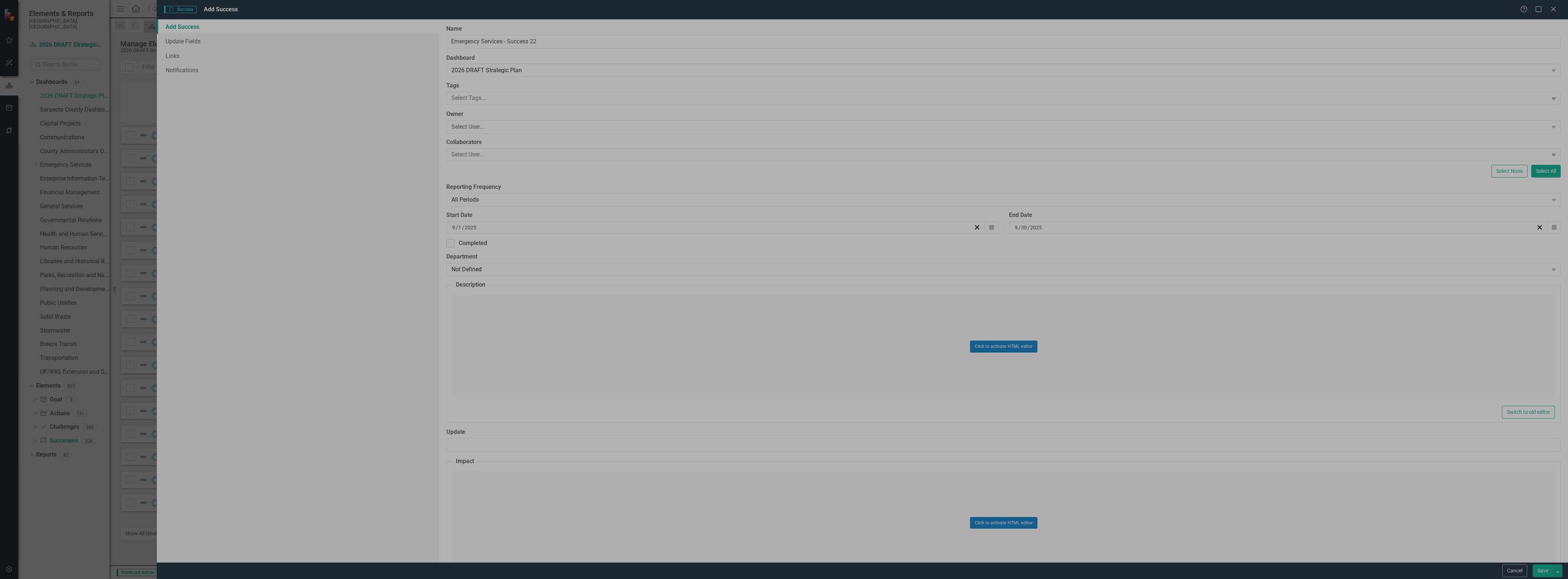
click at [473, 218] on div "Start Date" at bounding box center [722, 216] width 551 height 9
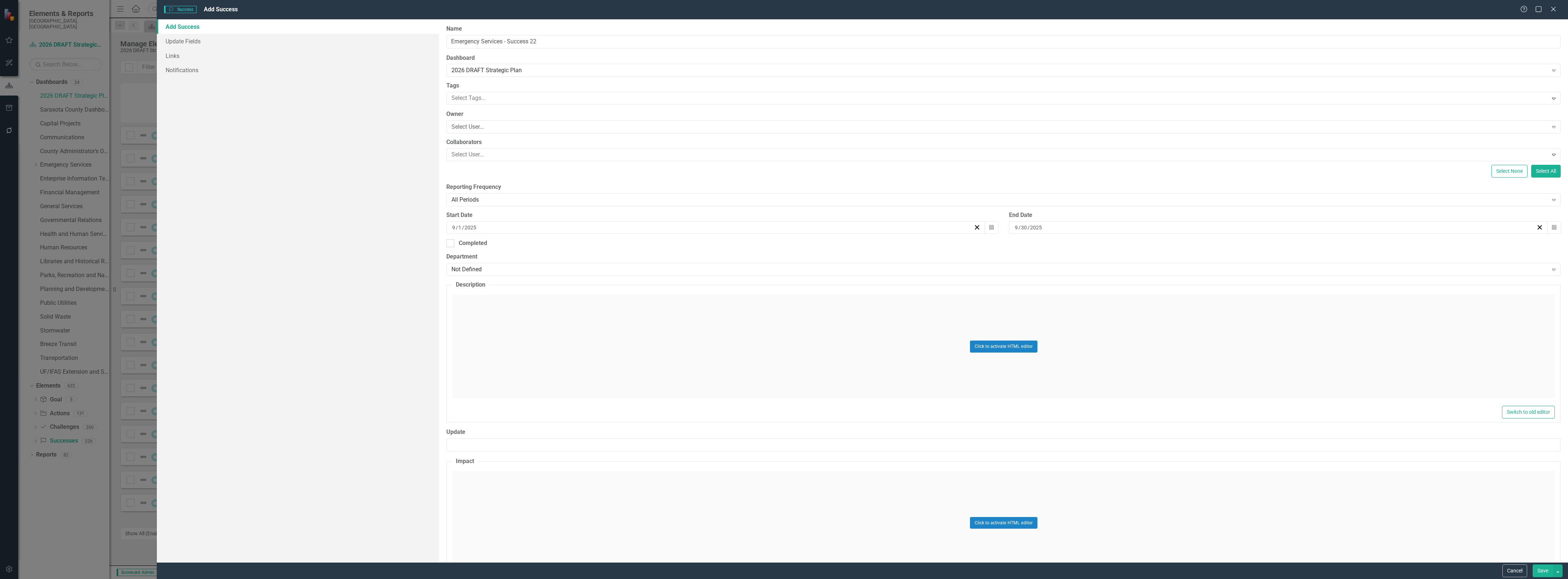
click at [453, 226] on input "9" at bounding box center [453, 228] width 4 height 7
click at [458, 228] on input "1" at bounding box center [460, 228] width 4 height 7
click at [452, 227] on input "9" at bounding box center [453, 228] width 4 height 7
type input "1"
click at [1026, 219] on div "End Date" at bounding box center [1285, 216] width 551 height 9
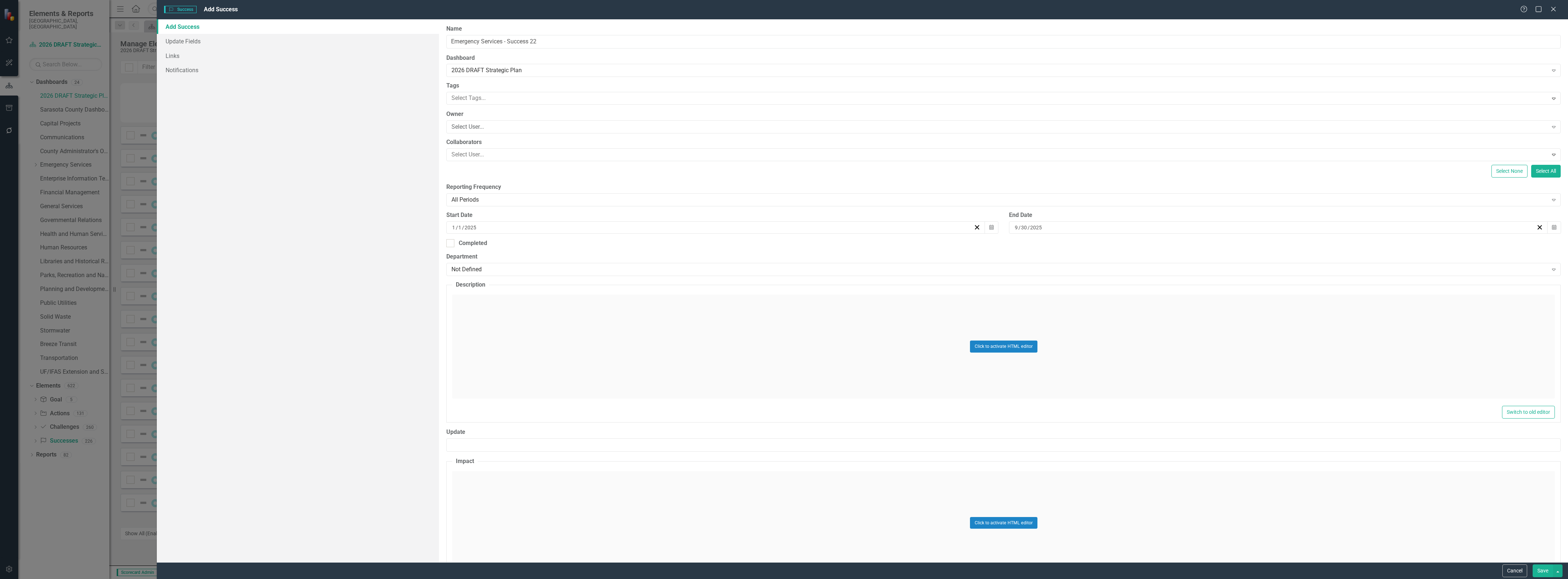
click at [1009, 225] on div "[DATE]" at bounding box center [1278, 228] width 539 height 12
click at [1010, 226] on div "2025-09-30 9 / 30 / 2025 « ‹ September 2025 › » Sun Mon Tue Wed Thu Fri Sat 31 …" at bounding box center [1278, 228] width 539 height 12
click at [1013, 226] on div "2025-09-30 9 / 30 / 2025" at bounding box center [1275, 228] width 522 height 7
click at [1015, 228] on input "9" at bounding box center [1017, 228] width 4 height 7
type input "12"
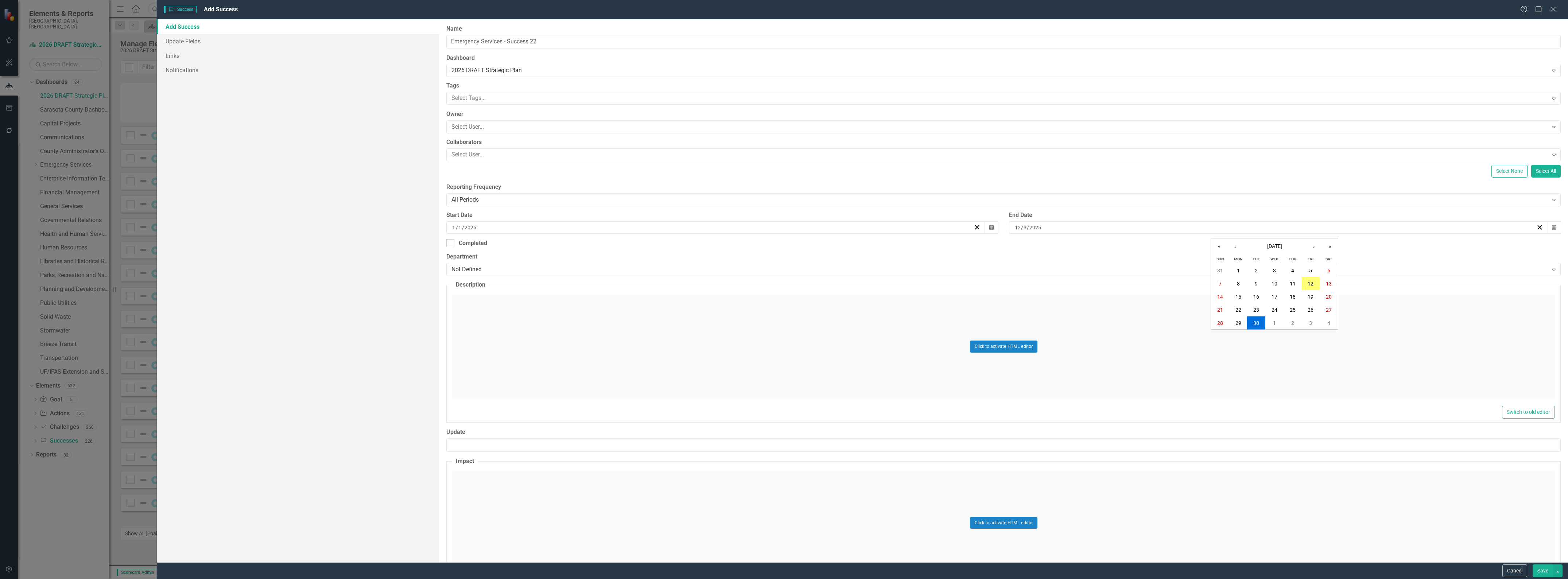
type input "31"
click at [564, 269] on div "Not Defined" at bounding box center [999, 270] width 1096 height 9
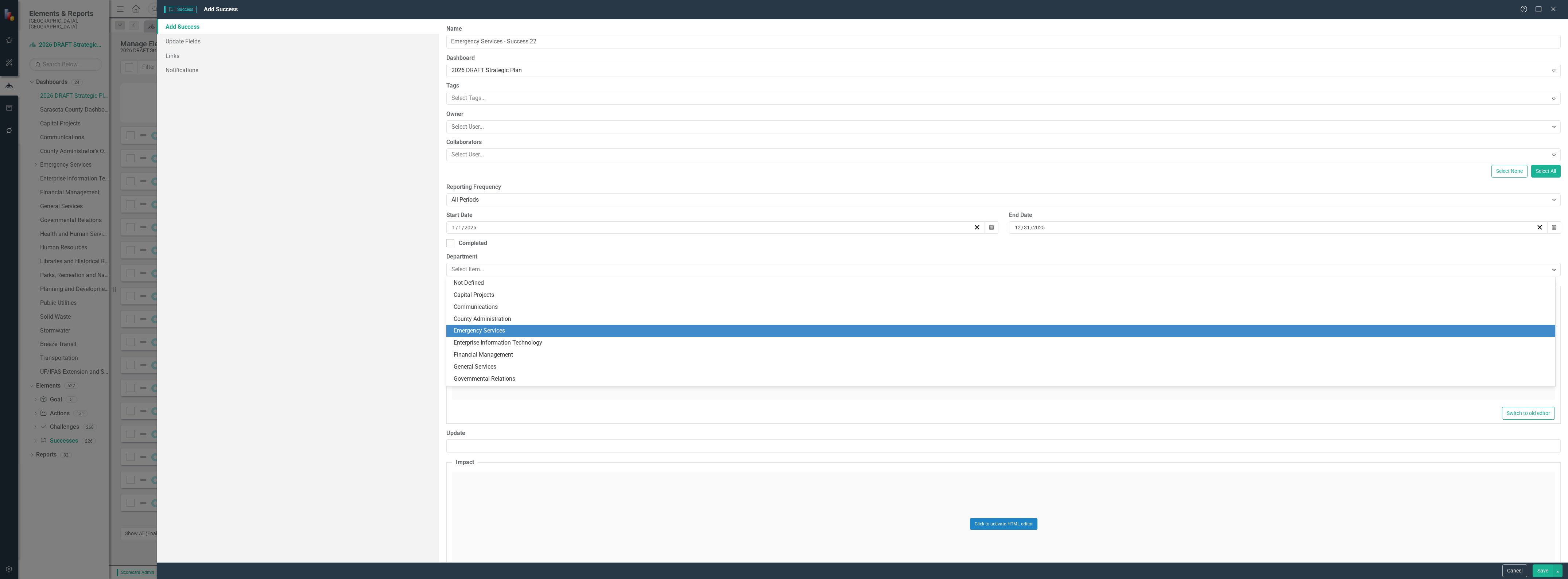
click at [558, 326] on div "Emergency Services" at bounding box center [1001, 331] width 1109 height 12
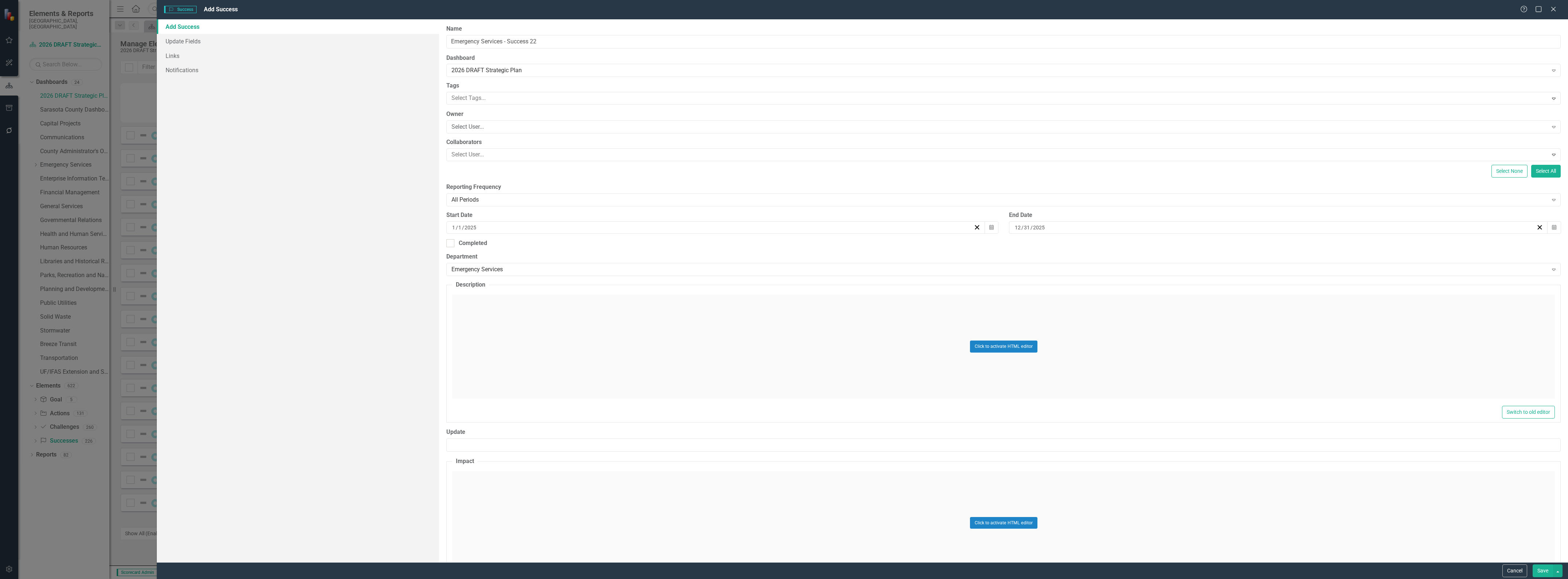
click at [558, 326] on div "Click to activate HTML editor" at bounding box center [1004, 346] width 1103 height 104
click at [558, 325] on body "Rich Text Area. Press ALT-0 for help." at bounding box center [1003, 367] width 1101 height 110
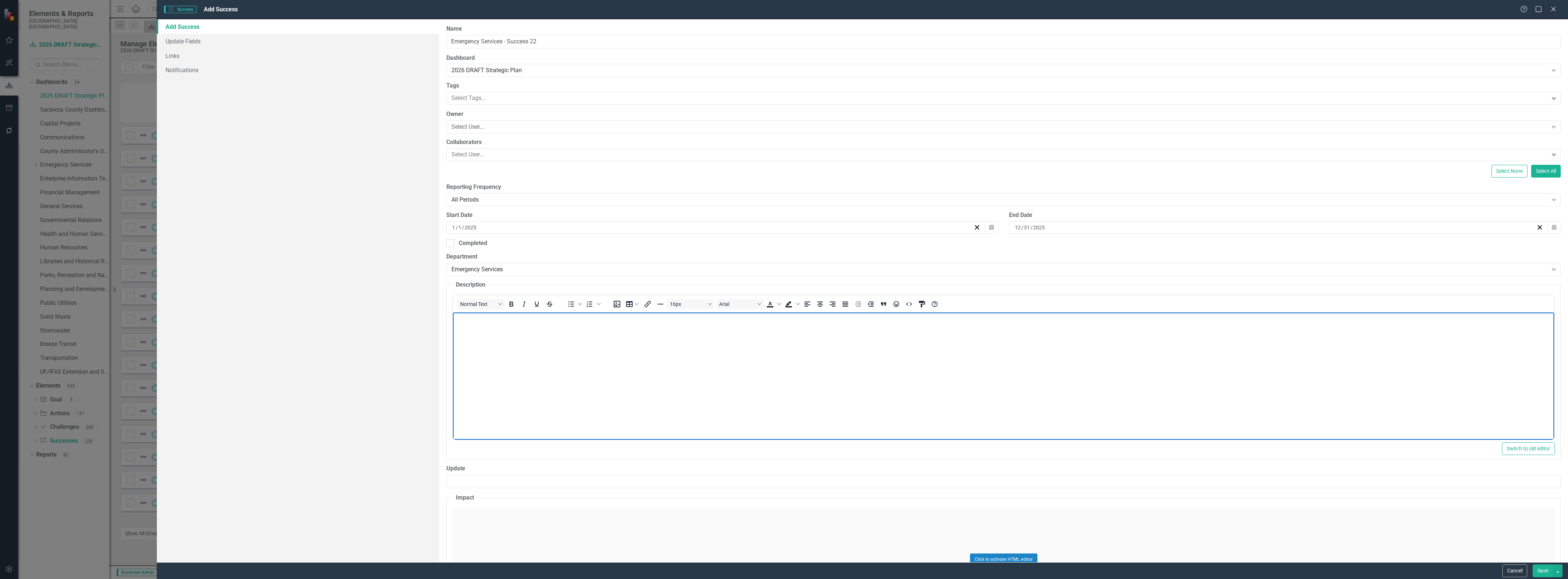
click at [847, 336] on body "Rich Text Area. Press ALT-0 for help." at bounding box center [1003, 367] width 1101 height 110
paste body "Rich Text Area. Press ALT-0 for help."
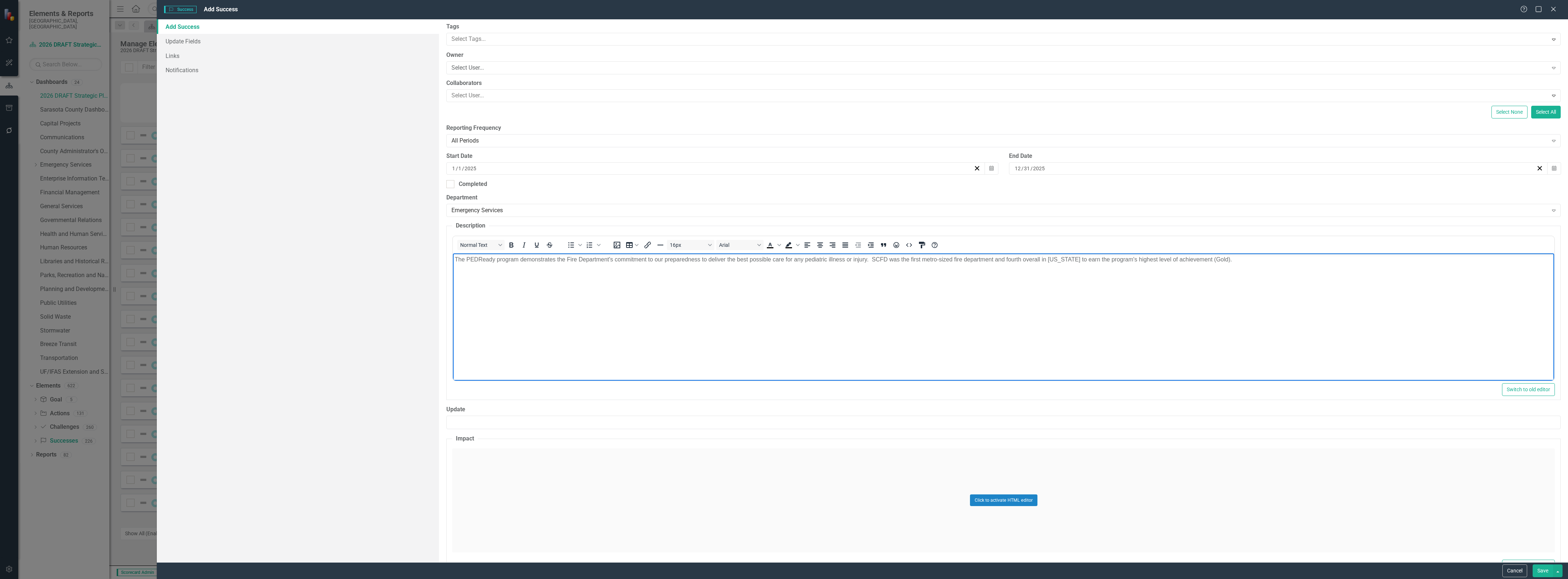
scroll to position [85, 0]
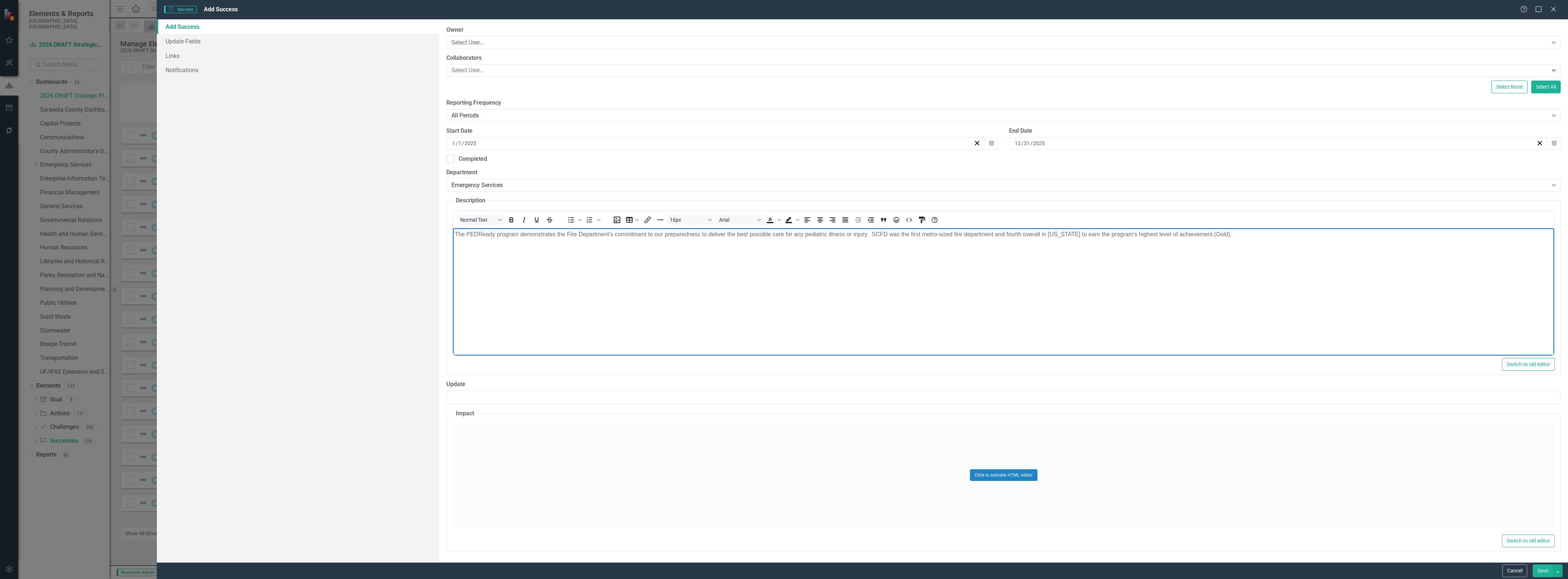
click at [569, 441] on div "Click to activate HTML editor" at bounding box center [1004, 475] width 1103 height 104
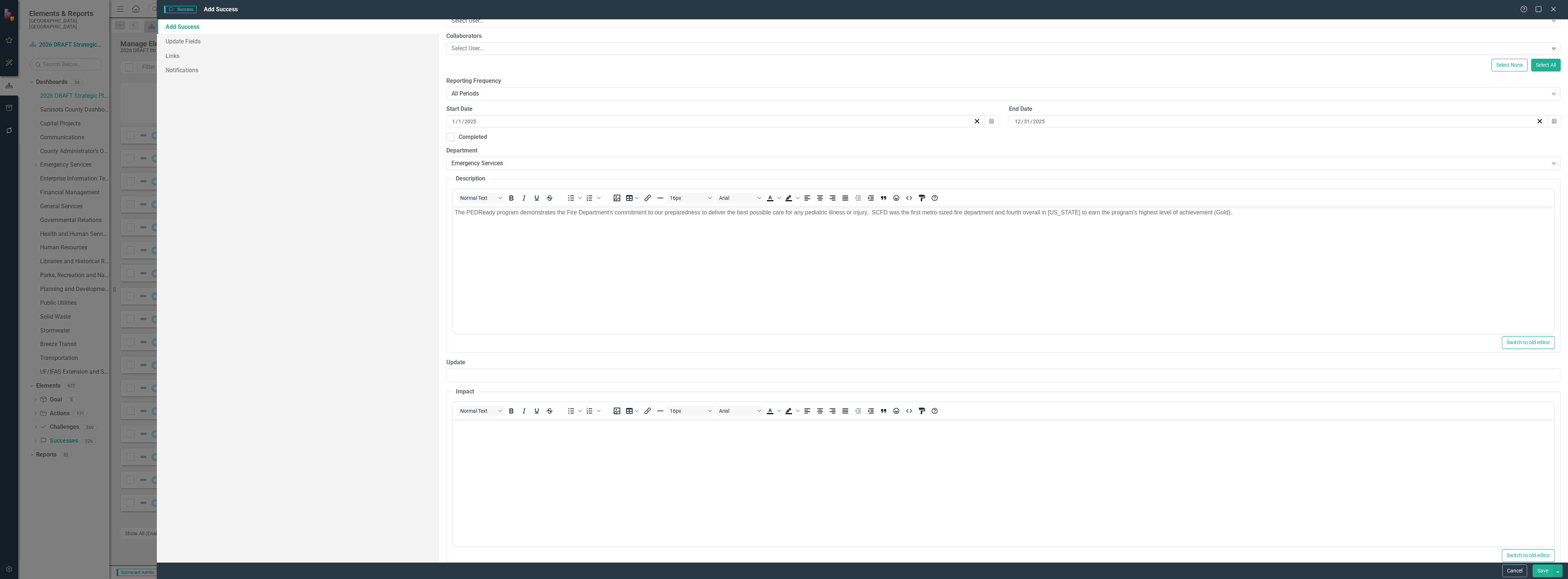
scroll to position [121, 0]
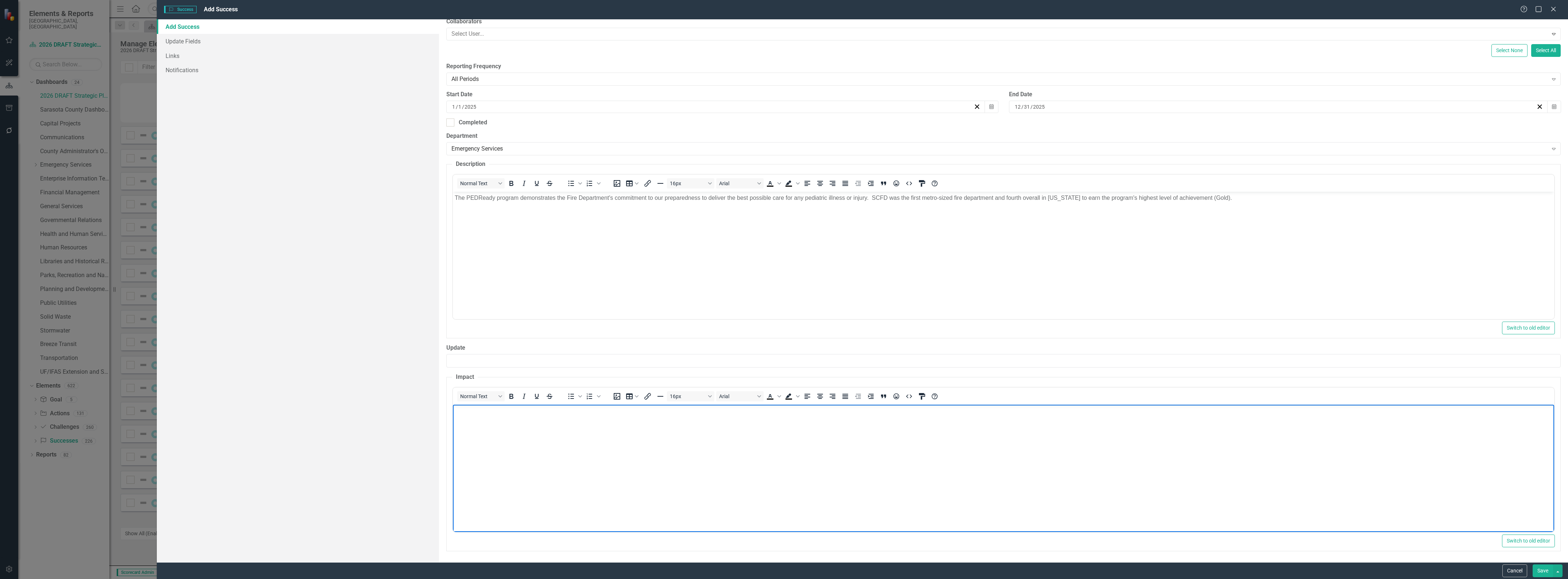
click at [562, 429] on body "Rich Text Area. Press ALT-0 for help." at bounding box center [1003, 459] width 1101 height 110
click at [555, 449] on body "Rich Text Area. Press ALT-0 for help." at bounding box center [1003, 459] width 1101 height 110
paste body "Rich Text Area. Press ALT-0 for help."
click at [1307, 410] on p "Pediatric emergency care is unique and can be complicated. Being trained and pr…" at bounding box center [1003, 415] width 1097 height 18
click at [844, 463] on body "Pediatric emergency care is unique and can be complicated. Being trained and pr…" at bounding box center [1003, 459] width 1101 height 110
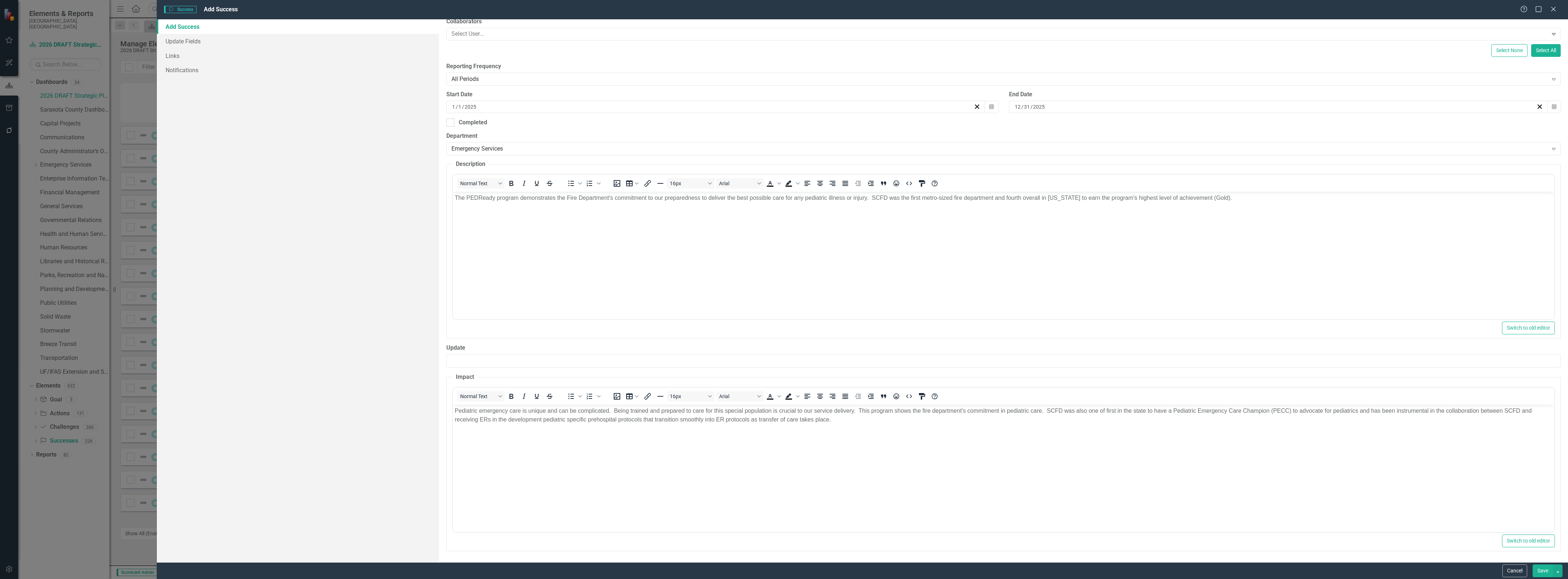
click at [1541, 571] on button "Save" at bounding box center [1543, 570] width 21 height 13
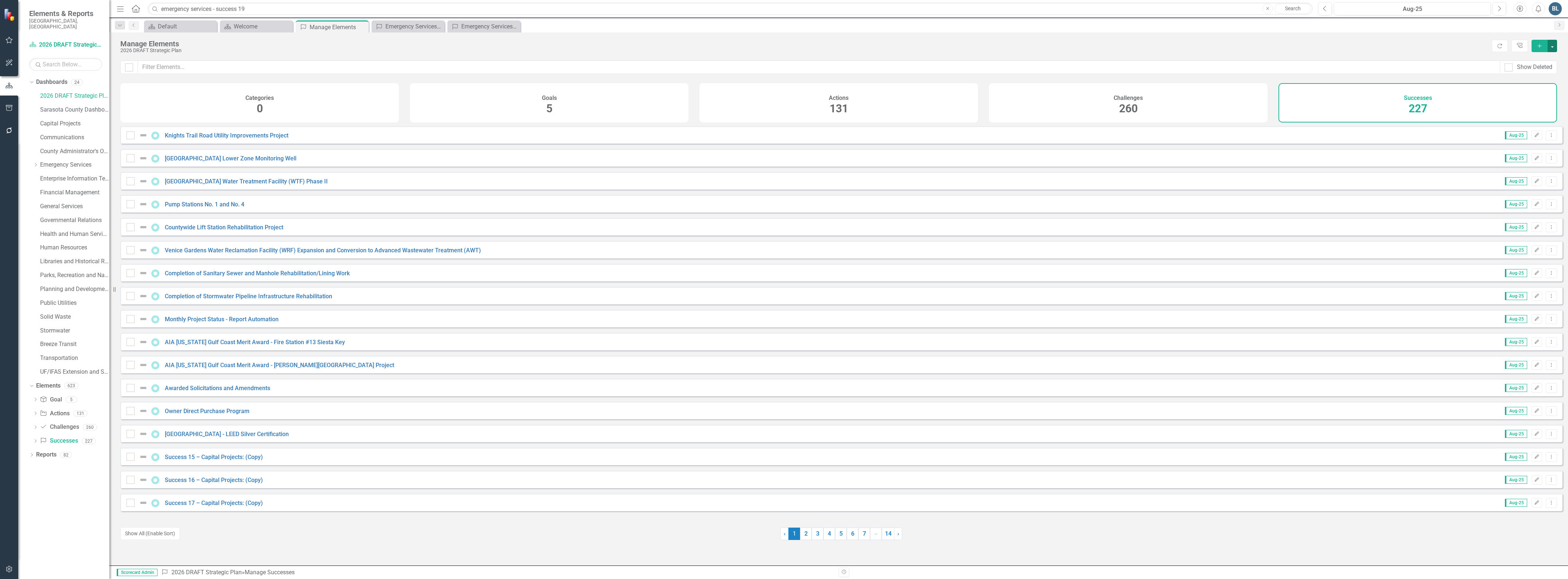
click at [1555, 44] on button "button" at bounding box center [1552, 46] width 10 height 12
click at [1530, 57] on link "Success Add Success" at bounding box center [1528, 60] width 58 height 13
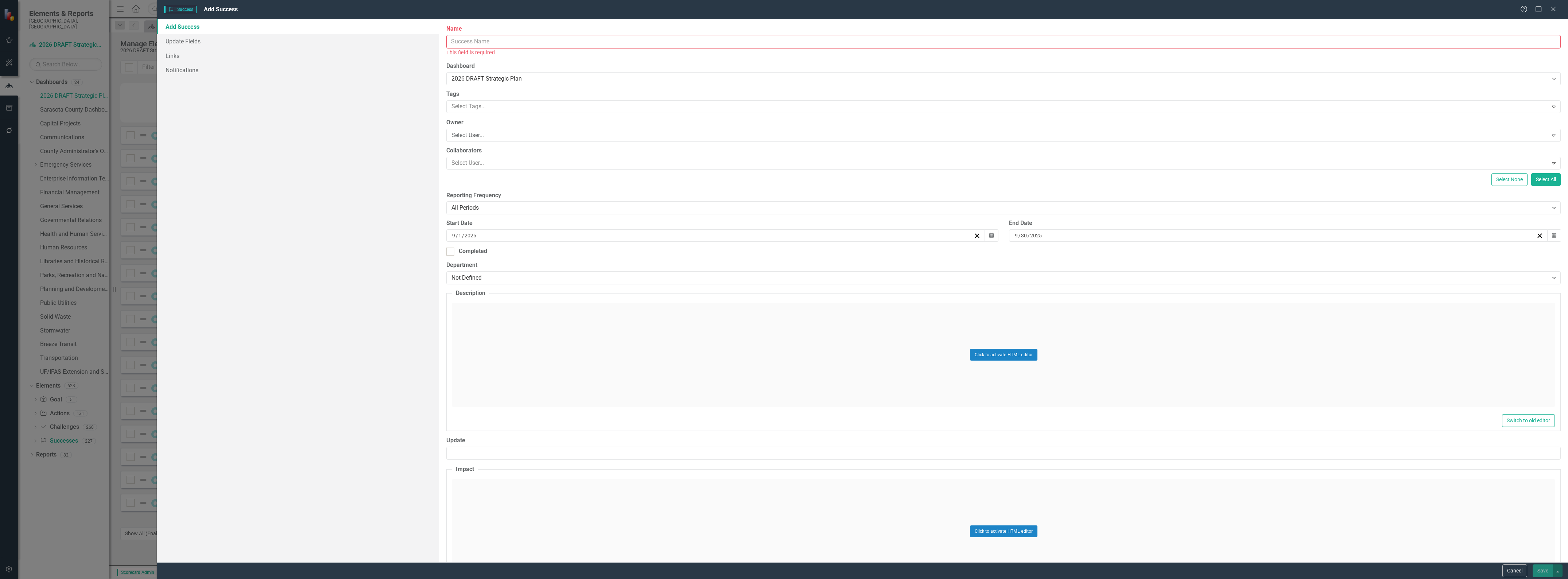
click at [617, 42] on input "Name" at bounding box center [1003, 42] width 1115 height 13
type input "Emergency Services - Success 23"
click at [452, 229] on input "9" at bounding box center [453, 228] width 4 height 7
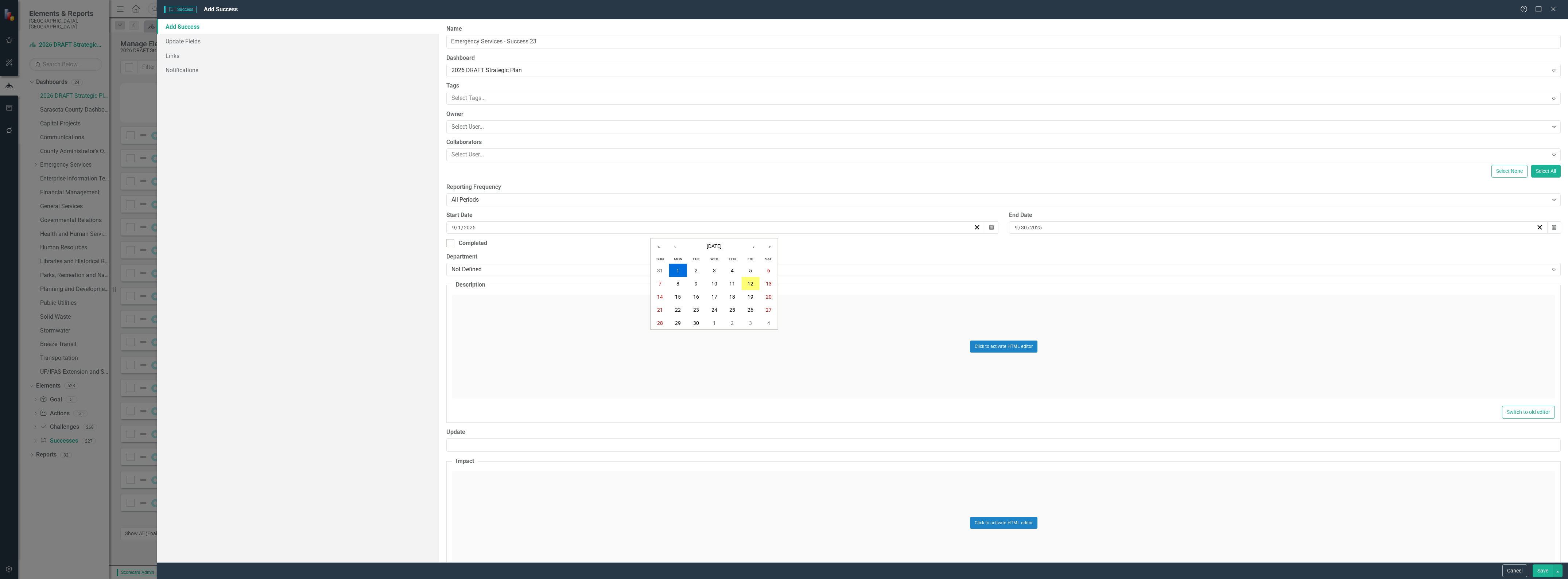
click at [452, 229] on input "9" at bounding box center [453, 228] width 4 height 7
type input "1"
click at [1015, 230] on input "9" at bounding box center [1017, 228] width 4 height 7
click at [1015, 228] on input "9" at bounding box center [1017, 228] width 4 height 7
type input "12"
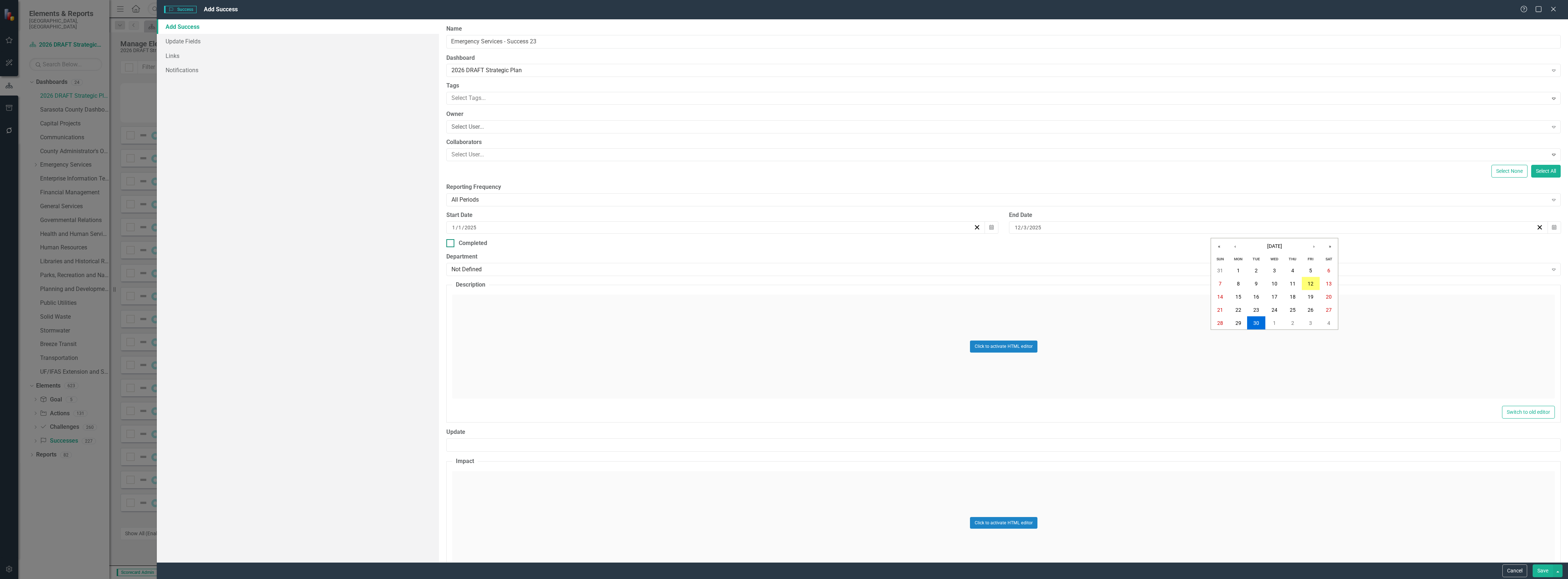
type input "31"
click at [523, 271] on div "Not Defined" at bounding box center [999, 270] width 1096 height 9
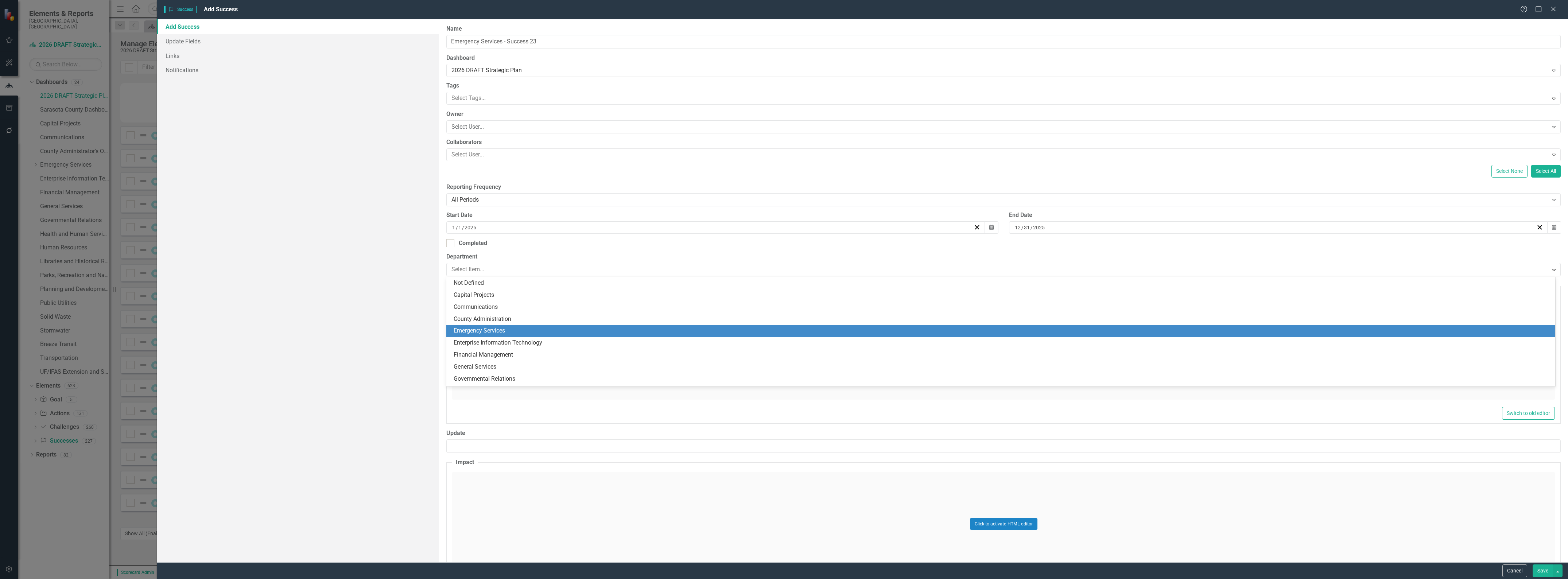
click at [502, 329] on div "Emergency Services" at bounding box center [1002, 331] width 1097 height 9
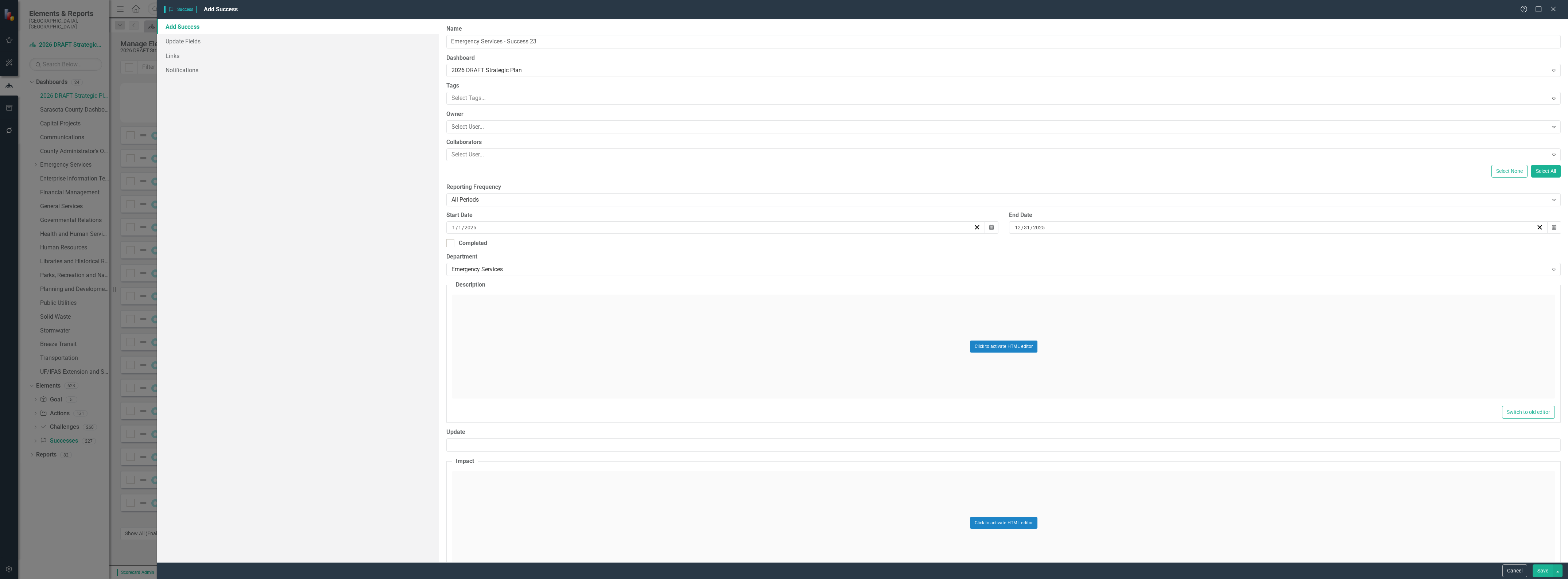
click at [501, 336] on div "Click to activate HTML editor" at bounding box center [1004, 346] width 1103 height 104
click at [513, 348] on body "Rich Text Area. Press ALT-0 for help." at bounding box center [1003, 367] width 1101 height 110
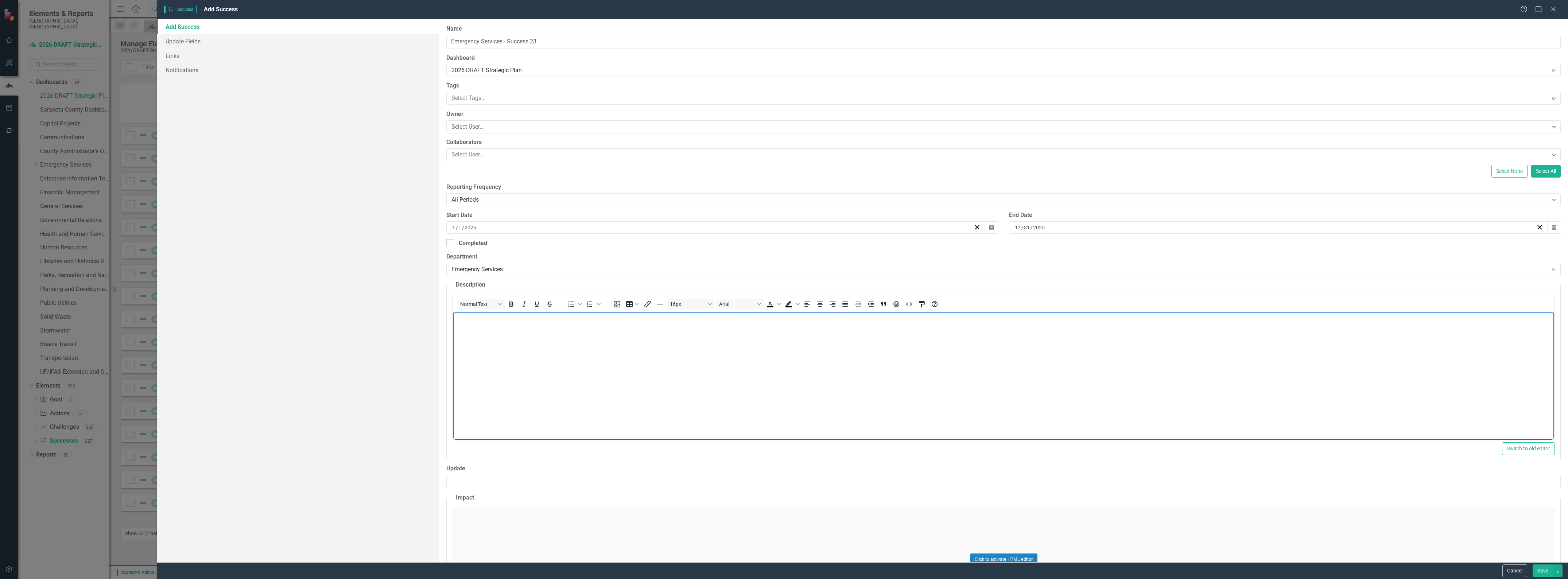
click at [788, 348] on body "Rich Text Area. Press ALT-0 for help." at bounding box center [1003, 367] width 1101 height 110
paste body "Rich Text Area. Press ALT-0 for help."
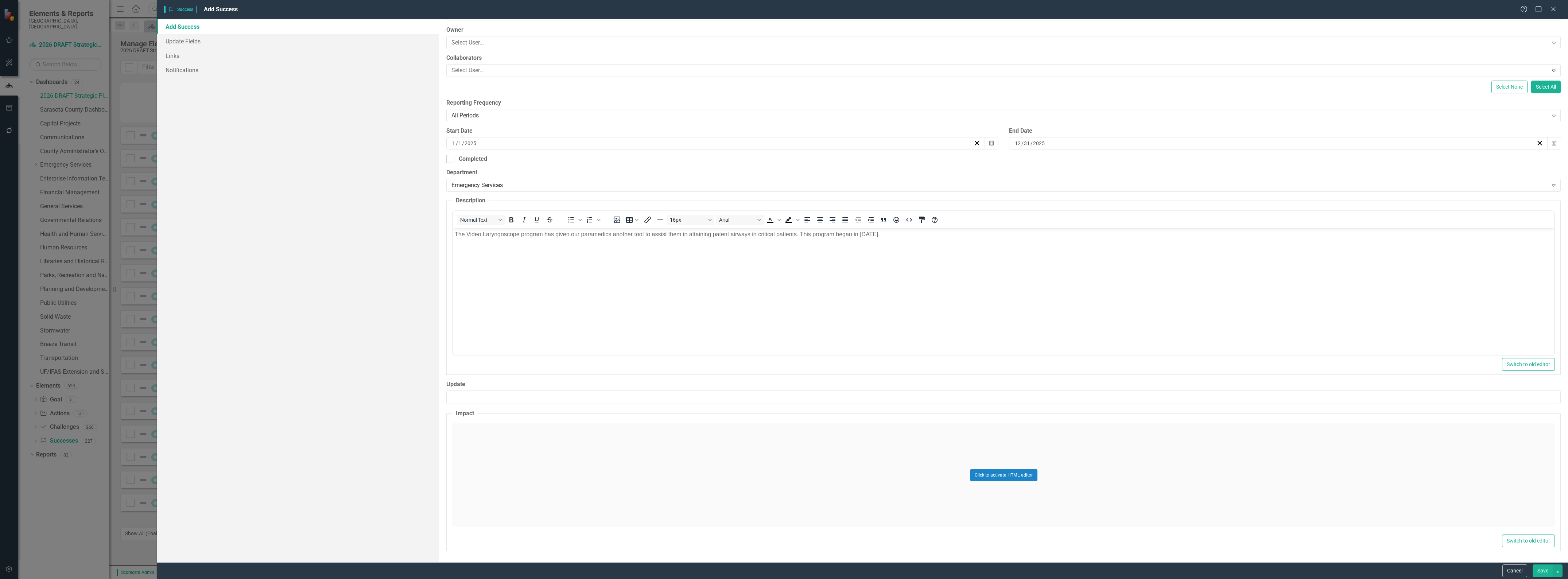
click at [610, 461] on div "Click to activate HTML editor" at bounding box center [1004, 475] width 1103 height 104
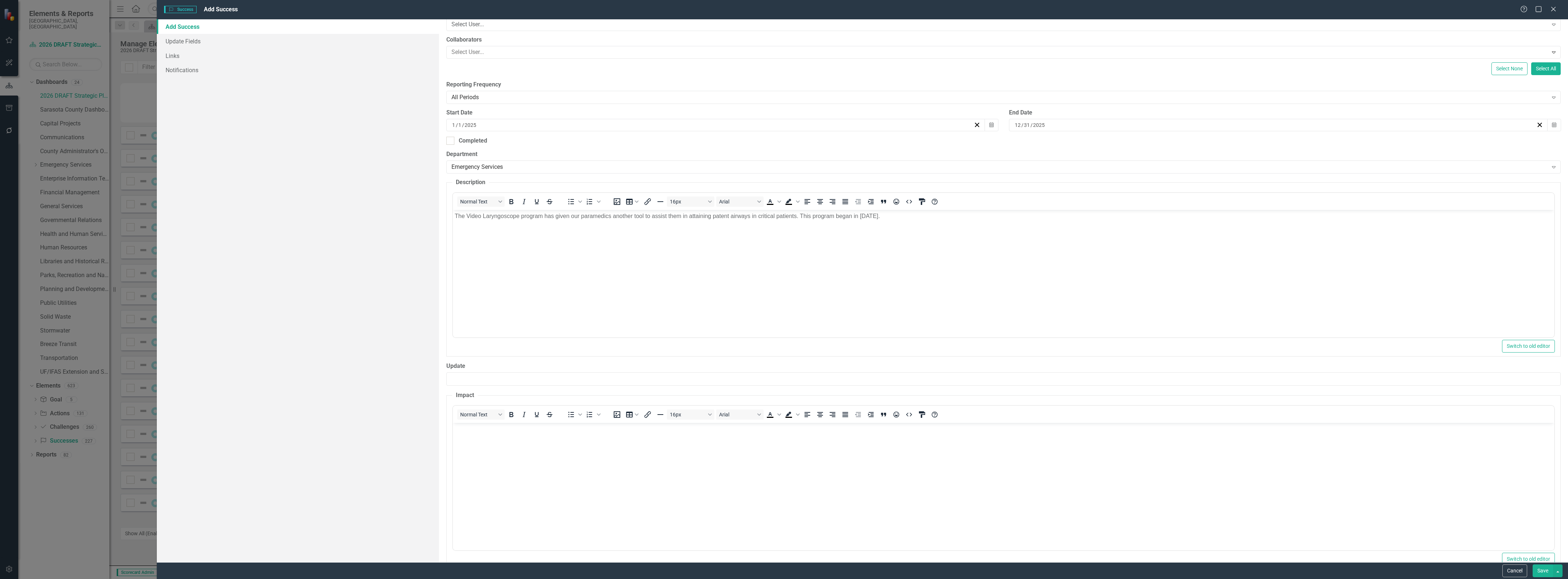
scroll to position [121, 0]
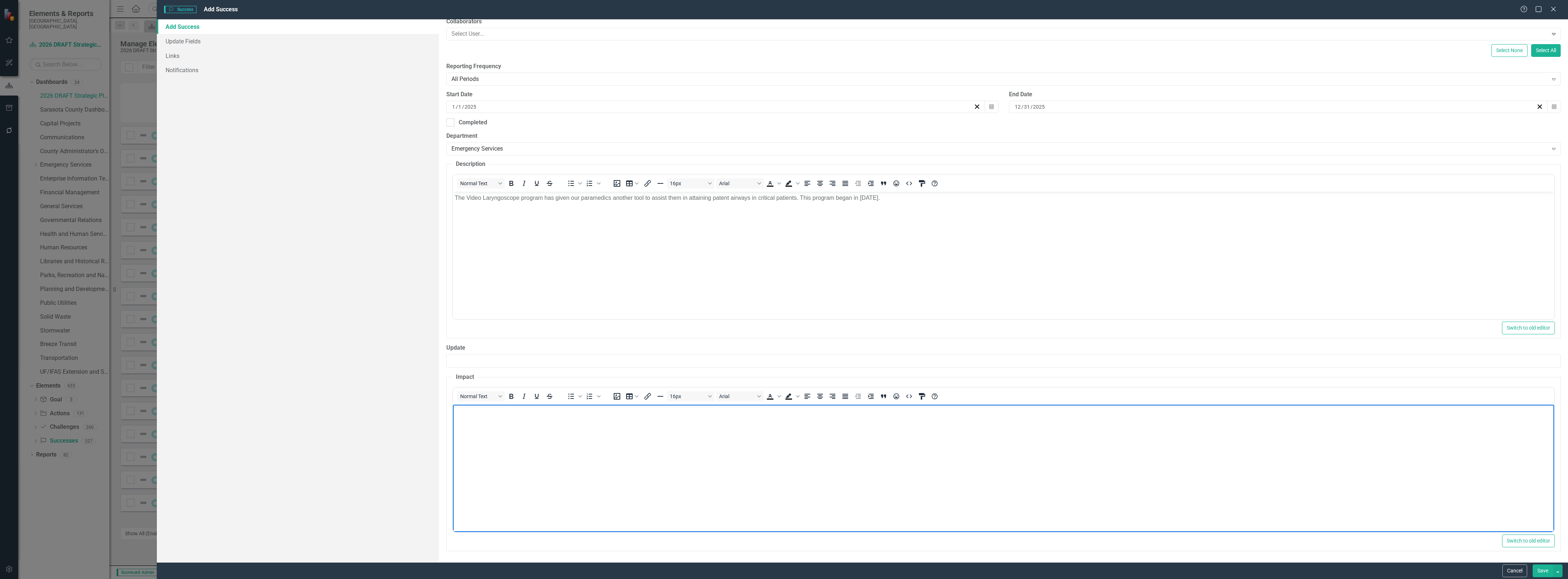
click at [599, 447] on body "Rich Text Area. Press ALT-0 for help." at bounding box center [1003, 459] width 1101 height 110
click at [576, 434] on body "Rich Text Area. Press ALT-0 for help." at bounding box center [1003, 459] width 1101 height 110
paste body "Rich Text Area. Press ALT-0 for help."
click at [768, 411] on p "These devices ensures a better view of airways during patient intubations in a …" at bounding box center [1003, 415] width 1097 height 18
click at [768, 412] on p "These devices ensures a better view of airways during patient intubations in a …" at bounding box center [1003, 415] width 1097 height 18
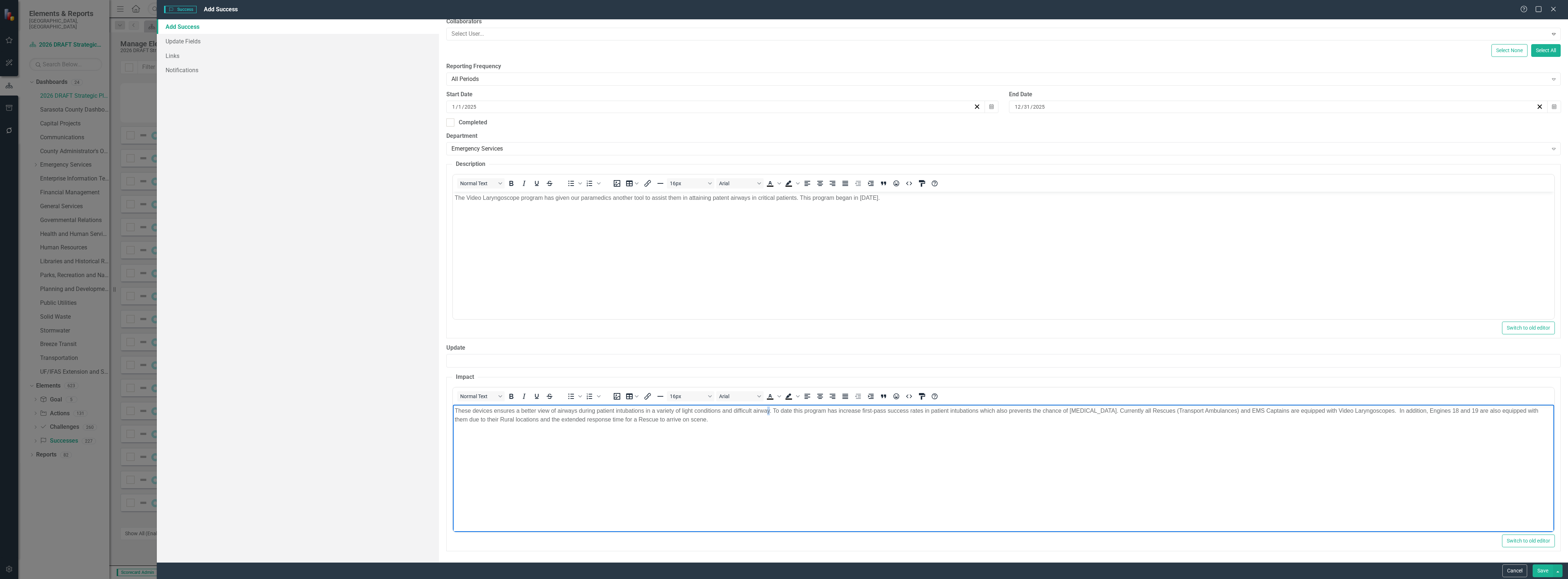
click at [770, 411] on p "These devices ensures a better view of airways during patient intubations in a …" at bounding box center [1003, 415] width 1097 height 18
click at [863, 409] on p "These devices ensures a better view of airways during patient intubations in a …" at bounding box center [1003, 415] width 1097 height 18
click at [1543, 570] on button "Save" at bounding box center [1543, 570] width 21 height 13
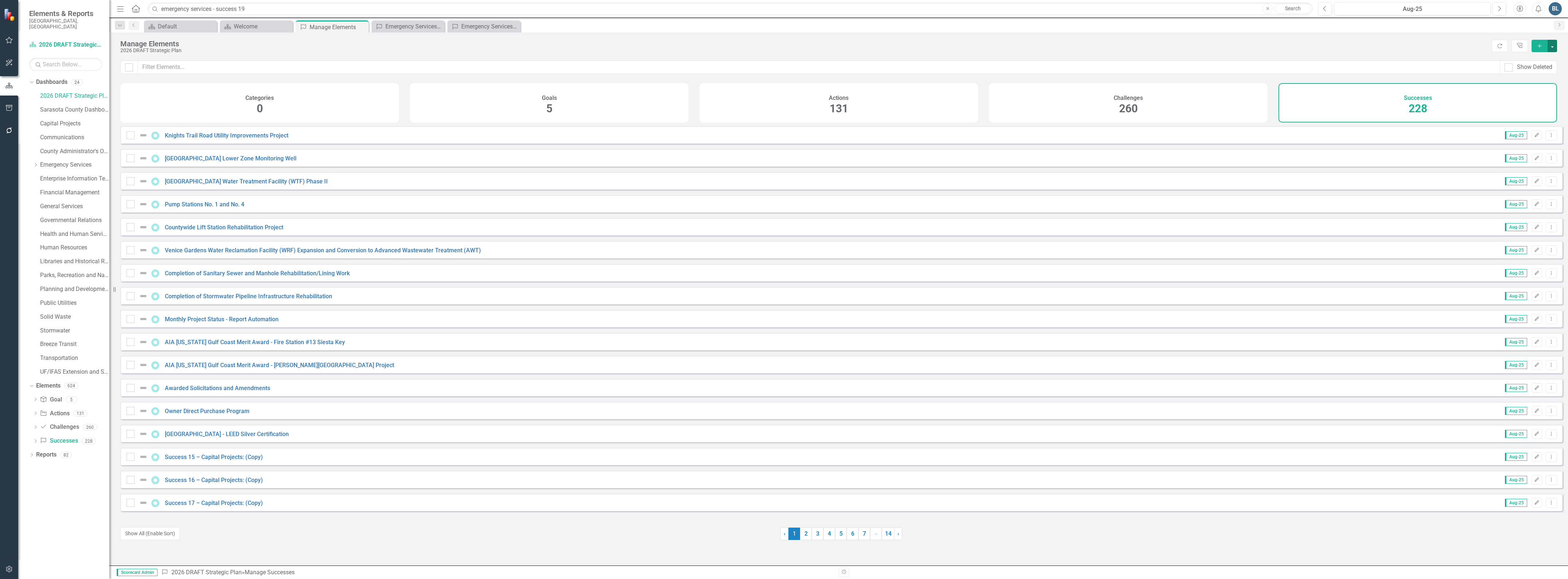
click at [1552, 46] on button "button" at bounding box center [1552, 46] width 10 height 12
click at [1538, 56] on link "Success Add Success" at bounding box center [1528, 60] width 58 height 13
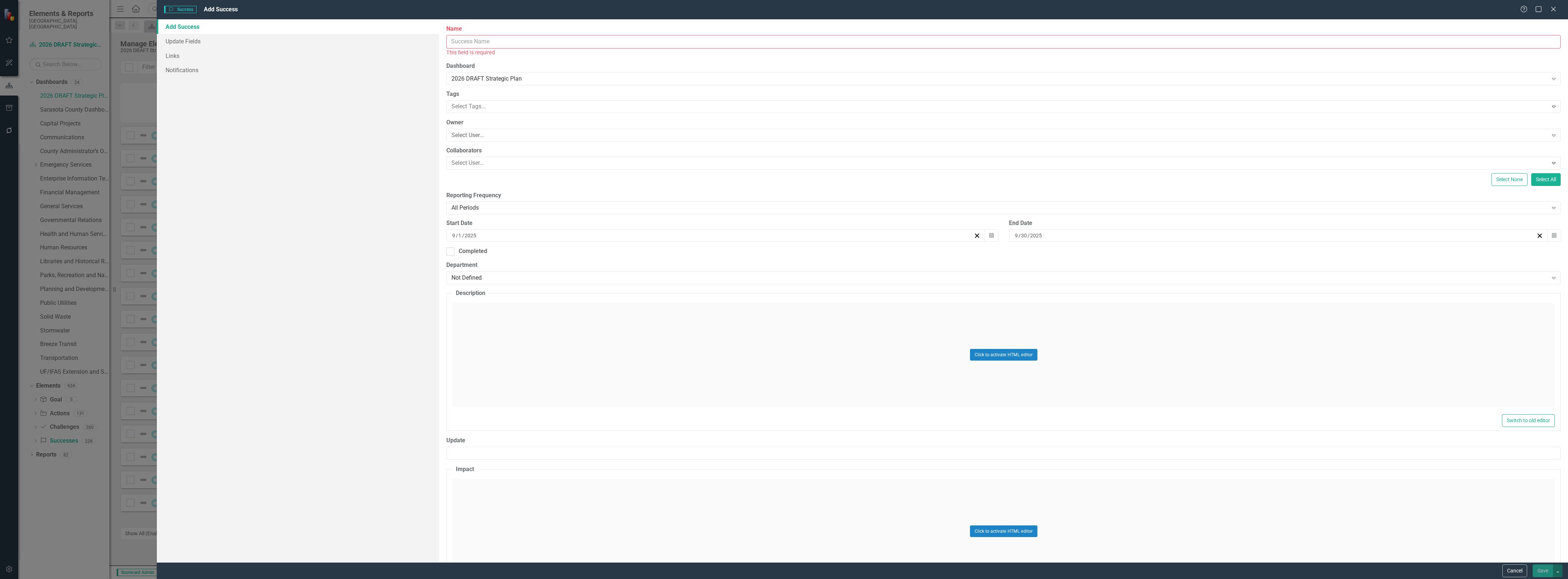
click at [839, 41] on input "Name" at bounding box center [1003, 42] width 1115 height 13
type input "Emergency Services - Success 24"
click at [453, 227] on input "9" at bounding box center [453, 228] width 4 height 7
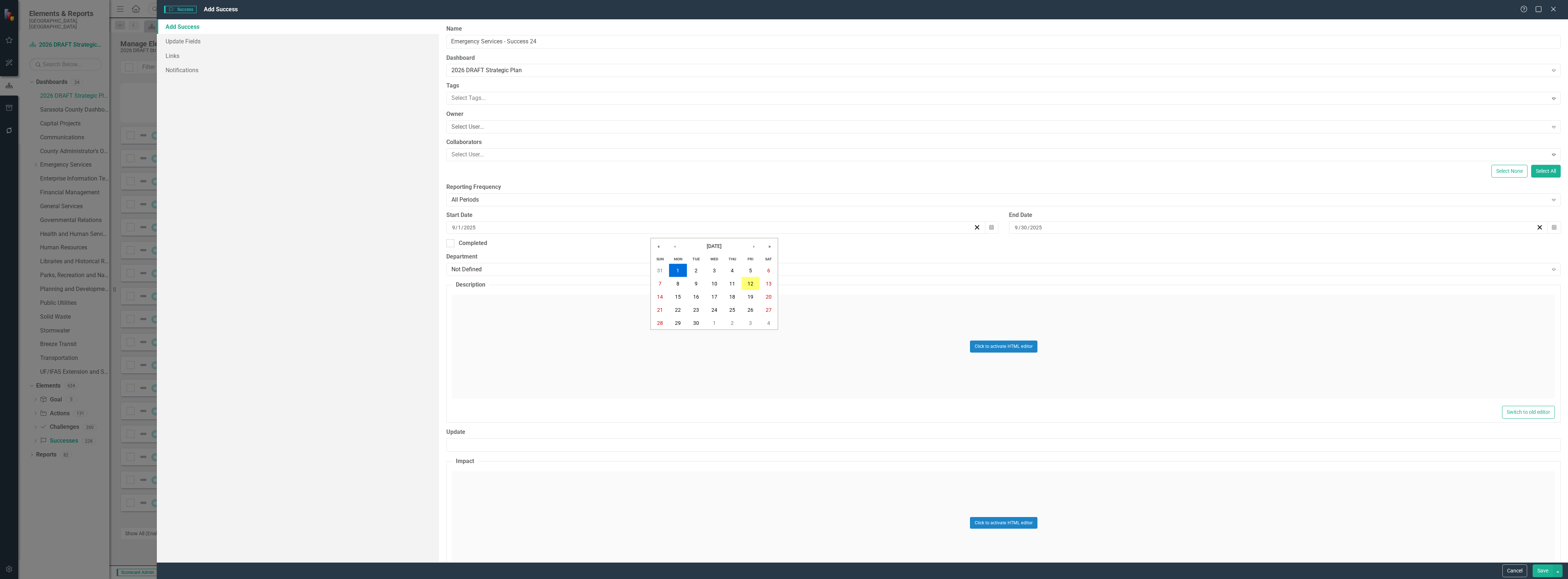
click at [452, 227] on input "9" at bounding box center [453, 228] width 4 height 7
type input "1"
click at [1015, 228] on input "9" at bounding box center [1017, 228] width 4 height 7
click at [1015, 227] on input "9" at bounding box center [1017, 228] width 4 height 7
type input "12"
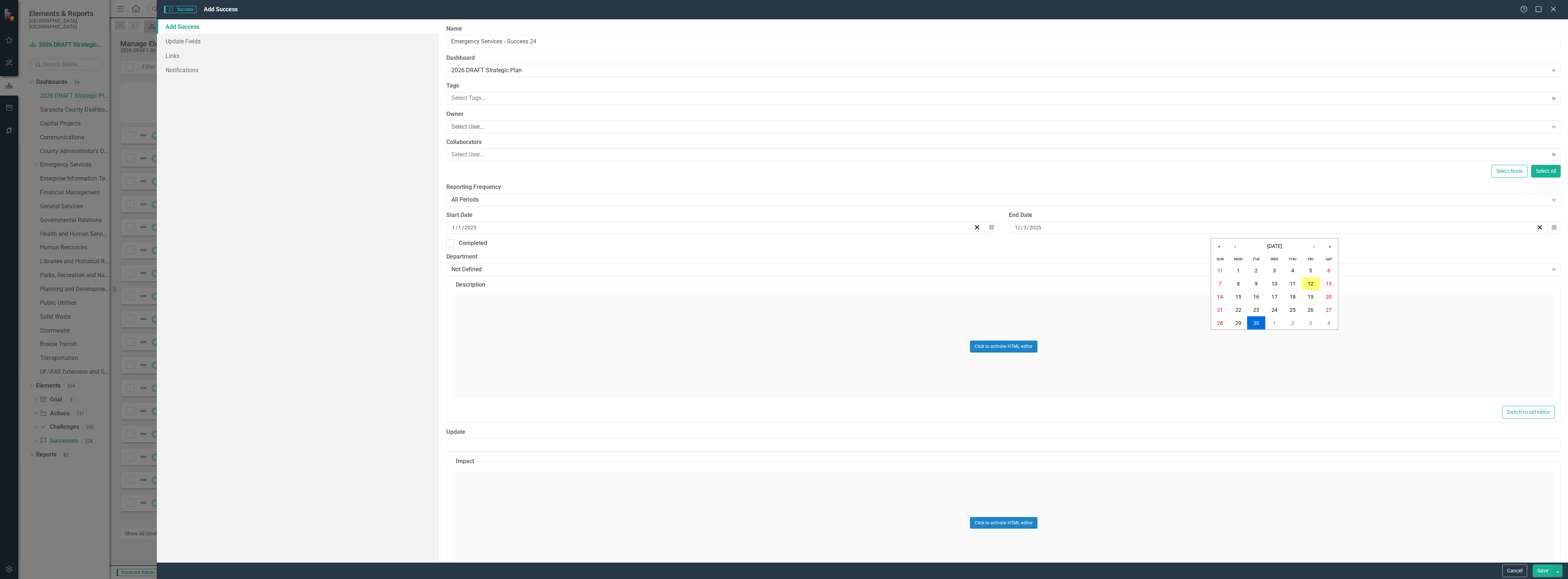
type input "31"
click at [534, 270] on div "Not Defined" at bounding box center [999, 270] width 1096 height 9
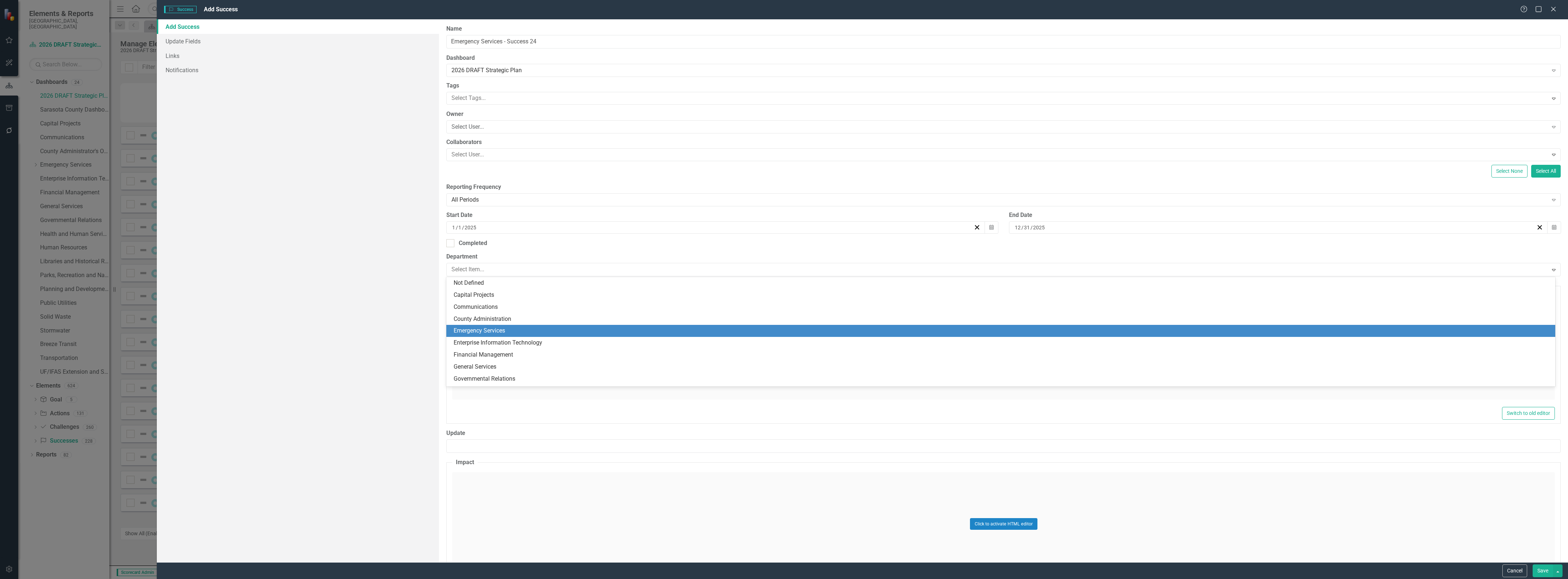
click at [520, 329] on div "Emergency Services" at bounding box center [1002, 331] width 1097 height 9
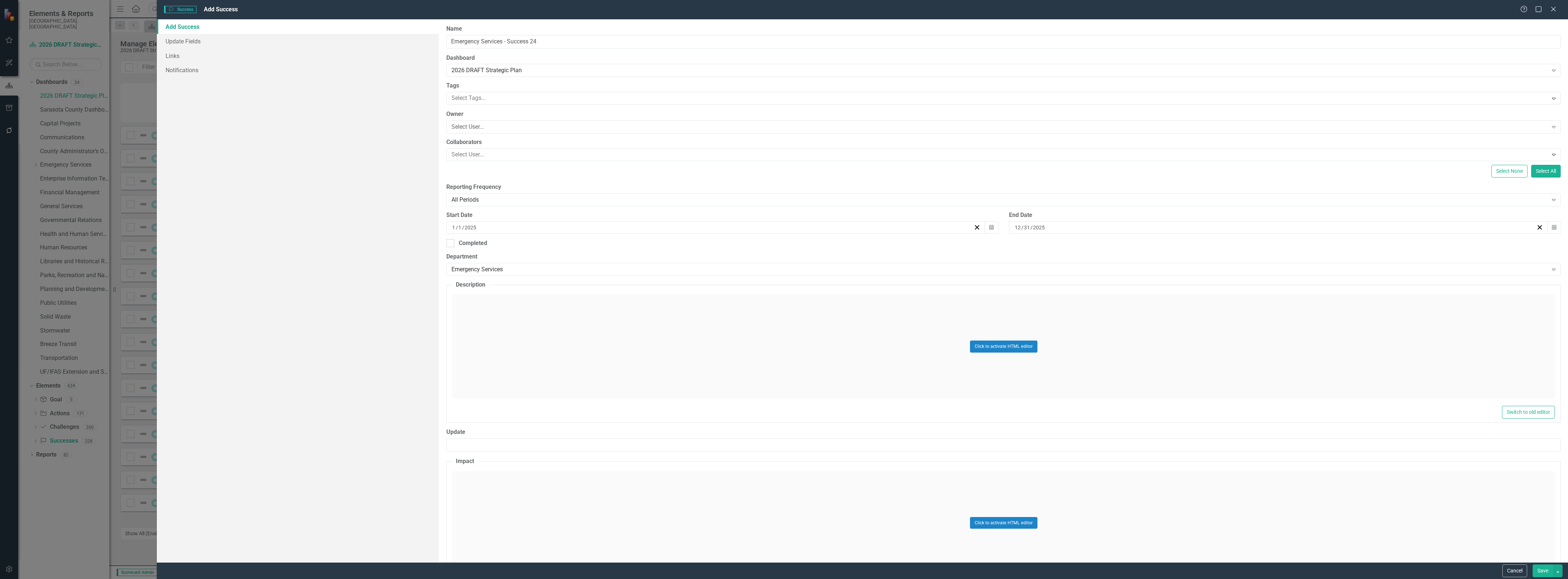
click at [518, 332] on div "Click to activate HTML editor" at bounding box center [1004, 346] width 1103 height 104
click at [521, 345] on body "Rich Text Area. Press ALT-0 for help." at bounding box center [1003, 367] width 1101 height 110
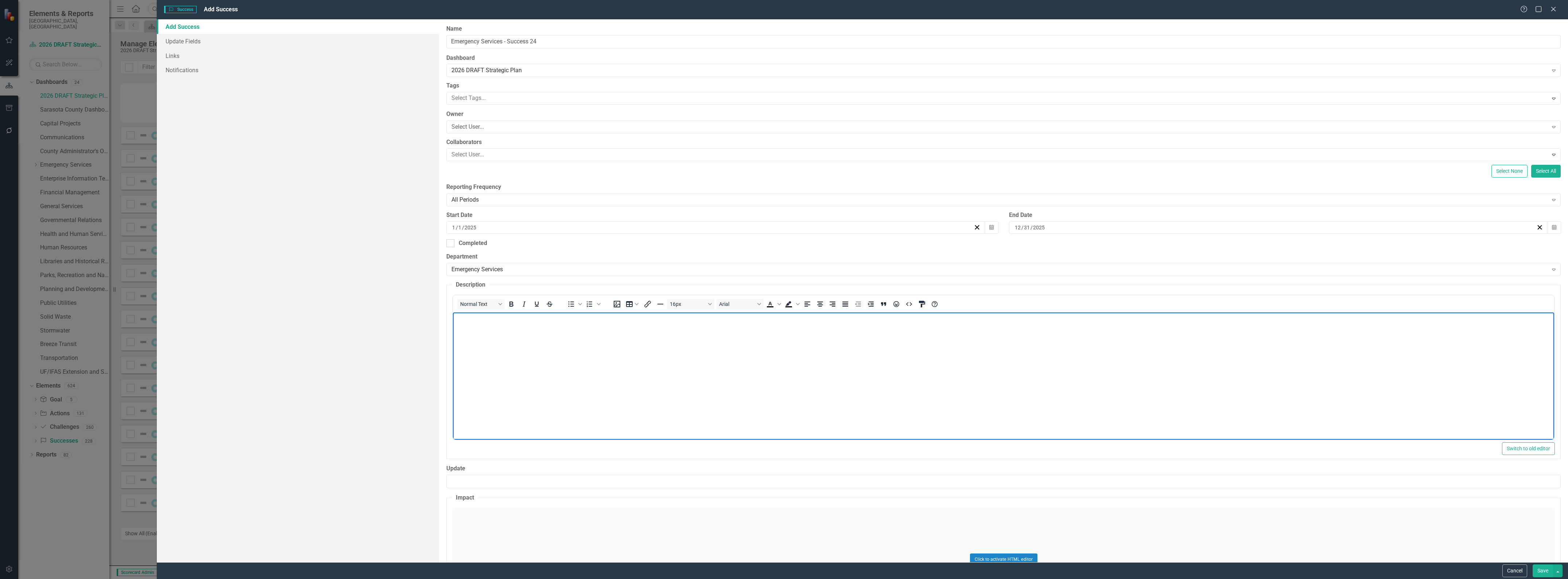
click at [770, 346] on body "Rich Text Area. Press ALT-0 for help." at bounding box center [1003, 367] width 1101 height 110
paste body "Rich Text Area. Press ALT-0 for help."
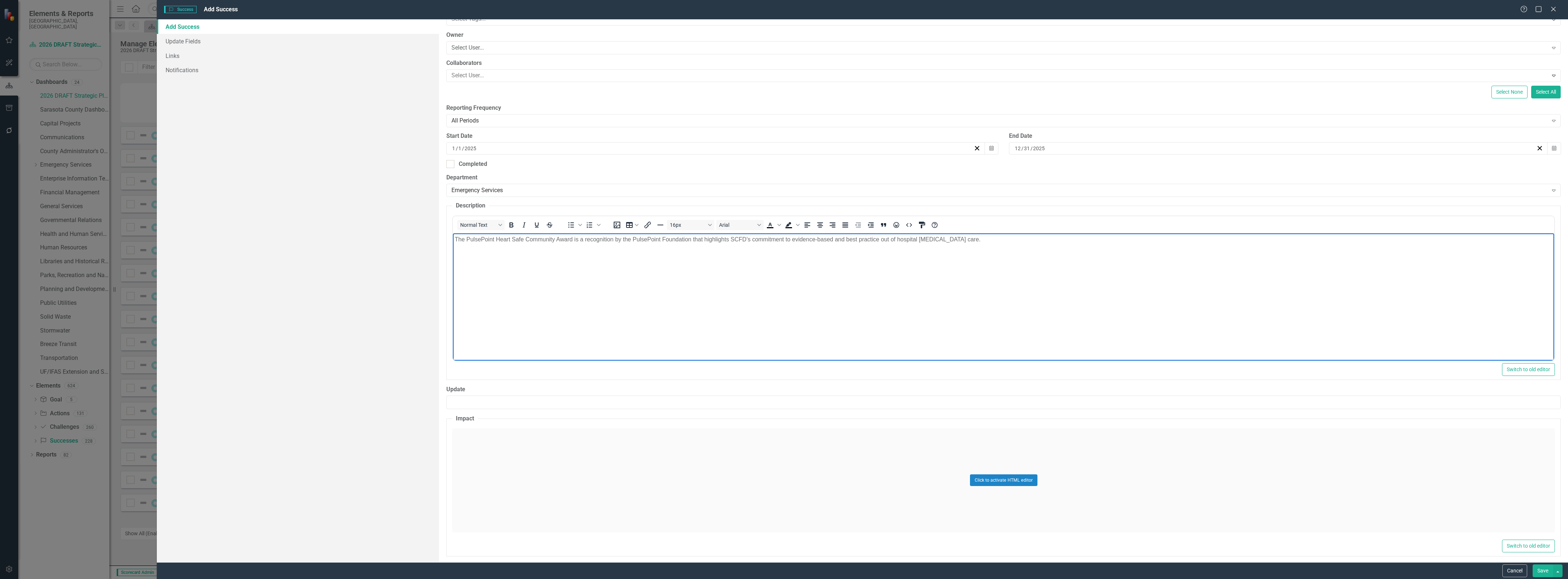
scroll to position [85, 0]
click at [522, 444] on div "Click to activate HTML editor" at bounding box center [1004, 475] width 1103 height 104
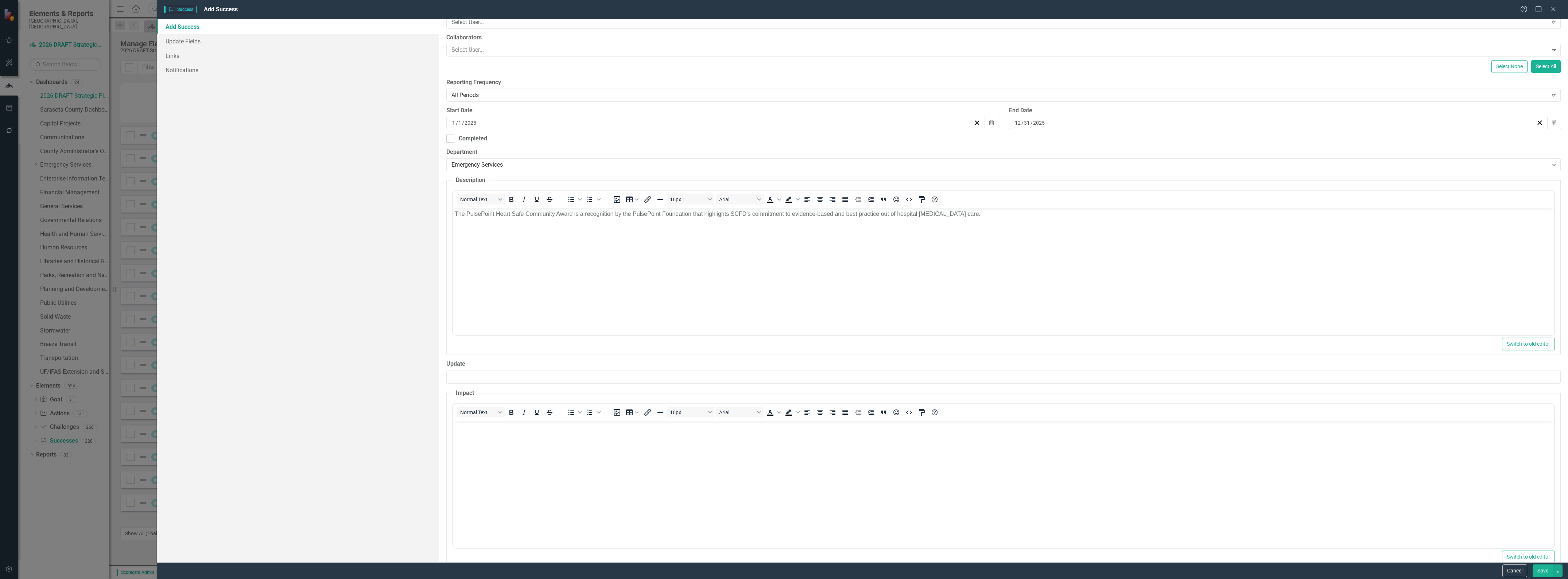
scroll to position [121, 0]
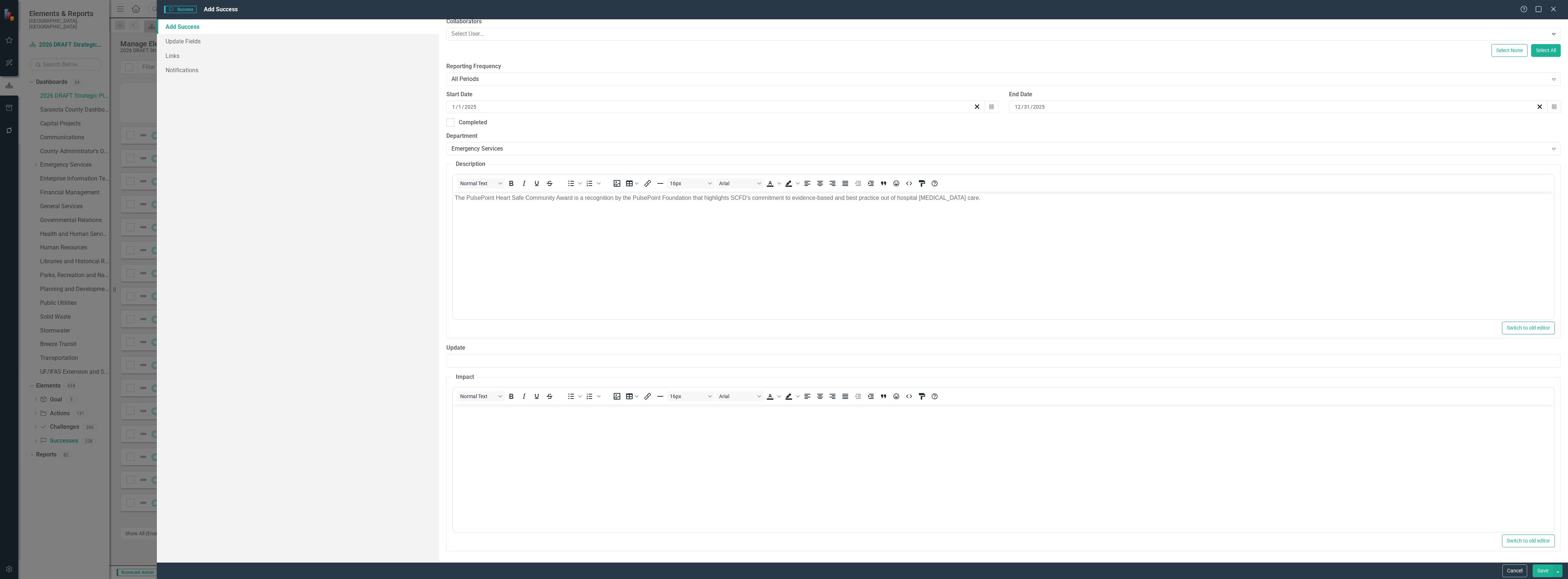
click at [511, 454] on body "Rich Text Area. Press ALT-0 for help." at bounding box center [1003, 459] width 1101 height 110
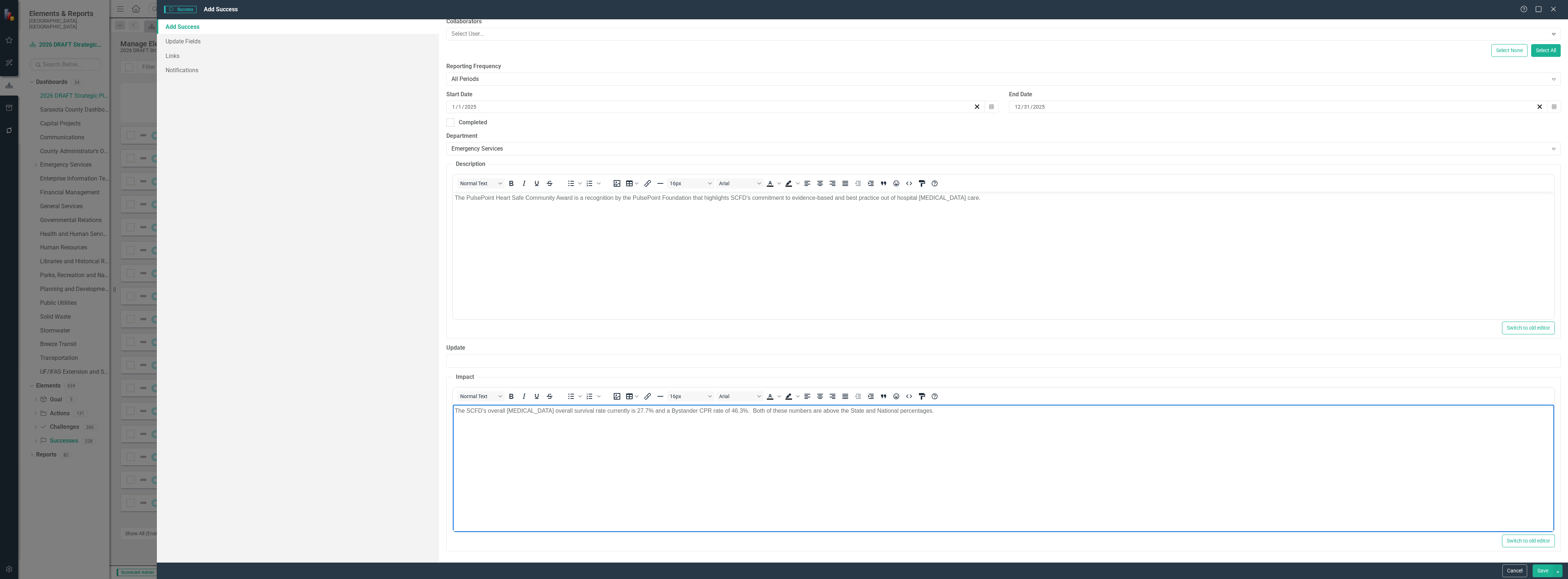
click at [1540, 570] on button "Save" at bounding box center [1543, 570] width 21 height 13
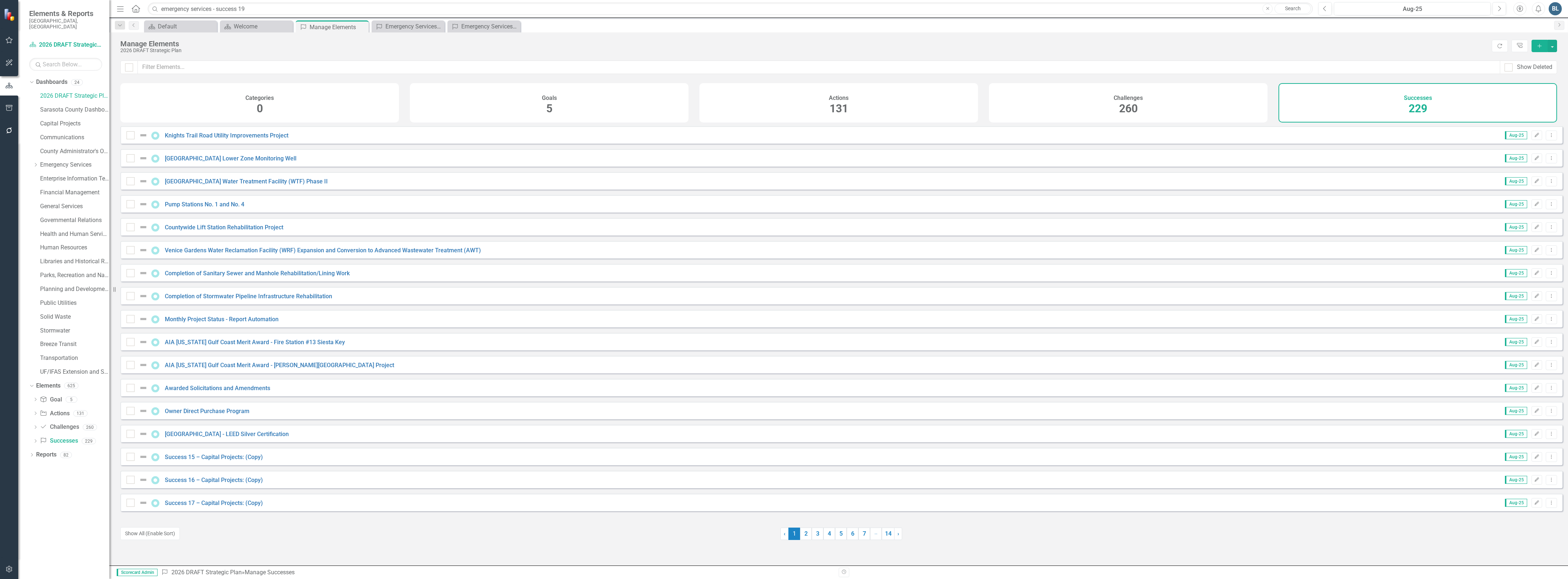
click at [1541, 49] on button "Add" at bounding box center [1539, 46] width 16 height 12
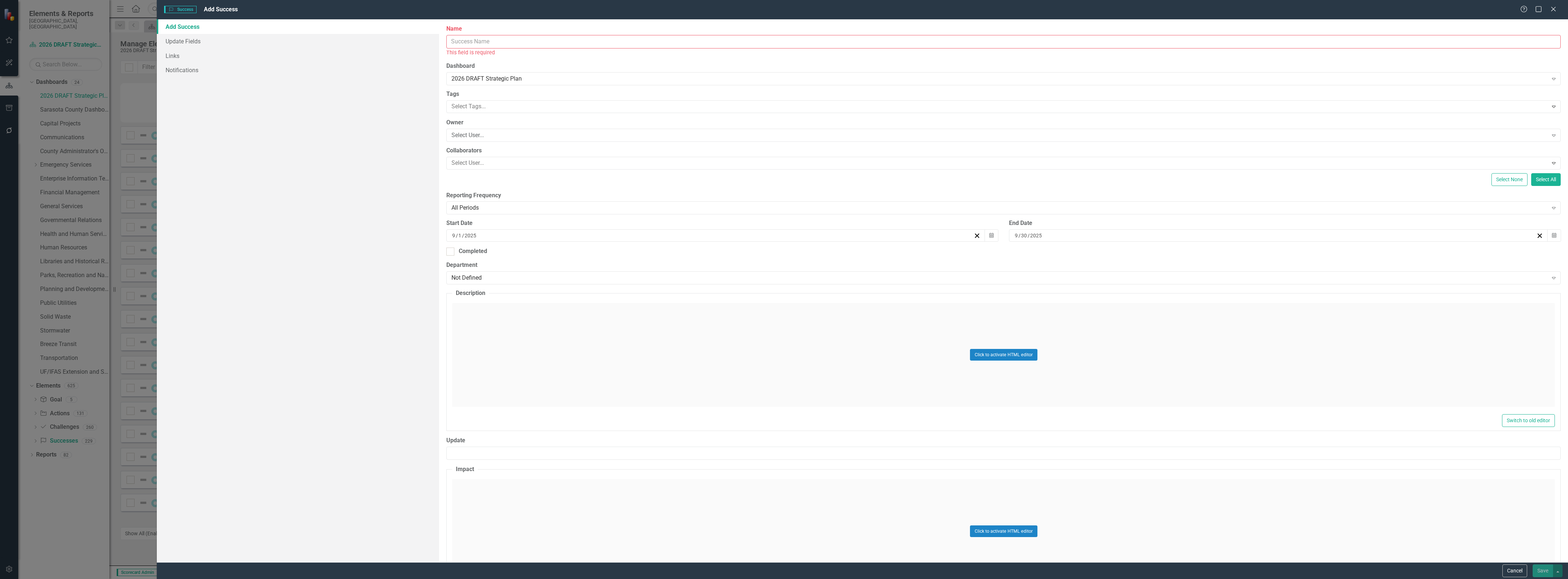
click at [481, 43] on input "Name" at bounding box center [1003, 42] width 1115 height 13
type input "Emergency Services - Success 25:"
click at [455, 227] on div "[DATE]" at bounding box center [712, 228] width 522 height 7
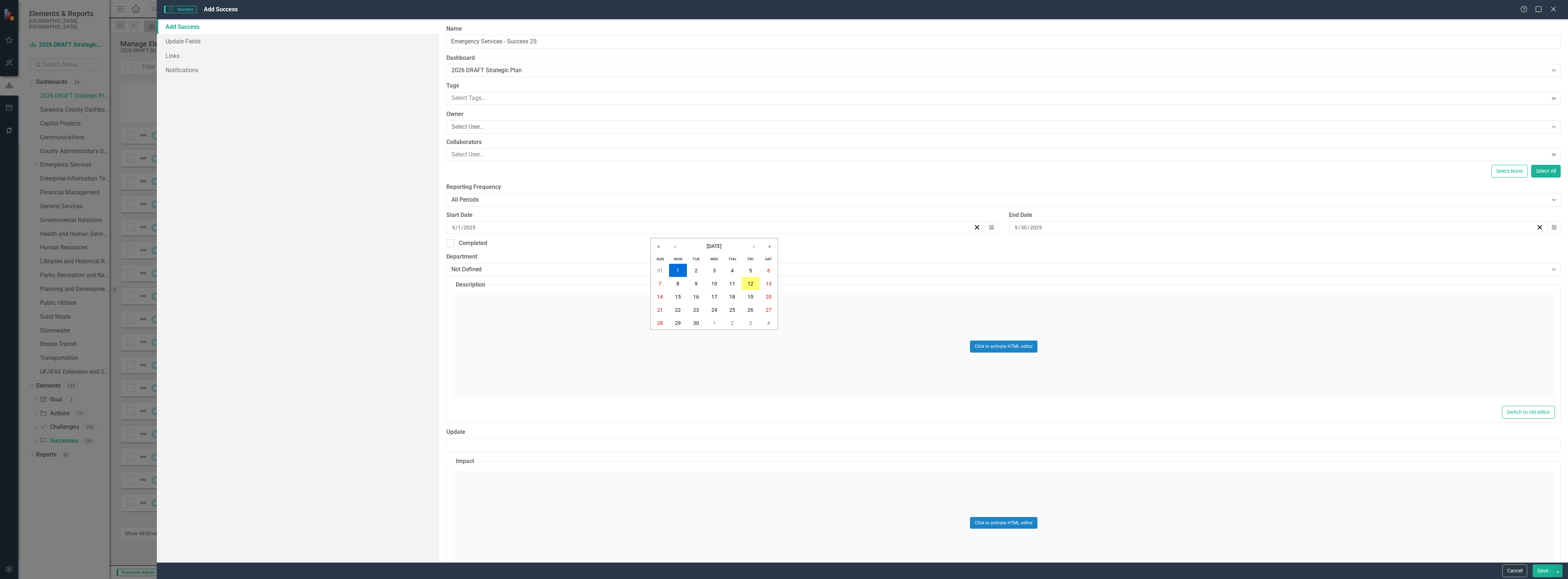
click at [455, 226] on input "9" at bounding box center [453, 228] width 4 height 7
type input "1"
click at [1010, 226] on div "[DATE]" at bounding box center [1278, 228] width 539 height 12
click at [1015, 227] on input "9" at bounding box center [1017, 228] width 4 height 7
type input "12"
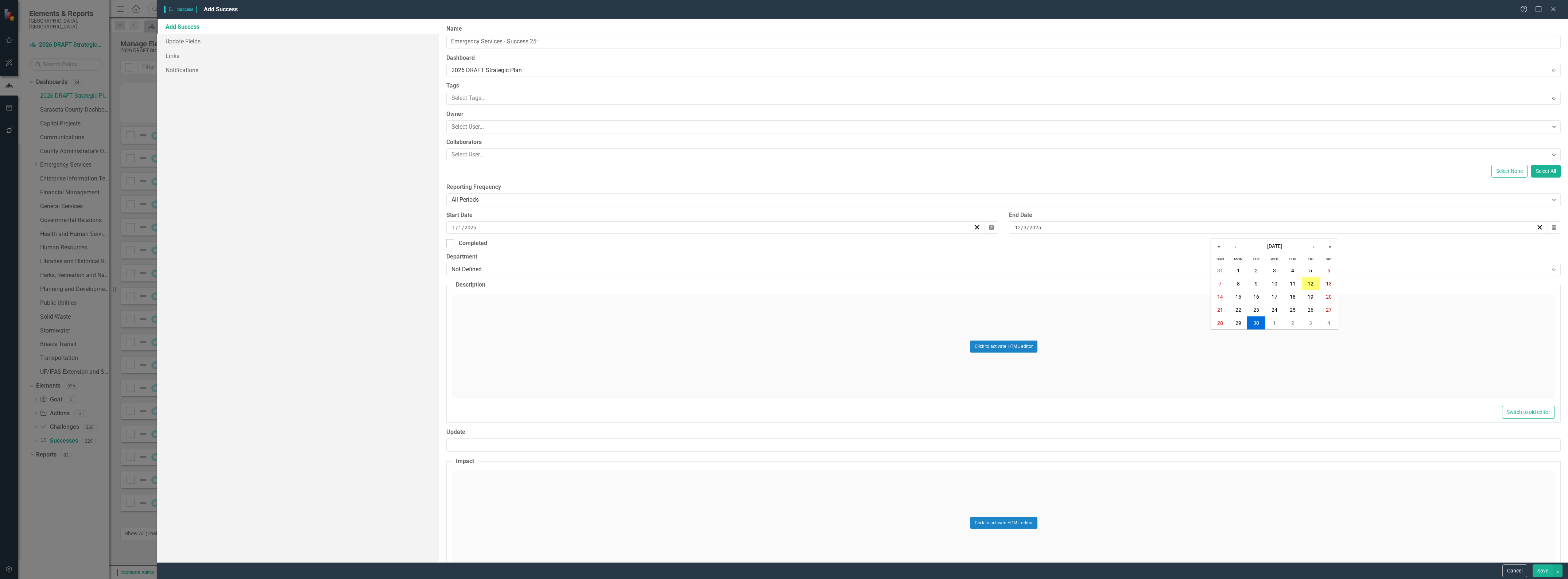
type input "31"
click at [564, 269] on div "Not Defined" at bounding box center [999, 270] width 1096 height 9
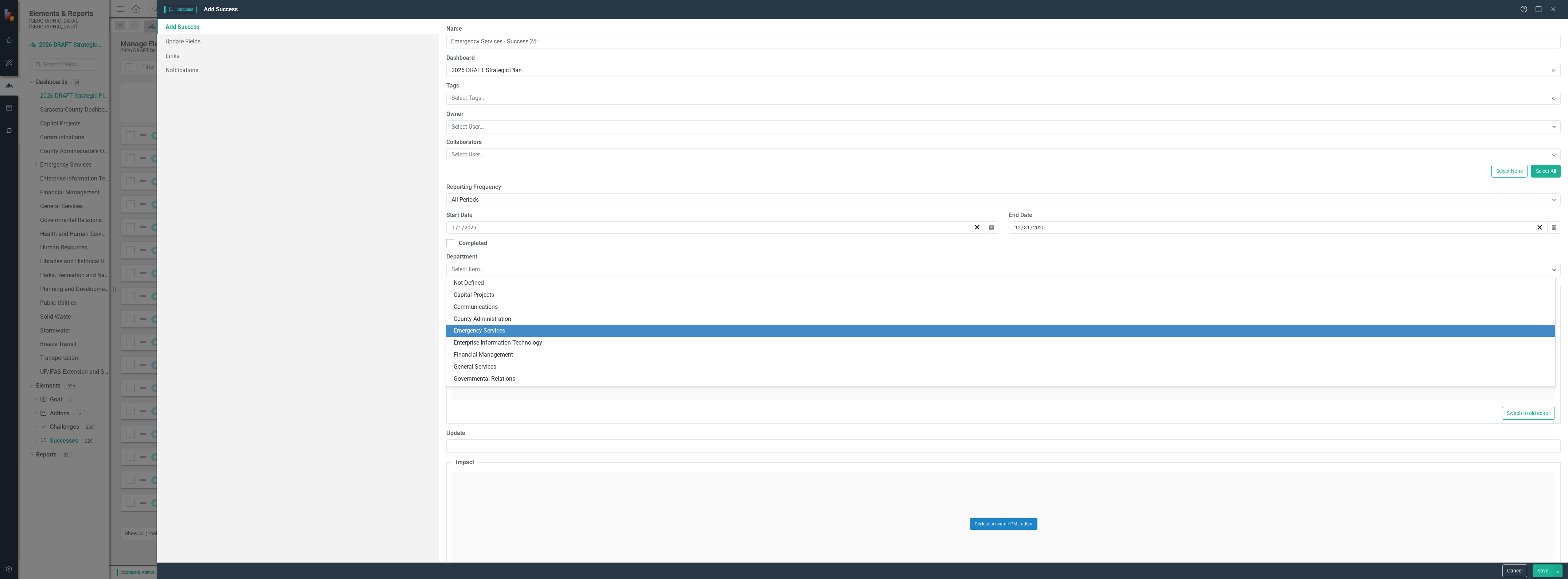
click at [542, 326] on div "Emergency Services" at bounding box center [1001, 331] width 1109 height 12
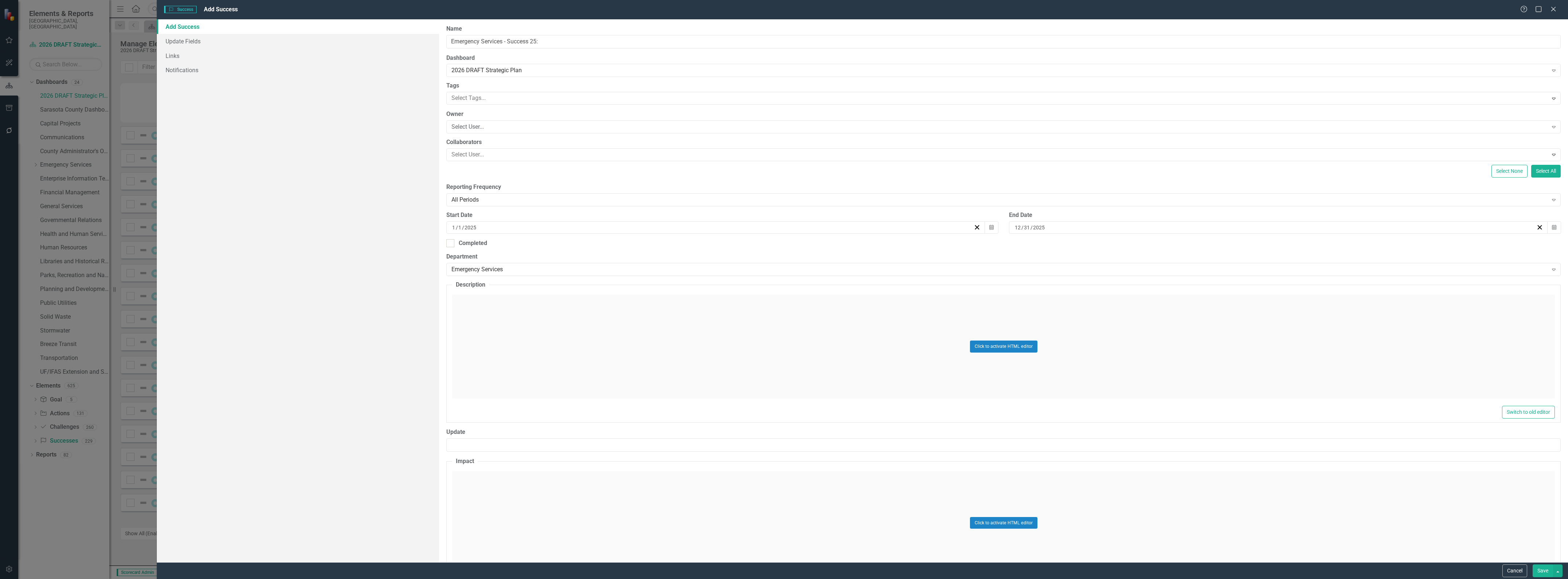
click at [546, 327] on div "Click to activate HTML editor" at bounding box center [1004, 346] width 1103 height 104
click at [555, 336] on body "Rich Text Area. Press ALT-0 for help." at bounding box center [1003, 367] width 1101 height 110
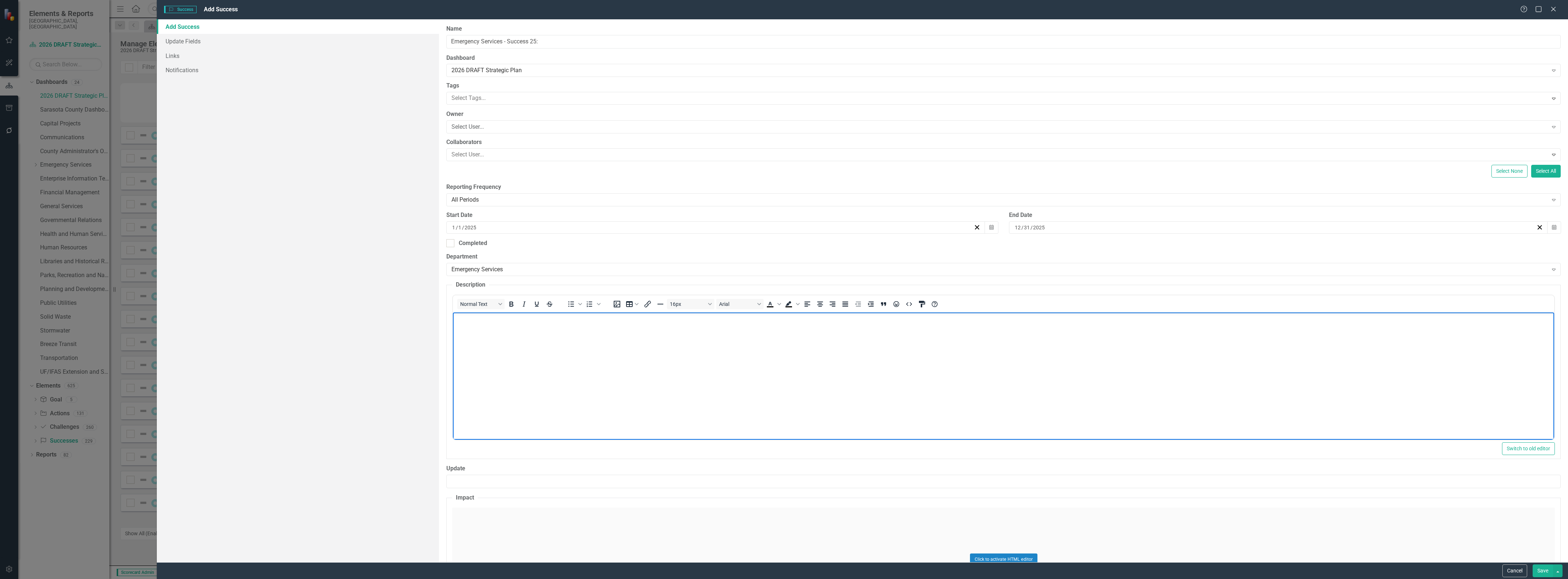
click at [553, 340] on body "Rich Text Area. Press ALT-0 for help." at bounding box center [1003, 367] width 1101 height 110
paste body "Rich Text Area. Press ALT-0 for help."
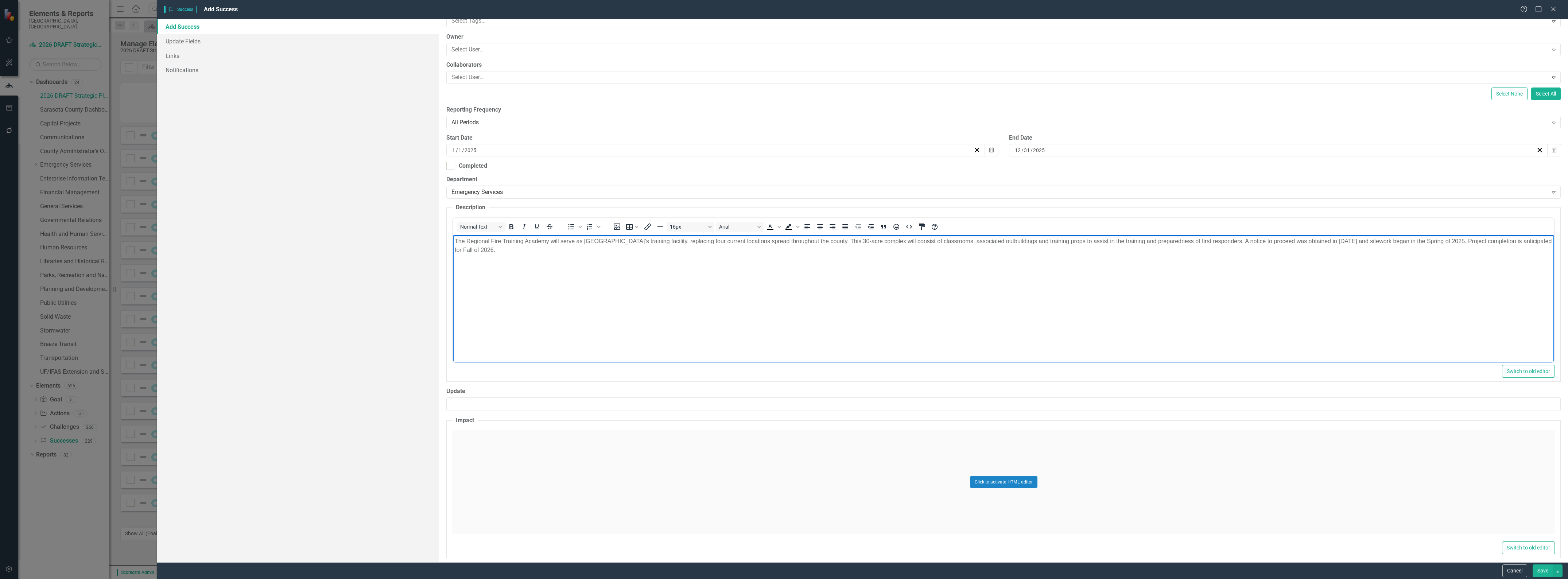
scroll to position [85, 0]
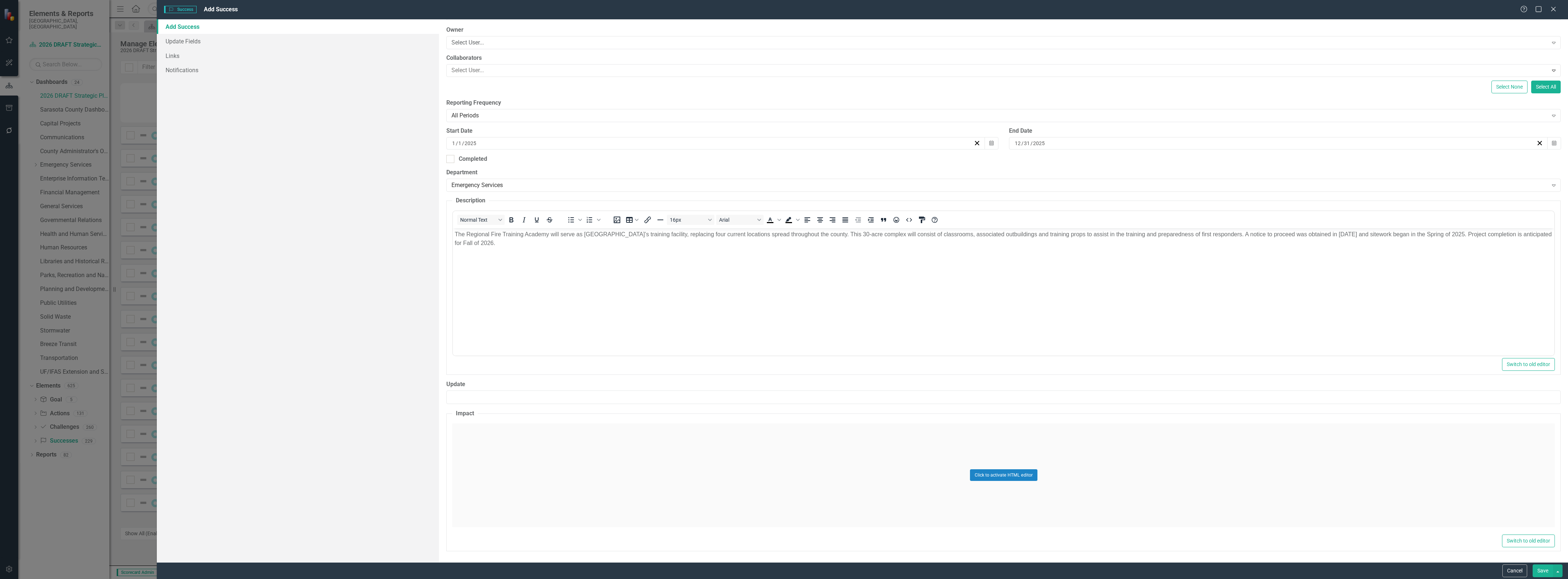
drag, startPoint x: 681, startPoint y: 438, endPoint x: 677, endPoint y: 441, distance: 5.0
click at [681, 438] on div "Click to activate HTML editor" at bounding box center [1004, 475] width 1103 height 104
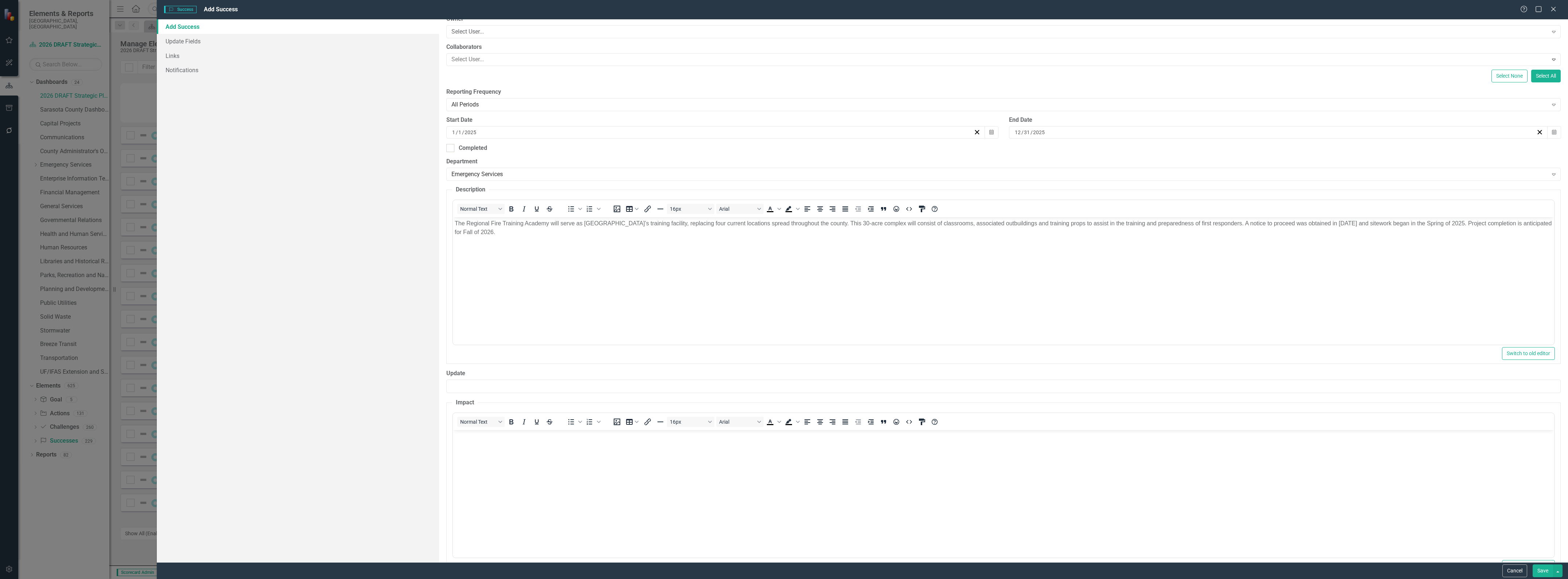
scroll to position [121, 0]
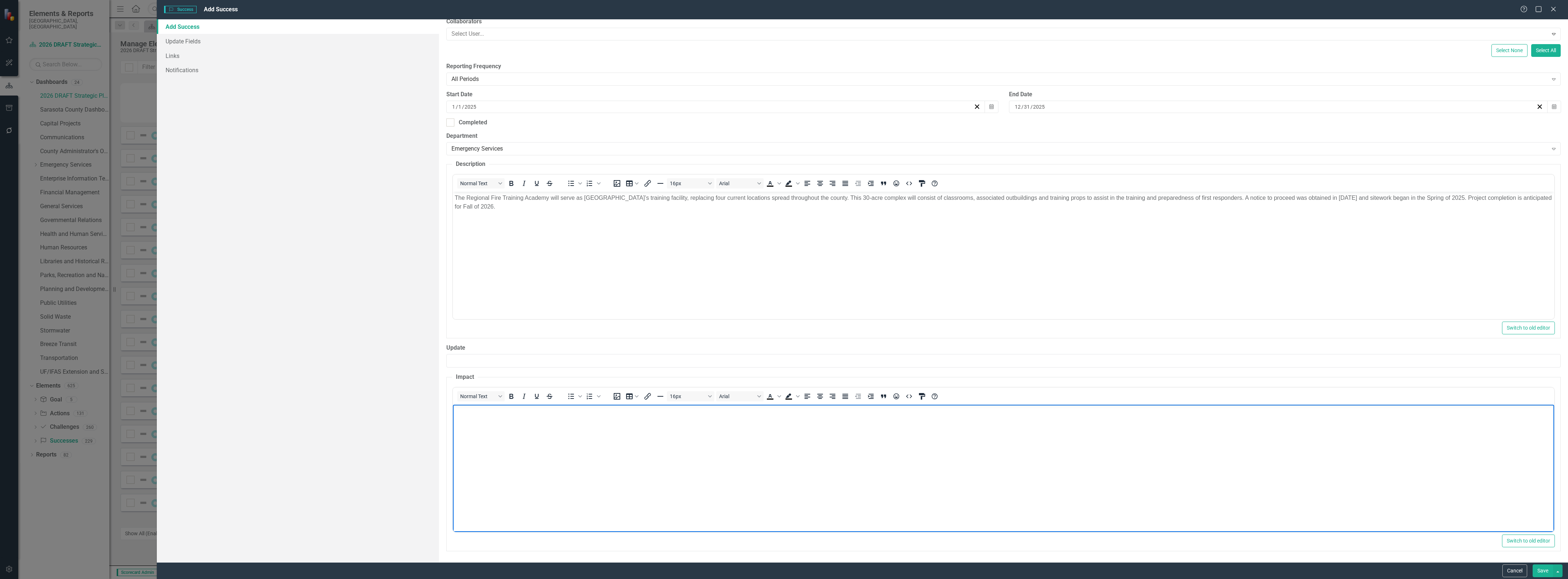
click at [676, 457] on body "Rich Text Area. Press ALT-0 for help." at bounding box center [1003, 459] width 1101 height 110
click at [511, 424] on body "Rich Text Area. Press ALT-0 for help." at bounding box center [1003, 459] width 1101 height 110
paste body "Rich Text Area. Press ALT-0 for help."
click at [1541, 573] on button "Save" at bounding box center [1543, 570] width 21 height 13
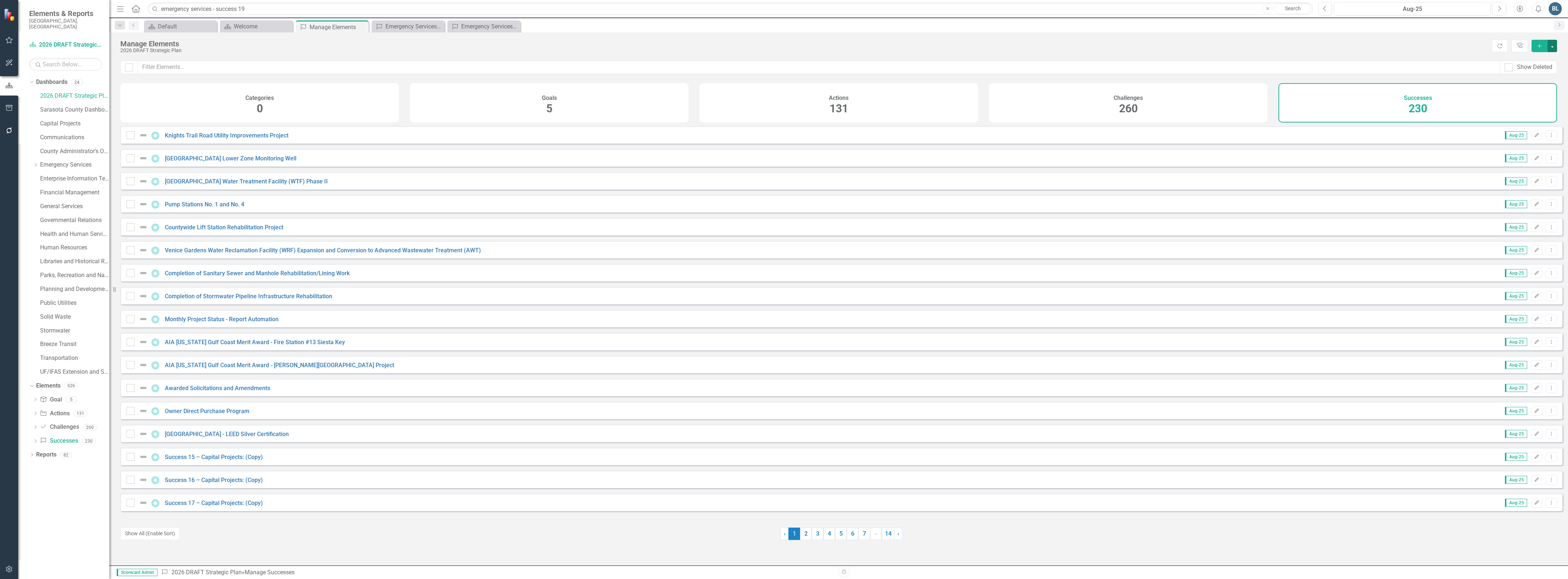
click at [1552, 44] on button "button" at bounding box center [1552, 46] width 10 height 12
click at [1532, 58] on link "Success Add Success" at bounding box center [1528, 60] width 58 height 13
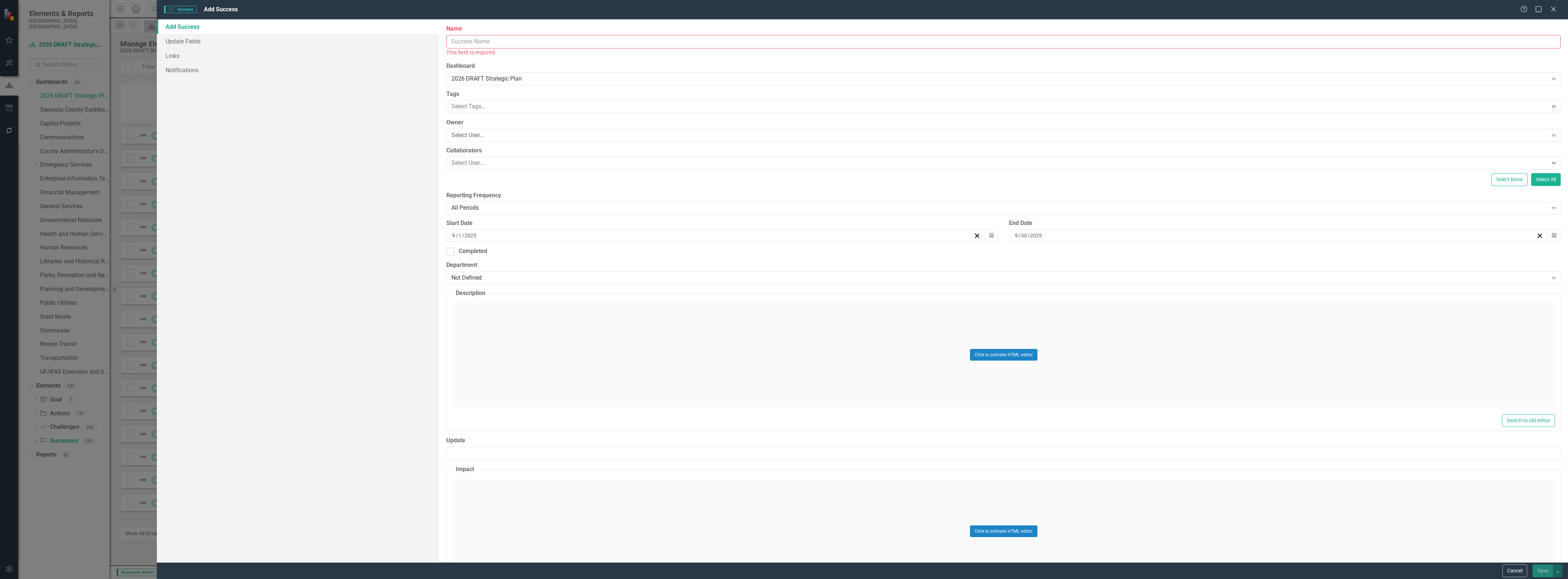
click at [561, 40] on input "Name" at bounding box center [1003, 42] width 1115 height 13
type input "Emergency Services - Success 26:"
click at [449, 226] on div "[DATE]" at bounding box center [715, 228] width 539 height 12
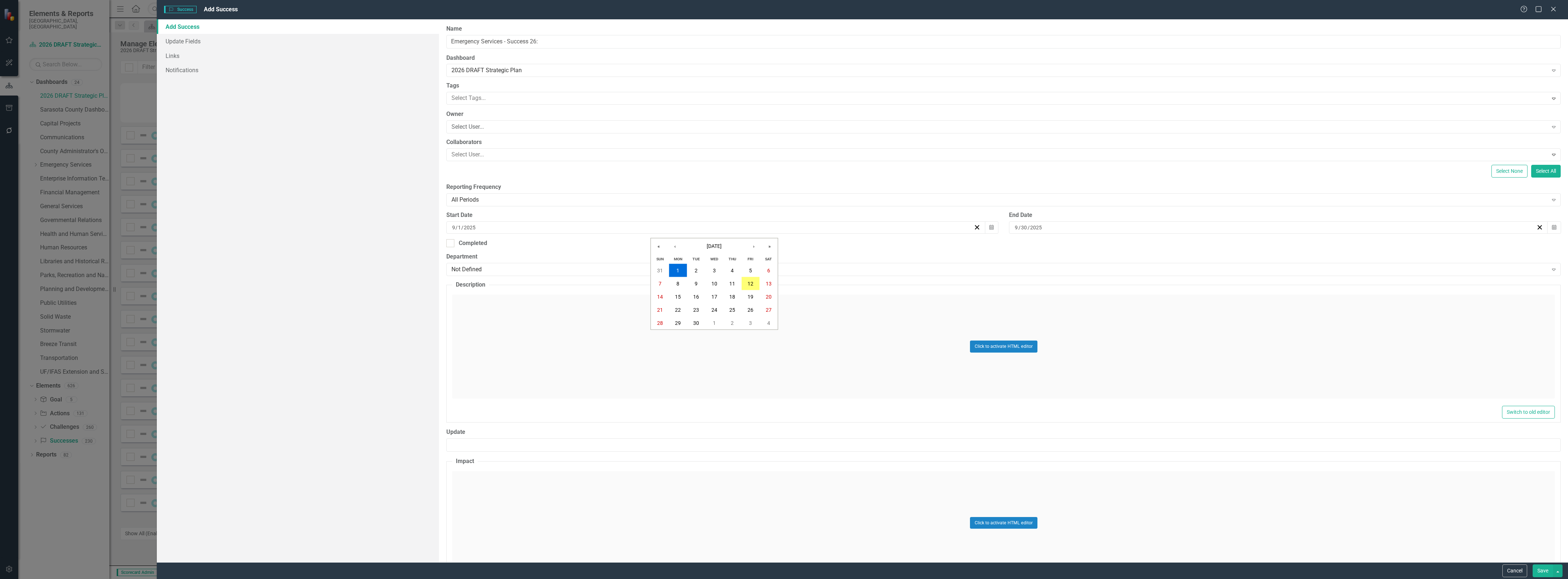
click at [452, 229] on input "9" at bounding box center [453, 228] width 4 height 7
type input "1"
click at [1011, 229] on div "[DATE]" at bounding box center [1278, 228] width 539 height 12
click at [1015, 229] on input "9" at bounding box center [1017, 228] width 4 height 7
type input "12"
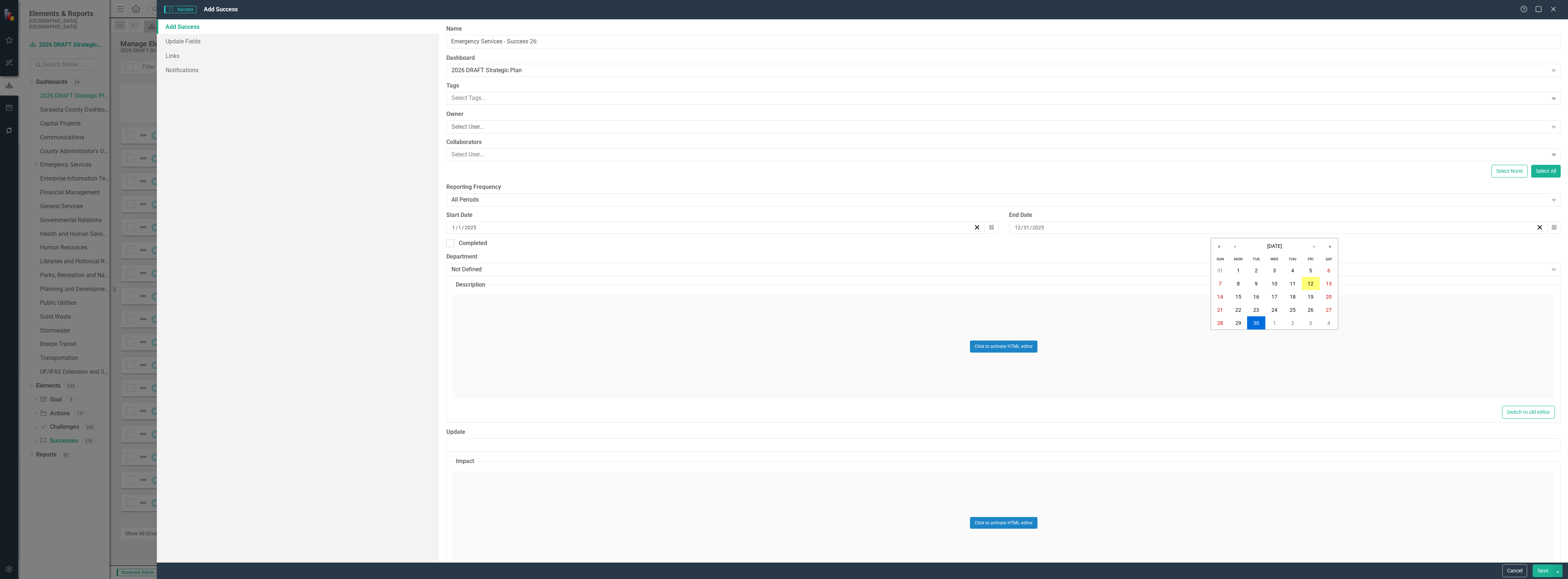
type input "31"
click at [508, 314] on div "Click to activate HTML editor" at bounding box center [1004, 346] width 1103 height 104
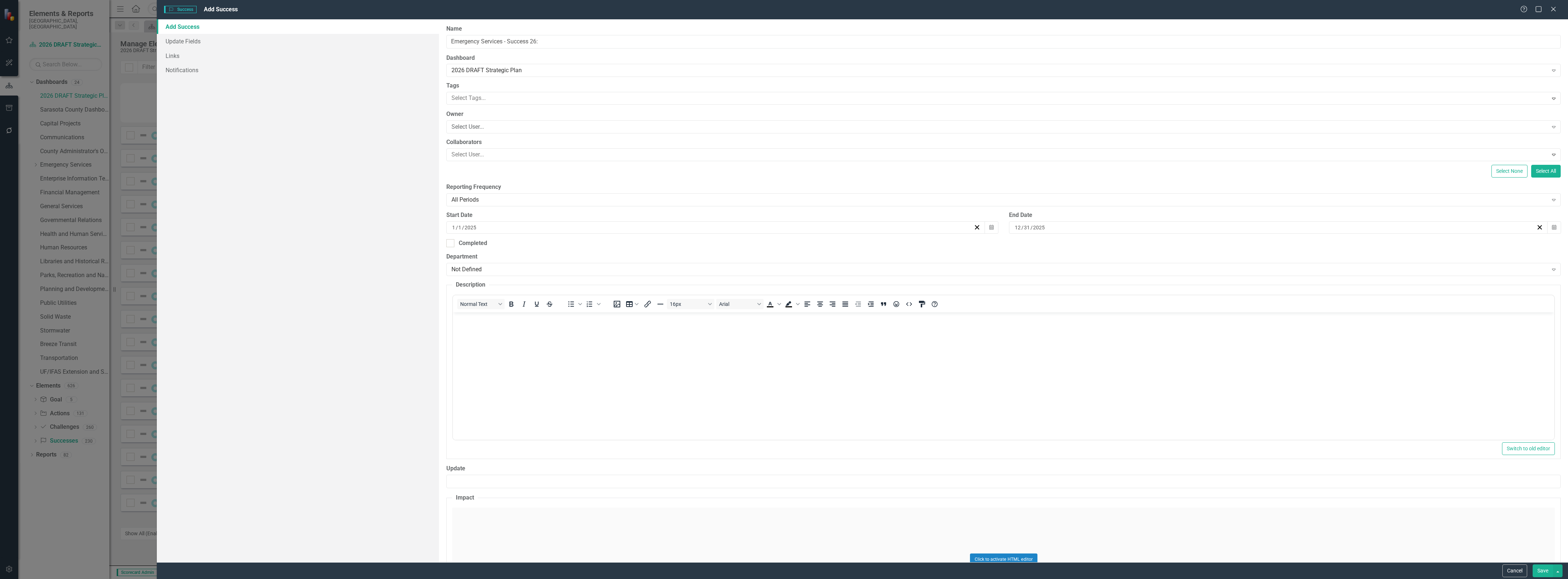
scroll to position [0, 0]
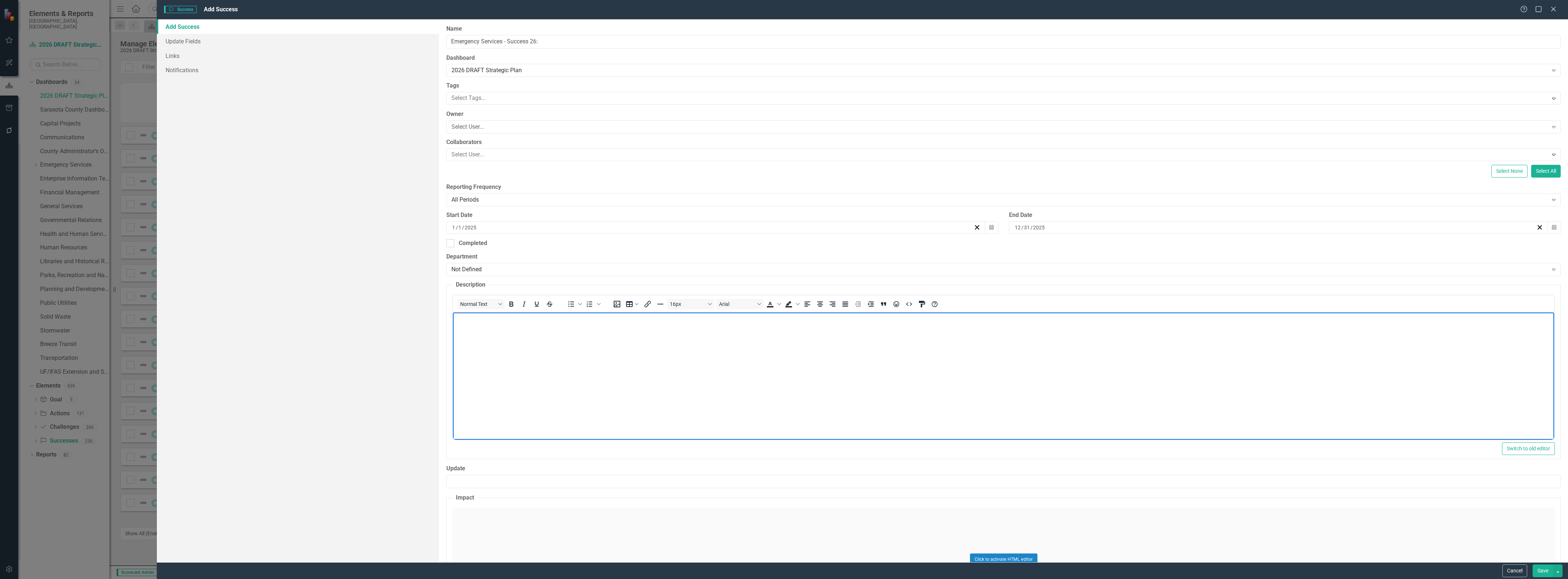
click at [518, 358] on body "Rich Text Area. Press ALT-0 for help." at bounding box center [1003, 367] width 1101 height 110
click at [628, 336] on body "Rich Text Area. Press ALT-0 for help." at bounding box center [1003, 367] width 1101 height 110
paste body "Rich Text Area. Press ALT-0 for help."
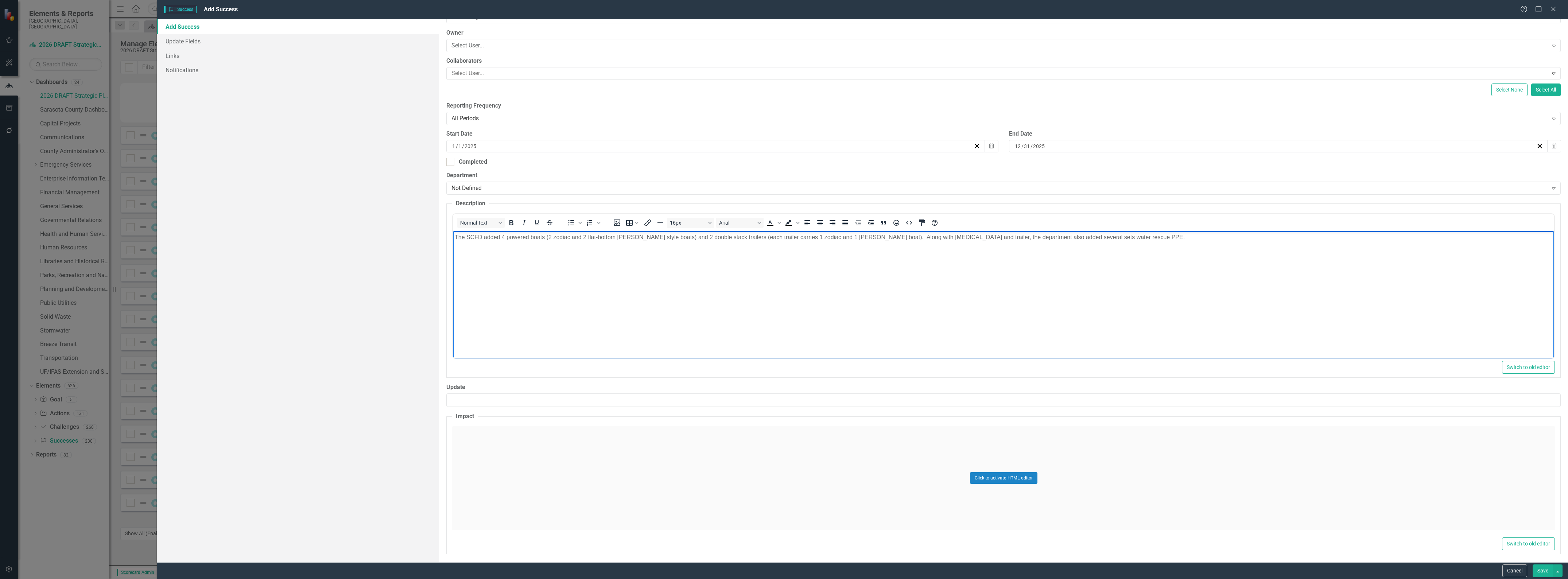
scroll to position [85, 0]
click at [708, 454] on div "Click to activate HTML editor" at bounding box center [1004, 475] width 1103 height 104
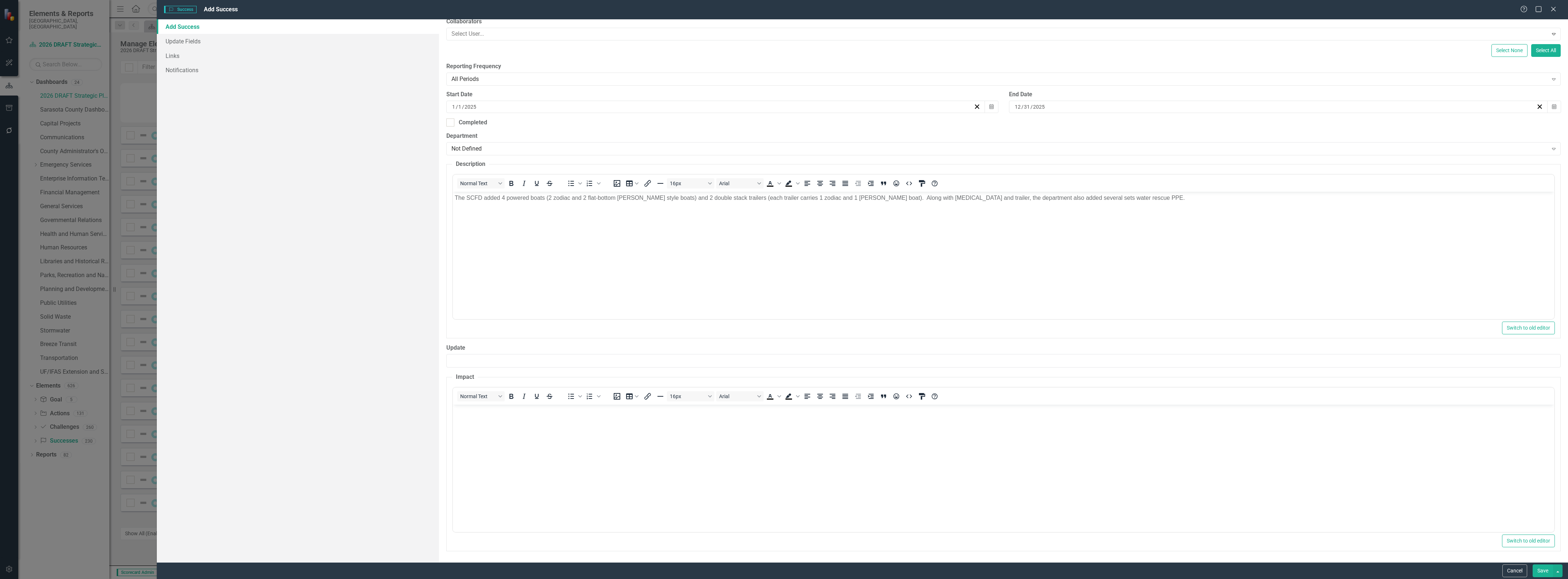
scroll to position [121, 0]
click at [691, 440] on body "Rich Text Area. Press ALT-0 for help." at bounding box center [1003, 459] width 1101 height 110
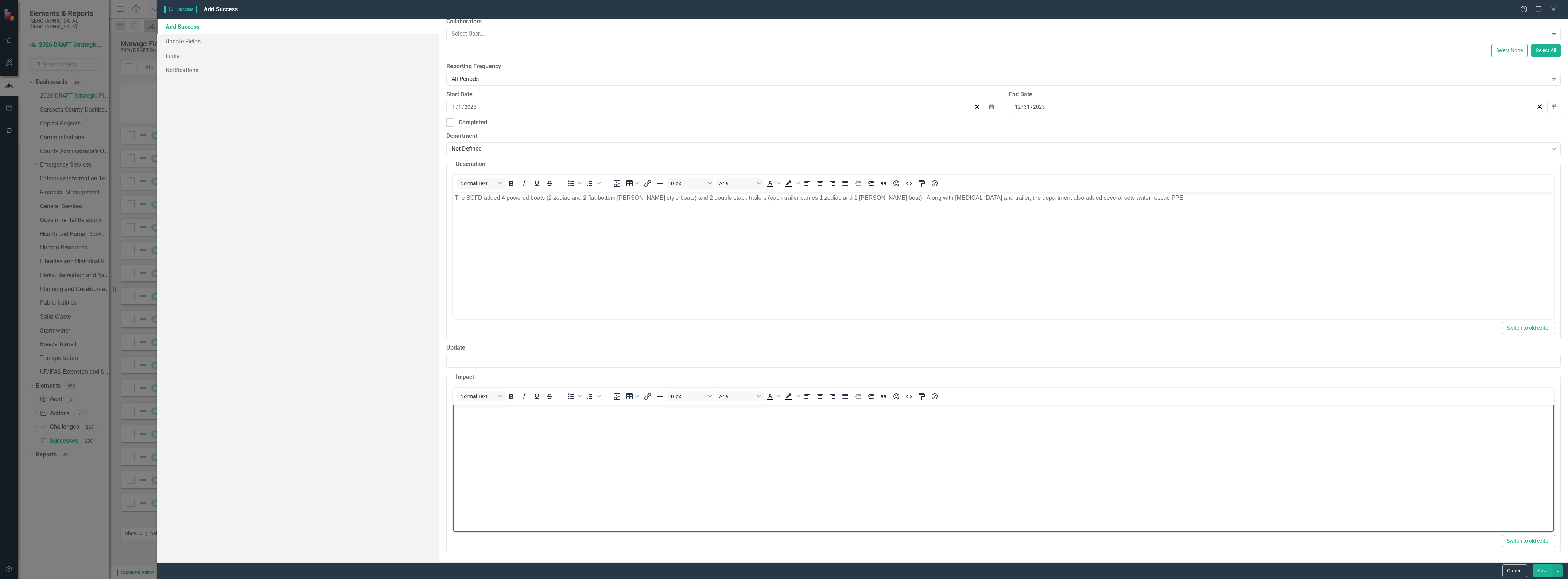
click at [497, 431] on body "Rich Text Area. Press ALT-0 for help." at bounding box center [1003, 459] width 1101 height 110
paste body "Rich Text Area. Press ALT-0 for help."
click at [528, 146] on div "Not Defined" at bounding box center [999, 149] width 1096 height 9
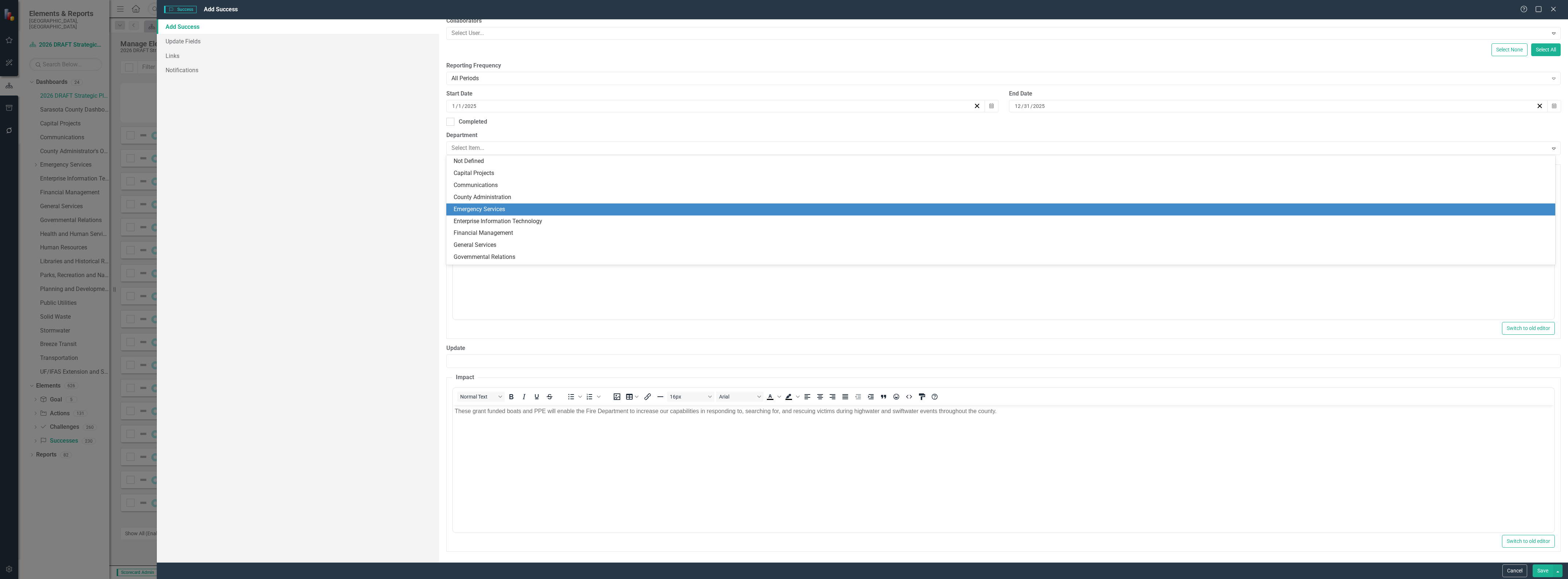
click at [525, 205] on div "Emergency Services" at bounding box center [1002, 209] width 1097 height 9
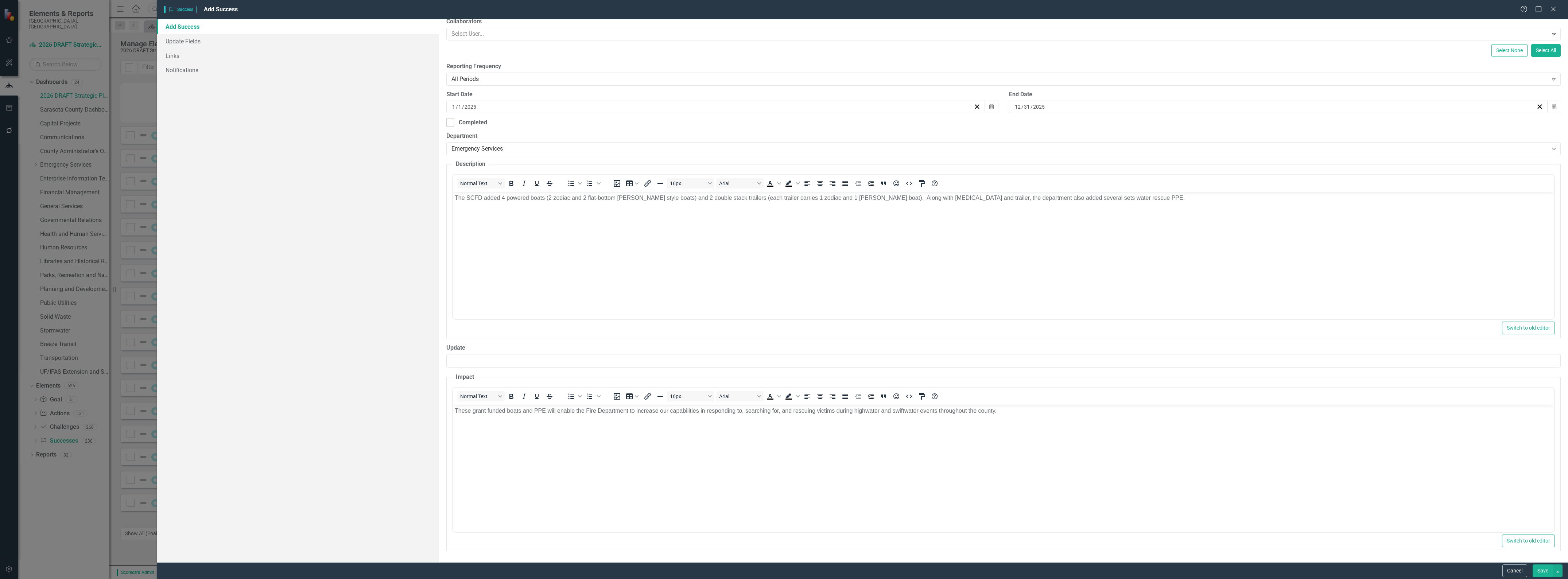
click at [1544, 570] on button "Save" at bounding box center [1543, 570] width 21 height 13
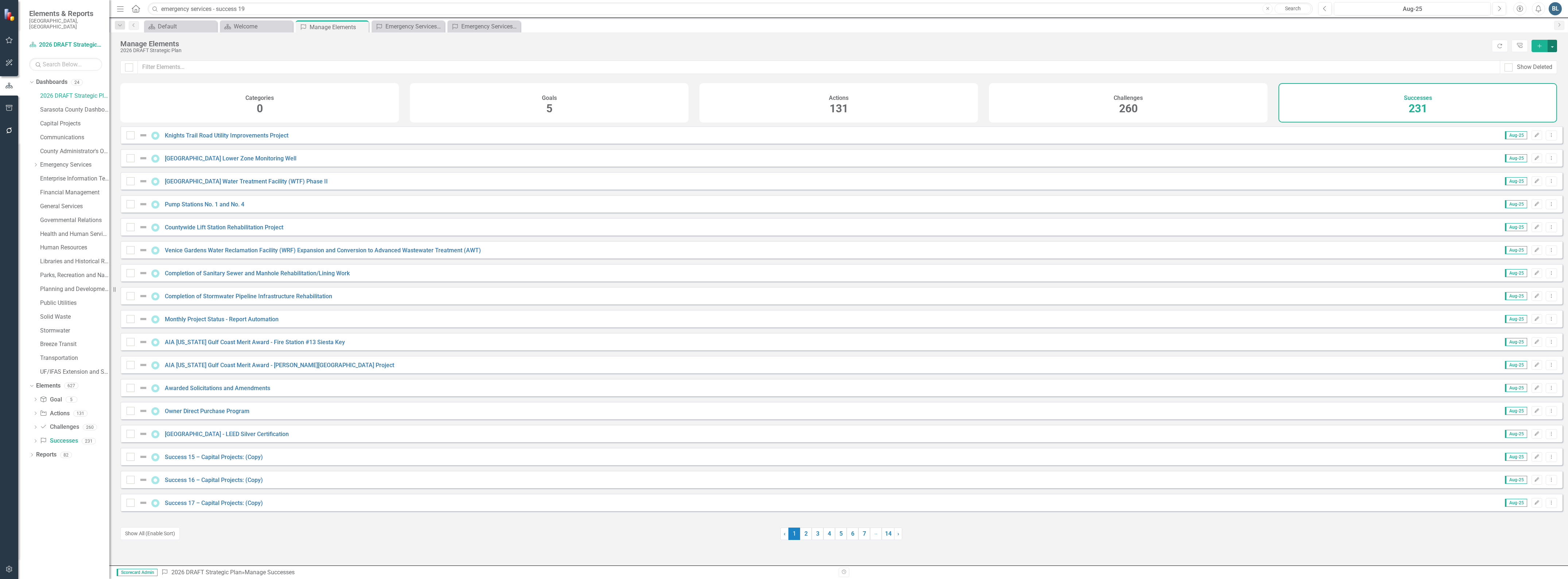
click at [1552, 46] on button "button" at bounding box center [1552, 46] width 10 height 12
click at [1533, 56] on link "Success Add Success" at bounding box center [1528, 60] width 58 height 13
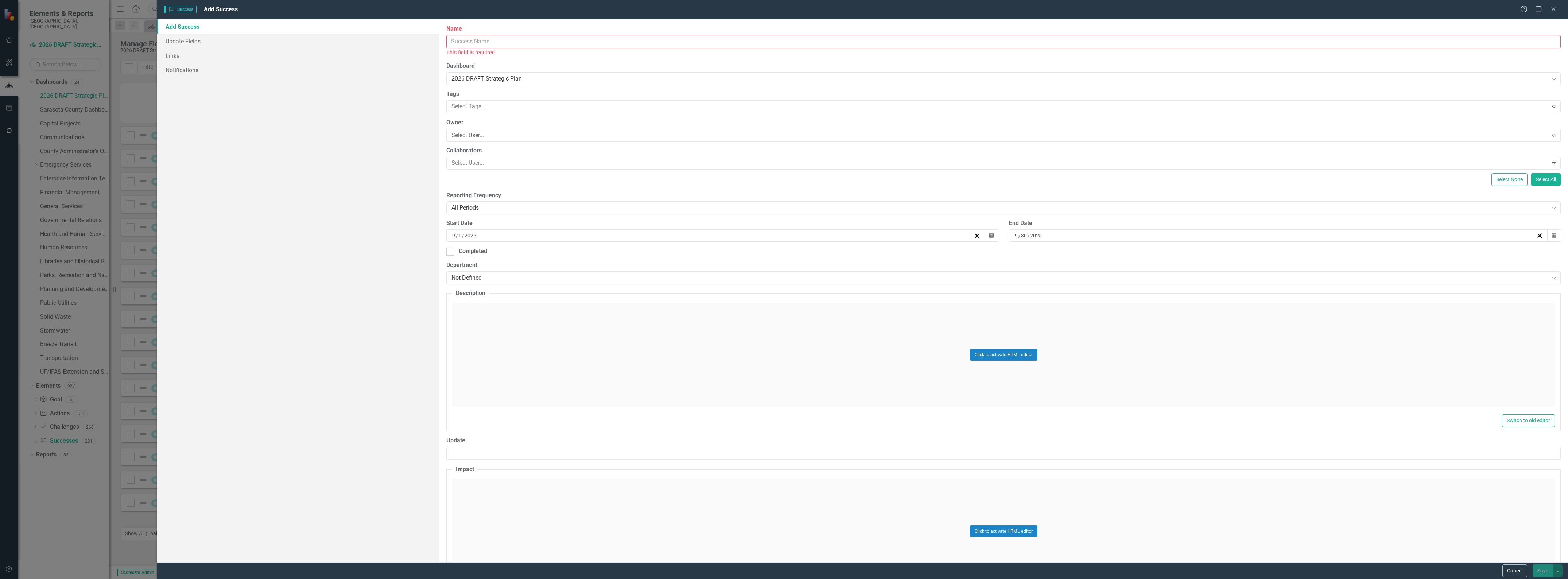
click at [496, 42] on input "Name" at bounding box center [1003, 42] width 1115 height 13
type input "Emergency Services - Success 27:"
click at [460, 229] on input "1" at bounding box center [460, 228] width 4 height 7
click at [451, 226] on div "[DATE]" at bounding box center [712, 228] width 522 height 7
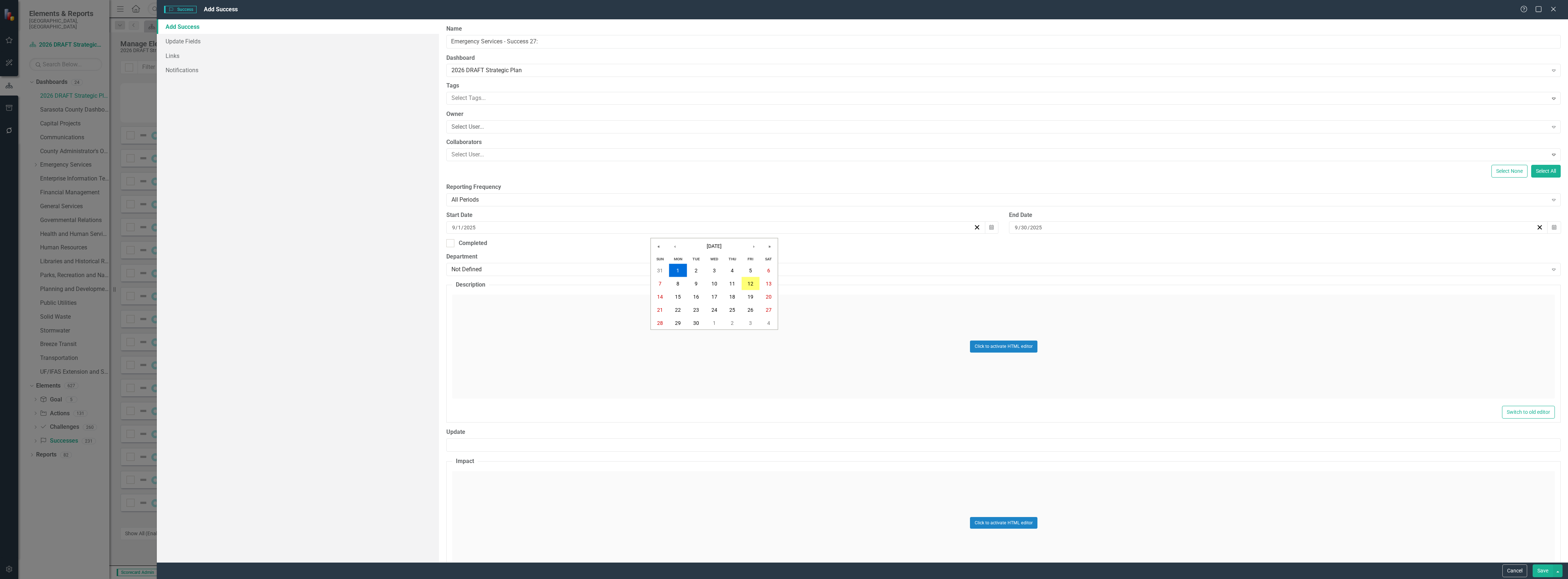
click at [450, 226] on div "[DATE] [DATE] « ‹ [DATE] › » Sun Mon Tue Wed Thu Fri Sat 31 1 2 3 4 5 6 7 8 9 1…" at bounding box center [715, 228] width 539 height 12
click at [452, 227] on input "9" at bounding box center [453, 228] width 4 height 7
type input "1"
click at [1023, 230] on input "30" at bounding box center [1024, 228] width 7 height 7
click at [1015, 230] on input "9" at bounding box center [1017, 228] width 4 height 7
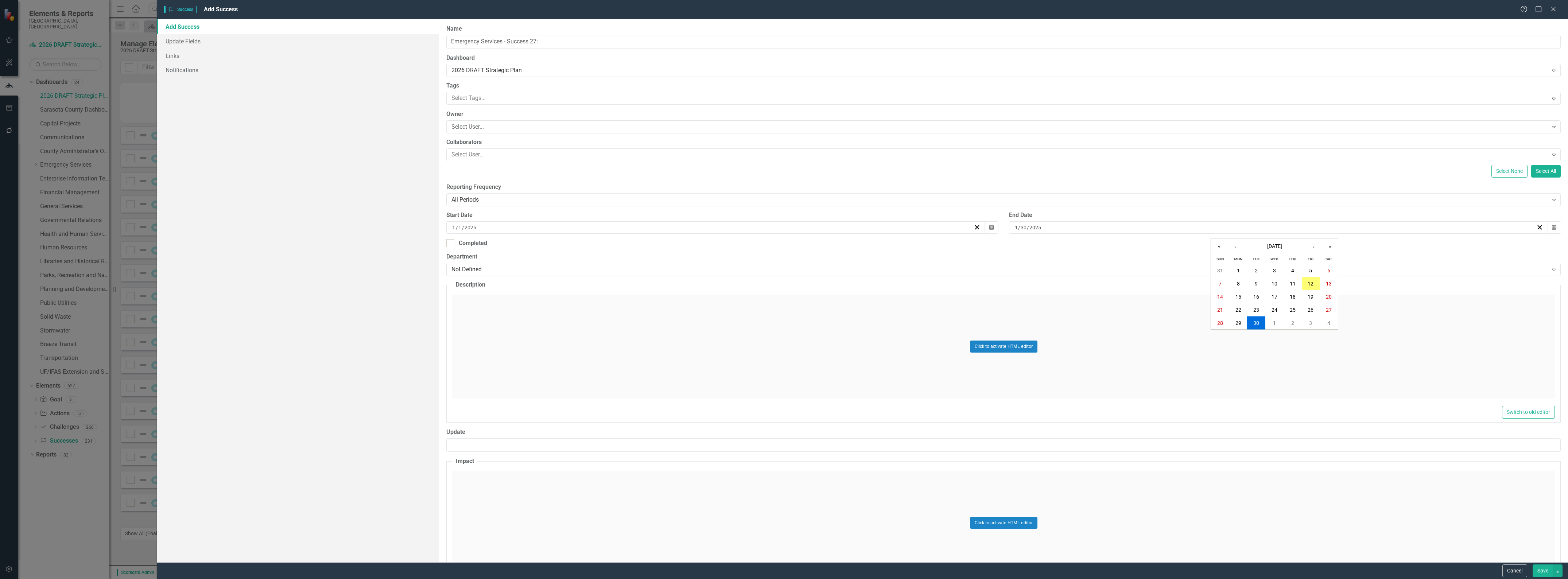
type input "12"
type input "31"
click at [482, 272] on div "Not Defined" at bounding box center [999, 270] width 1096 height 9
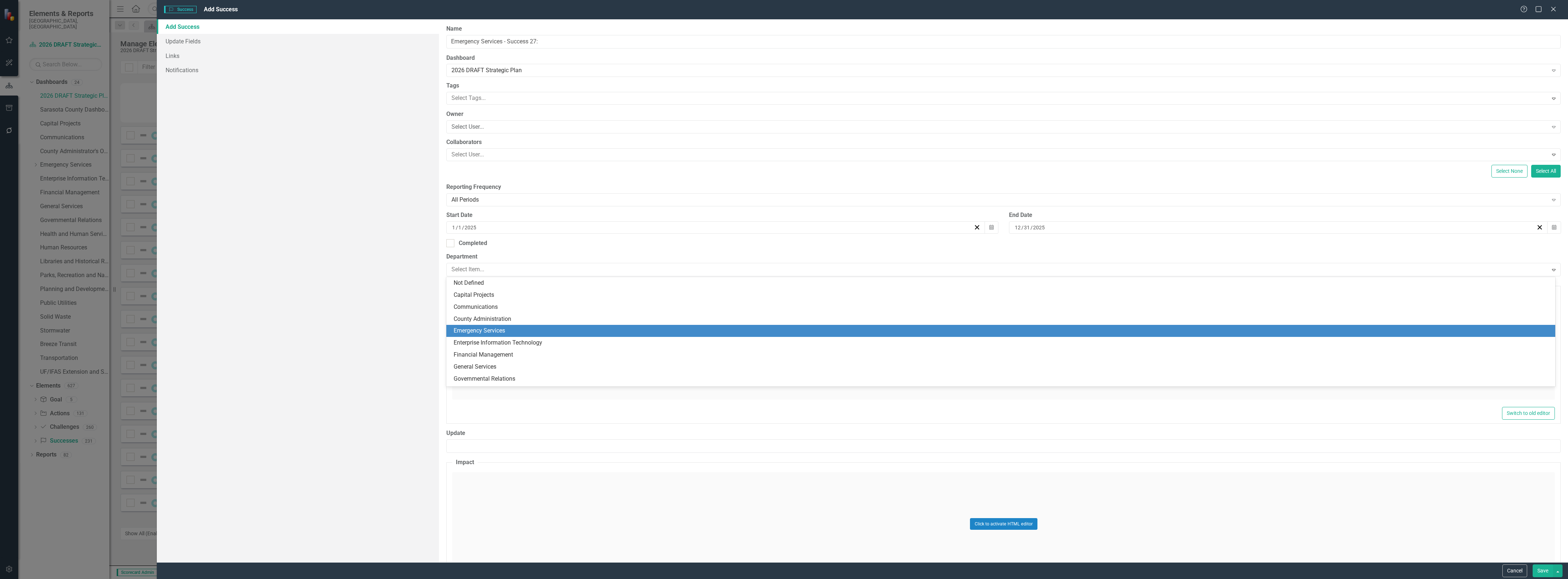
click at [480, 327] on div "Emergency Services" at bounding box center [1002, 331] width 1097 height 9
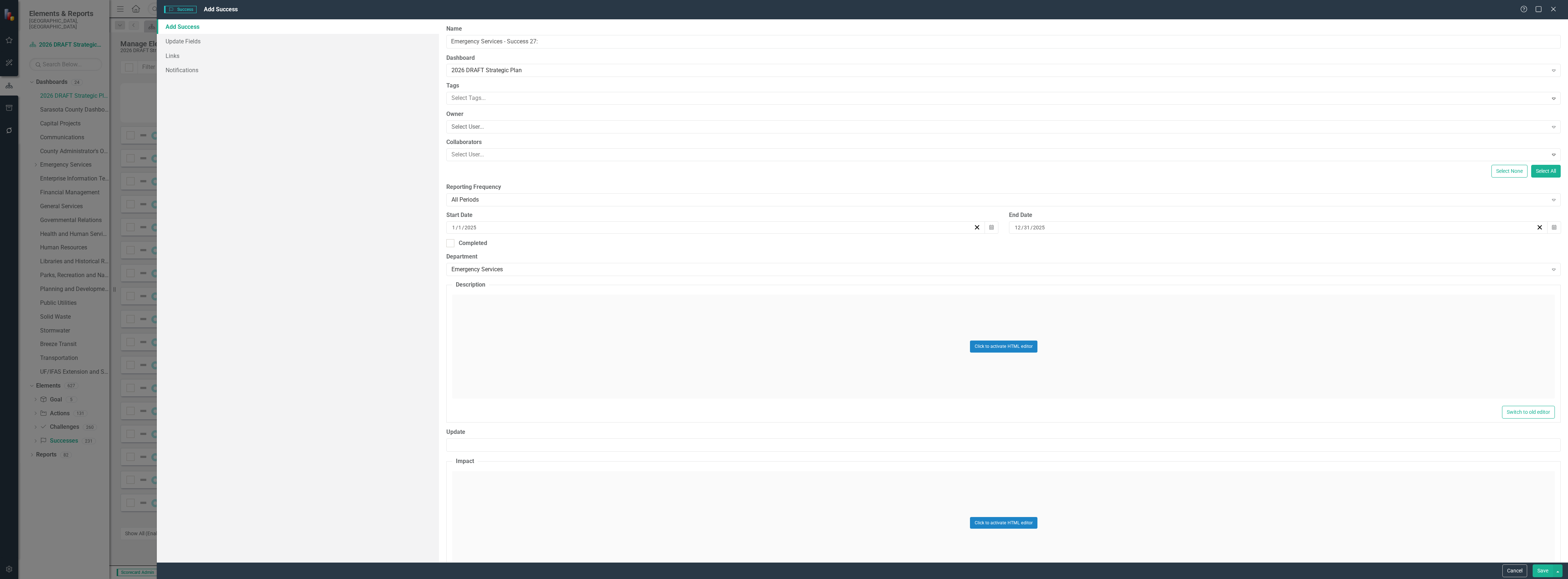
click at [478, 334] on div "Click to activate HTML editor" at bounding box center [1004, 346] width 1103 height 104
click at [499, 343] on body "Rich Text Area. Press ALT-0 for help." at bounding box center [1003, 367] width 1101 height 110
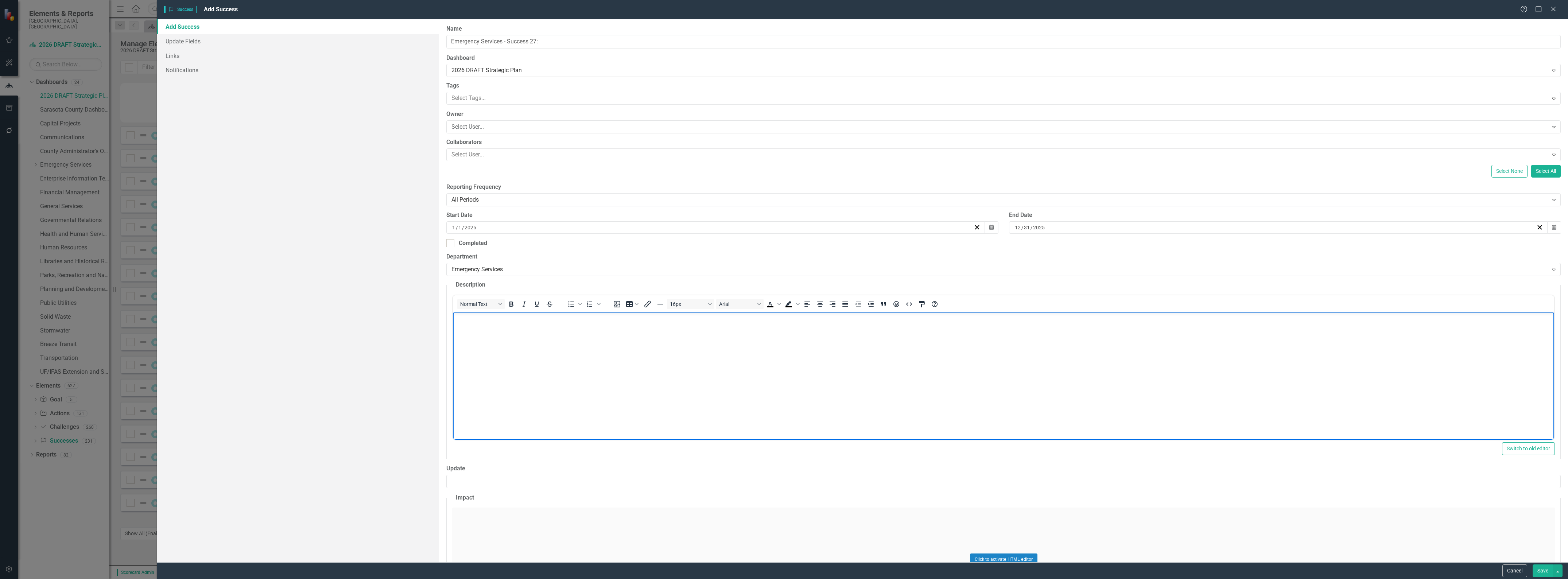
click at [584, 354] on body "Rich Text Area. Press ALT-0 for help." at bounding box center [1003, 367] width 1101 height 110
paste body "Rich Text Area. Press ALT-0 for help."
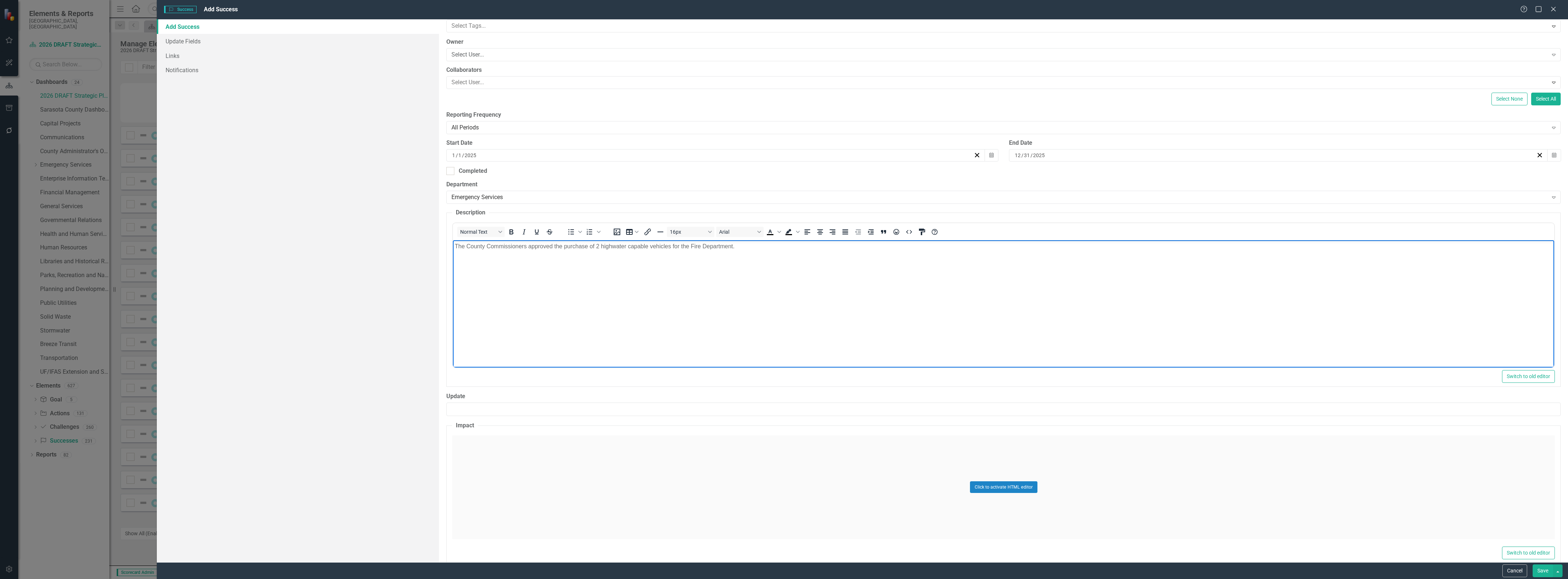
scroll to position [85, 0]
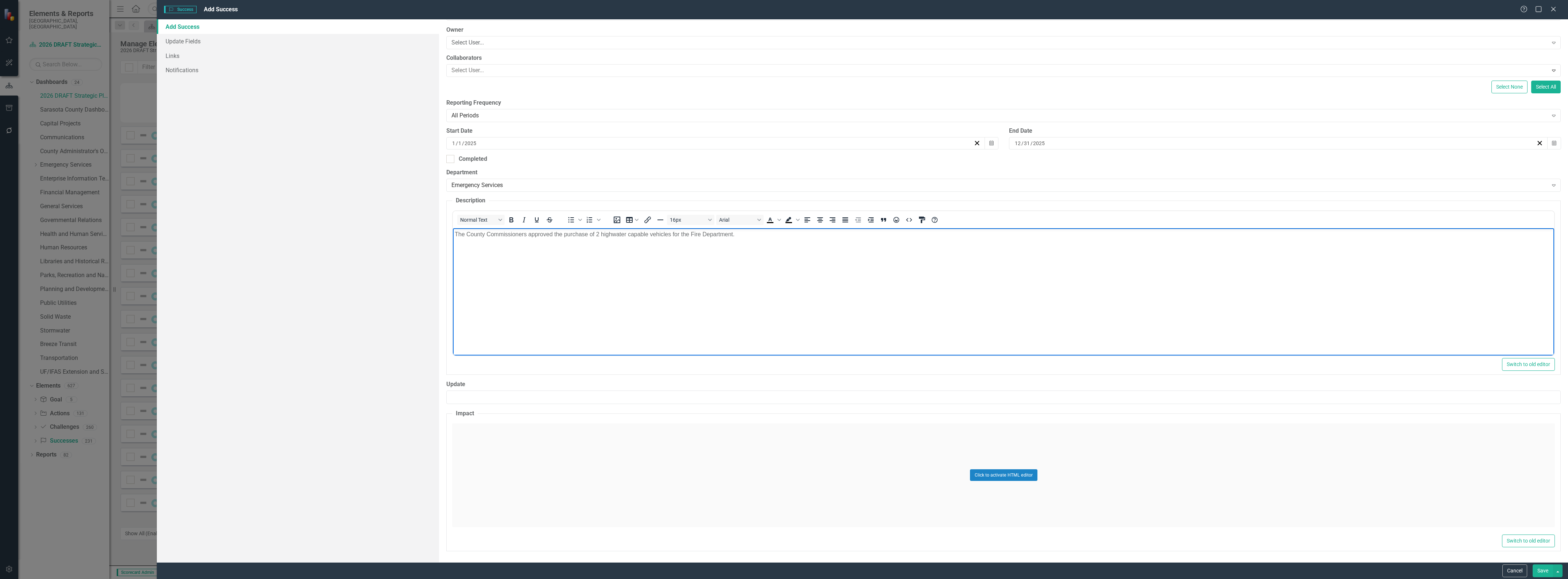
click at [562, 467] on div "Click to activate HTML editor" at bounding box center [1004, 475] width 1103 height 104
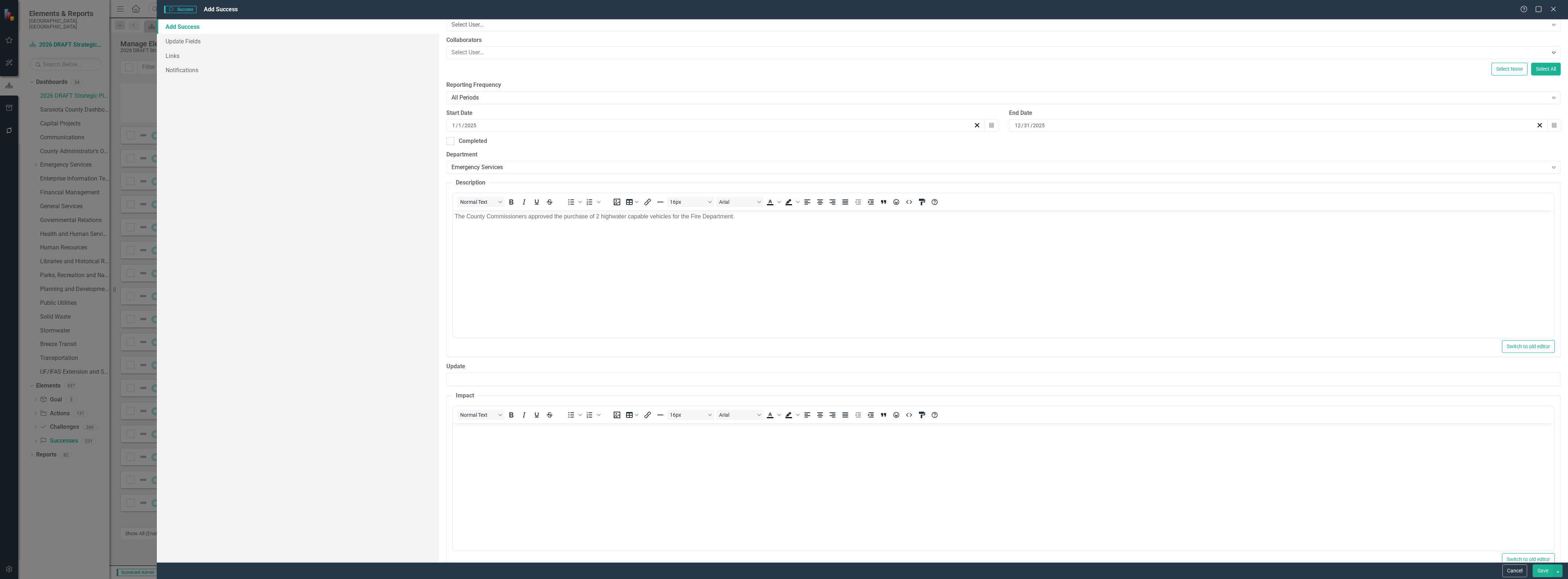
scroll to position [121, 0]
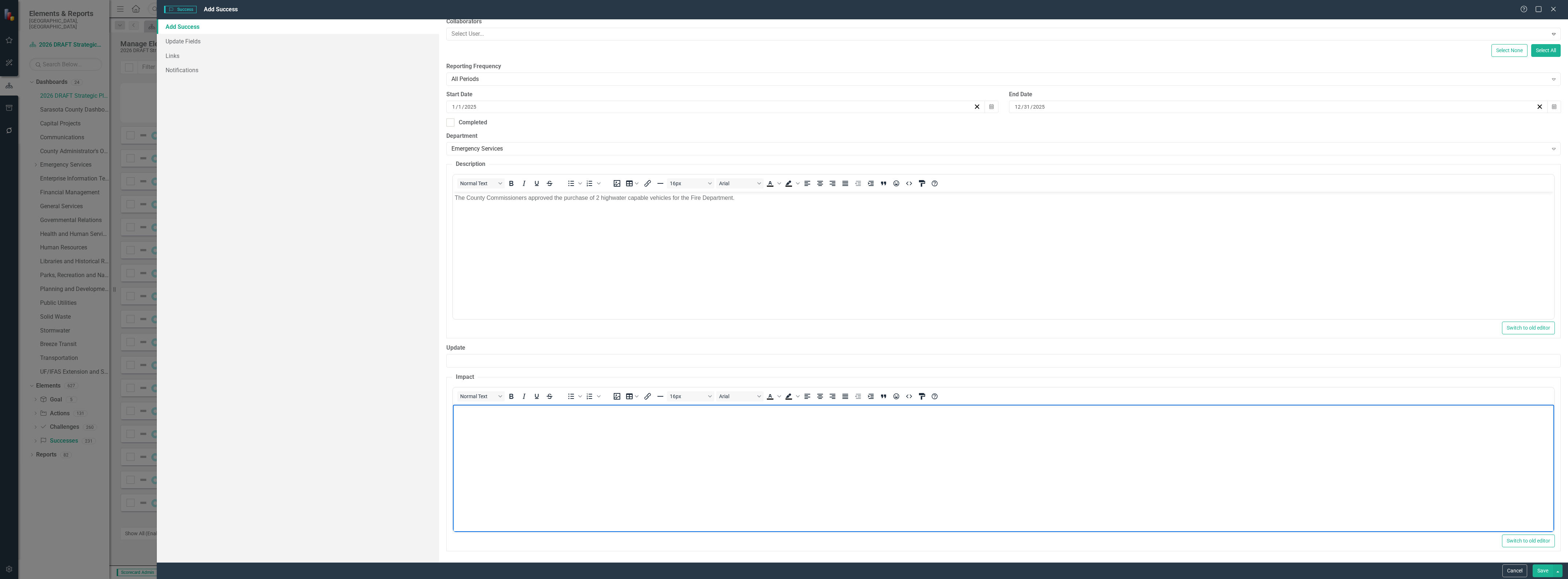
click at [565, 460] on body "Rich Text Area. Press ALT-0 for help." at bounding box center [1003, 459] width 1101 height 110
click at [483, 436] on body "Rich Text Area. Press ALT-0 for help." at bounding box center [1003, 459] width 1101 height 110
paste body "Rich Text Area. Press ALT-0 for help."
click at [1539, 571] on button "Save" at bounding box center [1543, 570] width 21 height 13
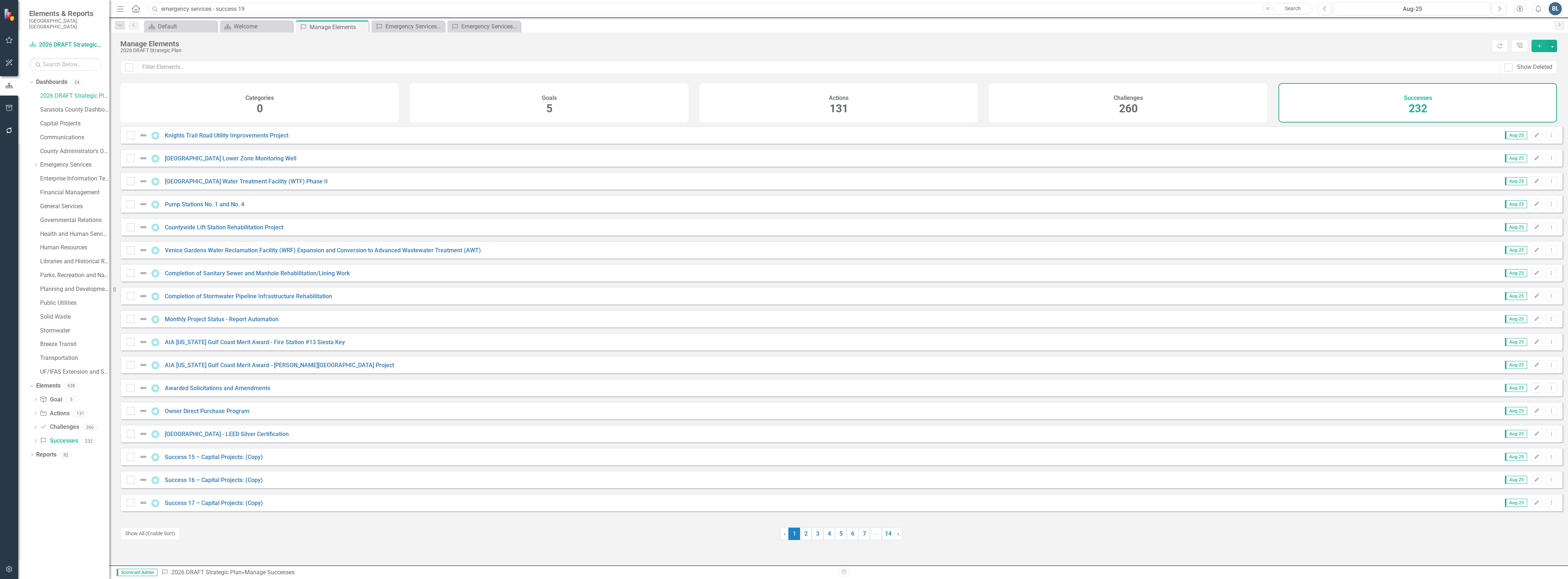
click at [254, 13] on input "emergency services - success 19" at bounding box center [730, 9] width 1165 height 13
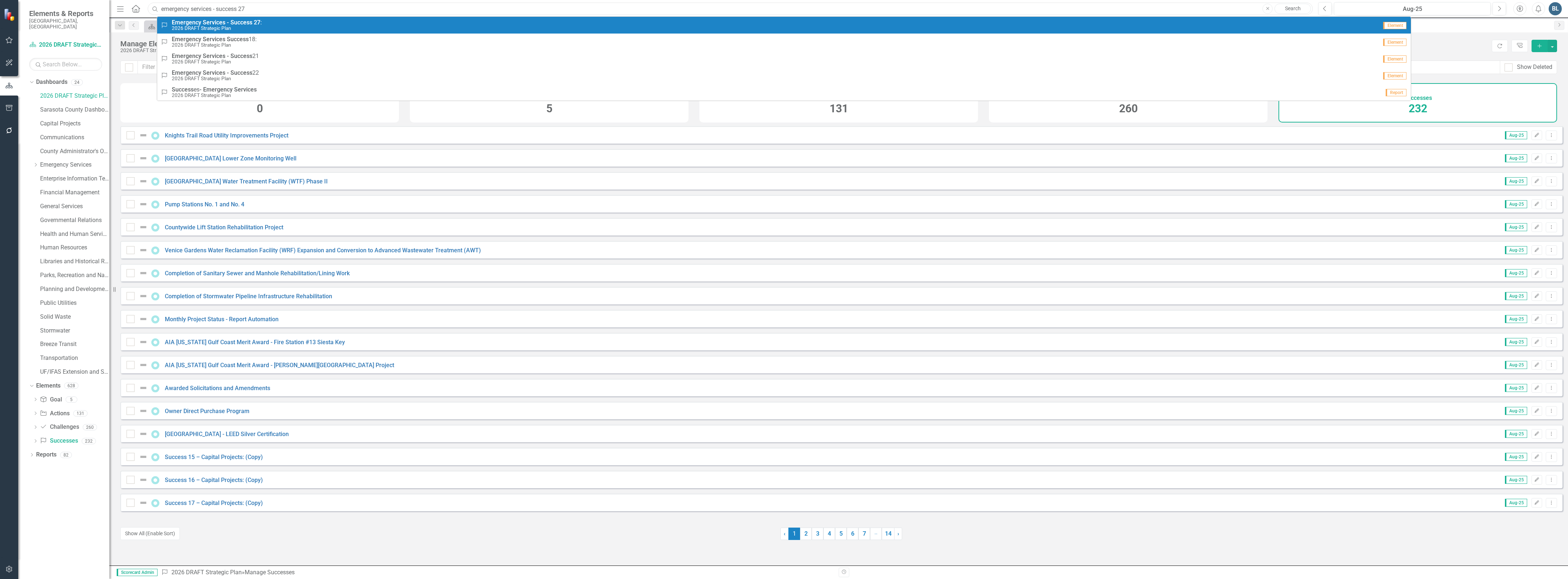
type input "emergency services - success 27"
click at [233, 19] on link "Success Emergency Services - Success 27 : 2026 DRAFT Strategic Plan Element" at bounding box center [784, 26] width 1254 height 17
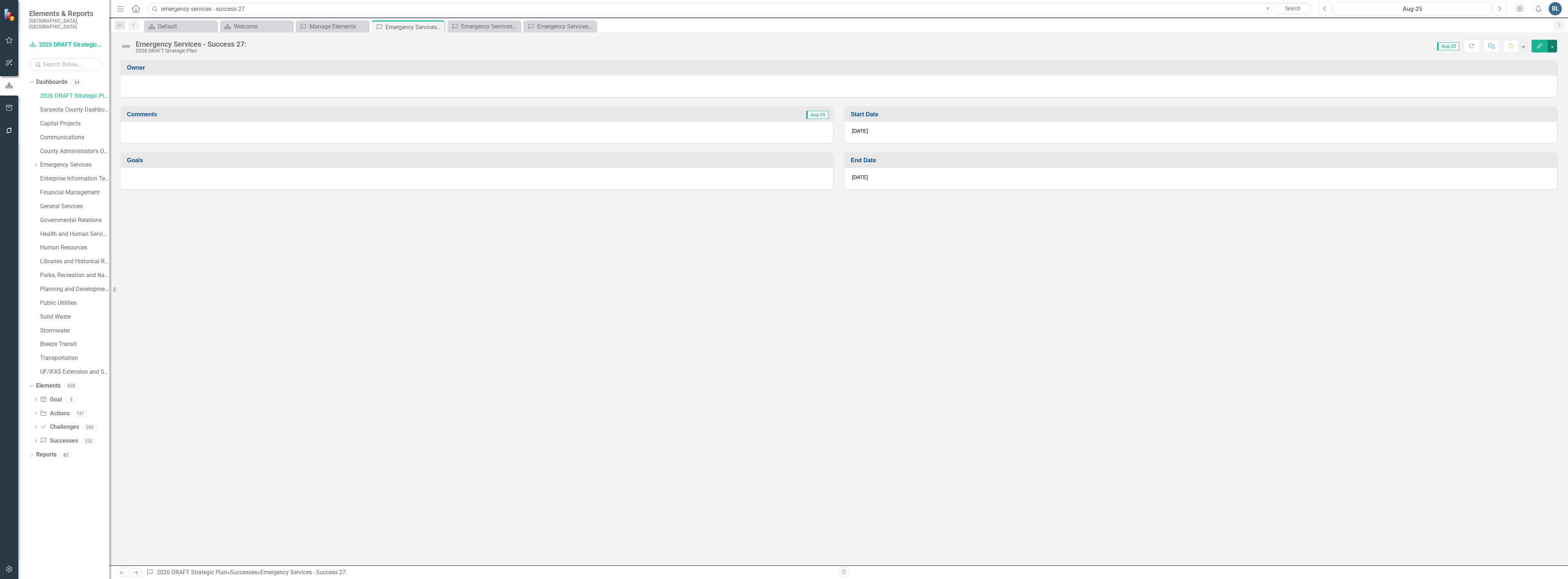
click at [1550, 44] on button "button" at bounding box center [1552, 46] width 10 height 13
click at [1541, 57] on link "Edit Edit Success" at bounding box center [1527, 60] width 59 height 13
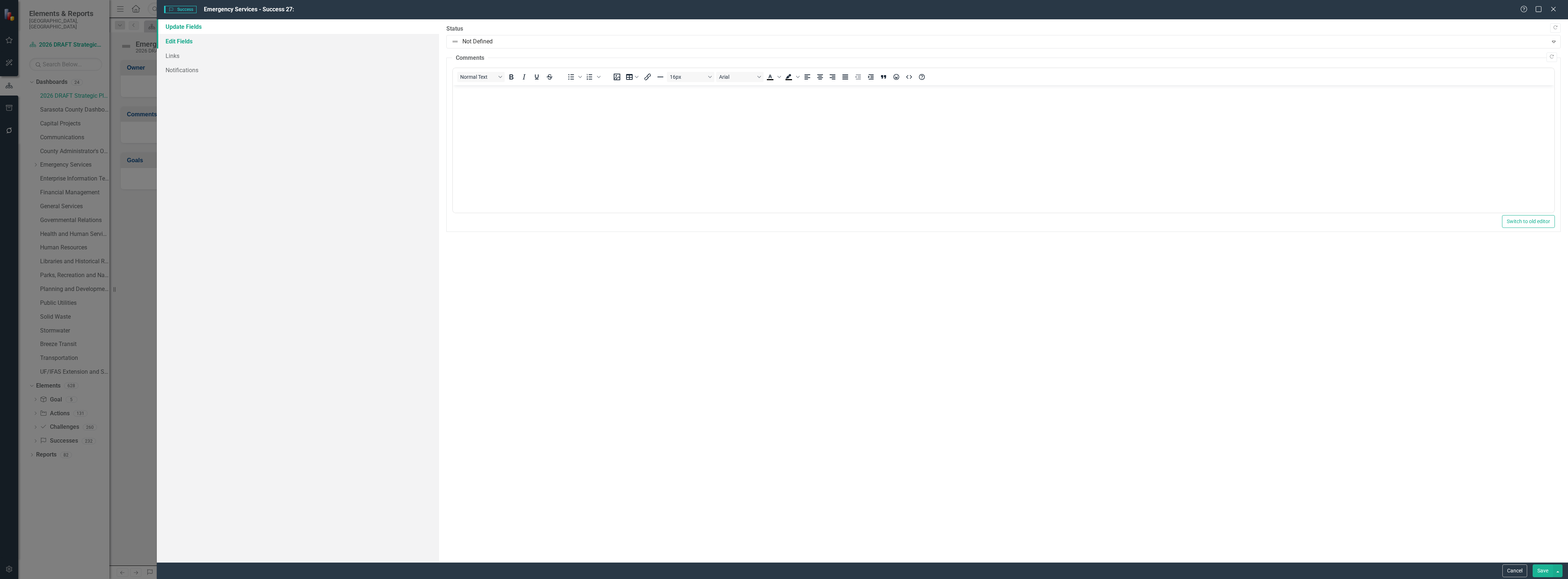
click at [177, 42] on link "Edit Fields" at bounding box center [298, 41] width 282 height 15
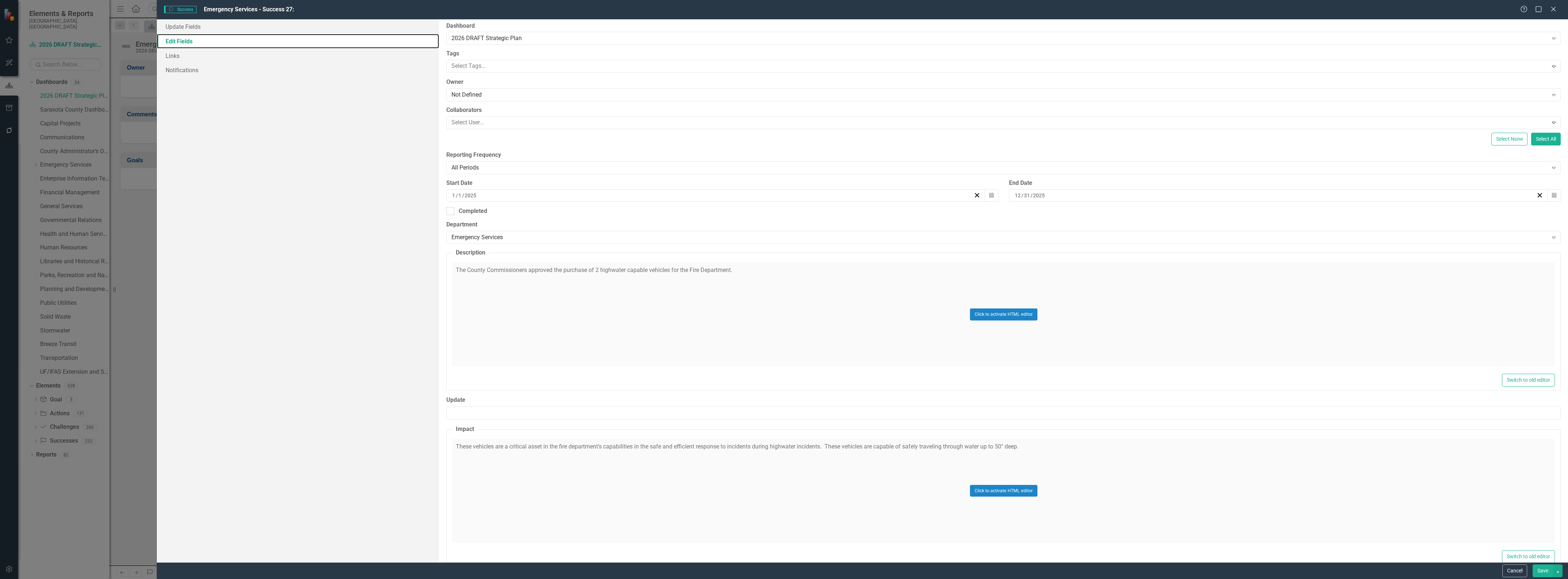
scroll to position [49, 0]
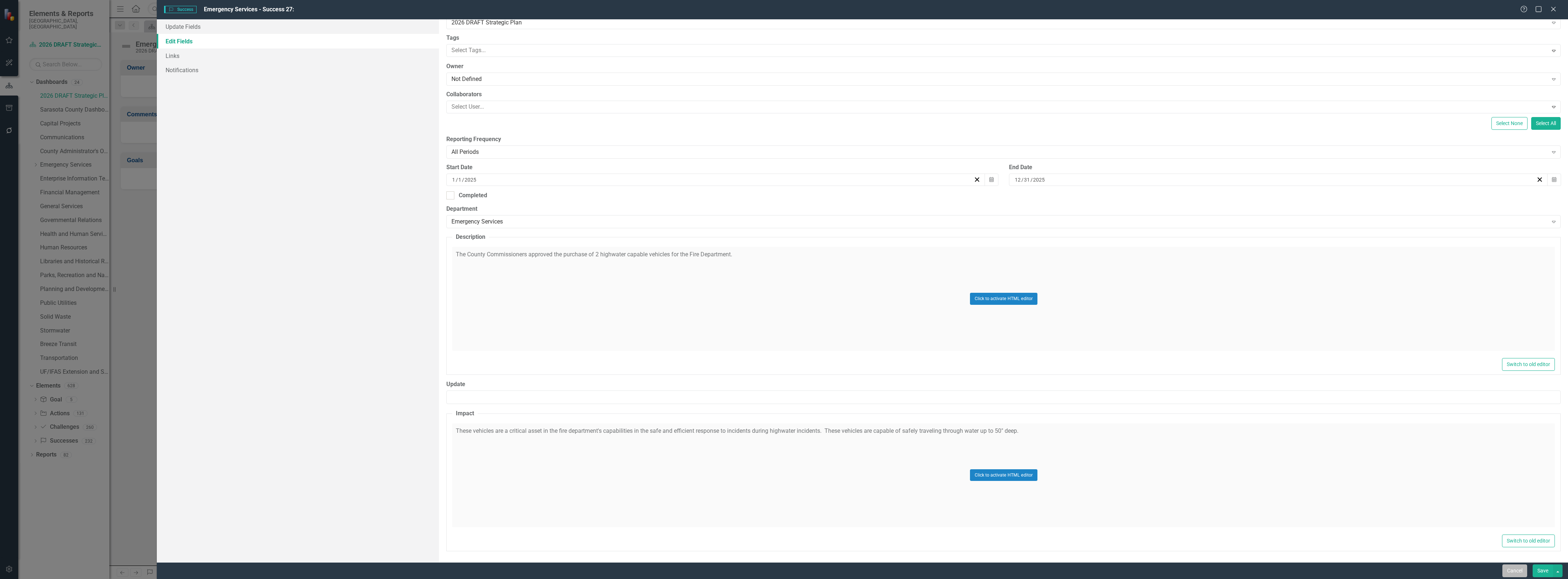
click at [1508, 571] on button "Cancel" at bounding box center [1514, 570] width 25 height 13
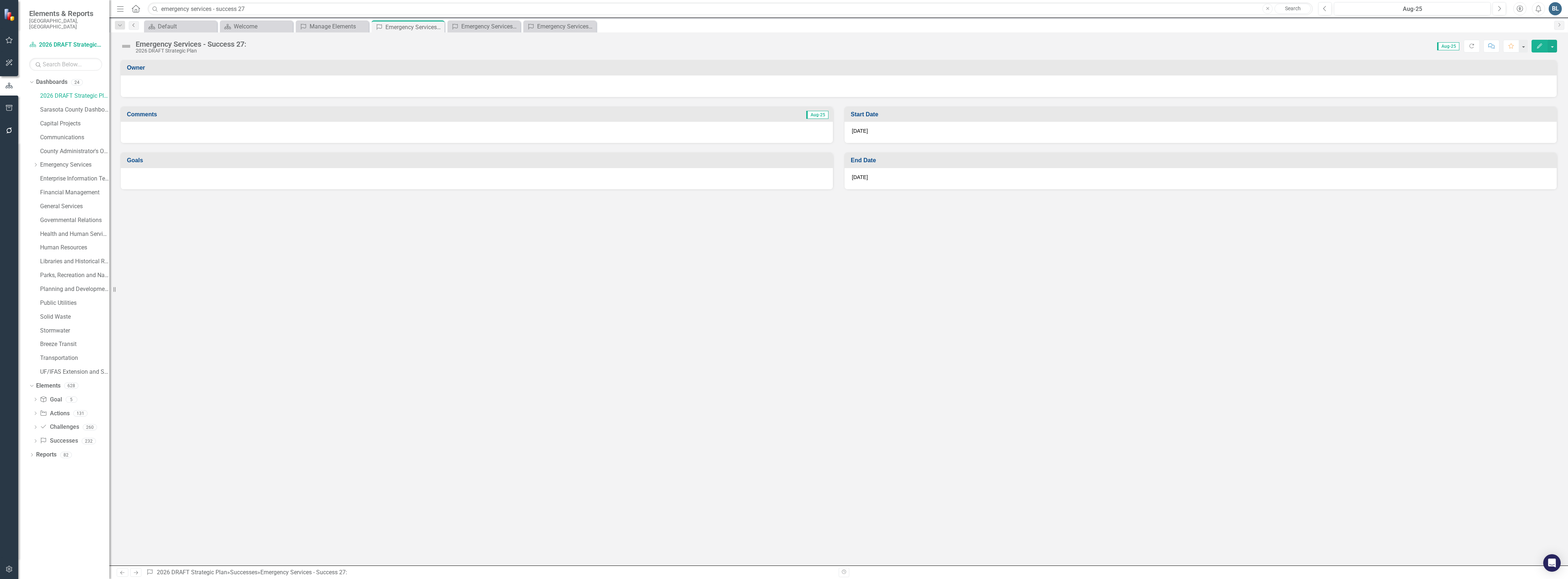
click at [134, 26] on icon at bounding box center [133, 25] width 2 height 4
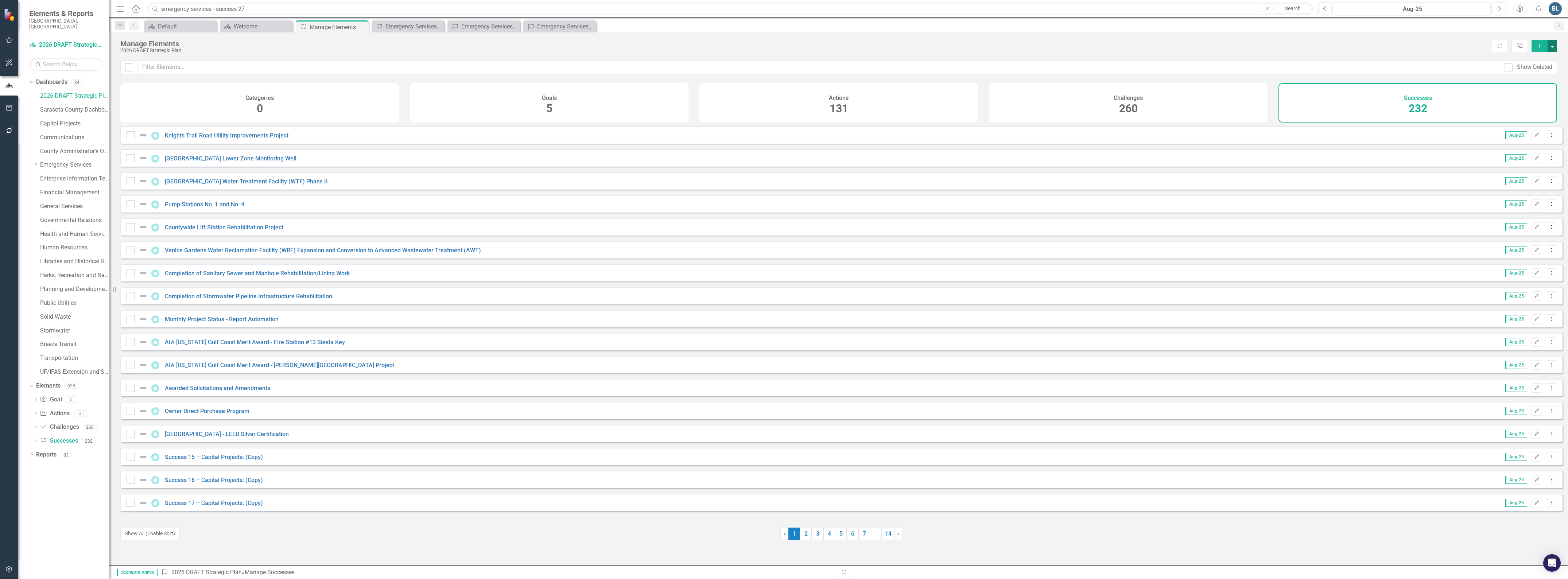
click at [1552, 46] on button "button" at bounding box center [1552, 46] width 10 height 12
click at [1532, 59] on link "Success Add Success" at bounding box center [1528, 60] width 58 height 13
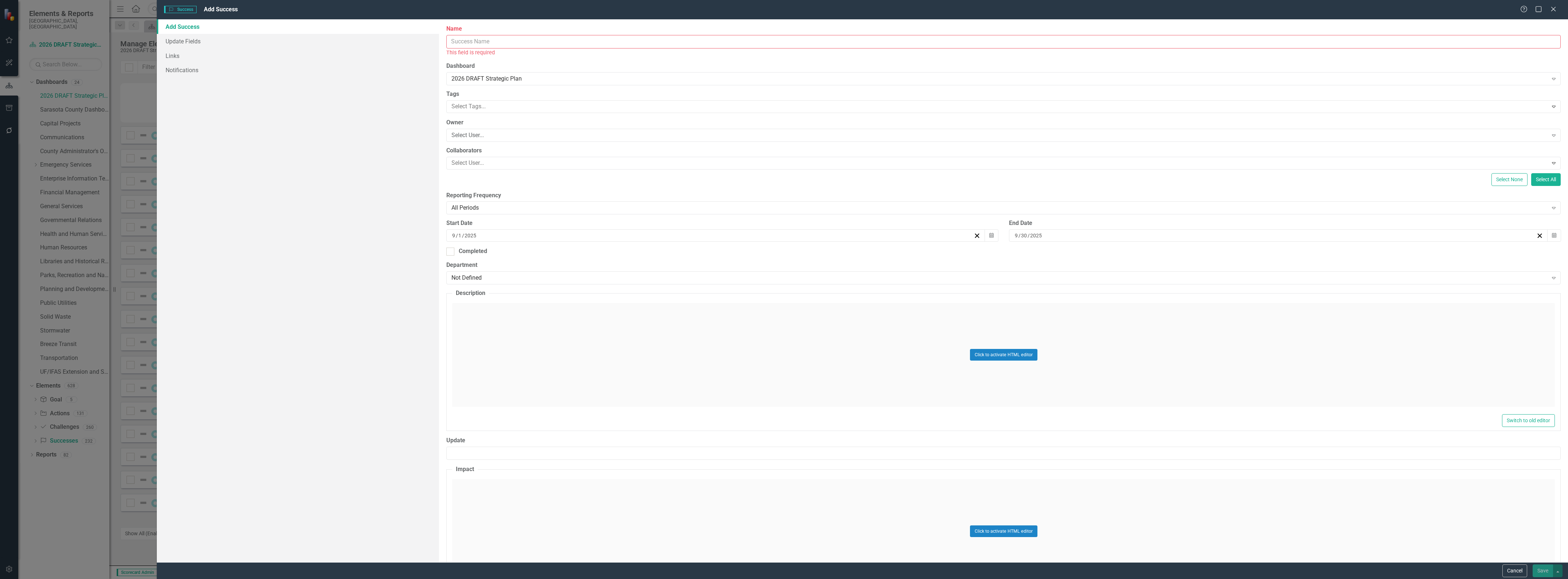
click at [513, 44] on input "Name" at bounding box center [1003, 42] width 1115 height 13
type input "Emergency Services - Success 28:"
click at [452, 228] on input "9" at bounding box center [453, 228] width 4 height 7
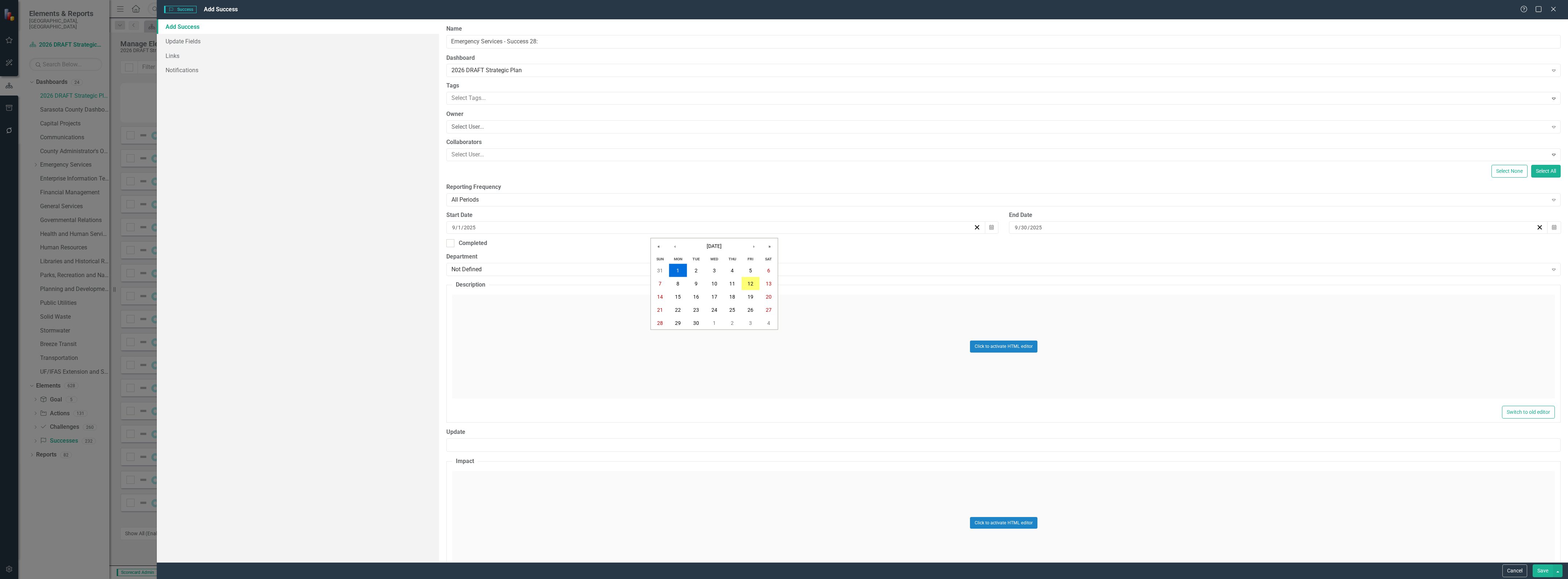
click at [453, 229] on input "9" at bounding box center [453, 228] width 4 height 7
type input "1"
click at [1015, 228] on input "9" at bounding box center [1017, 228] width 4 height 7
click at [1015, 228] on input "9" at bounding box center [1017, 228] width 4 height 7
type input "12"
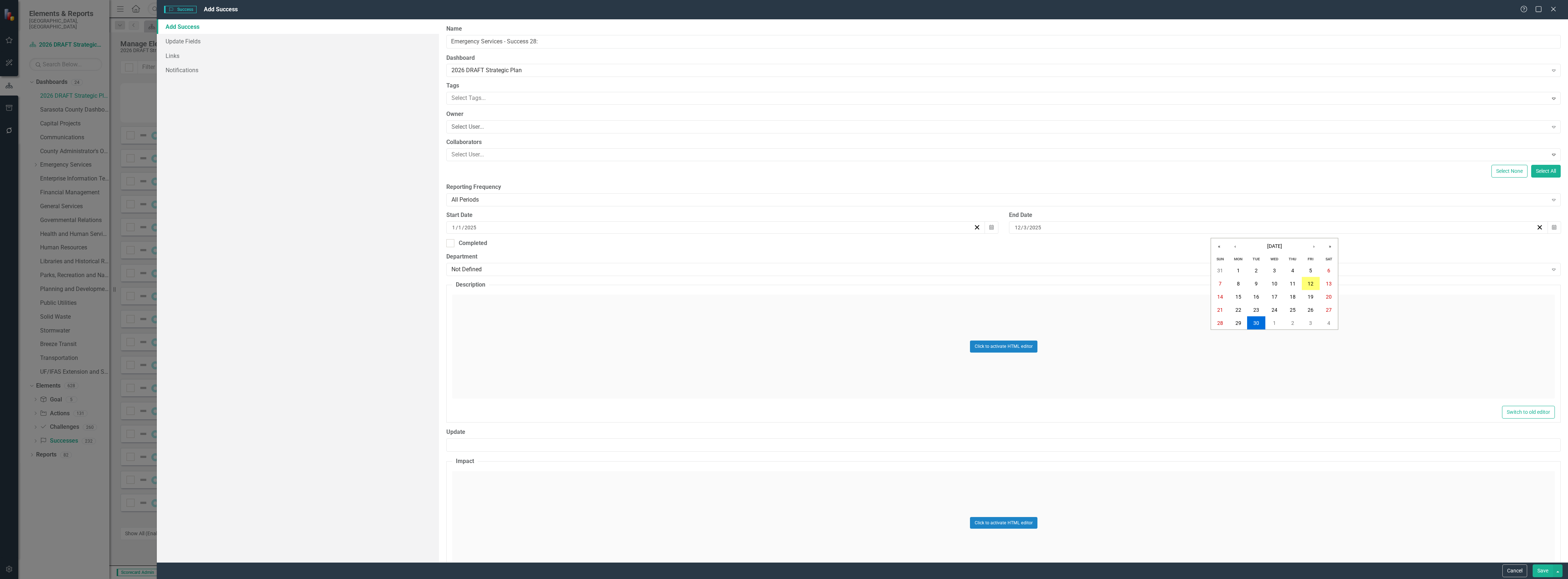
type input "31"
click at [623, 272] on div "Not Defined" at bounding box center [999, 270] width 1096 height 9
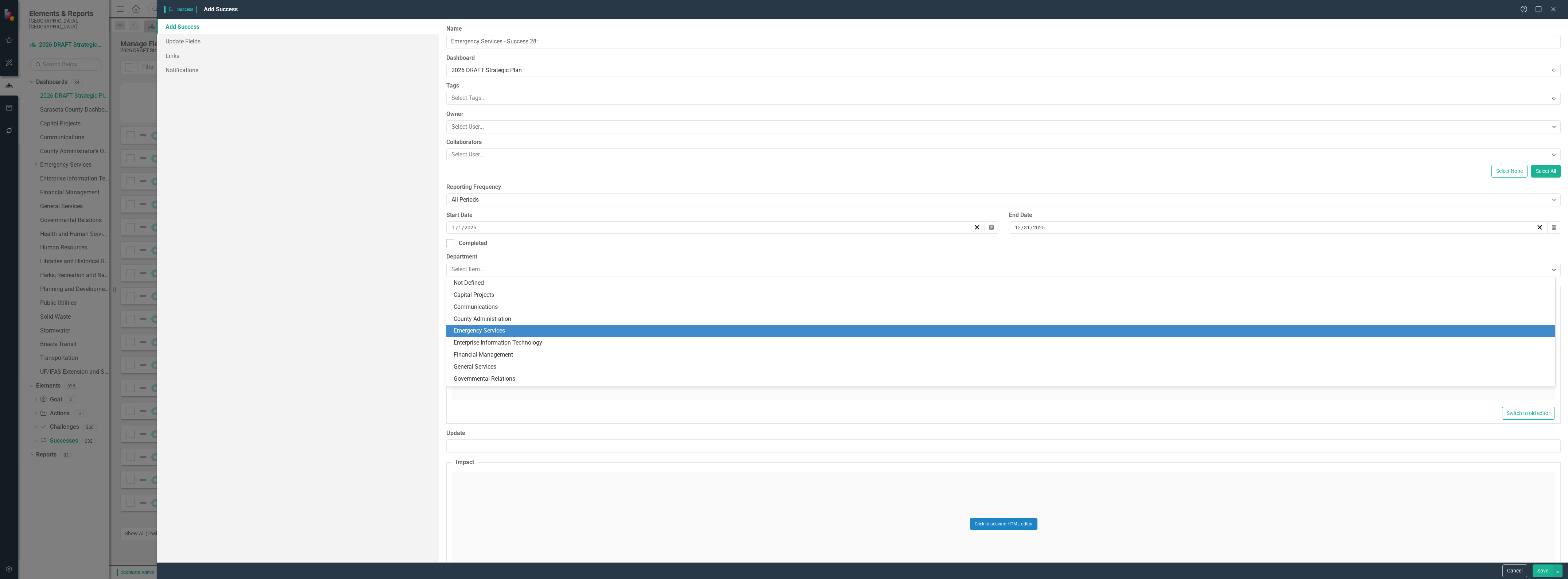
click at [586, 332] on div "Emergency Services" at bounding box center [1002, 331] width 1097 height 9
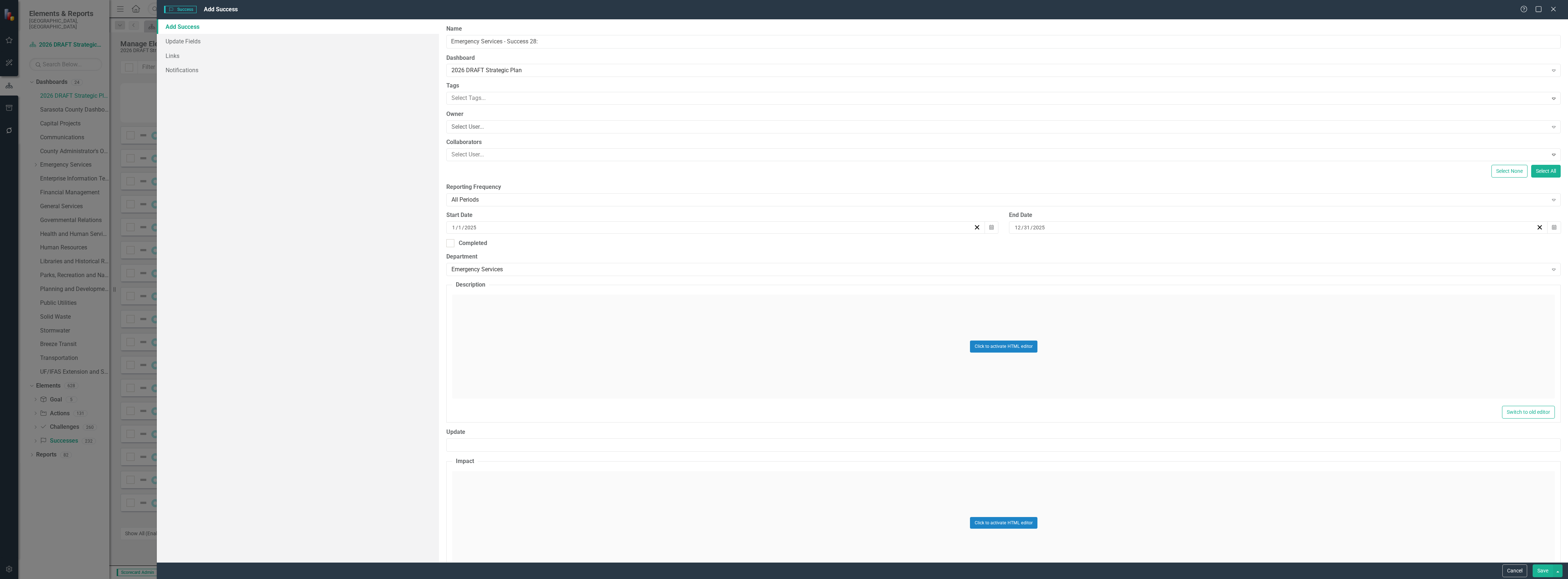
click at [579, 335] on div "Click to activate HTML editor" at bounding box center [1004, 346] width 1103 height 104
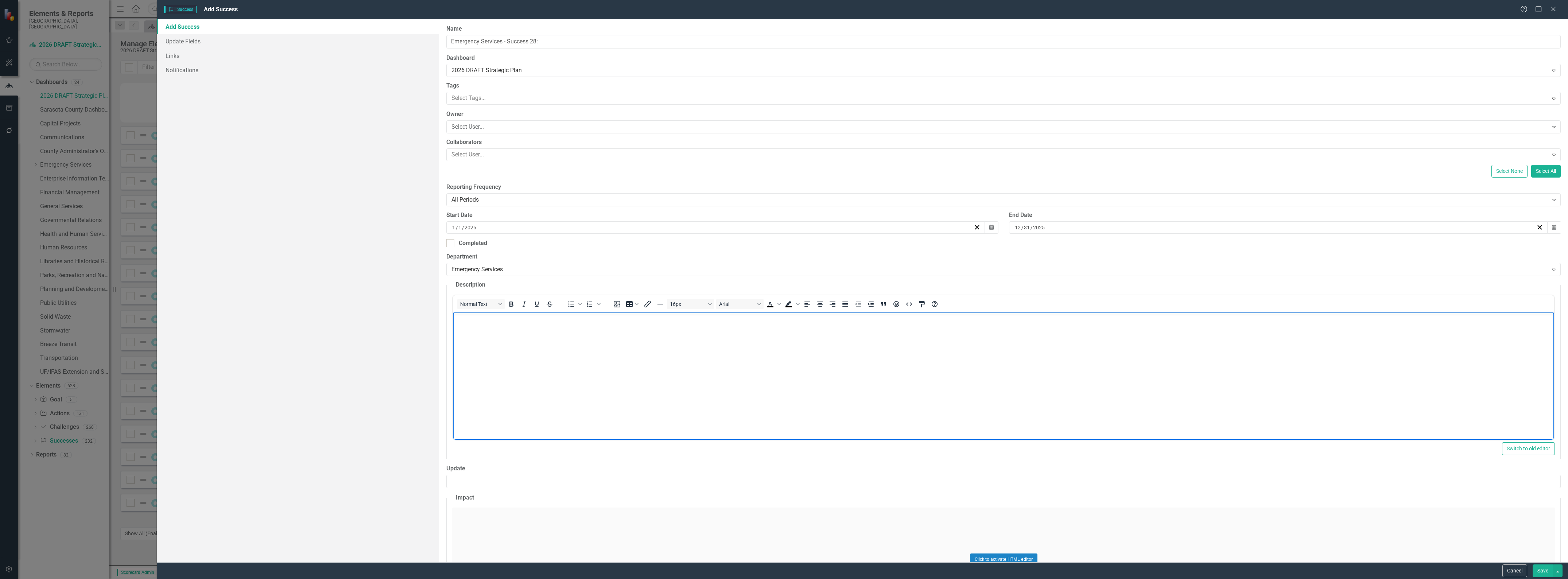
click at [576, 341] on body "Rich Text Area. Press ALT-0 for help." at bounding box center [1003, 367] width 1101 height 110
click at [637, 336] on body "Rich Text Area. Press ALT-0 for help." at bounding box center [1003, 367] width 1101 height 110
paste body "Rich Text Area. Press ALT-0 for help."
click at [940, 317] on p "SCFD developed and implemented a plan to enhance fire response service in an ar…" at bounding box center [1003, 318] width 1097 height 9
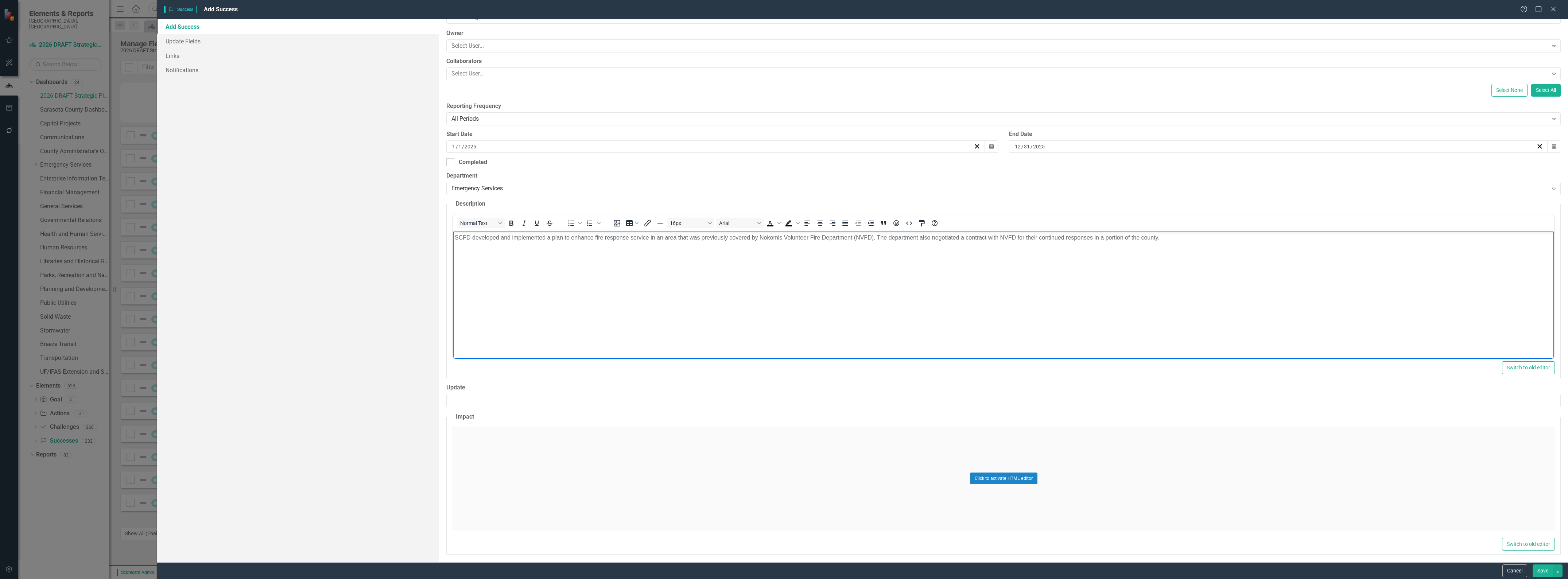
scroll to position [85, 0]
click at [535, 458] on div "Click to activate HTML editor" at bounding box center [1004, 475] width 1103 height 104
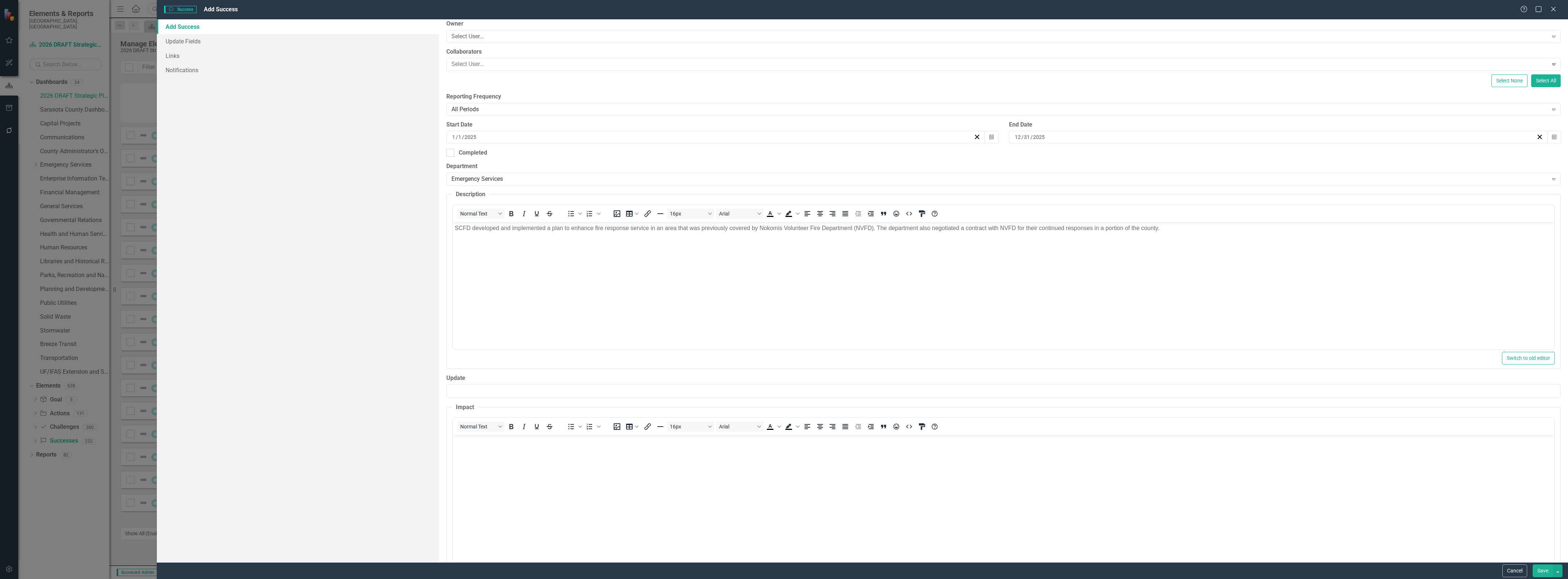
scroll to position [121, 0]
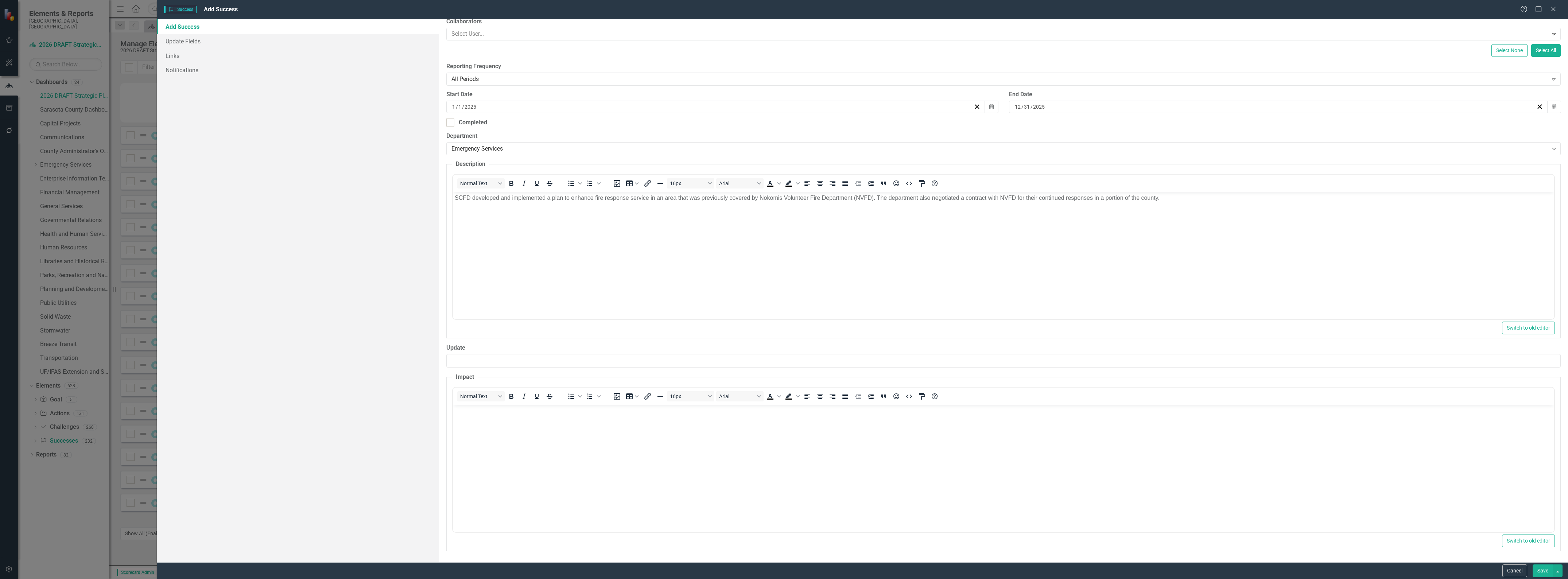
click at [537, 465] on body "Rich Text Area. Press ALT-0 for help." at bounding box center [1003, 459] width 1101 height 110
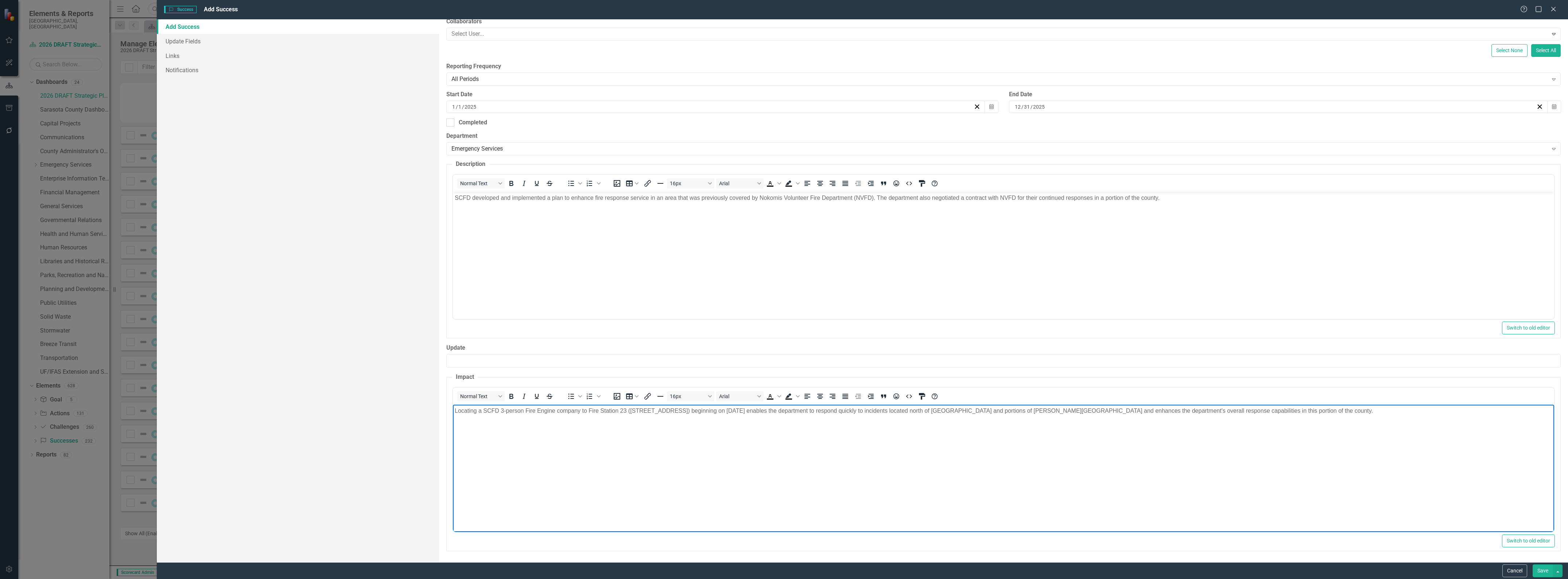
click at [1542, 573] on button "Save" at bounding box center [1543, 570] width 21 height 13
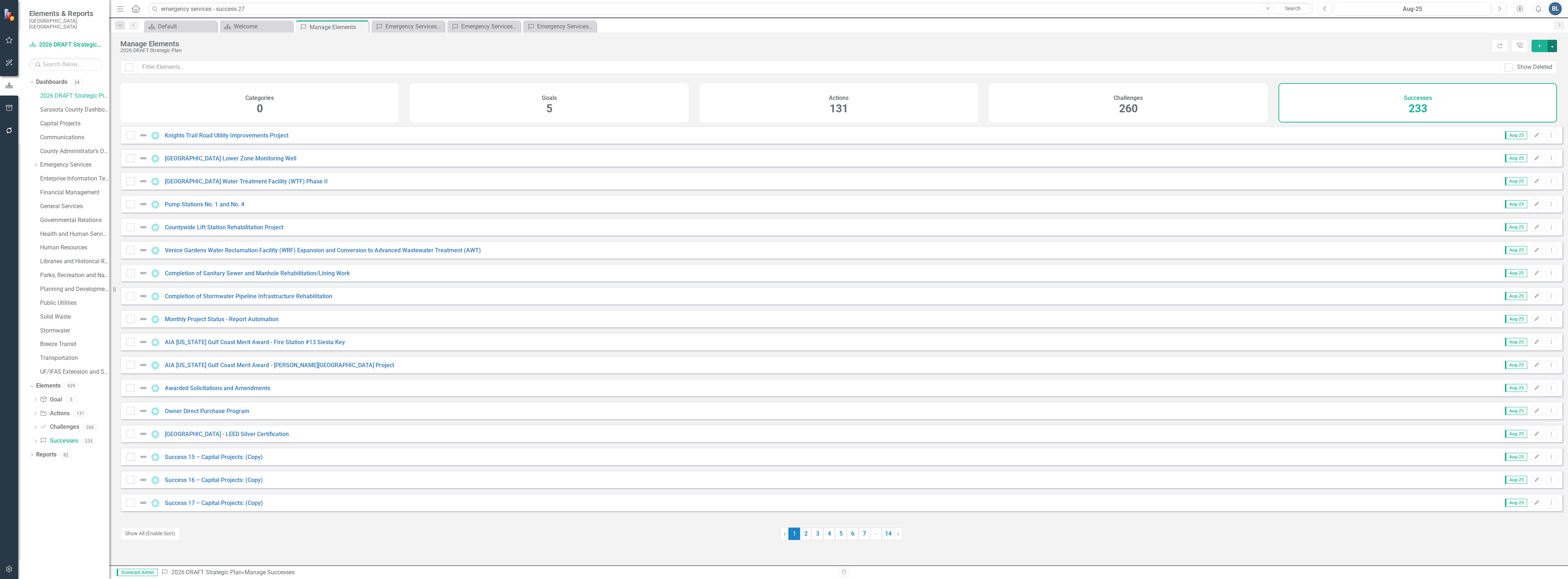
click at [1553, 44] on button "button" at bounding box center [1552, 46] width 10 height 12
click at [1538, 57] on link "Success Add Success" at bounding box center [1528, 60] width 58 height 13
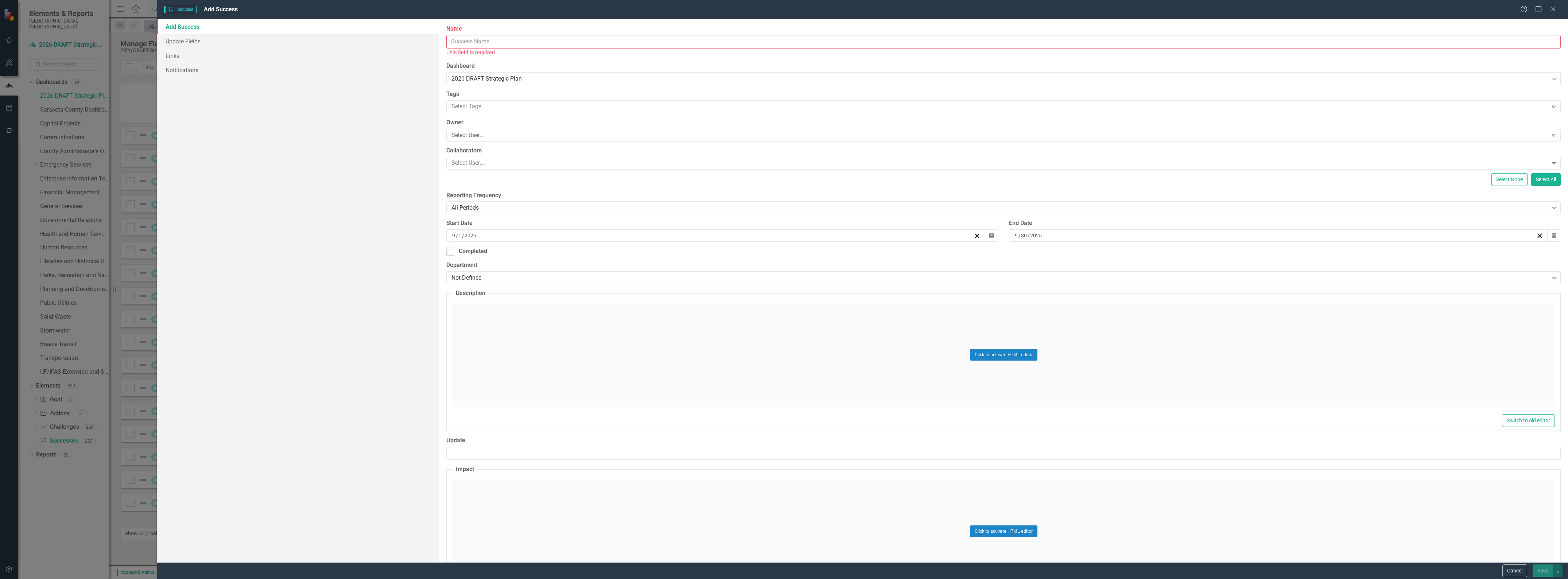
drag, startPoint x: 485, startPoint y: 46, endPoint x: 485, endPoint y: 42, distance: 4.0
click at [485, 46] on input "Name" at bounding box center [1003, 42] width 1115 height 13
type input "Emergency Services - Success 29:"
click at [489, 273] on div "Not Defined" at bounding box center [999, 270] width 1096 height 9
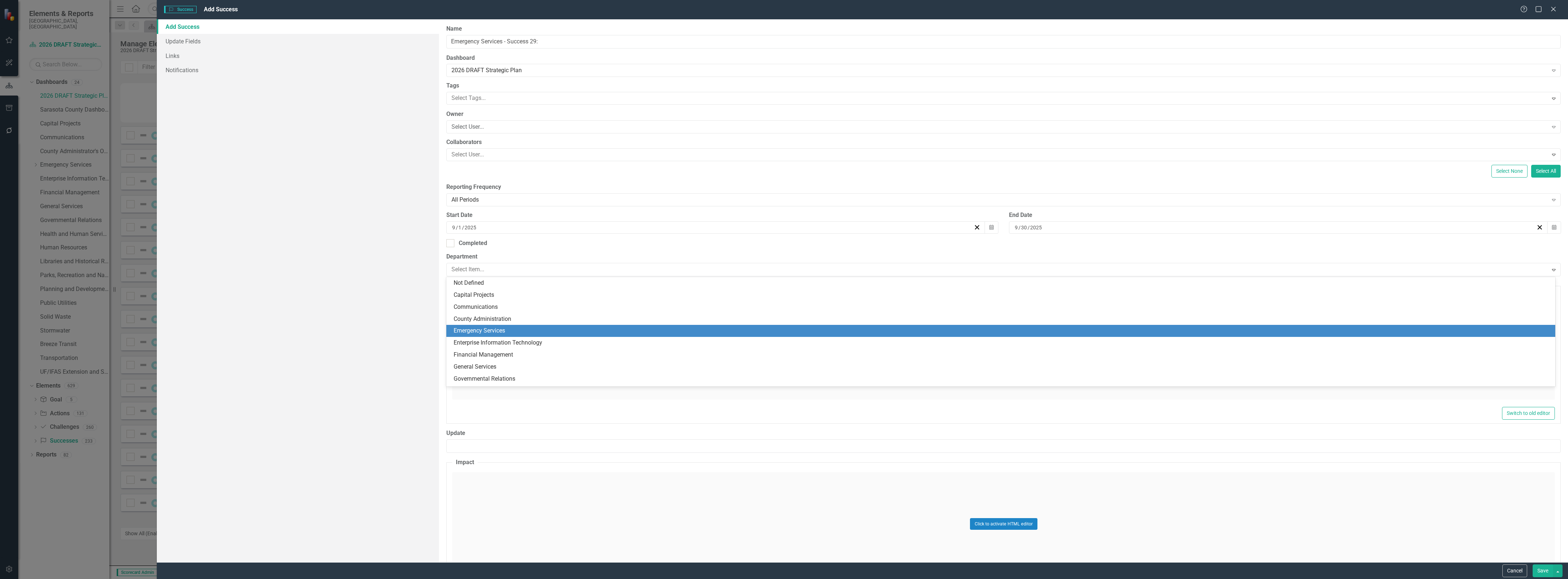
click at [492, 332] on div "Emergency Services" at bounding box center [1002, 331] width 1097 height 9
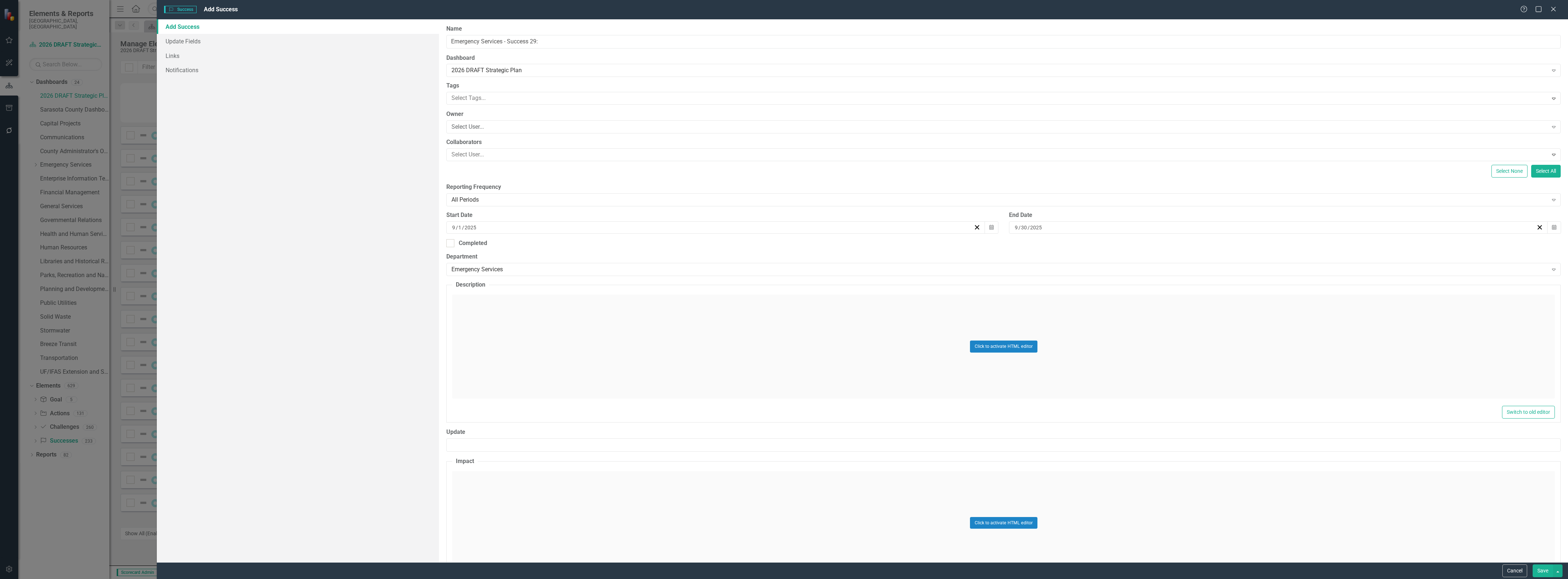
click at [452, 229] on input "9" at bounding box center [453, 228] width 4 height 7
click at [454, 228] on input "9" at bounding box center [453, 228] width 4 height 7
click at [453, 227] on input "9" at bounding box center [453, 228] width 4 height 7
type input "1"
click at [1015, 229] on input "9" at bounding box center [1017, 228] width 4 height 7
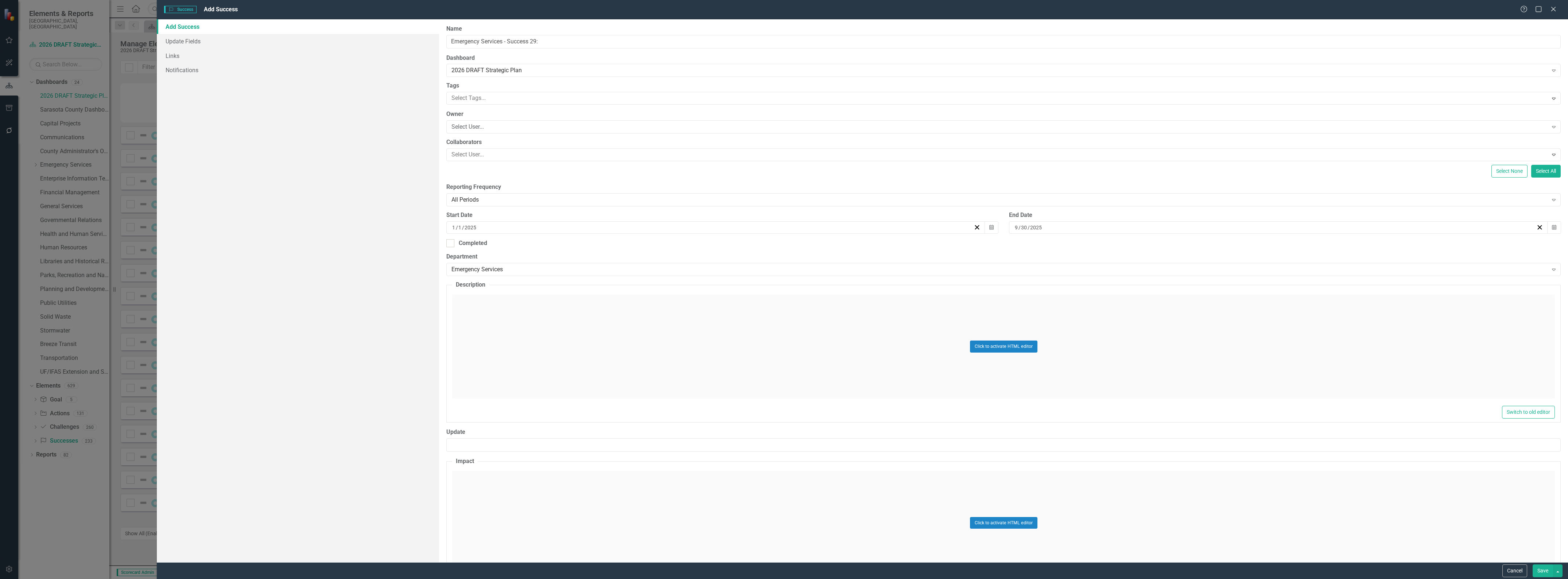
click at [1015, 227] on input "9" at bounding box center [1017, 228] width 4 height 7
click at [1015, 229] on input "9" at bounding box center [1017, 228] width 4 height 7
type input "12"
type input "31"
click at [573, 316] on div "Click to activate HTML editor" at bounding box center [1004, 346] width 1103 height 104
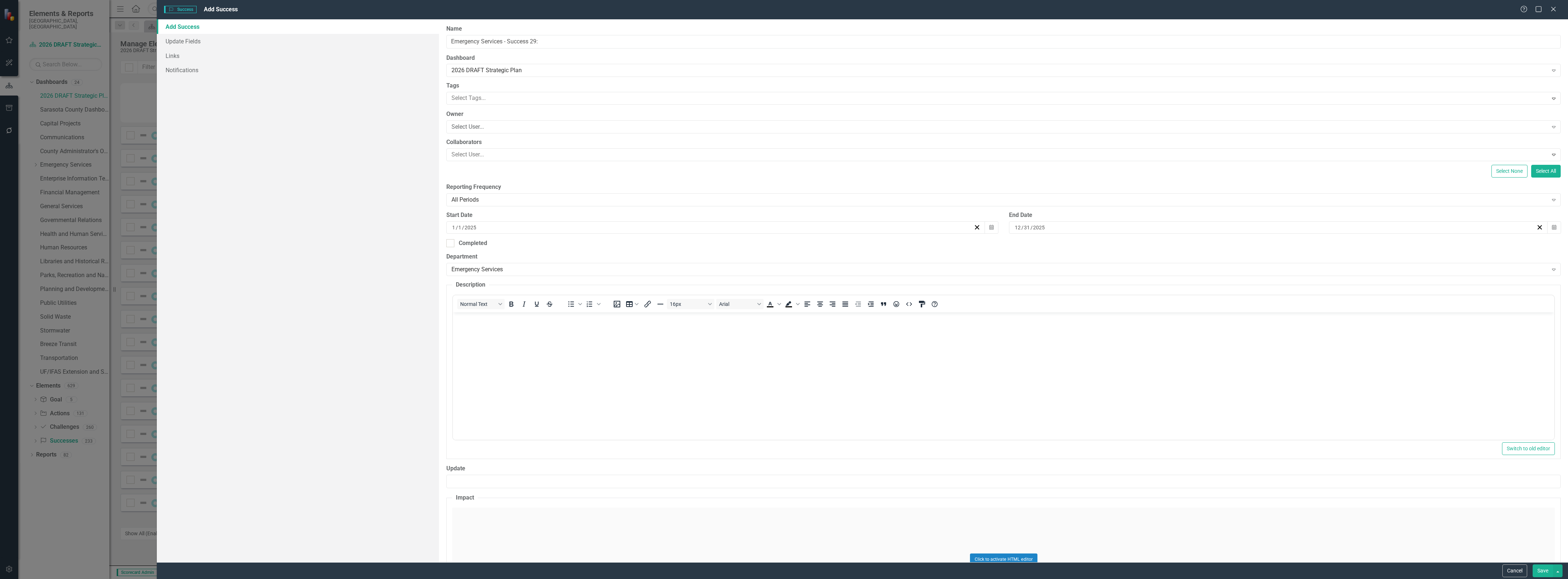
scroll to position [0, 0]
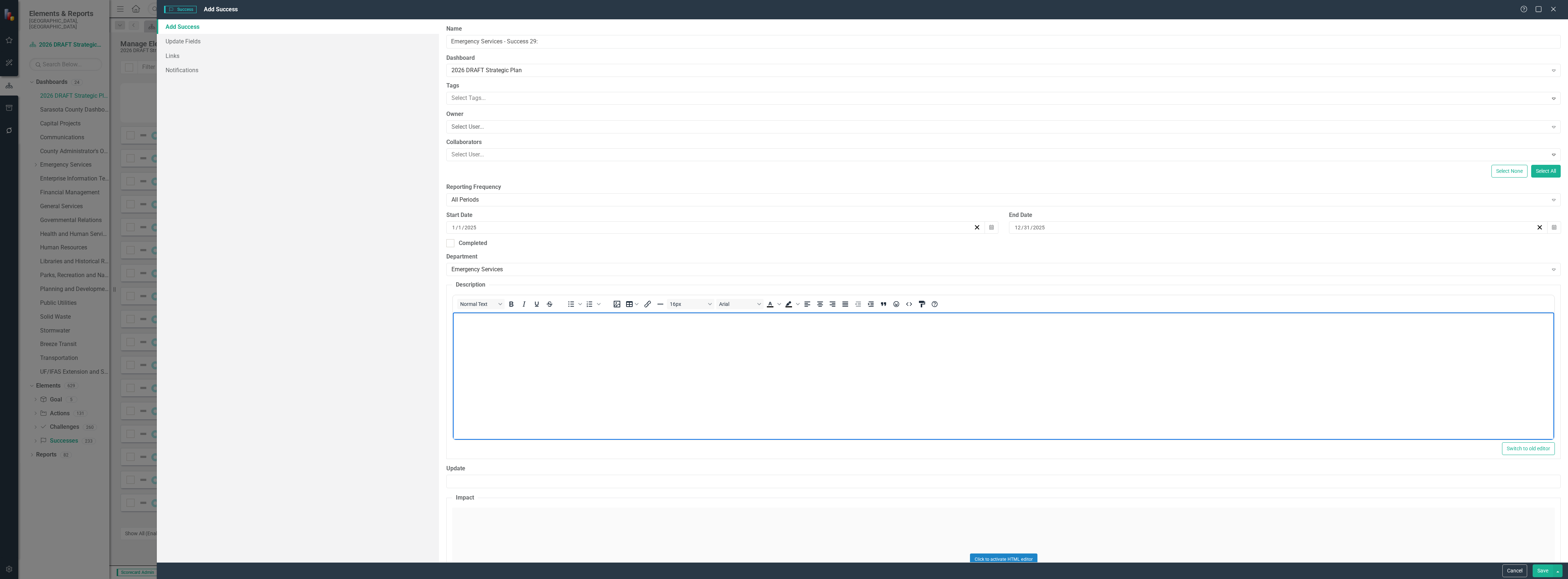
click at [577, 361] on body "Rich Text Area. Press ALT-0 for help." at bounding box center [1003, 367] width 1101 height 110
click at [800, 373] on body "Rich Text Area. Press ALT-0 for help." at bounding box center [1003, 367] width 1101 height 110
paste body "Rich Text Area. Press ALT-0 for help."
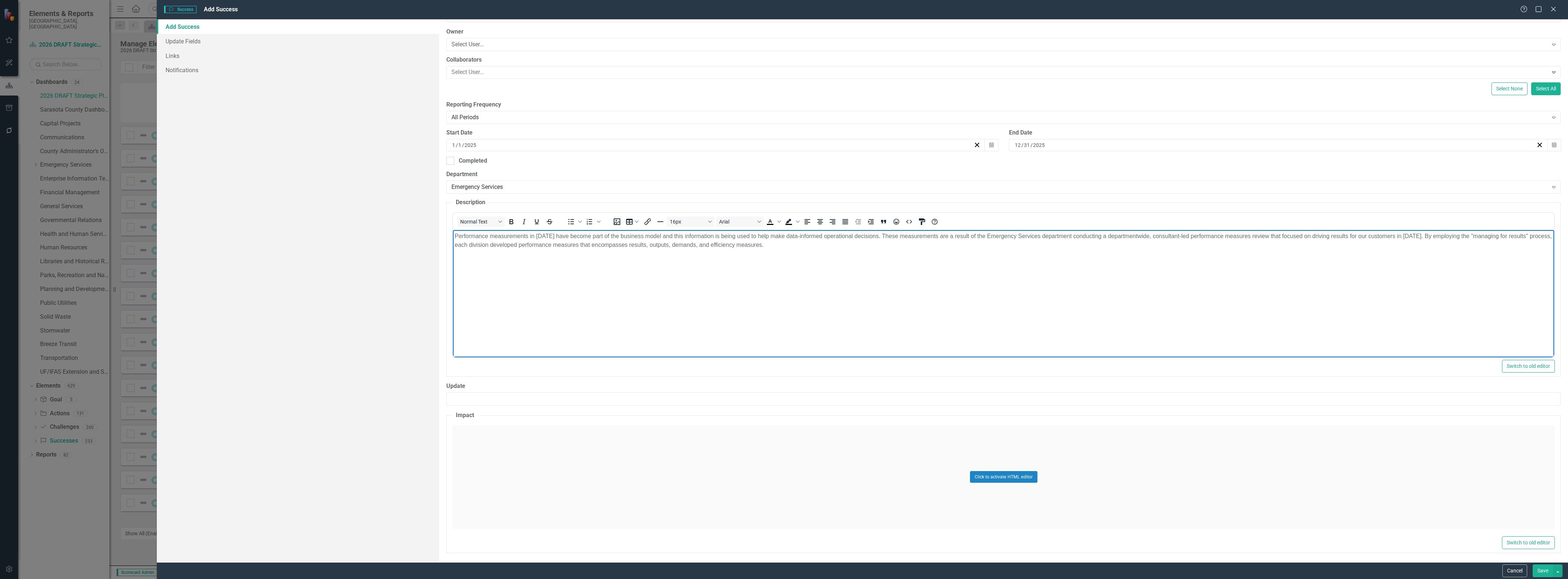
scroll to position [85, 0]
click at [784, 453] on div "Click to activate HTML editor" at bounding box center [1004, 475] width 1103 height 104
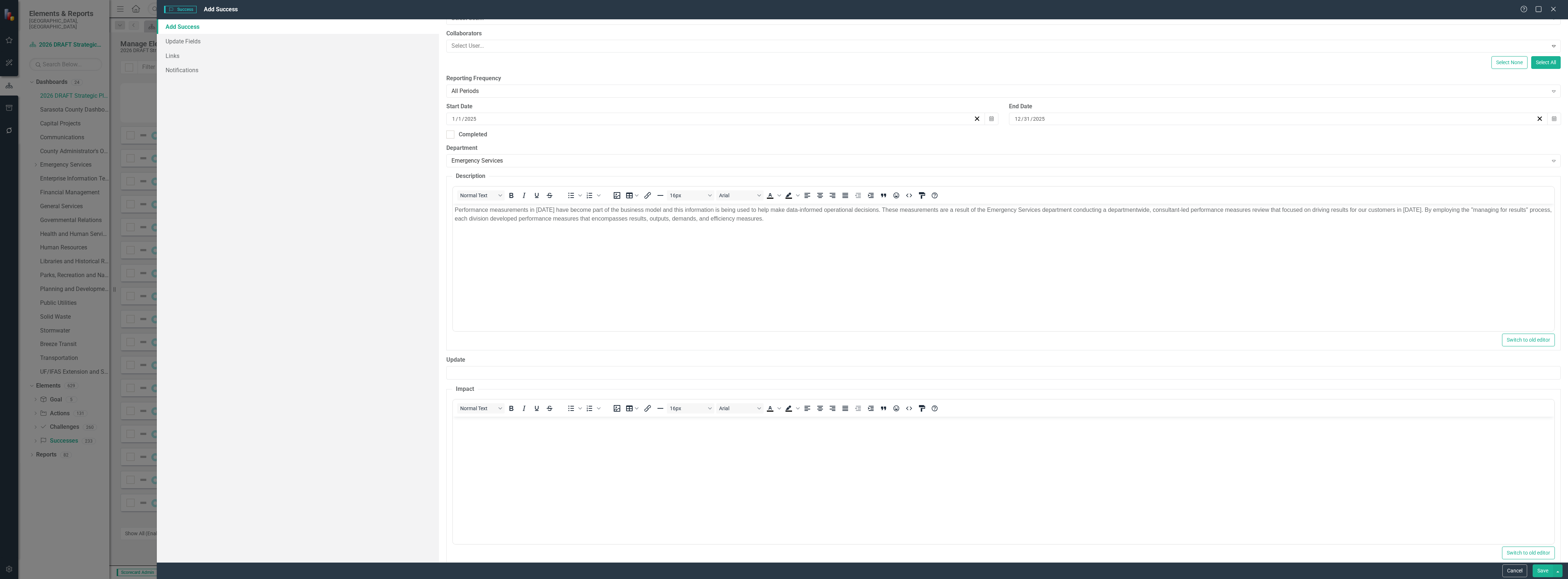
scroll to position [121, 0]
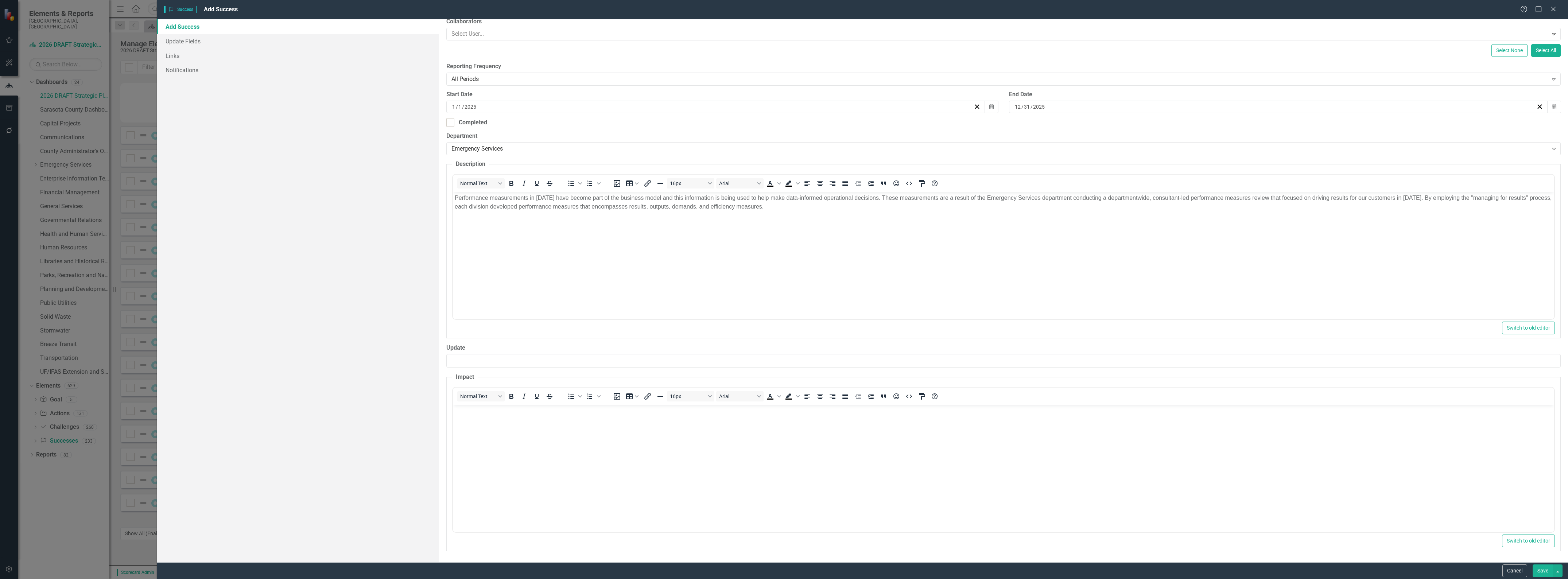
click at [747, 460] on body "Rich Text Area. Press ALT-0 for help." at bounding box center [1003, 459] width 1101 height 110
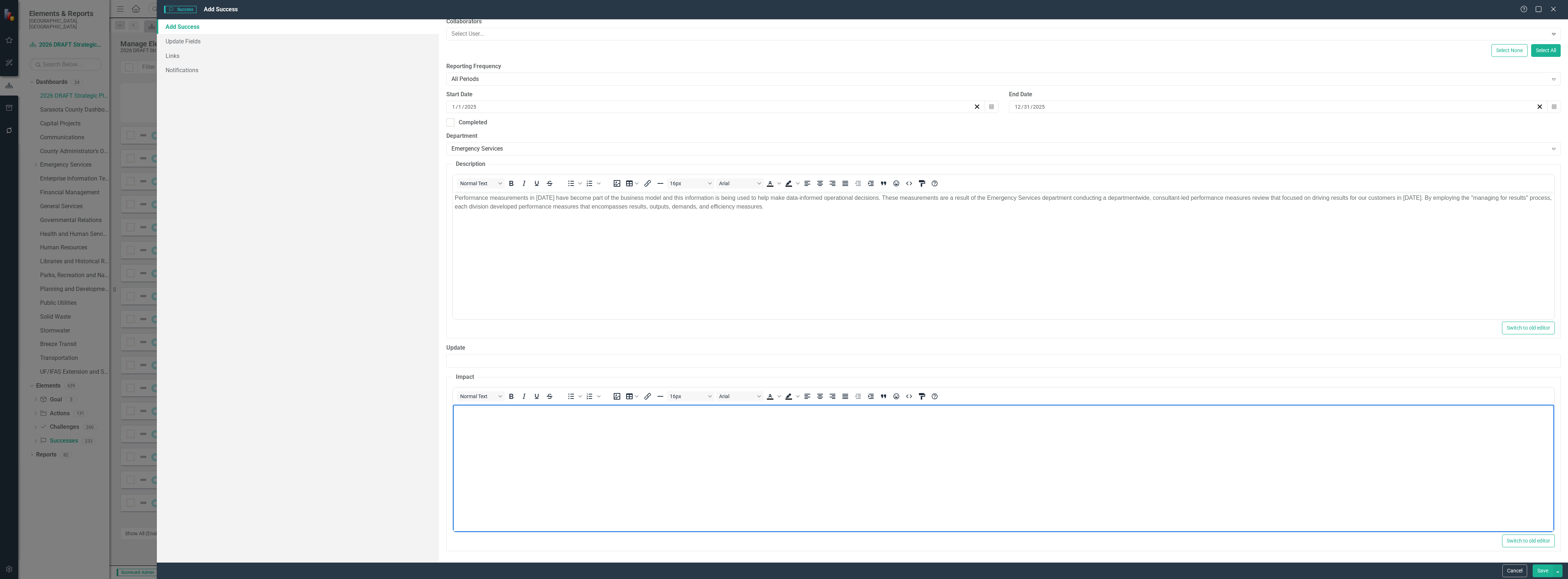
click at [545, 427] on body "Rich Text Area. Press ALT-0 for help." at bounding box center [1003, 459] width 1101 height 110
paste body "Rich Text Area. Press ALT-0 for help."
click at [1536, 571] on button "Save" at bounding box center [1543, 570] width 21 height 13
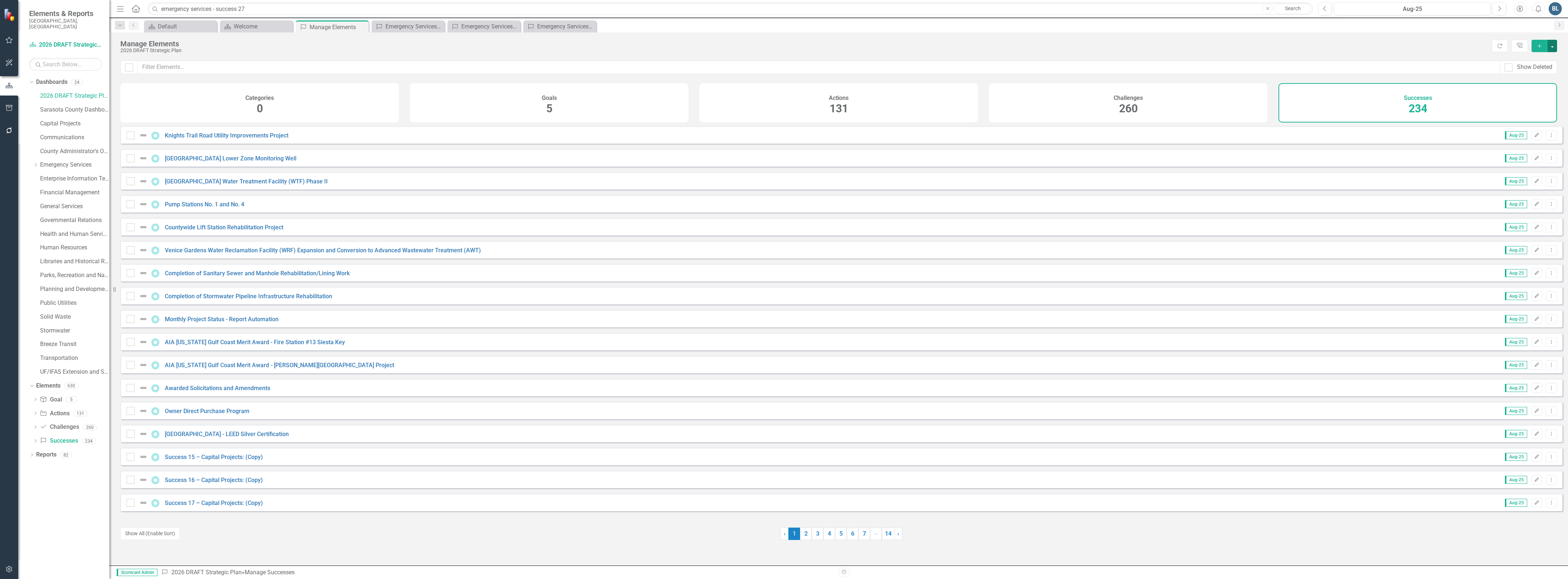
click at [1550, 47] on button "button" at bounding box center [1552, 46] width 10 height 12
click at [1535, 56] on link "Success Add Success" at bounding box center [1528, 60] width 58 height 13
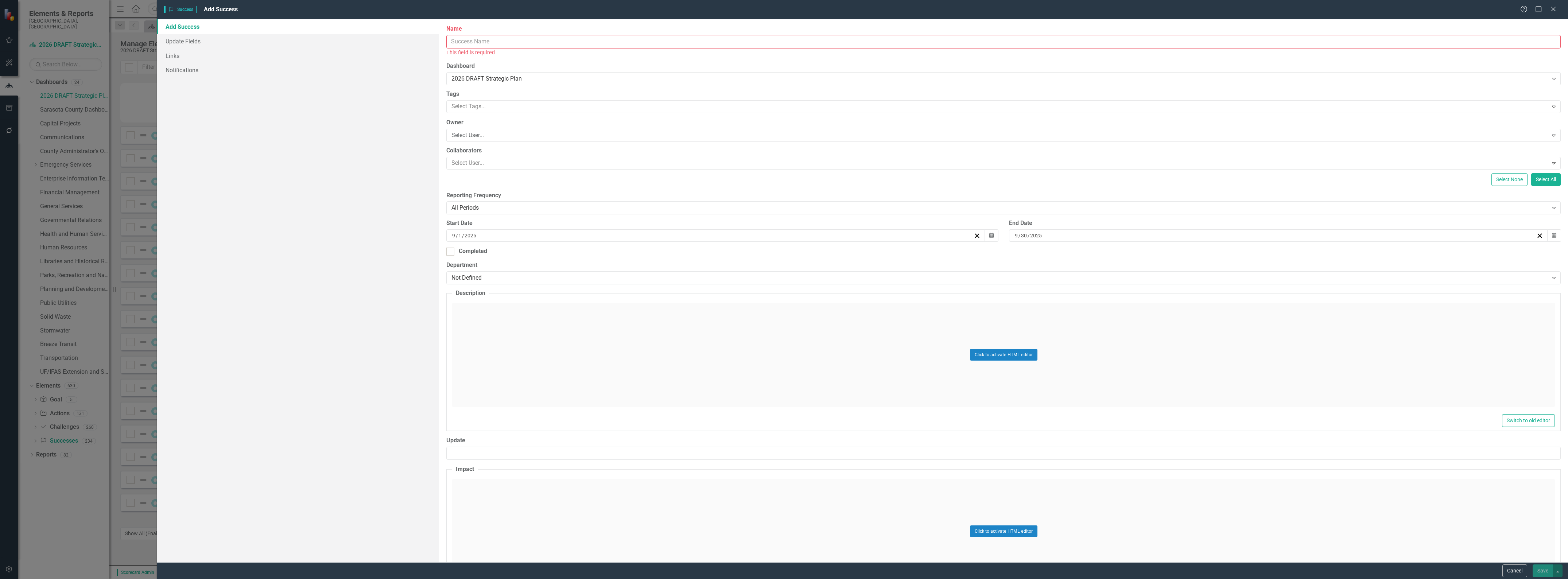
click at [475, 46] on input "Name" at bounding box center [1003, 42] width 1115 height 13
type input "Emergency Services - Success 30:"
click at [467, 226] on input "2025" at bounding box center [471, 228] width 13 height 7
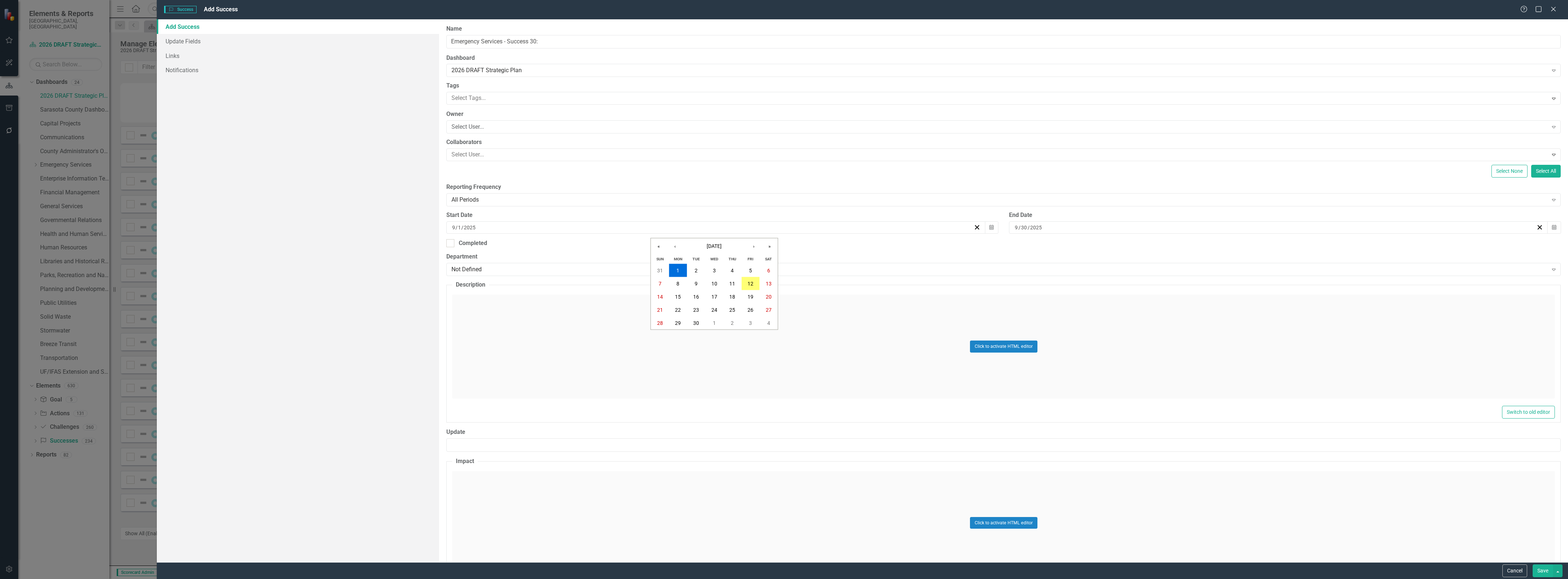
click at [452, 228] on input "9" at bounding box center [453, 228] width 4 height 7
type input "1"
click at [1017, 228] on div "[DATE]" at bounding box center [1275, 228] width 522 height 7
click at [1015, 226] on input "9" at bounding box center [1017, 228] width 4 height 7
click at [1015, 227] on input "9" at bounding box center [1017, 228] width 4 height 7
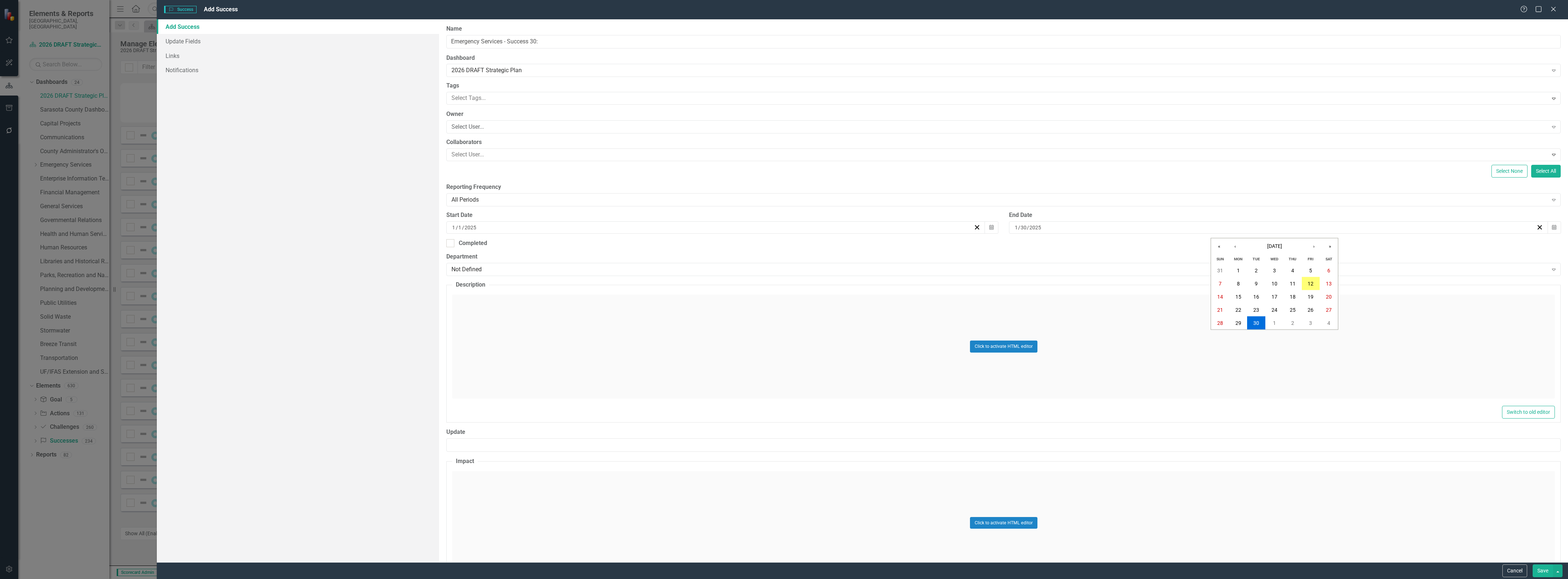
type input "12"
click at [1023, 229] on input "21" at bounding box center [1026, 228] width 7 height 7
type input "31"
click at [592, 273] on div "Not Defined" at bounding box center [999, 270] width 1096 height 9
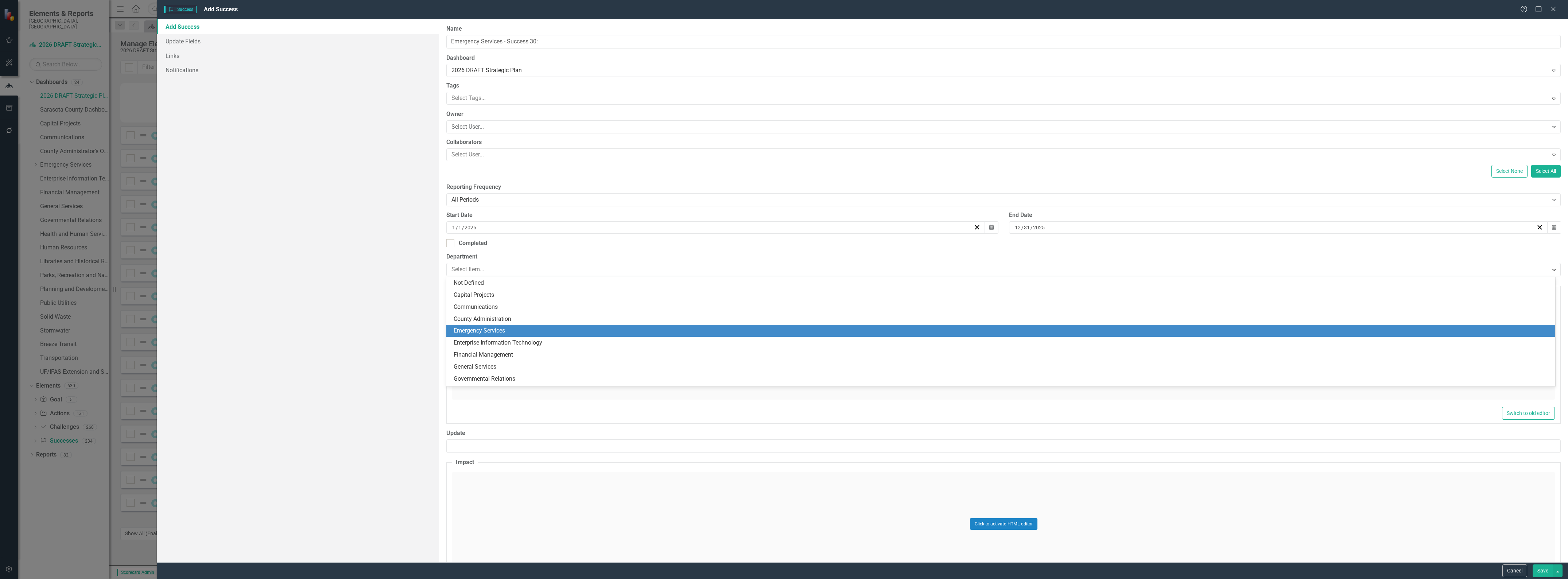
click at [582, 329] on div "Emergency Services" at bounding box center [1002, 331] width 1097 height 9
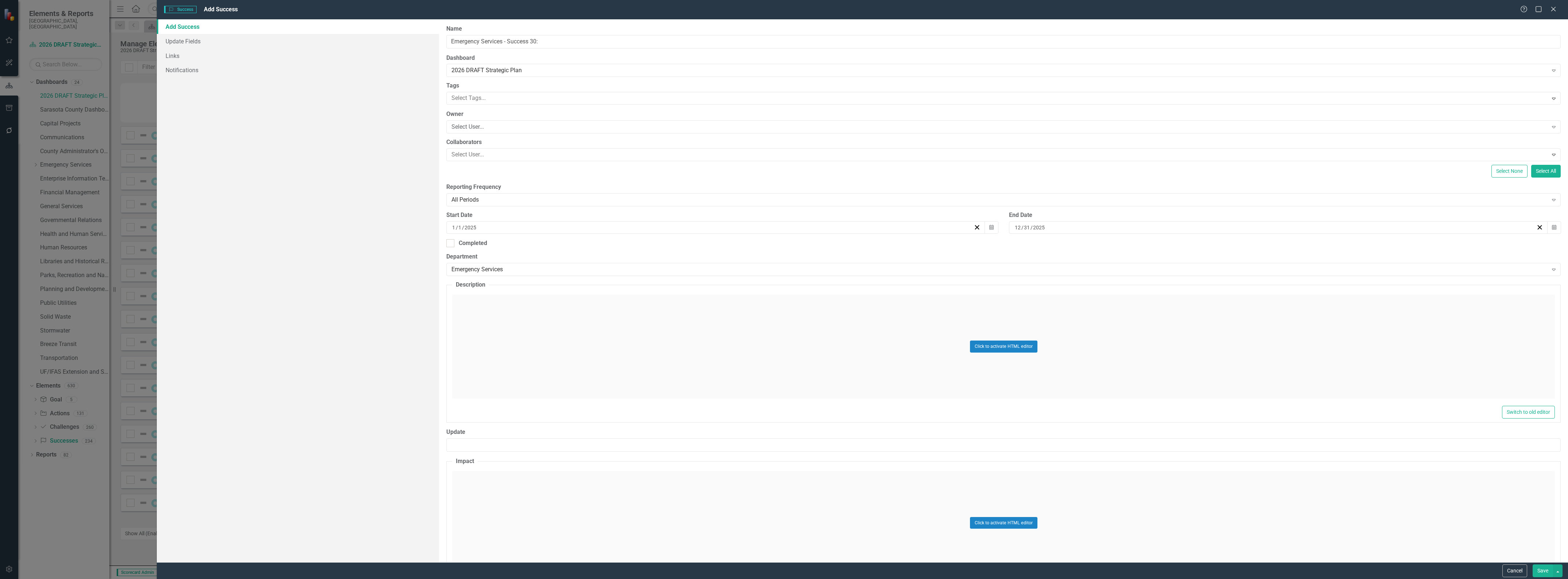
click at [578, 342] on div "Click to activate HTML editor" at bounding box center [1004, 346] width 1103 height 104
click at [578, 343] on body "Rich Text Area. Press ALT-0 for help." at bounding box center [1003, 367] width 1101 height 110
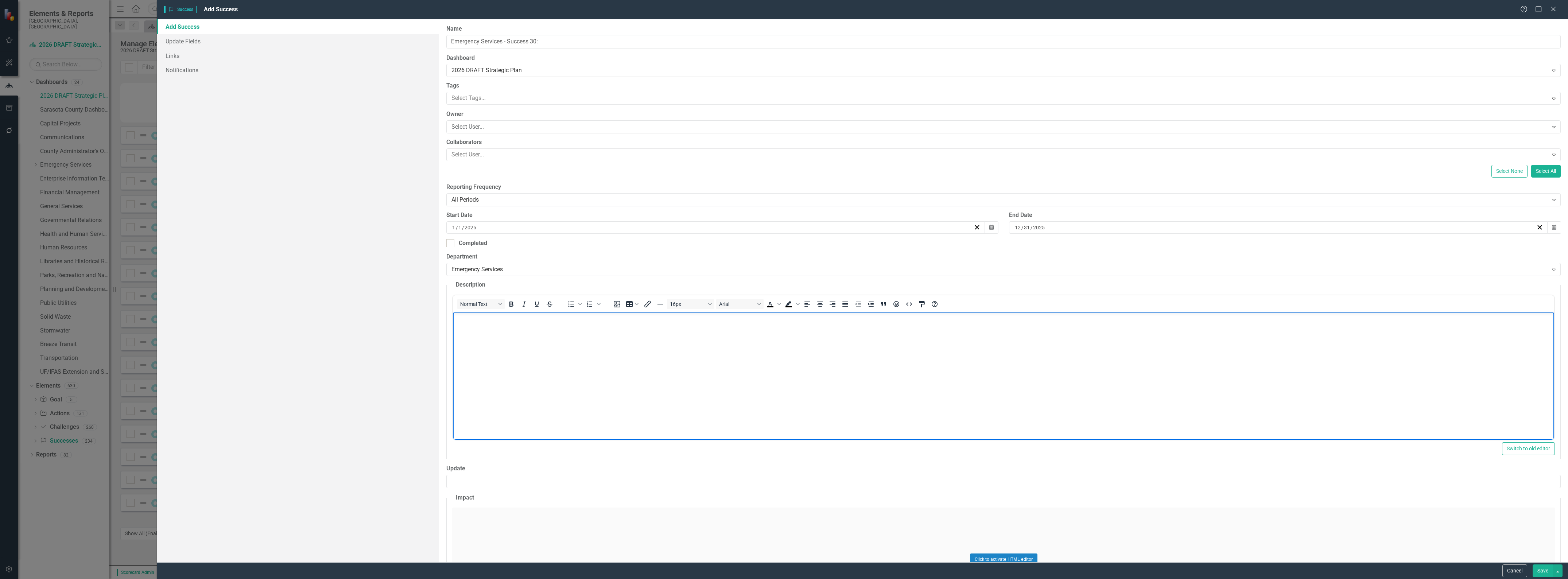
click at [788, 349] on body "Rich Text Area. Press ALT-0 for help." at bounding box center [1003, 367] width 1101 height 110
paste body "Rich Text Area. Press ALT-0 for help."
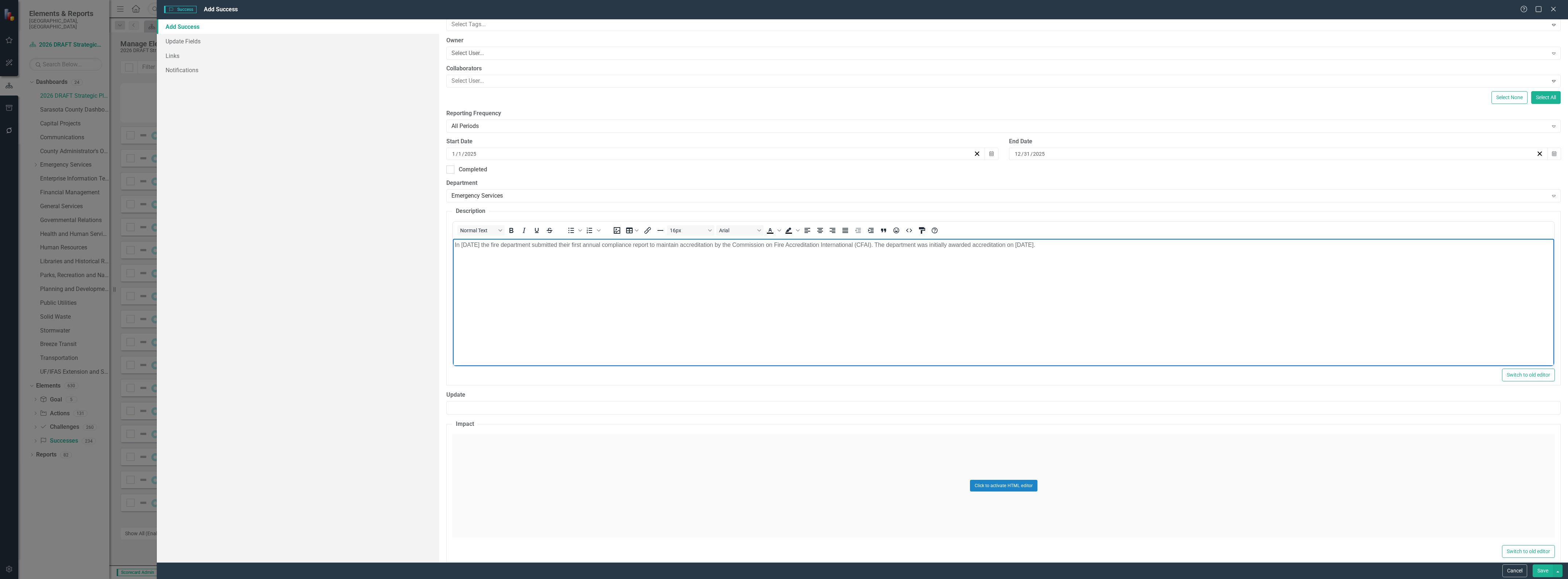
scroll to position [85, 0]
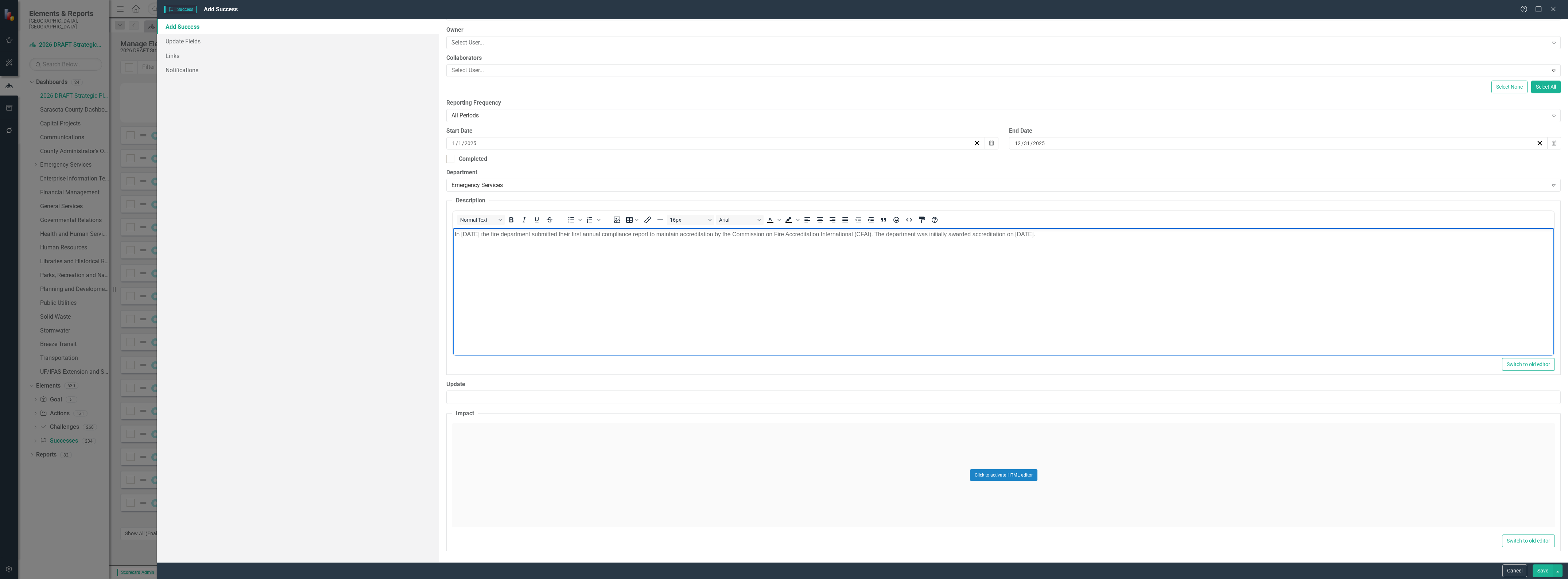
click at [741, 447] on div "Click to activate HTML editor" at bounding box center [1004, 475] width 1103 height 104
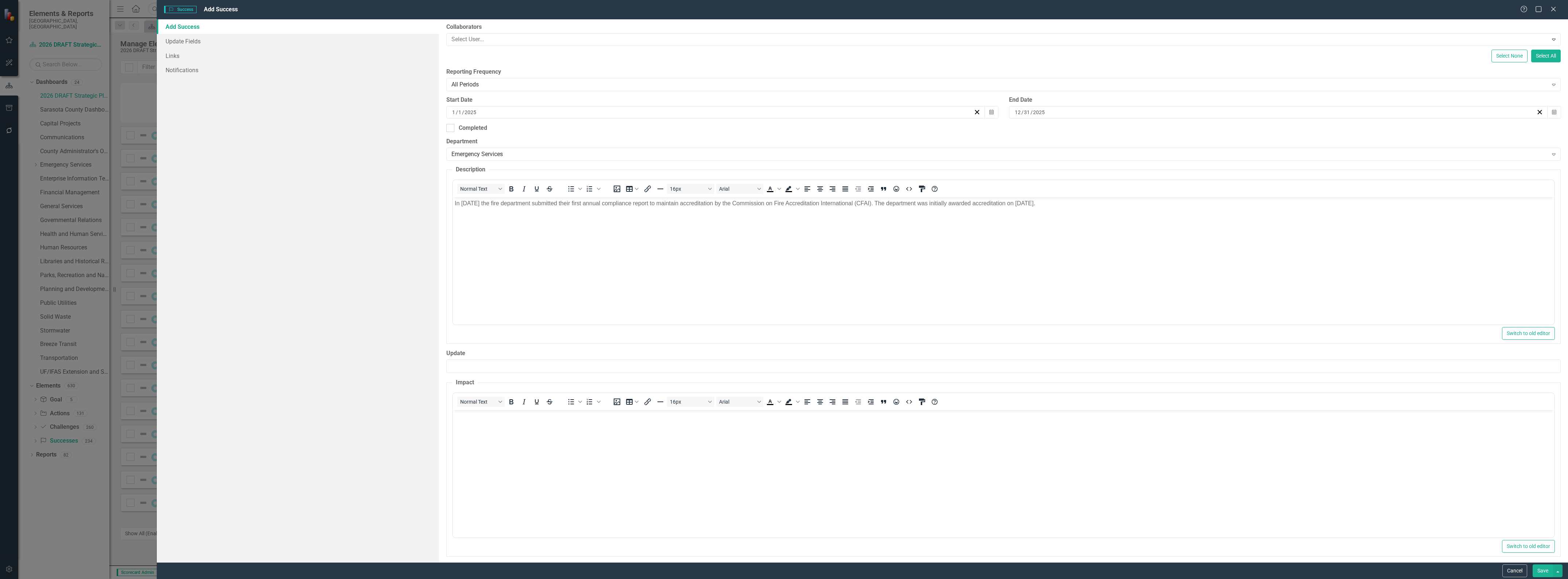
scroll to position [121, 0]
click at [735, 451] on body "Rich Text Area. Press ALT-0 for help." at bounding box center [1003, 459] width 1101 height 110
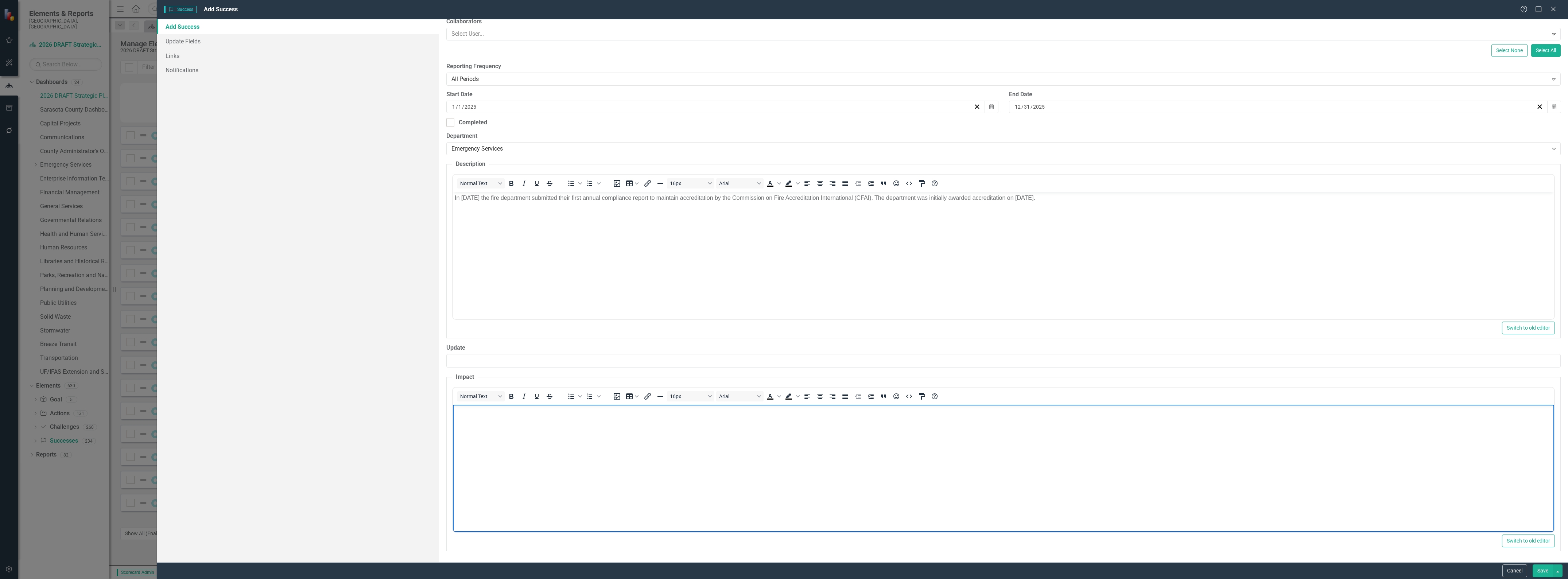
click at [569, 440] on body "Rich Text Area. Press ALT-0 for help." at bounding box center [1003, 459] width 1101 height 110
paste body "Rich Text Area. Press ALT-0 for help."
click at [1538, 572] on button "Save" at bounding box center [1543, 570] width 21 height 13
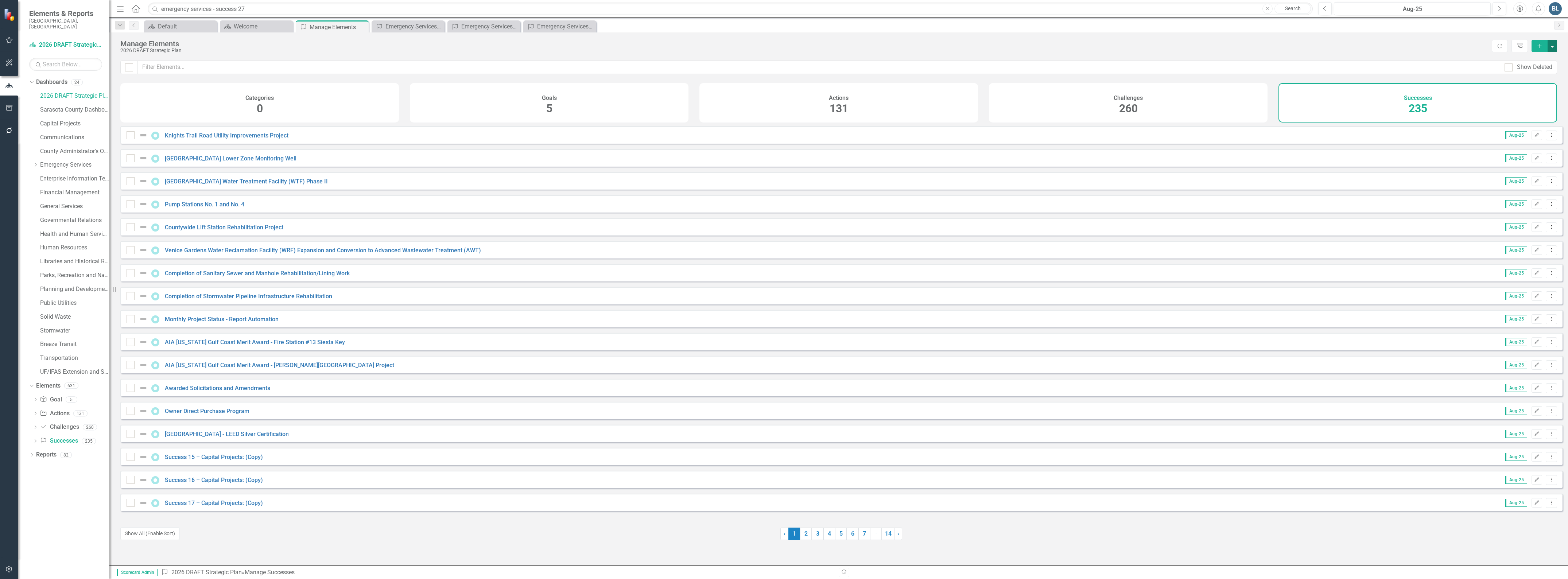
click at [1552, 47] on button "button" at bounding box center [1552, 46] width 10 height 12
click at [1538, 57] on link "Success Add Success" at bounding box center [1528, 60] width 58 height 13
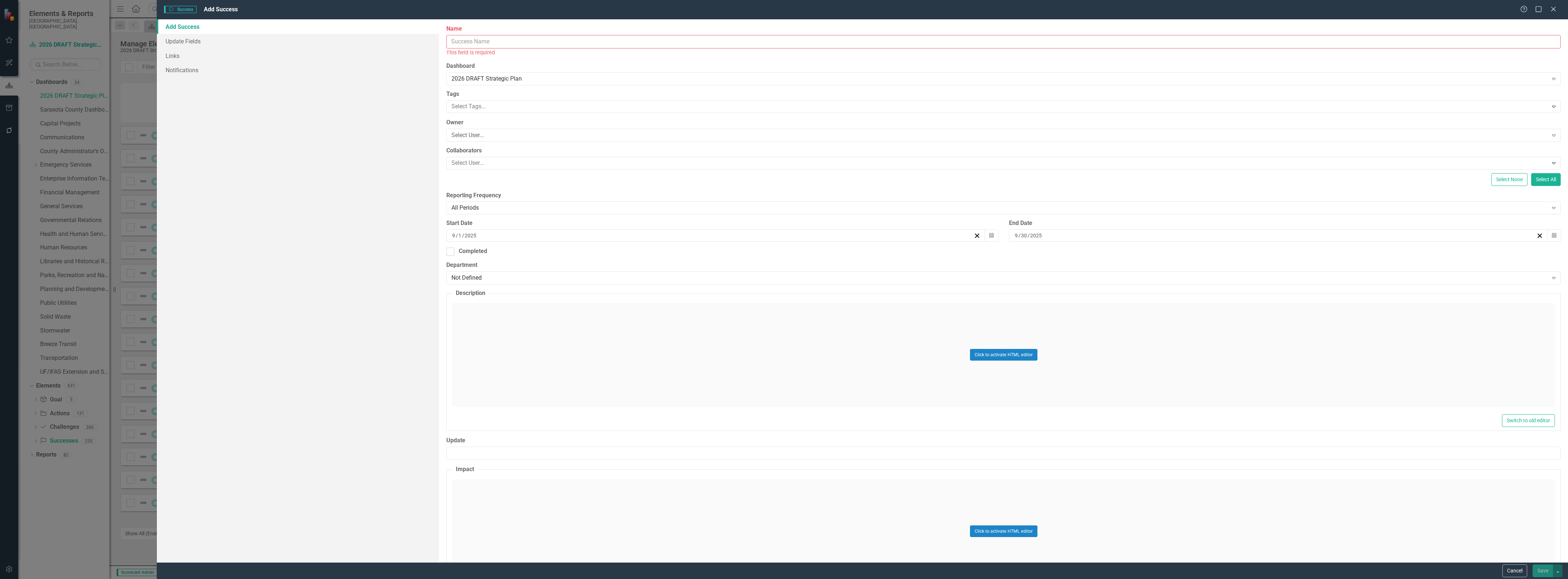
click at [505, 41] on input "Name" at bounding box center [1003, 42] width 1115 height 13
type input "Emergency Services - Success 31:"
click at [454, 228] on input "9" at bounding box center [453, 228] width 4 height 7
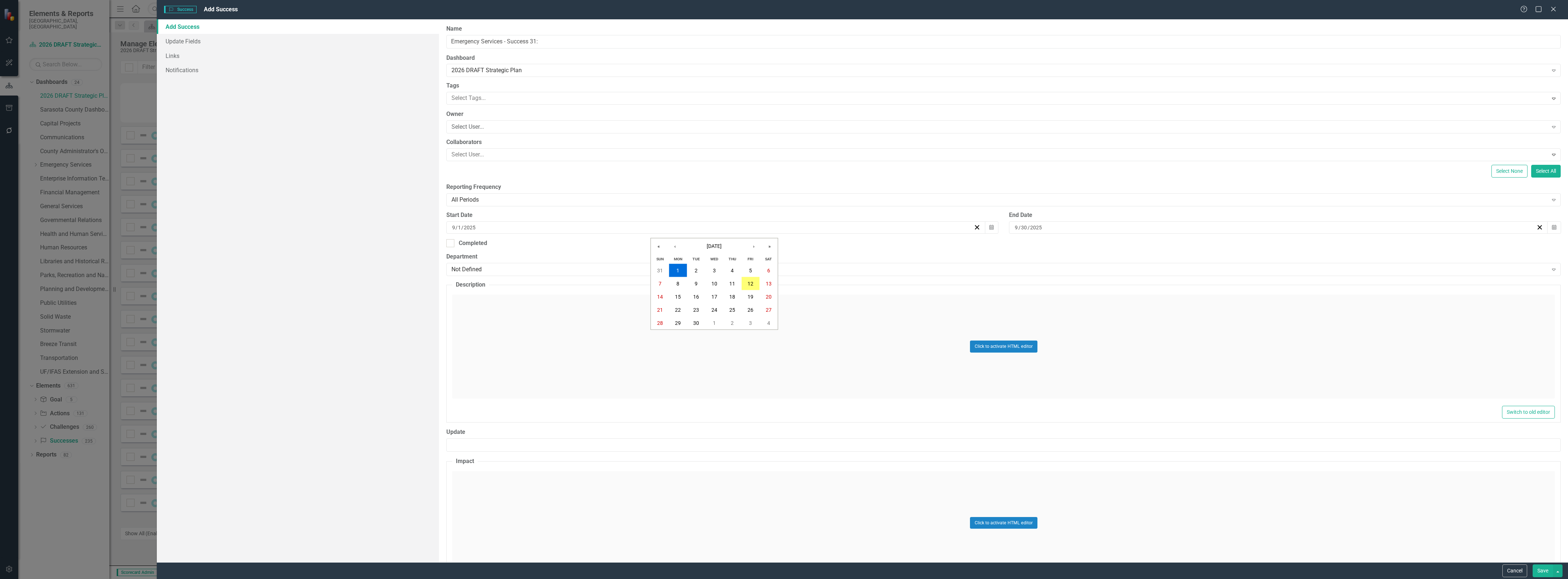
click at [452, 227] on input "9" at bounding box center [453, 228] width 4 height 7
type input "1"
click at [1011, 227] on div "[DATE]" at bounding box center [1278, 228] width 539 height 12
click at [1015, 228] on input "9" at bounding box center [1017, 228] width 4 height 7
type input "12"
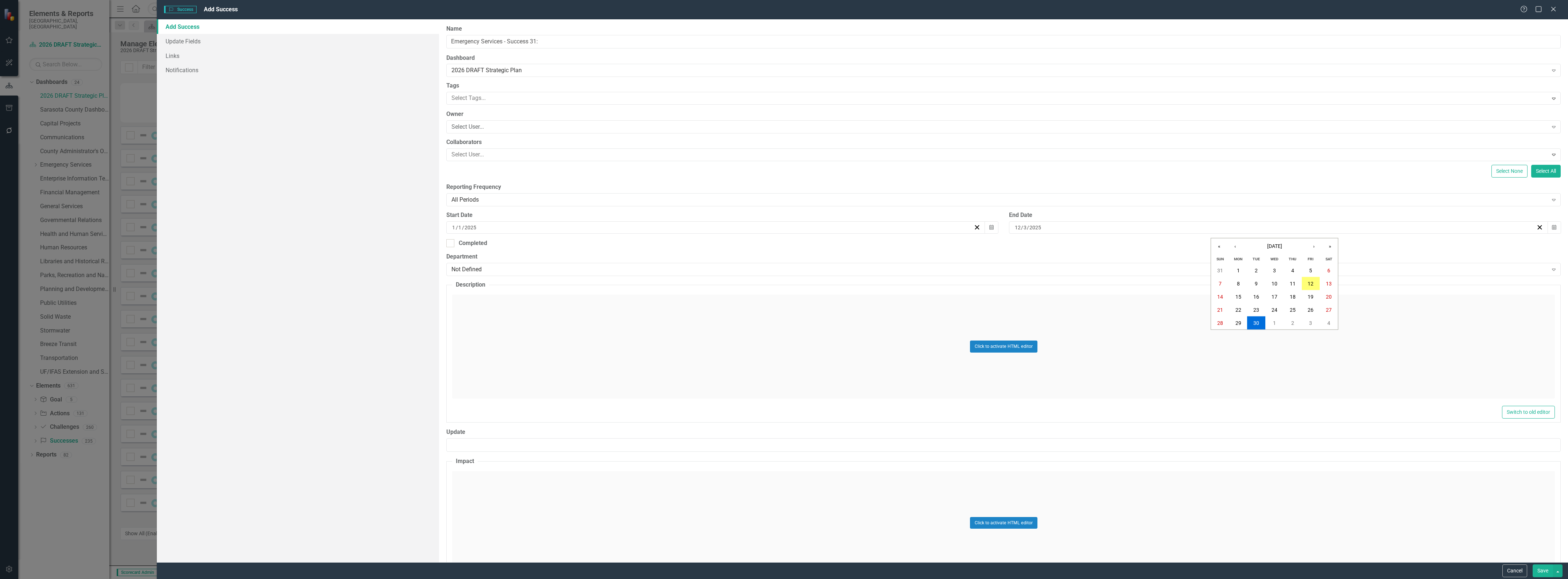
type input "31"
click at [542, 273] on div "Not Defined" at bounding box center [999, 270] width 1096 height 9
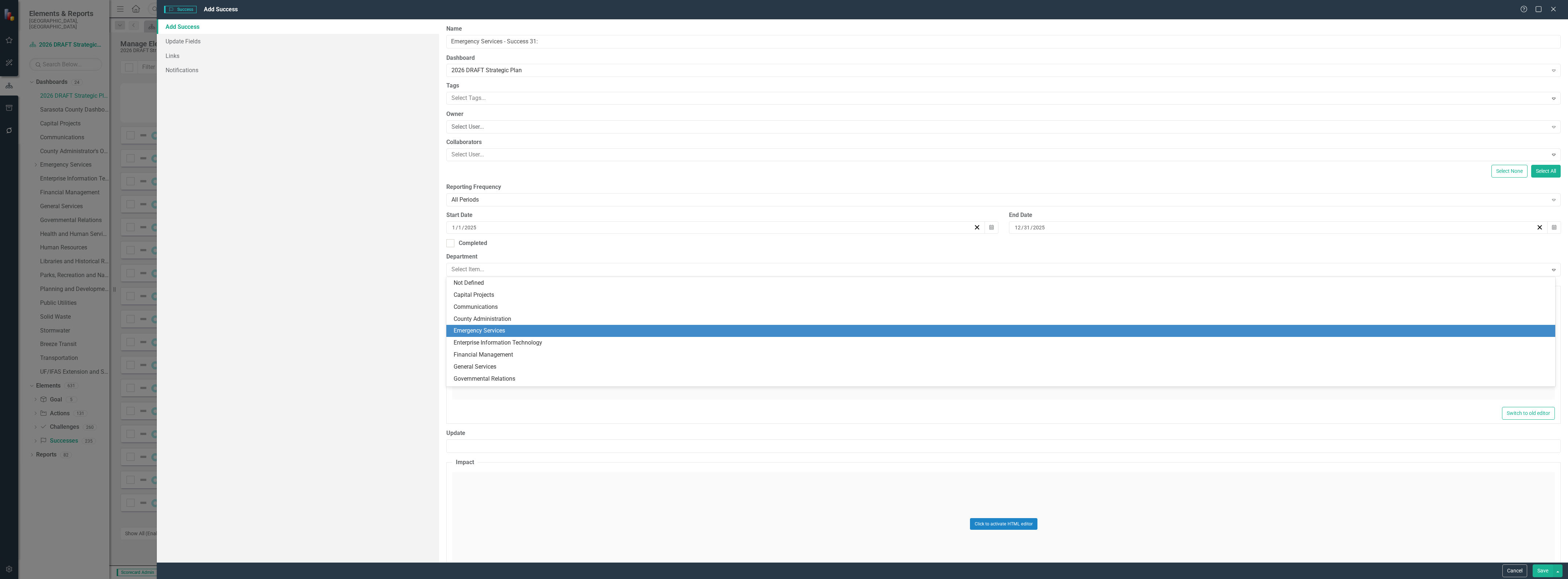
click at [528, 328] on div "Emergency Services" at bounding box center [1002, 331] width 1097 height 9
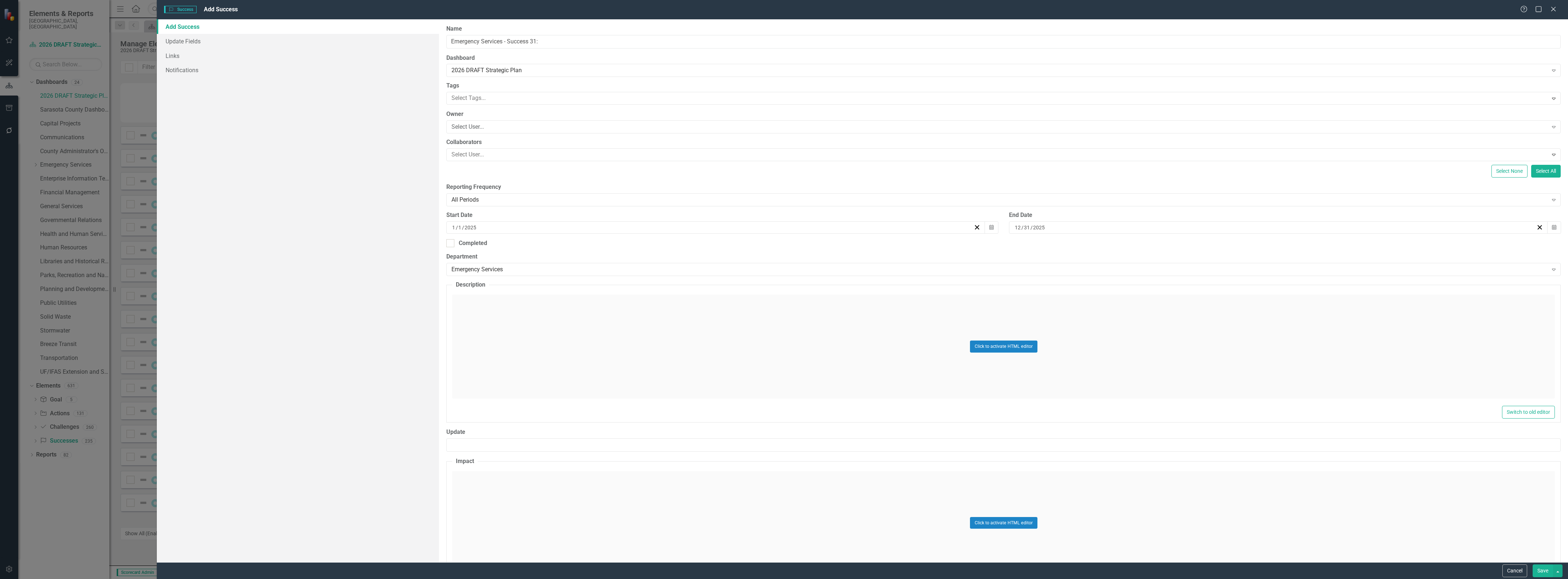
click at [525, 331] on div "Click to activate HTML editor" at bounding box center [1004, 346] width 1103 height 104
click at [525, 341] on body "Rich Text Area. Press ALT-0 for help." at bounding box center [1003, 367] width 1101 height 110
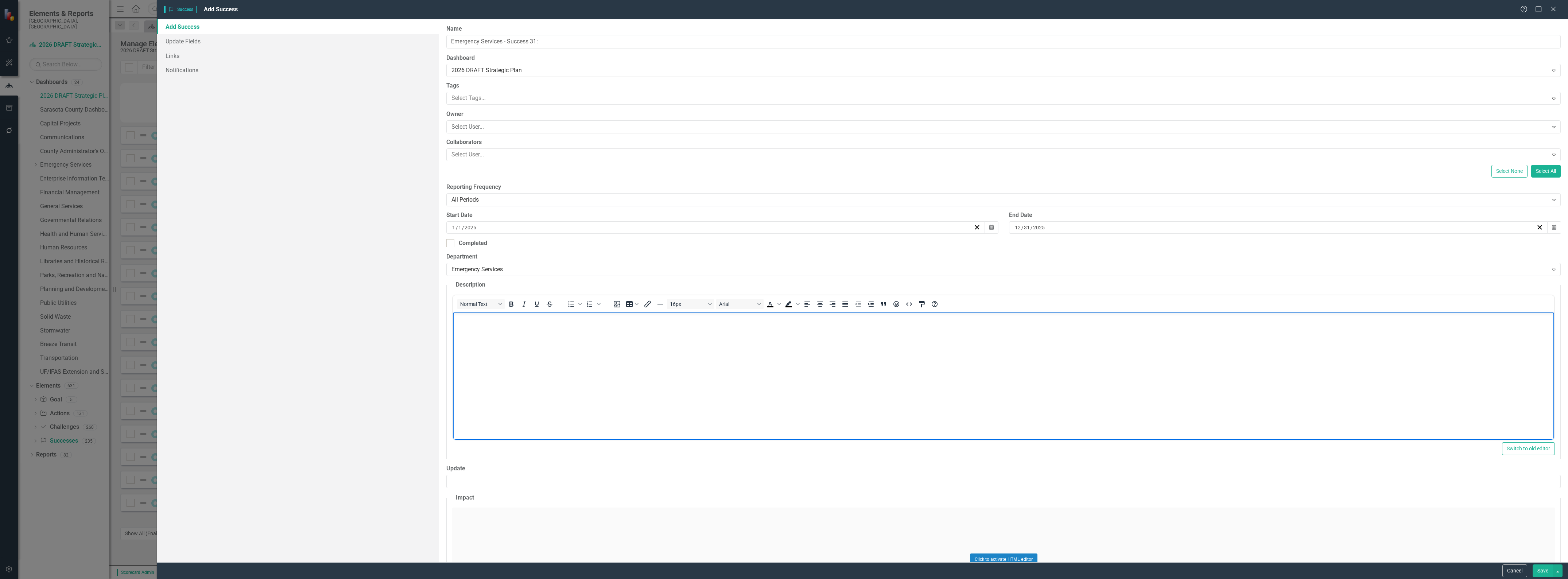
click at [628, 346] on body "Rich Text Area. Press ALT-0 for help." at bounding box center [1003, 367] width 1101 height 110
paste body "Rich Text Area. Press ALT-0 for help."
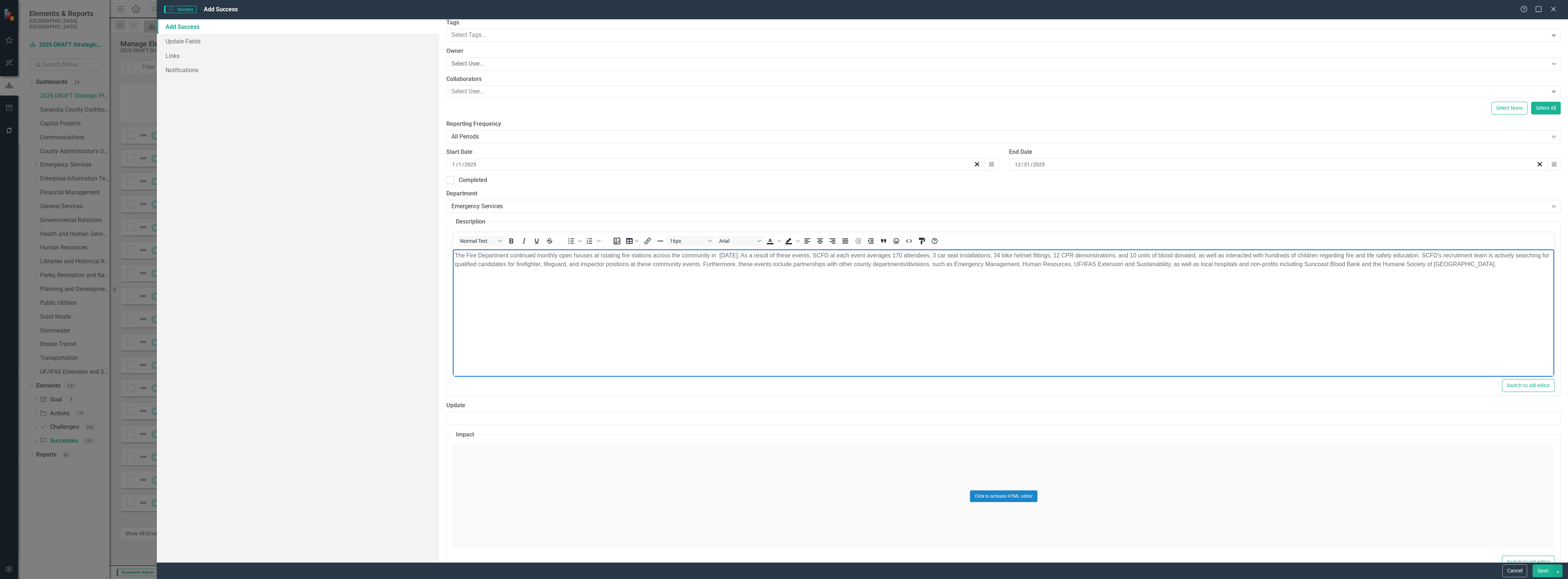
scroll to position [85, 0]
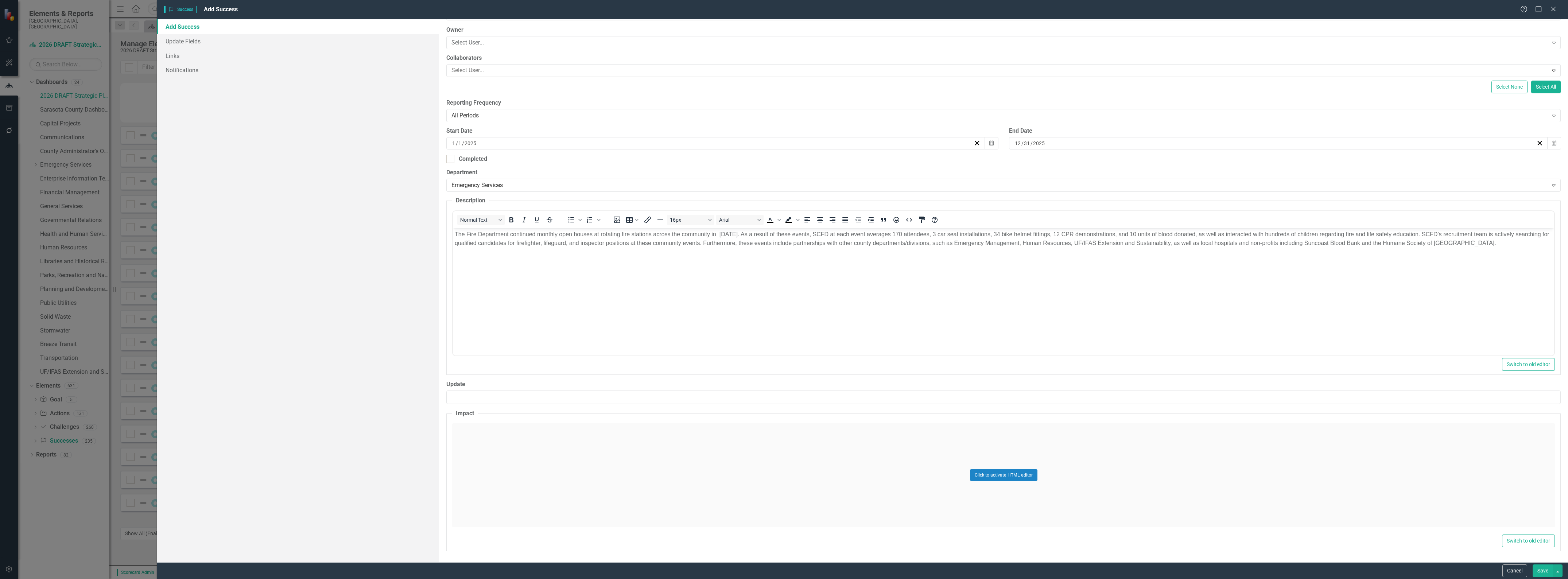
click at [724, 443] on div "Click to activate HTML editor" at bounding box center [1004, 475] width 1103 height 104
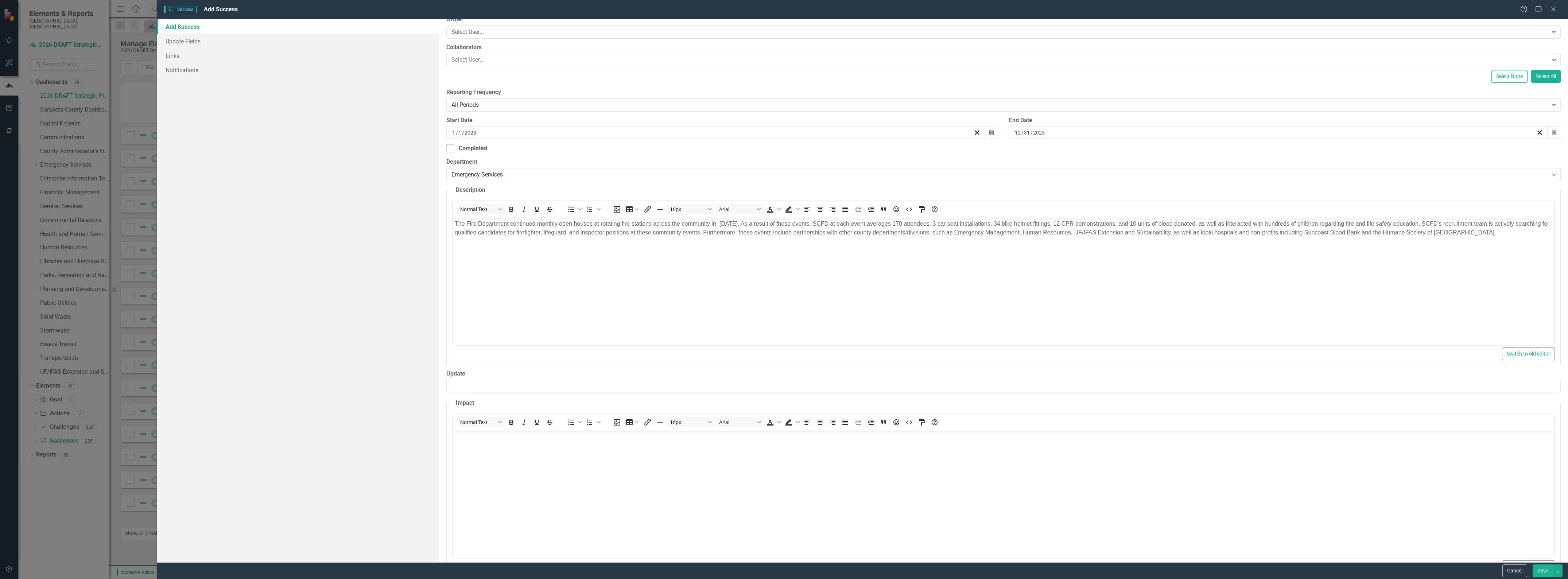
scroll to position [121, 0]
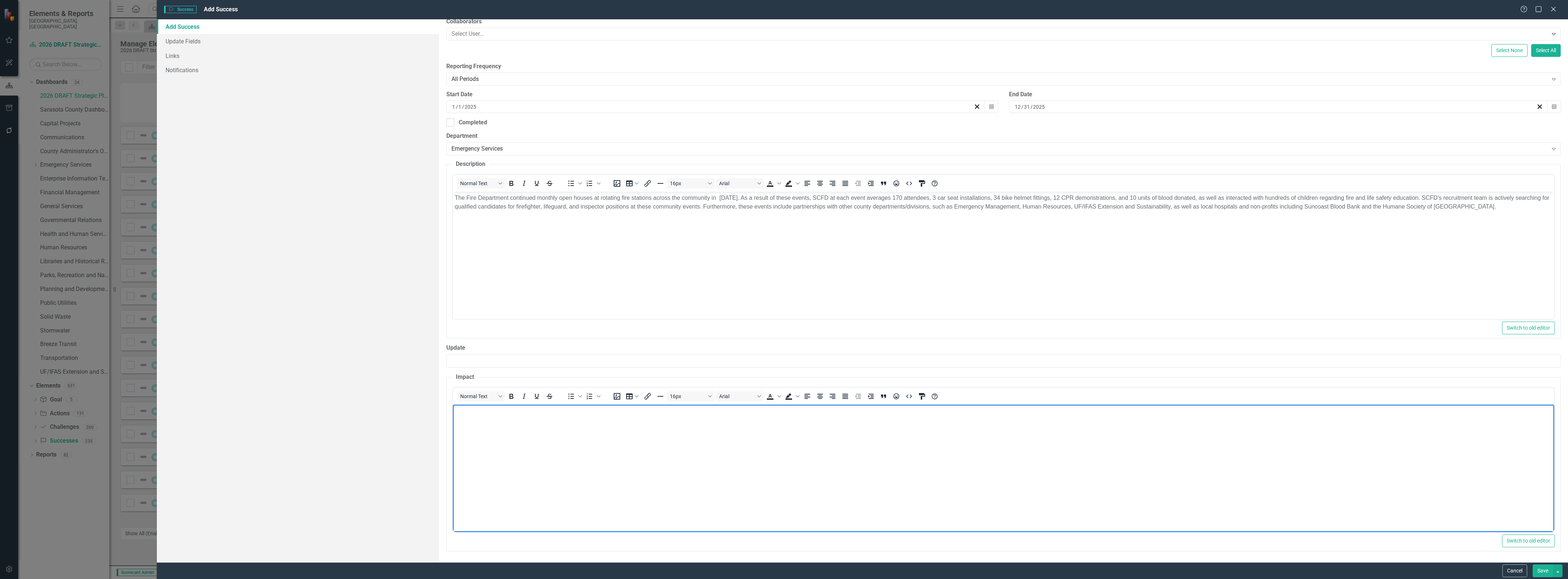
click at [713, 455] on body "Rich Text Area. Press ALT-0 for help." at bounding box center [1003, 459] width 1101 height 110
click at [671, 451] on body "Rich Text Area. Press ALT-0 for help." at bounding box center [1003, 459] width 1101 height 110
paste body "Rich Text Area. Press ALT-0 for help."
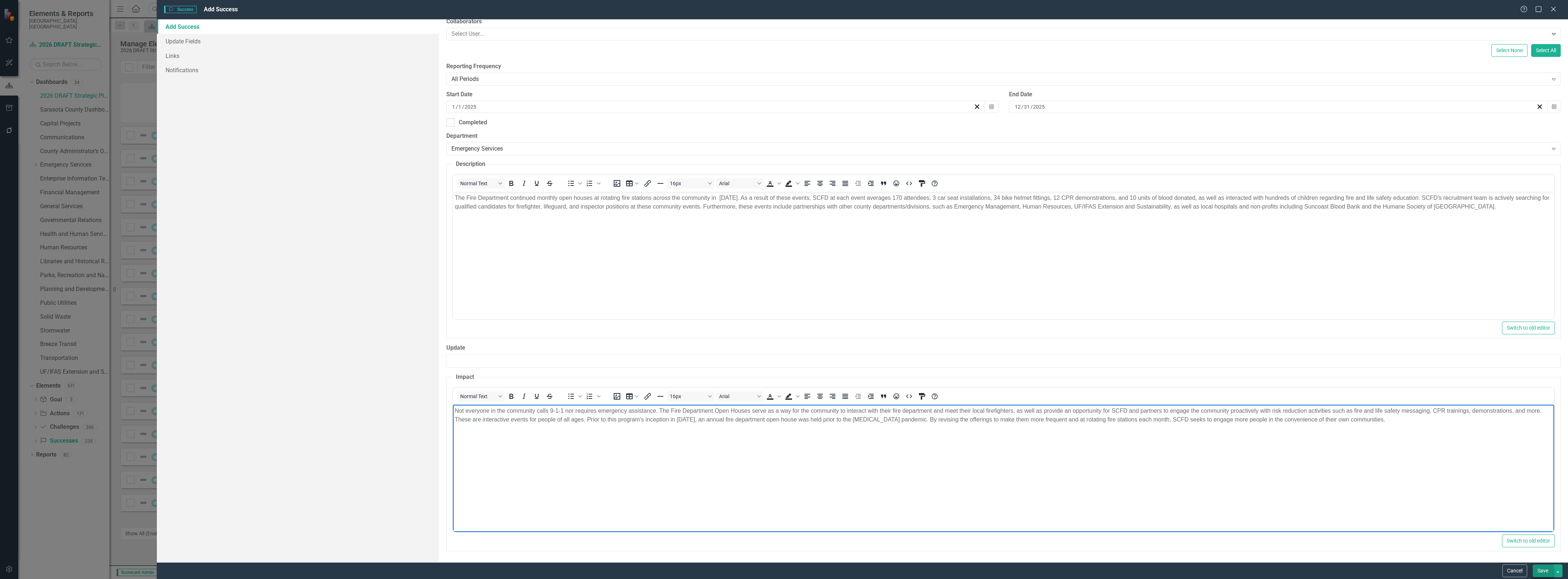
click at [1538, 570] on button "Save" at bounding box center [1543, 570] width 21 height 13
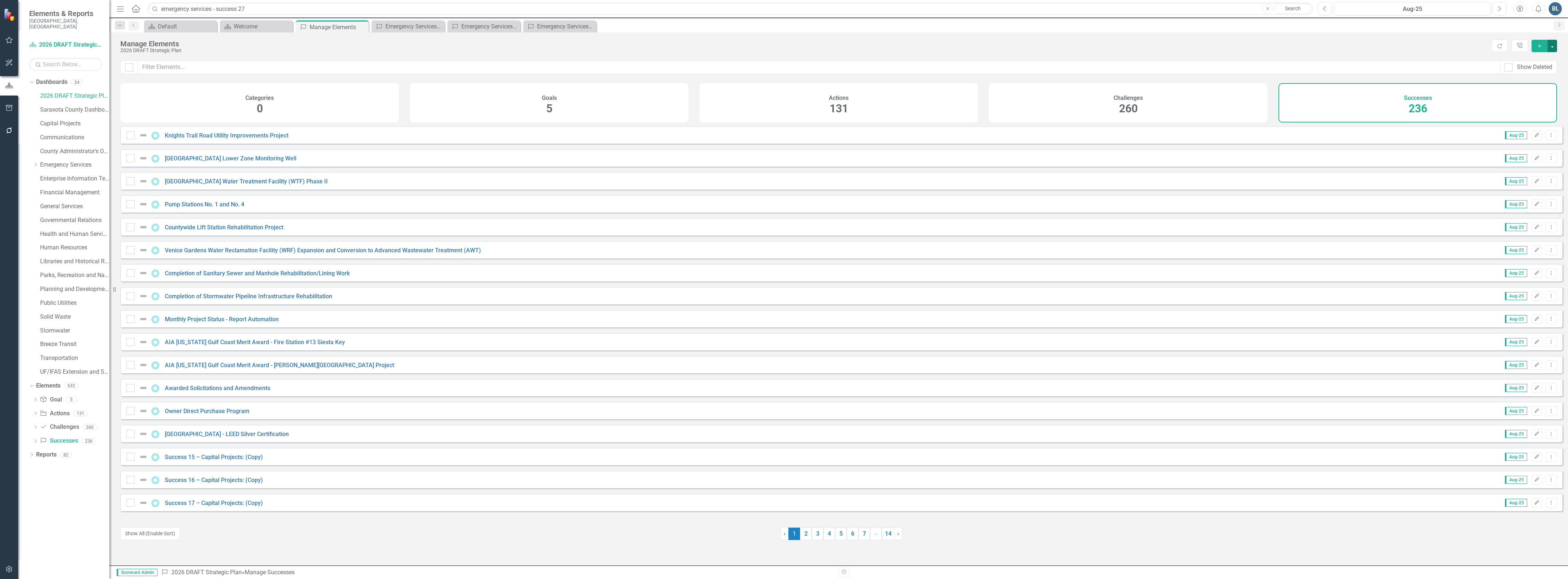
click at [1552, 47] on button "button" at bounding box center [1552, 46] width 10 height 12
click at [1536, 58] on link "Success Add Success" at bounding box center [1528, 60] width 58 height 13
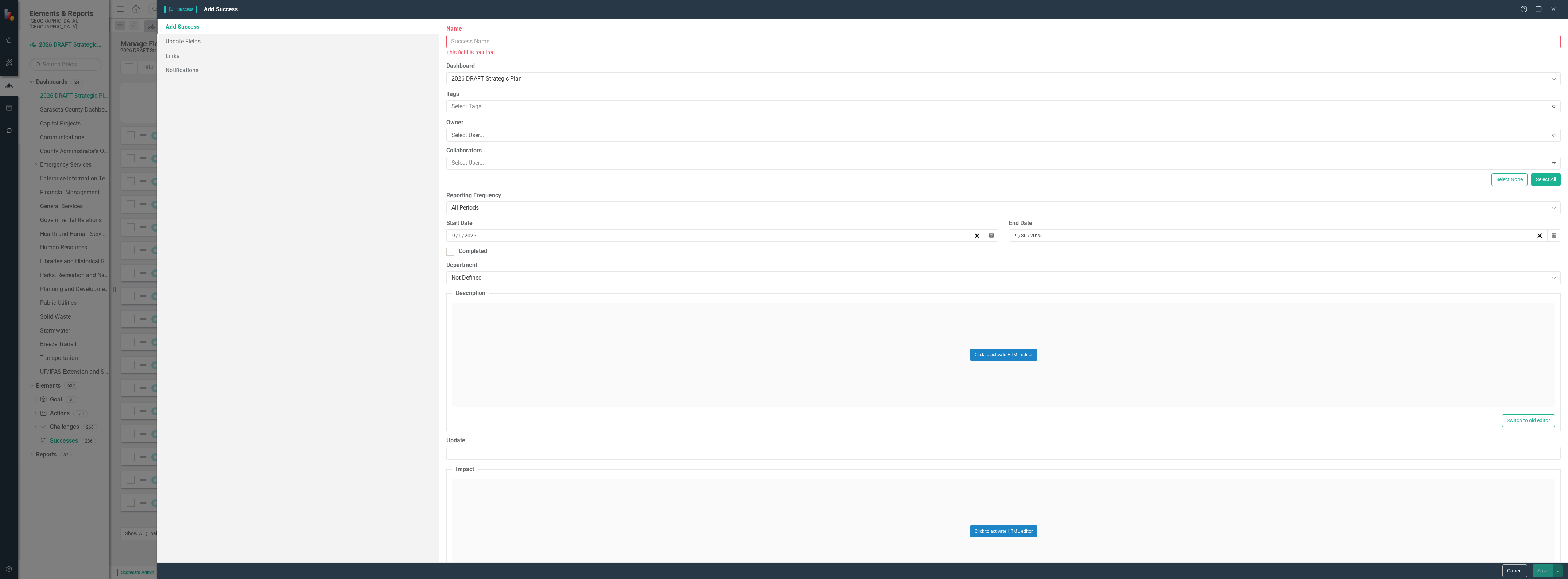
click at [520, 40] on input "Name" at bounding box center [1003, 42] width 1115 height 13
type input "Emergency Services - Success 32:"
click at [452, 228] on input "9" at bounding box center [453, 228] width 4 height 7
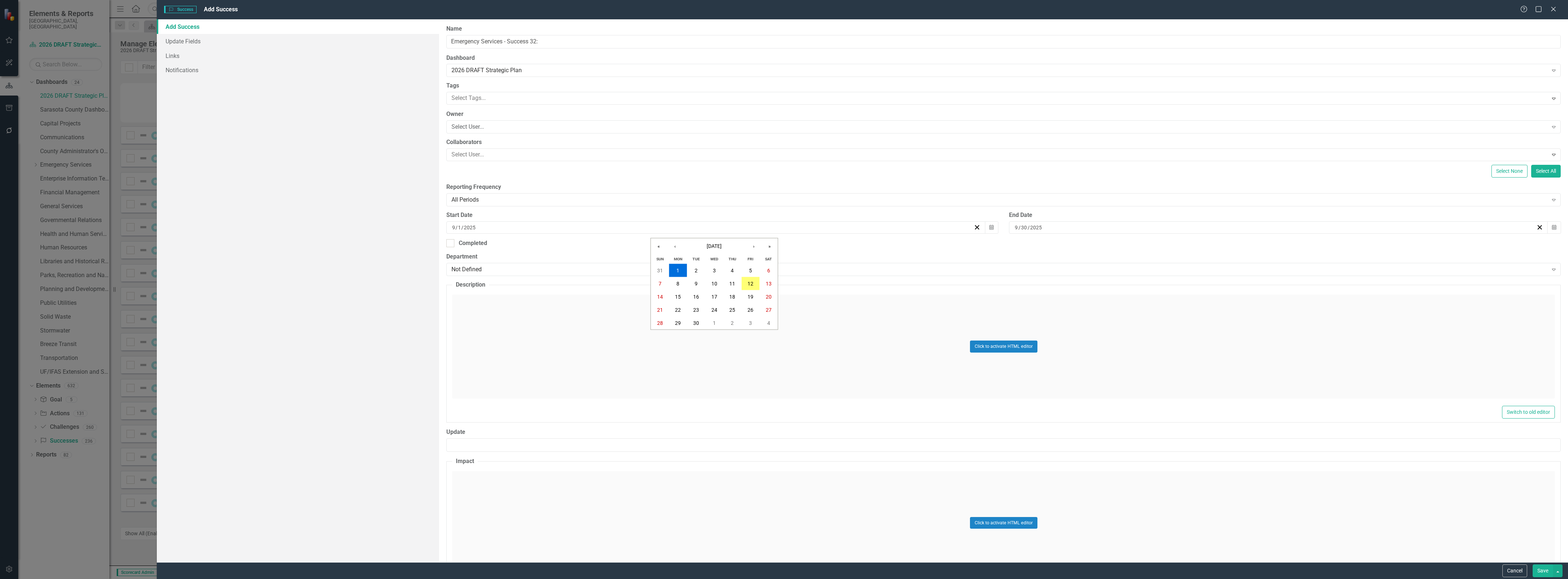
click at [452, 228] on input "9" at bounding box center [453, 228] width 4 height 7
type input "1"
click at [1015, 230] on input "9" at bounding box center [1017, 228] width 4 height 7
click at [1015, 228] on input "9" at bounding box center [1017, 228] width 4 height 7
type input "12"
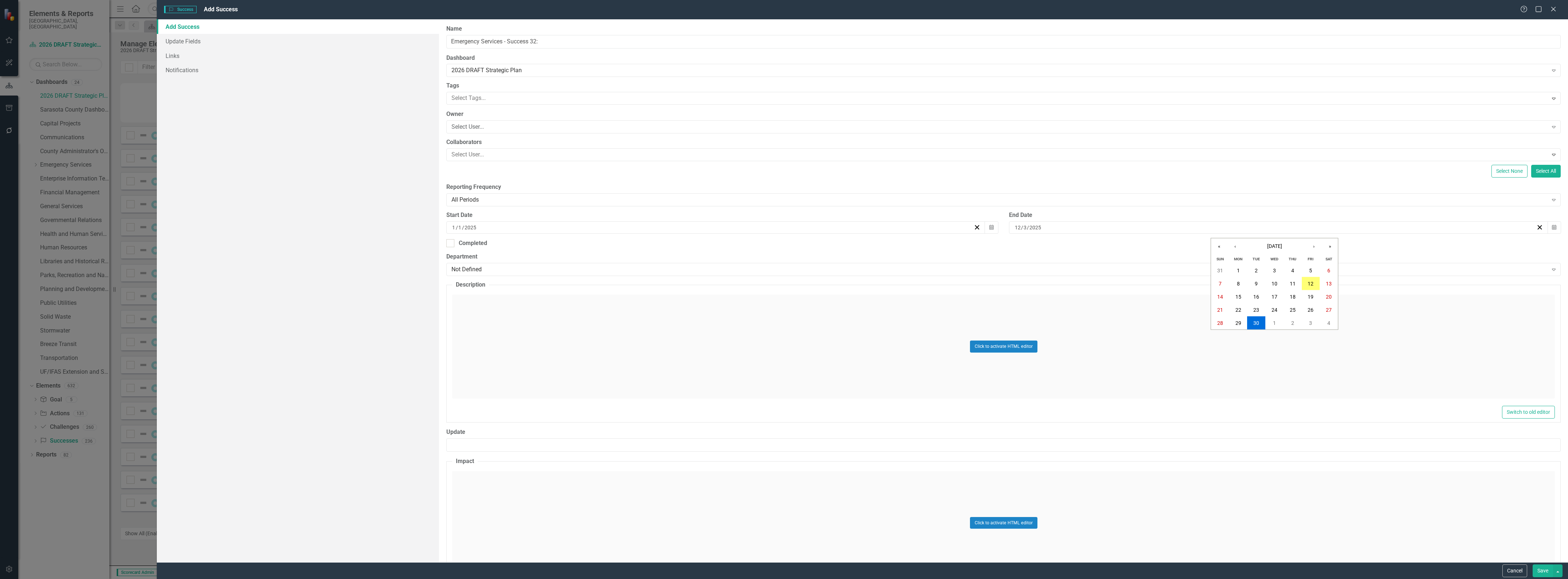
type input "31"
click at [545, 270] on div "Not Defined" at bounding box center [999, 270] width 1096 height 9
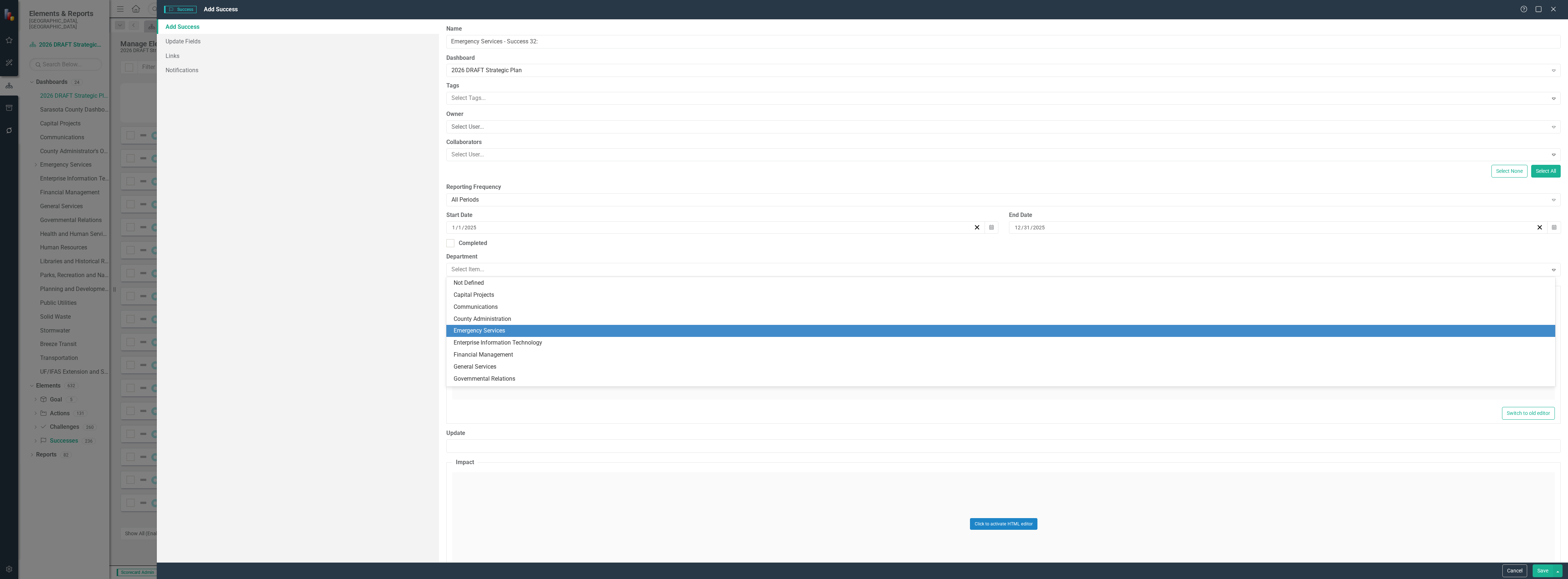
click at [542, 327] on div "Emergency Services" at bounding box center [1002, 331] width 1097 height 9
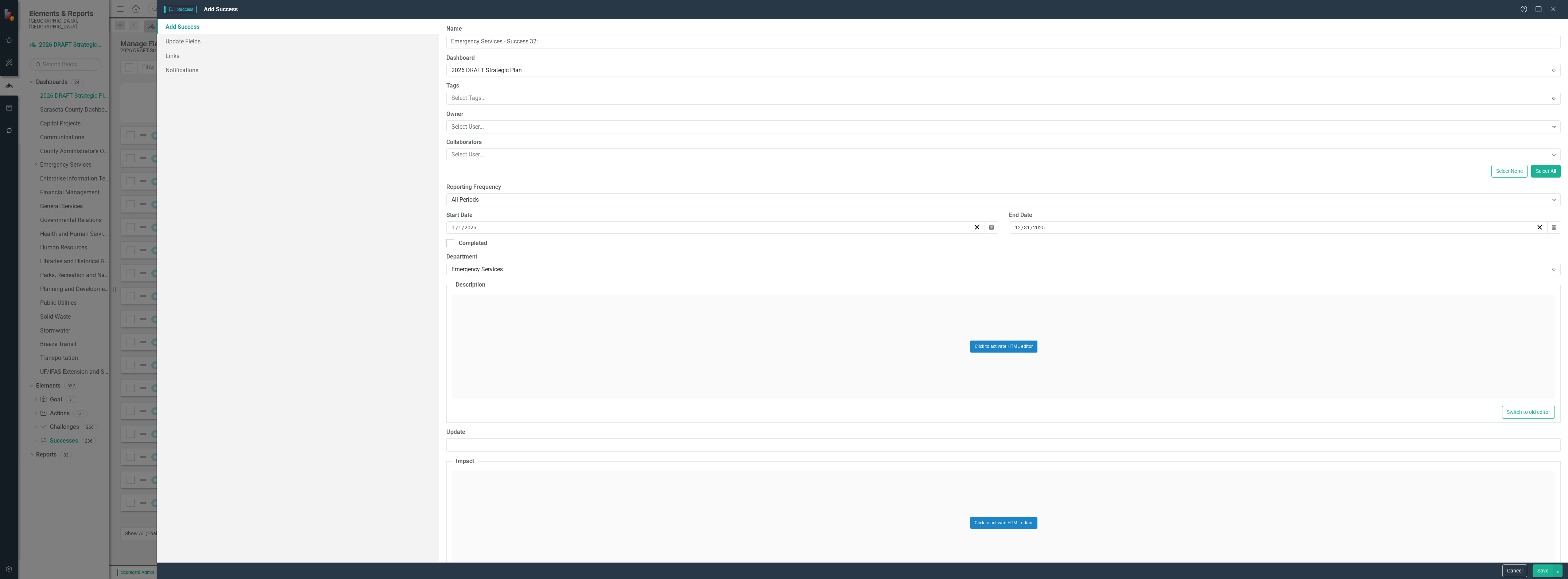
click at [542, 330] on div "Click to activate HTML editor" at bounding box center [1004, 346] width 1103 height 104
click at [539, 341] on body "Rich Text Area. Press ALT-0 for help." at bounding box center [1003, 367] width 1101 height 110
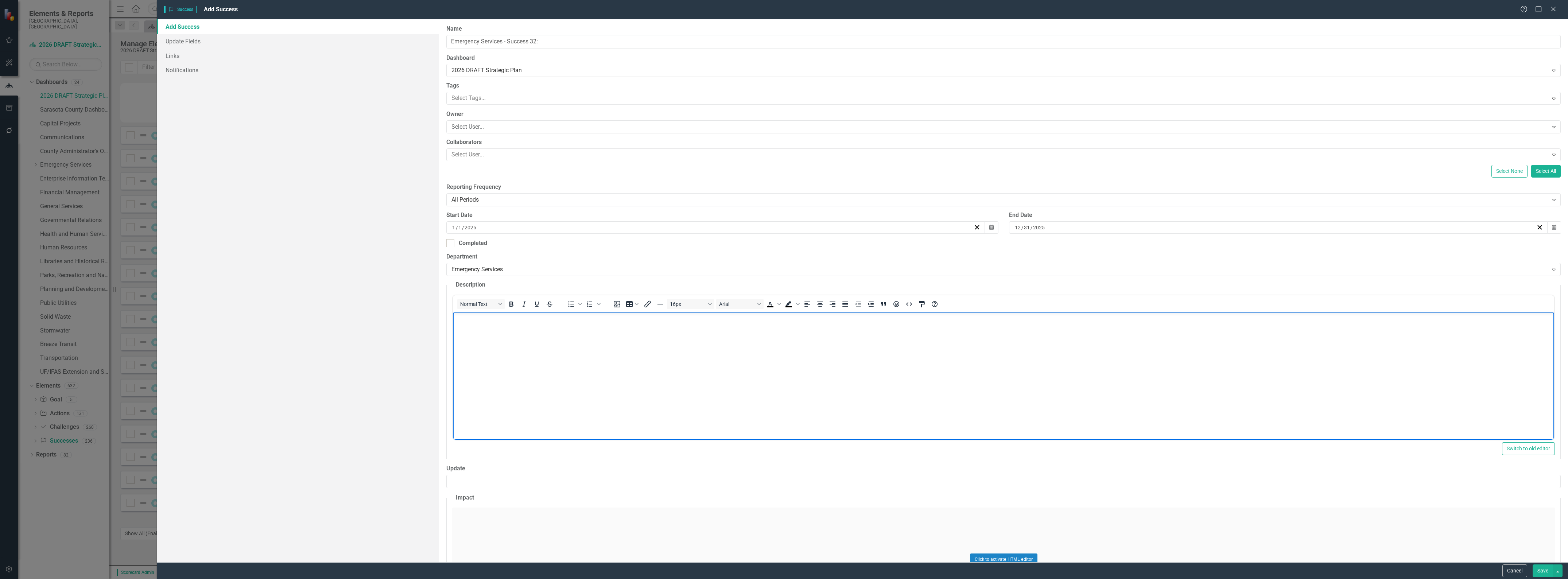
click at [579, 376] on body "Rich Text Area. Press ALT-0 for help." at bounding box center [1003, 367] width 1101 height 110
paste body "Rich Text Area. Press ALT-0 for help."
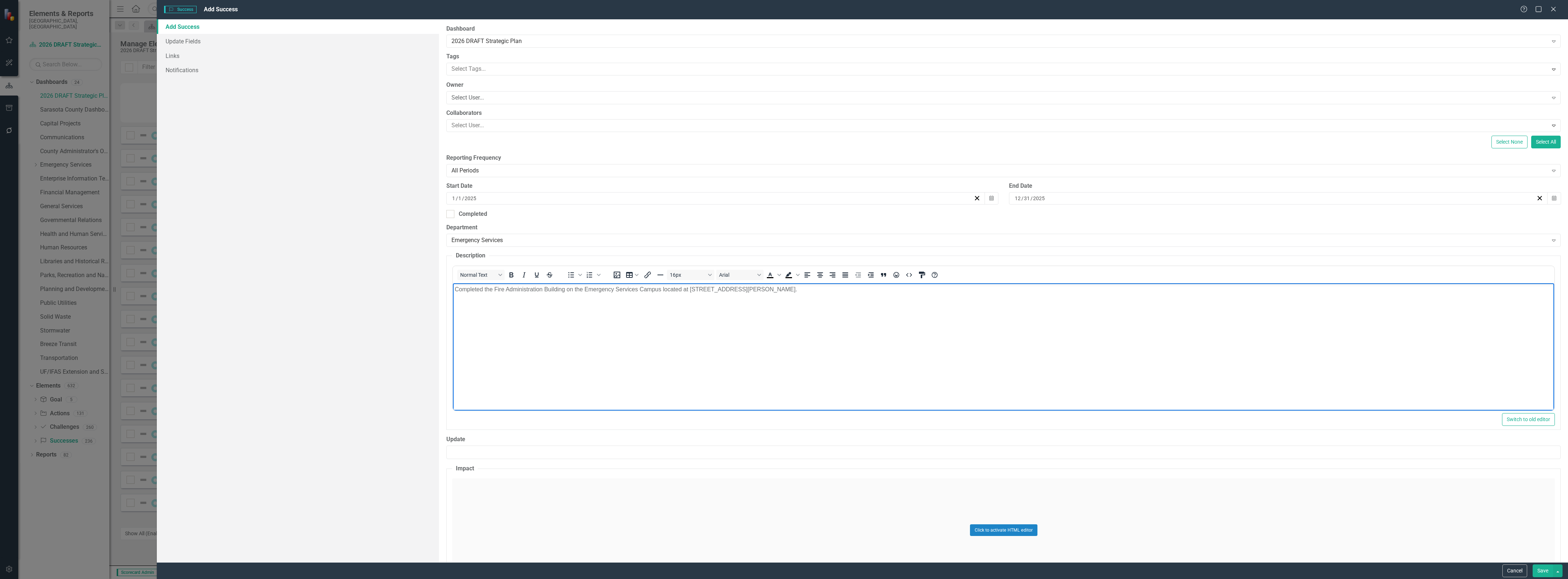
scroll to position [46, 0]
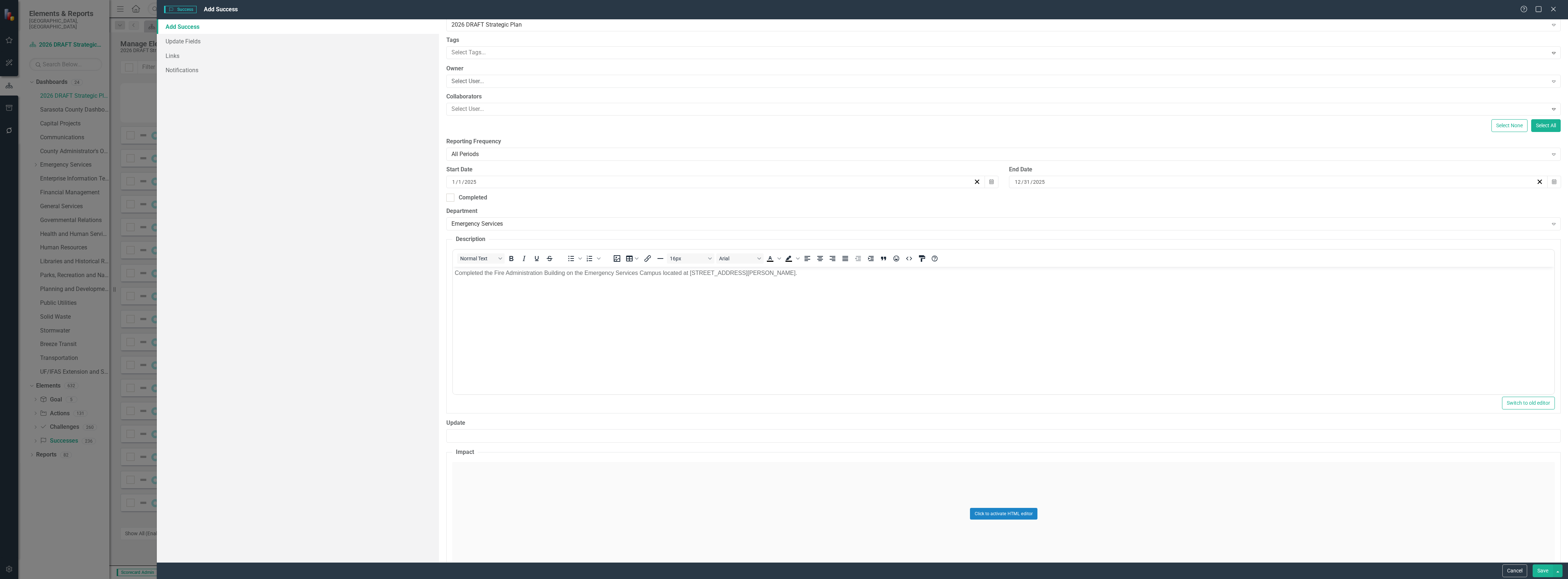
click at [553, 487] on div "Click to activate HTML editor" at bounding box center [1004, 514] width 1103 height 104
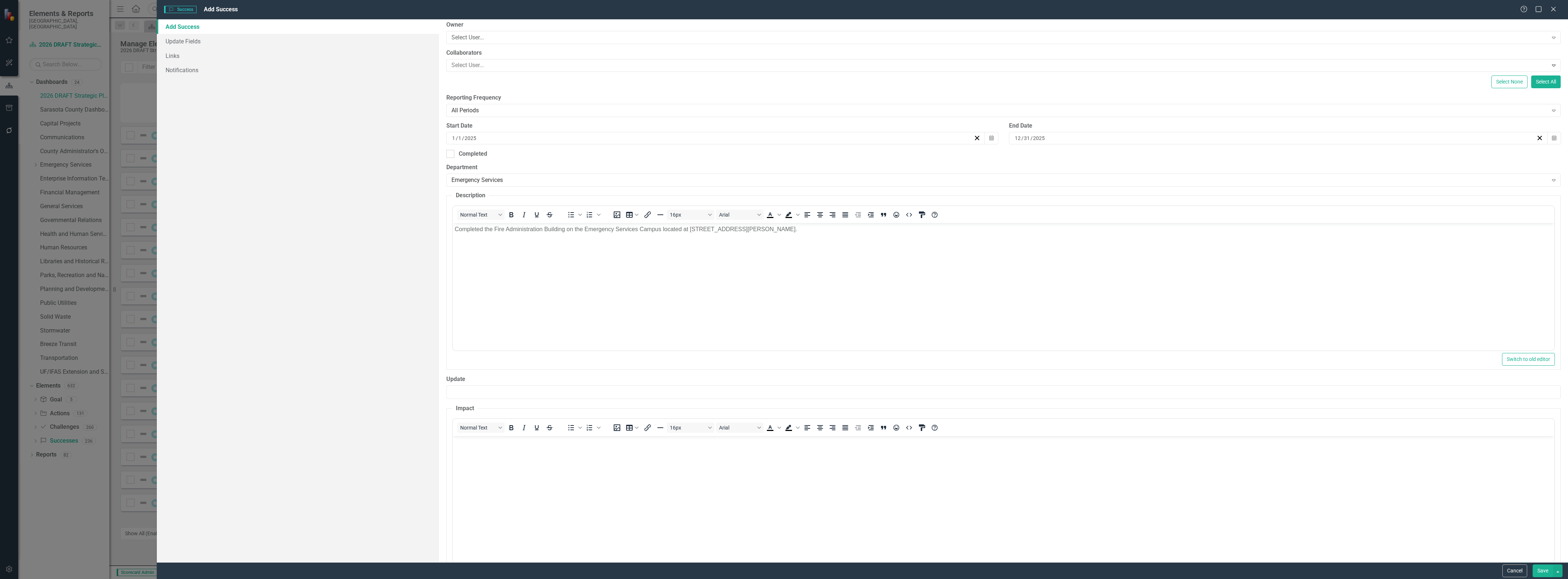
scroll to position [121, 0]
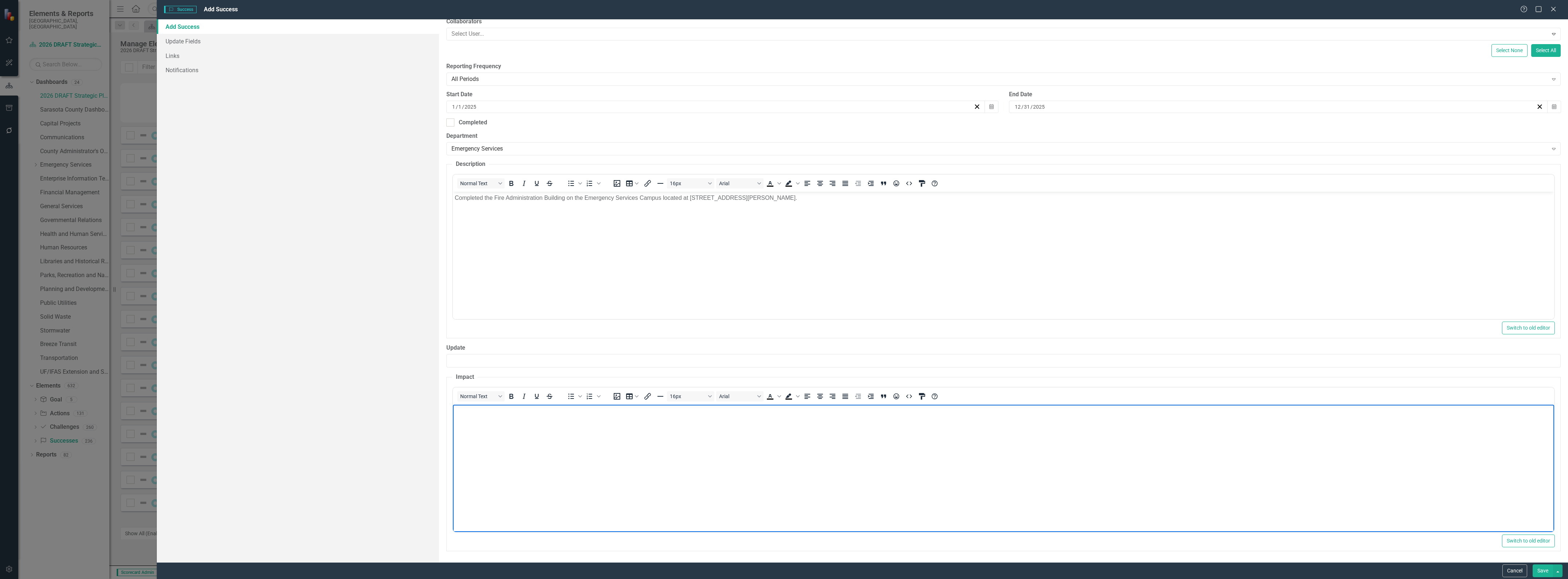
click at [549, 447] on body "Rich Text Area. Press ALT-0 for help." at bounding box center [1003, 459] width 1101 height 110
click at [685, 481] on body "Rich Text Area. Press ALT-0 for help." at bounding box center [1003, 459] width 1101 height 110
paste body "Rich Text Area. Press ALT-0 for help."
click at [1538, 574] on button "Save" at bounding box center [1543, 570] width 21 height 13
